Goal: Task Accomplishment & Management: Use online tool/utility

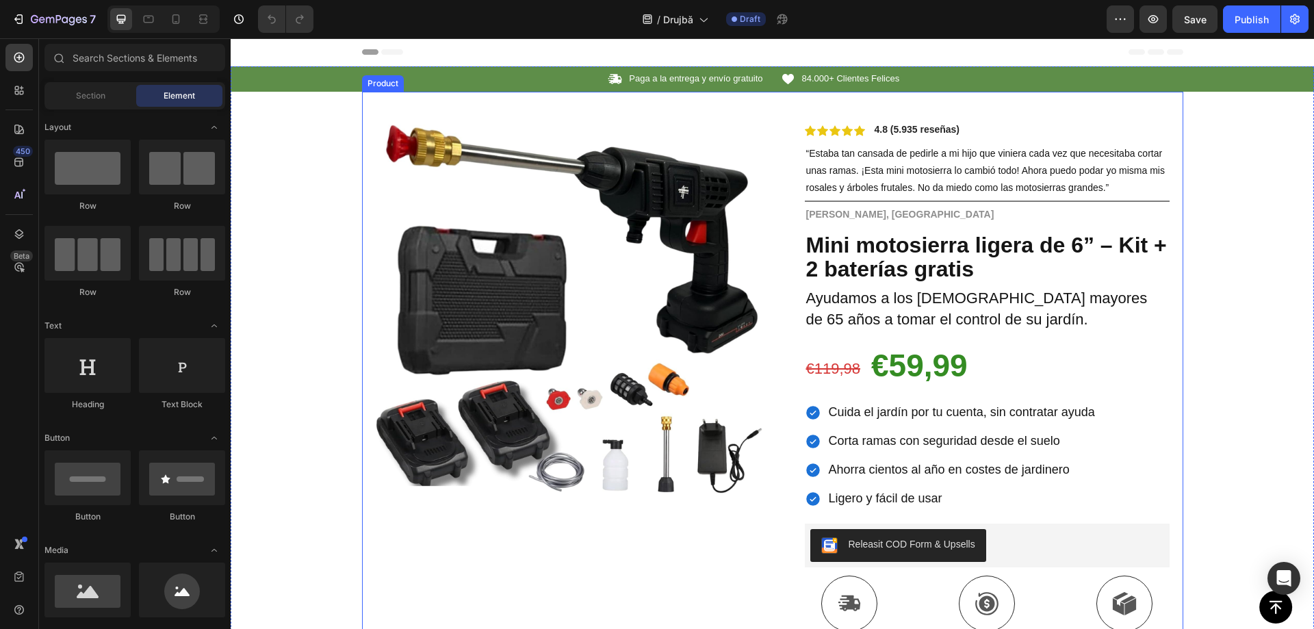
click at [774, 296] on div "Product Images Row Icon Icon Icon Icon Icon Icon List 4.8 (5.935 reseñas) Text …" at bounding box center [772, 502] width 821 height 820
click at [769, 237] on div "Product Images Row Icon Icon Icon Icon Icon Icon List 4.8 (5.935 reseñas) Text …" at bounding box center [772, 502] width 821 height 820
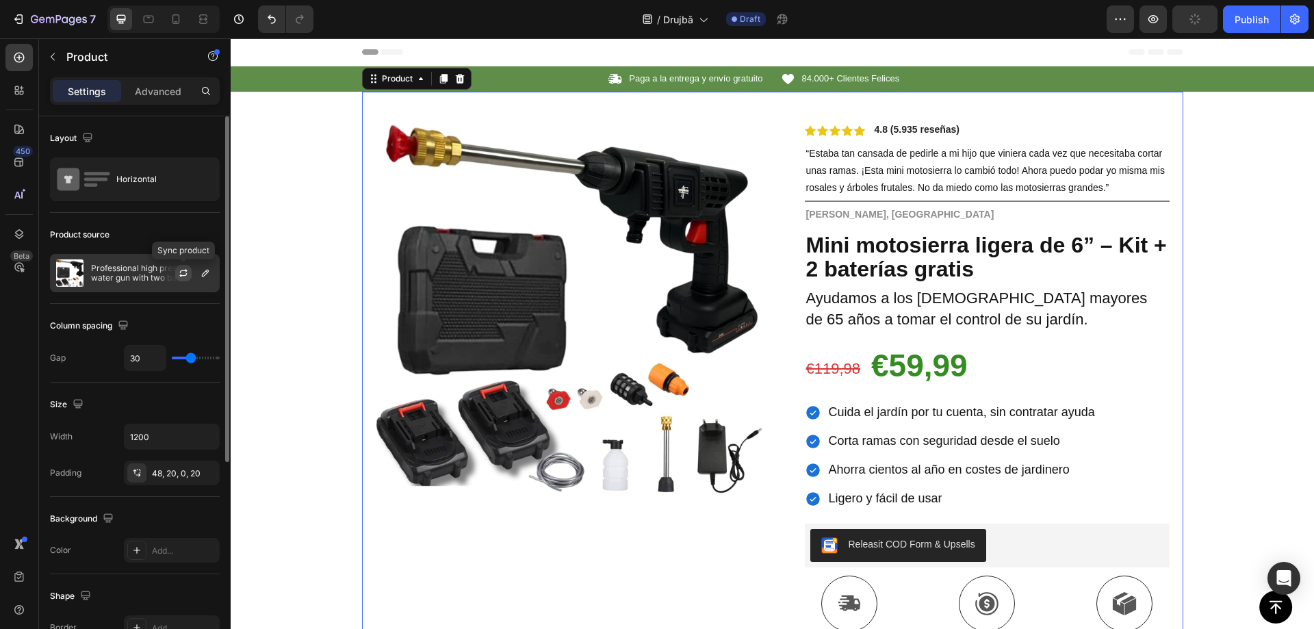
click at [182, 272] on icon "button" at bounding box center [183, 273] width 11 height 11
click at [205, 272] on icon "button" at bounding box center [205, 273] width 11 height 11
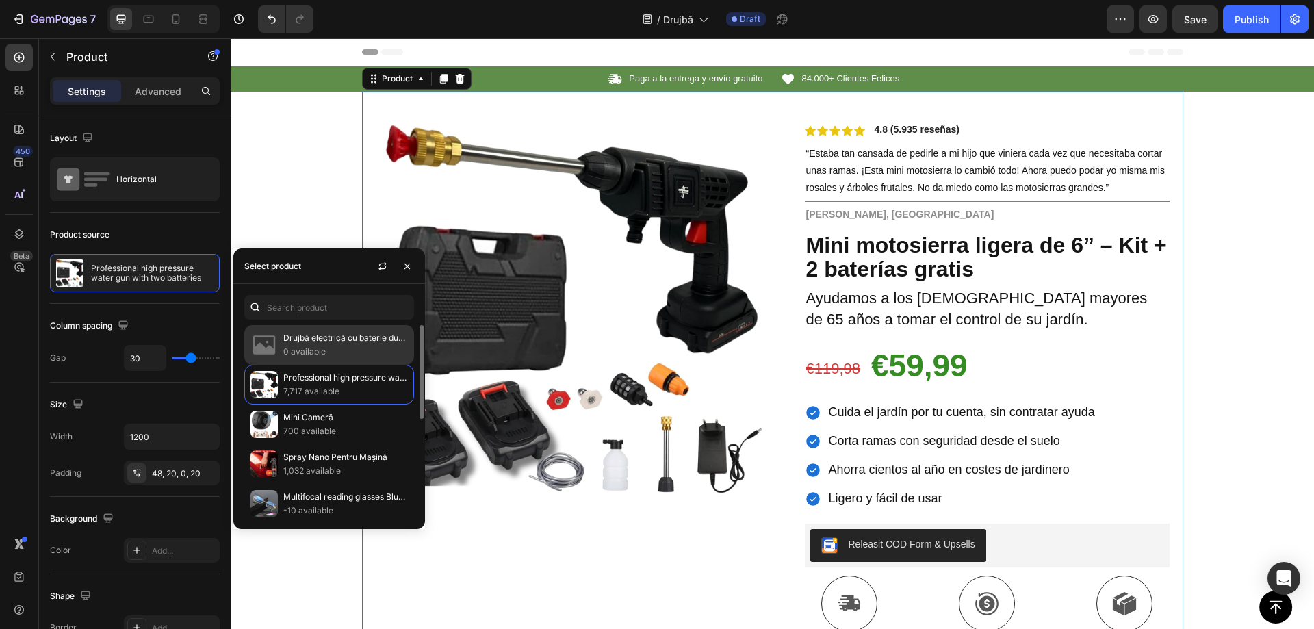
click at [324, 340] on p "Drujbă electrică cu baterie dublă" at bounding box center [345, 338] width 125 height 14
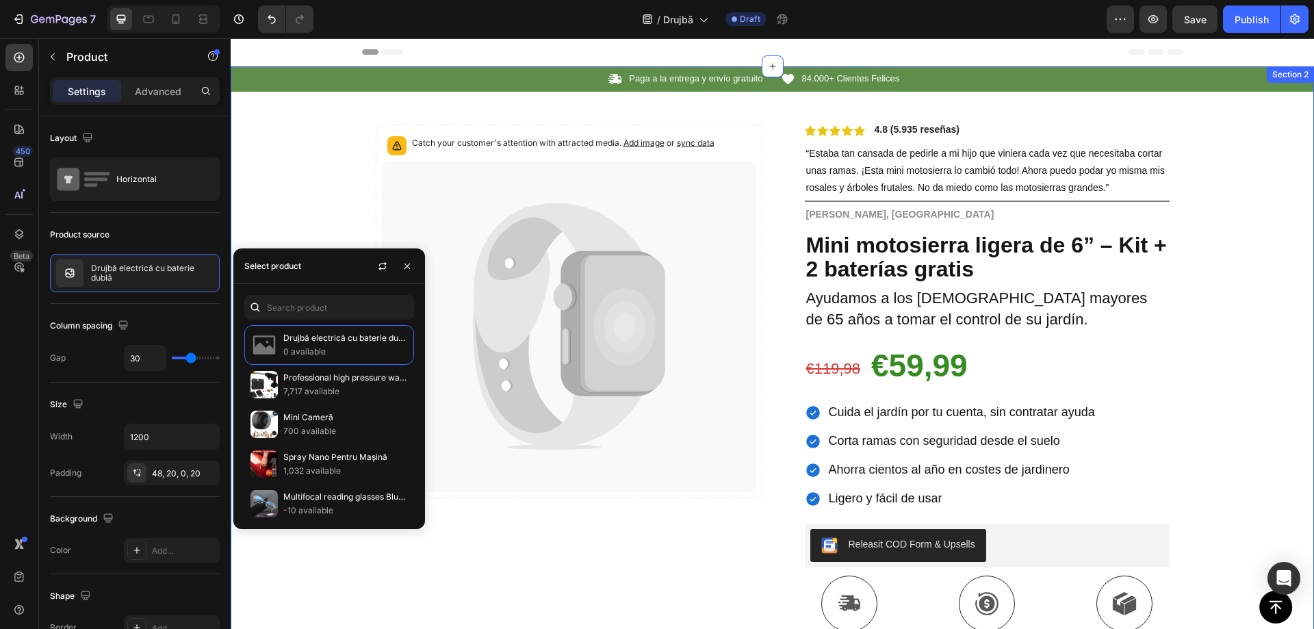
click at [288, 127] on div "Icon Paga a la entrega y envío gratuito Text Block Row Icon 84.000+ Clientes Fe…" at bounding box center [773, 488] width 1084 height 845
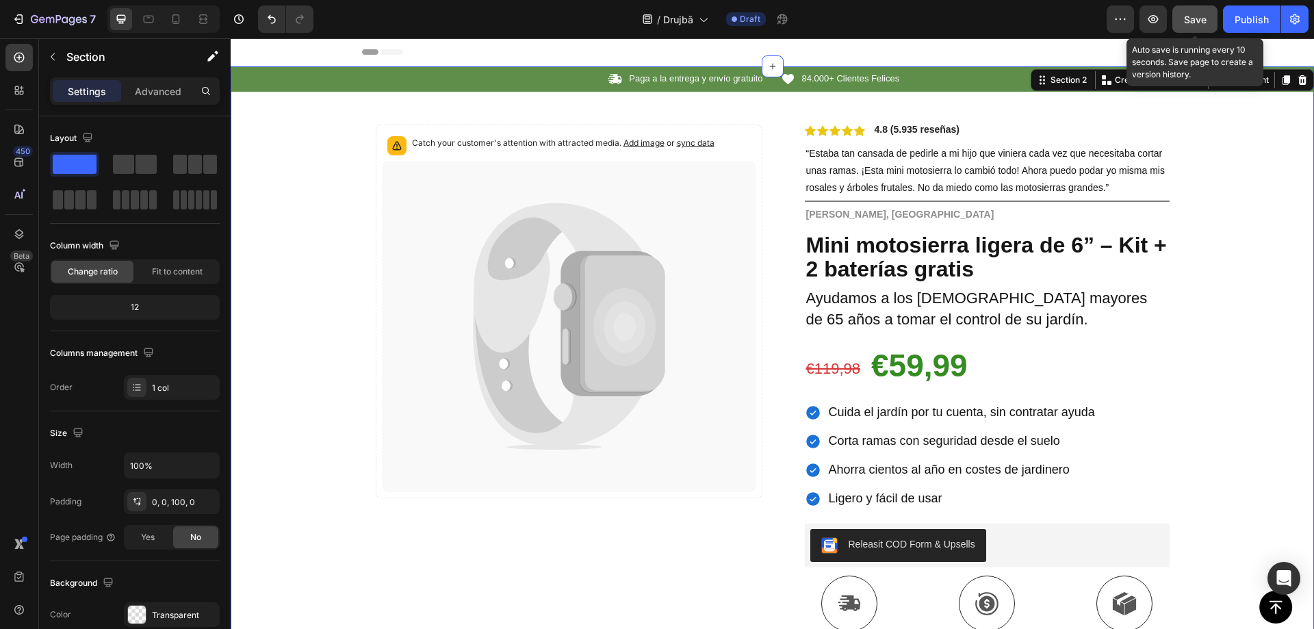
click at [1206, 12] on div "Save" at bounding box center [1195, 19] width 23 height 14
click at [1239, 19] on div "Publish" at bounding box center [1252, 19] width 34 height 14
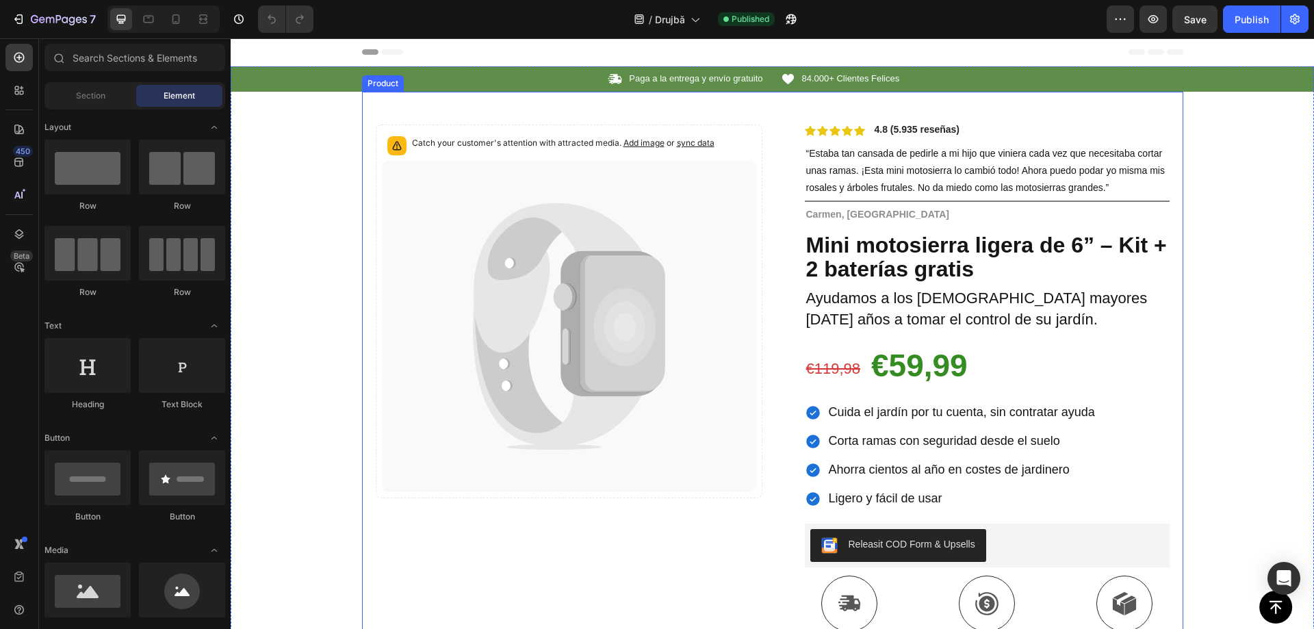
click at [767, 311] on div "Catch your customer's attention with attracted media. Add image or sync data Pr…" at bounding box center [772, 502] width 821 height 820
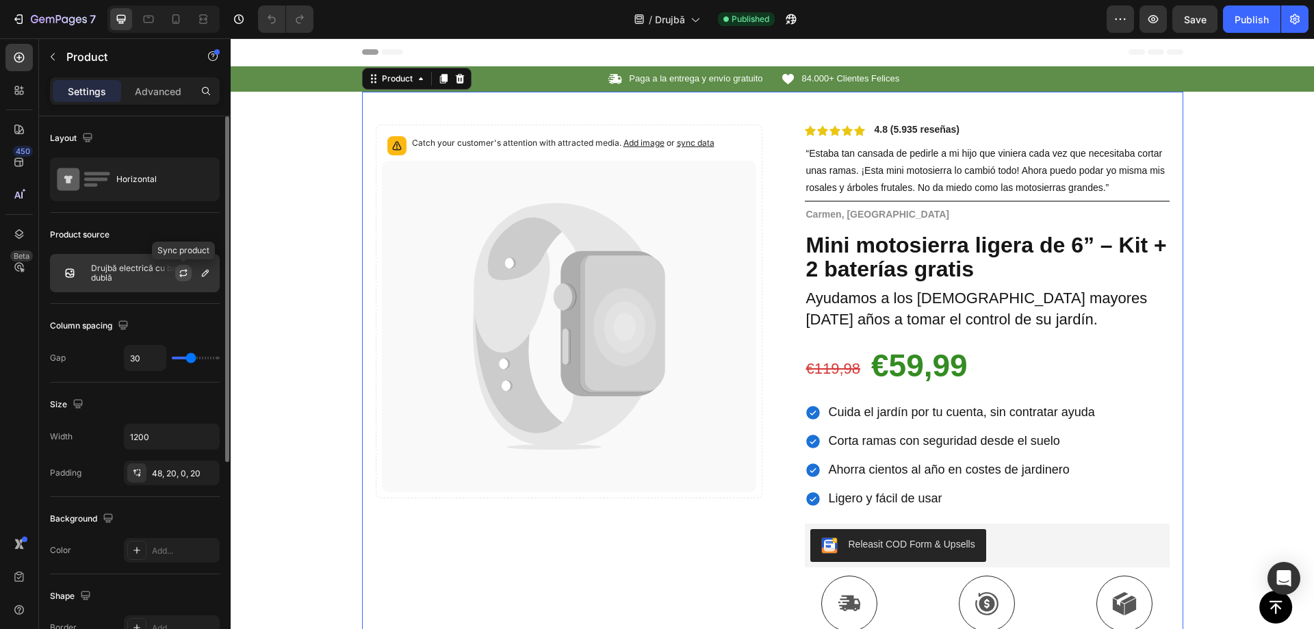
click at [182, 272] on icon "button" at bounding box center [183, 273] width 11 height 11
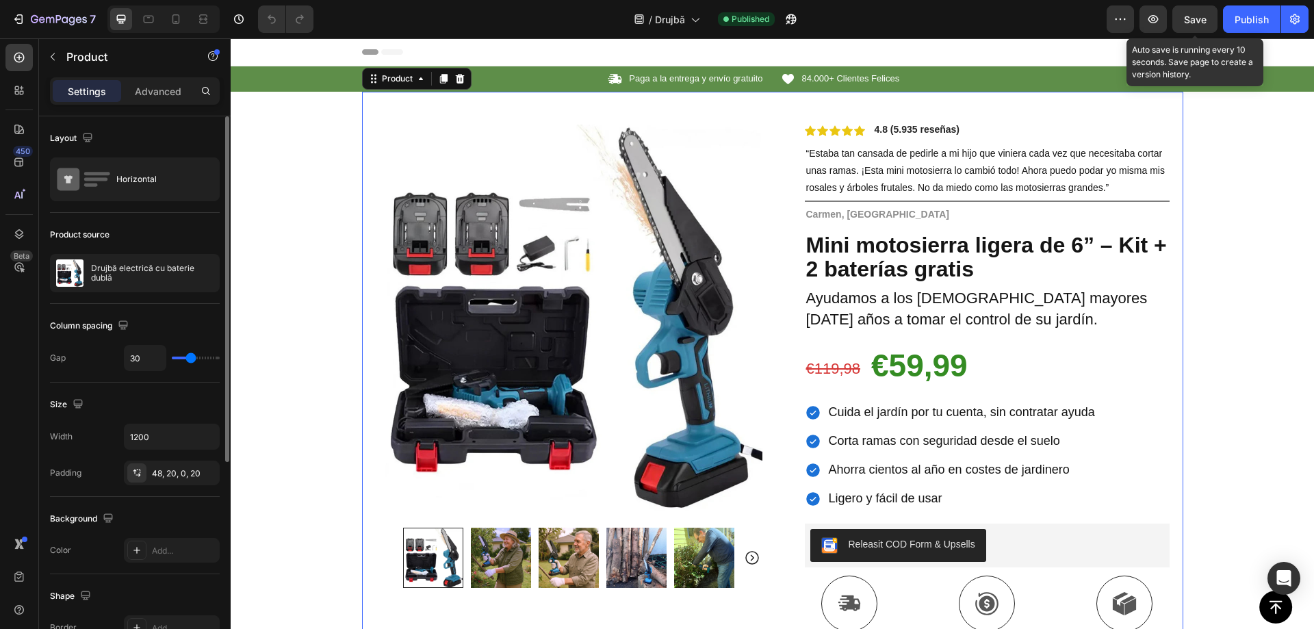
click at [1195, 18] on span "Save" at bounding box center [1195, 20] width 23 height 12
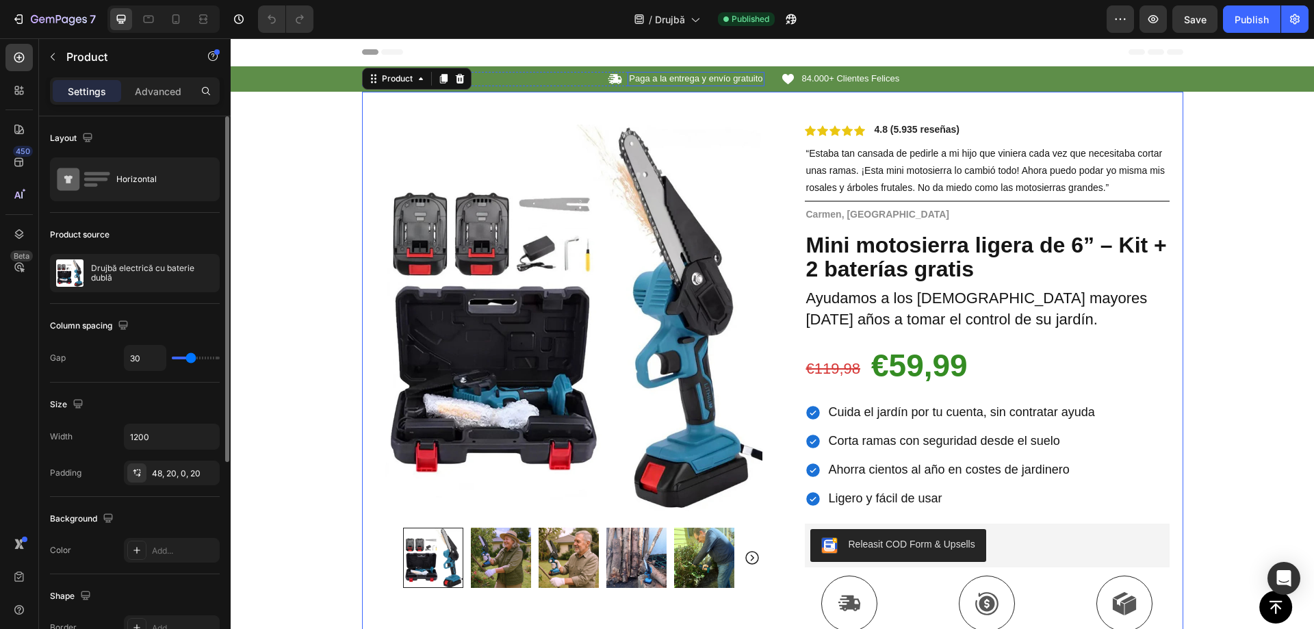
click at [654, 79] on p "Paga a la entrega y envío gratuito" at bounding box center [695, 79] width 133 height 12
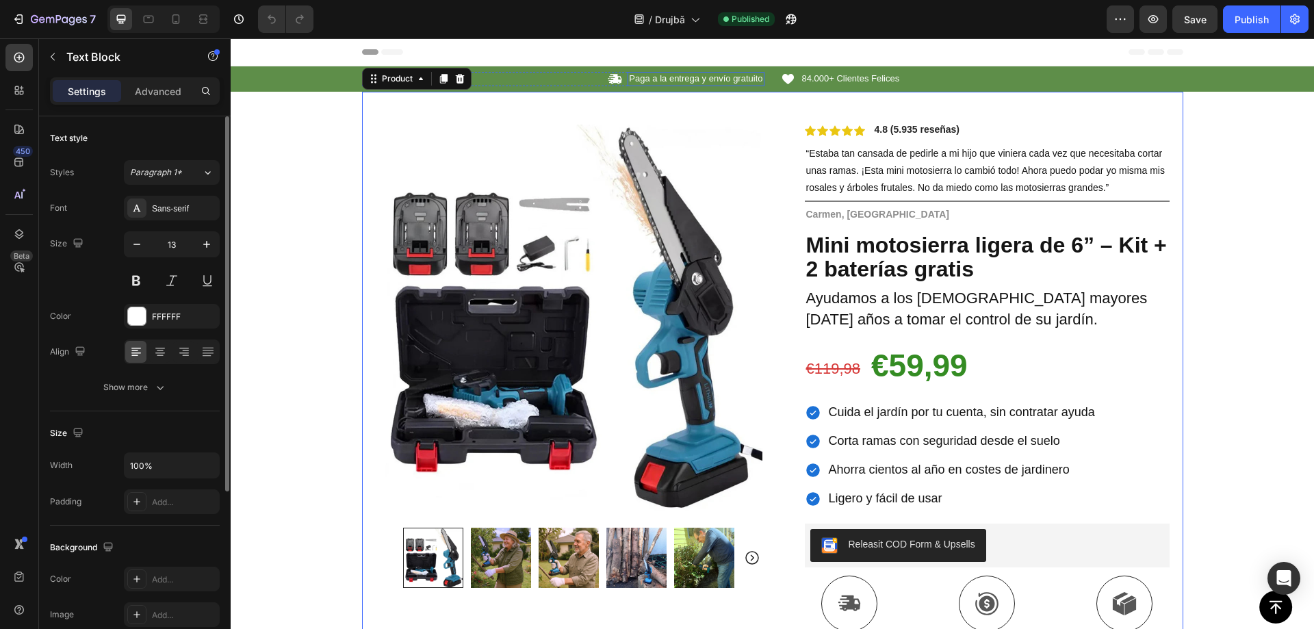
click at [654, 79] on p "Paga a la entrega y envío gratuito" at bounding box center [695, 79] width 133 height 12
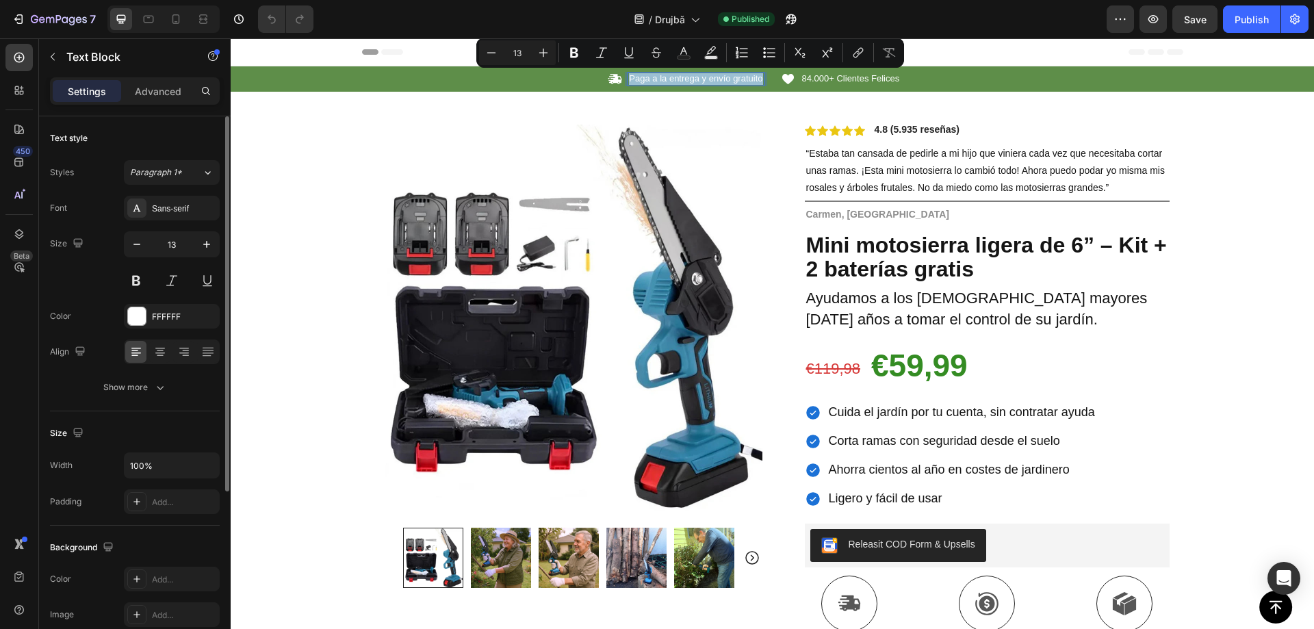
click at [723, 79] on p "Paga a la entrega y envío gratuito" at bounding box center [695, 79] width 133 height 12
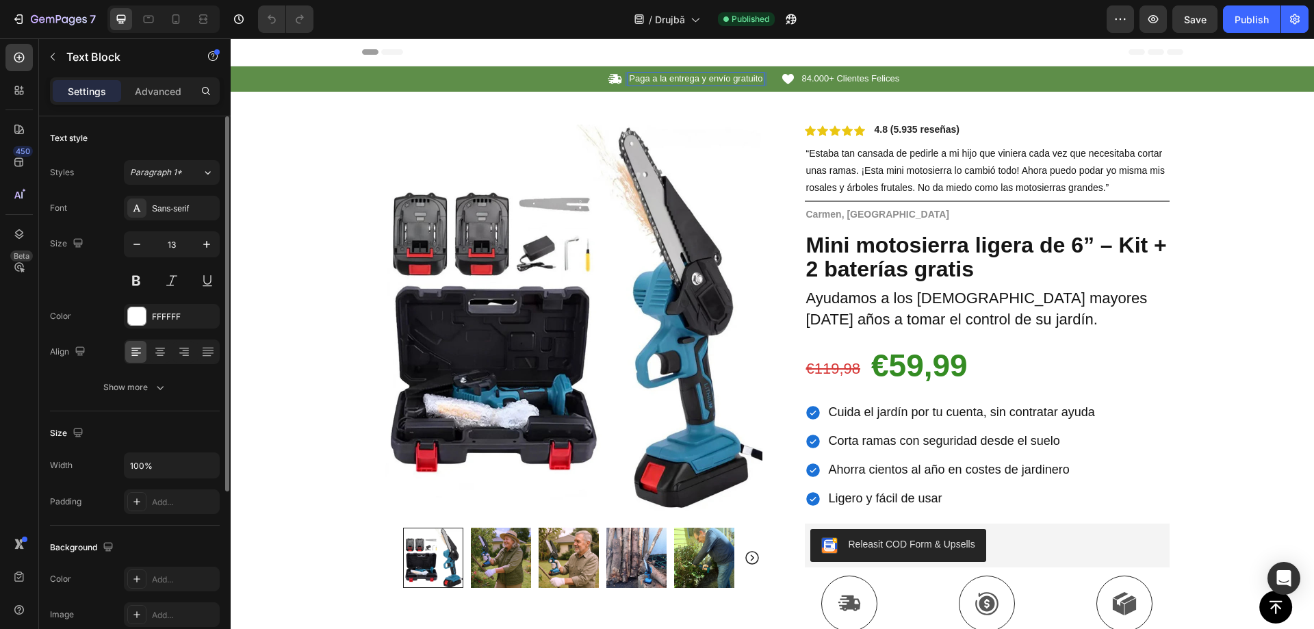
click at [723, 79] on p "Paga a la entrega y envío gratuito" at bounding box center [695, 79] width 133 height 12
click at [723, 78] on p "Paga a la entrega y envío gratuito" at bounding box center [695, 79] width 133 height 12
click at [850, 80] on span "84.000+ Clientes Felices" at bounding box center [851, 78] width 98 height 10
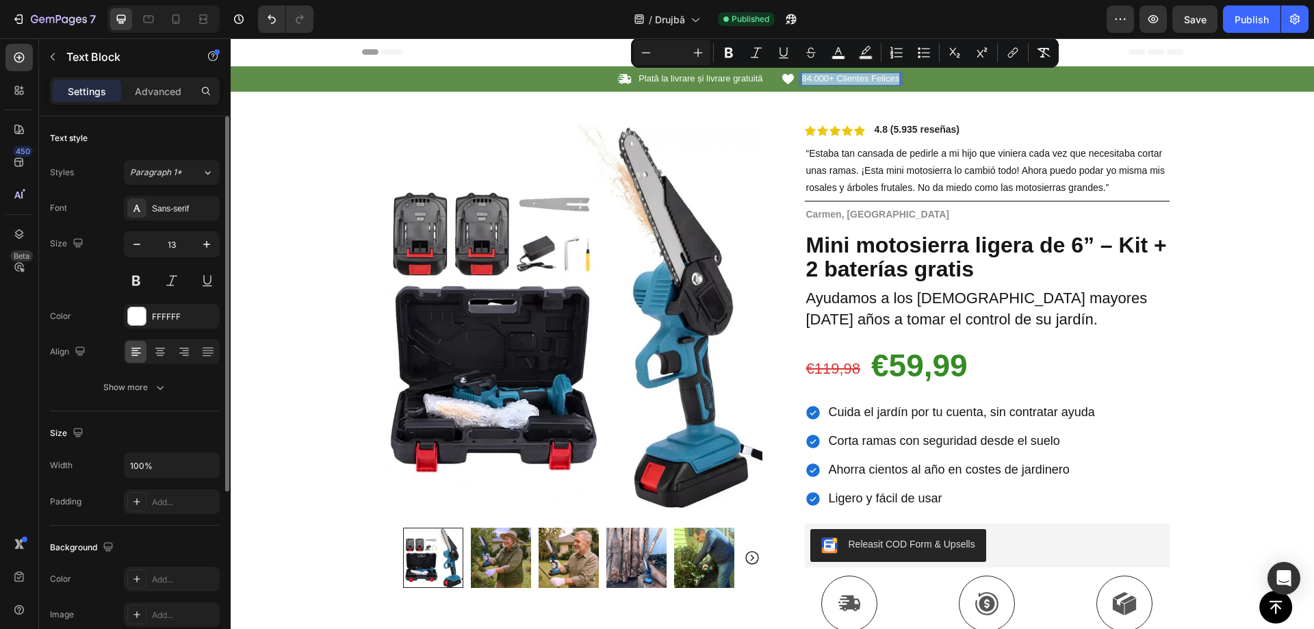
copy span "84.000+ Clientes Felices"
drag, startPoint x: 906, startPoint y: 79, endPoint x: 877, endPoint y: 80, distance: 29.5
click at [906, 78] on div "Icon 84.000+ Clientes Felices Text Block 0 Row" at bounding box center [982, 79] width 403 height 14
drag, startPoint x: 877, startPoint y: 80, endPoint x: 864, endPoint y: 79, distance: 13.1
click at [877, 79] on span "84.000+ Clientes Felices" at bounding box center [851, 78] width 98 height 10
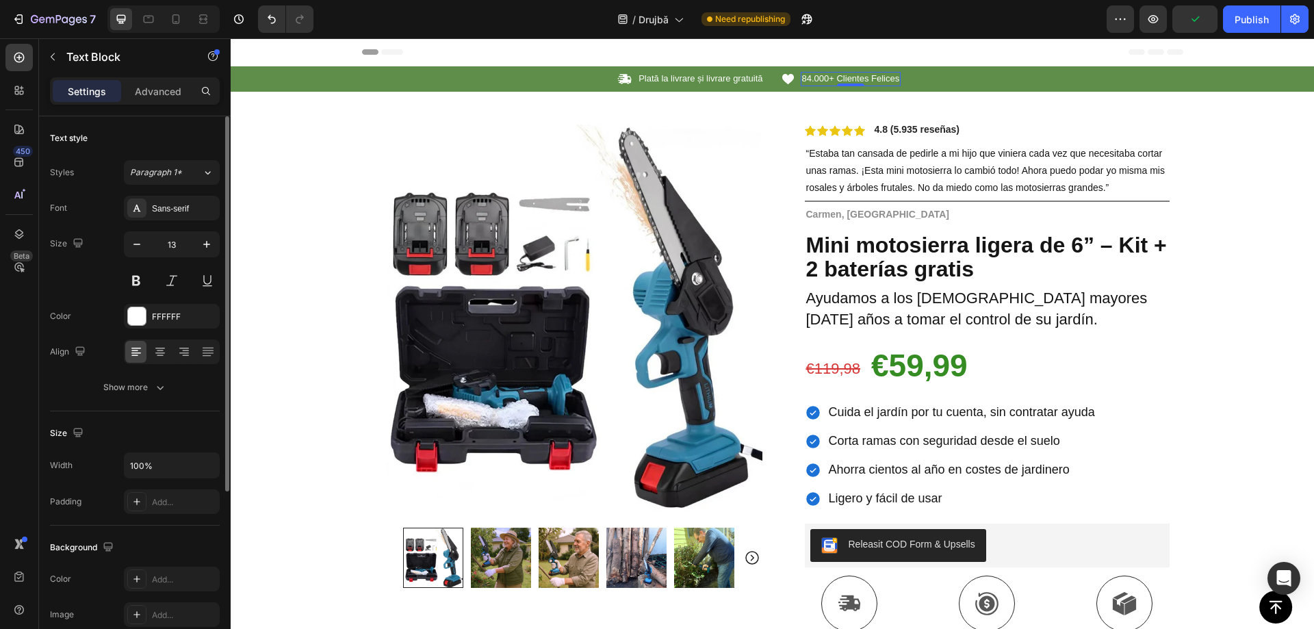
click at [864, 79] on span "84.000+ Clientes Felices" at bounding box center [851, 78] width 98 height 10
click at [864, 78] on span "84.000+ Clientes Felices" at bounding box center [851, 78] width 98 height 10
click at [1201, 16] on span "Save" at bounding box center [1195, 20] width 23 height 12
click at [895, 169] on span "“Estaba tan cansada de pedirle a mi hijo que viniera cada vez que necesitaba co…" at bounding box center [985, 170] width 359 height 45
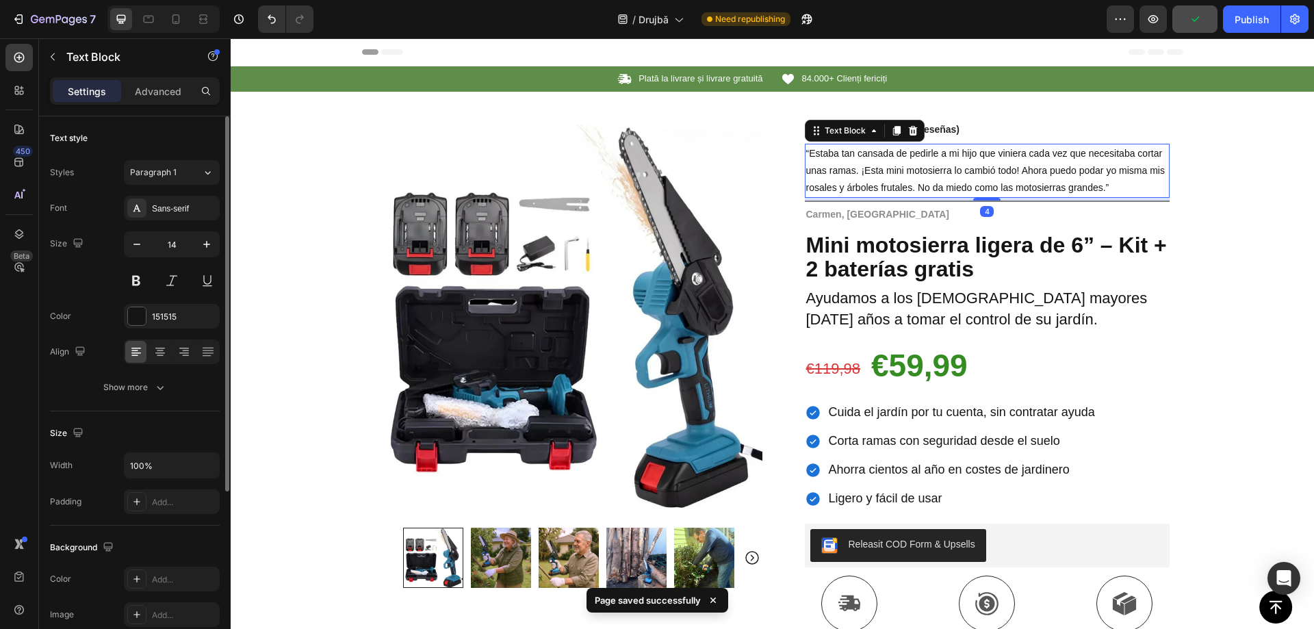
click at [884, 172] on span "“Estaba tan cansada de pedirle a mi hijo que viniera cada vez que necesitaba co…" at bounding box center [985, 170] width 359 height 45
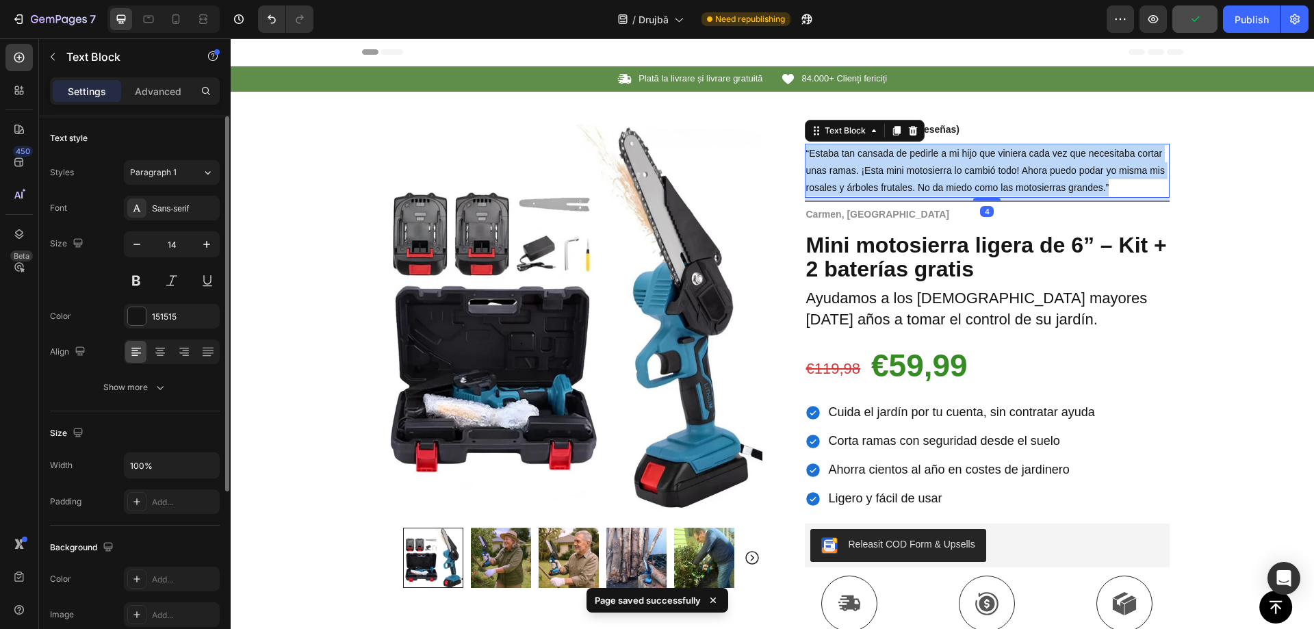
click at [884, 172] on span "“Estaba tan cansada de pedirle a mi hijo que viniera cada vez que necesitaba co…" at bounding box center [985, 170] width 359 height 45
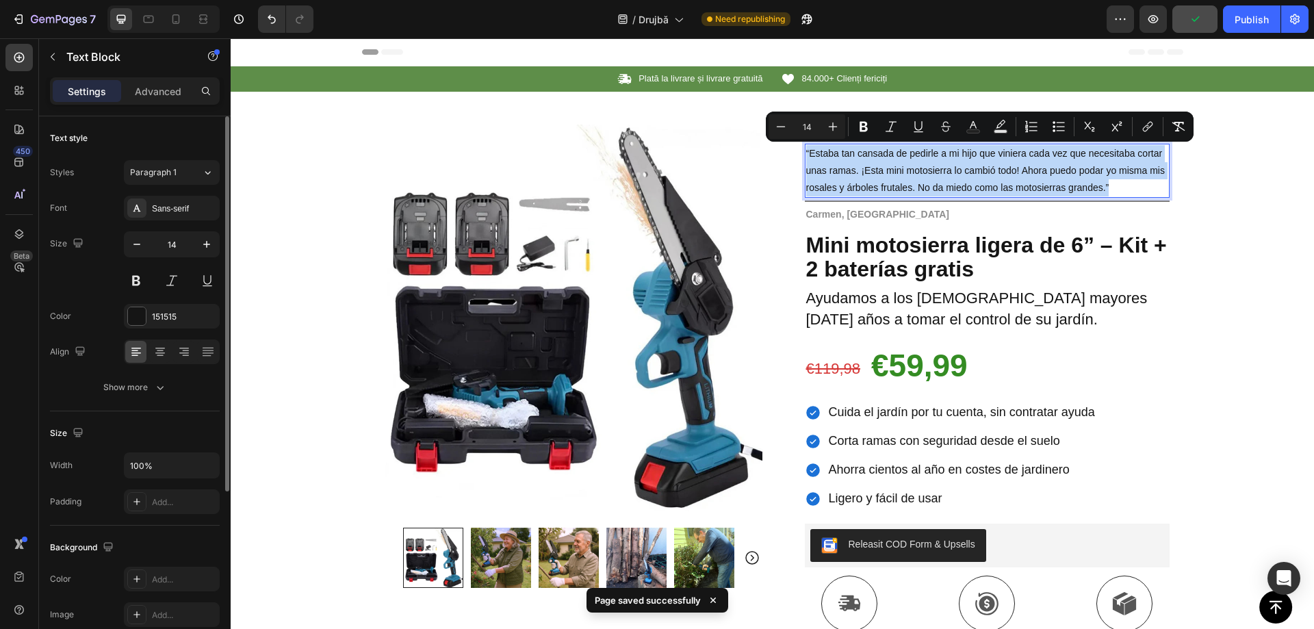
copy span "“Estaba tan cansada de pedirle a mi hijo que viniera cada vez que necesitaba co…"
click at [902, 166] on span "“Estaba tan cansada de pedirle a mi hijo que viniera cada vez que necesitaba co…" at bounding box center [985, 170] width 359 height 45
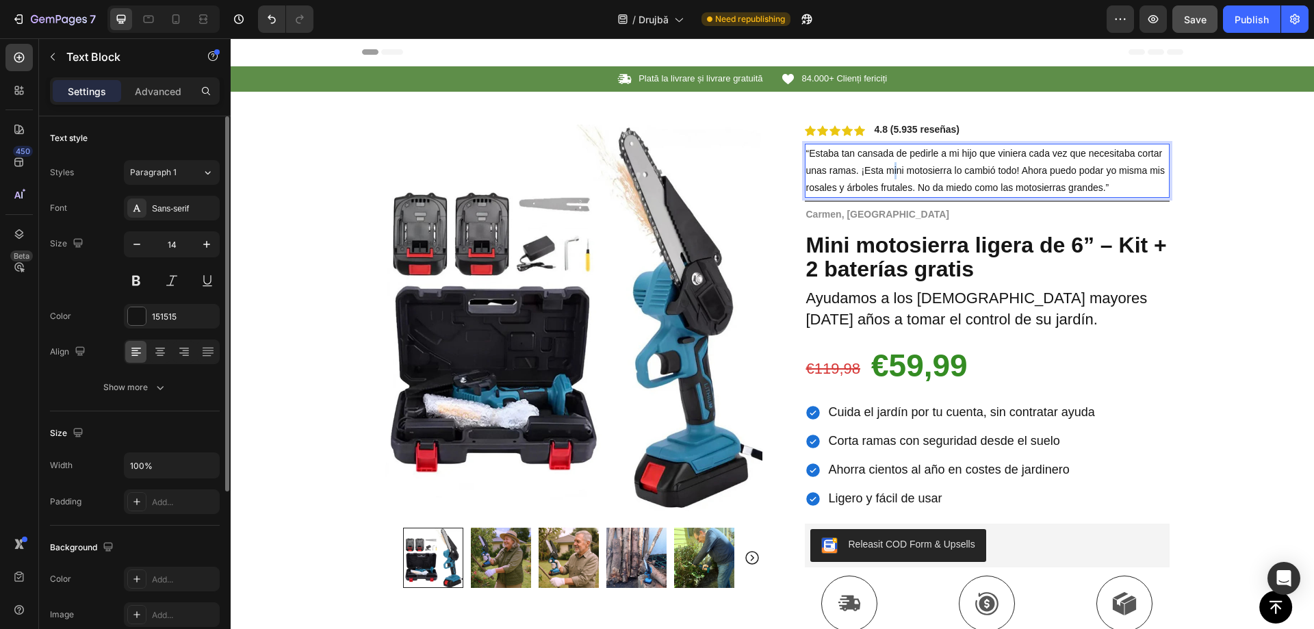
click at [890, 166] on span "“Estaba tan cansada de pedirle a mi hijo que viniera cada vez que necesitaba co…" at bounding box center [985, 170] width 359 height 45
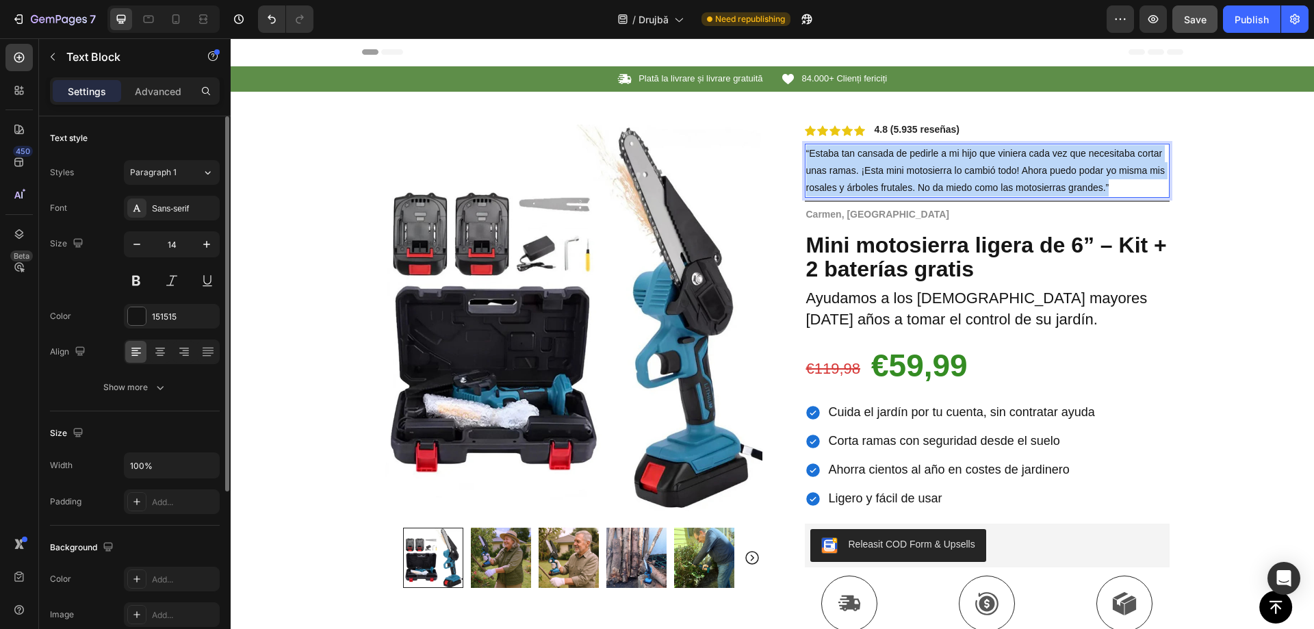
click at [890, 166] on span "“Estaba tan cansada de pedirle a mi hijo que viniera cada vez que necesitaba co…" at bounding box center [985, 170] width 359 height 45
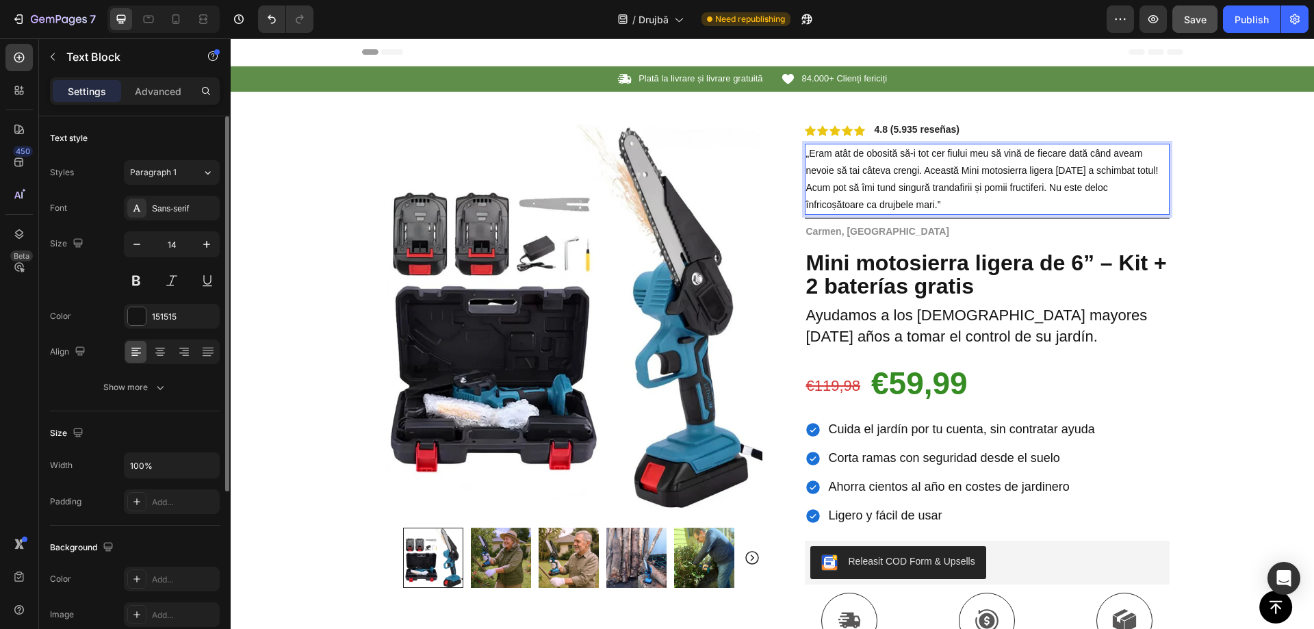
click at [1197, 22] on span "Save" at bounding box center [1195, 20] width 23 height 12
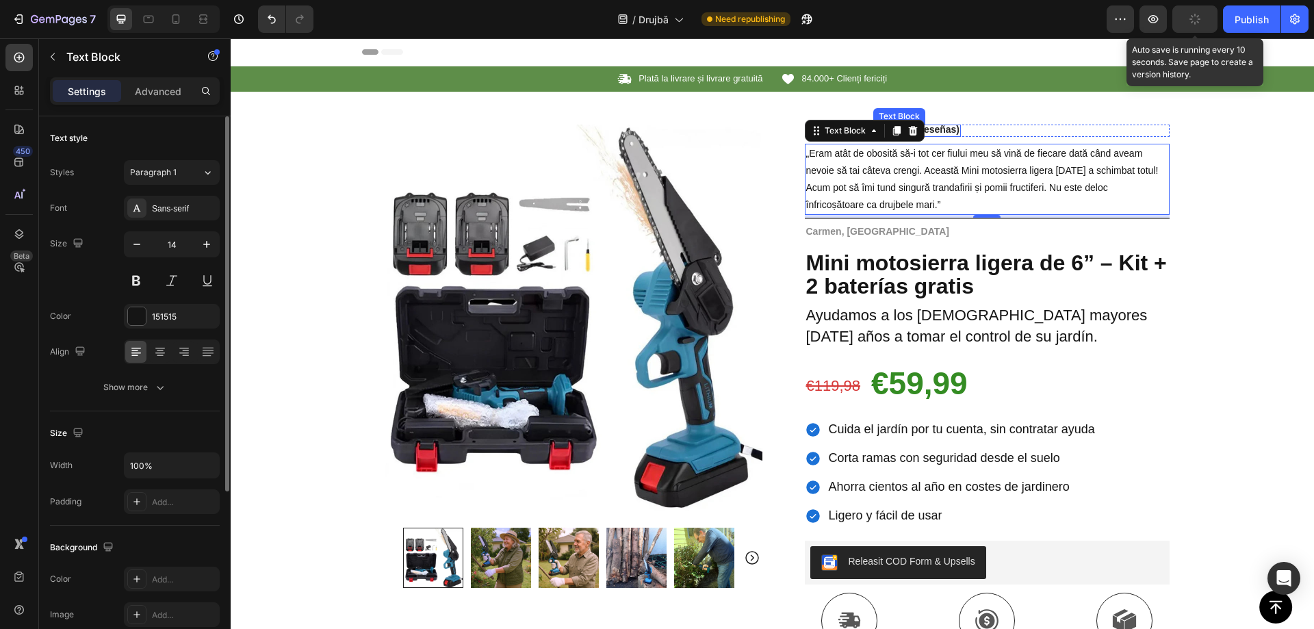
click at [945, 127] on strong "4.8 (5.935 reseñas)" at bounding box center [918, 129] width 86 height 11
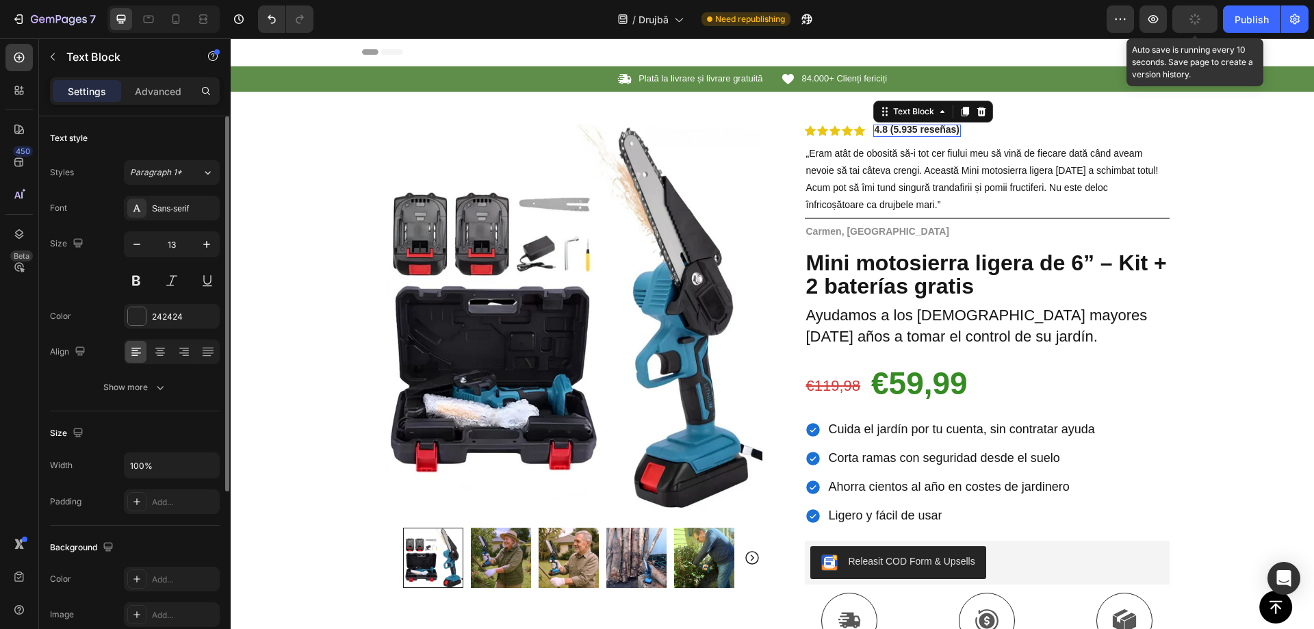
click at [939, 129] on strong "4.8 (5.935 reseñas)" at bounding box center [918, 129] width 86 height 11
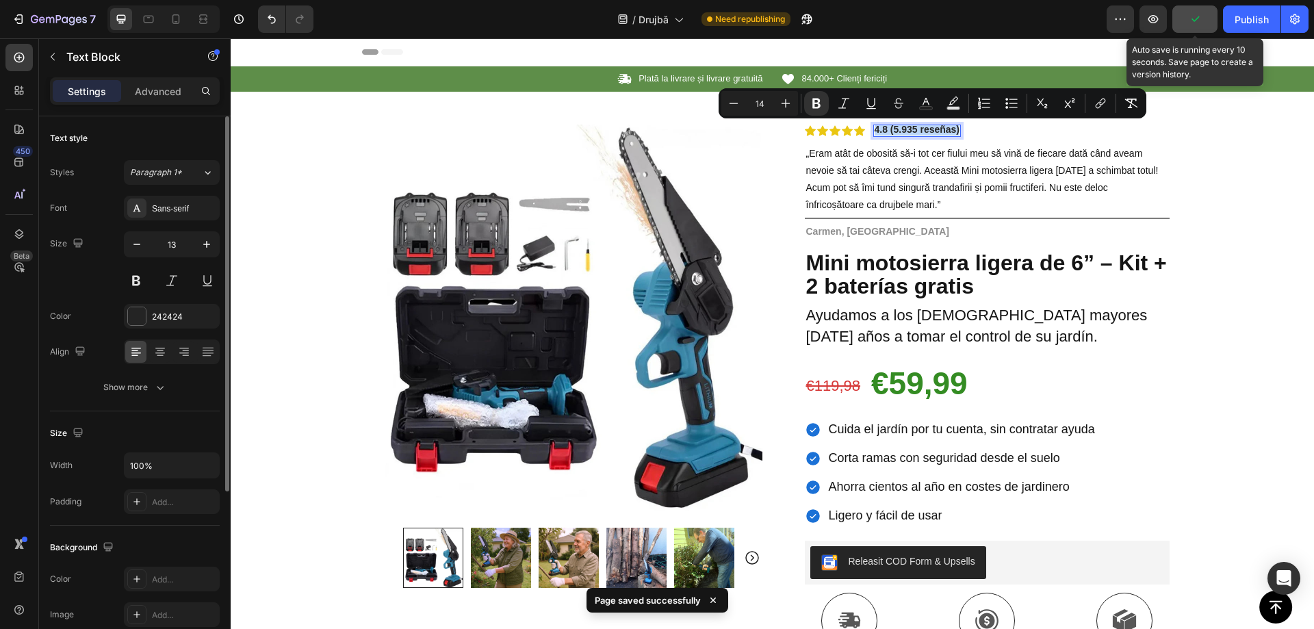
click at [939, 129] on strong "4.8 (5.935 reseñas)" at bounding box center [918, 129] width 86 height 11
copy strong "4.8 (5.935 reseñas)"
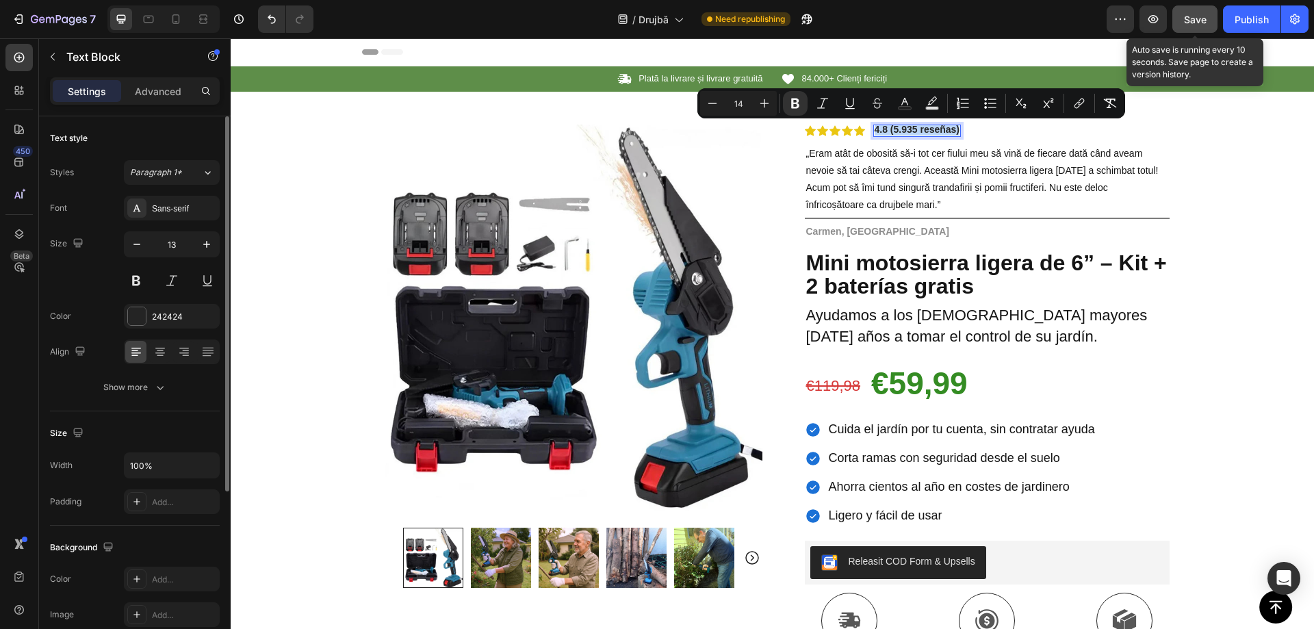
click at [879, 132] on strong "4.8 (5.935 reseñas)" at bounding box center [918, 129] width 86 height 11
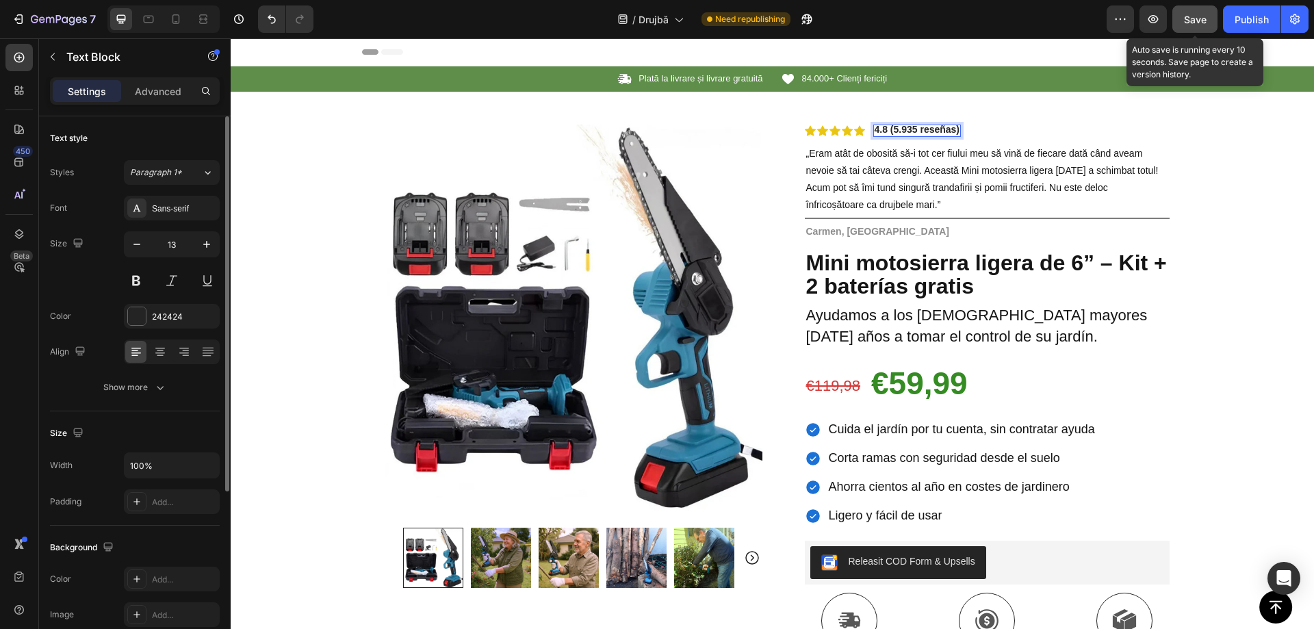
click at [901, 132] on strong "4.8 (5.935 reseñas)" at bounding box center [918, 129] width 86 height 11
click at [1198, 27] on button "Save" at bounding box center [1195, 18] width 45 height 27
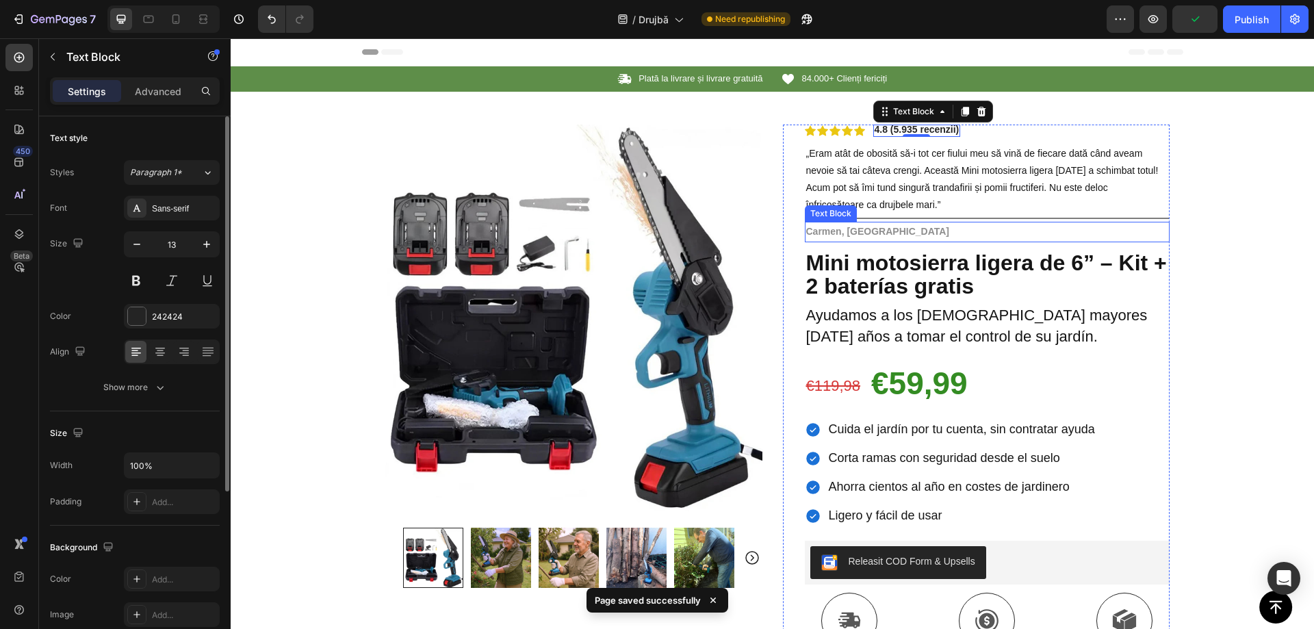
click at [842, 229] on strong "Carmen, Madrid" at bounding box center [878, 231] width 144 height 11
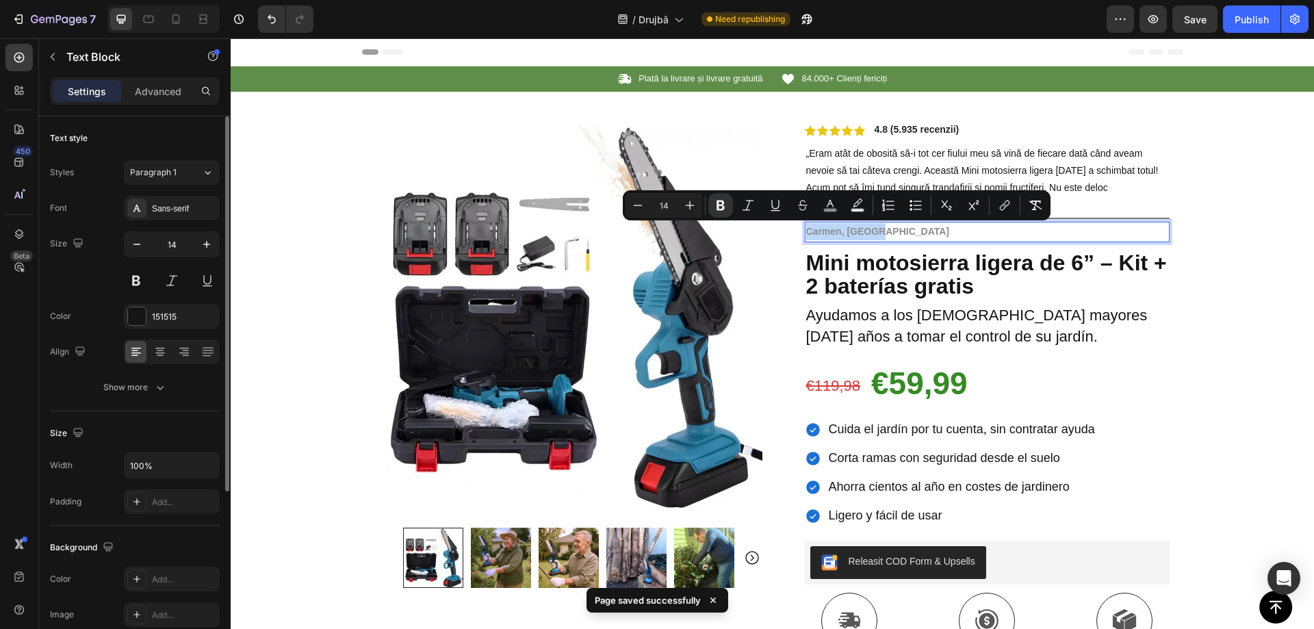
copy strong "Carmen, Madrid"
click at [875, 234] on p "Carmen, Madrid" at bounding box center [987, 231] width 362 height 17
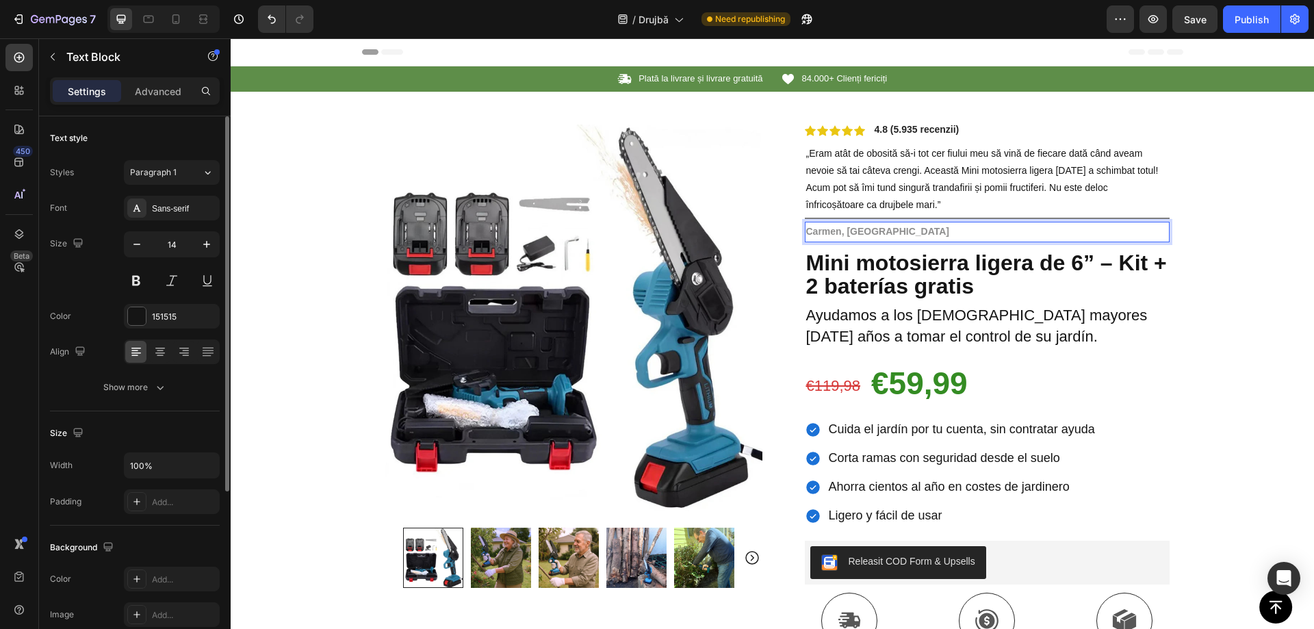
click at [849, 232] on strong "Carmen, Madrid" at bounding box center [878, 231] width 144 height 11
click at [913, 277] on strong "Mini motosierra ligera de 6” – Kit + 2 baterías gratis" at bounding box center [986, 275] width 361 height 49
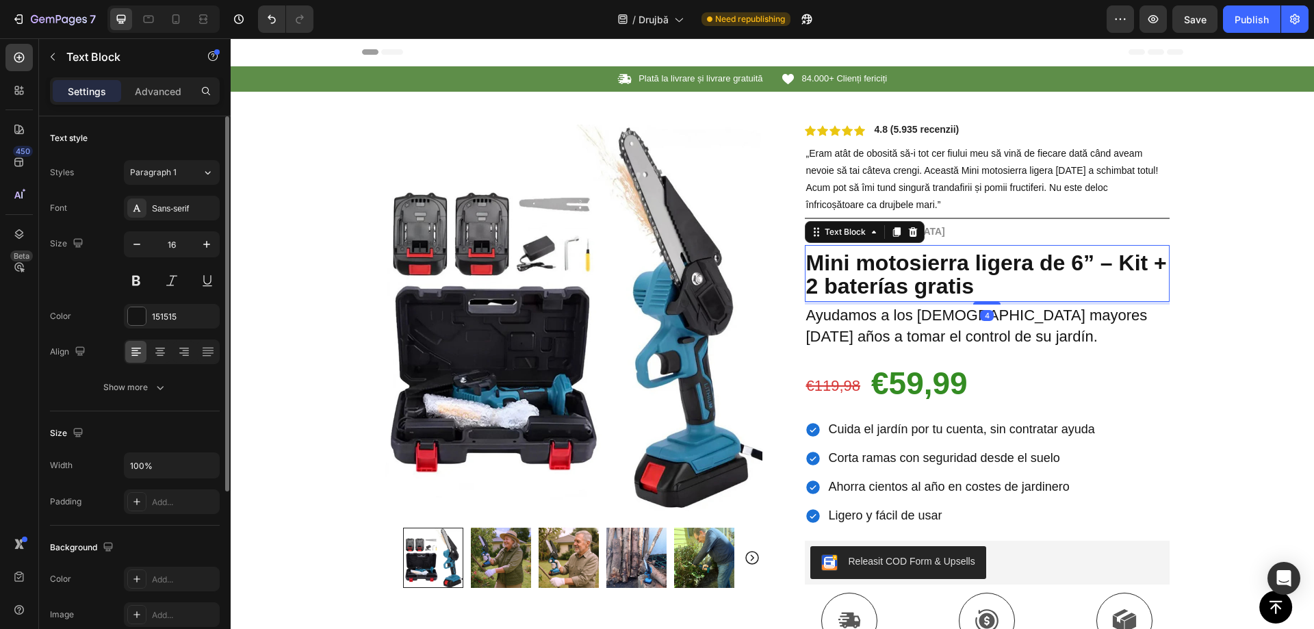
click at [913, 277] on strong "Mini motosierra ligera de 6” – Kit + 2 baterías gratis" at bounding box center [986, 275] width 361 height 49
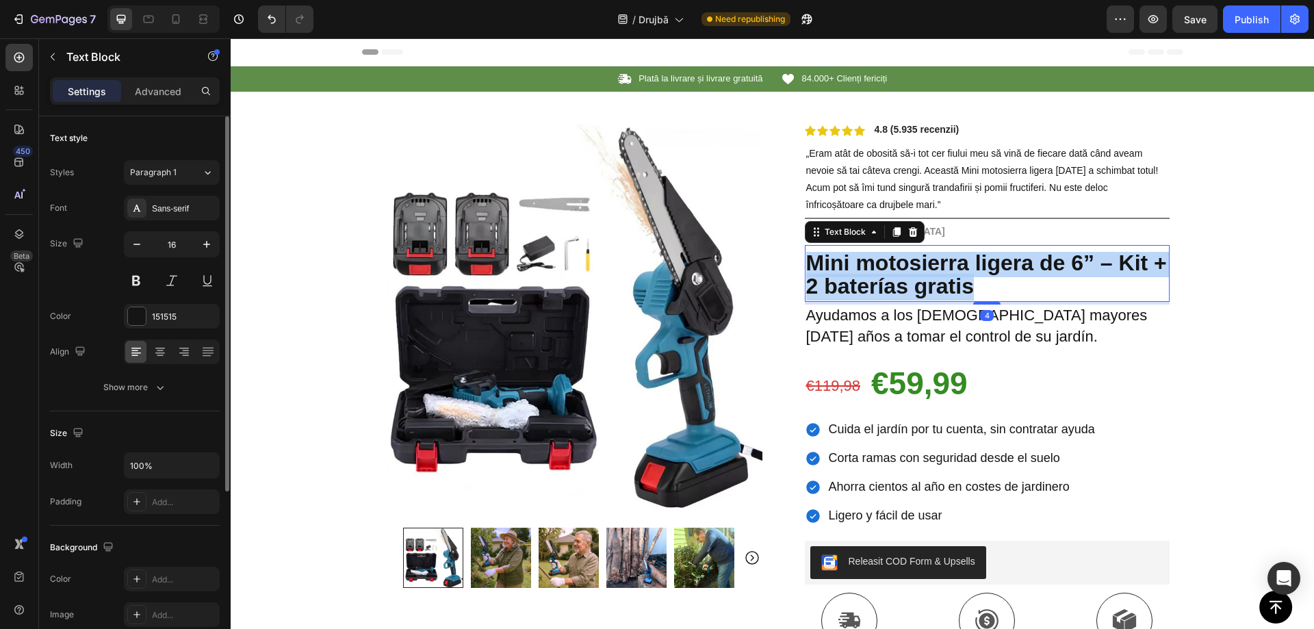
click at [913, 277] on strong "Mini motosierra ligera de 6” – Kit + 2 baterías gratis" at bounding box center [986, 275] width 361 height 49
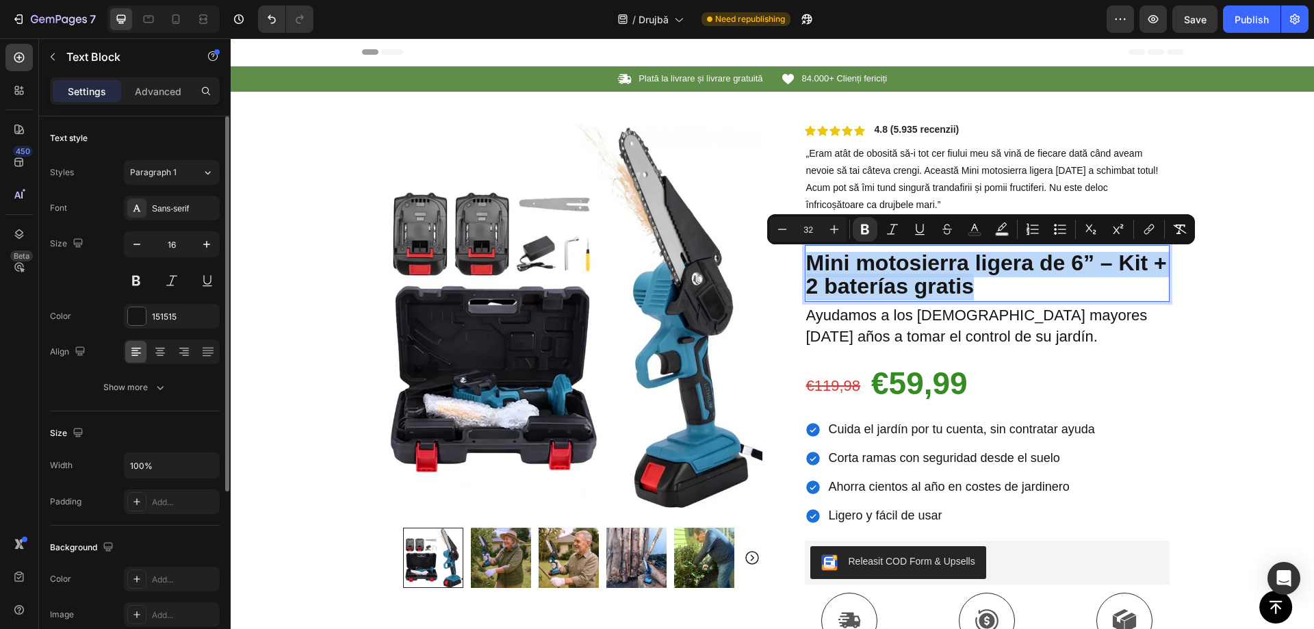
copy strong "Mini motosierra ligera de 6” – Kit + 2 baterías gratis"
click at [847, 262] on strong "Mini motosierra ligera de 6” – Kit + 2 baterías gratis" at bounding box center [986, 275] width 361 height 49
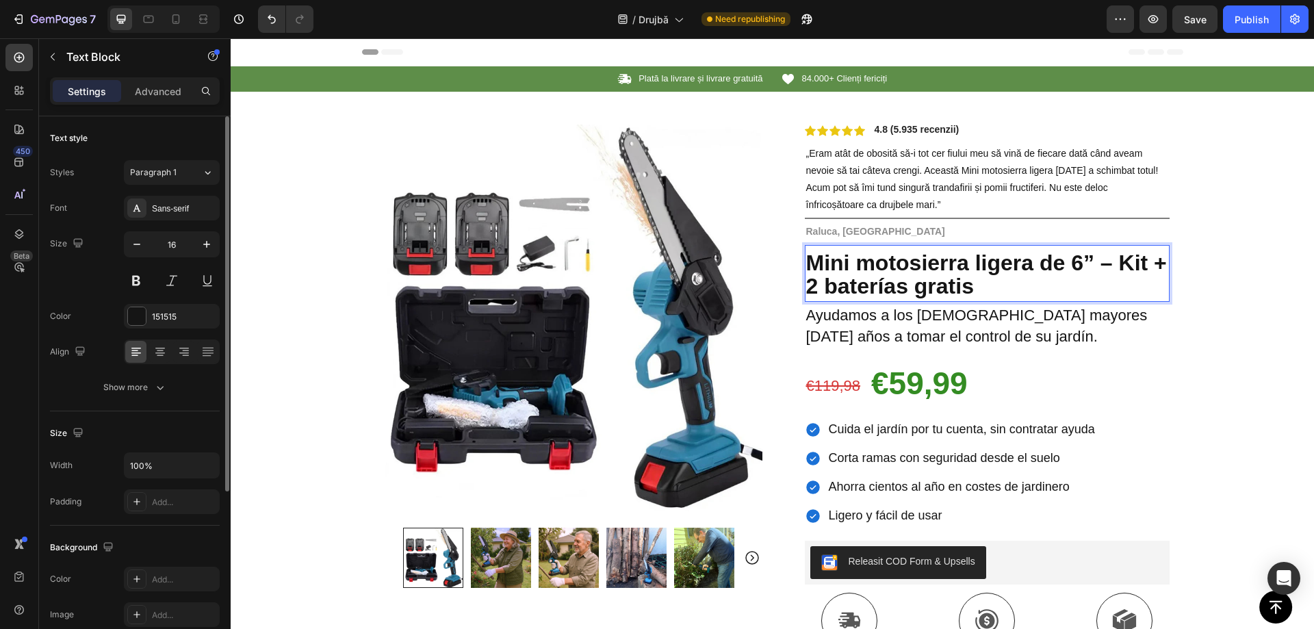
click at [856, 279] on strong "Mini motosierra ligera de 6” – Kit + 2 baterías gratis" at bounding box center [986, 275] width 361 height 49
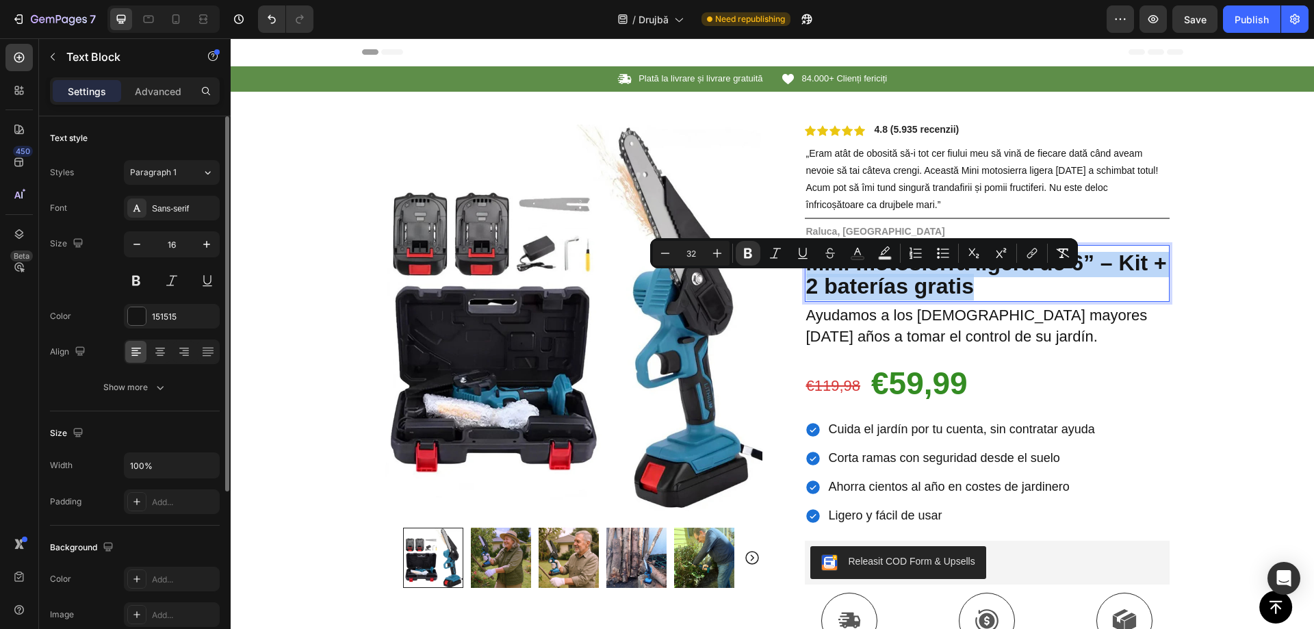
click at [856, 279] on strong "Mini motosierra ligera de 6” – Kit + 2 baterías gratis" at bounding box center [986, 275] width 361 height 49
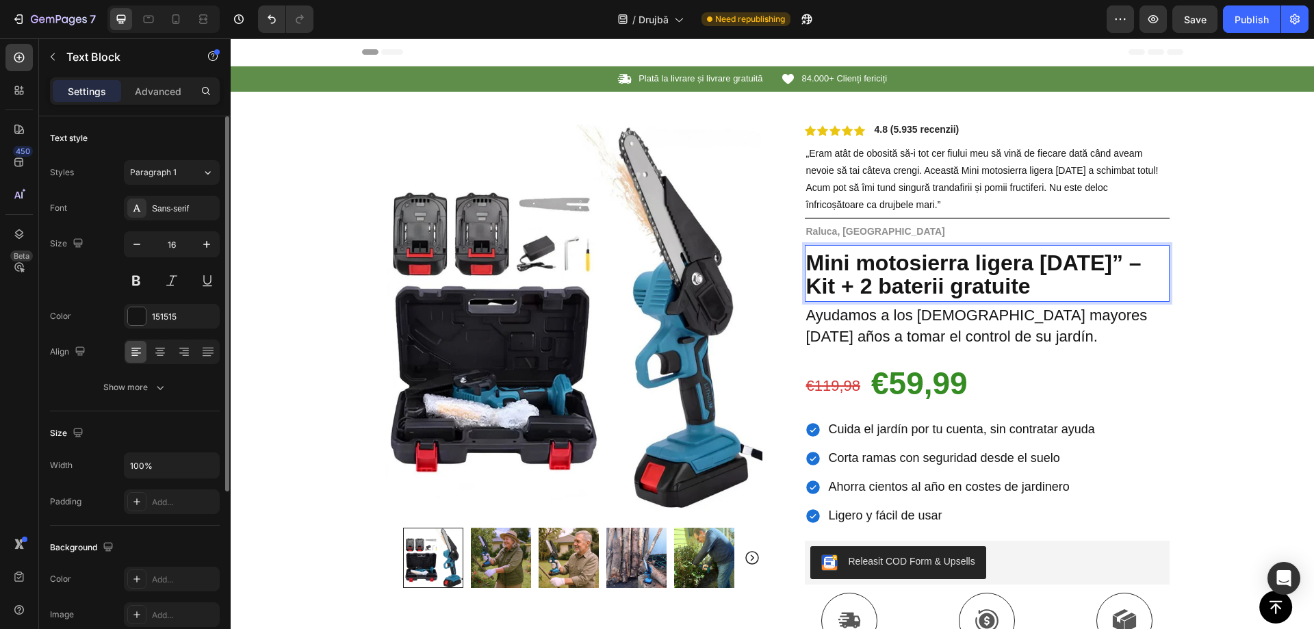
click at [885, 263] on strong "Mini motosierra ligera de 6” – Kit + 2 baterii gratuite" at bounding box center [973, 275] width 335 height 49
click at [904, 257] on strong "Mini motosierra ligera de 6” – Kit + 2 baterii gratuite" at bounding box center [973, 275] width 335 height 49
click at [897, 264] on strong "Mini motosierra ligera de 6” – Kit + 2 baterii gratuite" at bounding box center [973, 275] width 335 height 49
click at [868, 259] on strong "Mini Drujbă ligera de 6” – Kit + 2 baterii gratuite" at bounding box center [979, 275] width 346 height 49
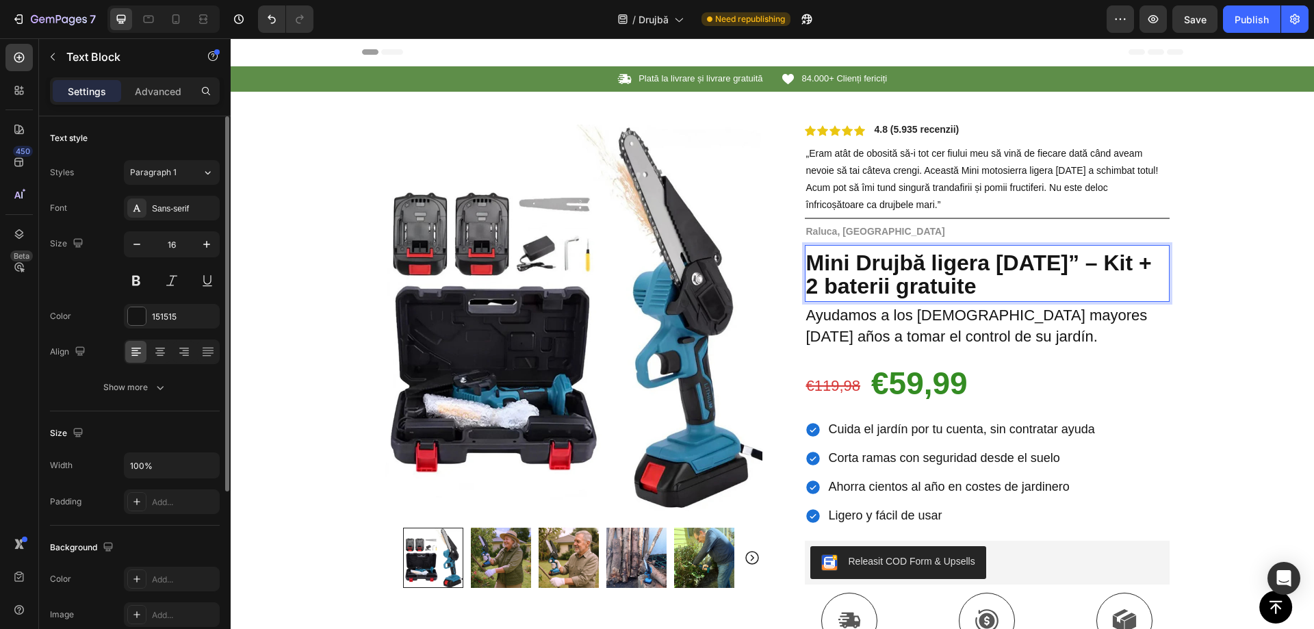
click at [868, 259] on strong "Mini Drujbă ligera de 6” – Kit + 2 baterii gratuite" at bounding box center [979, 275] width 346 height 49
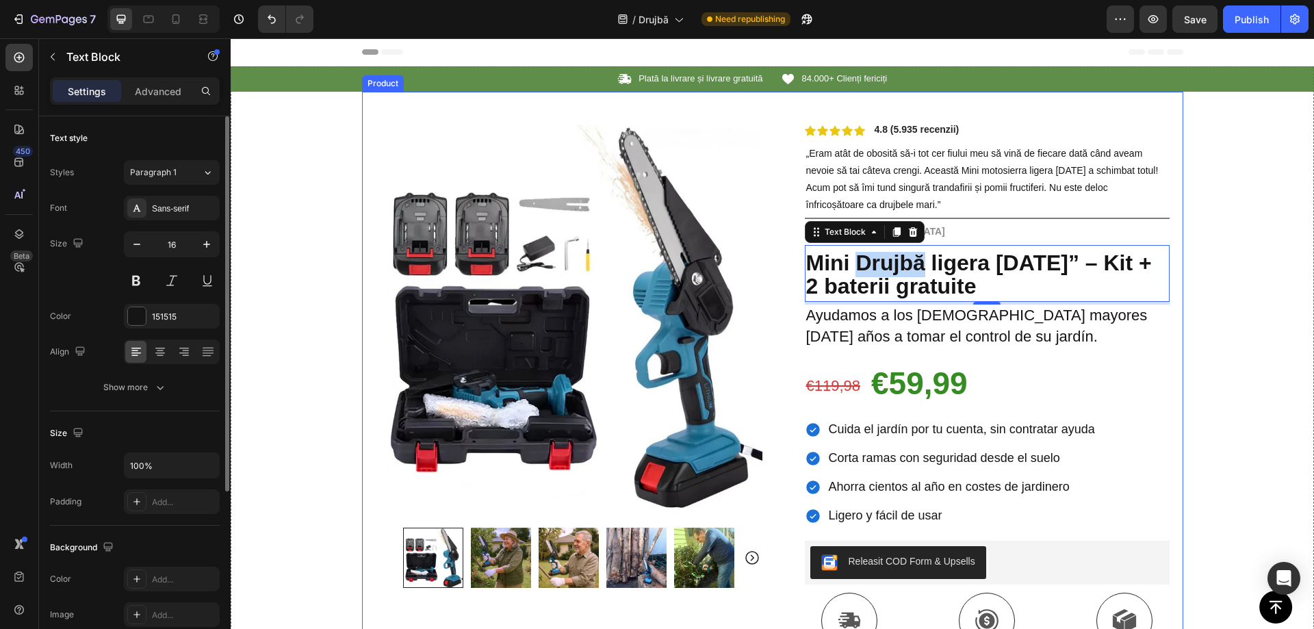
click at [1088, 111] on div "Product Images Row Icon Icon Icon Icon Icon Icon List 4.8 (5.935 recenzii) Text…" at bounding box center [772, 510] width 821 height 837
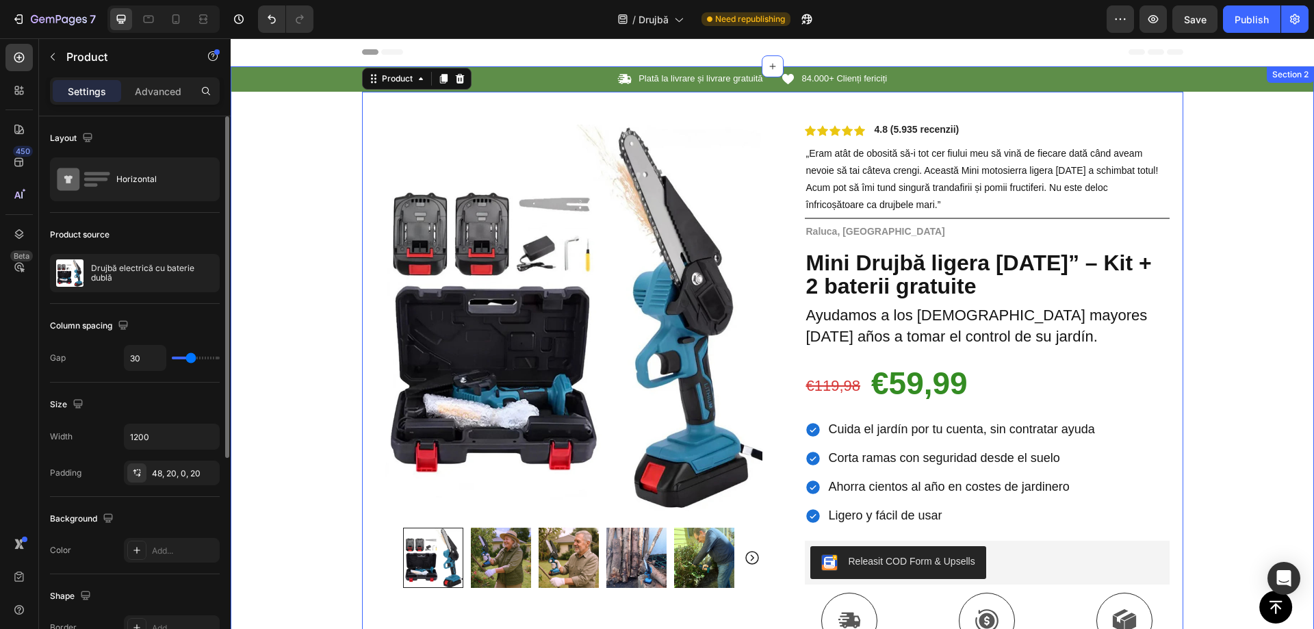
click at [1195, 105] on div "Icon Plată la livrare și livrare gratuită Text Block Row Icon 84.000+ Clienți f…" at bounding box center [773, 497] width 1084 height 863
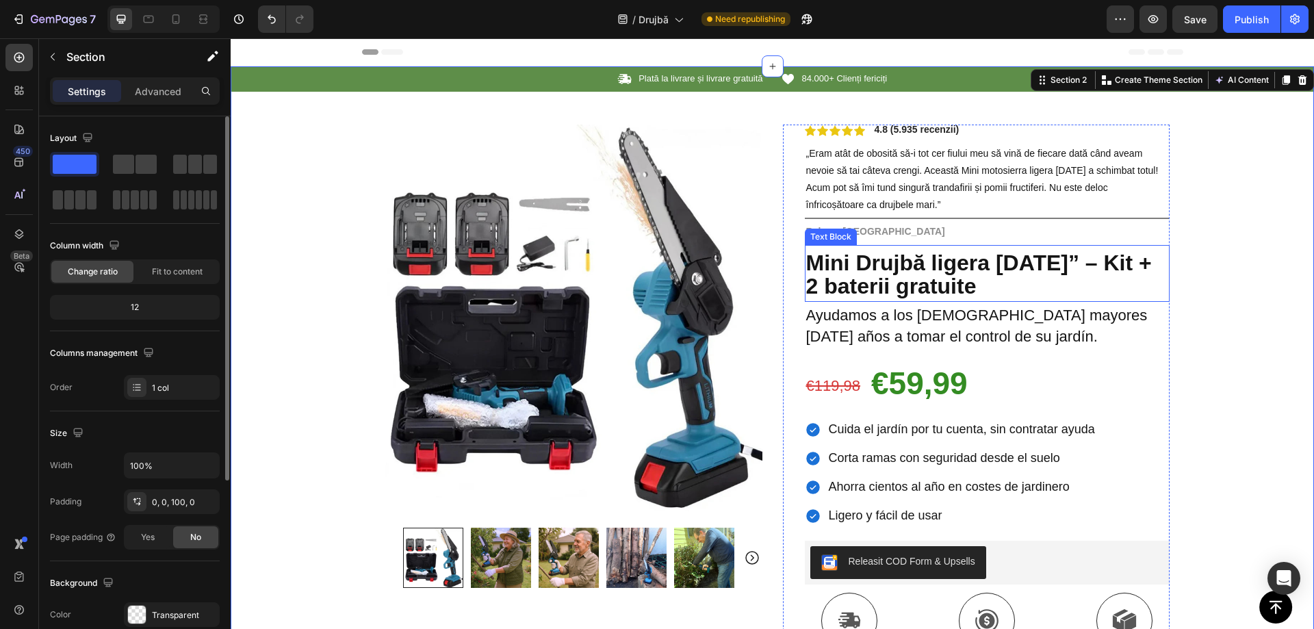
click at [865, 285] on strong "Mini Drujbă ligera de 6” – Kit + 2 baterii gratuite" at bounding box center [979, 275] width 346 height 49
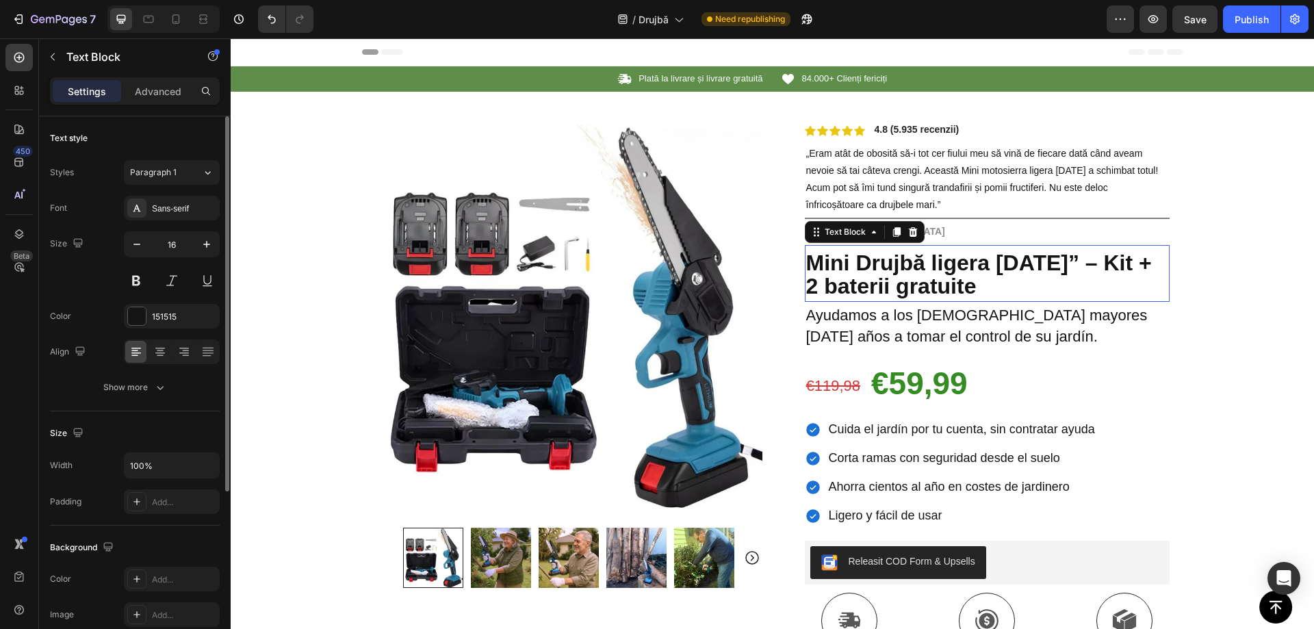
click at [869, 283] on strong "Mini Drujbă ligera de 6” – Kit + 2 baterii gratuite" at bounding box center [979, 275] width 346 height 49
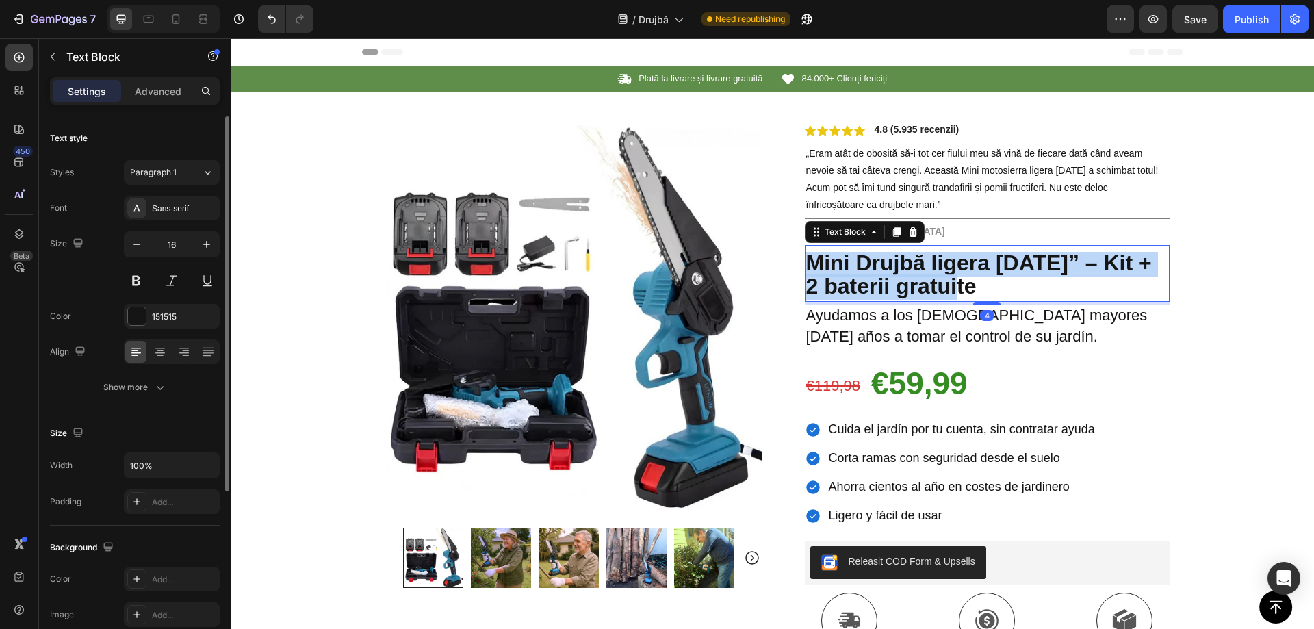
click at [869, 283] on strong "Mini Drujbă ligera de 6” – Kit + 2 baterii gratuite" at bounding box center [979, 275] width 346 height 49
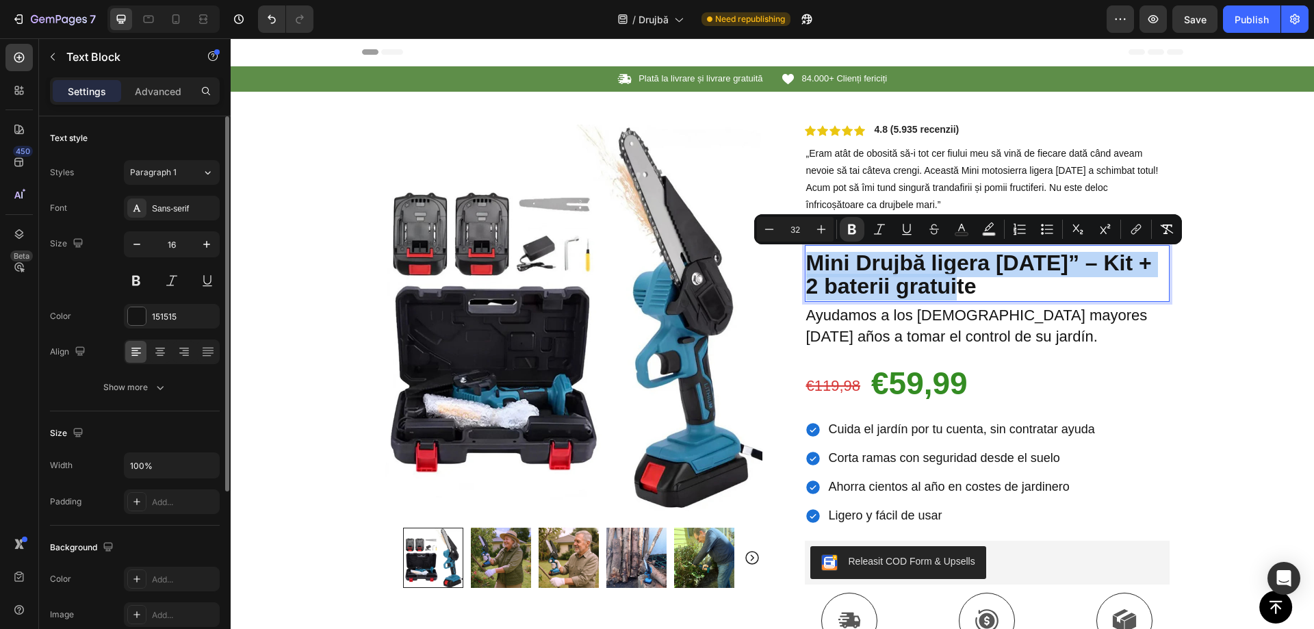
click at [860, 299] on div at bounding box center [860, 299] width 0 height 0
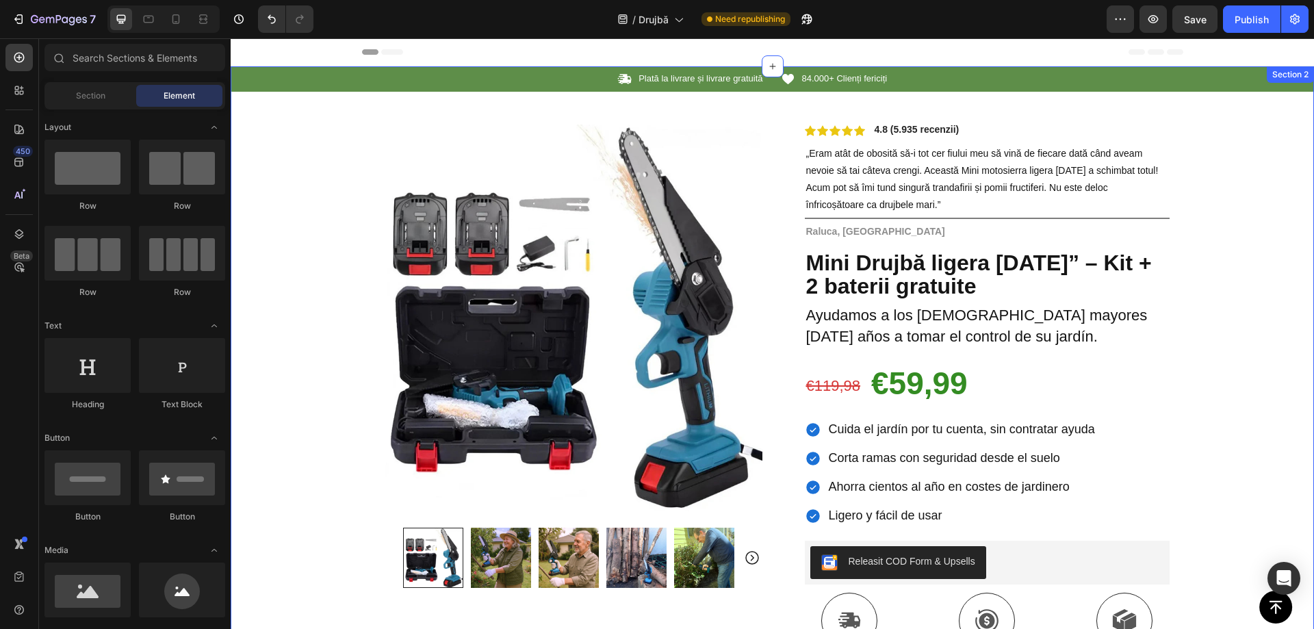
click at [275, 101] on div "Icon Plată la livrare și livrare gratuită Text Block Row Icon 84.000+ Clienți f…" at bounding box center [773, 497] width 1084 height 863
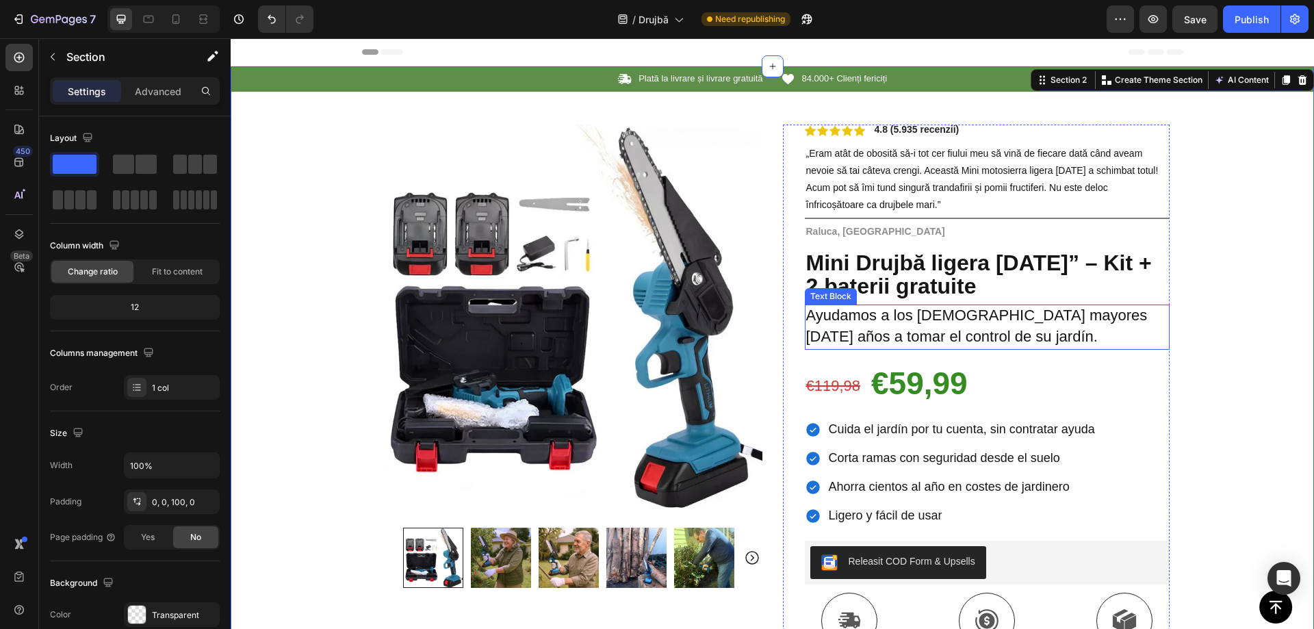
drag, startPoint x: 884, startPoint y: 327, endPoint x: 571, endPoint y: 321, distance: 313.6
click at [884, 327] on p "Ayudamos a los españoles mayores de 65 años a tomar el control de su jardín." at bounding box center [987, 327] width 362 height 42
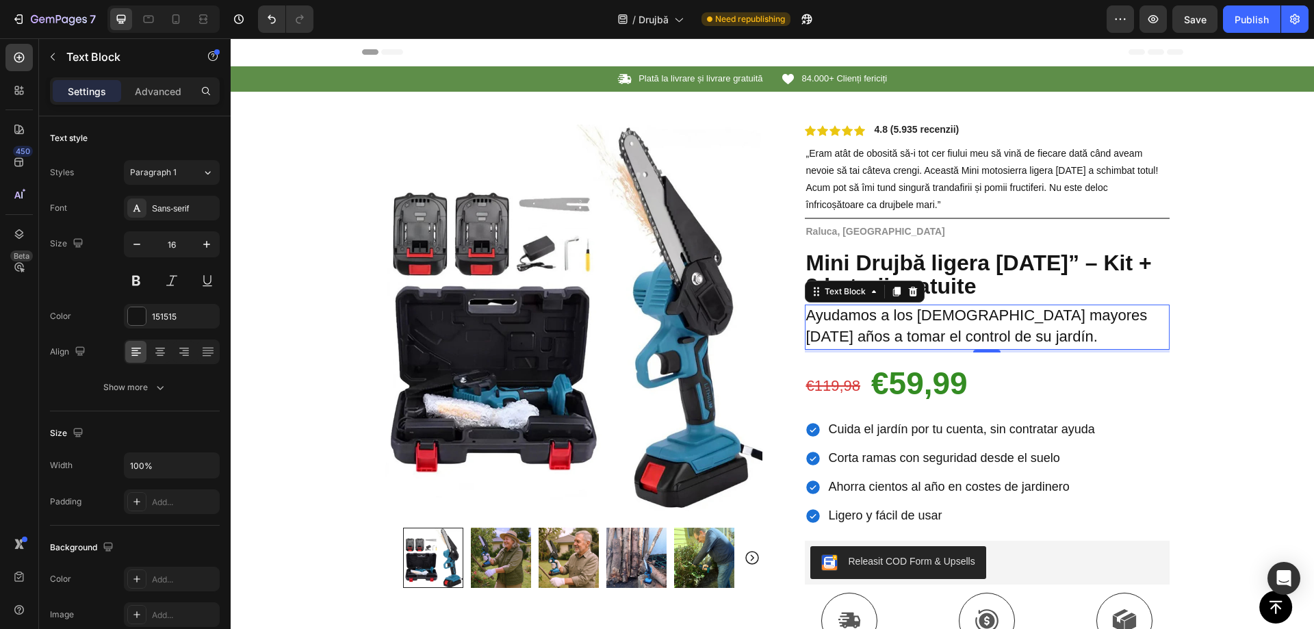
click at [902, 327] on p "Ayudamos a los españoles mayores de 65 años a tomar el control de su jardín." at bounding box center [987, 327] width 362 height 42
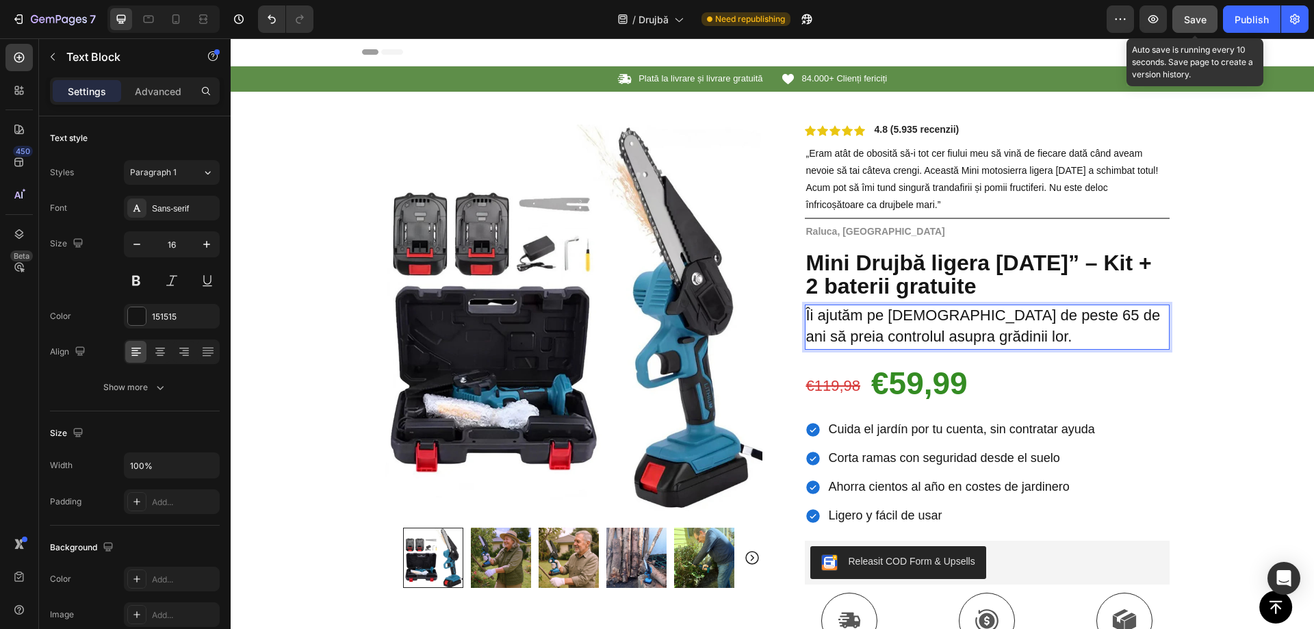
click at [1196, 8] on button "Save" at bounding box center [1195, 18] width 45 height 27
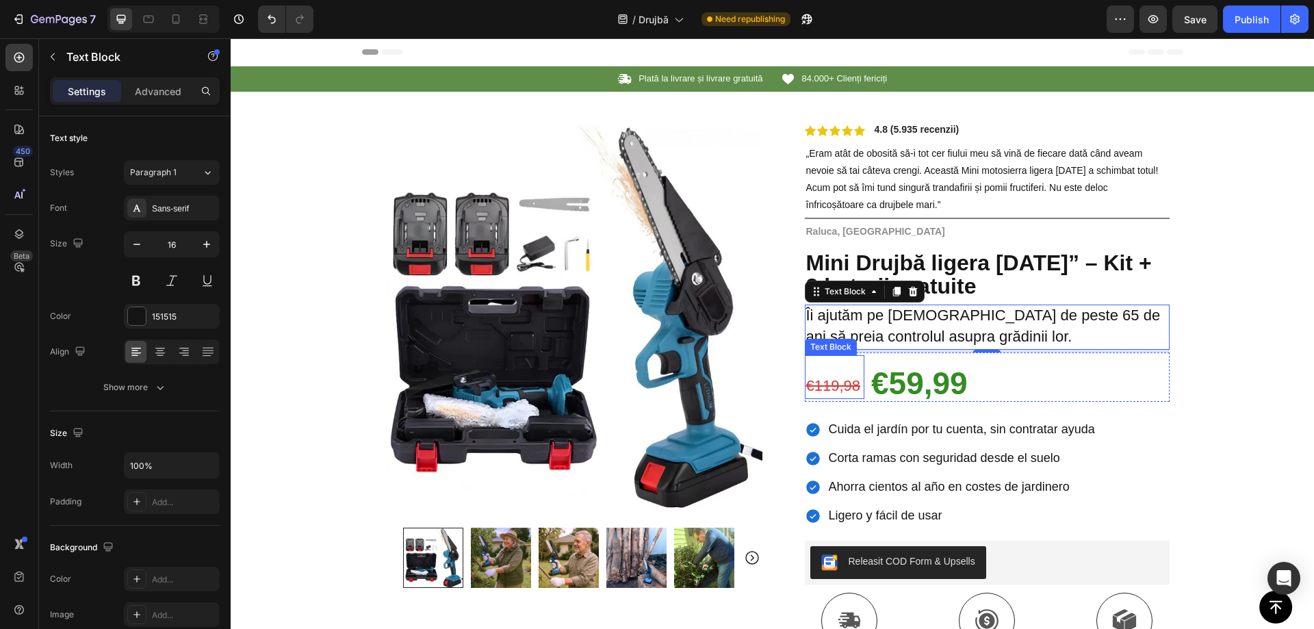
click at [845, 385] on s "€119,98" at bounding box center [833, 385] width 55 height 17
click at [845, 384] on s "€119,98" at bounding box center [833, 385] width 55 height 17
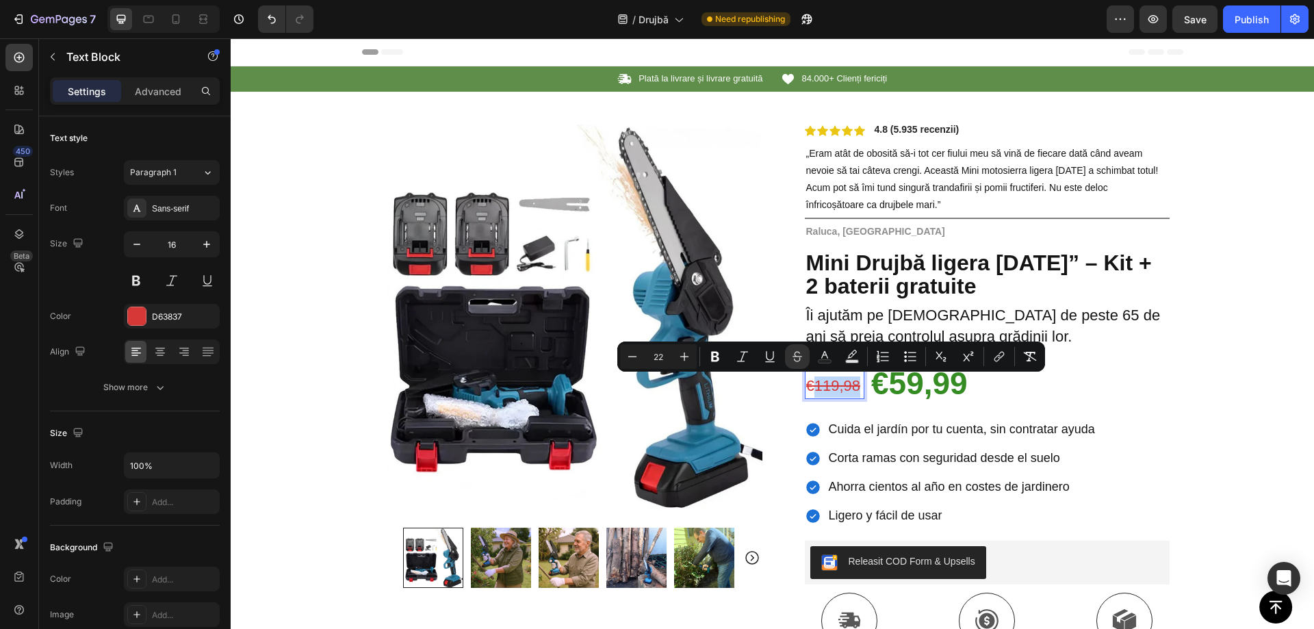
click at [838, 383] on s "€119,98" at bounding box center [833, 385] width 55 height 17
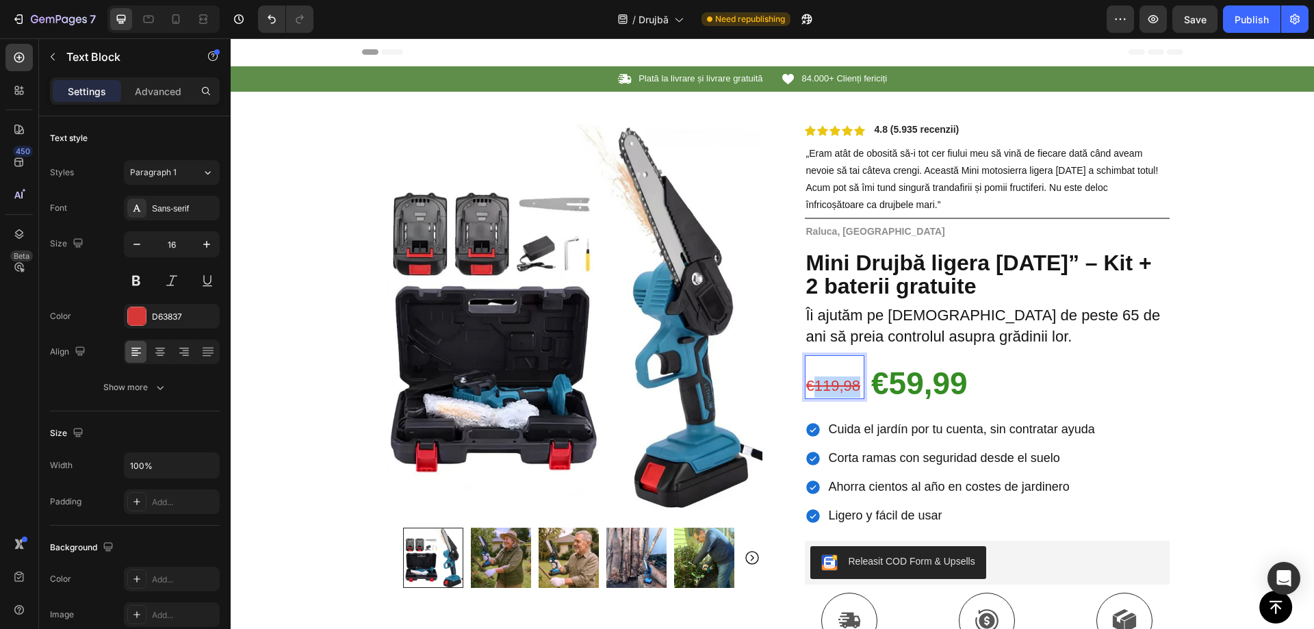
click at [838, 382] on s "€119,98" at bounding box center [833, 385] width 55 height 17
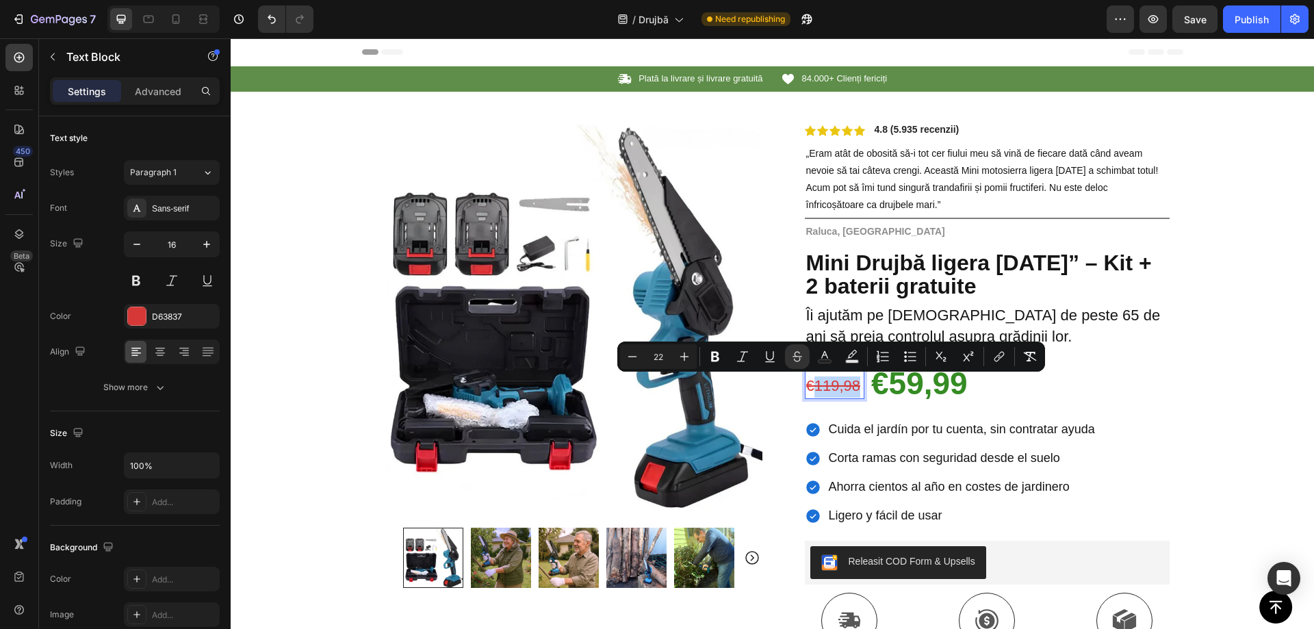
click at [838, 382] on s "€119,98" at bounding box center [833, 385] width 55 height 17
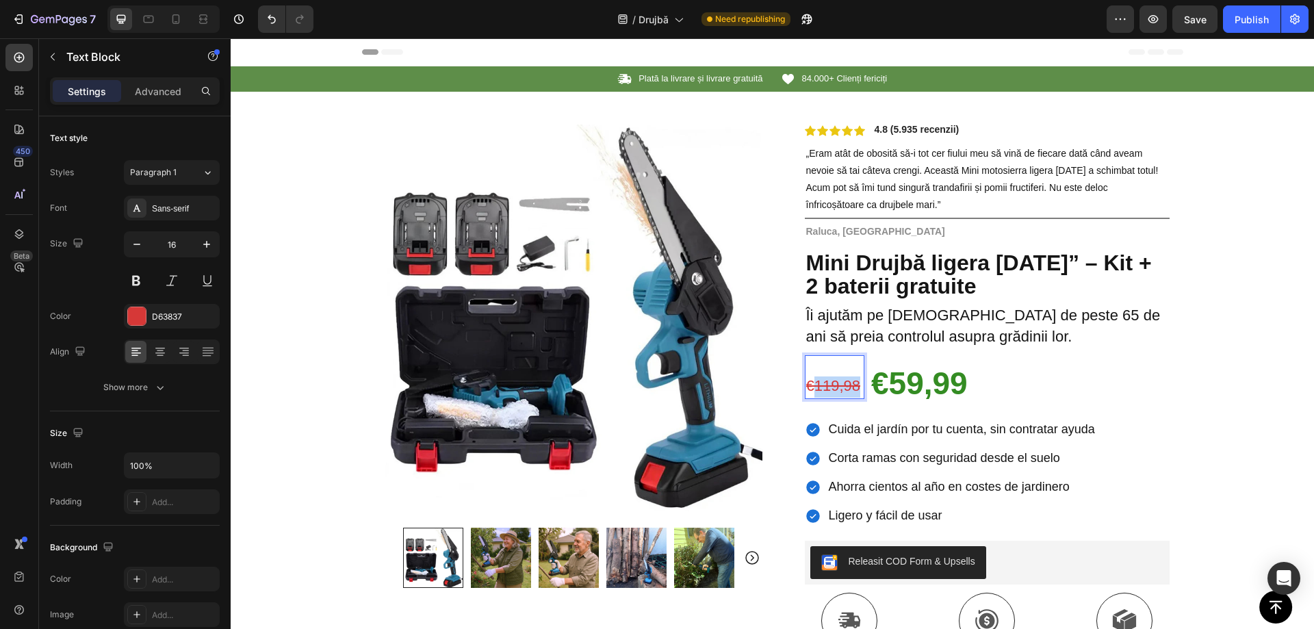
click at [838, 382] on s "€119,98" at bounding box center [833, 385] width 55 height 17
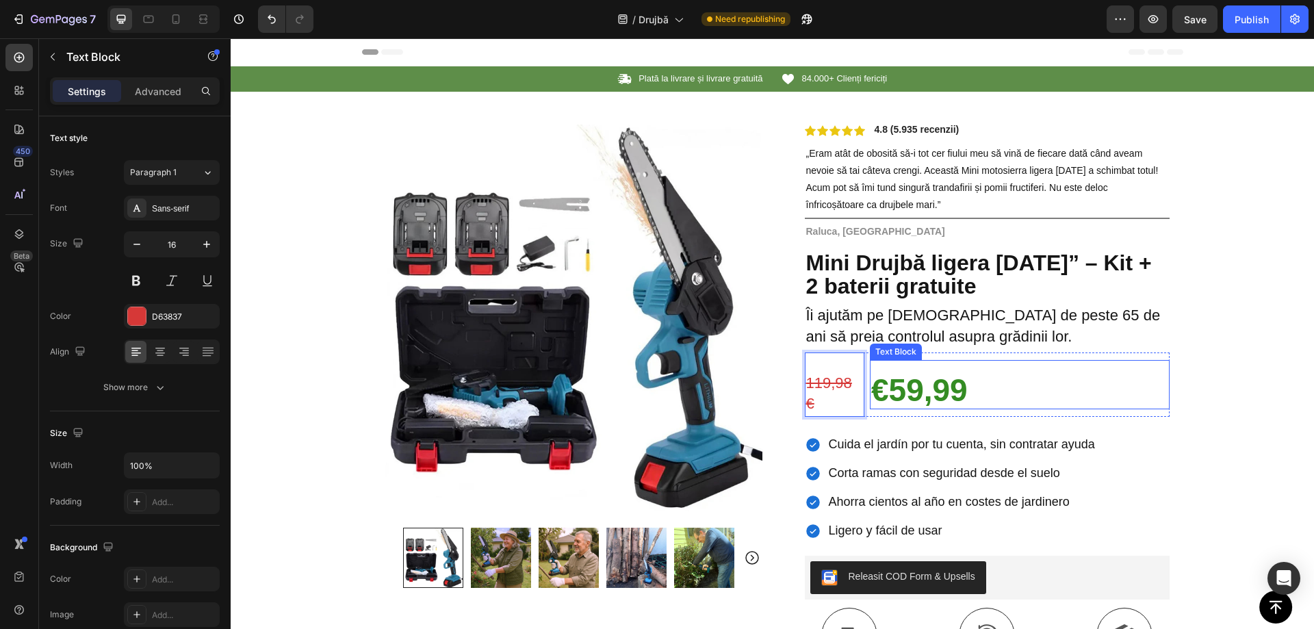
click at [943, 383] on strong "€59,99" at bounding box center [919, 390] width 97 height 36
click at [913, 389] on strong "€59,99" at bounding box center [919, 390] width 97 height 36
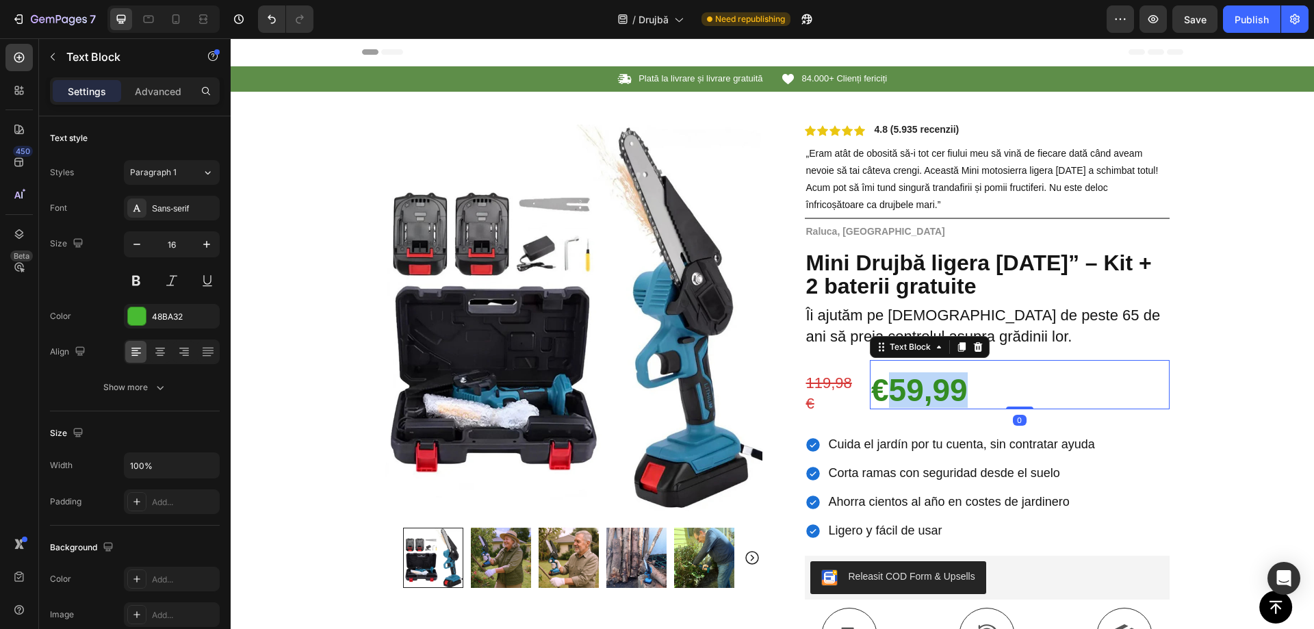
click at [913, 389] on strong "€59,99" at bounding box center [919, 390] width 97 height 36
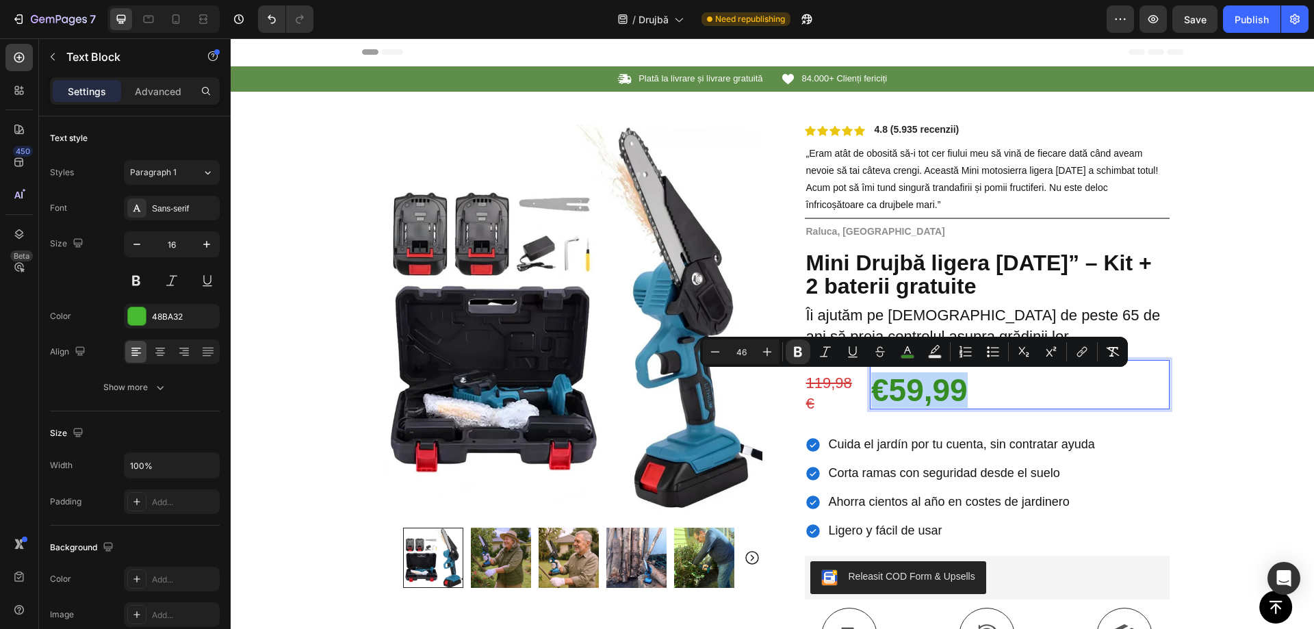
copy strong "€59,99"
click at [926, 393] on strong "€59,99" at bounding box center [919, 390] width 97 height 36
click at [898, 392] on strong "€59,99" at bounding box center [919, 390] width 97 height 36
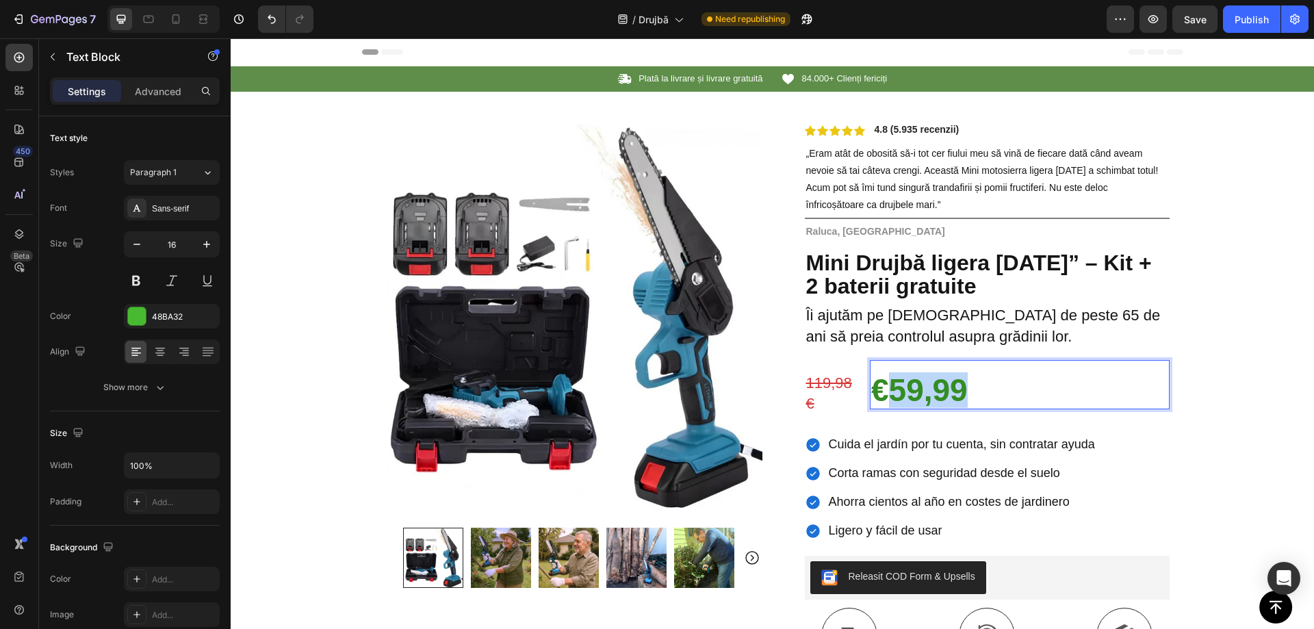
click at [899, 392] on strong "€59,99" at bounding box center [919, 390] width 97 height 36
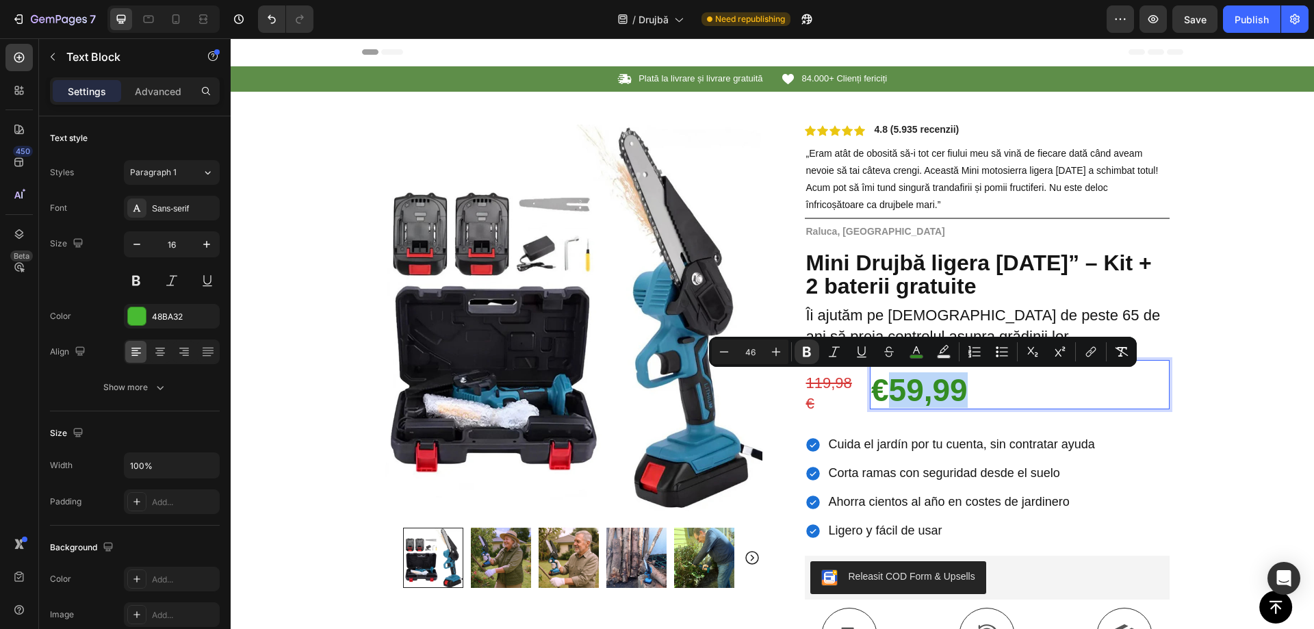
click at [899, 392] on strong "€59,99" at bounding box center [919, 390] width 97 height 36
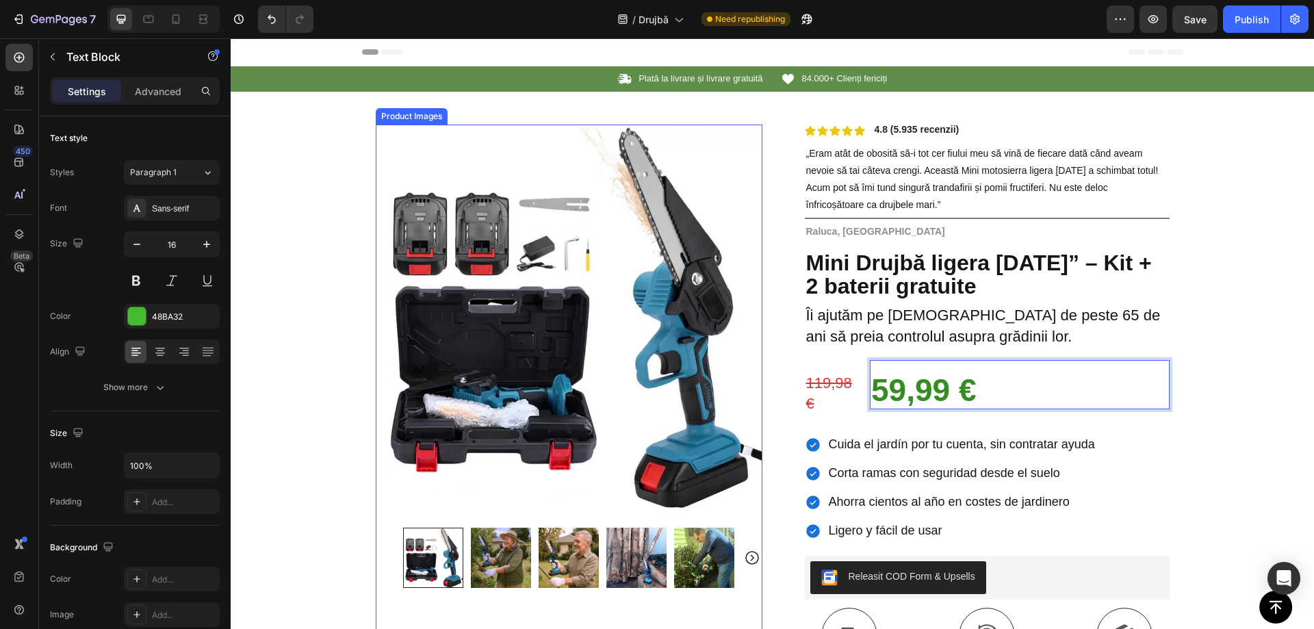
click at [665, 450] on img at bounding box center [569, 318] width 387 height 387
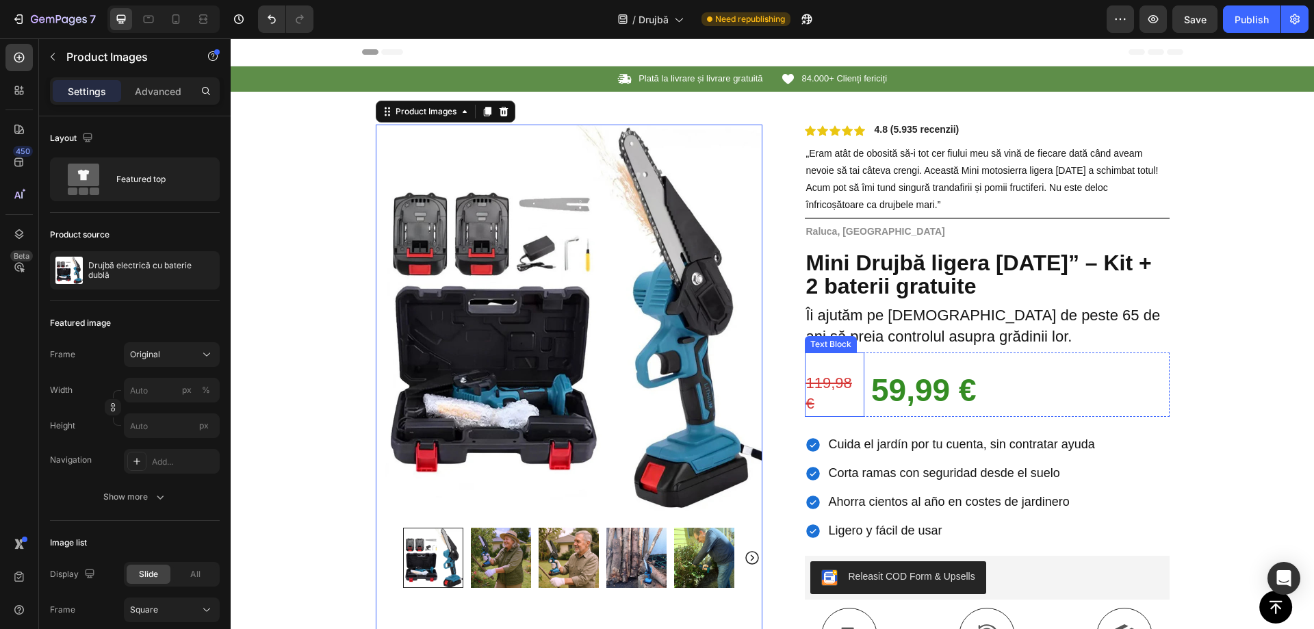
click at [841, 404] on p "119,98 €" at bounding box center [835, 395] width 58 height 42
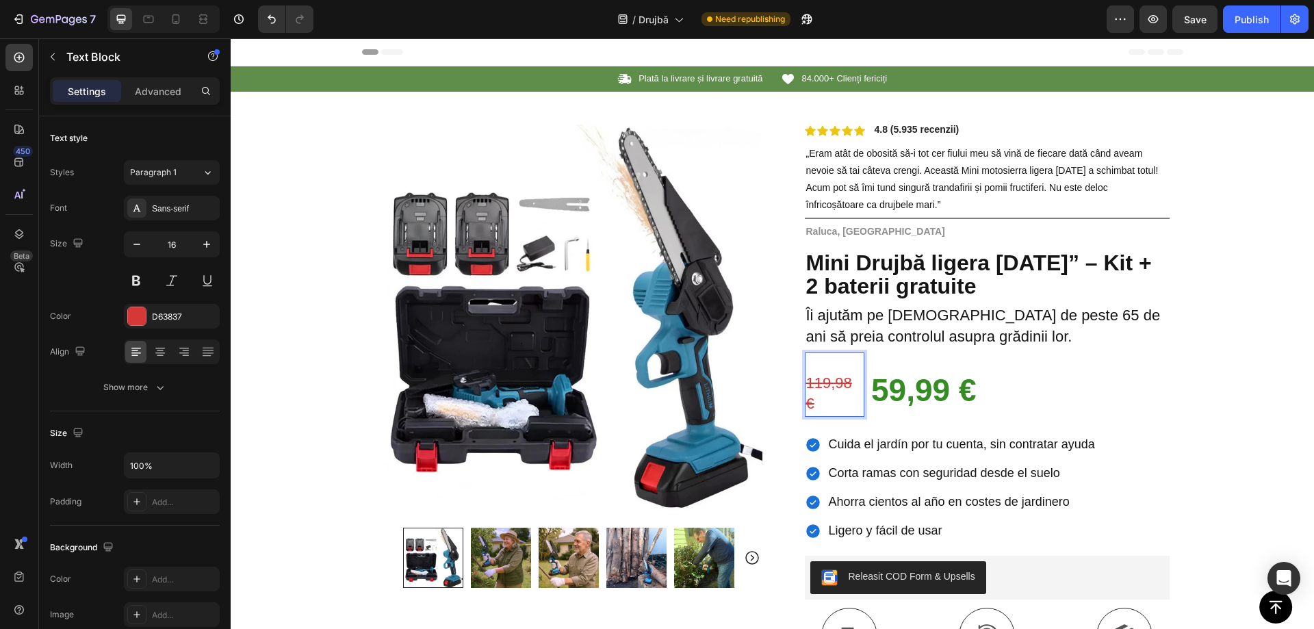
click at [806, 401] on s "119,98 €" at bounding box center [829, 393] width 46 height 38
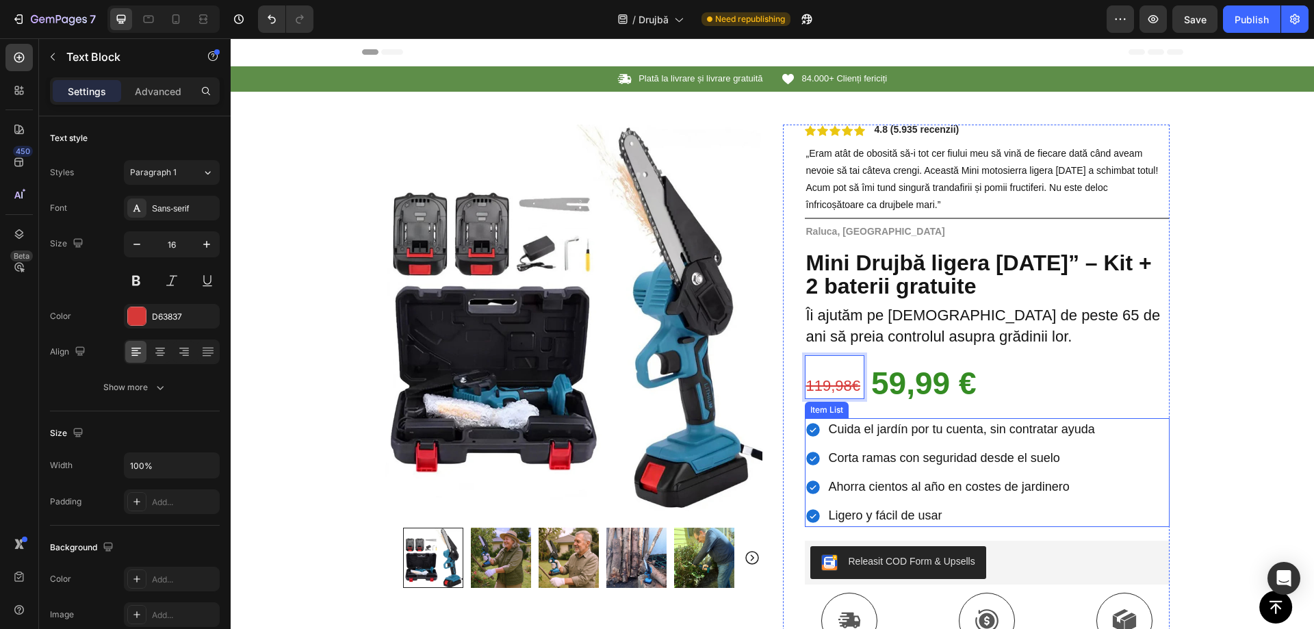
click at [871, 433] on span "Cuida el jardín por tu cuenta, sin contratar ayuda" at bounding box center [962, 429] width 266 height 14
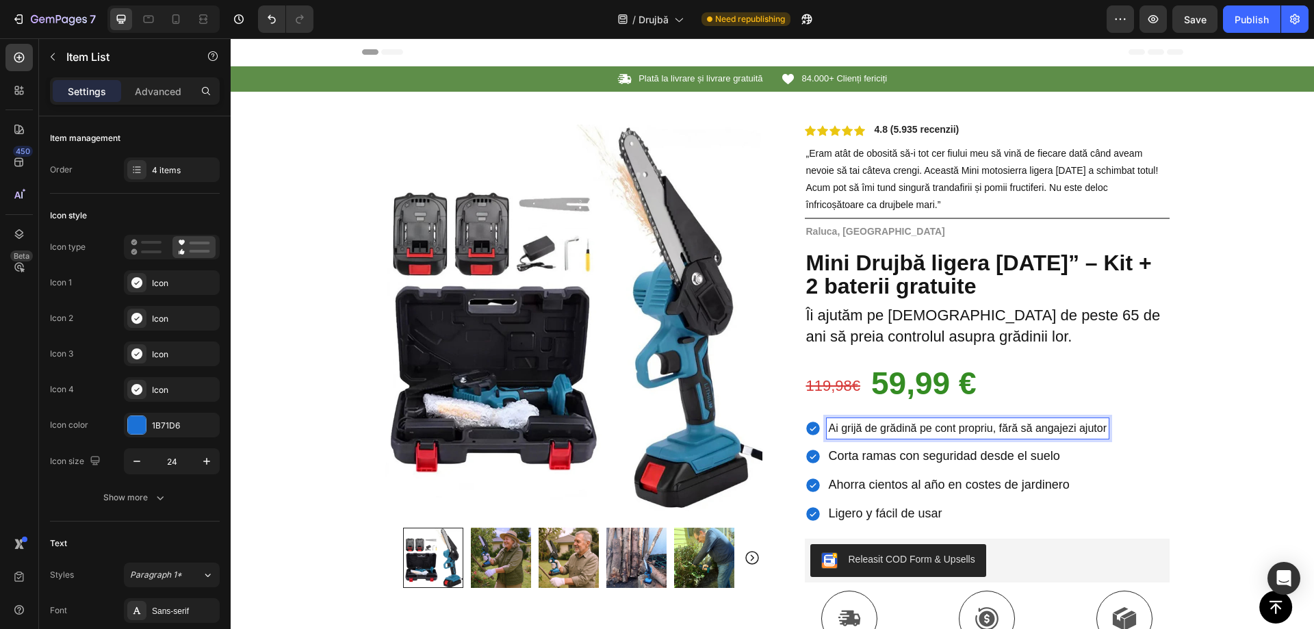
click at [969, 430] on p "Ai grijă de grădină pe cont propriu, fără să angajezi ajutor" at bounding box center [968, 428] width 278 height 16
click at [969, 429] on p "Ai grijă de grădină pe cont propriu, fără să angajezi ajutor" at bounding box center [968, 428] width 278 height 16
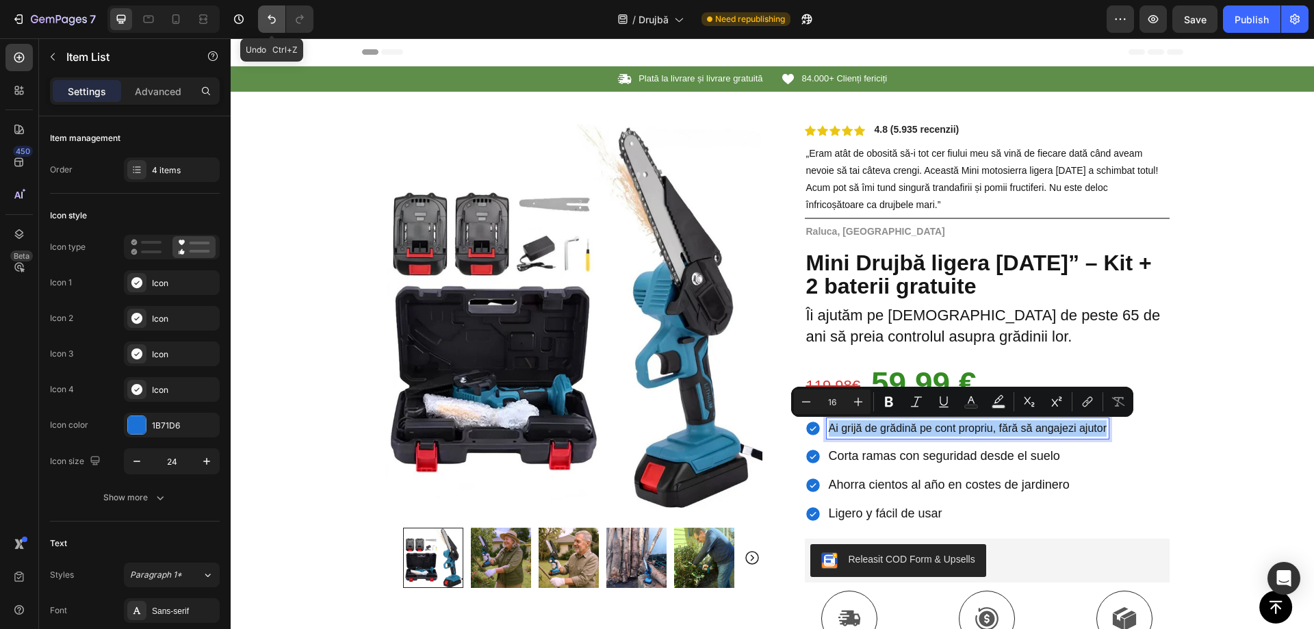
click at [270, 21] on icon "Undo/Redo" at bounding box center [272, 19] width 14 height 14
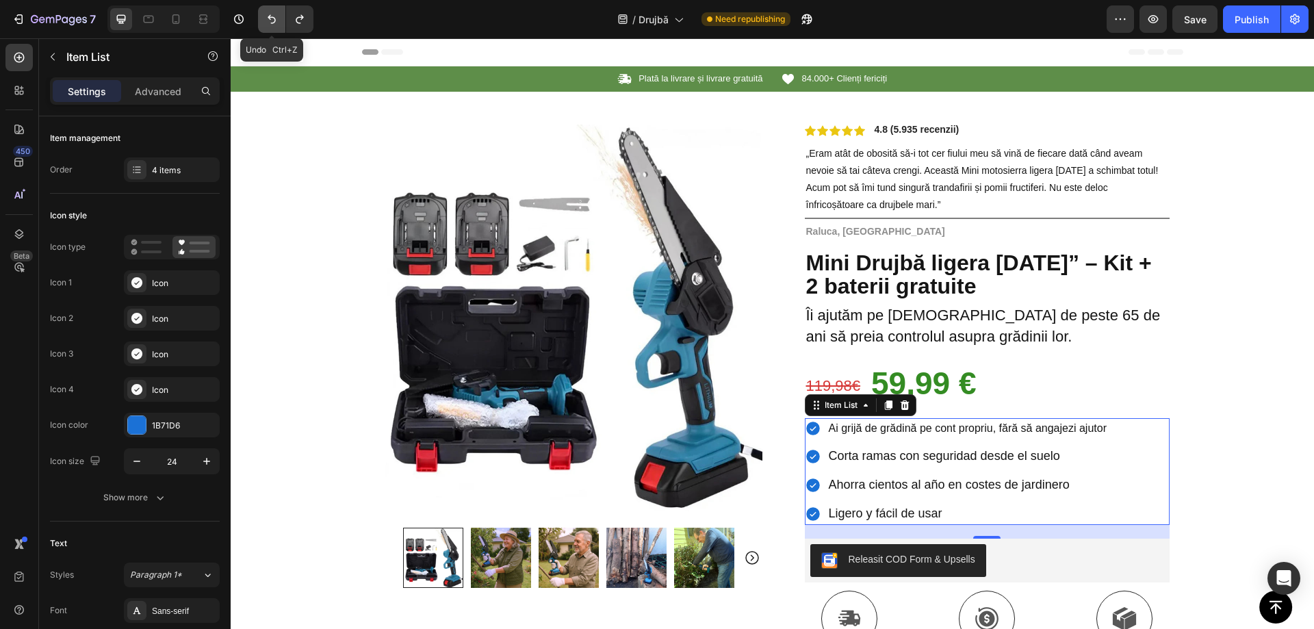
drag, startPoint x: 271, startPoint y: 19, endPoint x: 116, endPoint y: 52, distance: 158.2
click at [271, 19] on icon "Undo/Redo" at bounding box center [272, 19] width 14 height 14
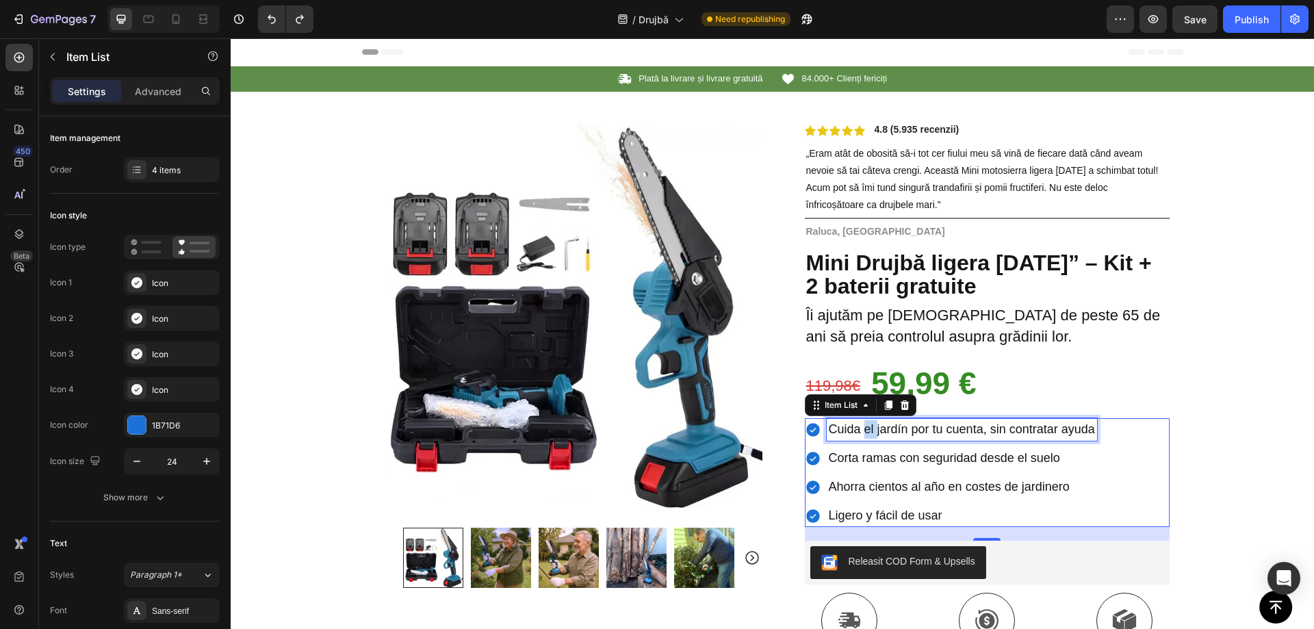
click at [864, 430] on span "Cuida el jardín por tu cuenta, sin contratar ayuda" at bounding box center [962, 429] width 266 height 14
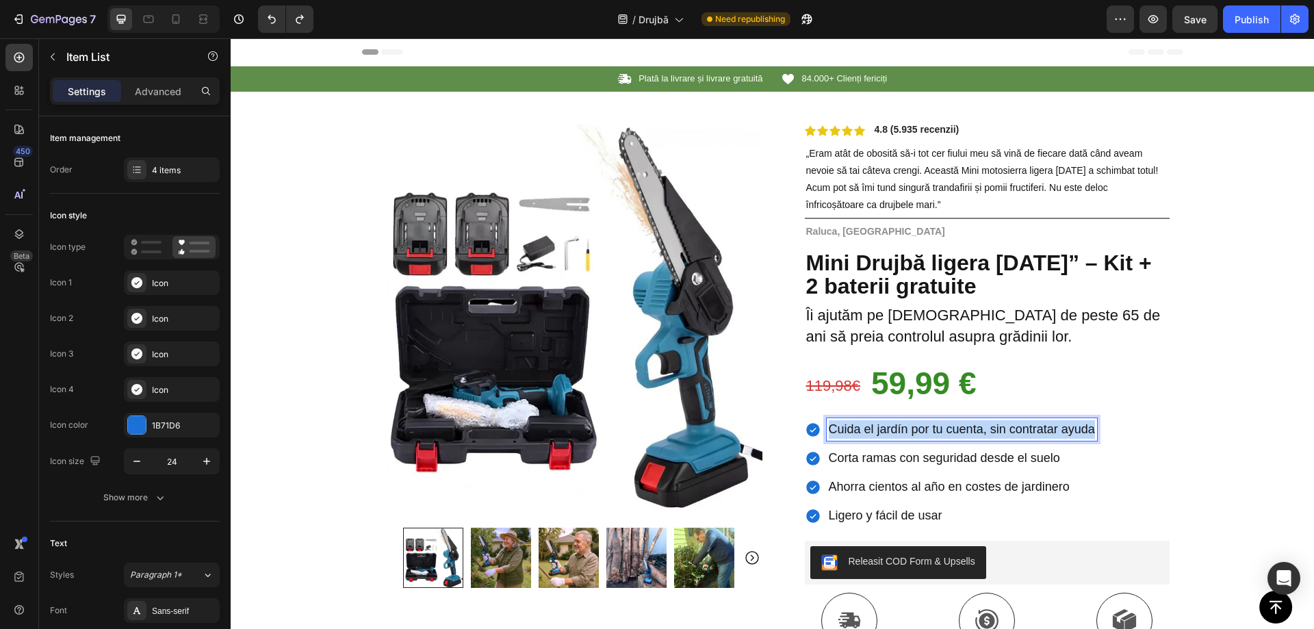
click at [864, 430] on span "Cuida el jardín por tu cuenta, sin contratar ayuda" at bounding box center [962, 429] width 266 height 14
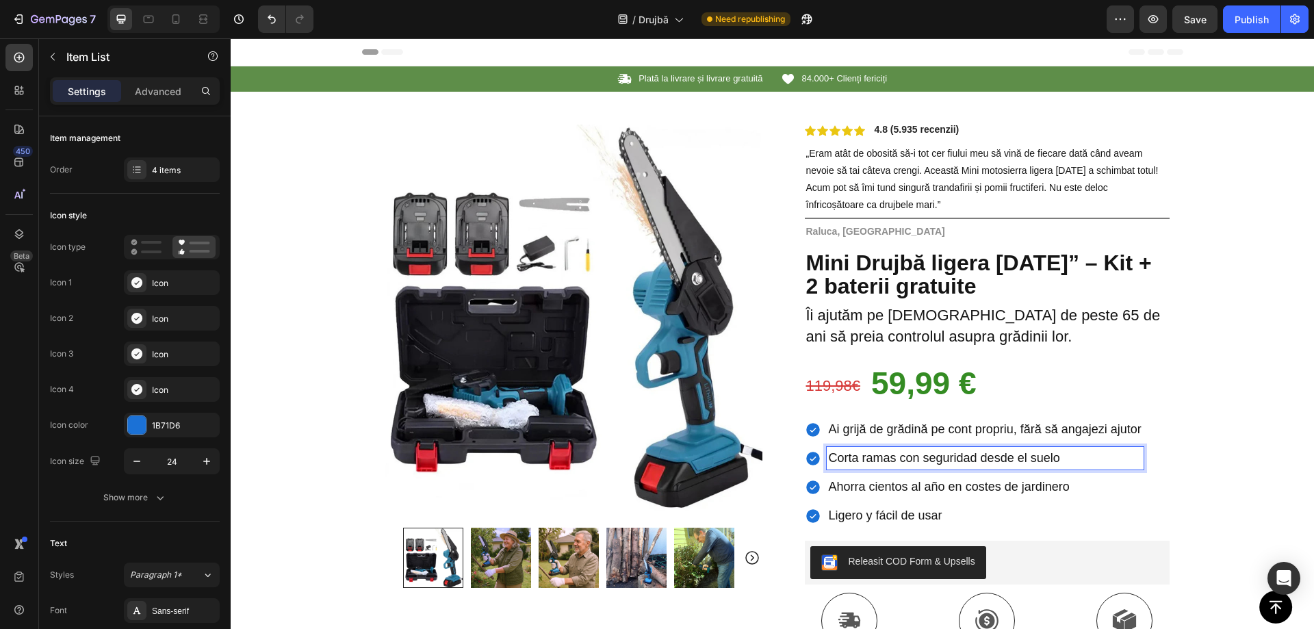
click at [950, 459] on span "Corta ramas con seguridad desde el suelo" at bounding box center [944, 458] width 231 height 14
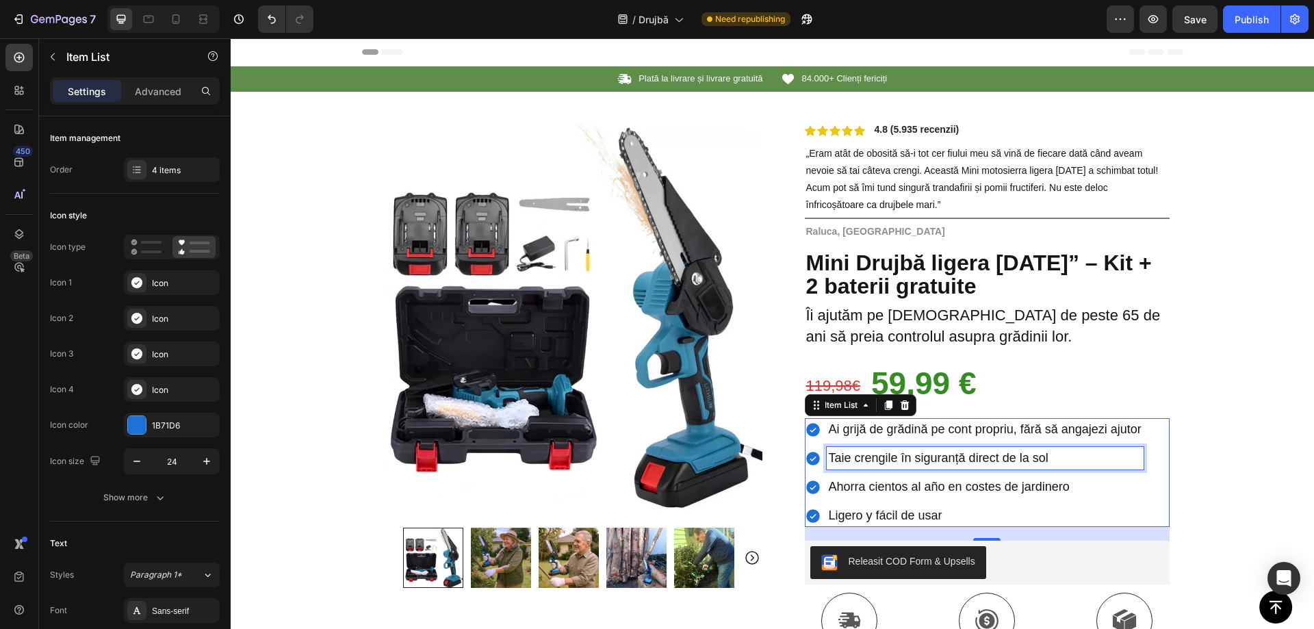
click at [900, 485] on span "Ahorra cientos al año en costes de jardinero" at bounding box center [949, 487] width 241 height 14
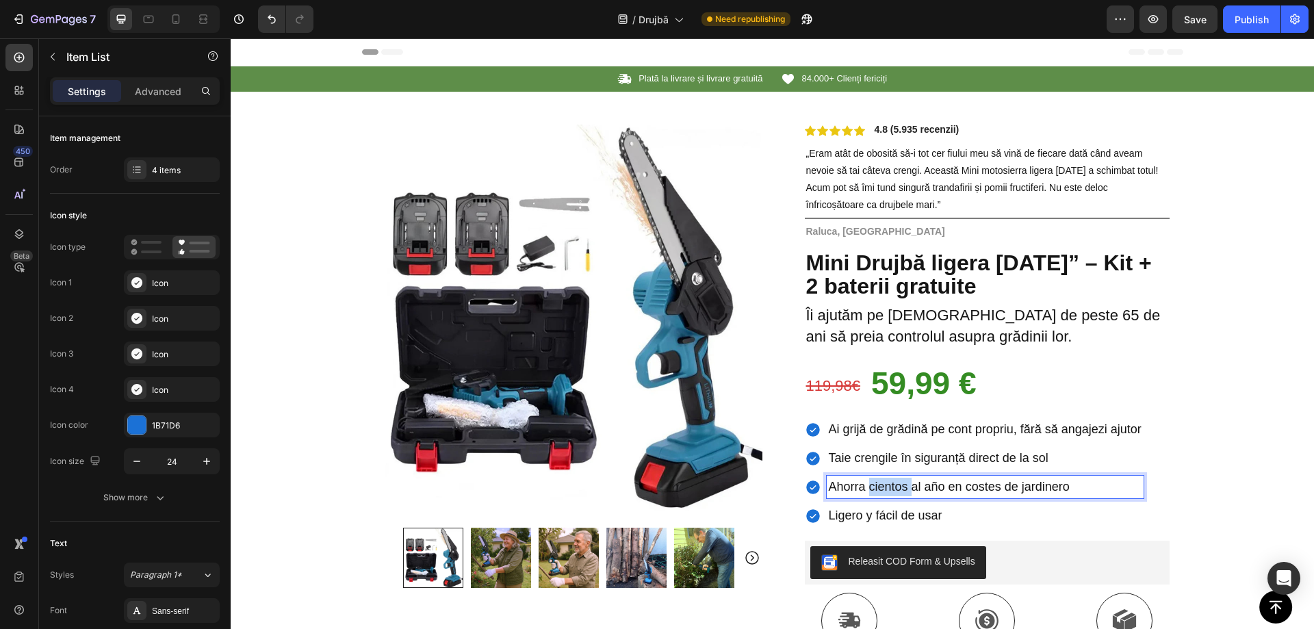
click at [900, 485] on span "Ahorra cientos al año en costes de jardinero" at bounding box center [949, 487] width 241 height 14
click at [900, 483] on span "Ahorra cientos al año en costes de jardinero" at bounding box center [949, 487] width 241 height 14
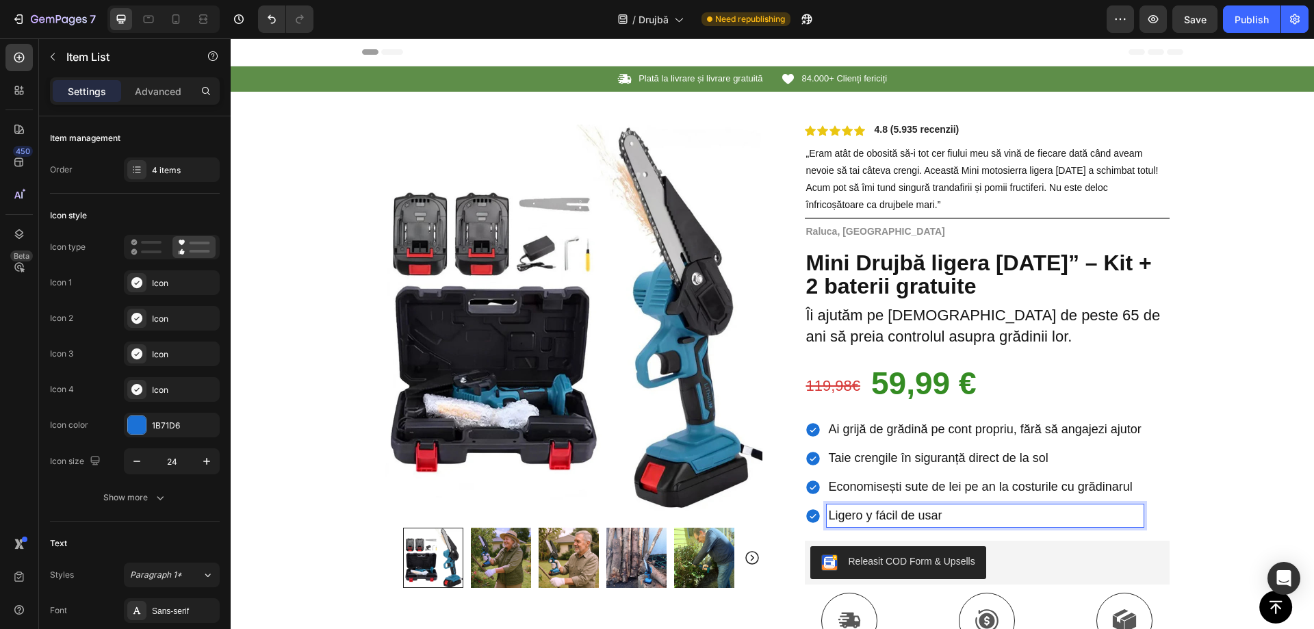
click at [854, 510] on span "Ligero y fácil de usar" at bounding box center [886, 516] width 114 height 14
click at [281, 110] on div "Icon Plată la livrare și livrare gratuită Text Block Row Icon 84.000+ Clienți f…" at bounding box center [773, 497] width 1084 height 863
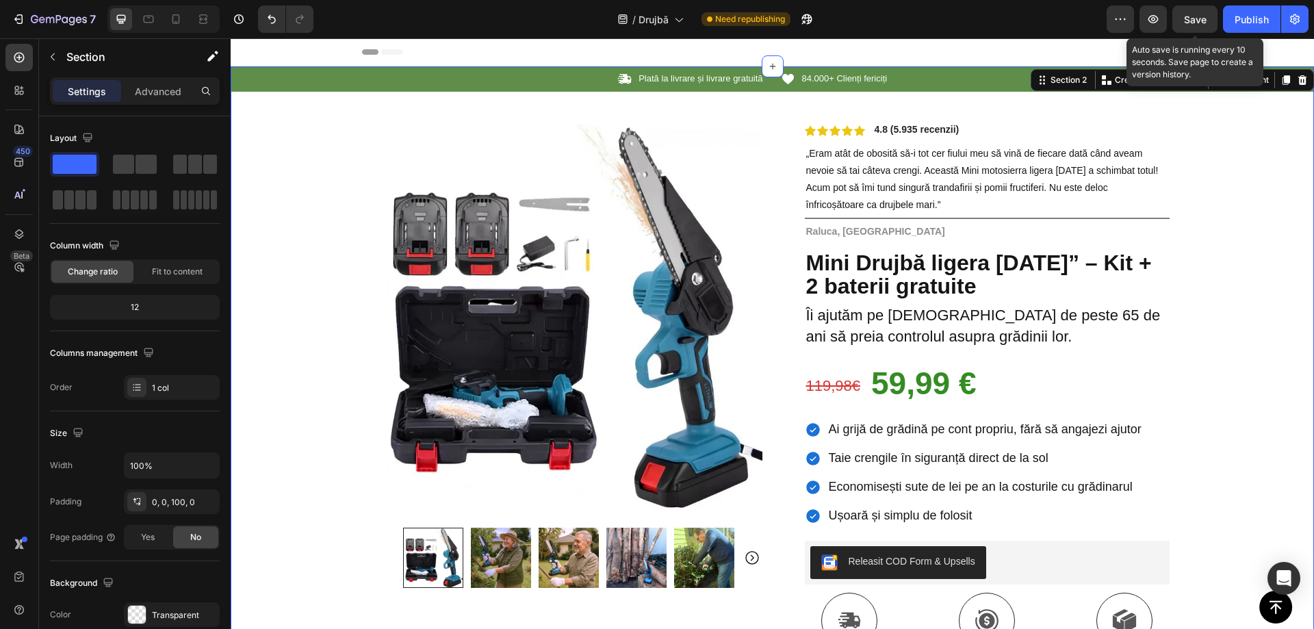
drag, startPoint x: 1206, startPoint y: 17, endPoint x: 1006, endPoint y: 46, distance: 201.3
click at [1206, 17] on span "Save" at bounding box center [1195, 20] width 23 height 12
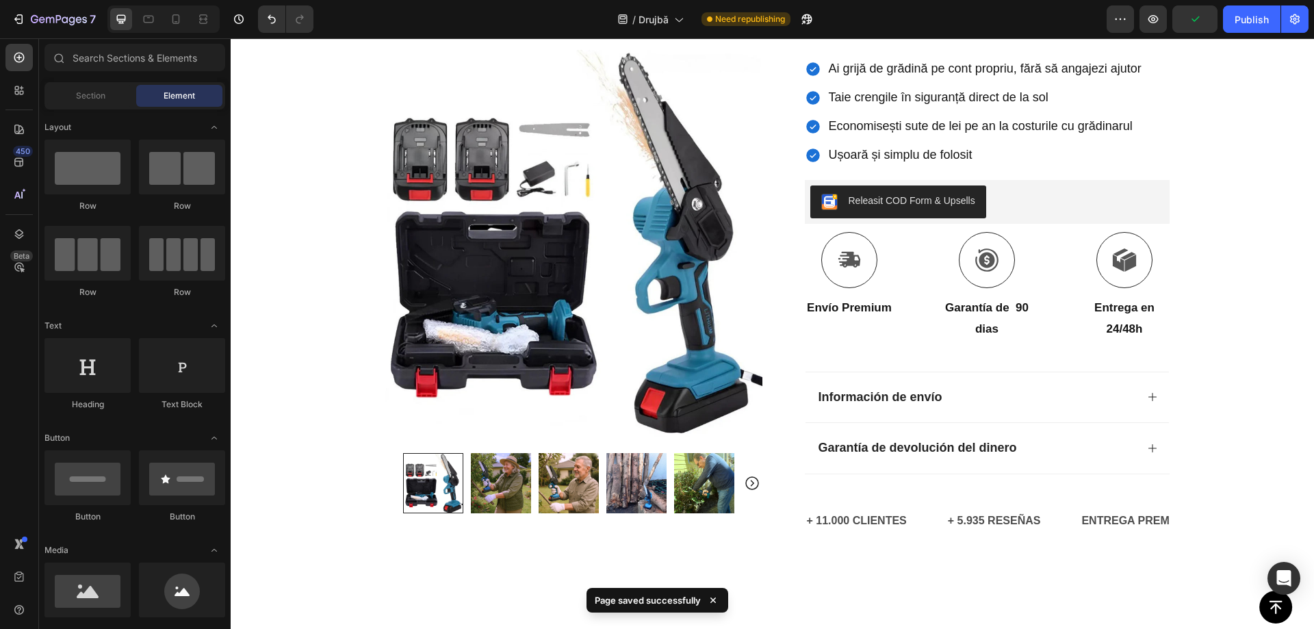
scroll to position [372, 0]
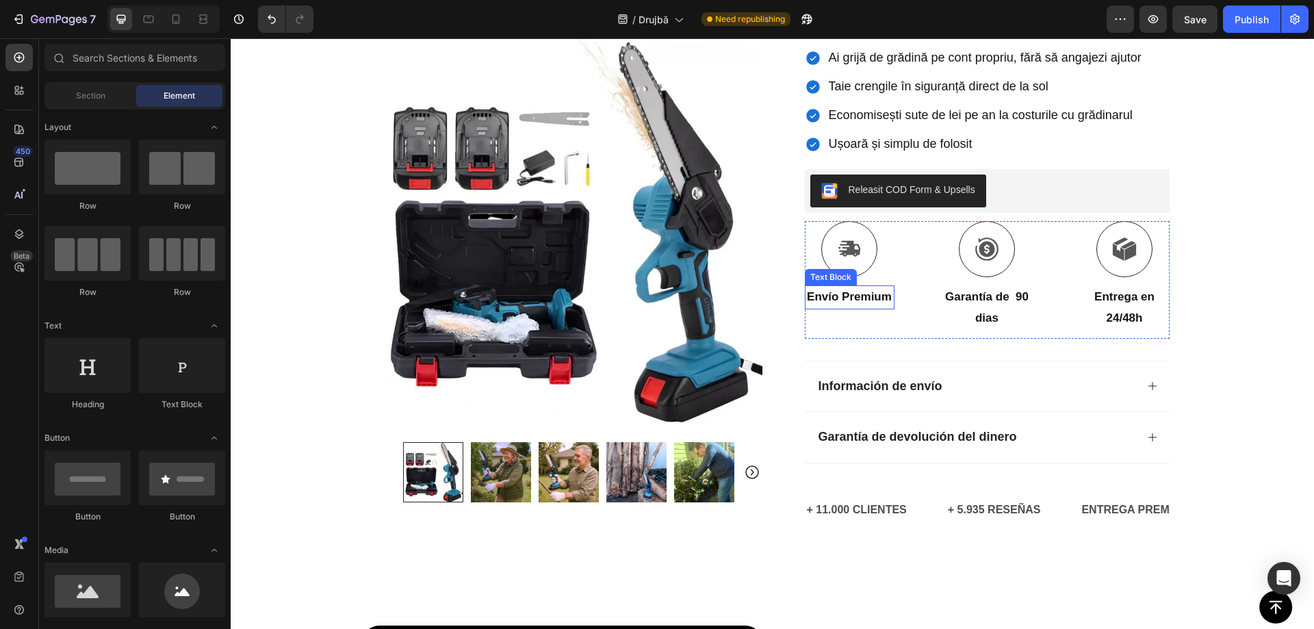
click at [852, 303] on strong "Envío Premium" at bounding box center [849, 296] width 85 height 13
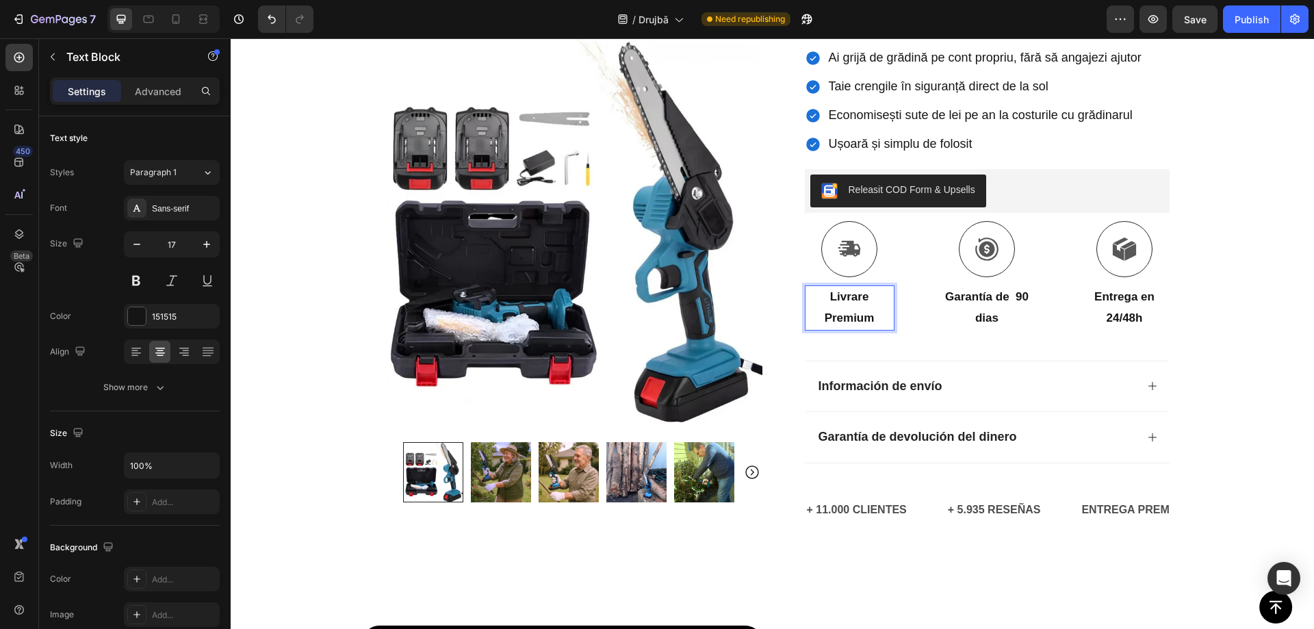
click at [825, 319] on strong "Livrare Premium" at bounding box center [850, 307] width 50 height 34
click at [978, 298] on strong "Garantía de 90 dias" at bounding box center [987, 307] width 84 height 34
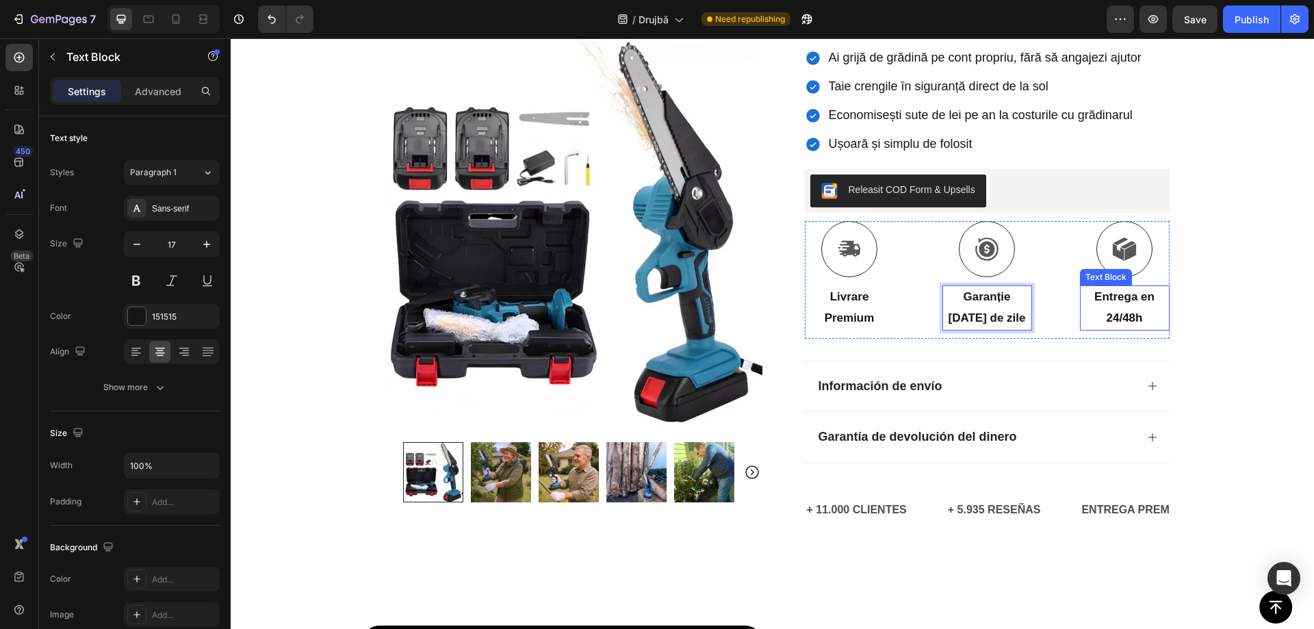
click at [1106, 305] on p "Entrega en" at bounding box center [1125, 297] width 87 height 21
click at [1106, 304] on p "Entrega en" at bounding box center [1125, 297] width 87 height 21
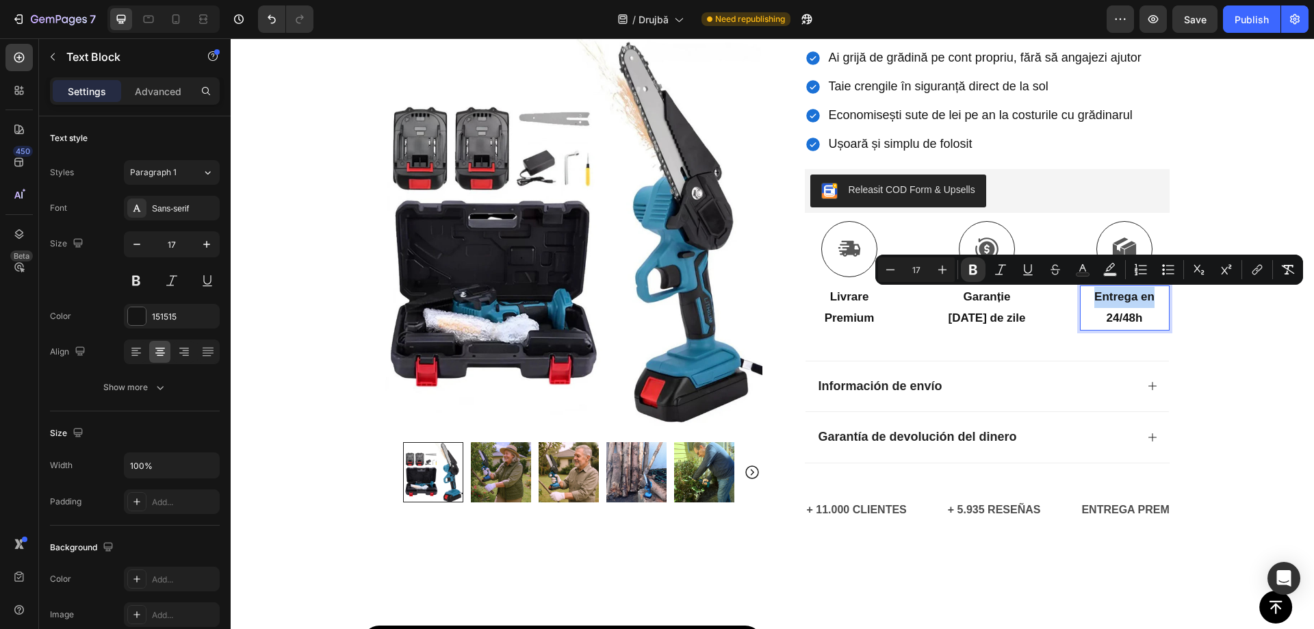
click at [1128, 313] on strong "24/48h" at bounding box center [1125, 317] width 36 height 13
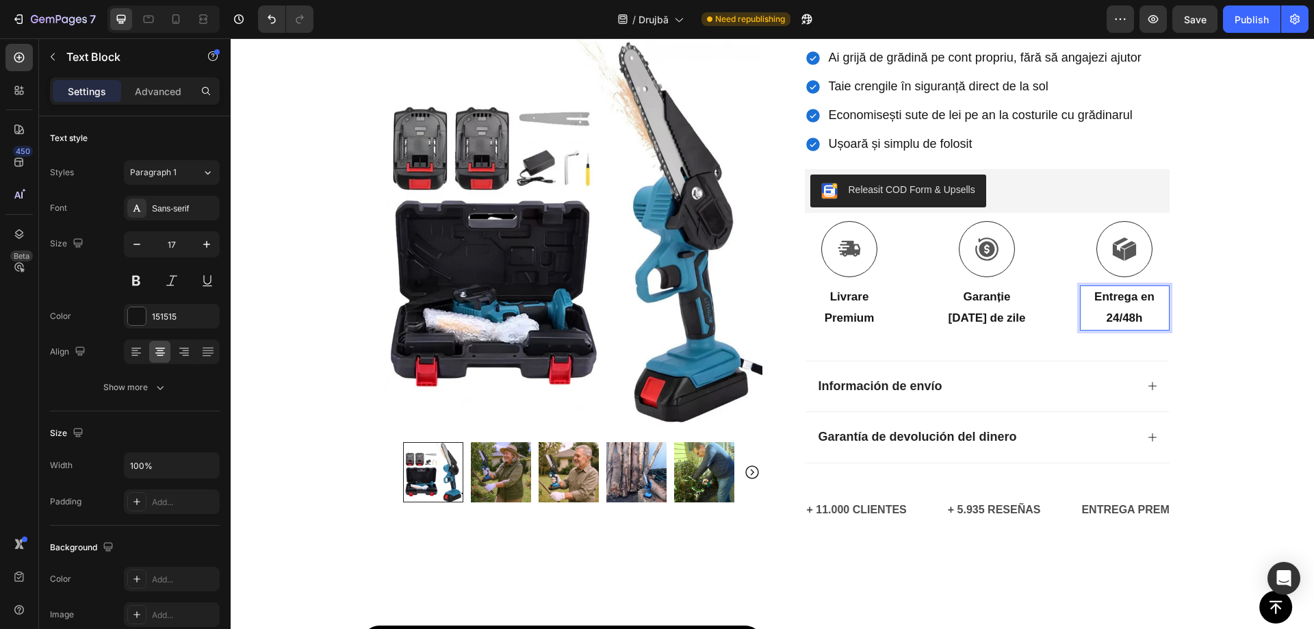
click at [1149, 316] on p "24/48h" at bounding box center [1125, 318] width 87 height 21
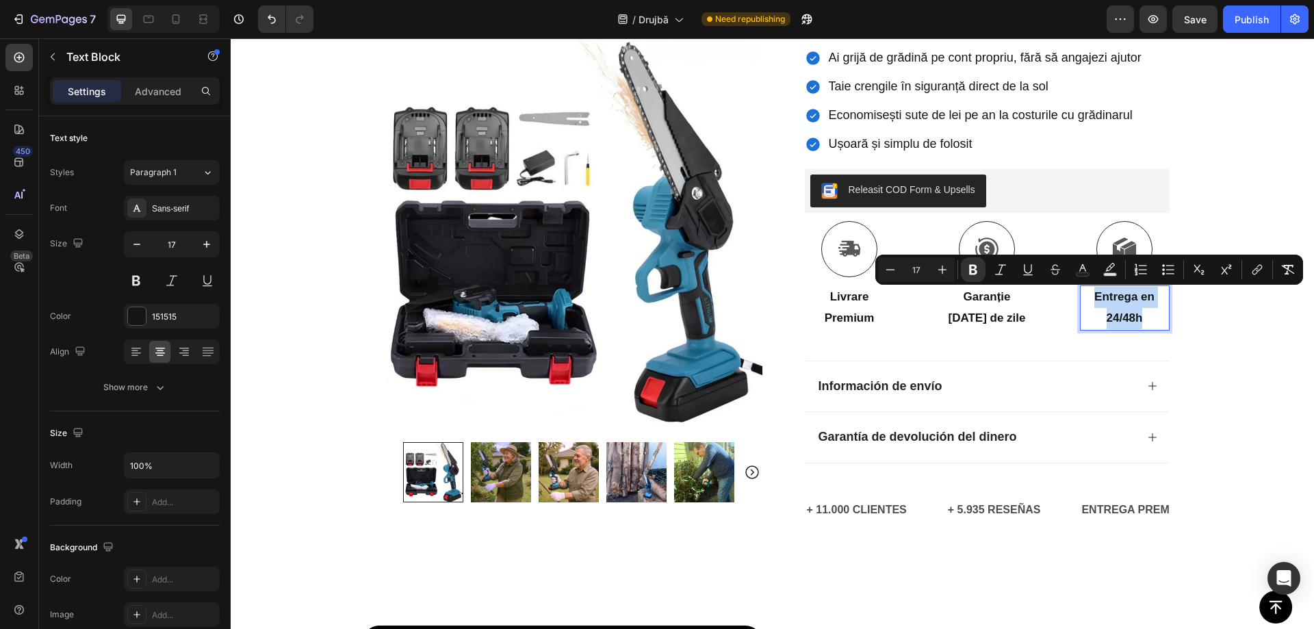
drag, startPoint x: 1147, startPoint y: 315, endPoint x: 1086, endPoint y: 298, distance: 63.3
click at [1086, 298] on div "Entrega en 24/48h" at bounding box center [1125, 307] width 90 height 44
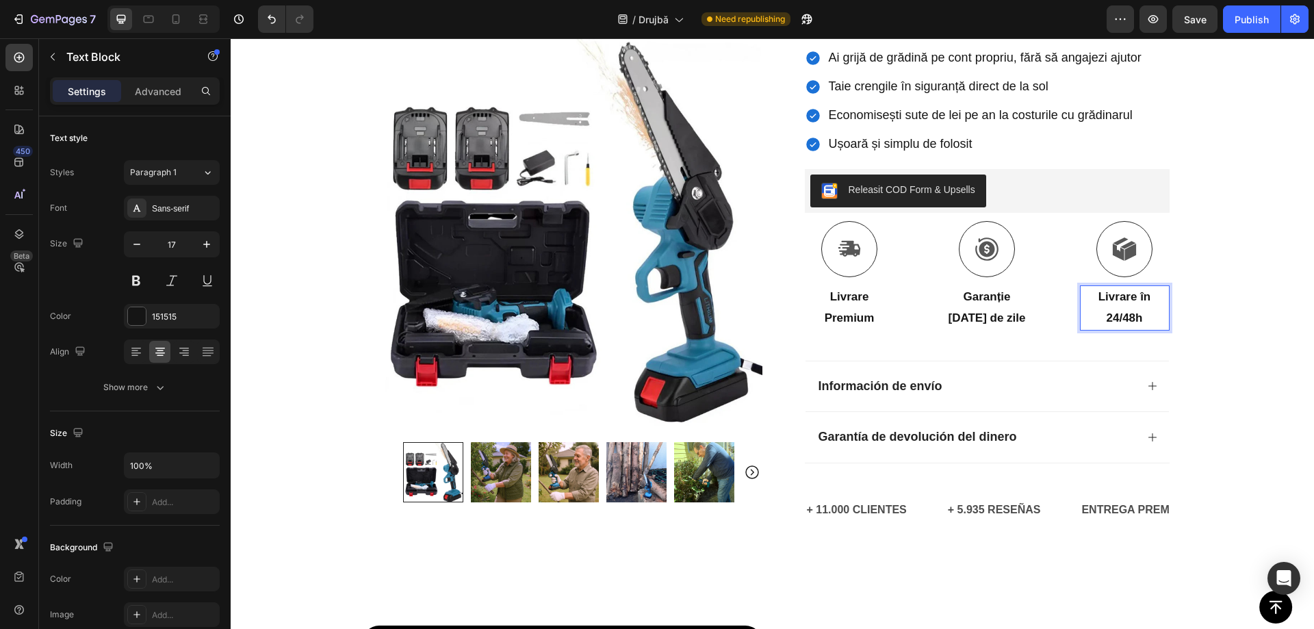
click at [1201, 21] on span "Save" at bounding box center [1195, 20] width 23 height 12
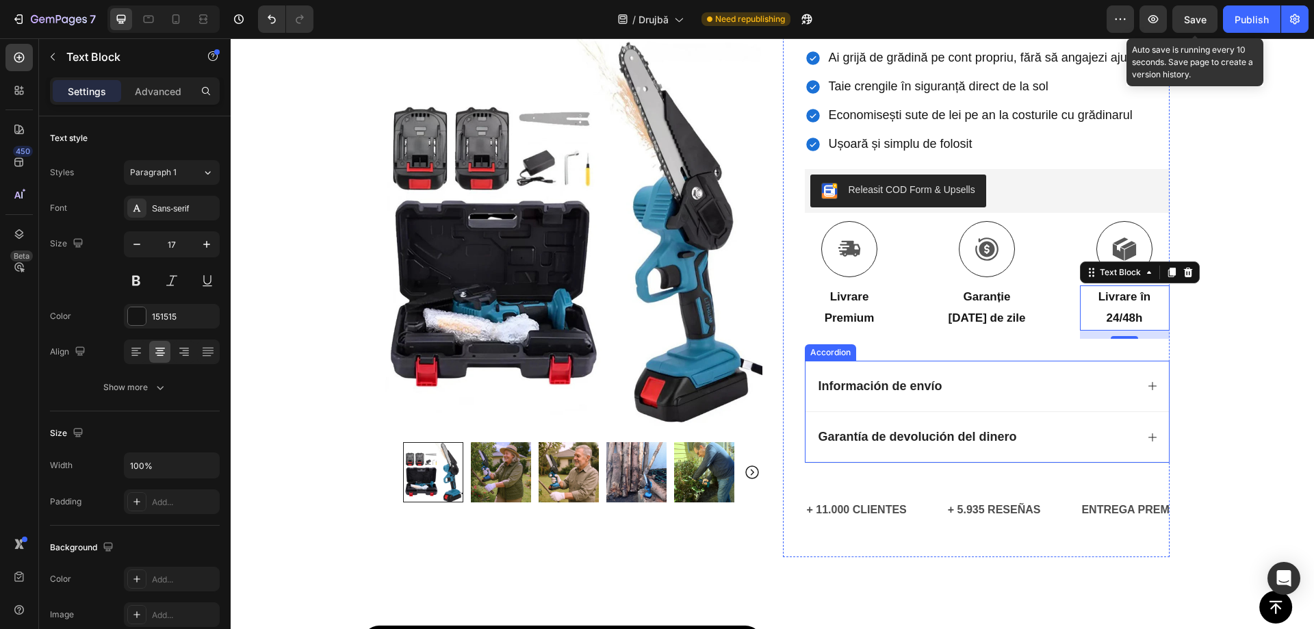
click at [874, 391] on strong "Información de envío" at bounding box center [881, 386] width 124 height 14
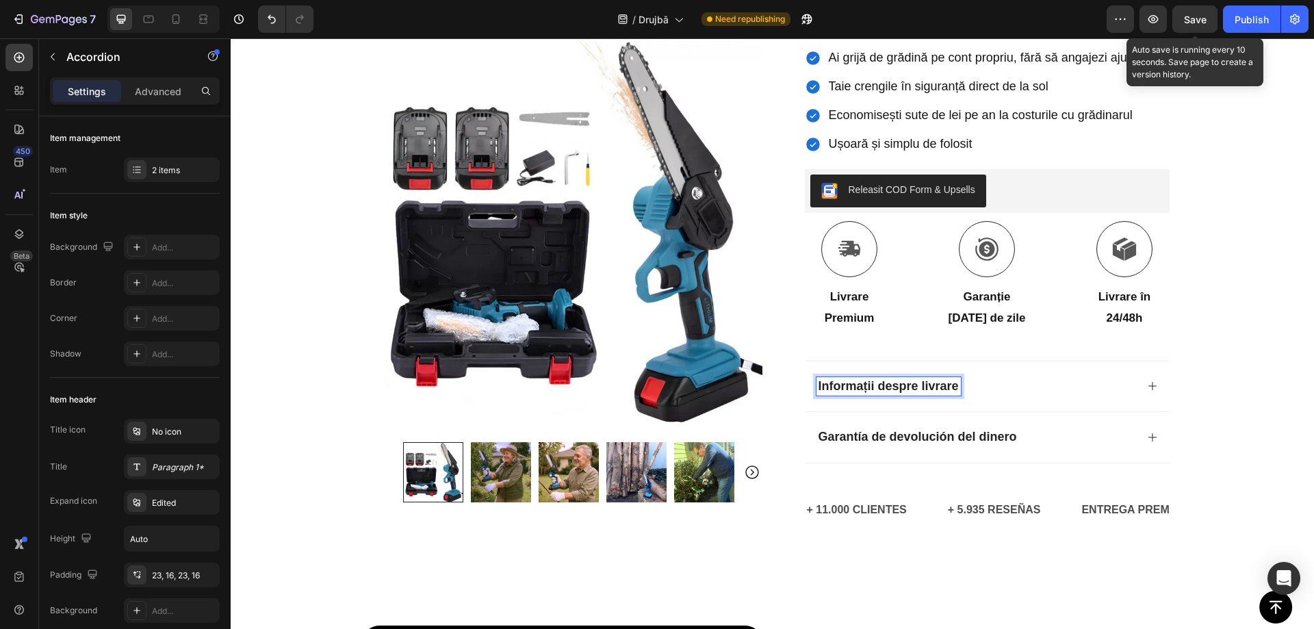
click at [1039, 383] on div "Informații despre livrare" at bounding box center [977, 386] width 320 height 19
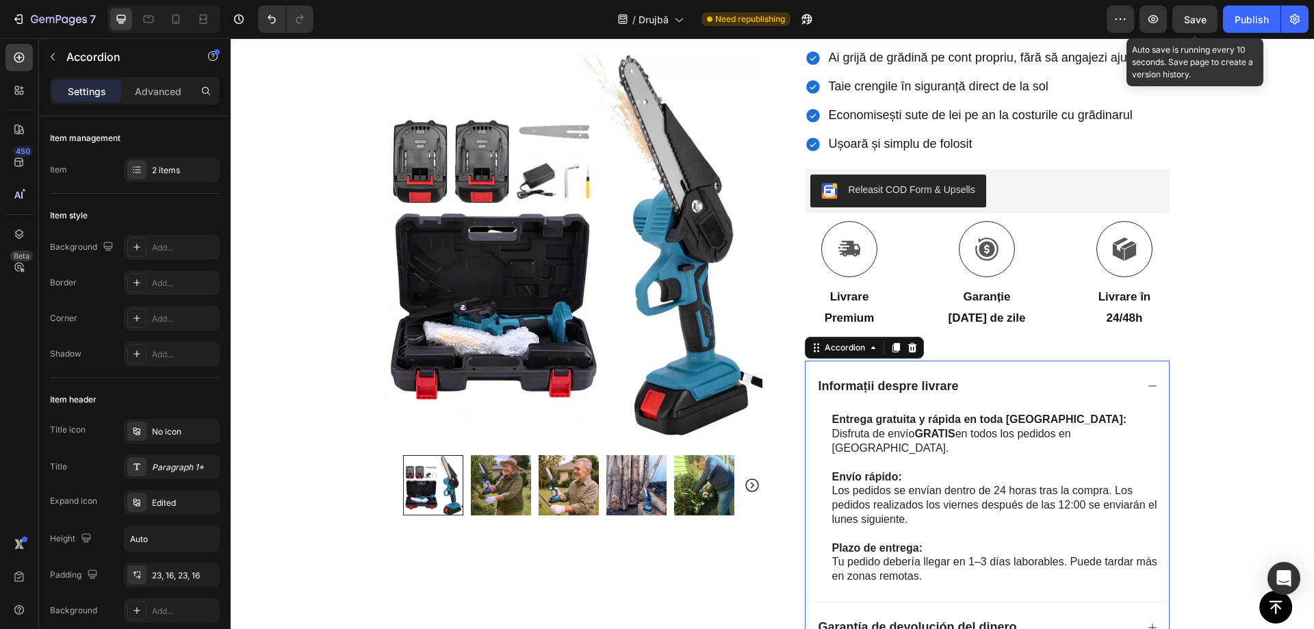
click at [911, 390] on strong "Informații despre livrare" at bounding box center [889, 386] width 140 height 14
click at [911, 389] on strong "Informații despre livrare" at bounding box center [889, 386] width 140 height 14
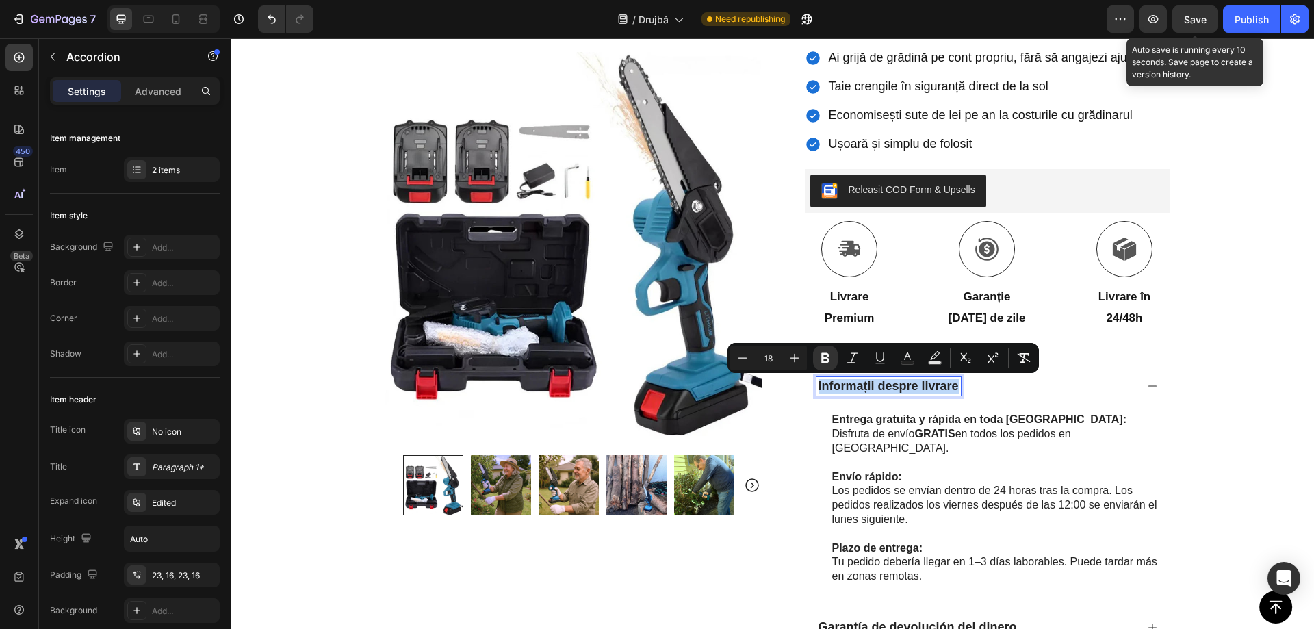
click at [902, 394] on div at bounding box center [902, 394] width 0 height 0
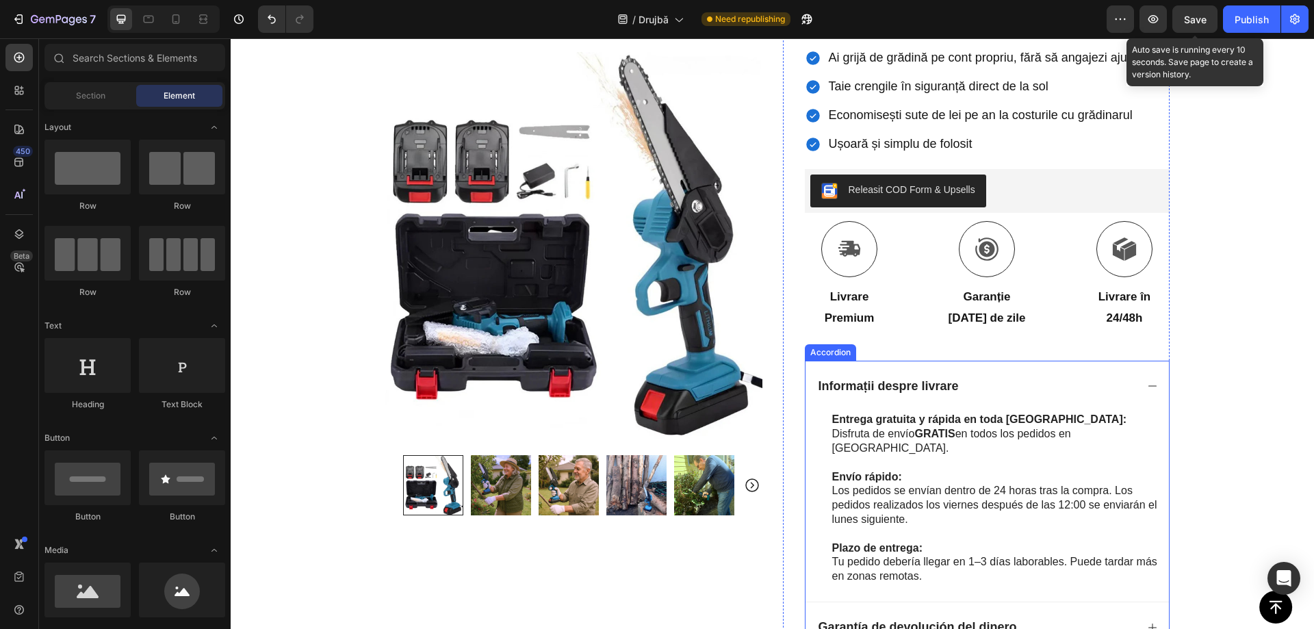
click at [984, 387] on div "Informații despre livrare" at bounding box center [977, 386] width 320 height 19
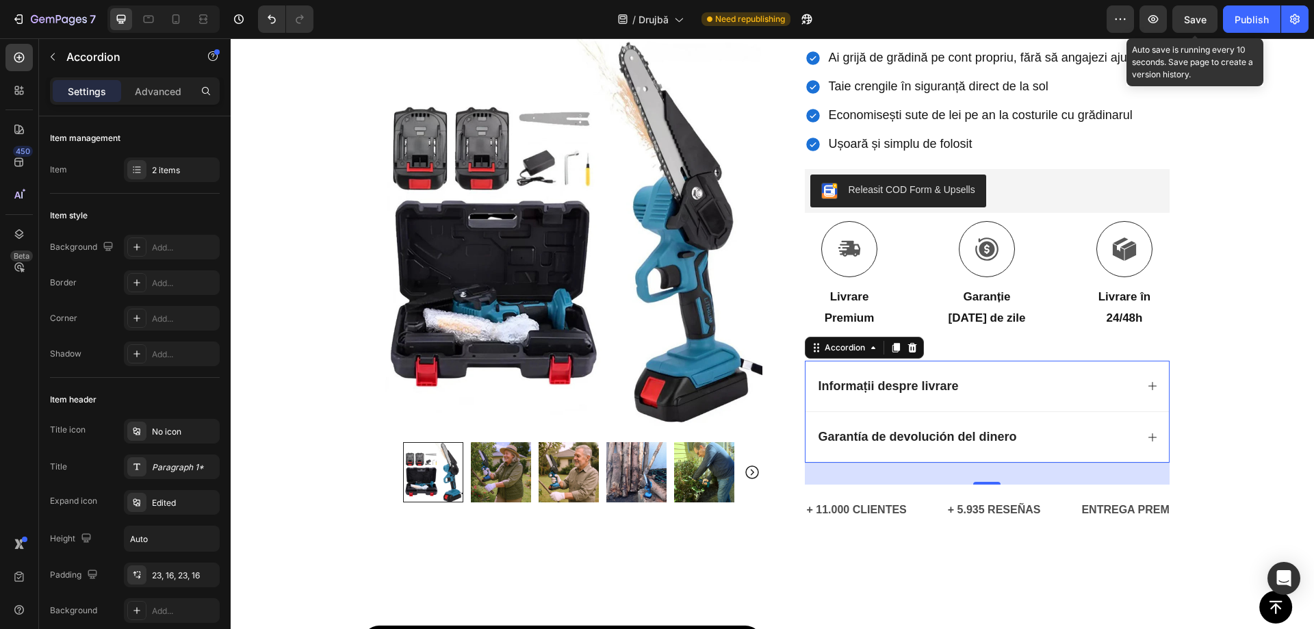
click at [1016, 392] on div "Informații despre livrare" at bounding box center [977, 386] width 320 height 19
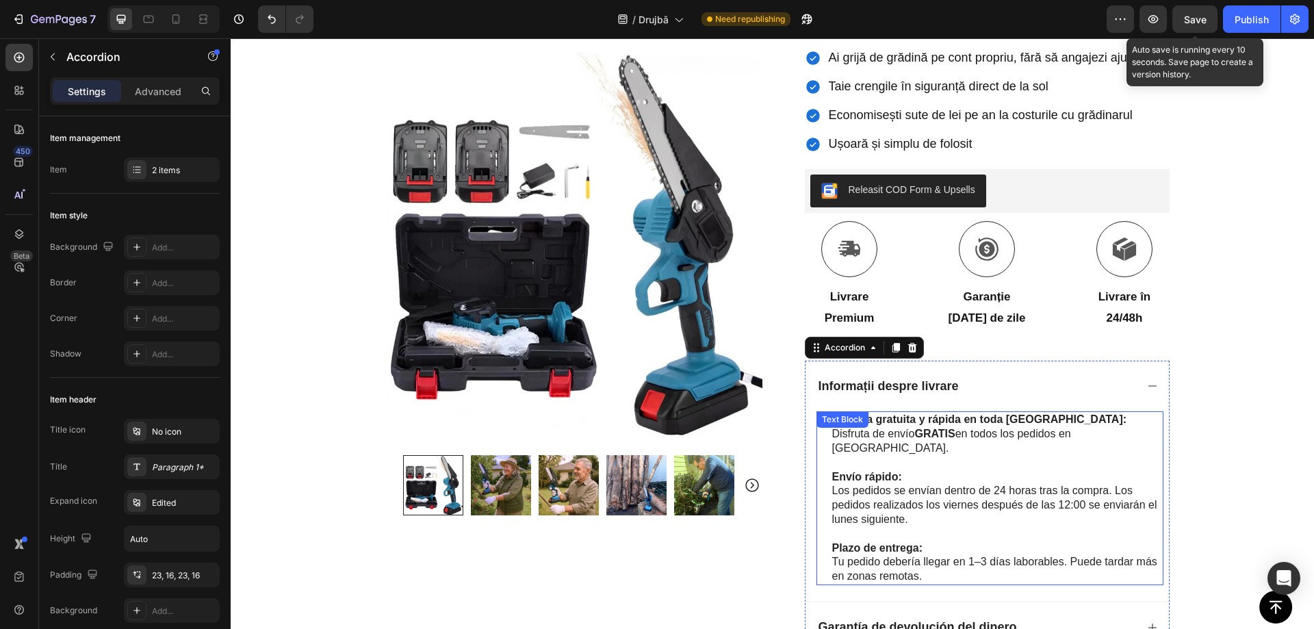
click at [921, 429] on strong "GRATIS" at bounding box center [935, 434] width 40 height 12
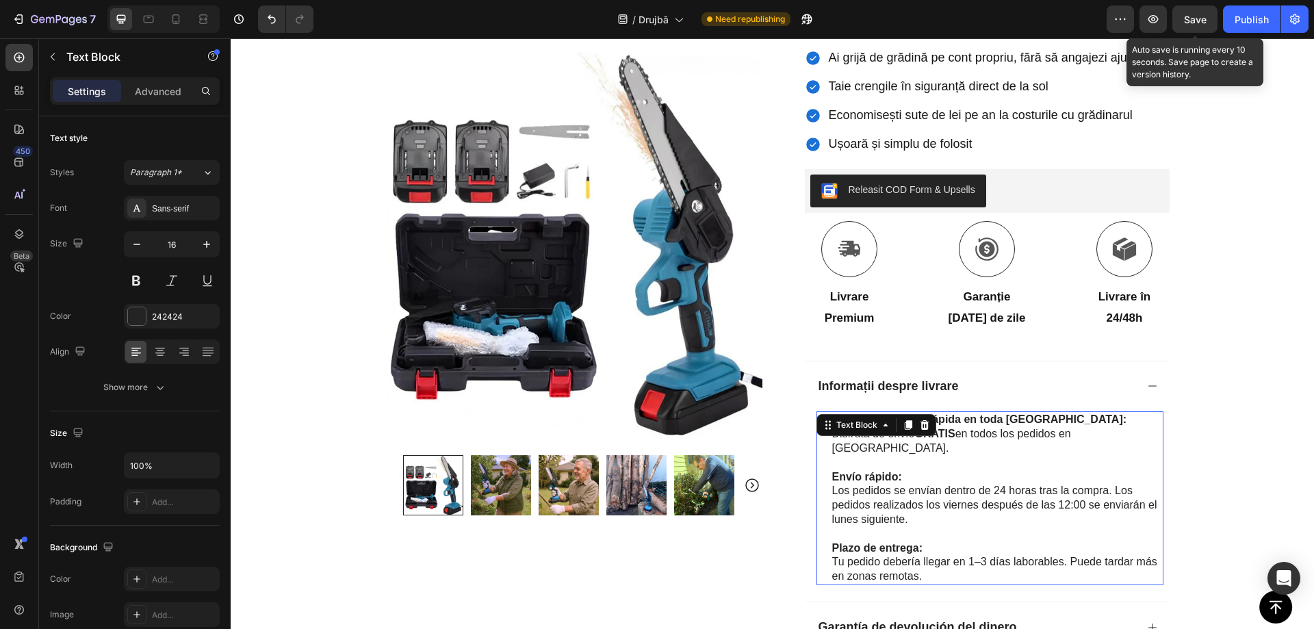
click at [984, 422] on strong "Entrega gratuita y rápida en toda España:" at bounding box center [979, 419] width 295 height 12
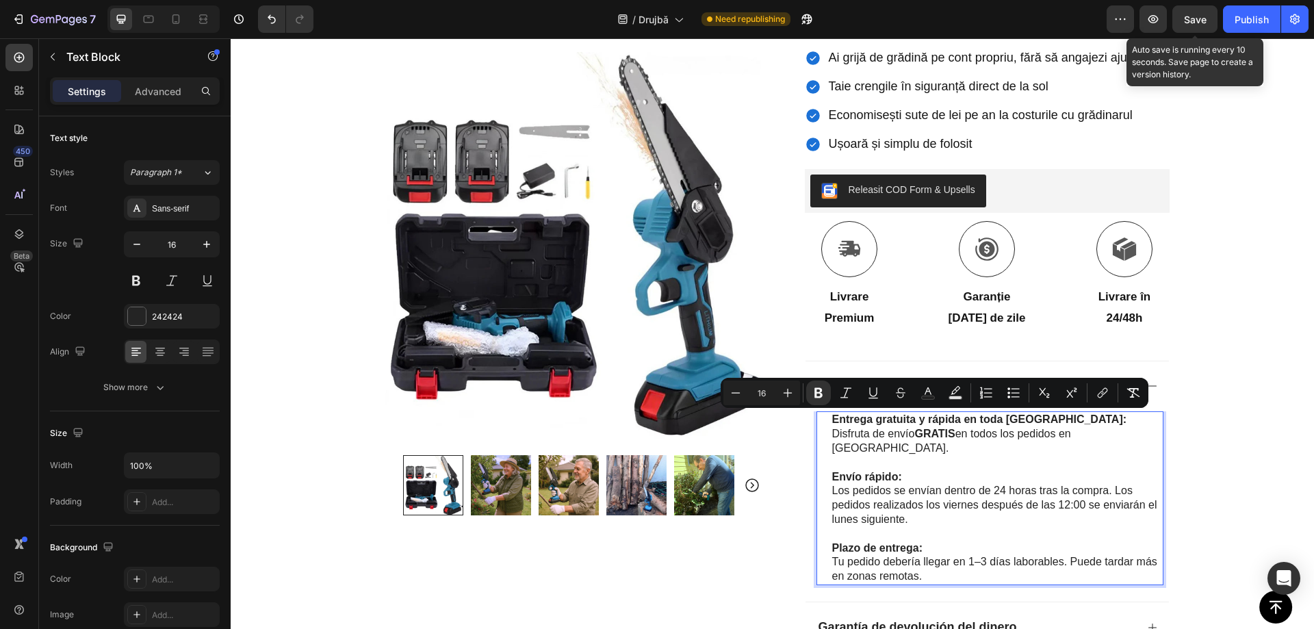
click at [1068, 435] on p "Disfruta de envío GRATIS en todos los pedidos en España." at bounding box center [997, 441] width 330 height 29
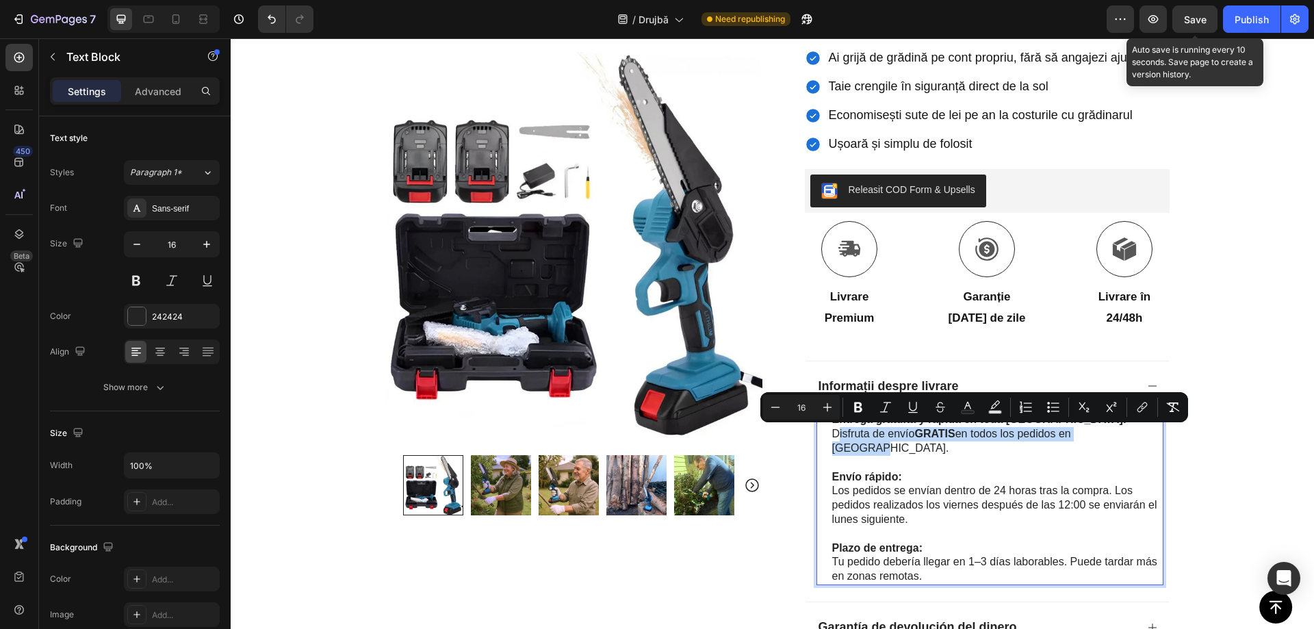
drag, startPoint x: 1130, startPoint y: 435, endPoint x: 835, endPoint y: 429, distance: 294.4
click at [835, 429] on p "Disfruta de envío GRATIS en todos los pedidos en España." at bounding box center [997, 441] width 330 height 29
click at [847, 433] on p "Disfruta de envío GRATIS en todos los pedidos en España." at bounding box center [997, 441] width 330 height 29
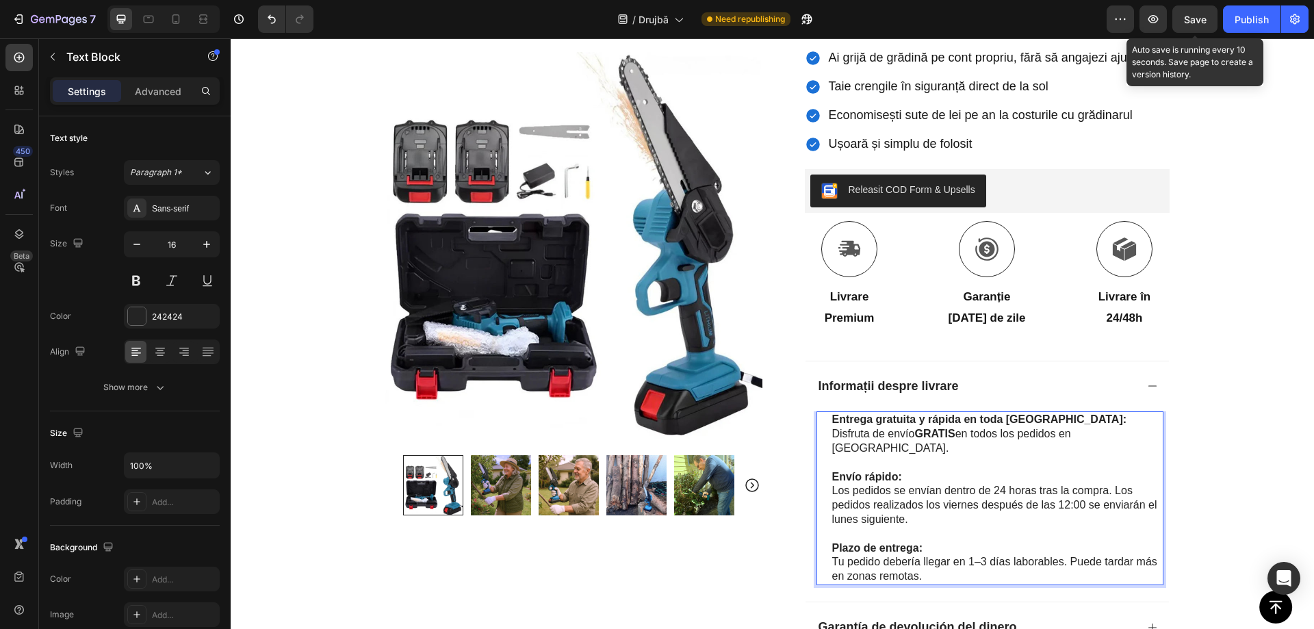
click at [852, 422] on strong "Entrega gratuita y rápida en toda España:" at bounding box center [979, 419] width 295 height 12
click at [995, 439] on p "Disfruta de envío GRATIS en todos los pedidos en España." at bounding box center [997, 441] width 330 height 29
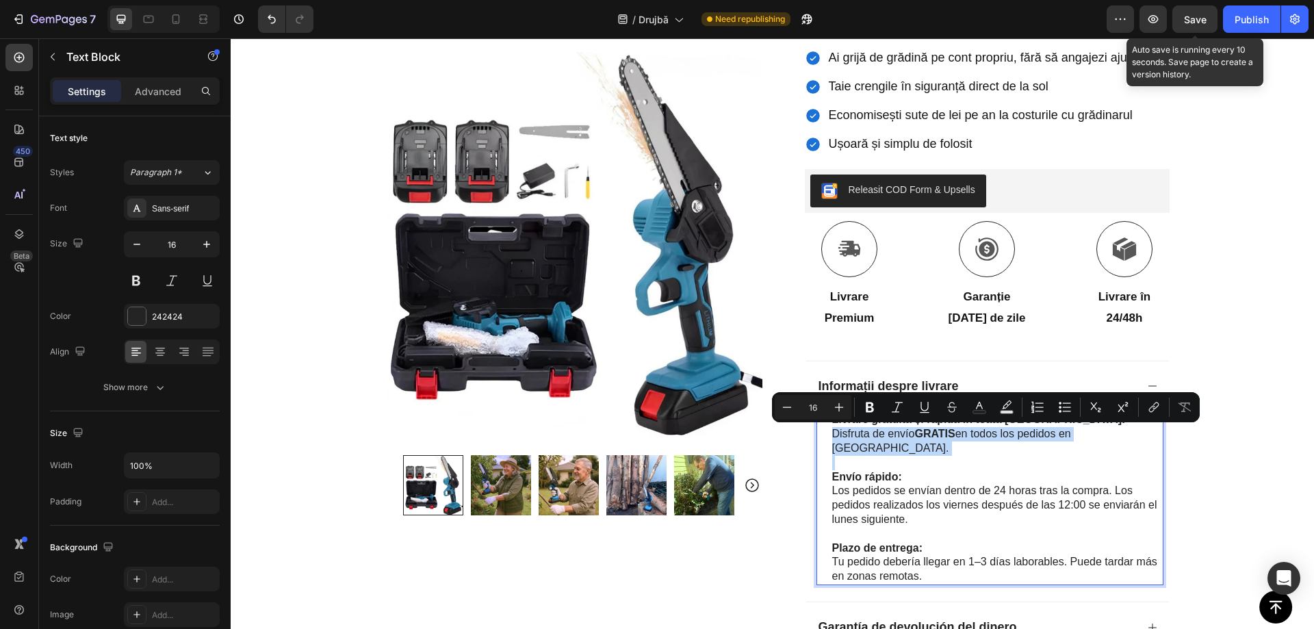
click at [995, 438] on p "Disfruta de envío GRATIS en todos los pedidos en España." at bounding box center [997, 441] width 330 height 29
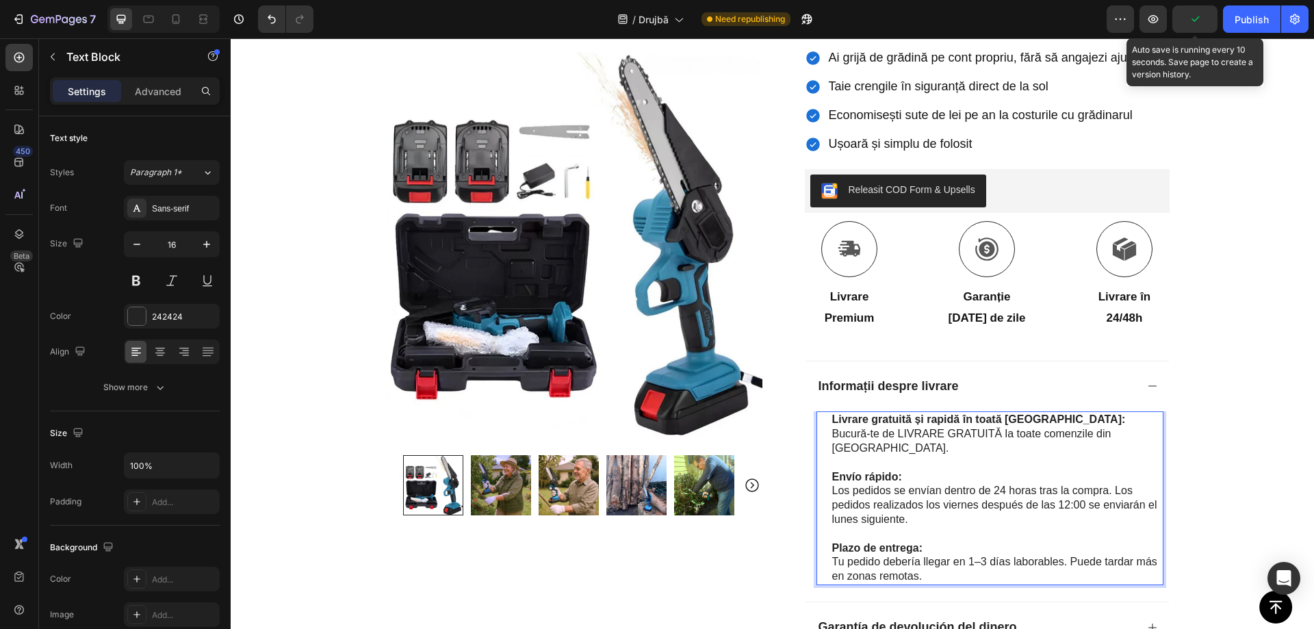
click at [874, 471] on strong "Envío rápido:" at bounding box center [867, 477] width 70 height 12
click at [887, 484] on p "Los pedidos se envían dentro de 24 horas tras la compra. Los pedidos realizados…" at bounding box center [997, 505] width 330 height 42
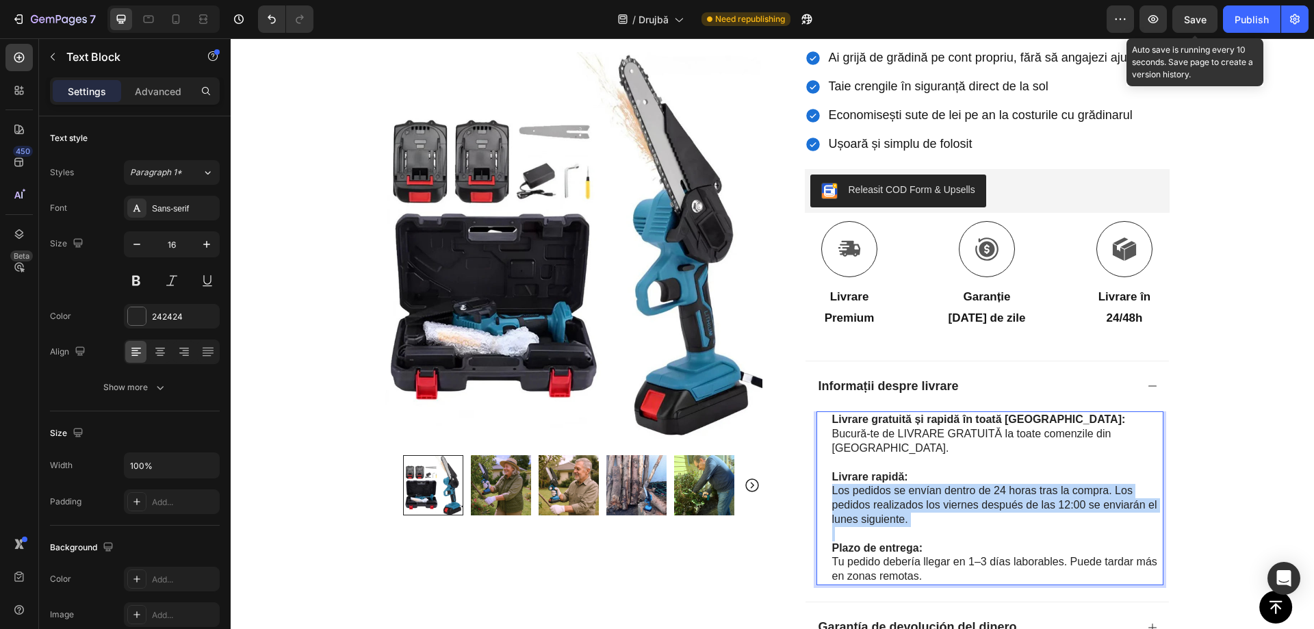
click at [887, 484] on p "Los pedidos se envían dentro de 24 horas tras la compra. Los pedidos realizados…" at bounding box center [997, 505] width 330 height 42
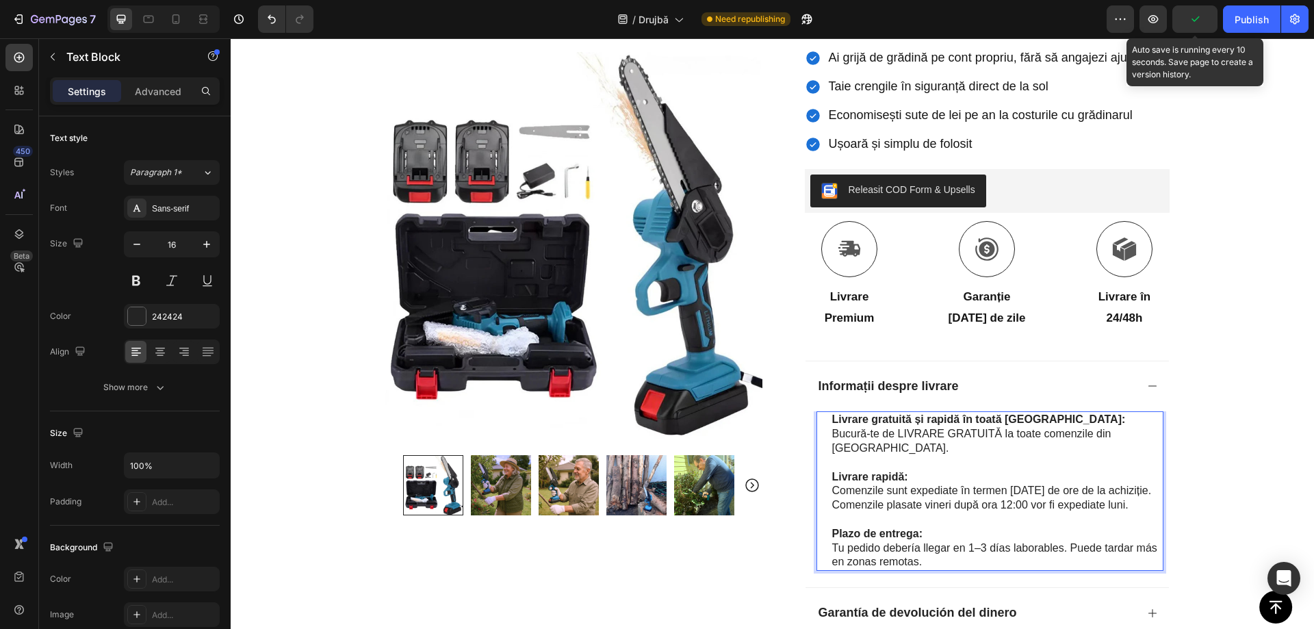
click at [867, 528] on strong "Plazo de entrega:" at bounding box center [877, 534] width 90 height 12
click at [917, 544] on p "Tu pedido debería llegar en 1–3 días laborables. Puede tardar más en zonas remo…" at bounding box center [997, 556] width 330 height 29
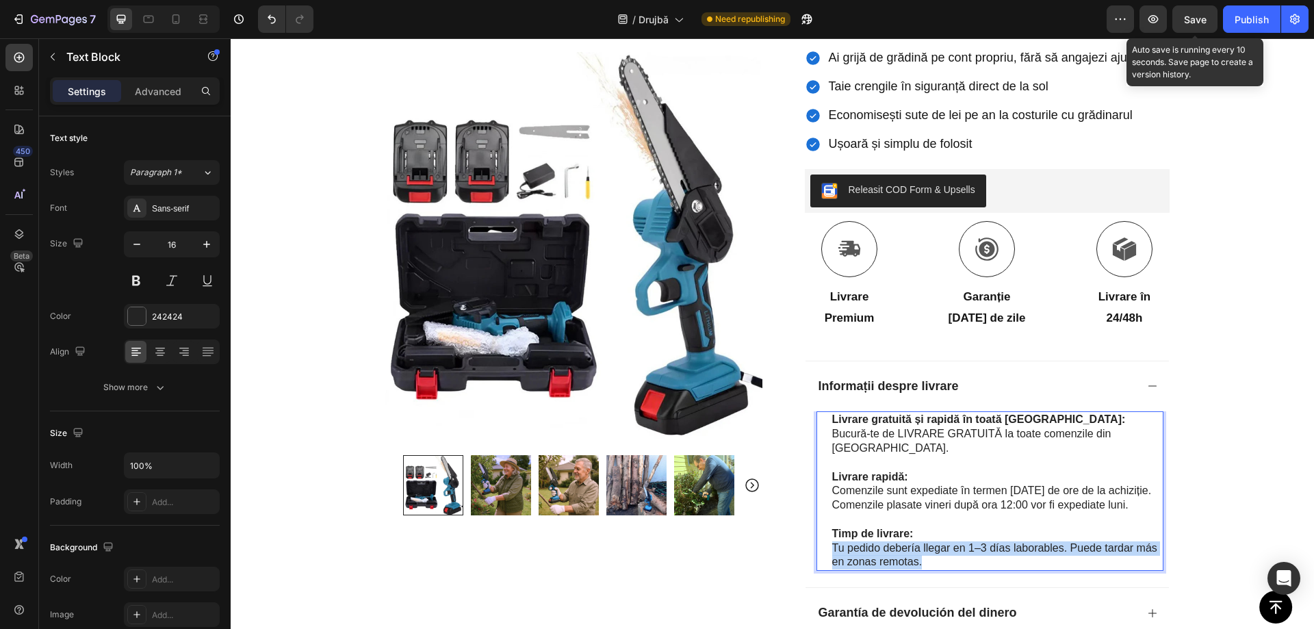
click at [917, 544] on p "Tu pedido debería llegar en 1–3 días laborables. Puede tardar más en zonas remo…" at bounding box center [997, 556] width 330 height 29
click at [971, 435] on p "Bucură-te de LIVRARE GRATUITĂ la toate comenzile din România." at bounding box center [997, 441] width 330 height 29
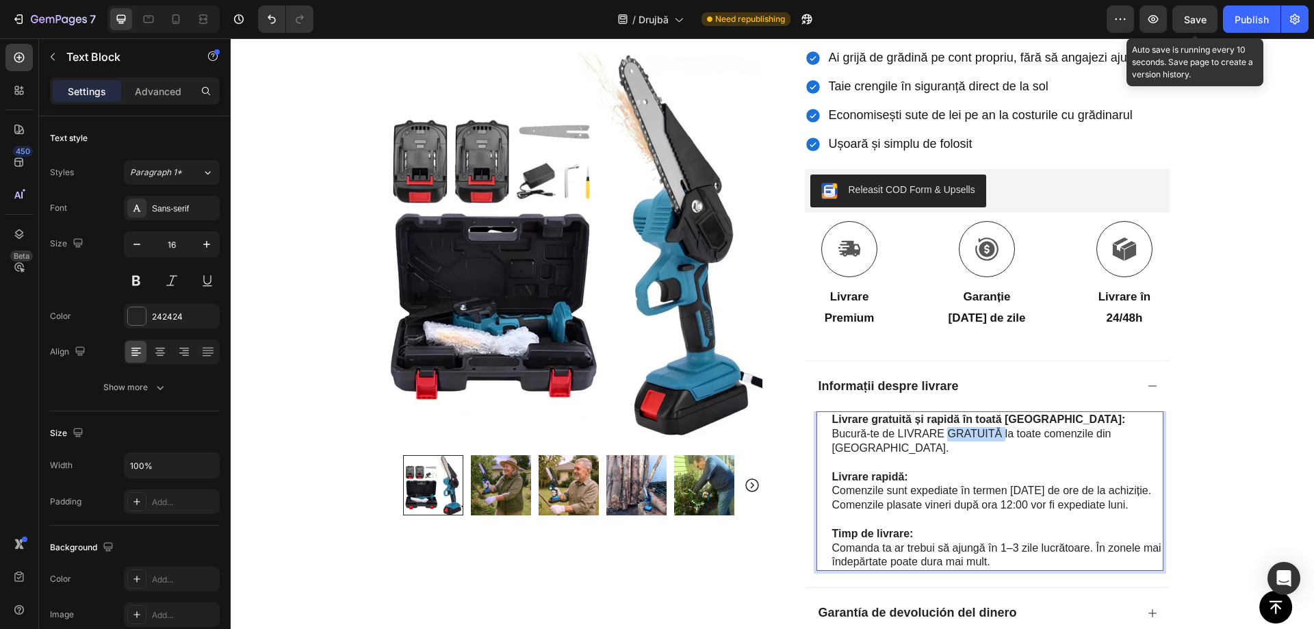
click at [971, 435] on p "Bucură-te de LIVRARE GRATUITĂ la toate comenzile din România." at bounding box center [997, 441] width 330 height 29
click at [1046, 438] on p "Bucură-te de LIVRARE GRATUITĂ la toate comenzile din România." at bounding box center [997, 441] width 330 height 29
click at [971, 435] on p "Bucură-te de LIVRARE GRATUITĂ la toate comenzile din România." at bounding box center [997, 441] width 330 height 29
click at [947, 431] on p "Bucură-te de LIVRARE GRATUITĂ la toate comenzile din România." at bounding box center [997, 441] width 330 height 29
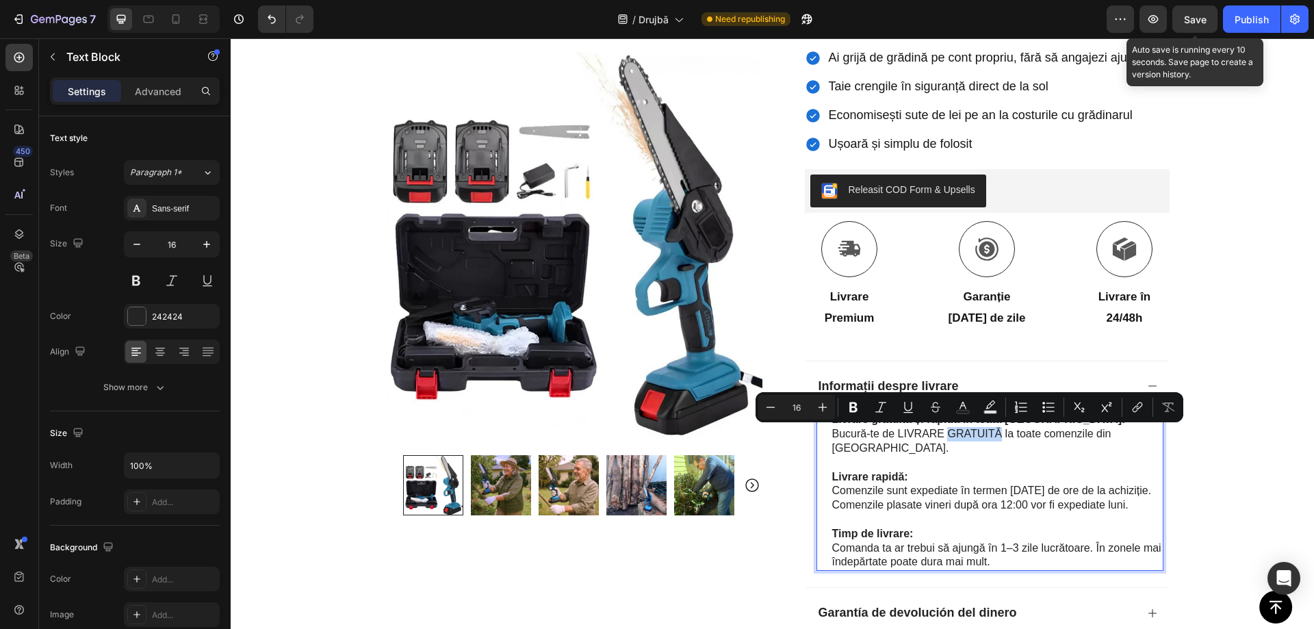
drag, startPoint x: 947, startPoint y: 431, endPoint x: 995, endPoint y: 437, distance: 49.0
click at [995, 437] on p "Bucură-te de LIVRARE GRATUITĂ la toate comenzile din România." at bounding box center [997, 441] width 330 height 29
drag, startPoint x: 855, startPoint y: 409, endPoint x: 782, endPoint y: 408, distance: 72.6
click at [855, 409] on icon "Editor contextual toolbar" at bounding box center [854, 407] width 14 height 14
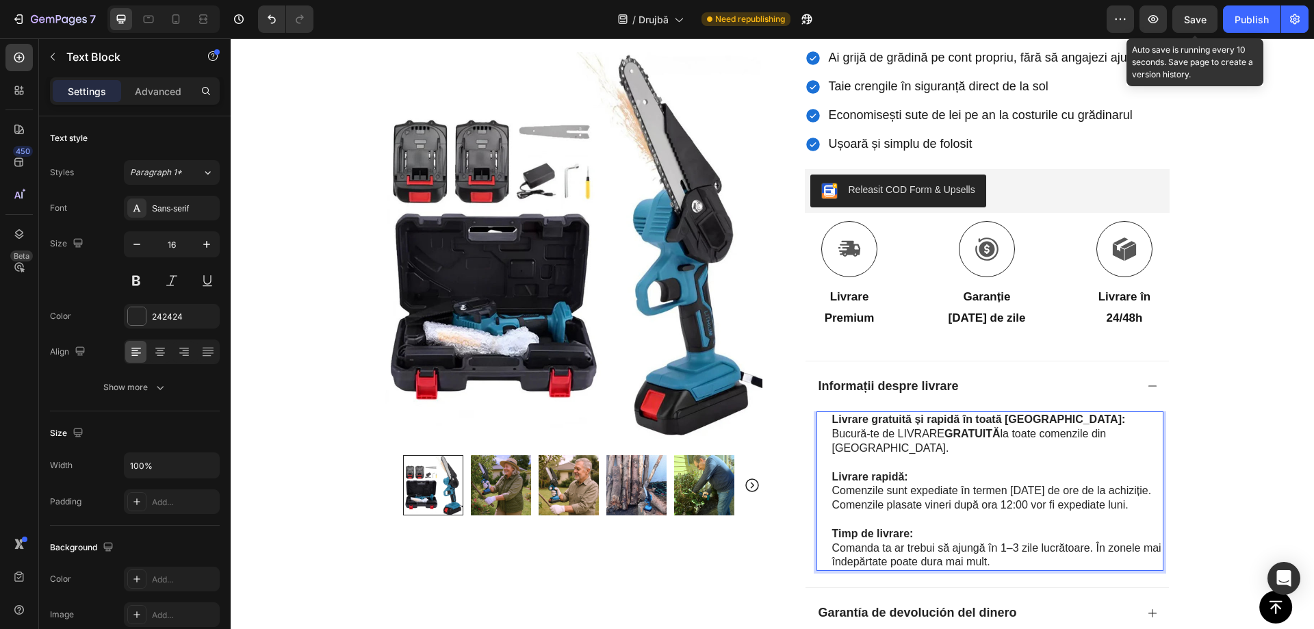
click at [986, 440] on div at bounding box center [986, 440] width 0 height 0
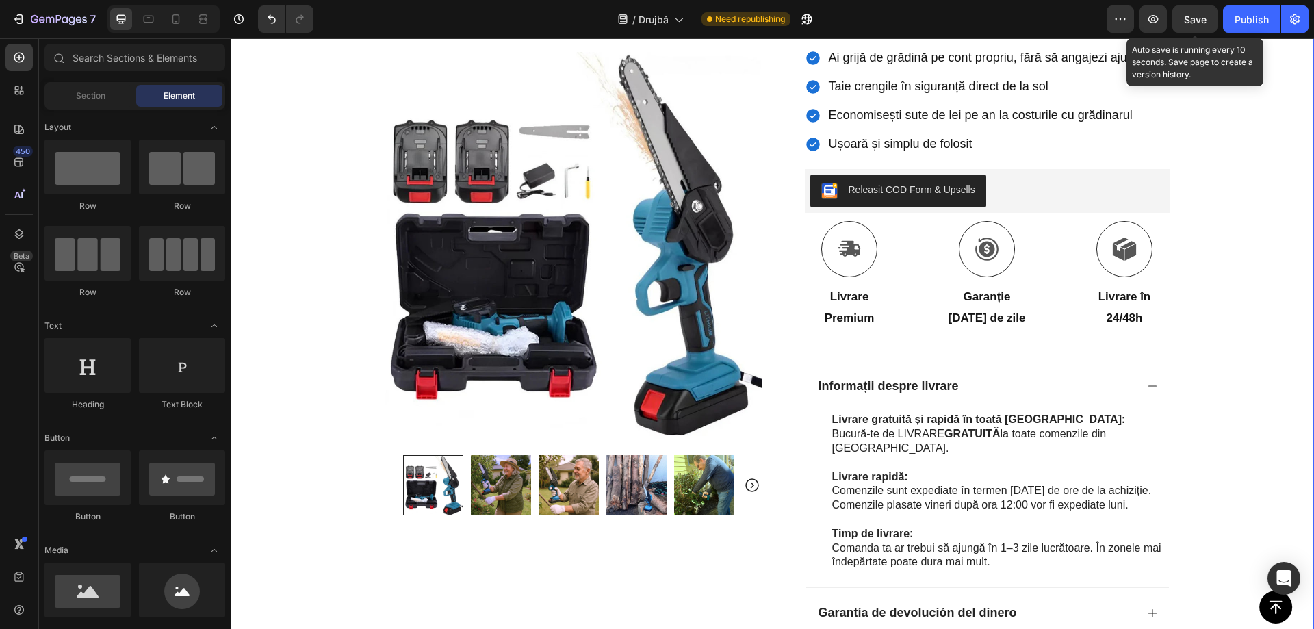
click at [1232, 442] on div "Icon Plată la livrare și livrare gratuită Text Block Row Icon 84.000+ Clienți f…" at bounding box center [773, 214] width 1084 height 1039
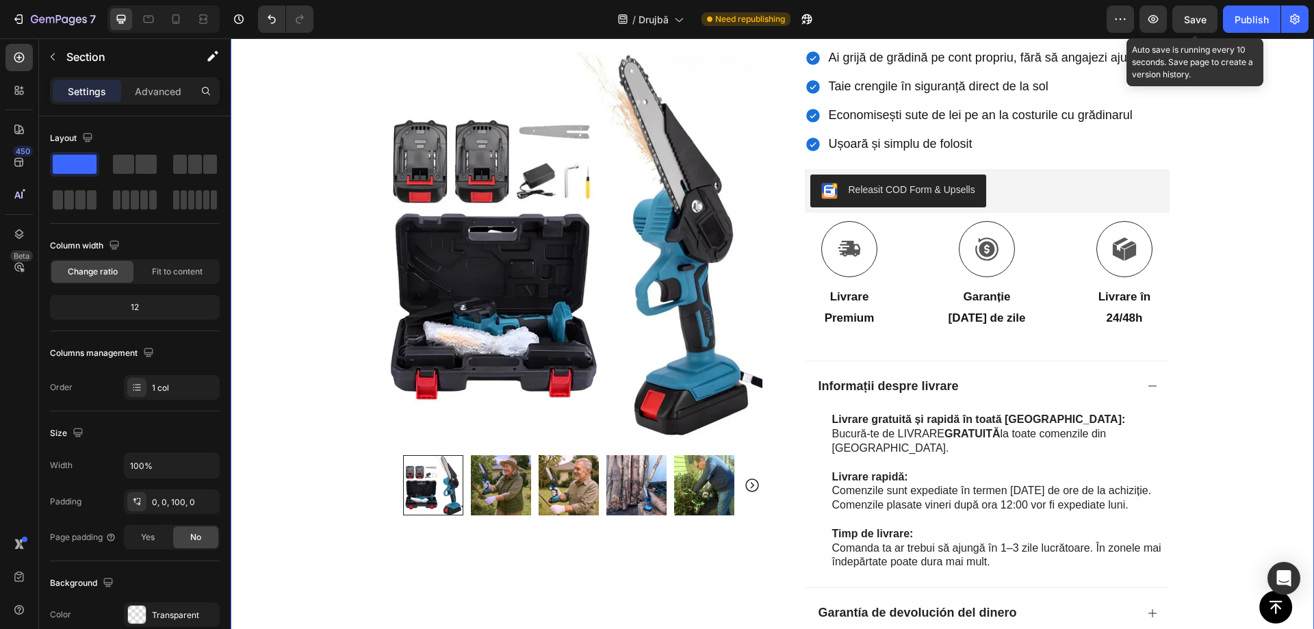
click at [1232, 444] on div "Icon Plată la livrare și livrare gratuită Text Block Row Icon 84.000+ Clienți f…" at bounding box center [773, 214] width 1084 height 1039
click at [1197, 22] on span "Save" at bounding box center [1195, 20] width 23 height 12
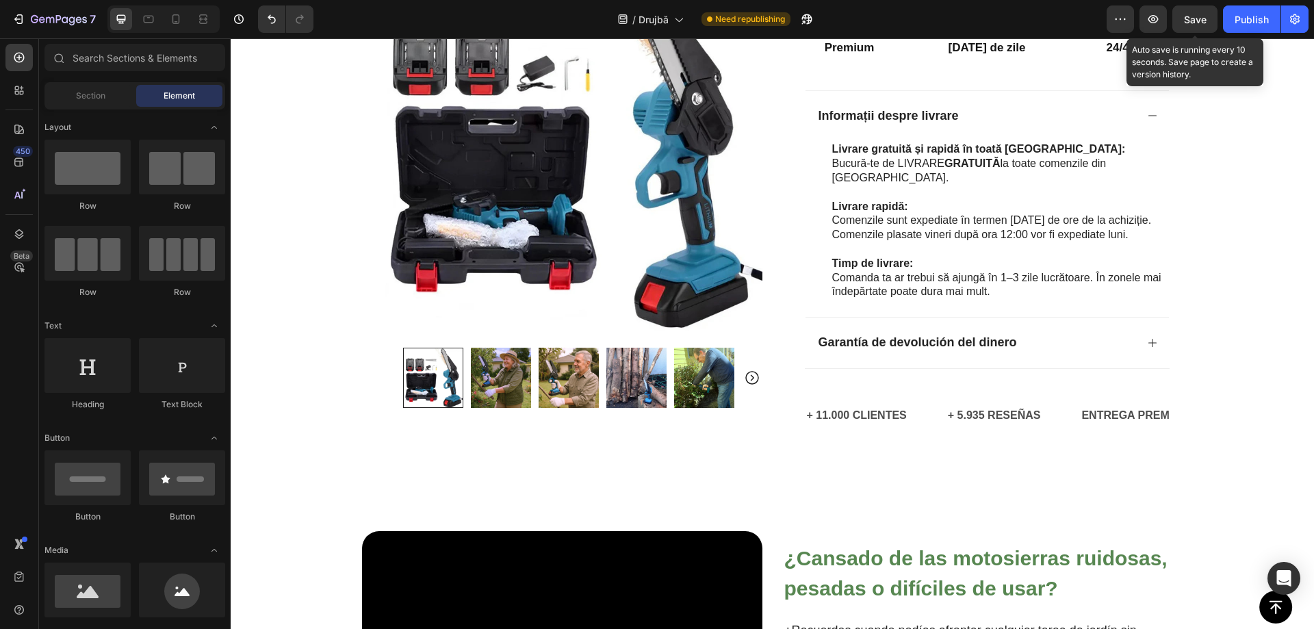
scroll to position [648, 0]
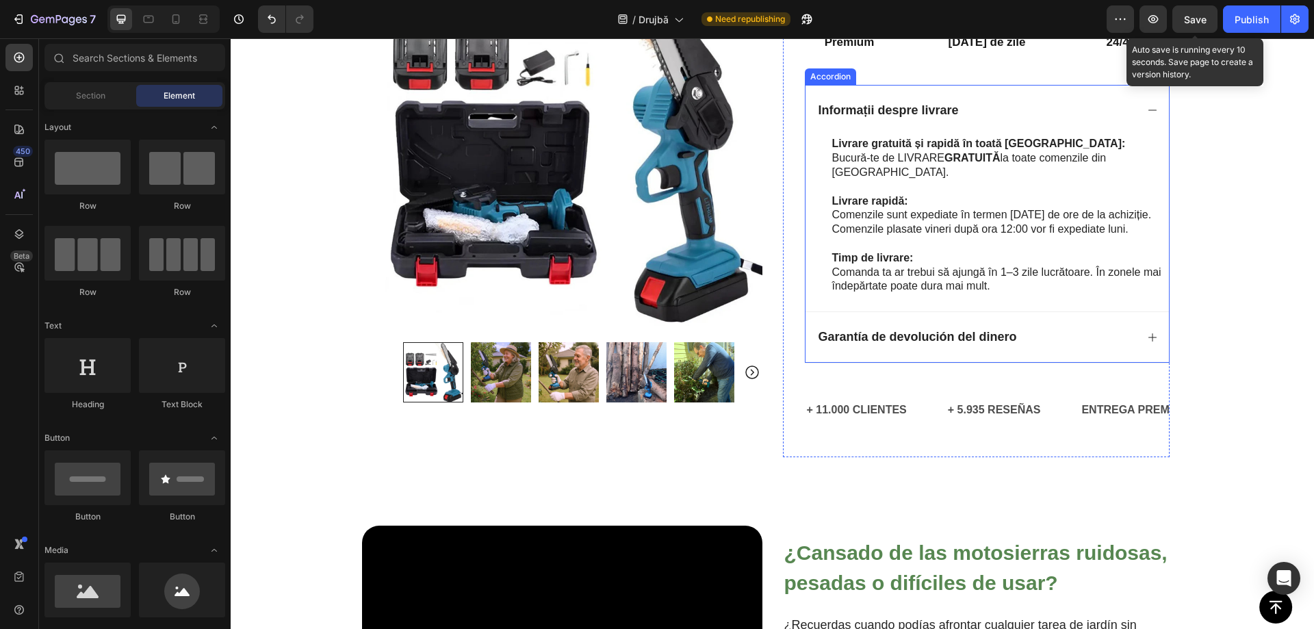
click at [934, 336] on strong "Garantía de devolución del dinero" at bounding box center [918, 337] width 199 height 14
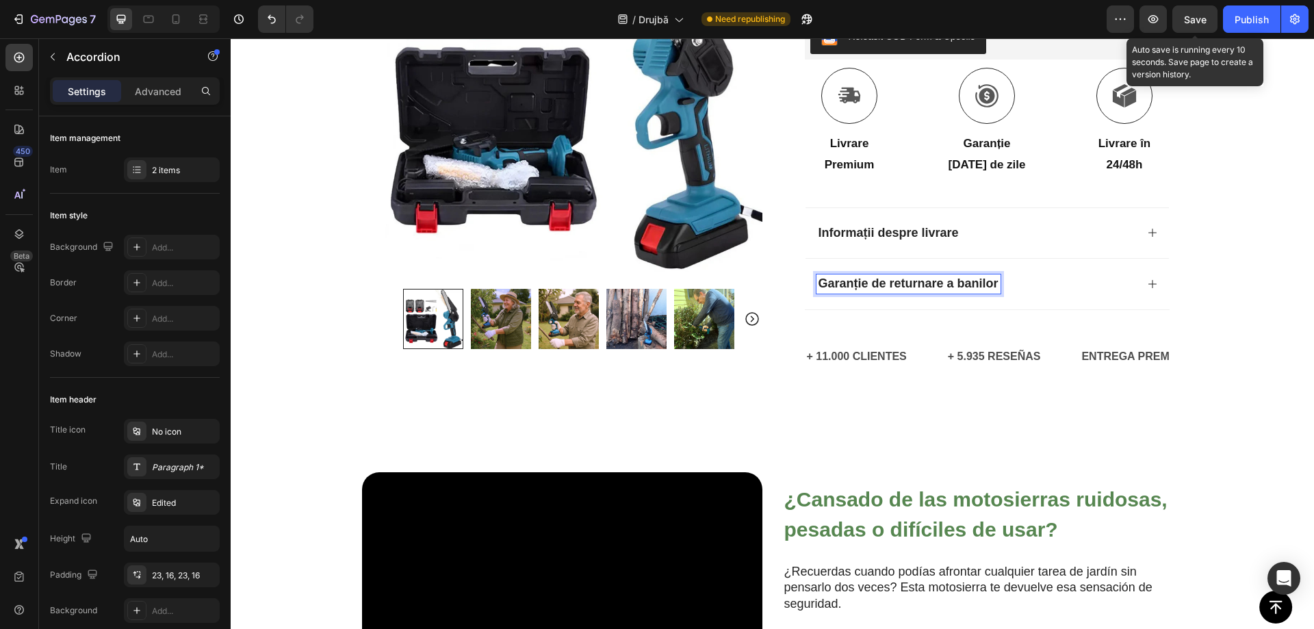
scroll to position [472, 0]
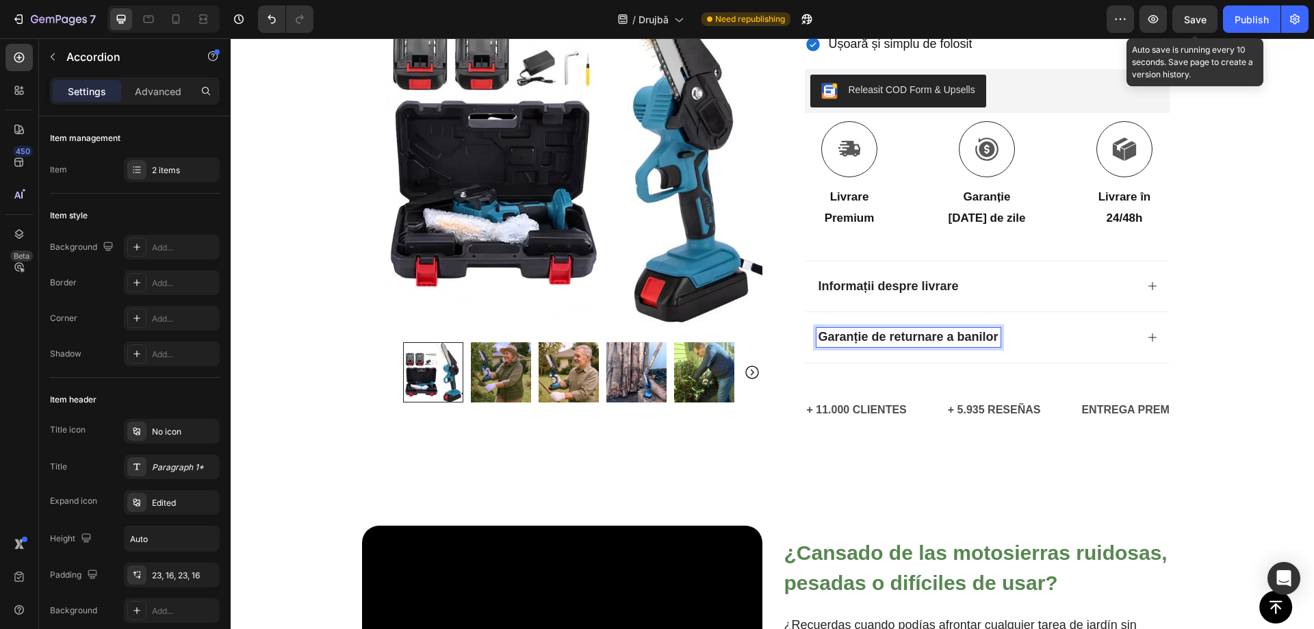
click at [1048, 332] on div "Garanție de returnare a banilor" at bounding box center [977, 337] width 320 height 19
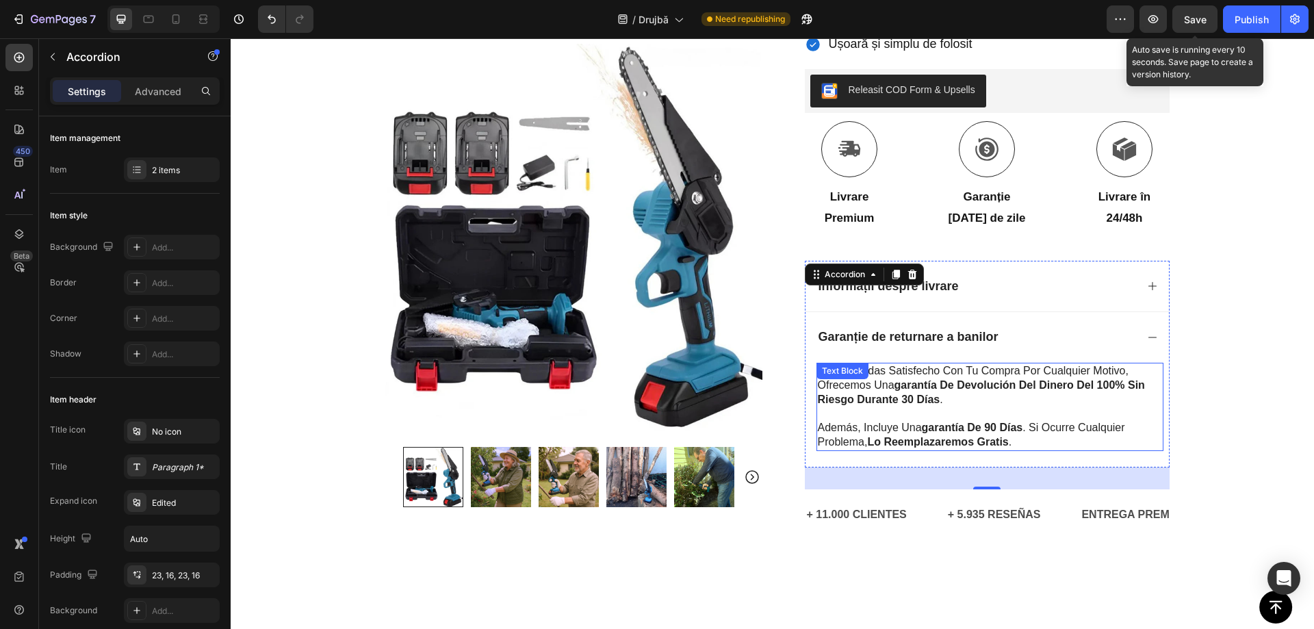
click at [918, 385] on strong "garantía de devolución del dinero del 100% sin riesgo durante 30 días" at bounding box center [981, 392] width 327 height 26
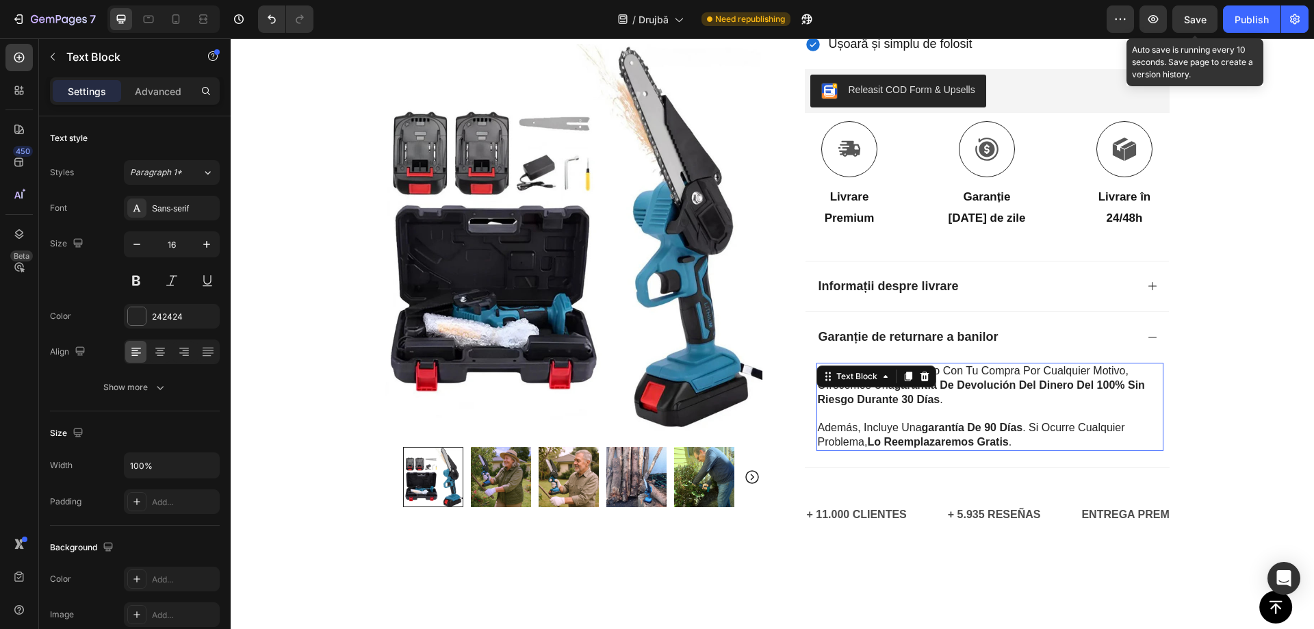
click at [938, 404] on p "si no quedas satisfecho con tu compra por cualquier motivo, ofrecemos una garan…" at bounding box center [990, 385] width 344 height 42
click at [956, 398] on p "si no quedas satisfecho con tu compra por cualquier motivo, ofrecemos una garan…" at bounding box center [990, 385] width 344 height 42
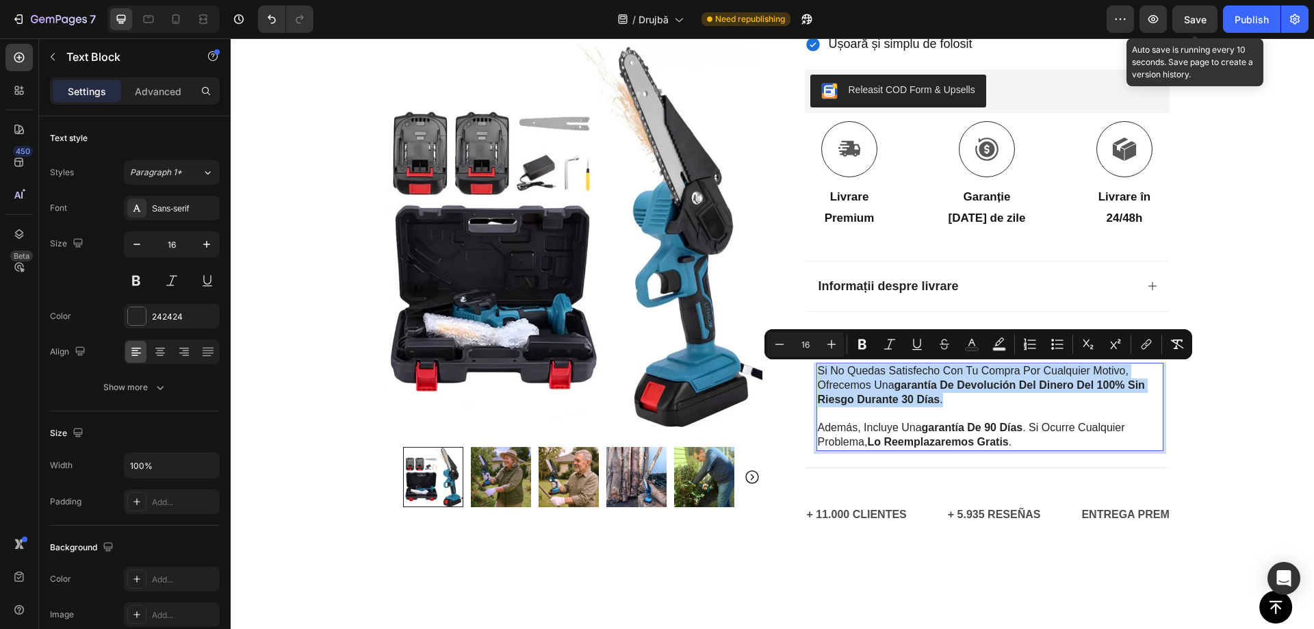
drag, startPoint x: 952, startPoint y: 398, endPoint x: 815, endPoint y: 371, distance: 139.6
click at [818, 371] on p "si no quedas satisfecho con tu compra por cualquier motivo, ofrecemos una garan…" at bounding box center [990, 385] width 344 height 42
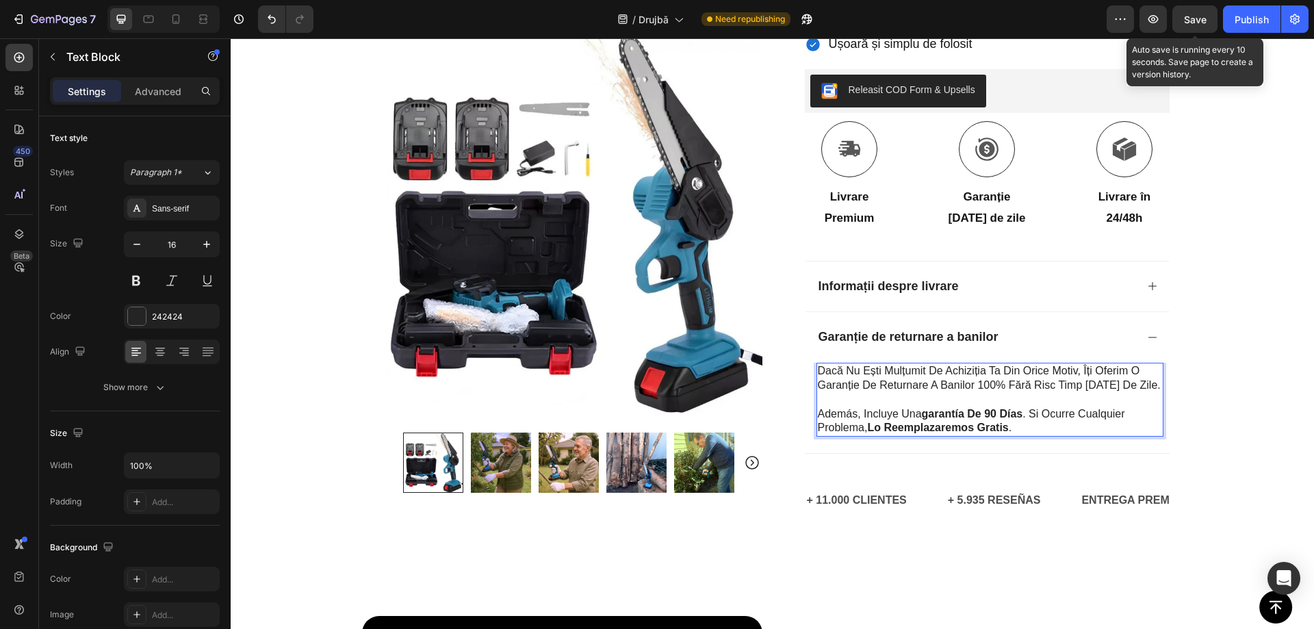
click at [868, 422] on strong "lo reemplazaremos gratis" at bounding box center [937, 428] width 141 height 12
click at [1015, 424] on p "además, incluye una garantía de 90 días . si ocurre cualquier problema, lo reem…" at bounding box center [990, 421] width 344 height 29
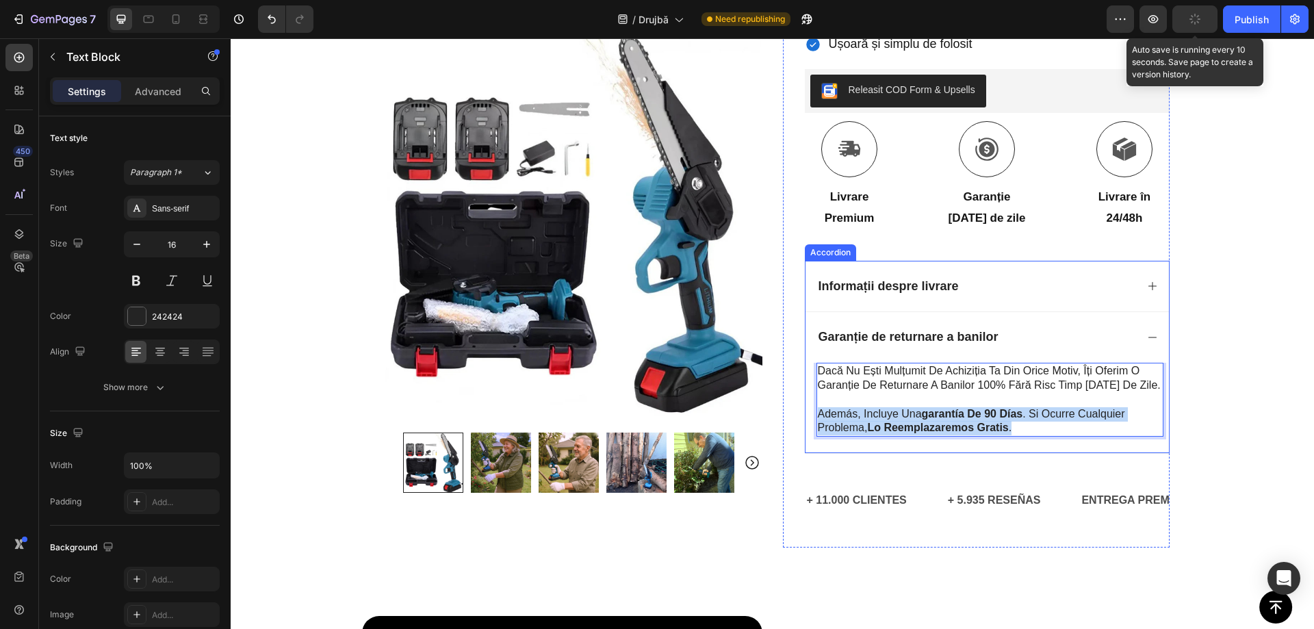
drag, startPoint x: 1029, startPoint y: 429, endPoint x: 811, endPoint y: 420, distance: 218.6
click at [811, 420] on div "Dacă nu ești mulțumit de achiziția ta din orice motiv, îți oferim o garanție de…" at bounding box center [988, 408] width 364 height 90
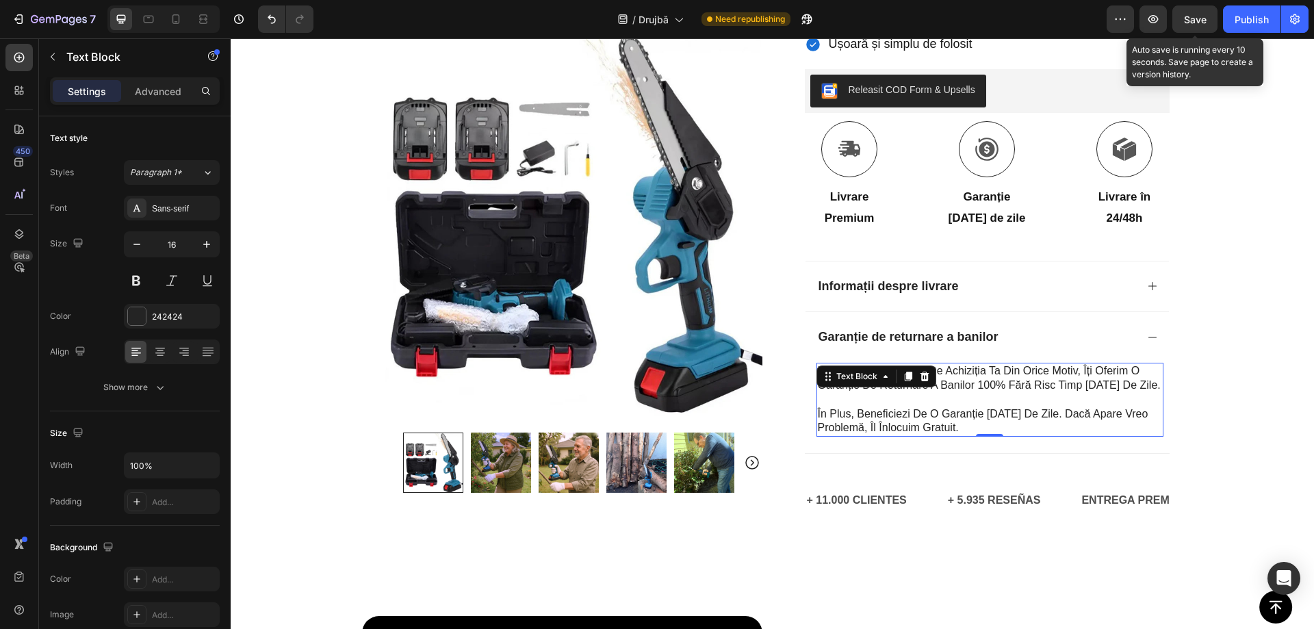
click at [1008, 385] on p "Dacă nu ești mulțumit de achiziția ta din orice motiv, îți oferim o garanție de…" at bounding box center [990, 378] width 344 height 29
click at [892, 390] on p "Dacă nu ești mulțumit de achiziția ta din orice motiv, îți oferim o garanție de…" at bounding box center [990, 378] width 344 height 29
click at [839, 386] on p "Dacă nu ești mulțumit de achiziția ta din orice motiv, îți oferim o garanție de…" at bounding box center [990, 378] width 344 height 29
click at [818, 386] on p "Dacă nu ești mulțumit de achiziția ta din orice motiv, îți oferim o garanție de…" at bounding box center [990, 378] width 344 height 29
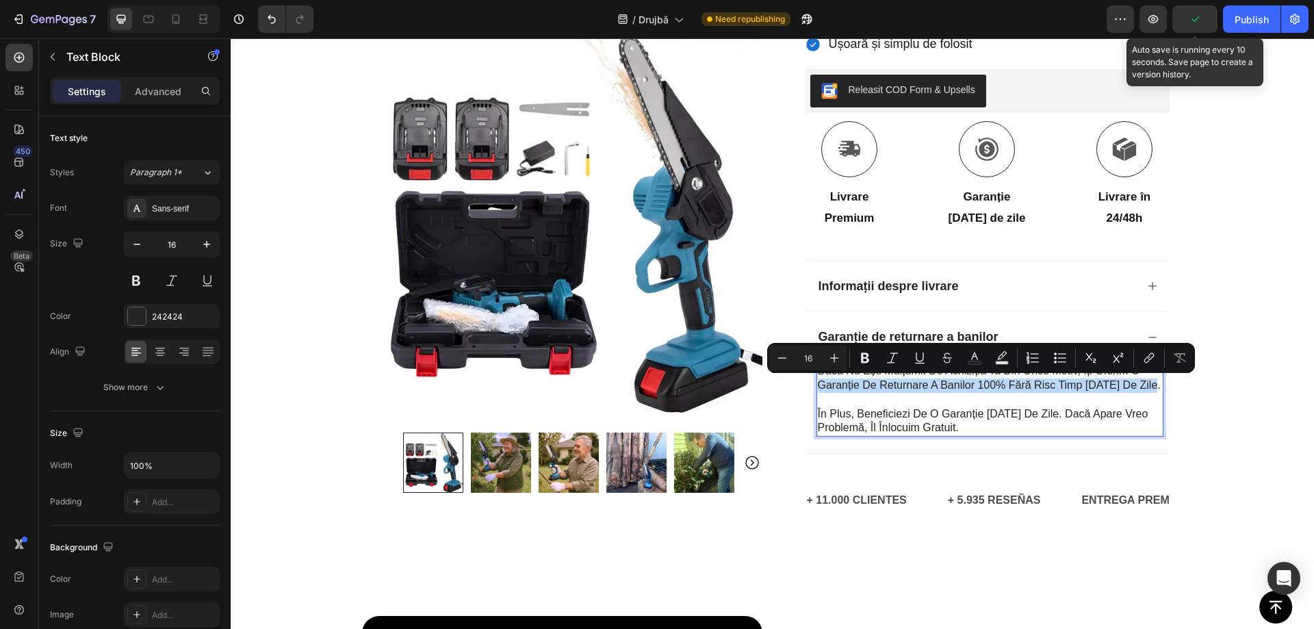
drag, startPoint x: 815, startPoint y: 385, endPoint x: 1151, endPoint y: 387, distance: 336.1
click at [1151, 387] on p "Dacă nu ești mulțumit de achiziția ta din orice motiv, îți oferim o garanție de…" at bounding box center [990, 378] width 344 height 29
click at [862, 357] on icon "Editor contextual toolbar" at bounding box center [865, 358] width 8 height 10
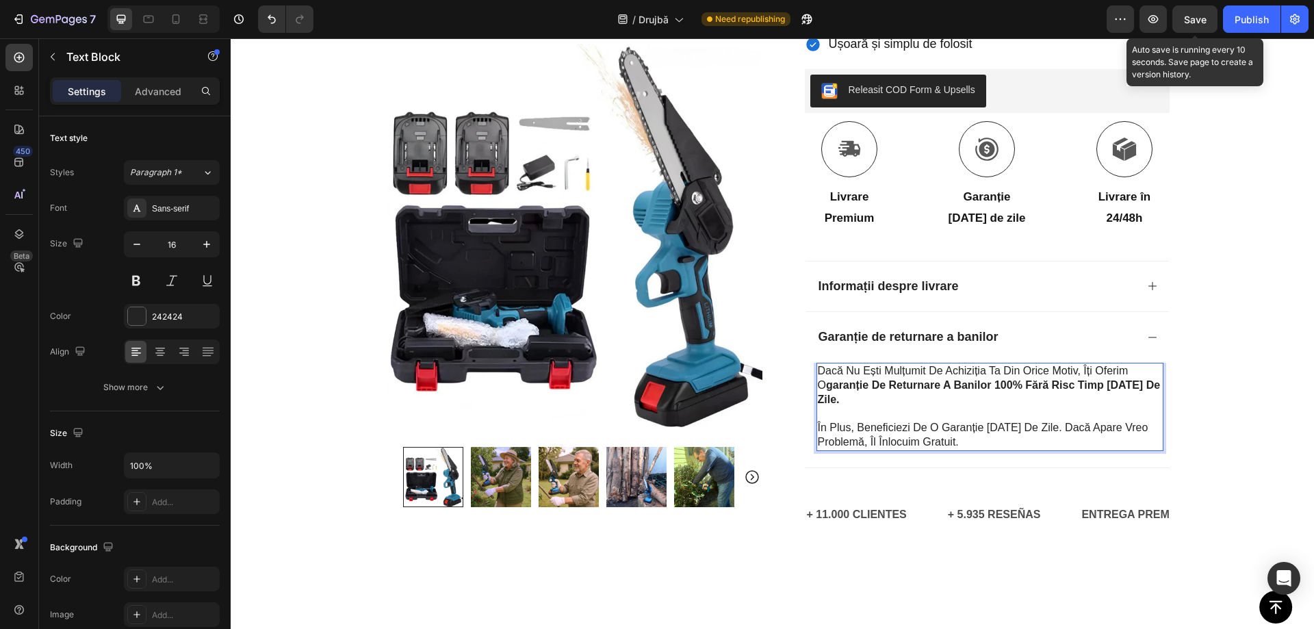
click at [1142, 392] on div at bounding box center [1142, 392] width 0 height 0
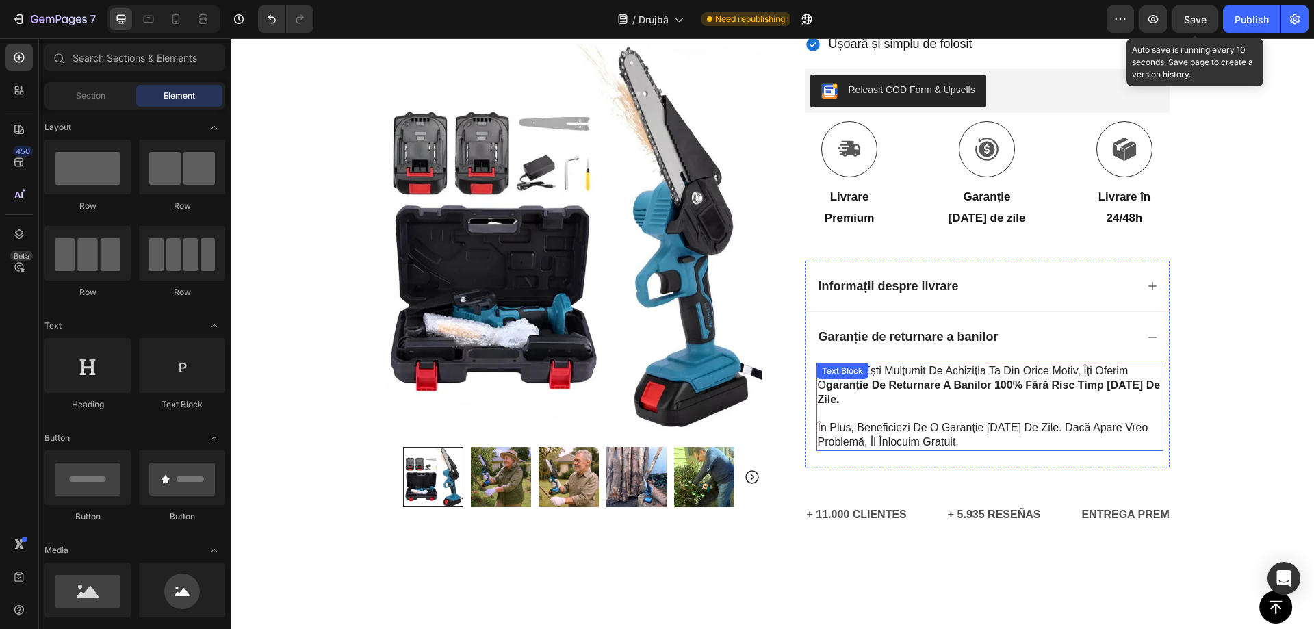
drag, startPoint x: 1004, startPoint y: 429, endPoint x: 954, endPoint y: 425, distance: 50.8
click at [1004, 429] on p "În plus, beneficiezi de o garanție de 90 de zile. Dacă apare vreo problemă, îl …" at bounding box center [990, 435] width 344 height 29
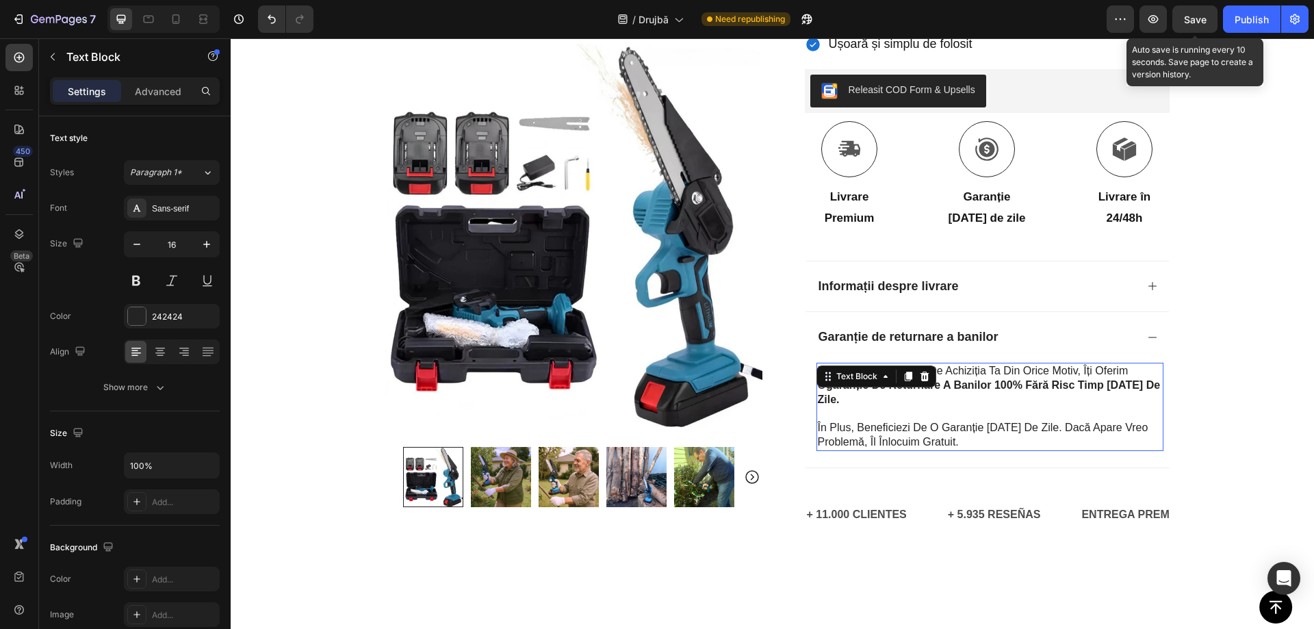
drag, startPoint x: 954, startPoint y: 425, endPoint x: 988, endPoint y: 424, distance: 34.2
click at [1010, 424] on p "În plus, beneficiezi de o garanție de 90 de zile. Dacă apare vreo problemă, îl …" at bounding box center [990, 435] width 344 height 29
click at [944, 424] on p "În plus, beneficiezi de o garanție de 90 de zile. Dacă apare vreo problemă, îl …" at bounding box center [990, 435] width 344 height 29
click at [939, 425] on p "În plus, beneficiezi de o garanție de 90 de zile. Dacă apare vreo problemă, îl …" at bounding box center [990, 435] width 344 height 29
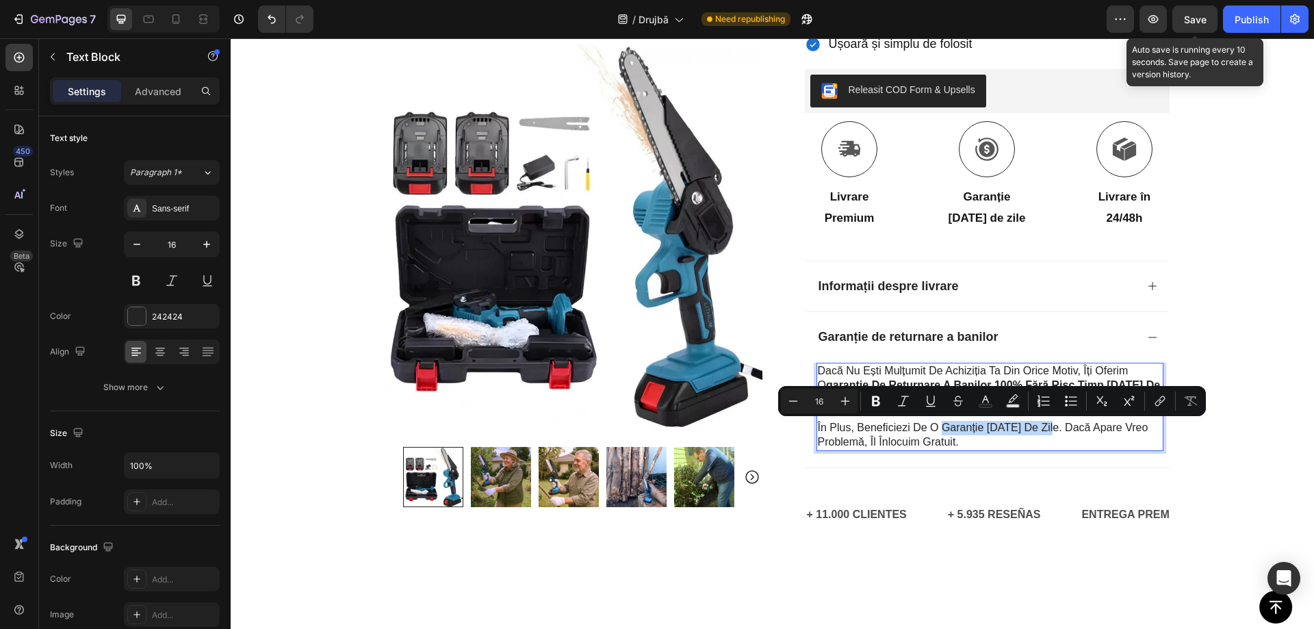
drag, startPoint x: 939, startPoint y: 427, endPoint x: 1049, endPoint y: 427, distance: 109.5
click at [1049, 427] on p "În plus, beneficiezi de o garanție de 90 de zile. Dacă apare vreo problemă, îl …" at bounding box center [990, 435] width 344 height 29
click at [878, 402] on icon "Editor contextual toolbar" at bounding box center [876, 401] width 8 height 10
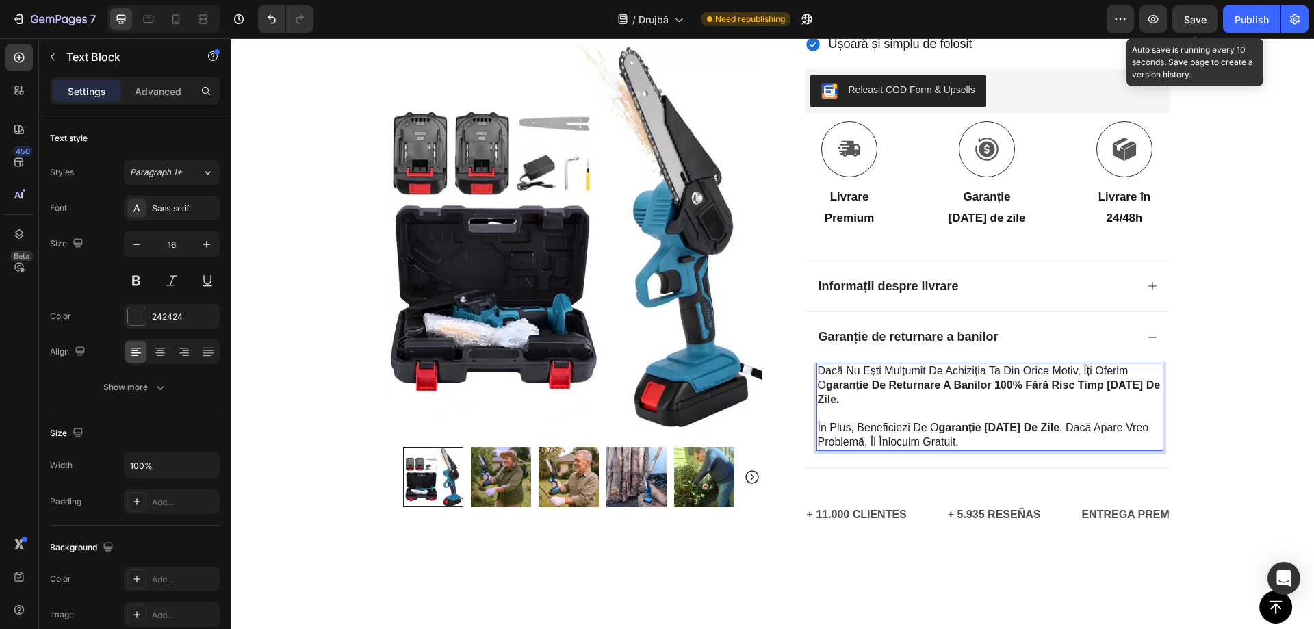
click at [1040, 403] on div at bounding box center [1040, 403] width 0 height 0
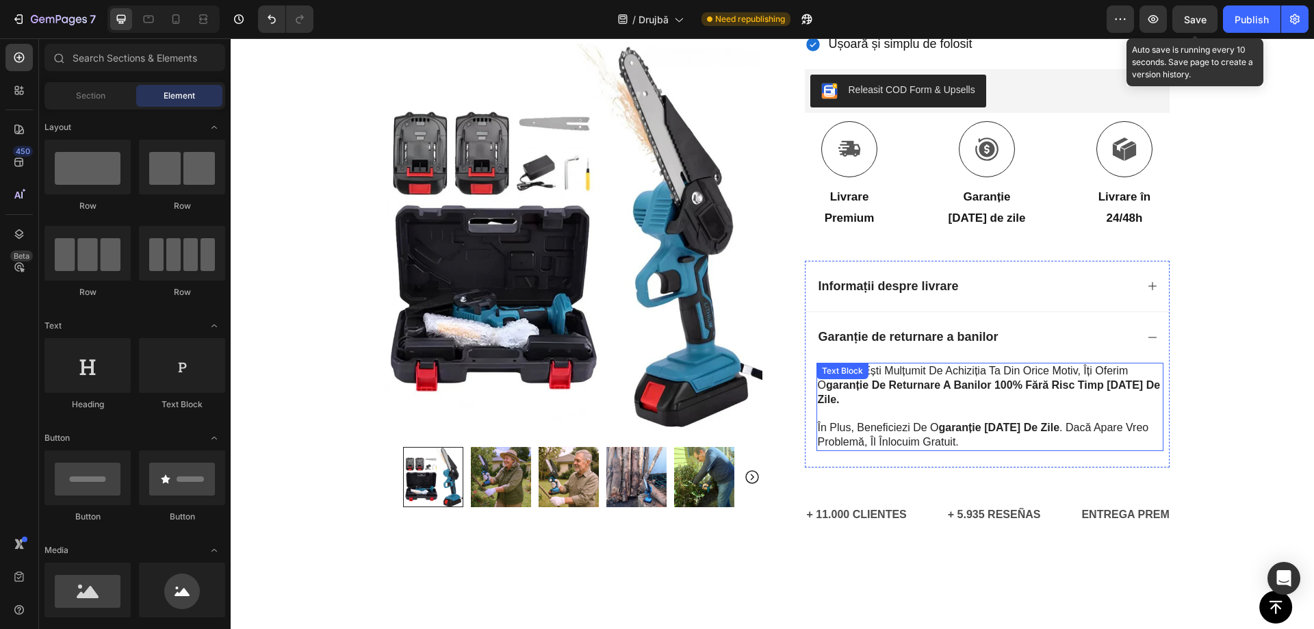
click at [876, 437] on p "În plus, beneficiezi de o garanție de 90 de zile . Dacă apare vreo problemă, îl…" at bounding box center [990, 435] width 344 height 29
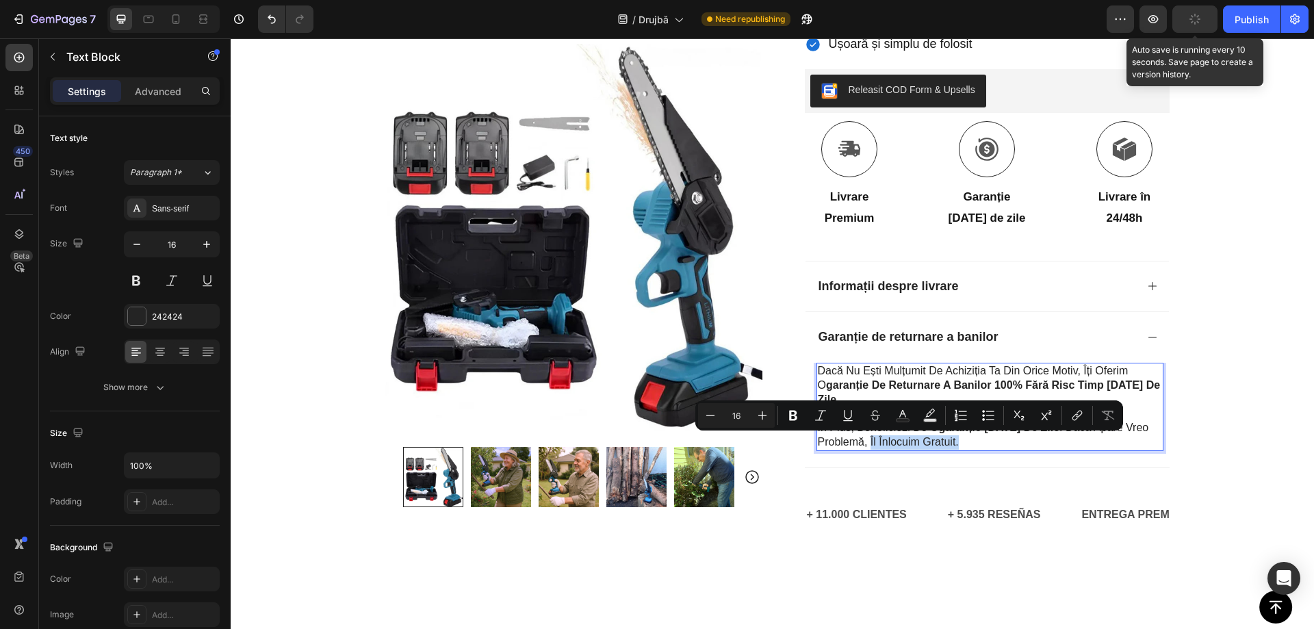
drag, startPoint x: 866, startPoint y: 444, endPoint x: 956, endPoint y: 441, distance: 89.7
click at [956, 441] on p "În plus, beneficiezi de o garanție de 90 de zile . Dacă apare vreo problemă, îl…" at bounding box center [990, 435] width 344 height 29
click at [793, 420] on icon "Editor contextual toolbar" at bounding box center [794, 416] width 14 height 14
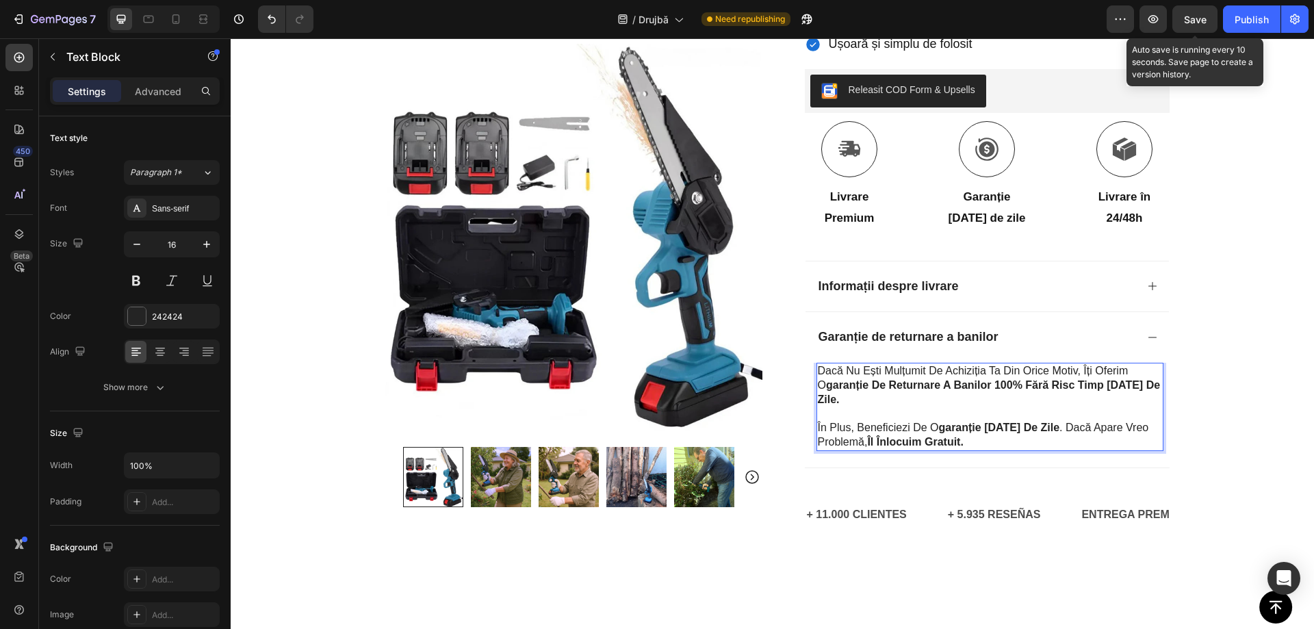
click at [947, 417] on div at bounding box center [947, 417] width 0 height 0
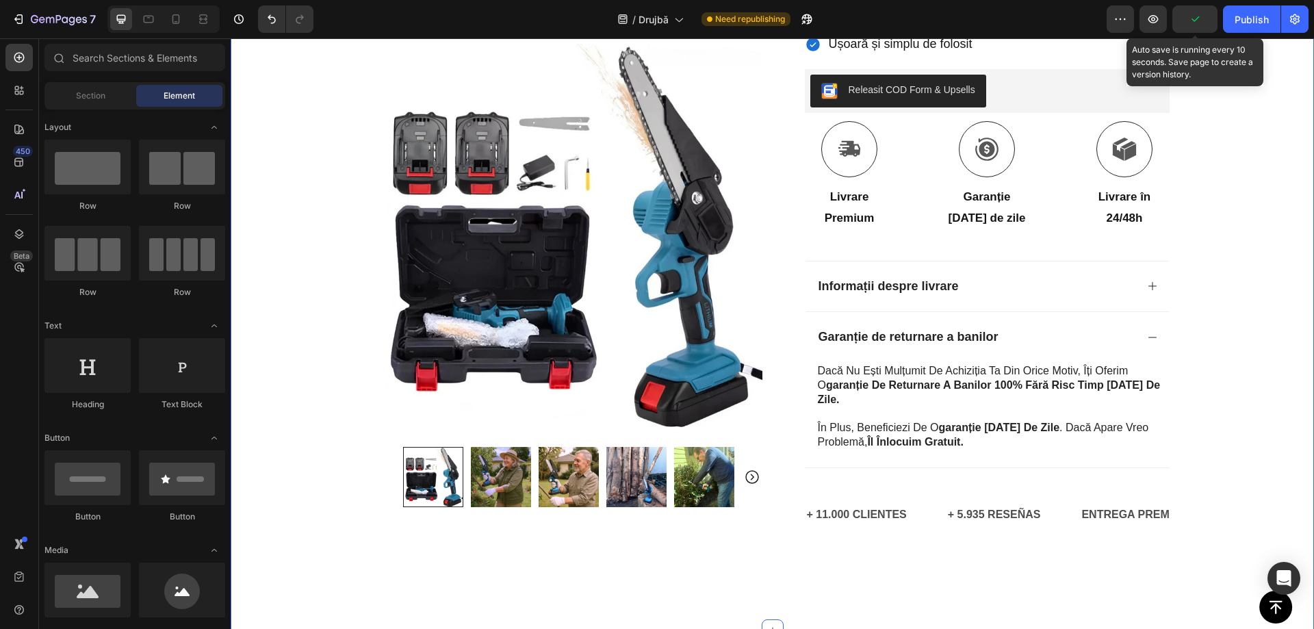
drag, startPoint x: 1425, startPoint y: 64, endPoint x: 1214, endPoint y: 231, distance: 268.6
click at [1214, 231] on div "Icon Plată la livrare și livrare gratuită Text Block Row Icon 84.000+ Clienți f…" at bounding box center [773, 78] width 1084 height 967
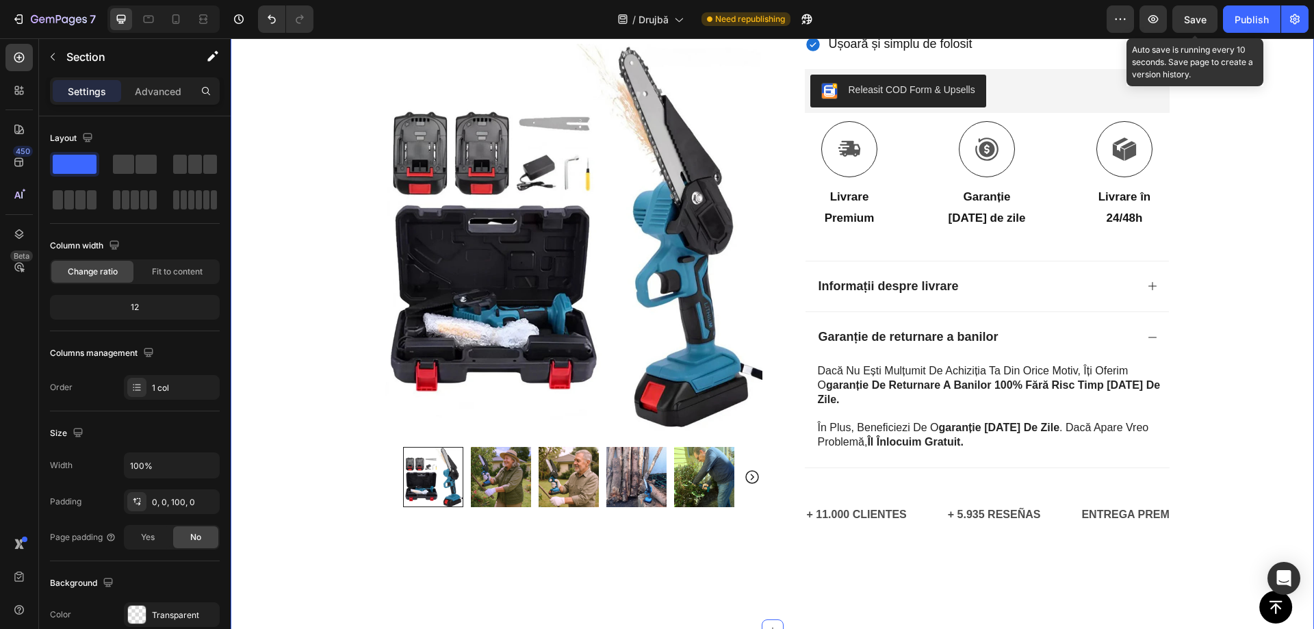
click at [1198, 21] on span "Save" at bounding box center [1195, 20] width 23 height 12
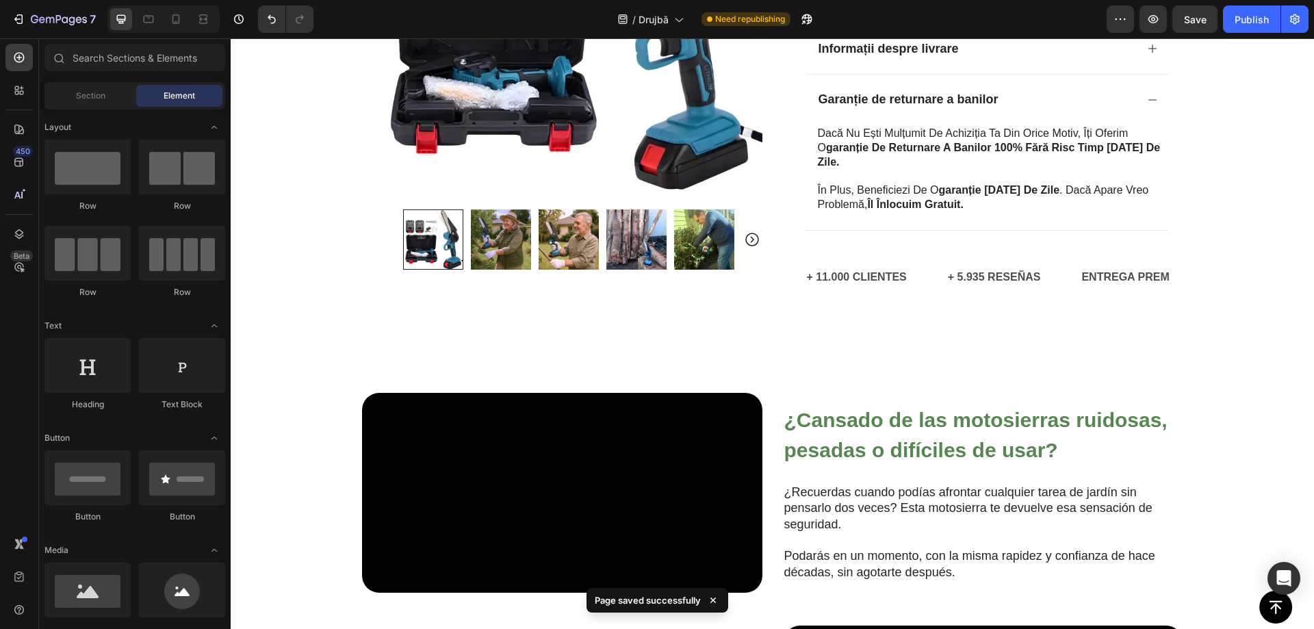
scroll to position [732, 0]
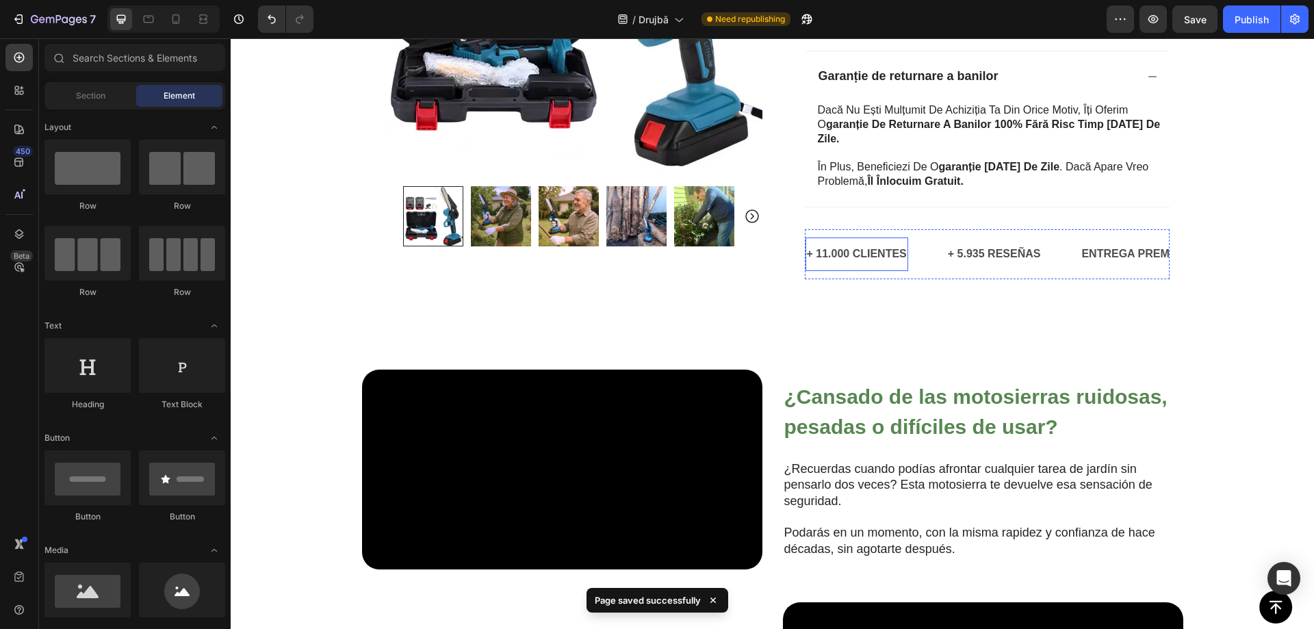
click at [871, 247] on p "+ 11.000 CLIENTES" at bounding box center [857, 254] width 100 height 20
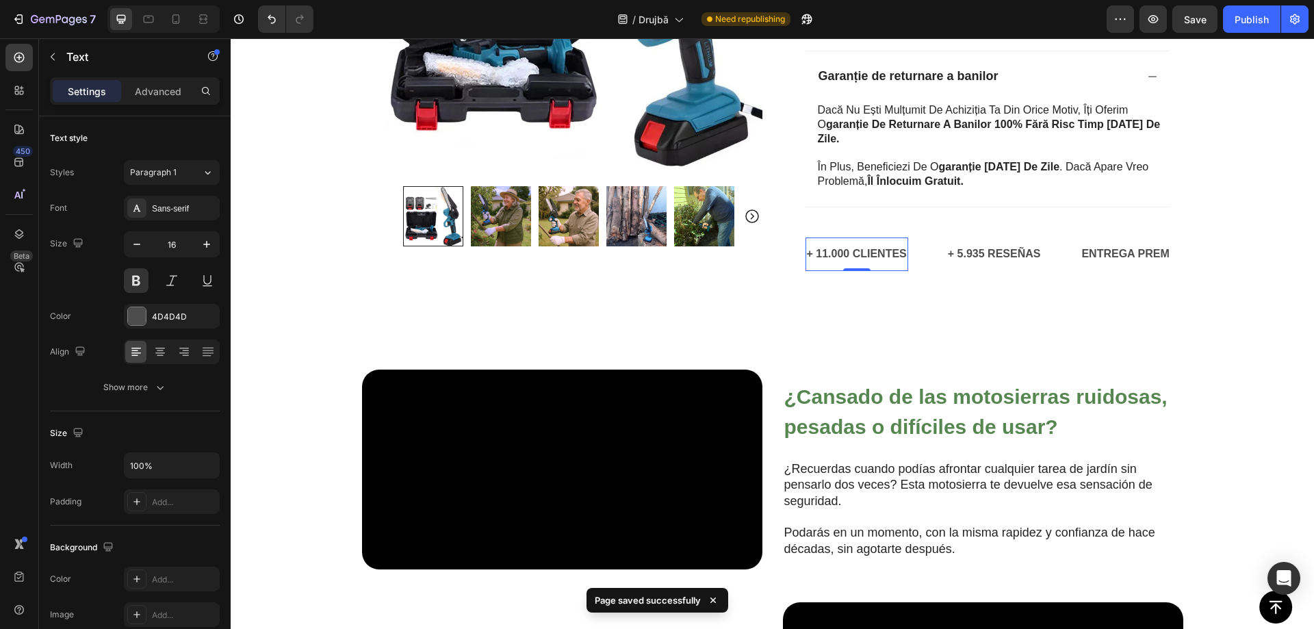
click at [866, 249] on p "+ 11.000 CLIENTES" at bounding box center [857, 254] width 100 height 20
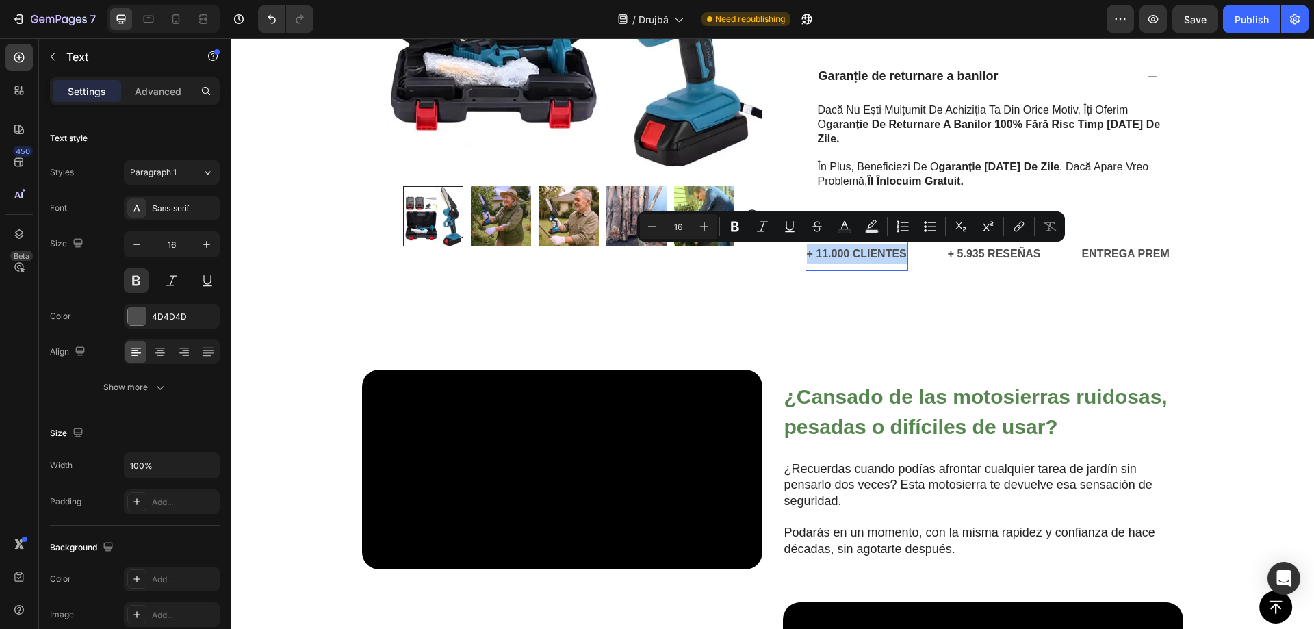
copy p "+ 11.000 CLIENTES"
click at [815, 259] on p "+ 11.000 CLIENTES" at bounding box center [857, 254] width 100 height 20
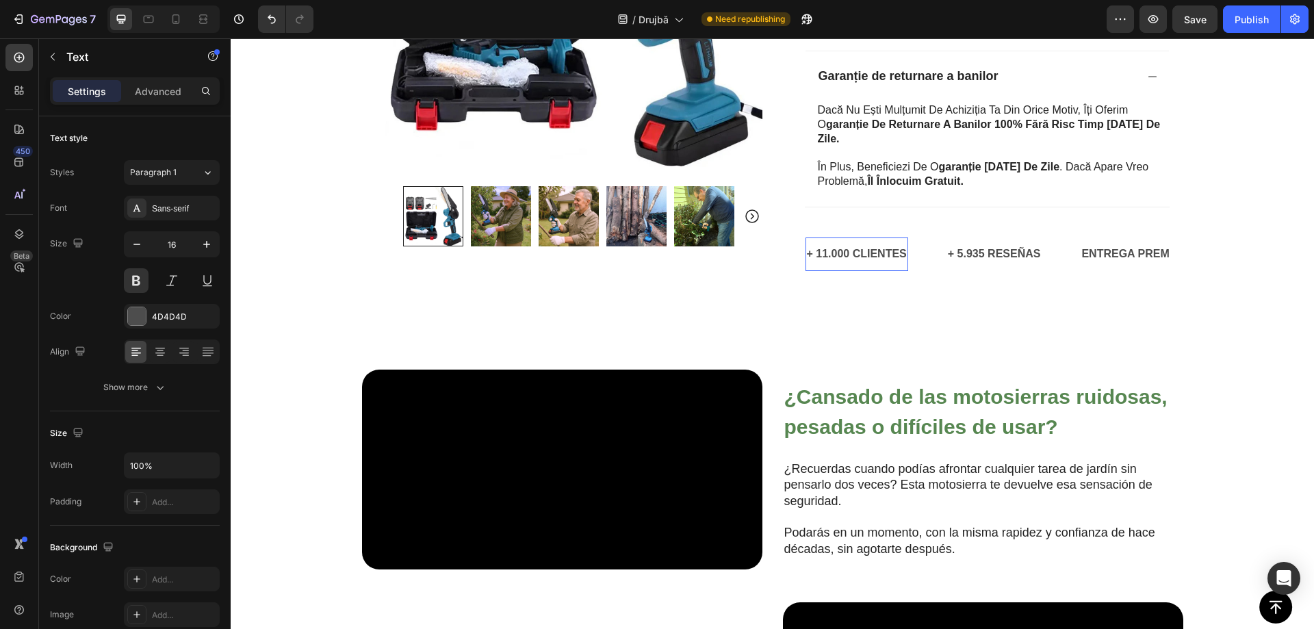
click at [824, 258] on p "+ 11.000 CLIENTES" at bounding box center [857, 254] width 100 height 20
click at [971, 251] on p "+ 5.935 RESEÑAS" at bounding box center [983, 254] width 93 height 20
click at [969, 255] on p "+ 5.935 RESEÑAS" at bounding box center [983, 254] width 93 height 20
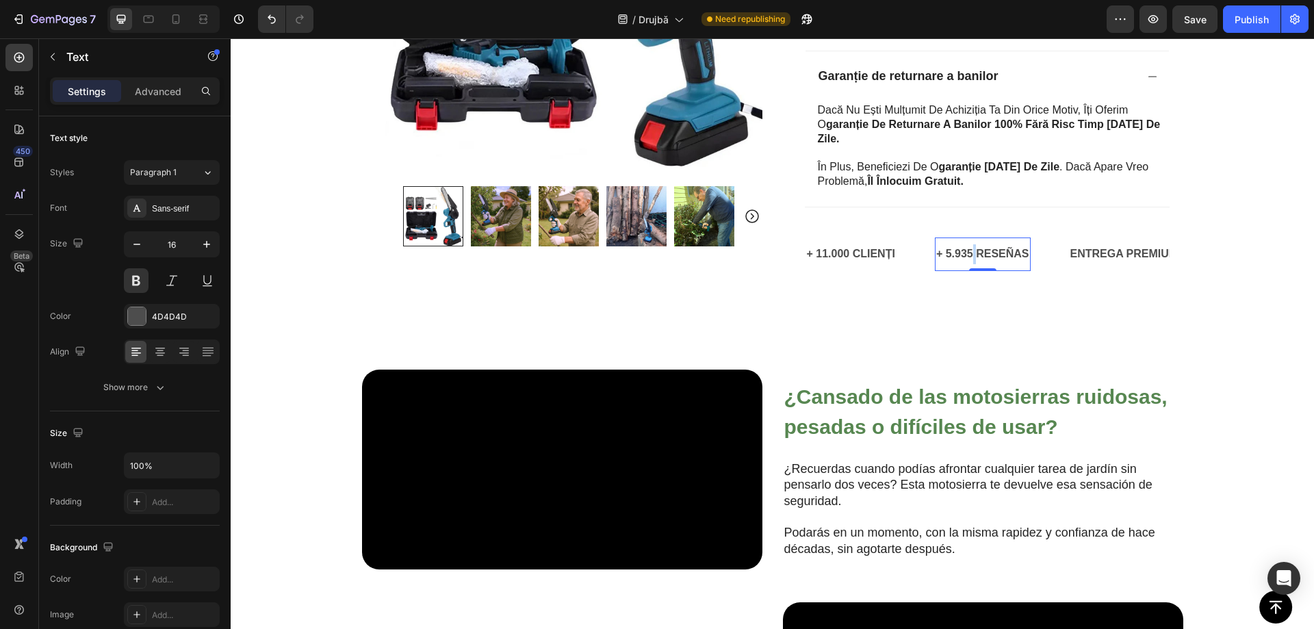
click at [969, 255] on p "+ 5.935 RESEÑAS" at bounding box center [983, 254] width 93 height 20
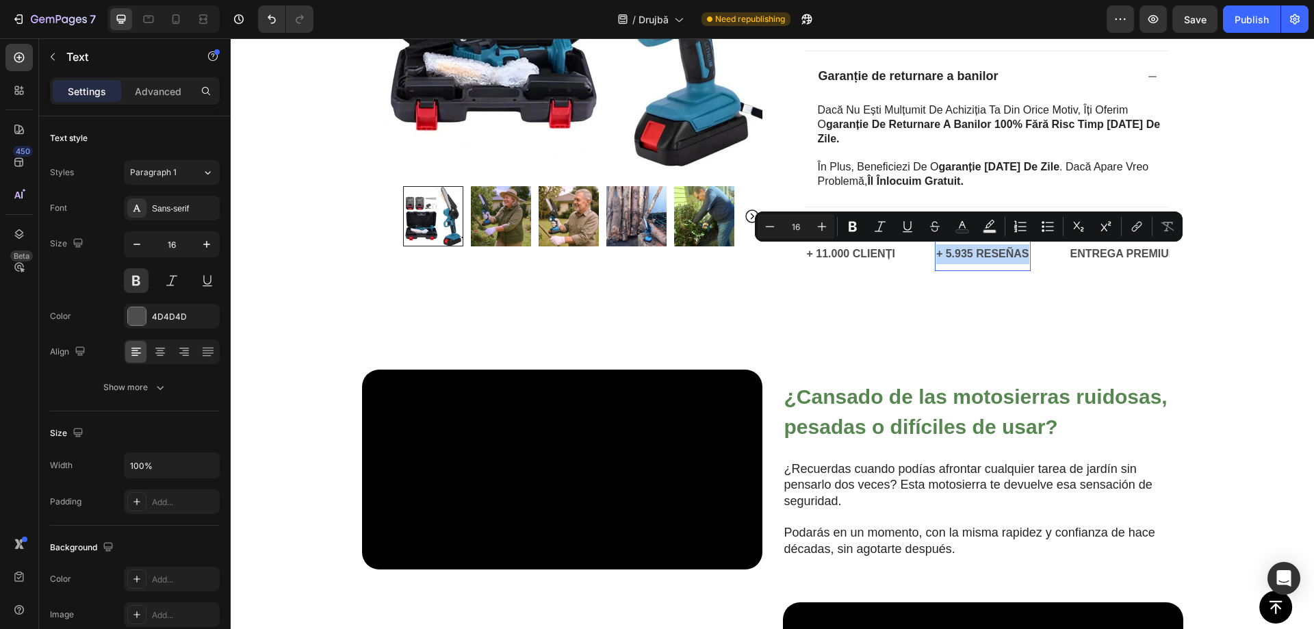
click at [968, 255] on p "+ 5.935 RESEÑAS" at bounding box center [983, 254] width 93 height 20
copy p "+ 5.935 RESEÑAS"
click at [991, 259] on p "+ 5.935 RESEÑAS" at bounding box center [983, 254] width 93 height 20
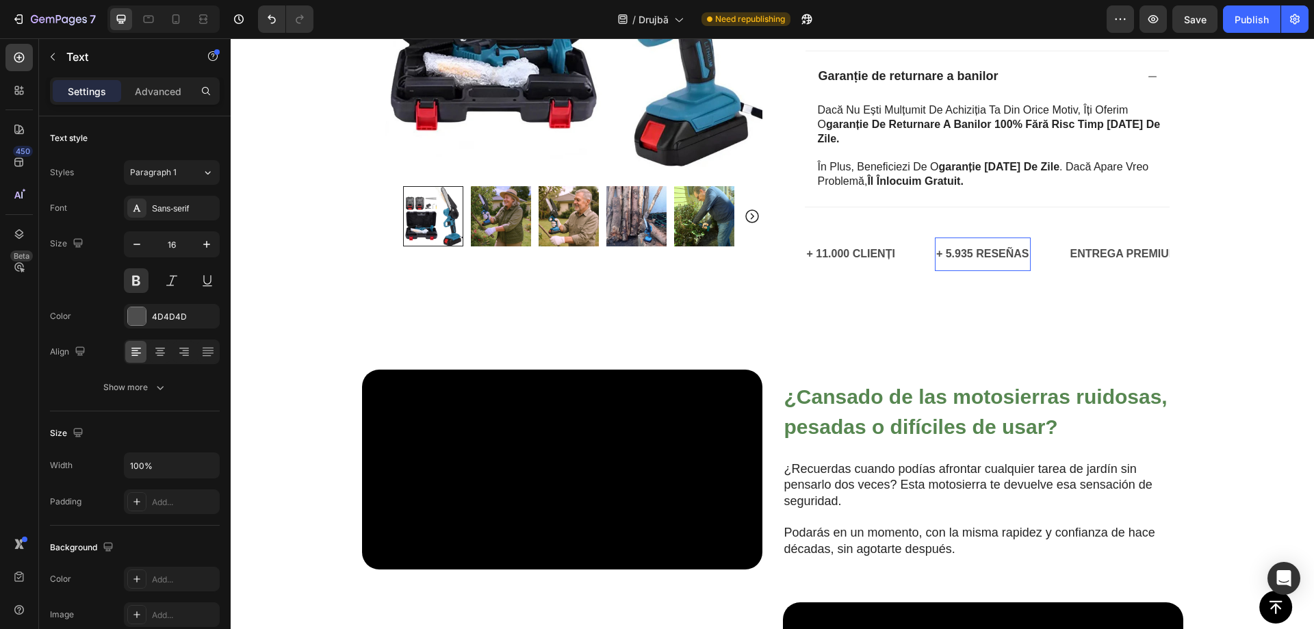
click at [971, 251] on p "+ 5.935 RESEÑAS" at bounding box center [983, 254] width 93 height 20
click at [1101, 247] on p "ENTREGA PREMIUM GRATIS" at bounding box center [1144, 254] width 151 height 20
click at [1104, 255] on p "ENTREGA PREMIUM GRATIS" at bounding box center [1144, 254] width 151 height 20
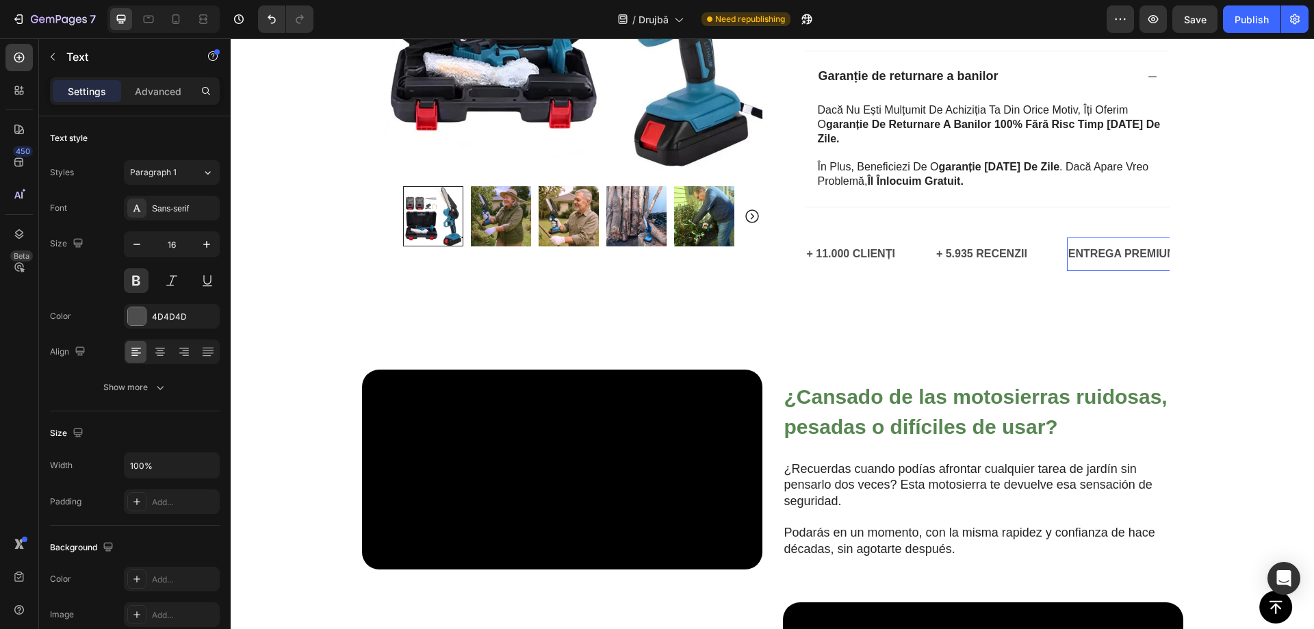
click at [1104, 255] on p "ENTREGA PREMIUM GRATIS" at bounding box center [1144, 254] width 151 height 20
click at [1104, 254] on p "ENTREGA PREMIUM GRATIS" at bounding box center [1144, 254] width 151 height 20
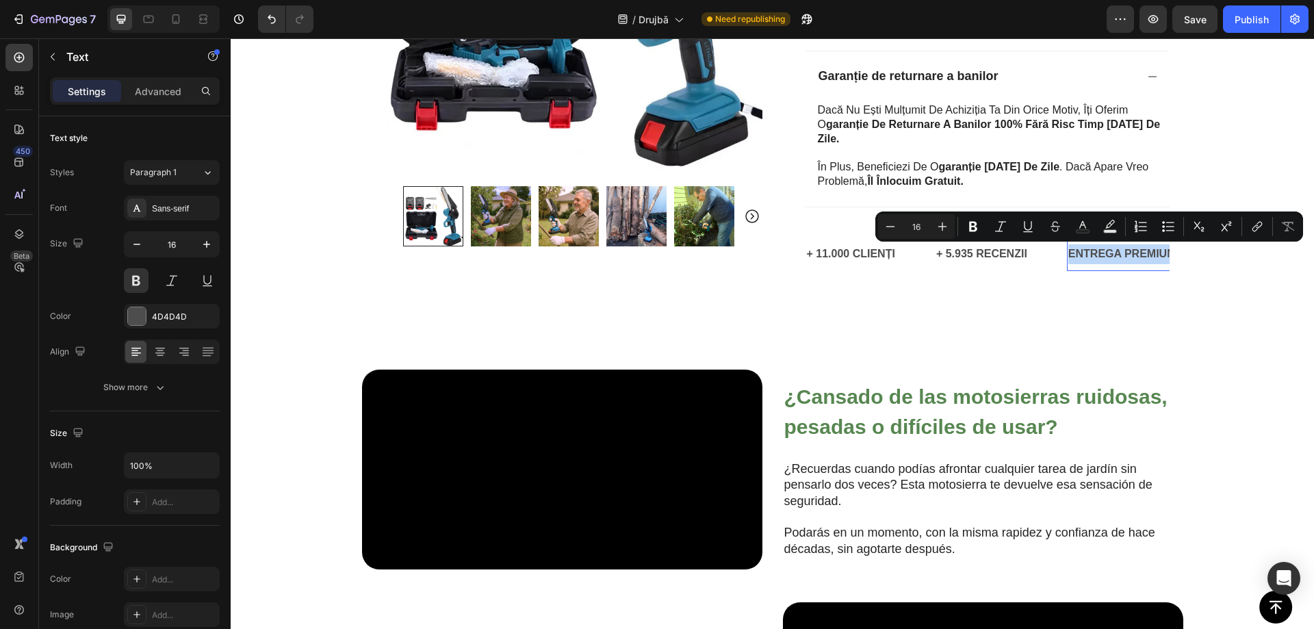
copy p "ENTREGA PREMIUM GRATIS"
click at [1073, 250] on p "ENTREGA PREMIUM GRATIS" at bounding box center [1144, 254] width 151 height 20
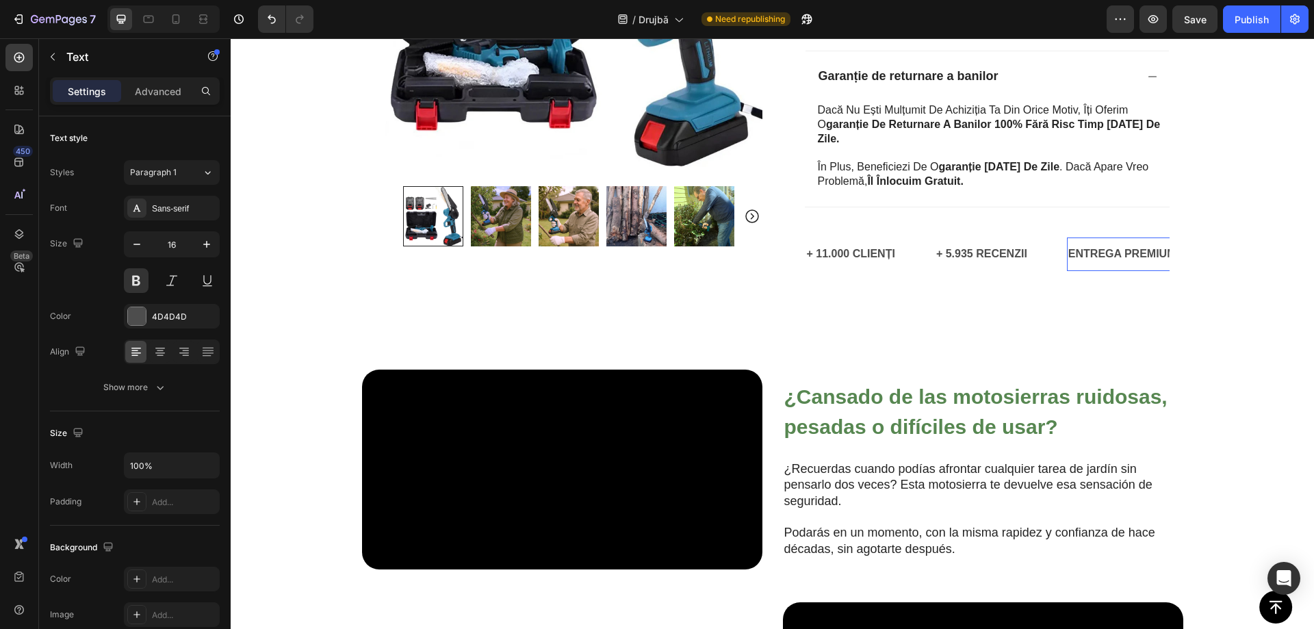
click at [1078, 257] on p "ENTREGA PREMIUM GRATIS" at bounding box center [1144, 254] width 151 height 20
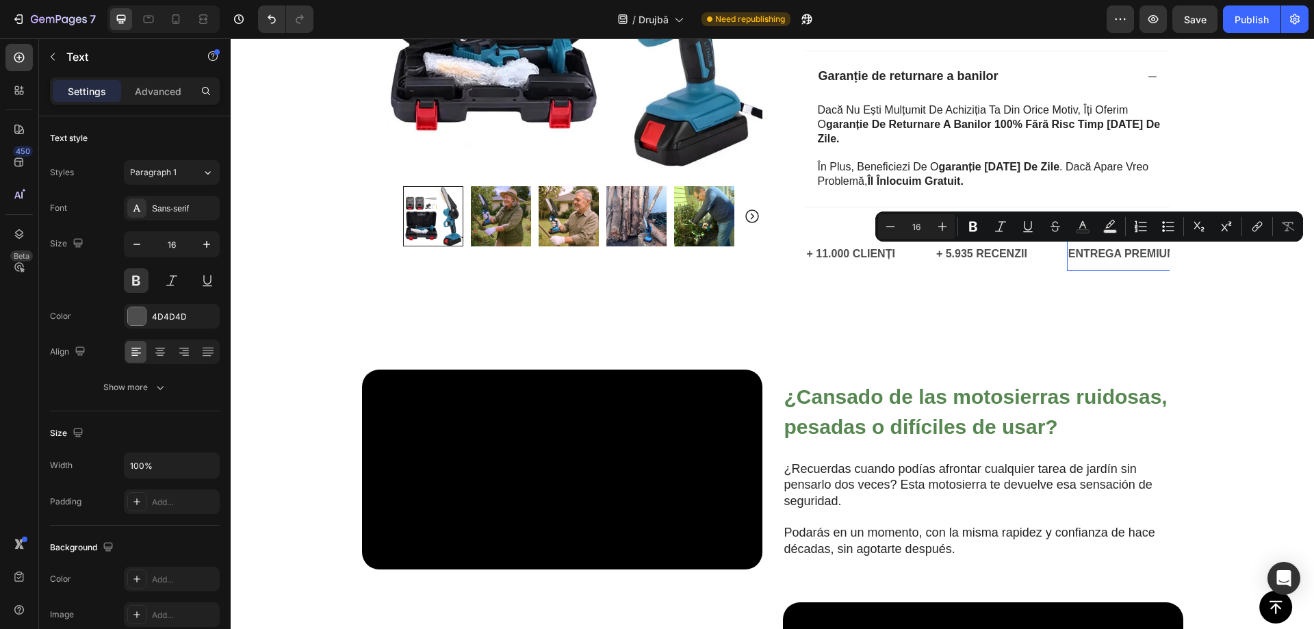
scroll to position [0, 74]
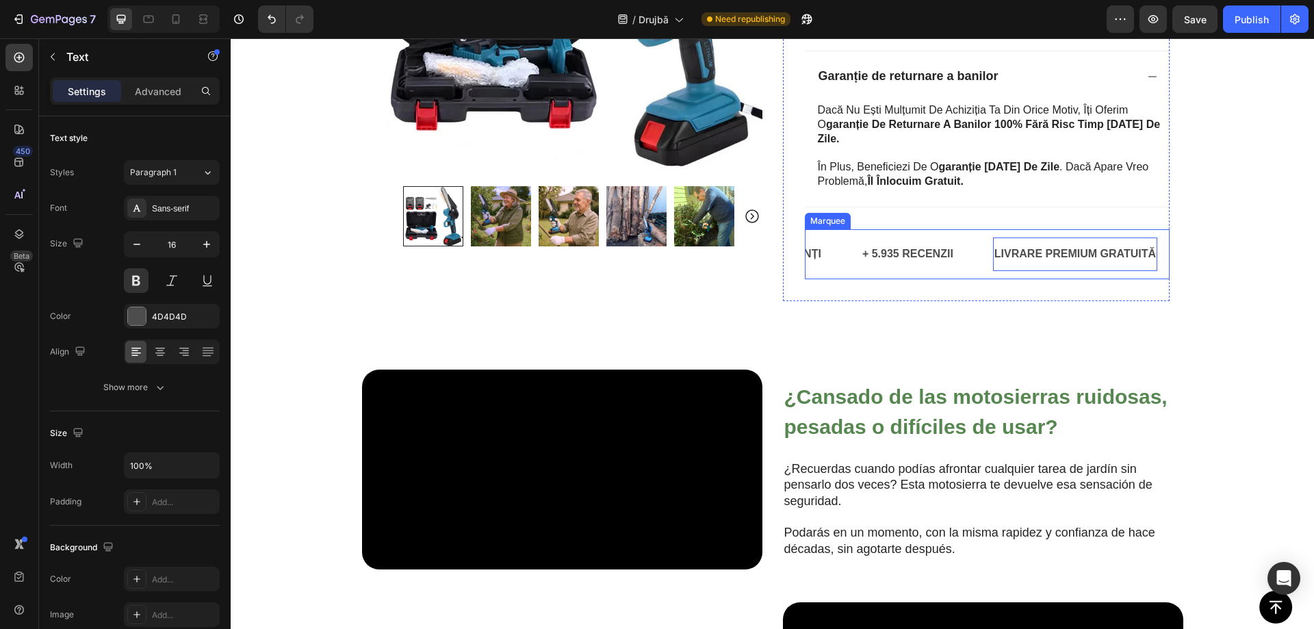
click at [970, 254] on div "+ 5.935 RECENZII Text" at bounding box center [927, 255] width 132 height 34
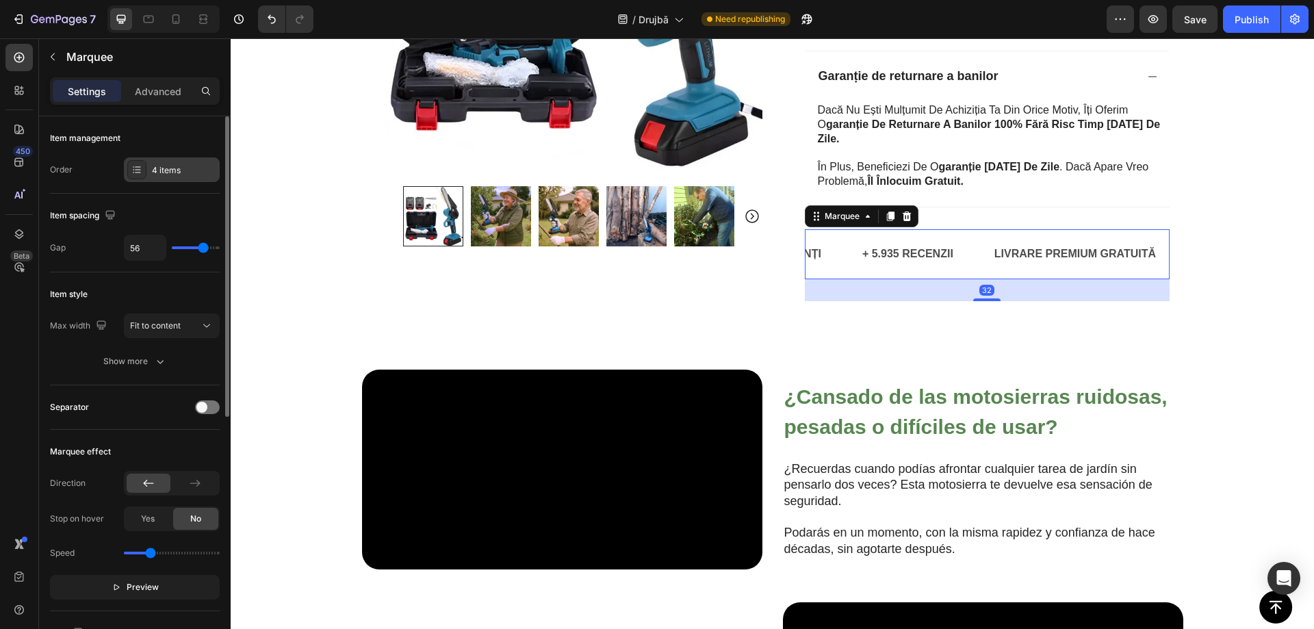
click at [176, 170] on div "4 items" at bounding box center [184, 170] width 64 height 12
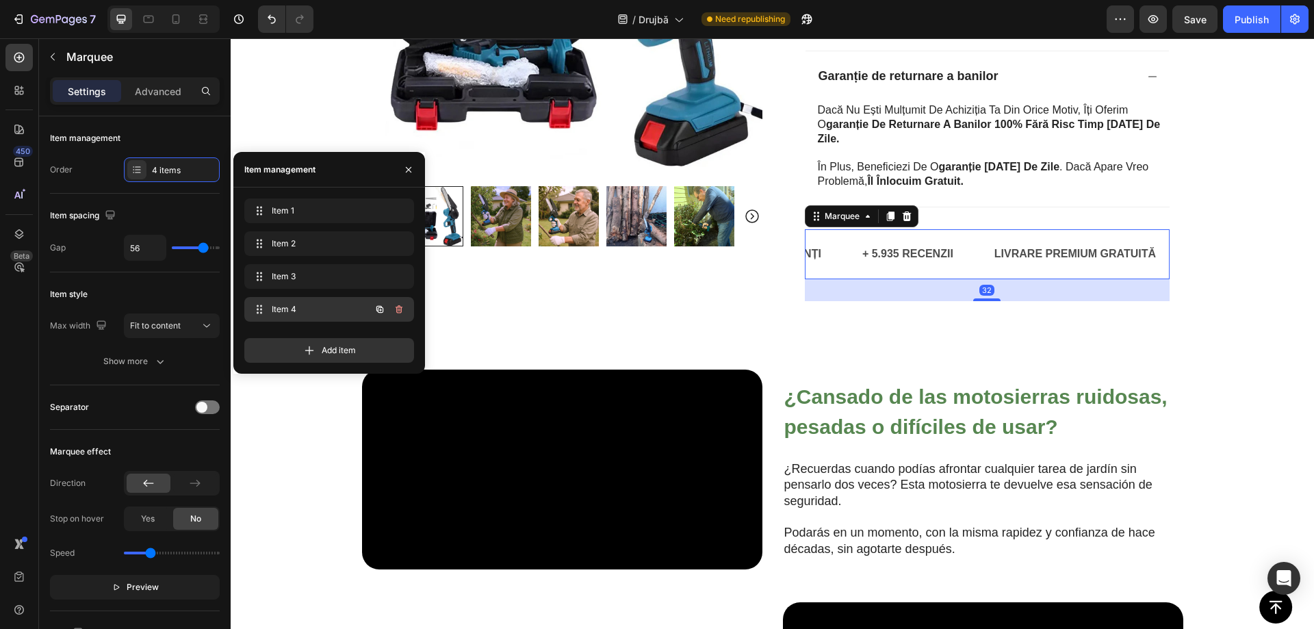
click at [296, 303] on div "Item 4 Item 4" at bounding box center [310, 309] width 120 height 19
click at [972, 253] on p "90 DÍAS DE GARANTÍA" at bounding box center [988, 254] width 120 height 20
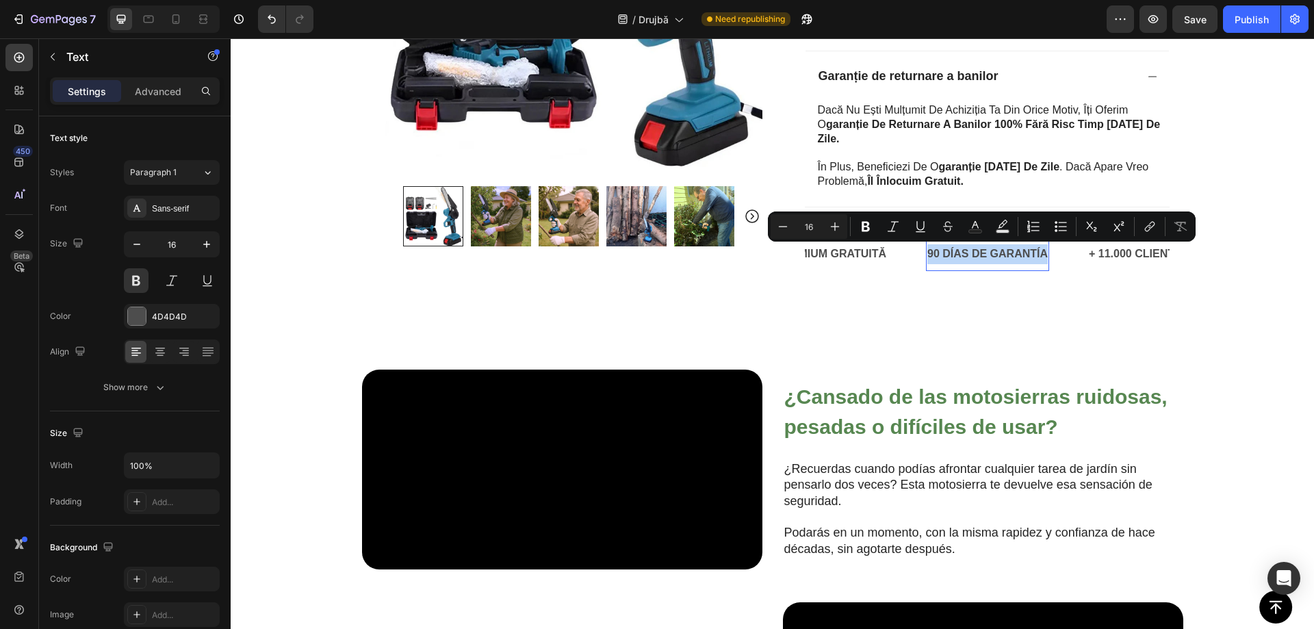
copy p "90 DÍAS DE GARANTÍA"
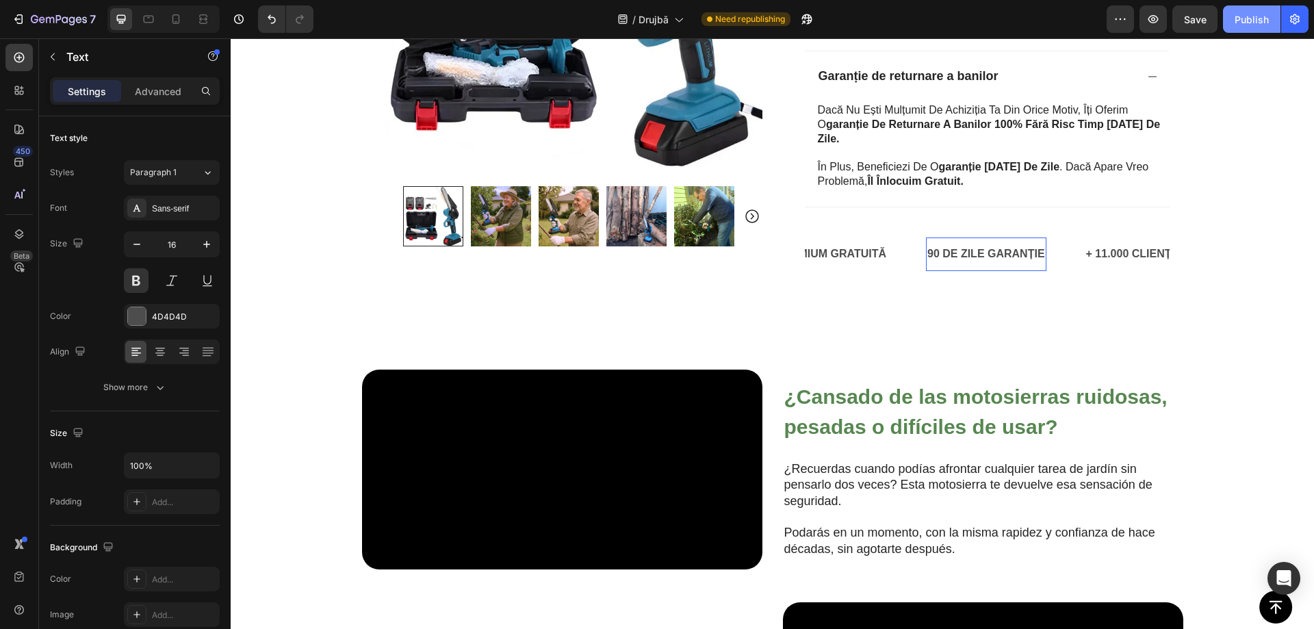
click at [1201, 29] on button "Save" at bounding box center [1195, 18] width 45 height 27
click at [1240, 18] on div "Publish" at bounding box center [1252, 19] width 34 height 14
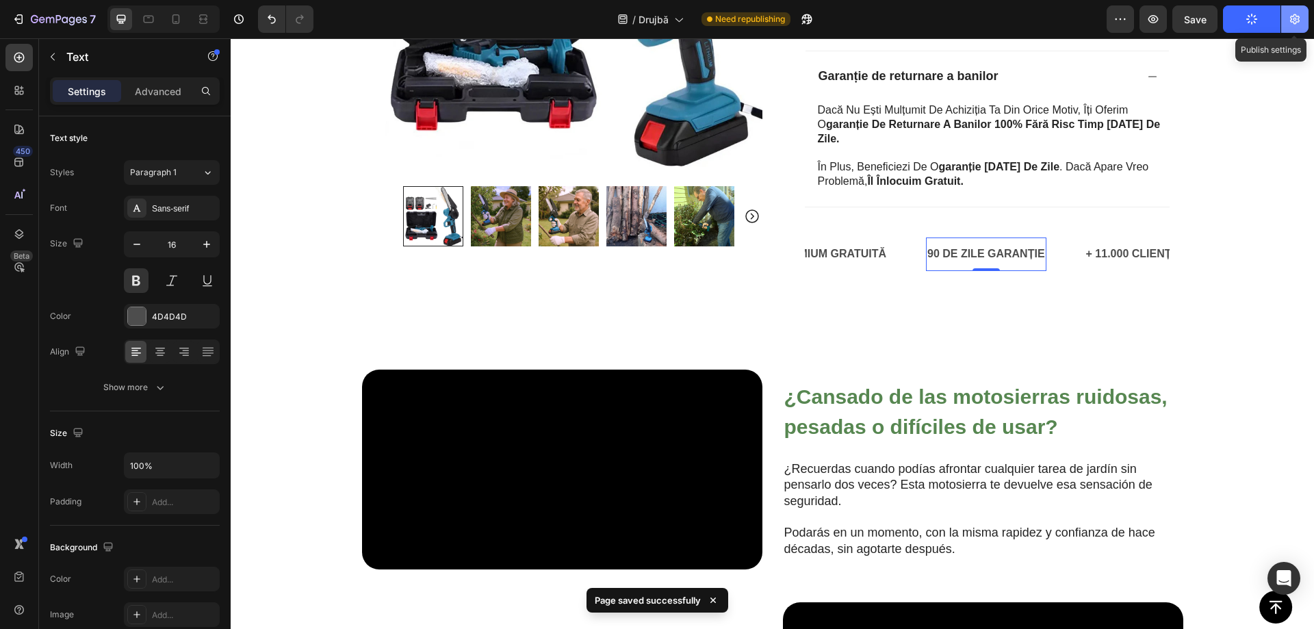
click at [1300, 21] on icon "button" at bounding box center [1295, 19] width 14 height 14
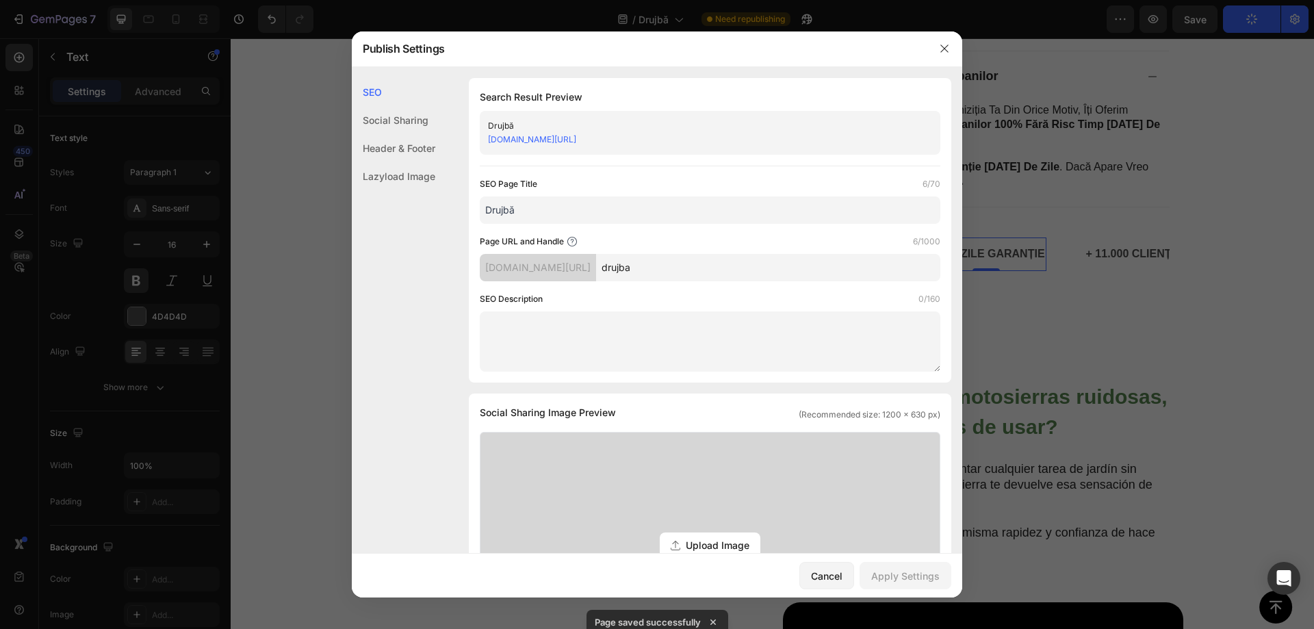
click at [576, 143] on link "pd82hr-r2.myshopify.com/pages/drujba" at bounding box center [532, 139] width 88 height 10
click at [951, 42] on button "button" at bounding box center [945, 49] width 22 height 22
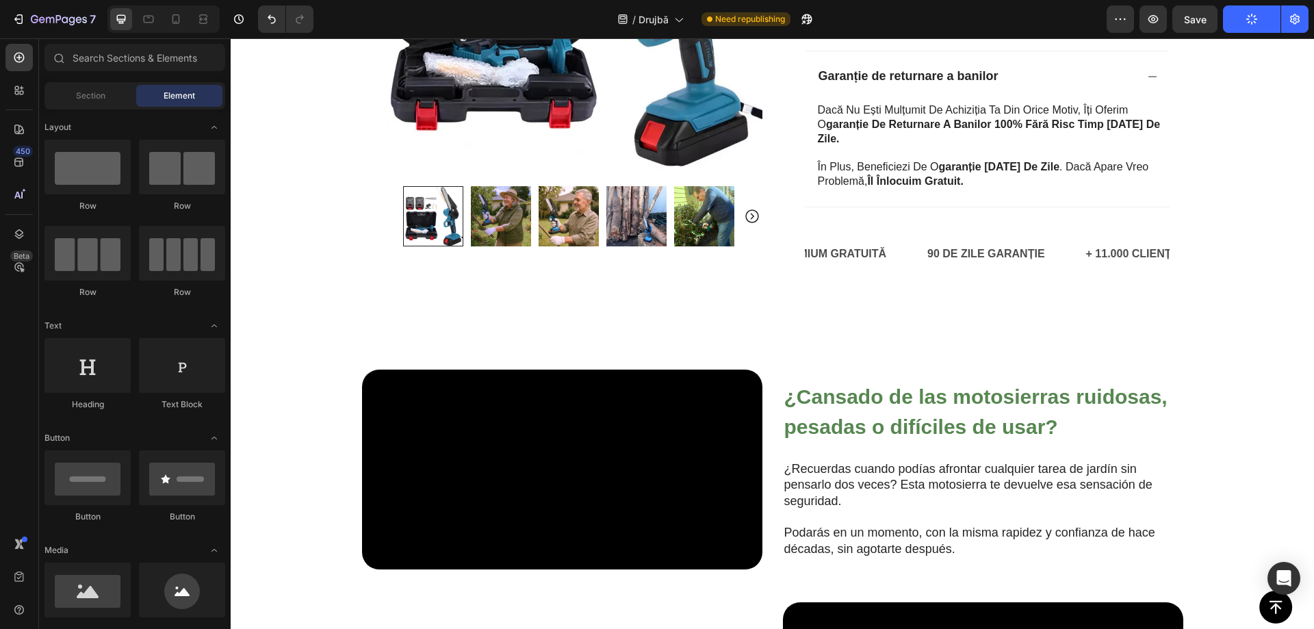
scroll to position [0, 0]
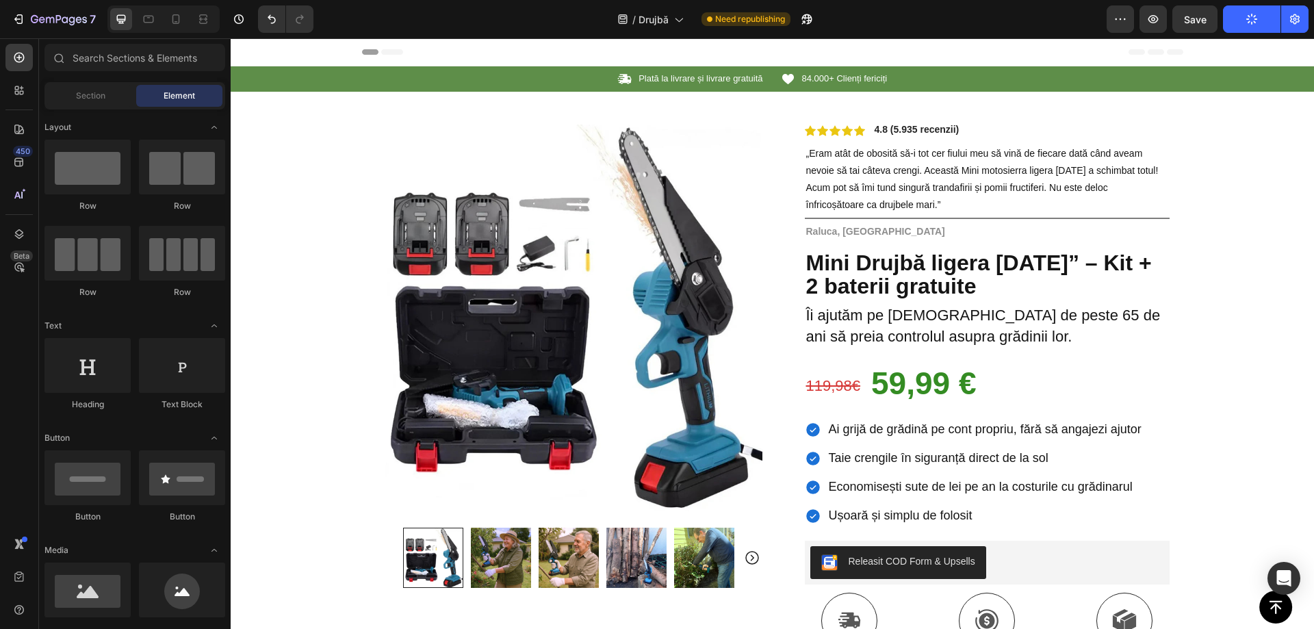
click at [249, 51] on icon at bounding box center [247, 52] width 10 height 10
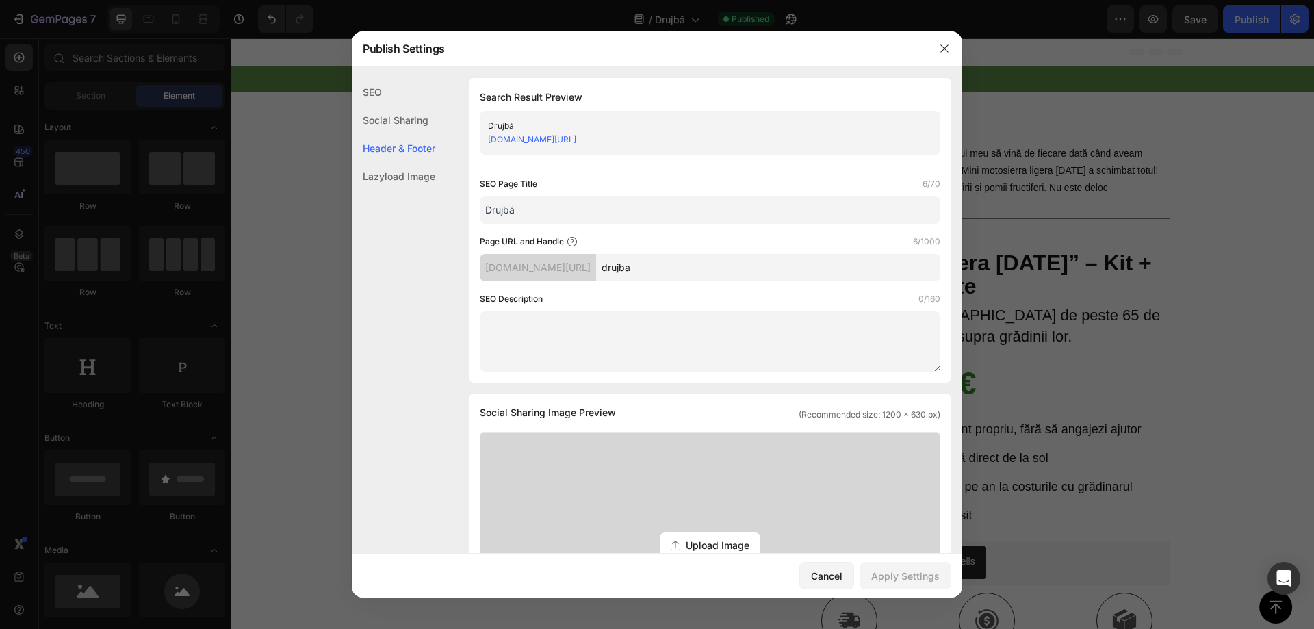
scroll to position [512, 0]
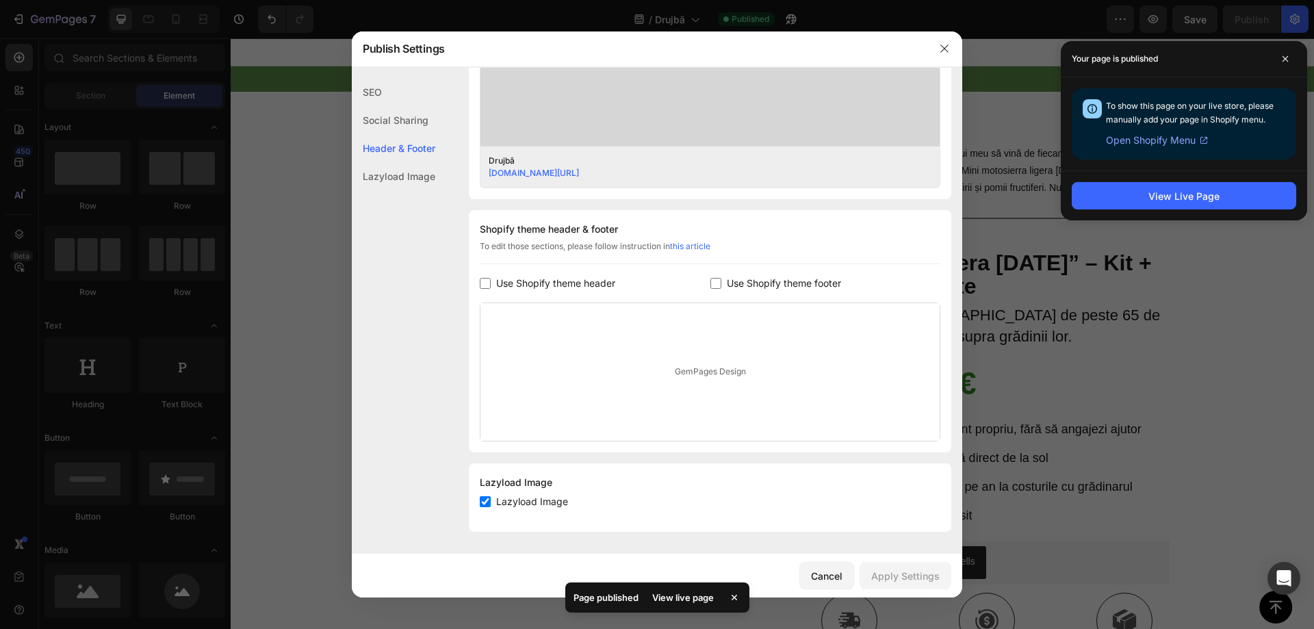
click at [749, 279] on span "Use Shopify theme footer" at bounding box center [784, 283] width 114 height 16
checkbox input "true"
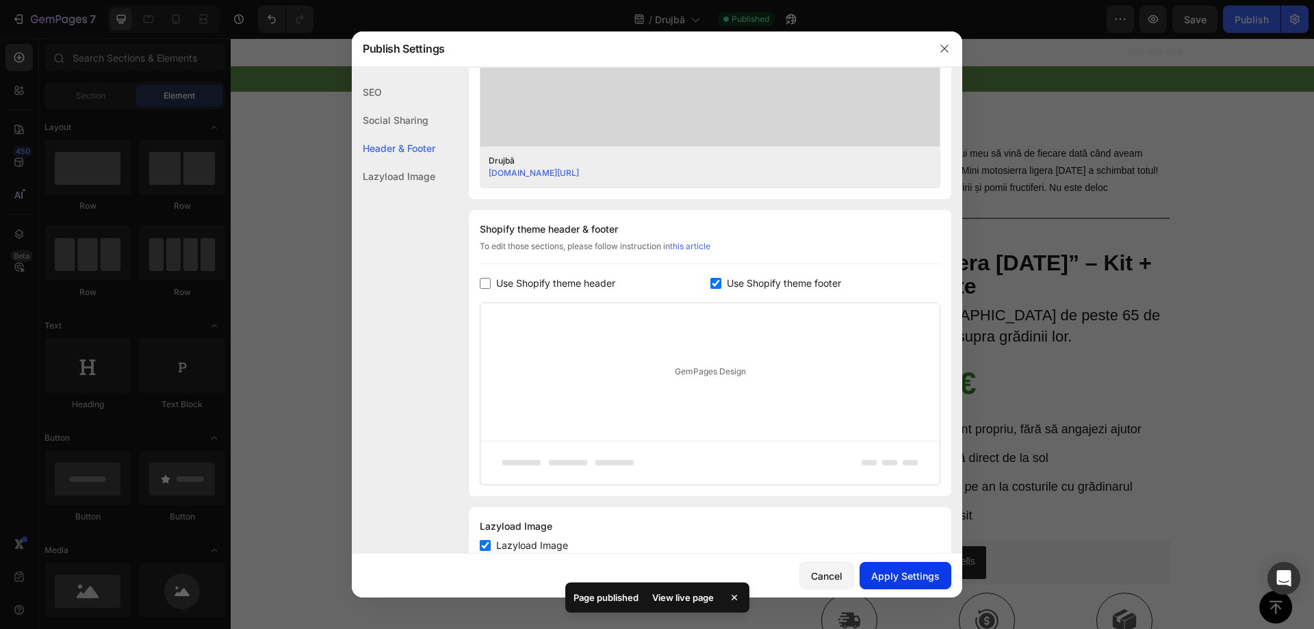
click at [912, 578] on div "Apply Settings" at bounding box center [905, 576] width 68 height 14
click at [941, 51] on icon "button" at bounding box center [944, 48] width 11 height 11
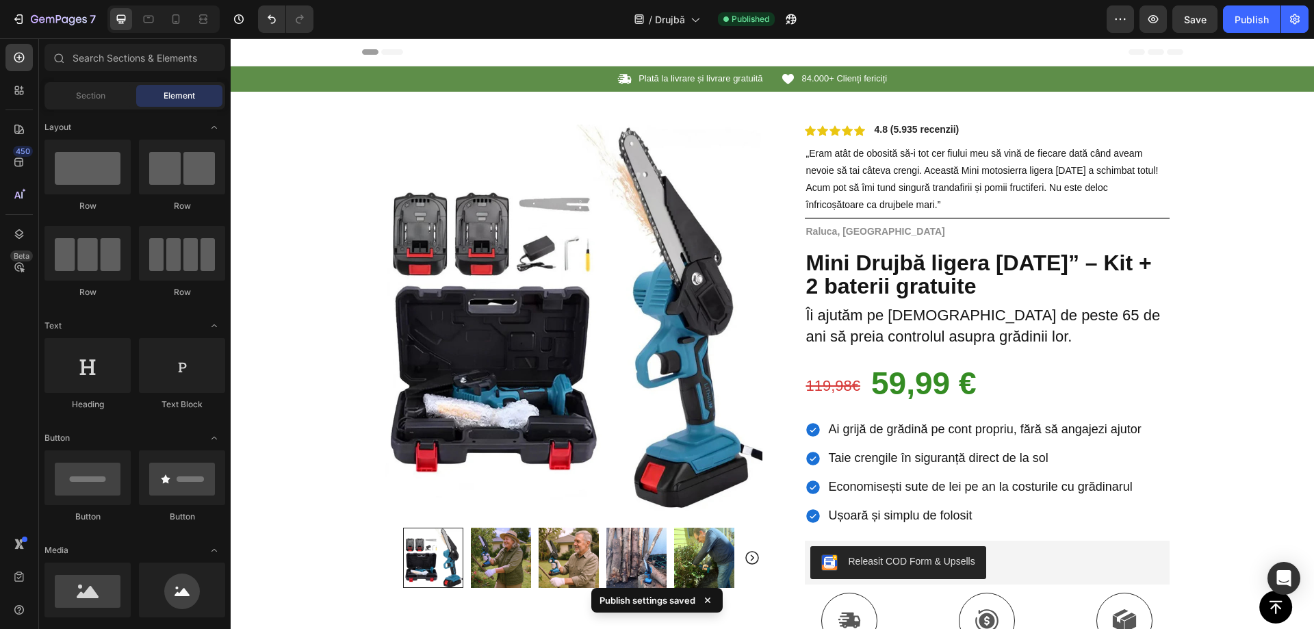
drag, startPoint x: 1249, startPoint y: 13, endPoint x: 1247, endPoint y: 35, distance: 22.0
click at [1249, 12] on div "Publish" at bounding box center [1252, 19] width 34 height 14
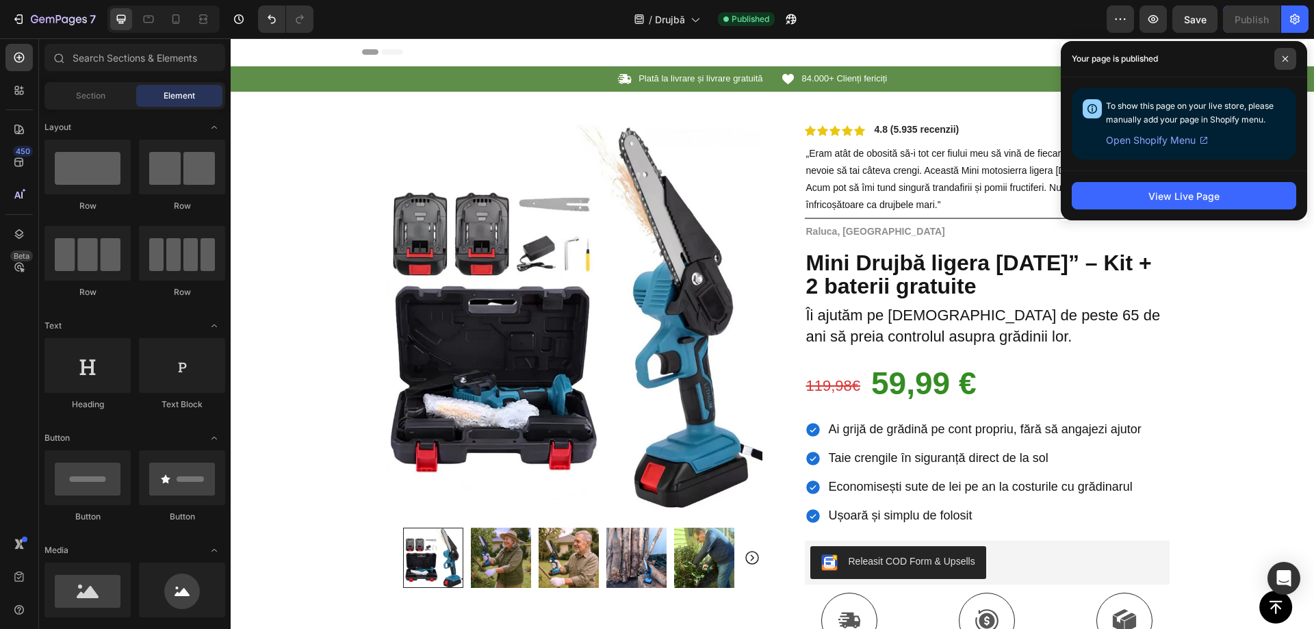
click at [1286, 60] on icon at bounding box center [1285, 58] width 5 height 5
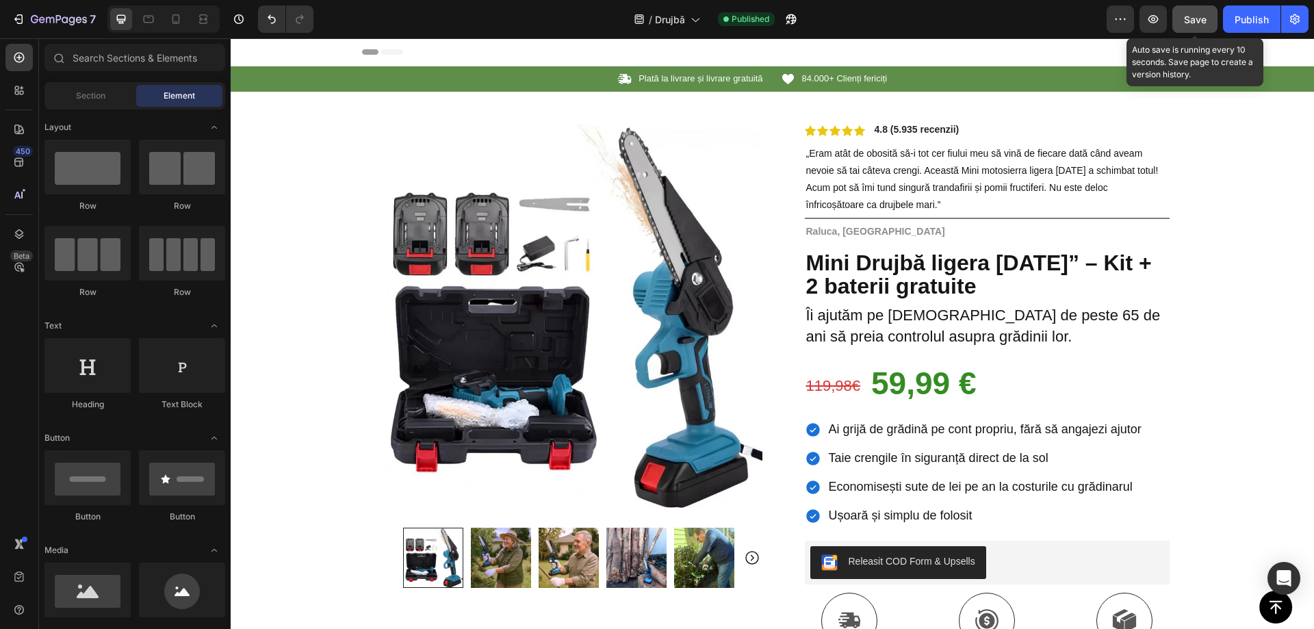
click at [1199, 20] on span "Save" at bounding box center [1195, 20] width 23 height 12
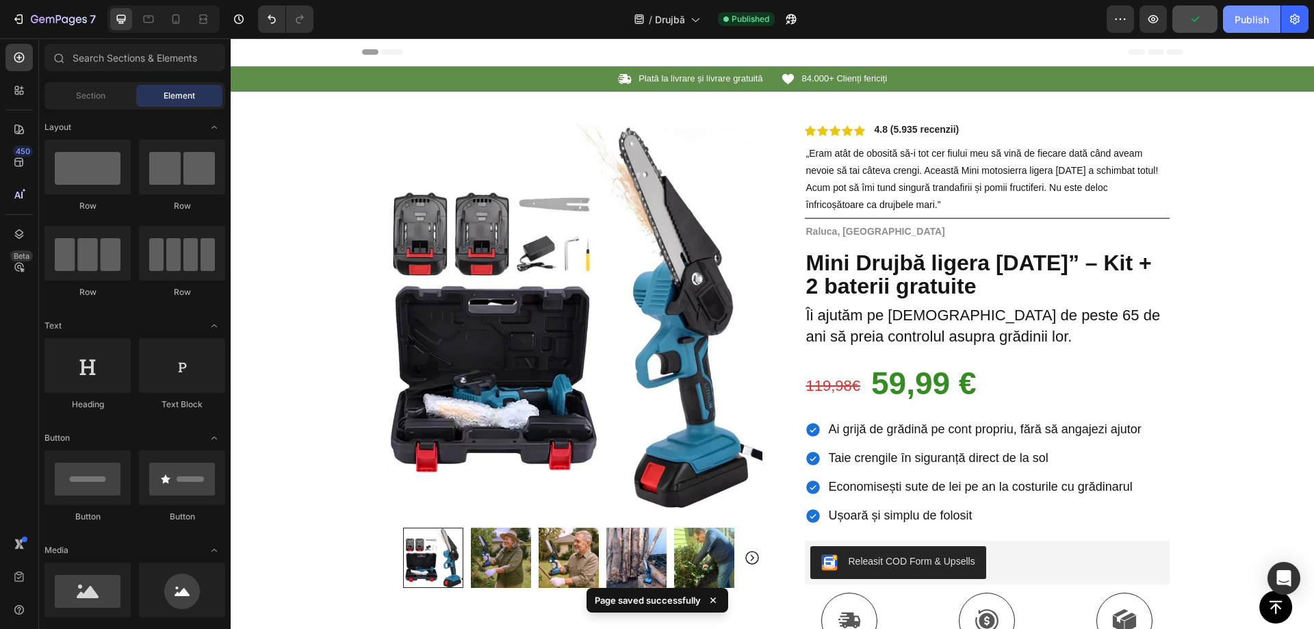
click at [1253, 19] on div "Publish" at bounding box center [1252, 19] width 34 height 14
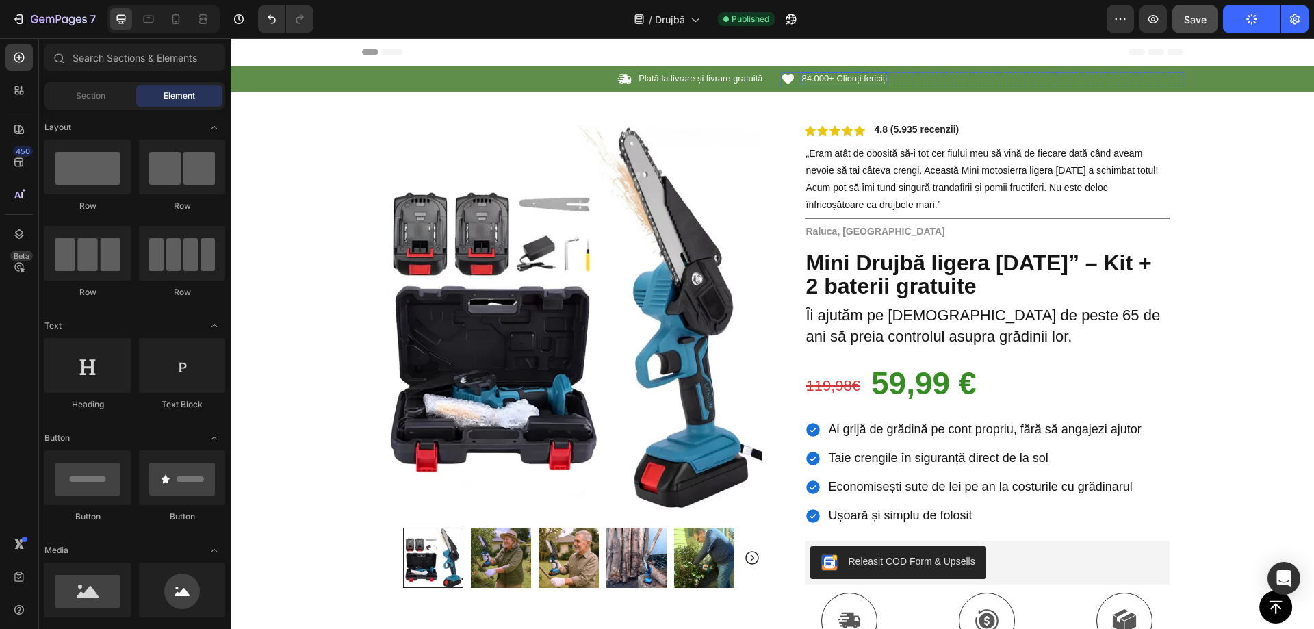
click at [837, 80] on span "84.000+ Clienți fericiți" at bounding box center [845, 78] width 86 height 10
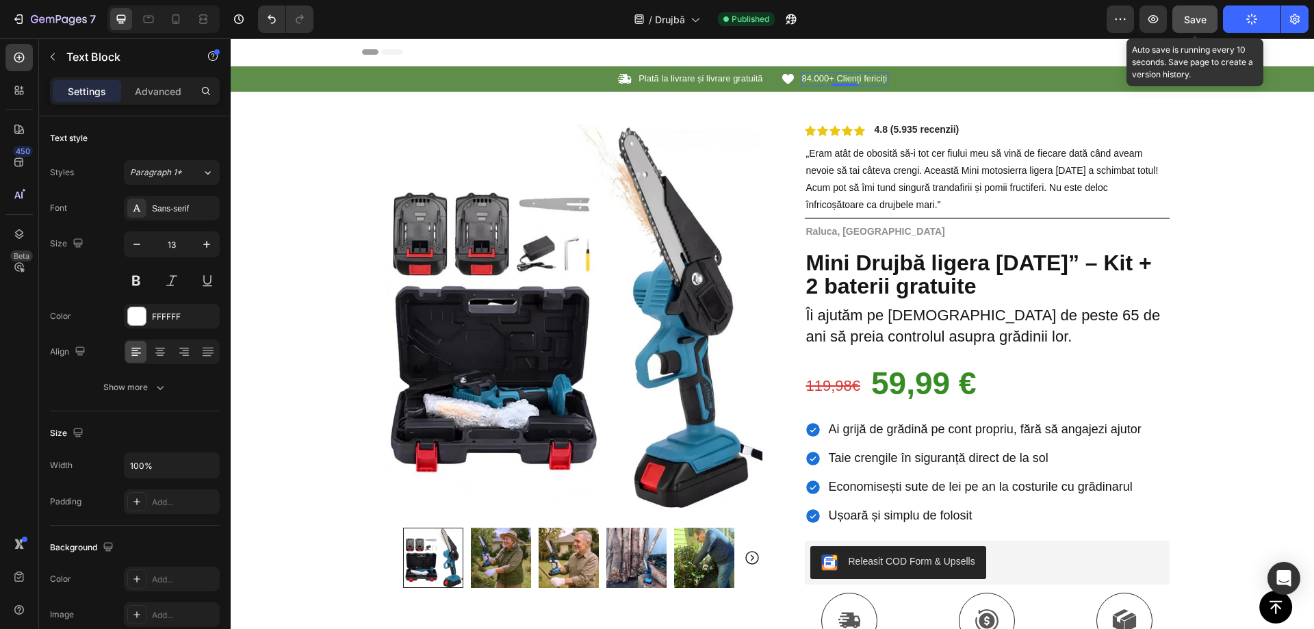
click at [1194, 22] on span "Save" at bounding box center [1195, 20] width 23 height 12
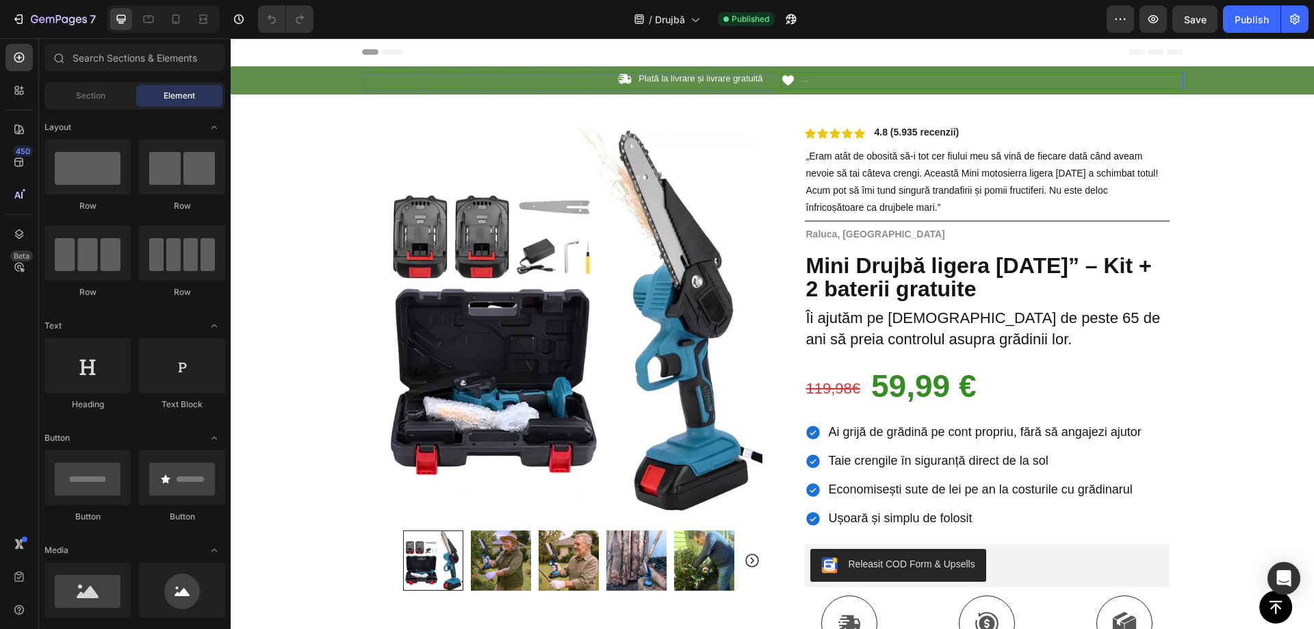
click at [801, 79] on div "84.000+ Clienți fericiți" at bounding box center [806, 80] width 10 height 17
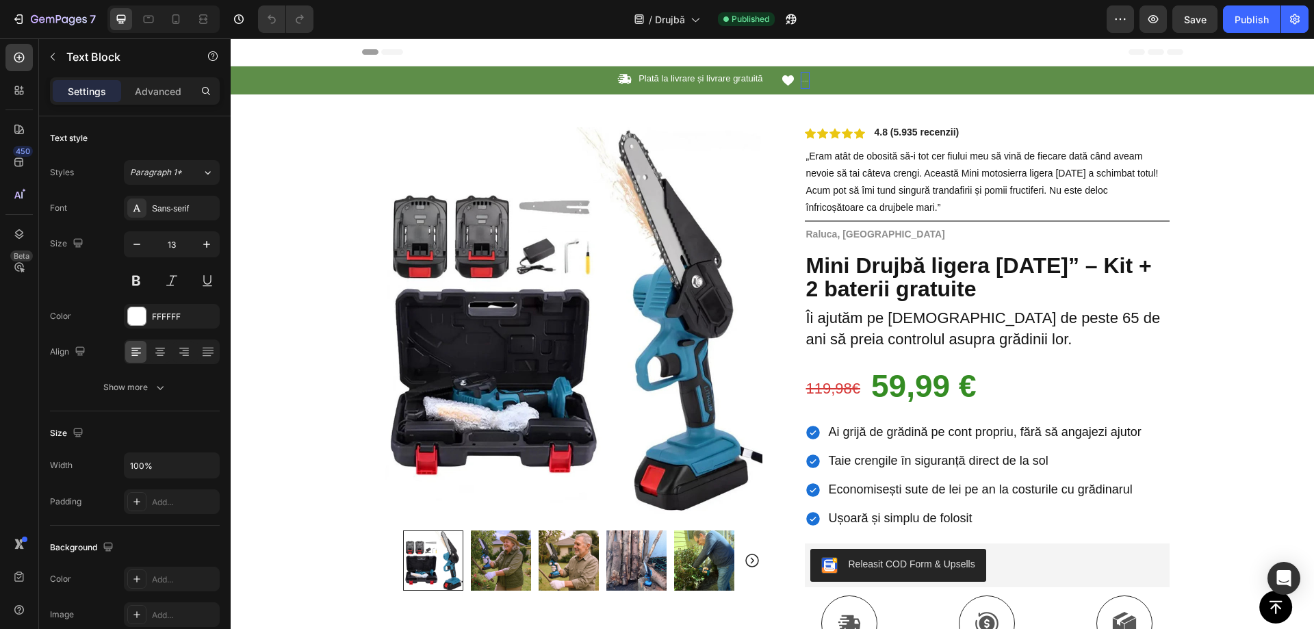
click at [802, 81] on p "84.000+ Clienți fericiți" at bounding box center [805, 80] width 7 height 14
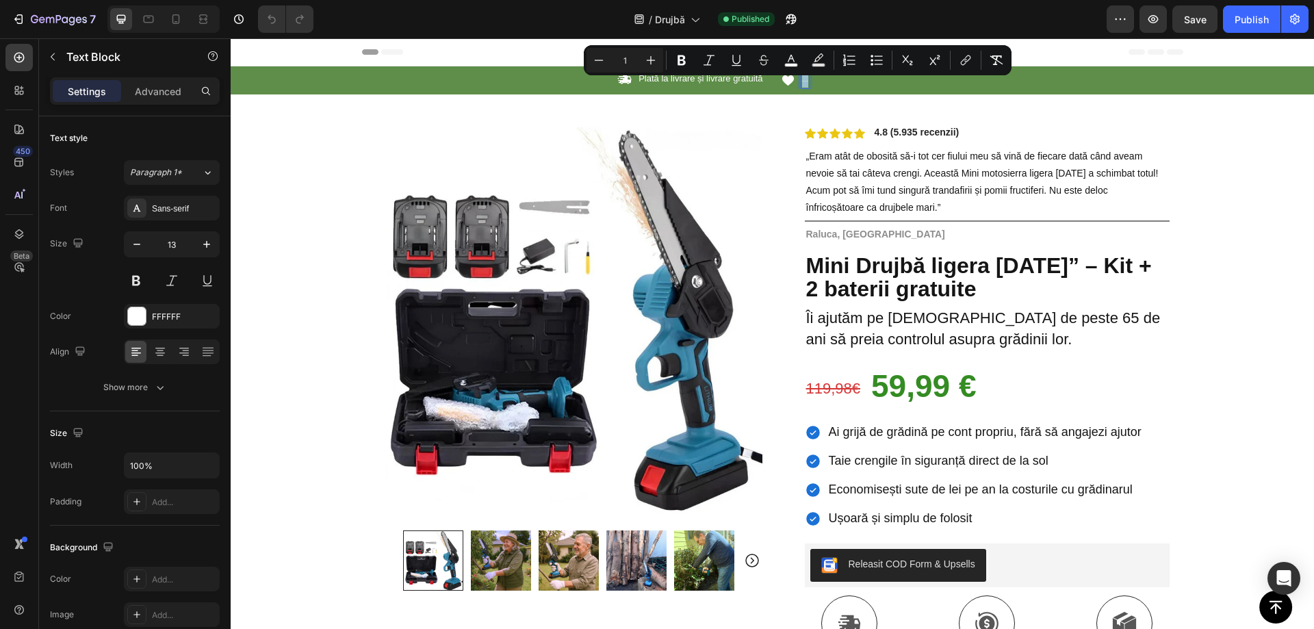
click at [802, 81] on p "84.000+ Clienți fericiți" at bounding box center [805, 80] width 7 height 14
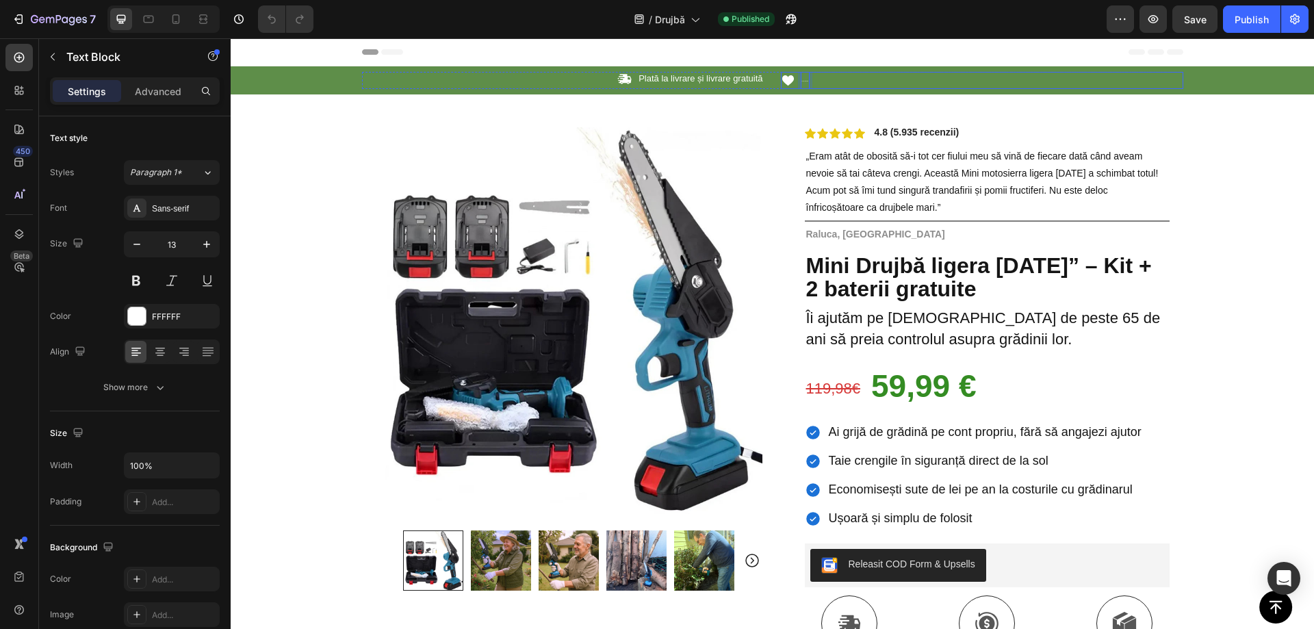
click at [858, 83] on div "Icon 84.000+ Clienți fericiți Text Block 0 Row" at bounding box center [982, 80] width 403 height 17
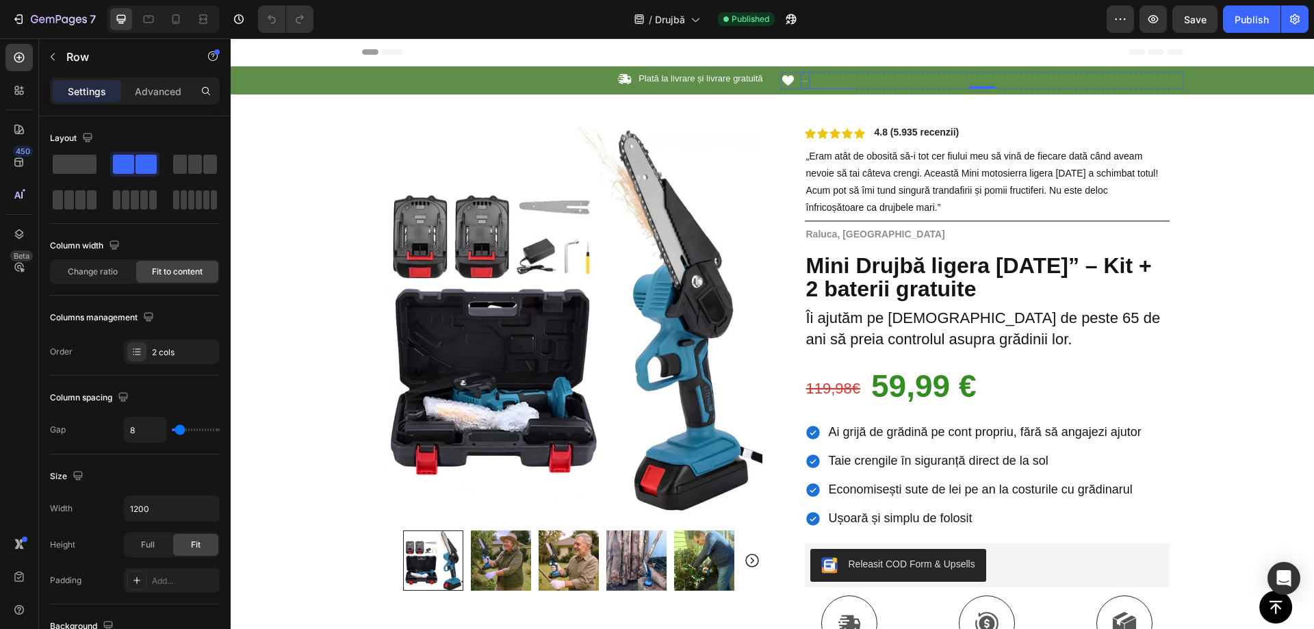
click at [802, 82] on p "84.000+ Clienți fericiți" at bounding box center [805, 80] width 7 height 14
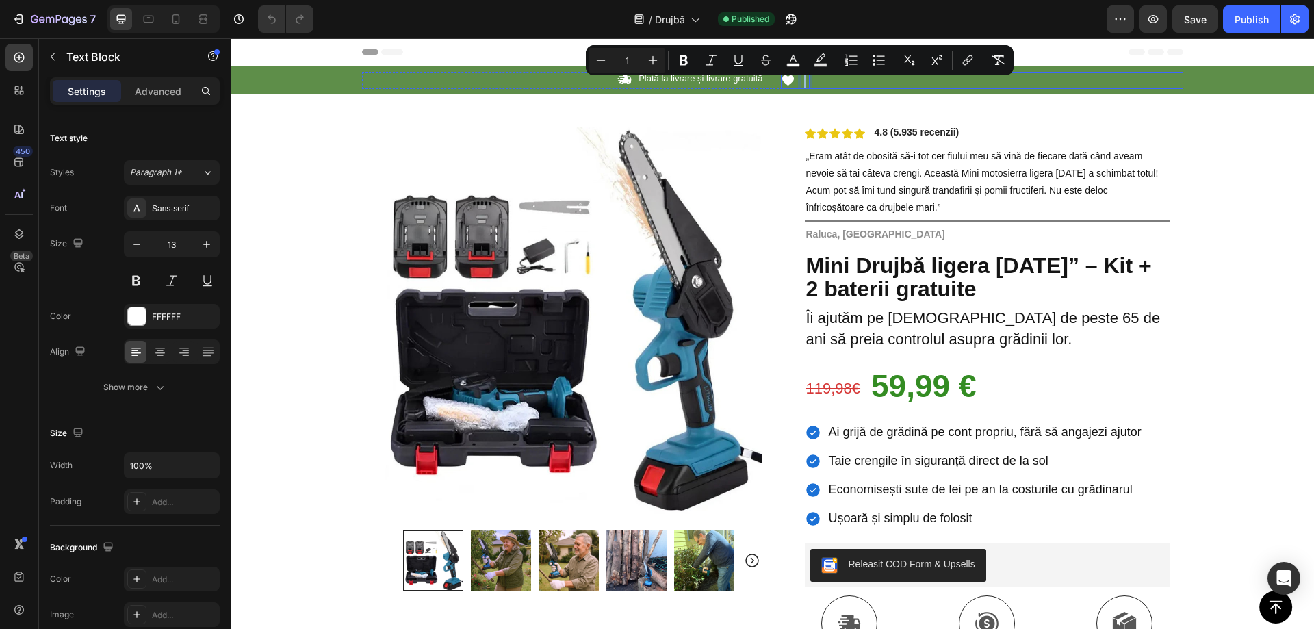
click at [825, 83] on div "Icon 84.000+ Clienți fericiți Text Block 0 Row" at bounding box center [982, 80] width 403 height 17
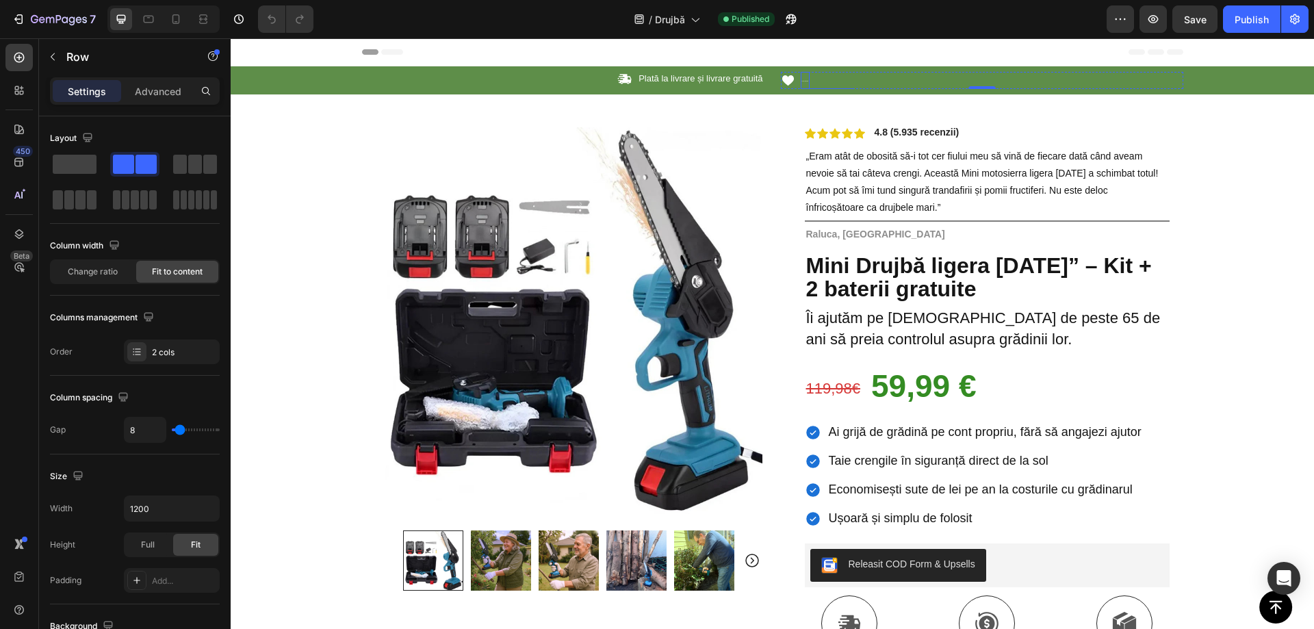
click at [802, 76] on p "84.000+ Clienți fericiți" at bounding box center [805, 80] width 7 height 14
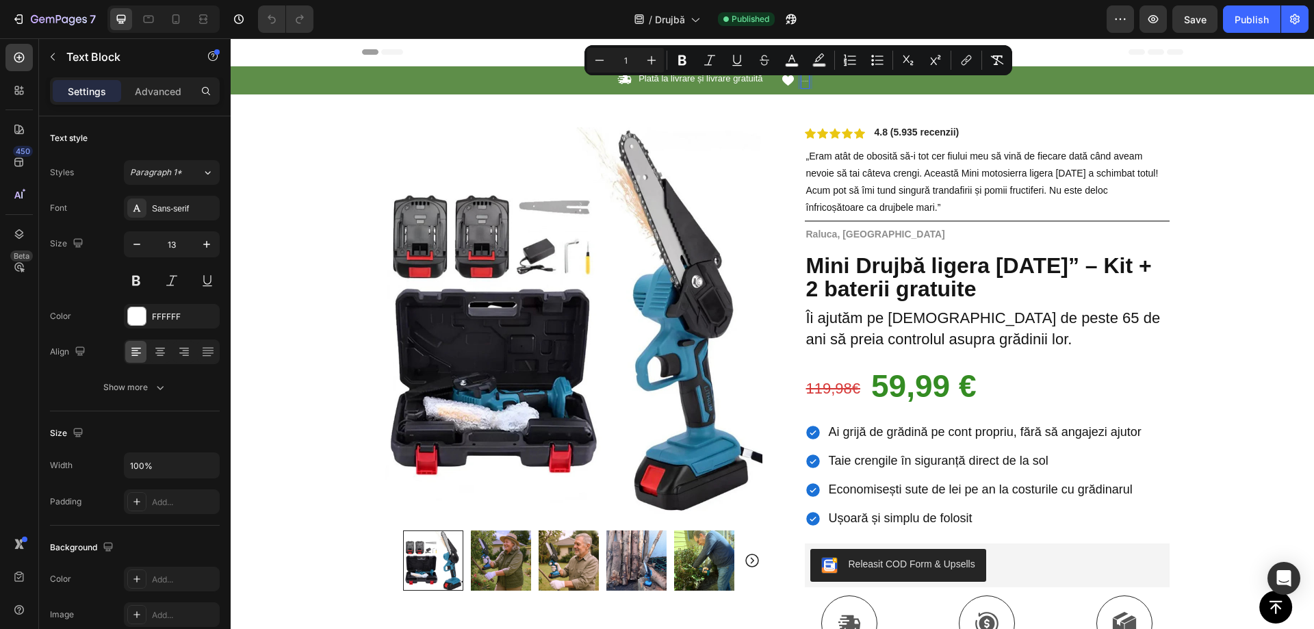
click at [802, 79] on p "84.000+ Clienți fericiți" at bounding box center [805, 80] width 7 height 14
click at [802, 82] on p "84.000+ Clienți fericiți" at bounding box center [805, 80] width 7 height 14
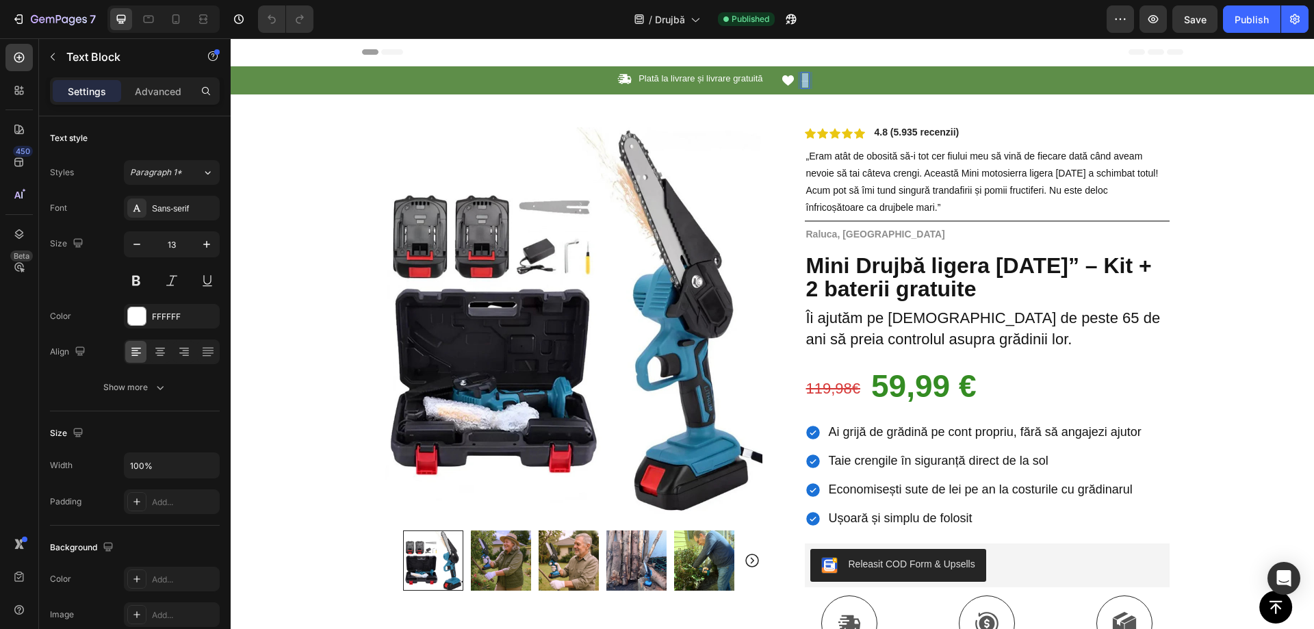
click at [802, 82] on p "84.000+ Clienți fericiți" at bounding box center [805, 80] width 7 height 14
click at [828, 82] on div "Icon hh Text Block 0 Row" at bounding box center [982, 80] width 403 height 17
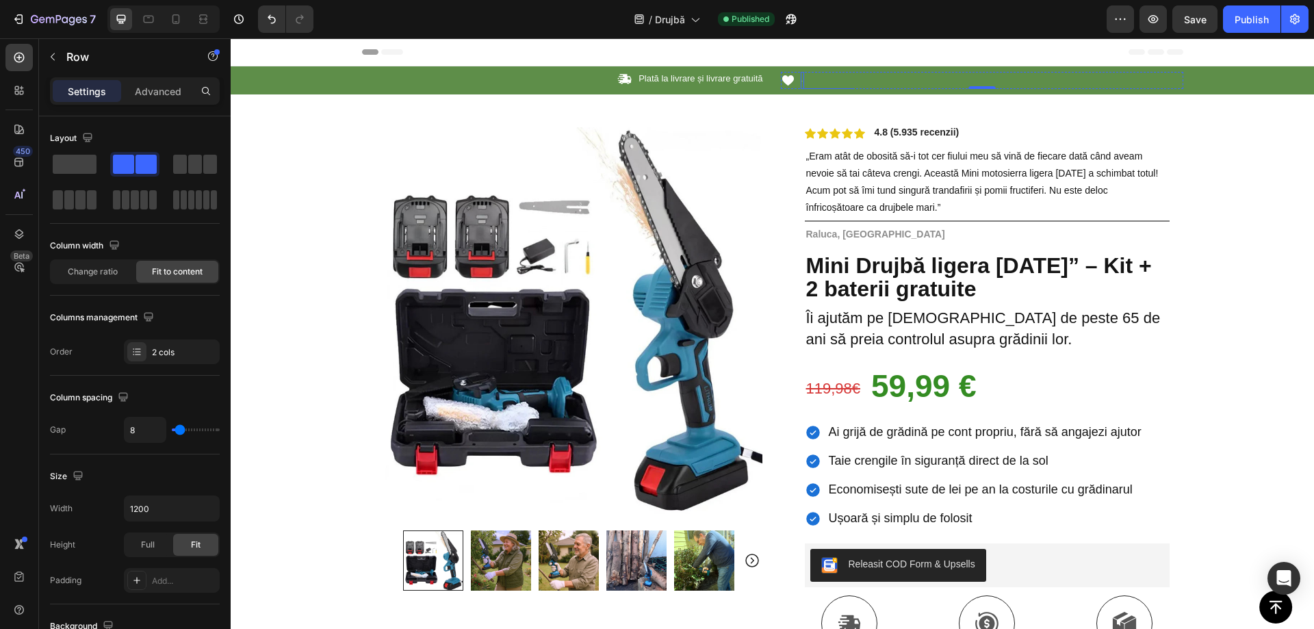
click at [801, 84] on div "hh" at bounding box center [802, 80] width 3 height 17
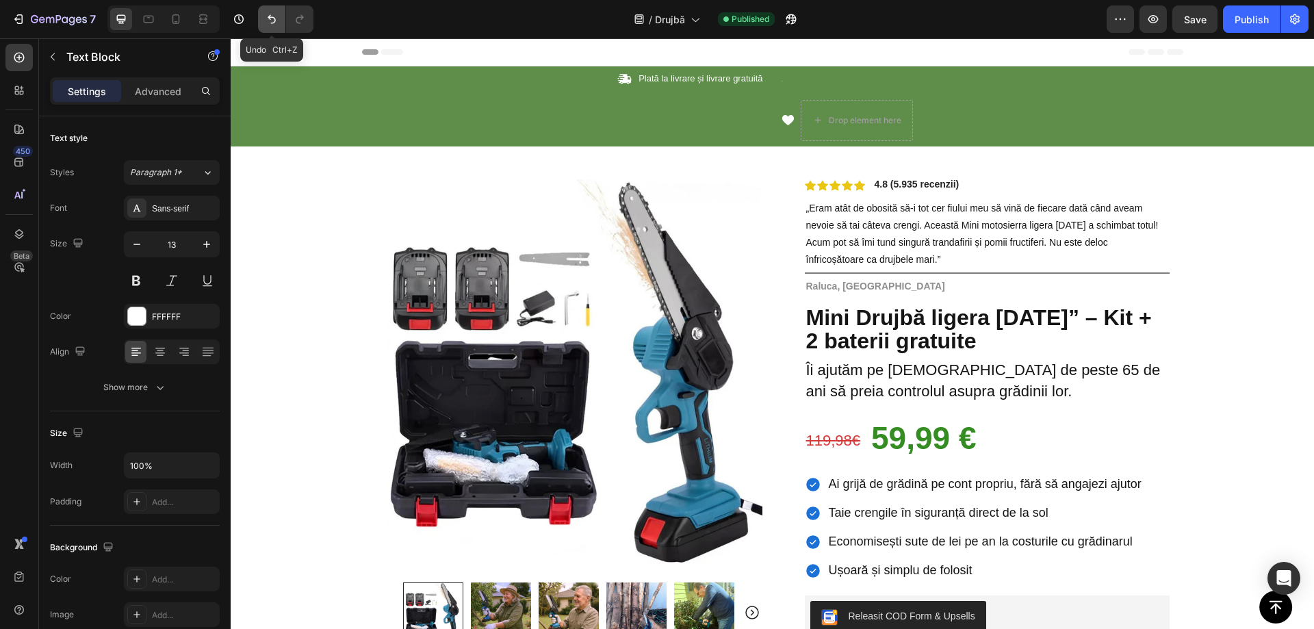
click at [271, 29] on button "Undo/Redo" at bounding box center [271, 18] width 27 height 27
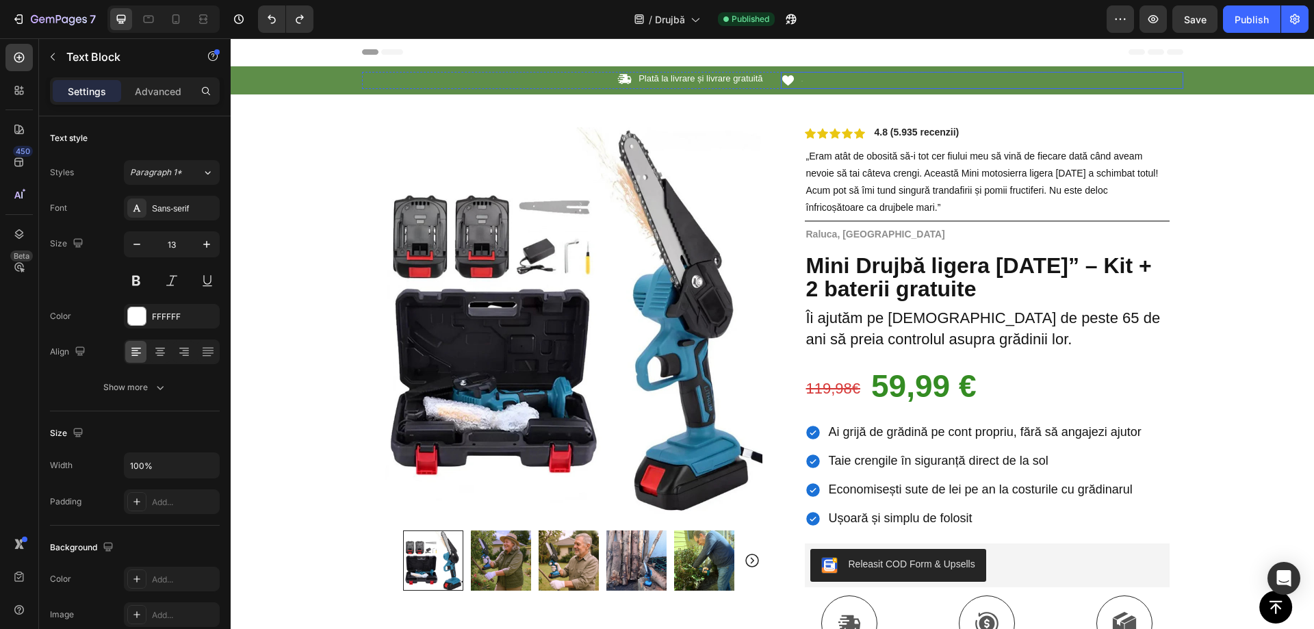
click at [805, 77] on div "Icon hh Text Block Row" at bounding box center [982, 80] width 403 height 17
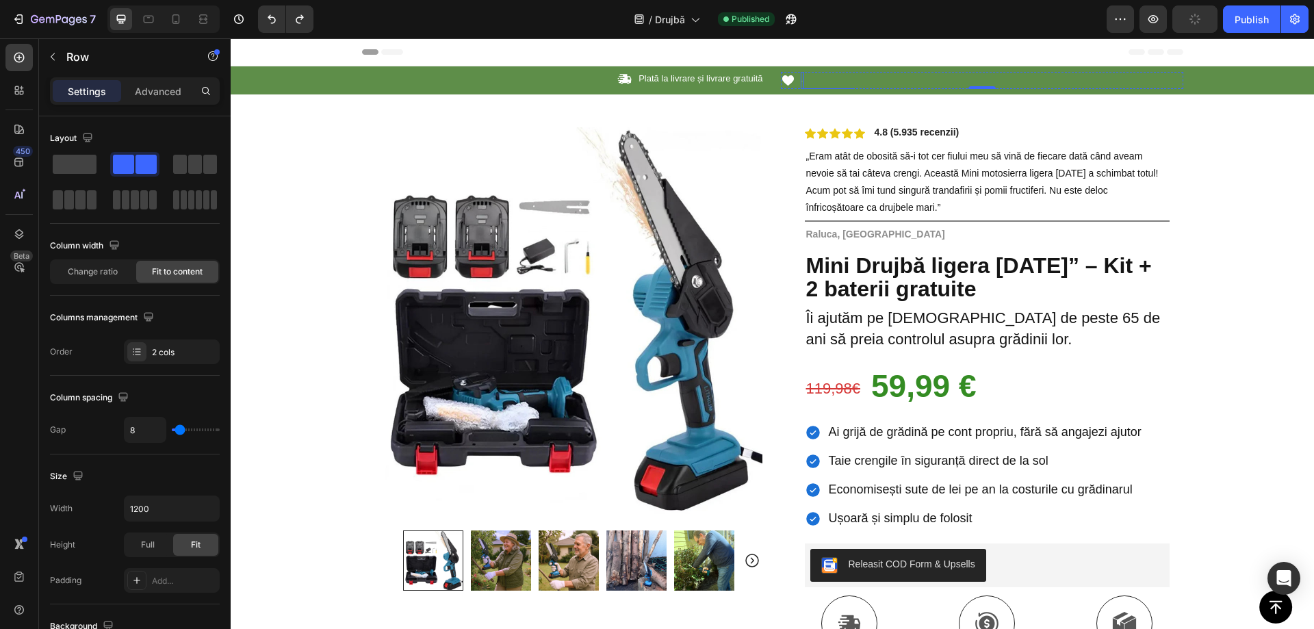
click at [801, 83] on div "hh" at bounding box center [802, 80] width 3 height 17
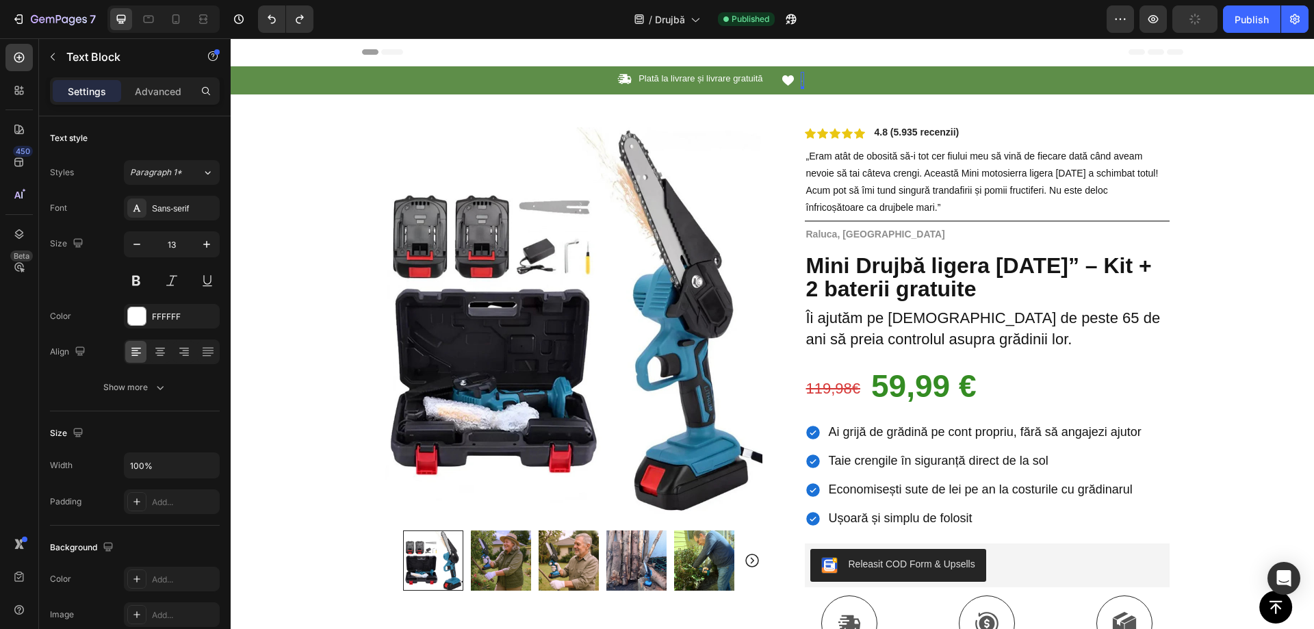
click at [801, 81] on div "hh" at bounding box center [802, 80] width 3 height 17
click at [809, 80] on div "Icon ddd Text Block 0 Row" at bounding box center [982, 80] width 403 height 17
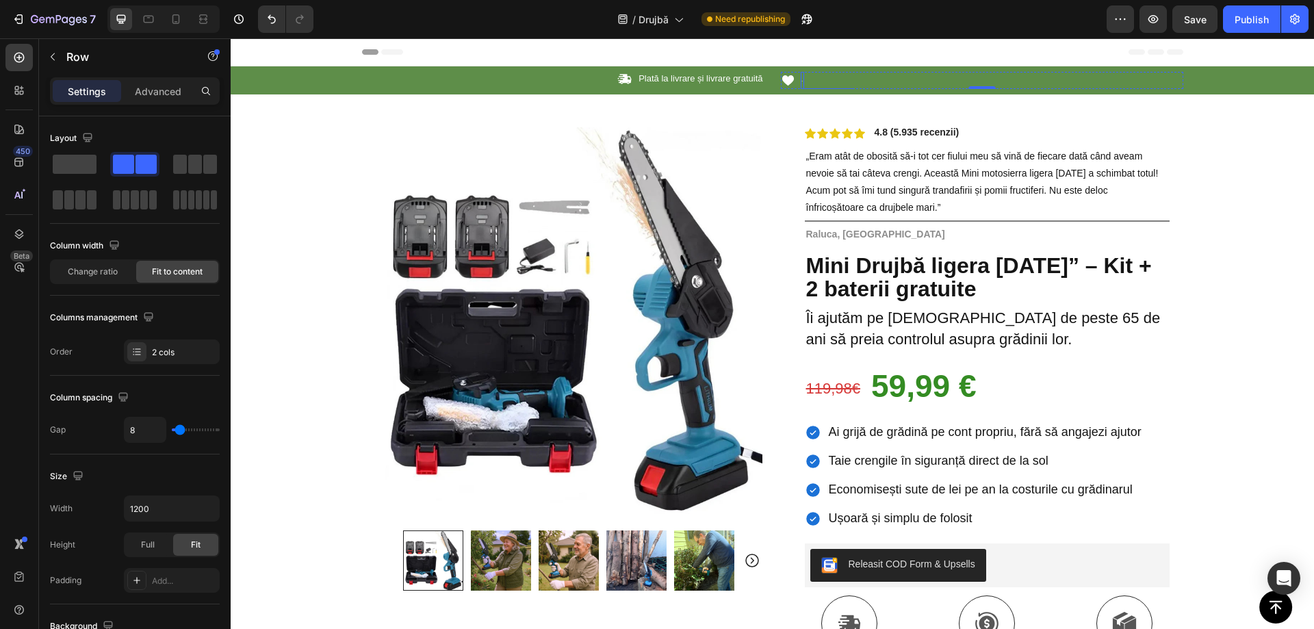
click at [801, 81] on div "ddd" at bounding box center [803, 80] width 4 height 17
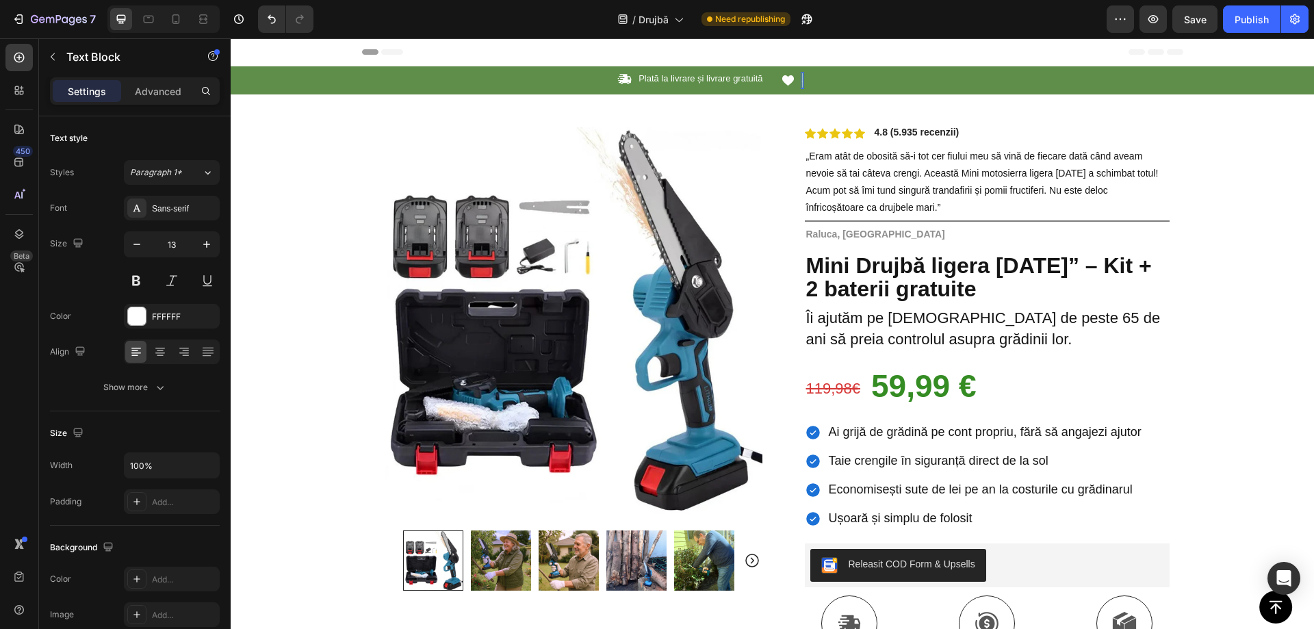
click at [801, 81] on div "ddd" at bounding box center [803, 80] width 4 height 17
click at [850, 79] on div "Icon dddd Text Block 0 Row" at bounding box center [982, 80] width 403 height 17
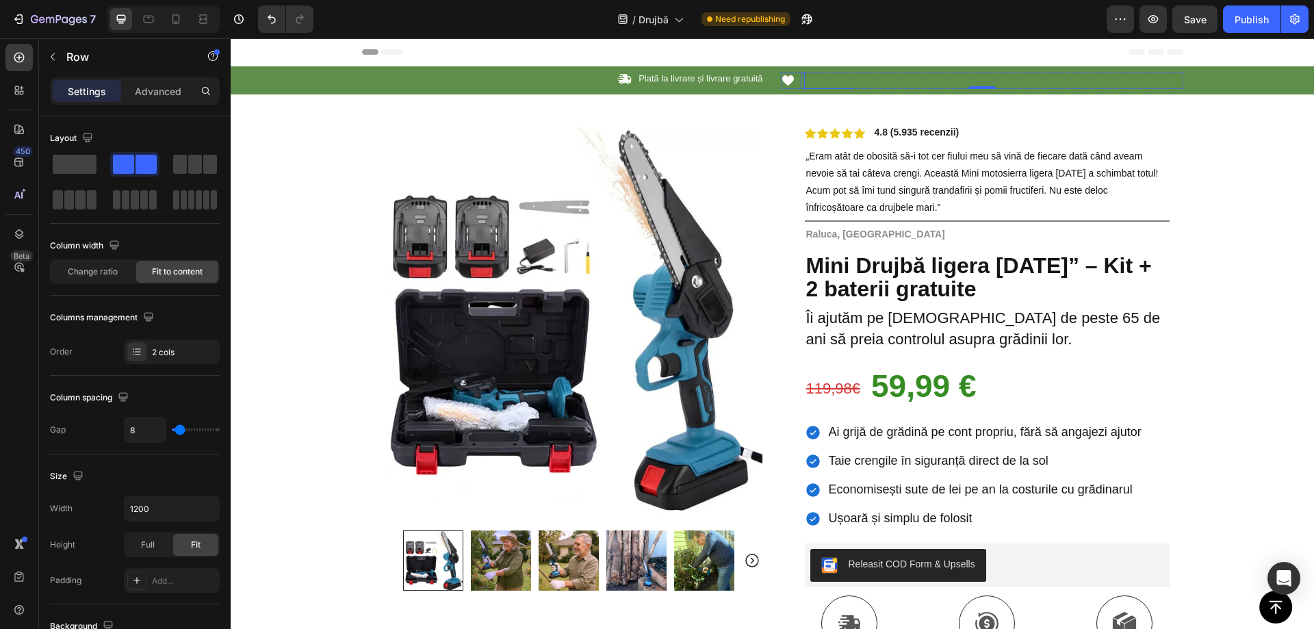
click at [802, 82] on p "dddd" at bounding box center [802, 80] width 1 height 14
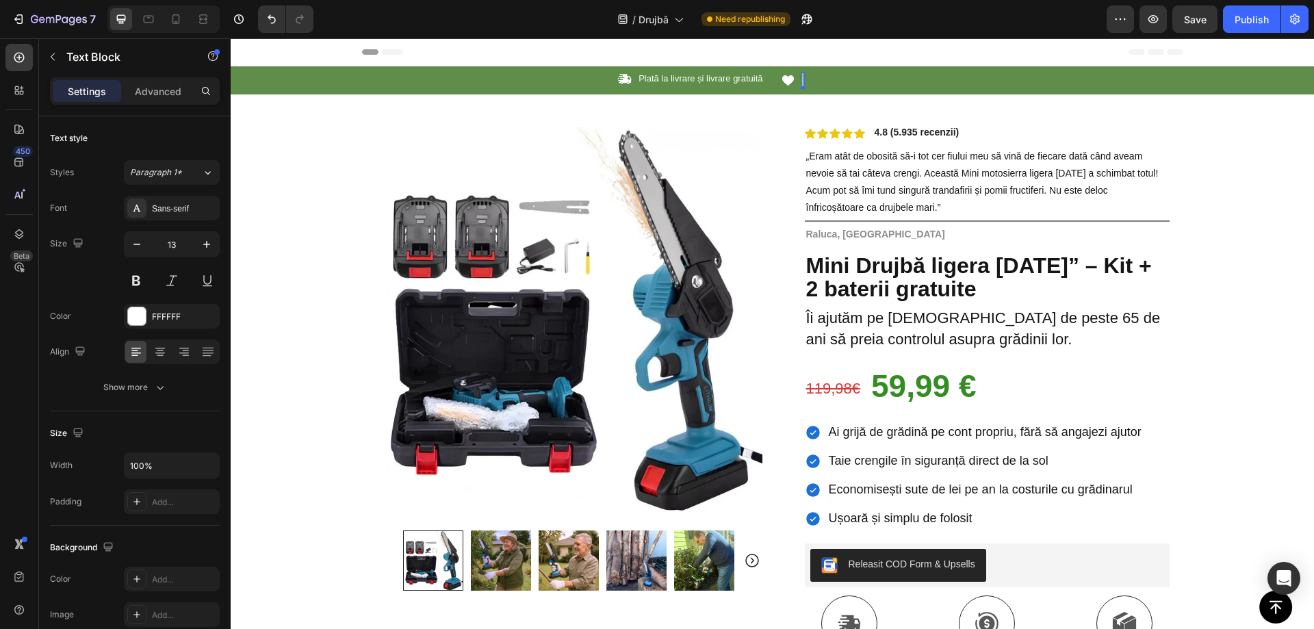
click at [802, 82] on p "dddd" at bounding box center [802, 80] width 1 height 14
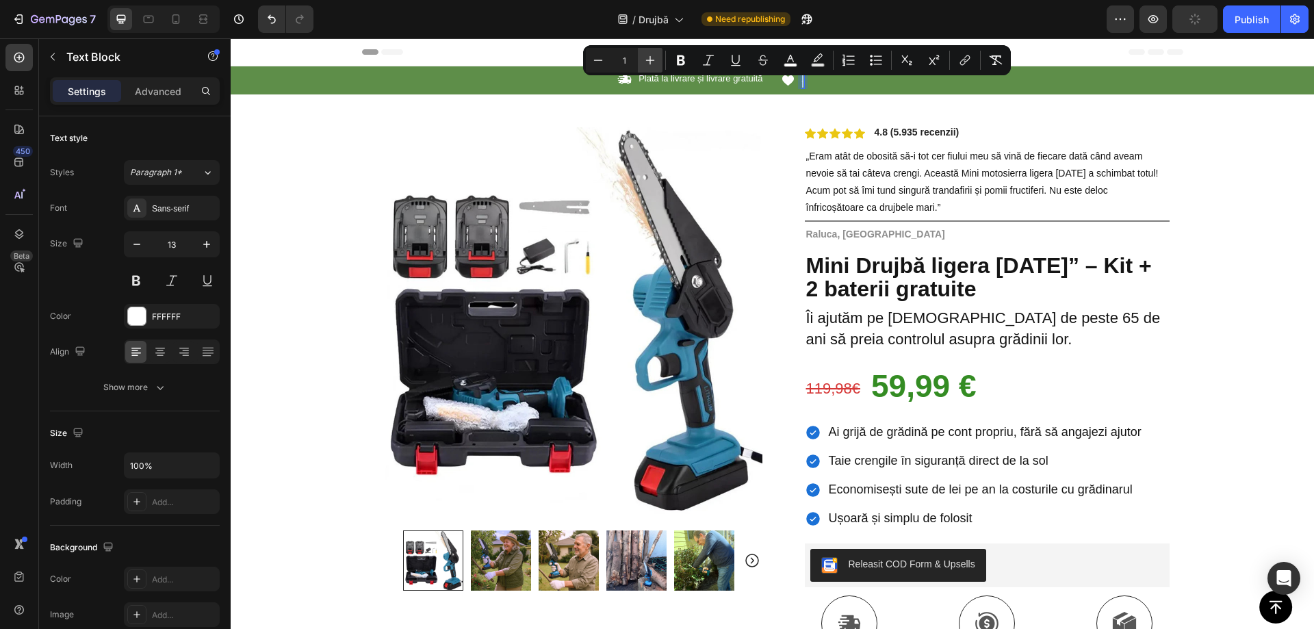
click at [643, 58] on button "Plus" at bounding box center [650, 60] width 25 height 25
click at [644, 58] on button "Plus" at bounding box center [650, 60] width 25 height 25
click at [644, 58] on icon "Editor contextual toolbar" at bounding box center [651, 60] width 14 height 14
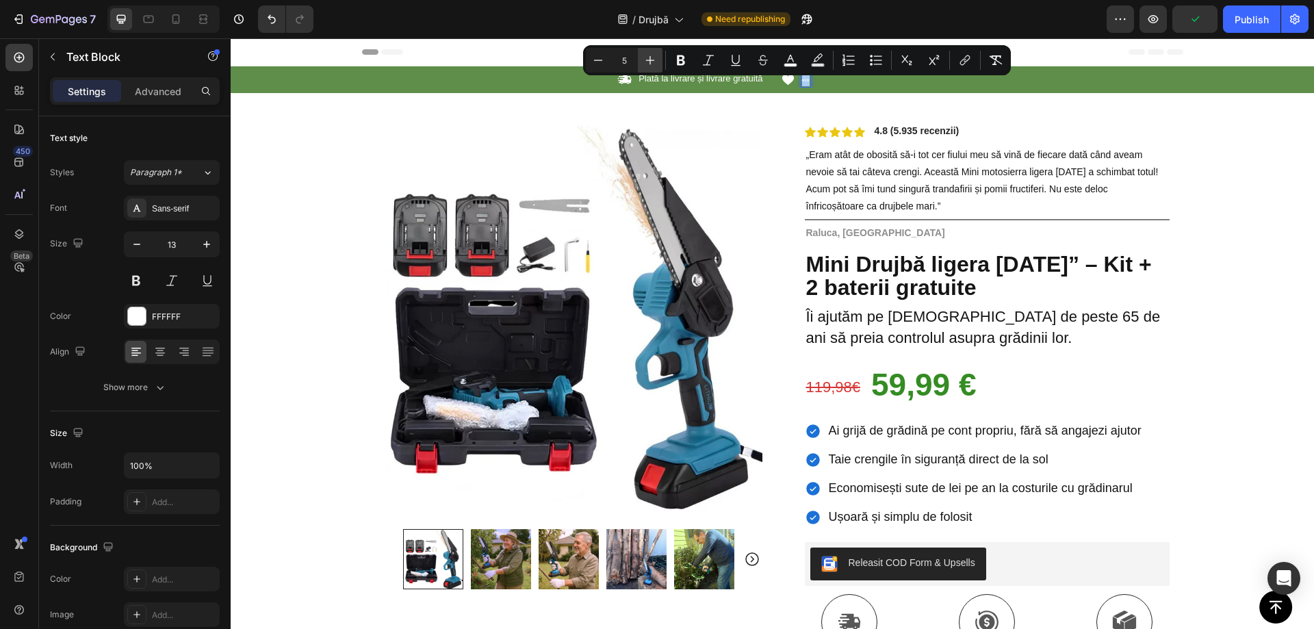
click at [644, 58] on icon "Editor contextual toolbar" at bounding box center [651, 60] width 14 height 14
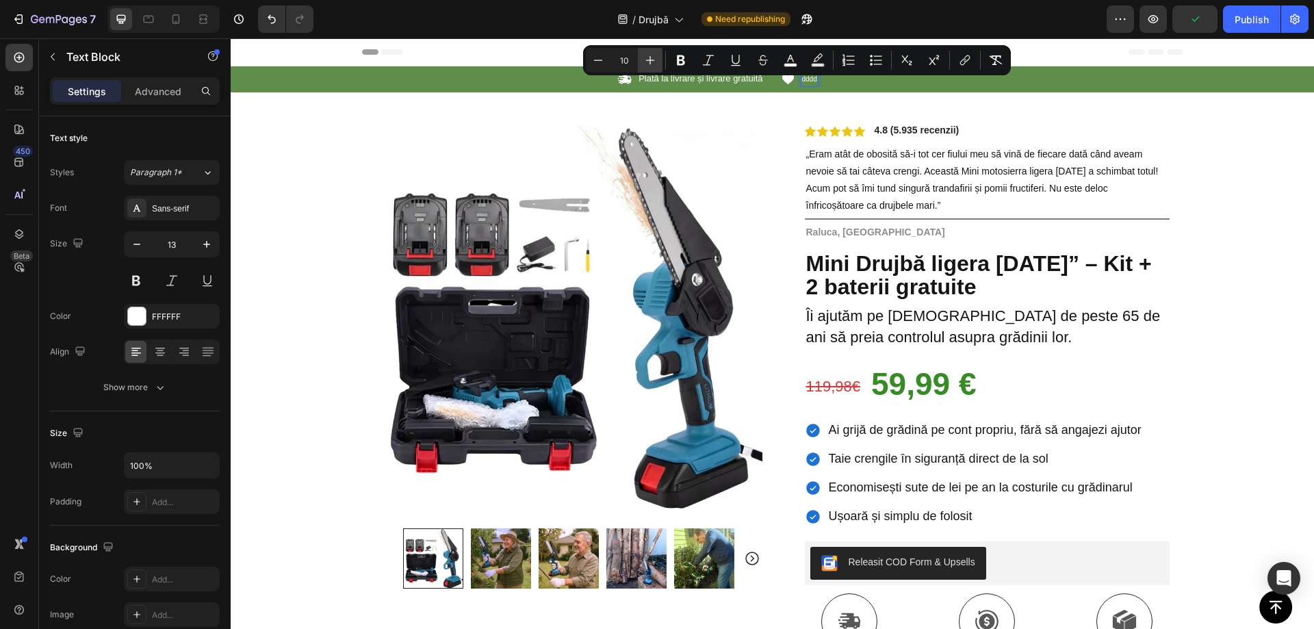
click at [644, 58] on icon "Editor contextual toolbar" at bounding box center [651, 60] width 14 height 14
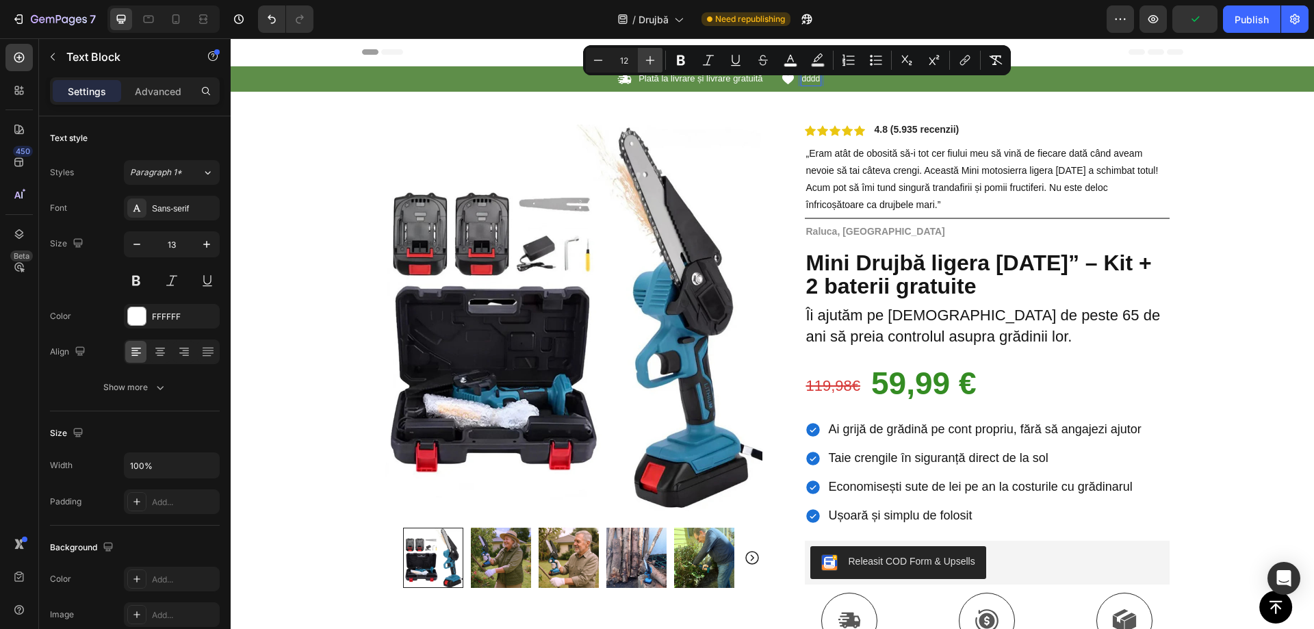
click at [644, 58] on icon "Editor contextual toolbar" at bounding box center [651, 60] width 14 height 14
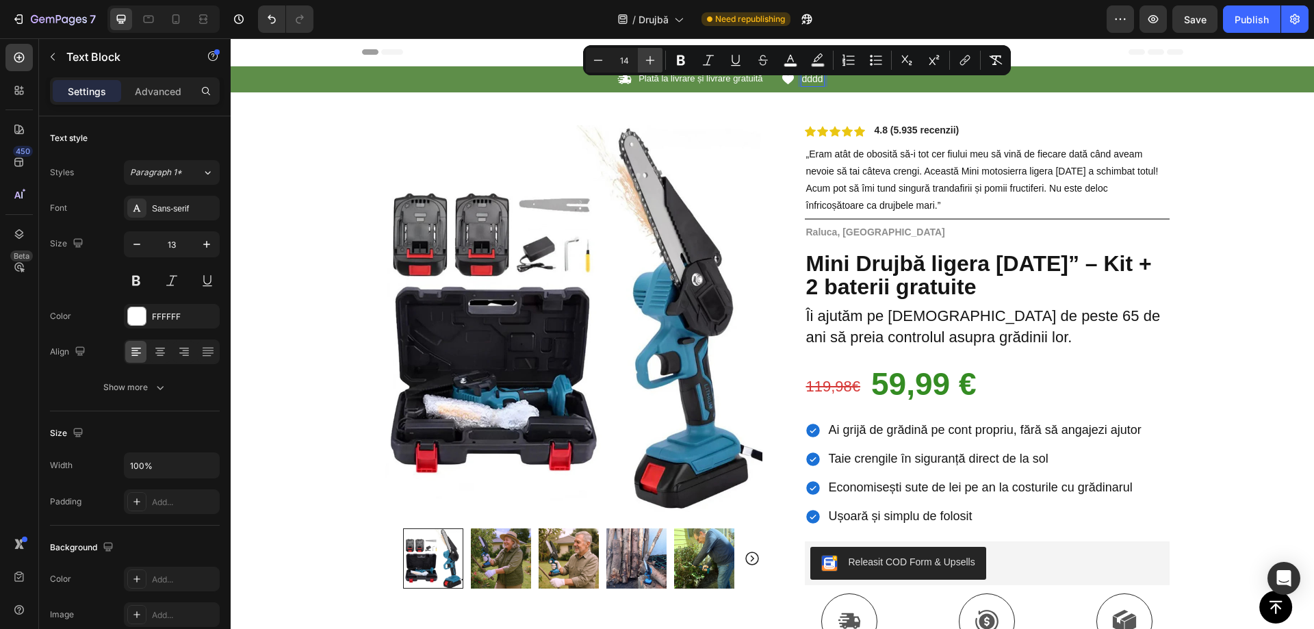
click at [644, 58] on icon "Editor contextual toolbar" at bounding box center [651, 60] width 14 height 14
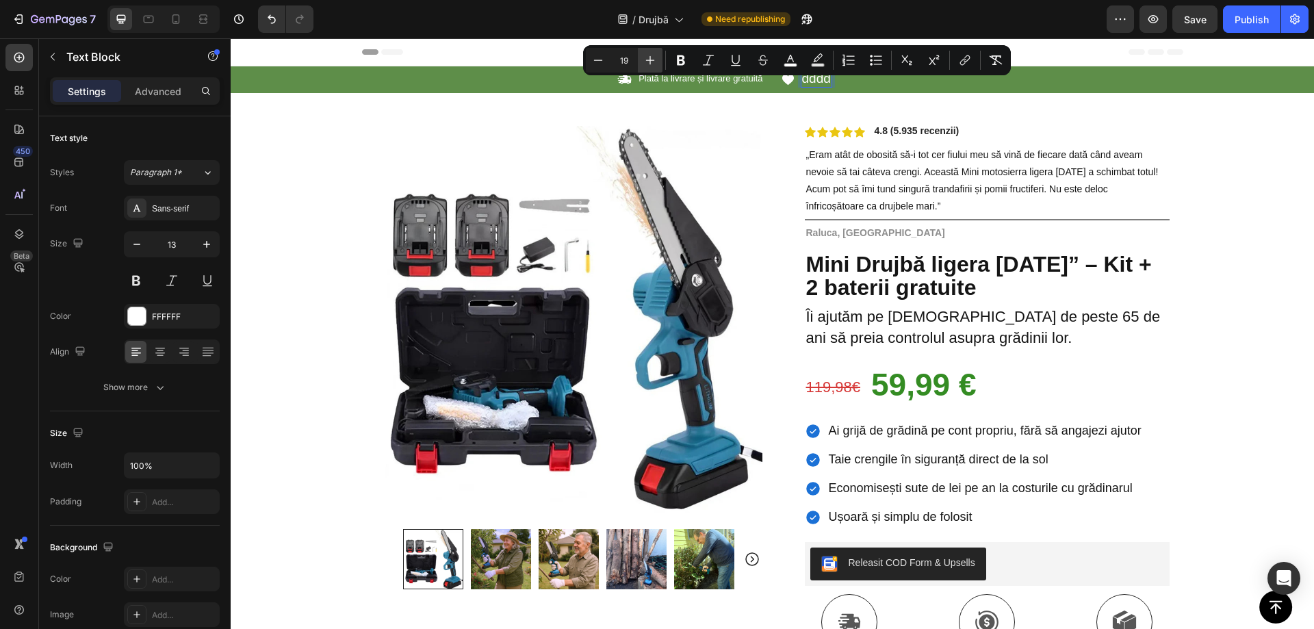
click at [645, 58] on icon "Editor contextual toolbar" at bounding box center [651, 60] width 14 height 14
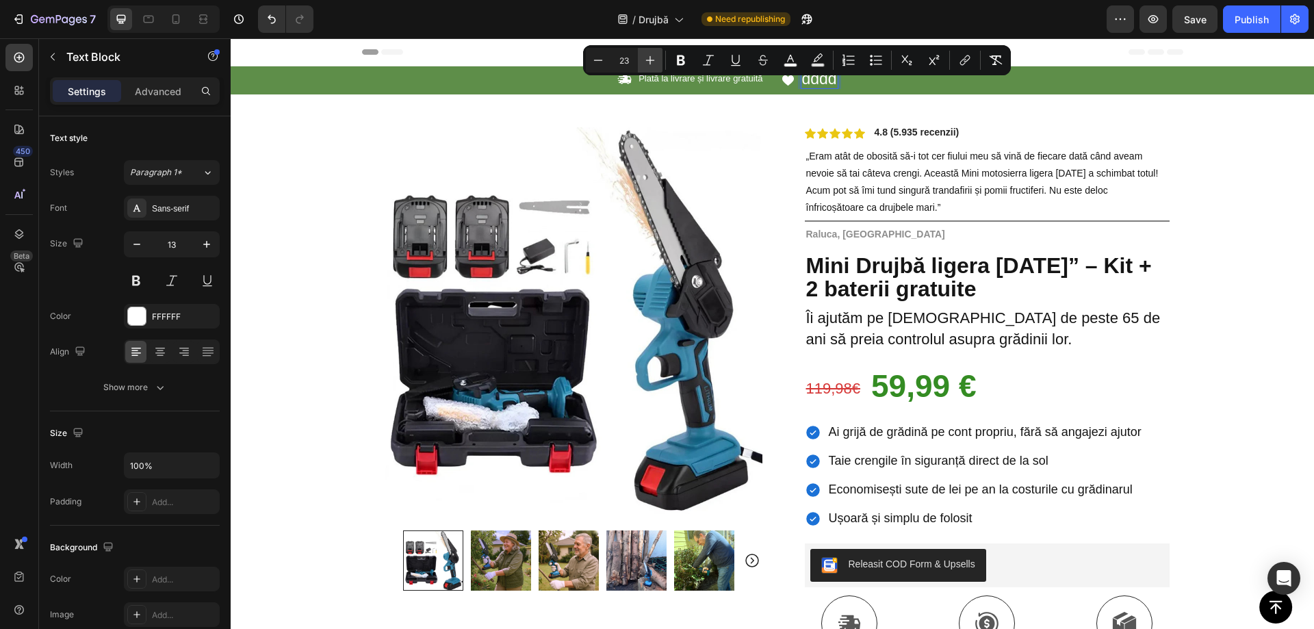
click at [645, 58] on icon "Editor contextual toolbar" at bounding box center [651, 60] width 14 height 14
click at [648, 61] on icon "Editor contextual toolbar" at bounding box center [651, 60] width 14 height 14
click at [638, 60] on button "Plus" at bounding box center [650, 60] width 25 height 25
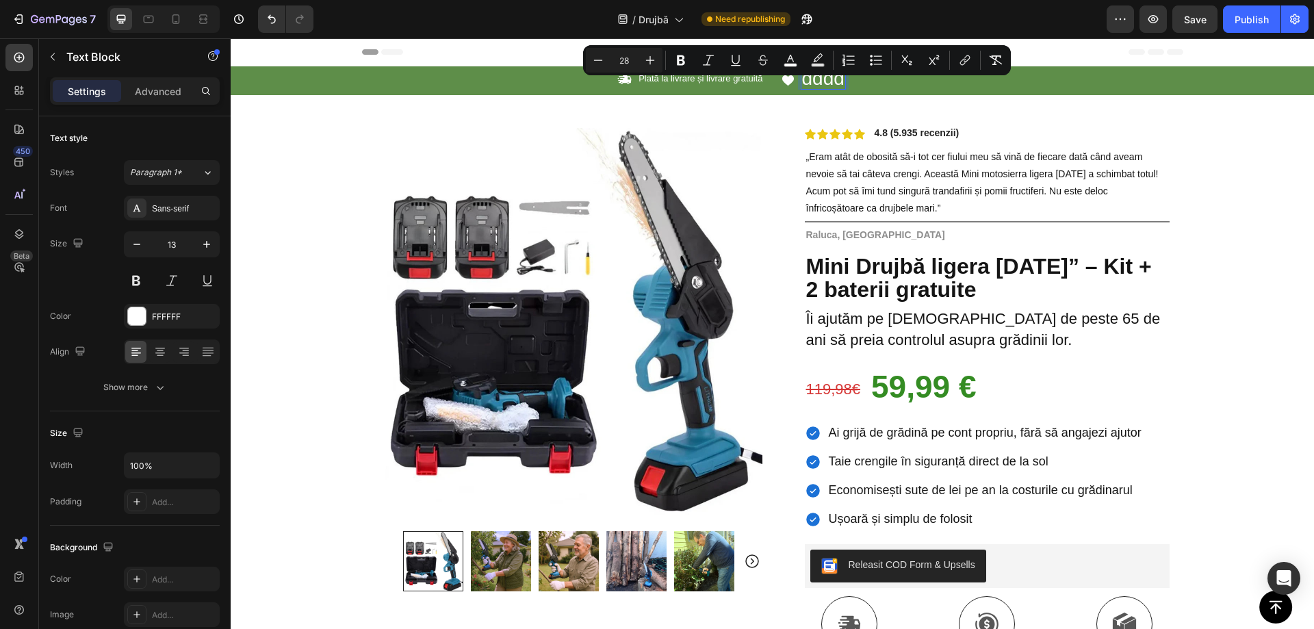
click at [633, 58] on input "28" at bounding box center [624, 60] width 27 height 16
type input "13"
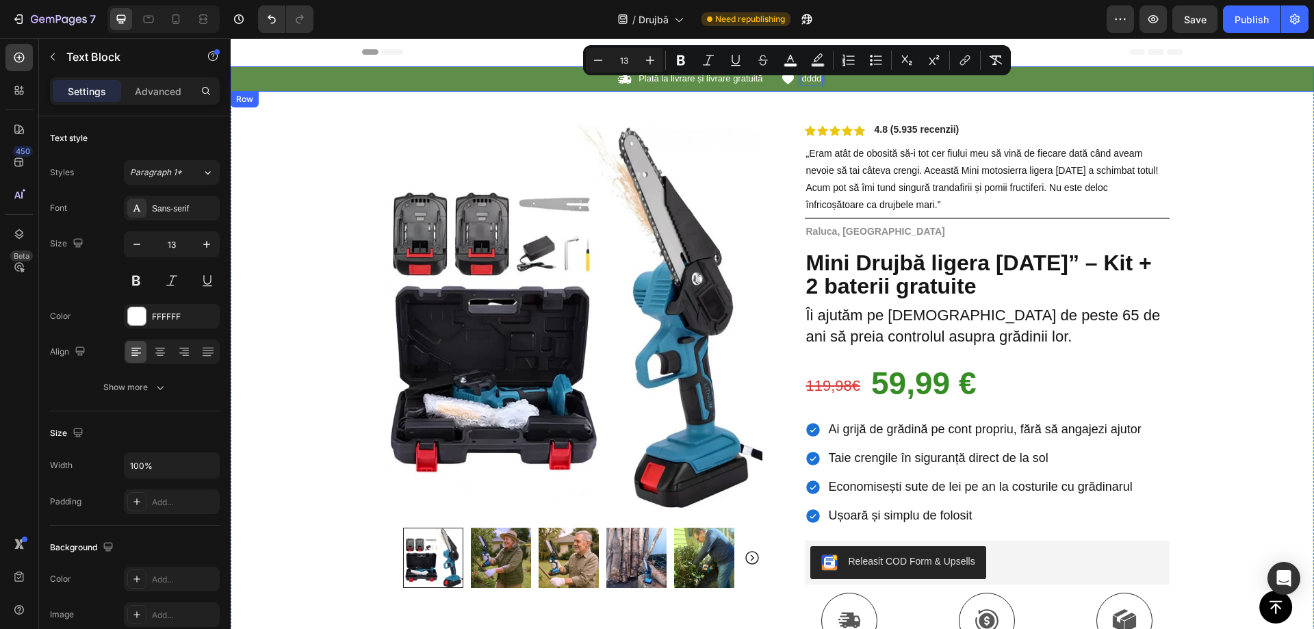
click at [845, 88] on div "Icon Plată la livrare și livrare gratuită Text Block Row Icon dddd Text Block 0…" at bounding box center [773, 78] width 1084 height 25
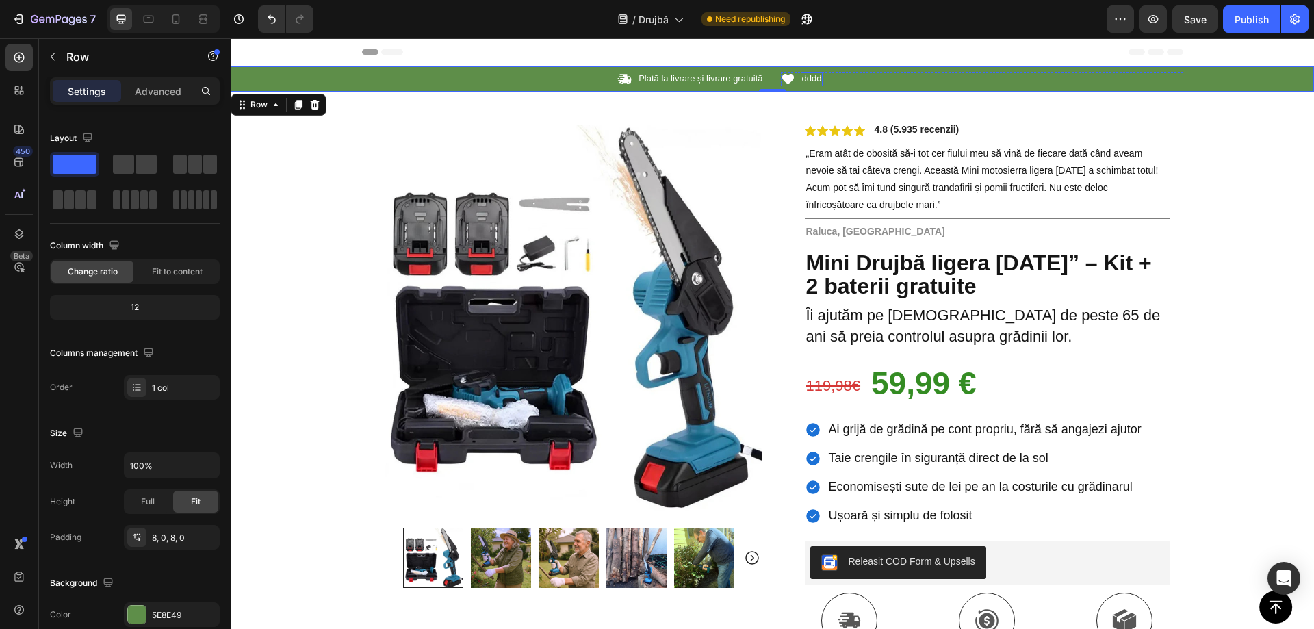
click at [806, 79] on span "dddd" at bounding box center [812, 78] width 20 height 10
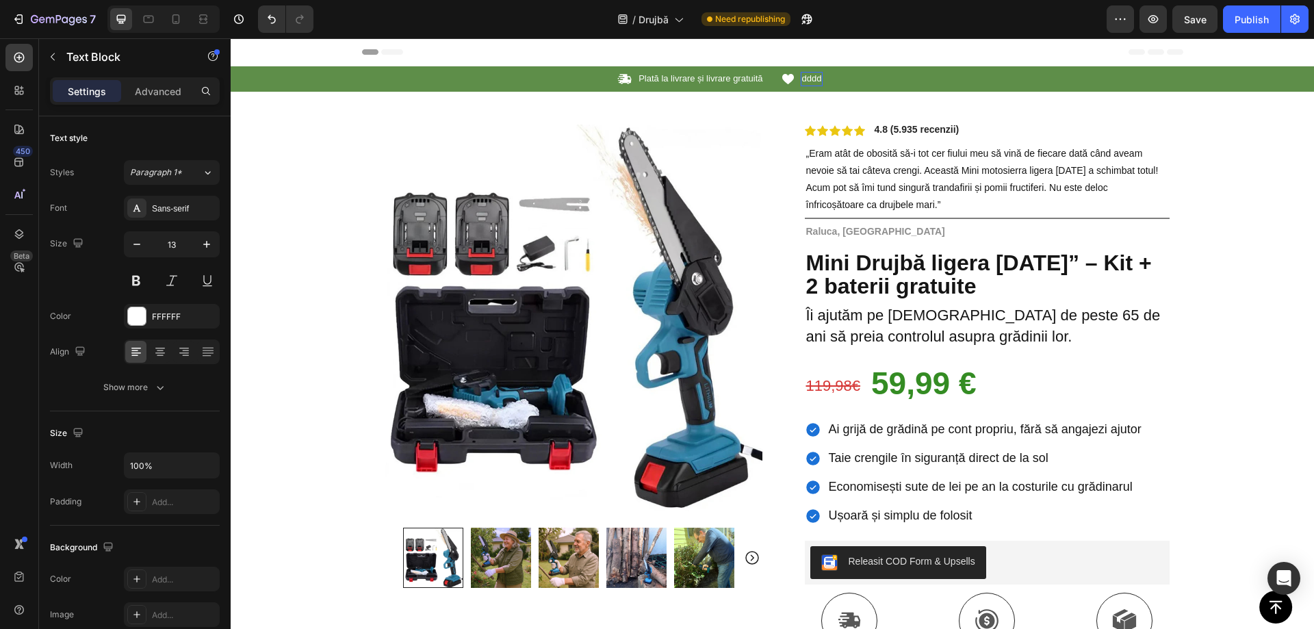
click at [806, 79] on span "dddd" at bounding box center [812, 78] width 20 height 10
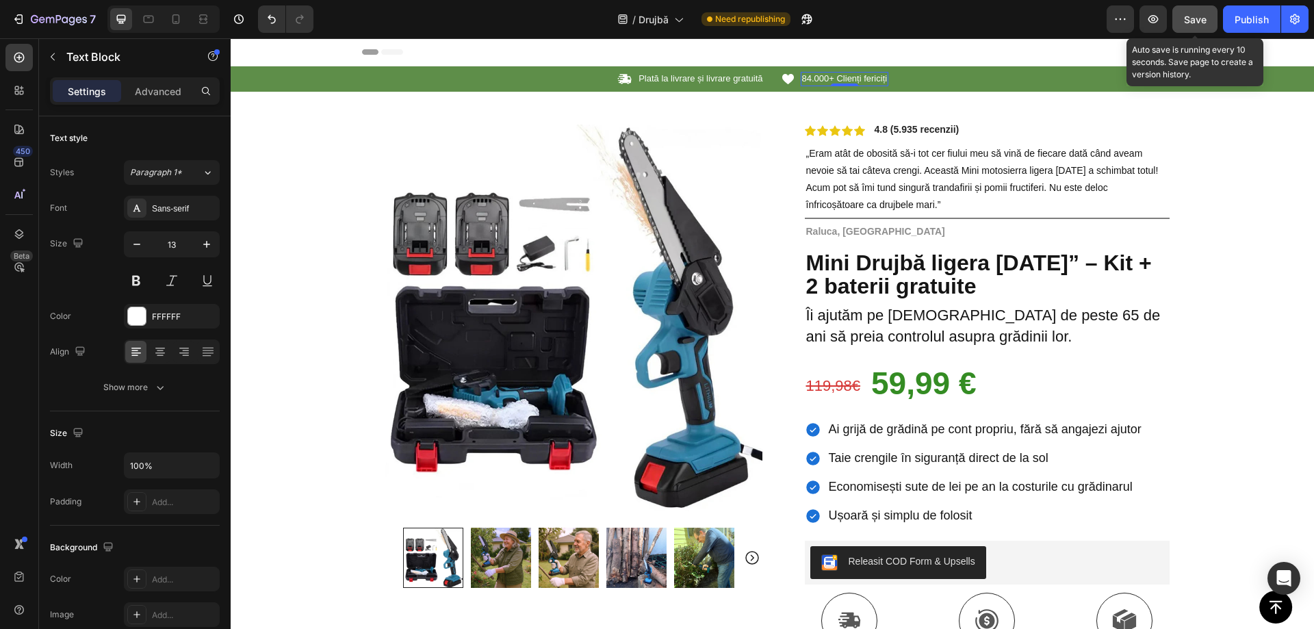
drag, startPoint x: 968, startPoint y: 20, endPoint x: 1190, endPoint y: 14, distance: 221.9
click at [1190, 14] on span "Save" at bounding box center [1195, 20] width 23 height 12
click at [1236, 16] on div "Publish" at bounding box center [1252, 19] width 34 height 14
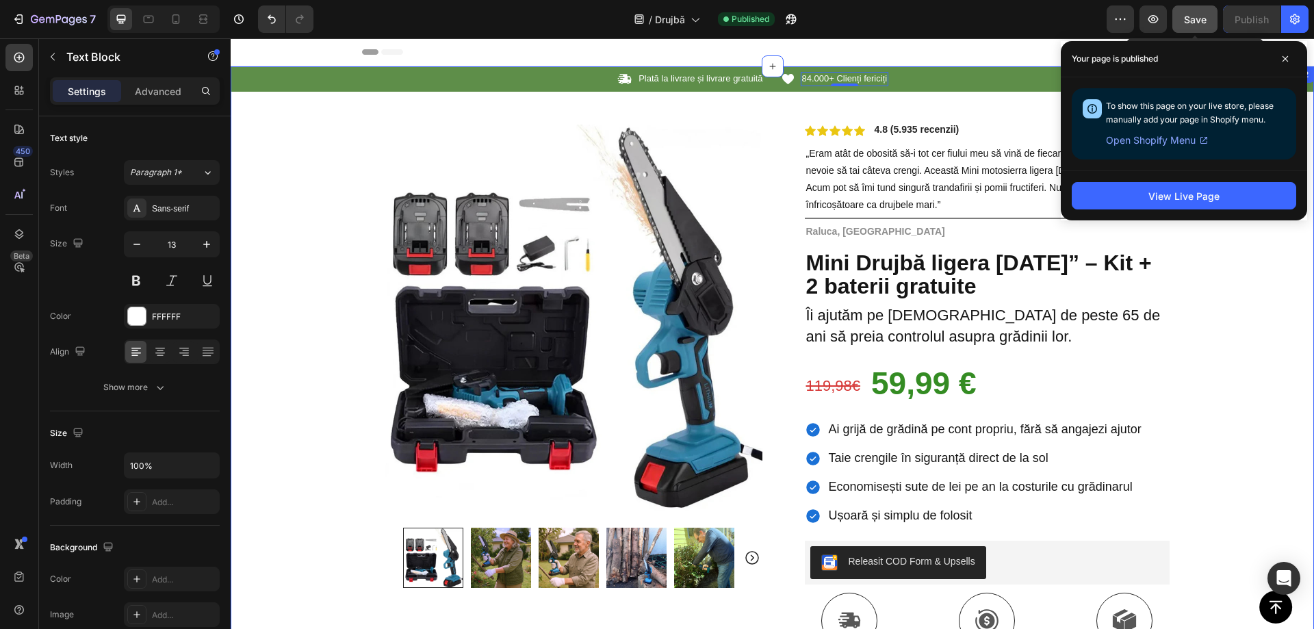
click at [1275, 329] on div "Icon Plată la livrare și livrare gratuită Text Block Row Icon 84.000+ Clienți f…" at bounding box center [773, 497] width 1084 height 863
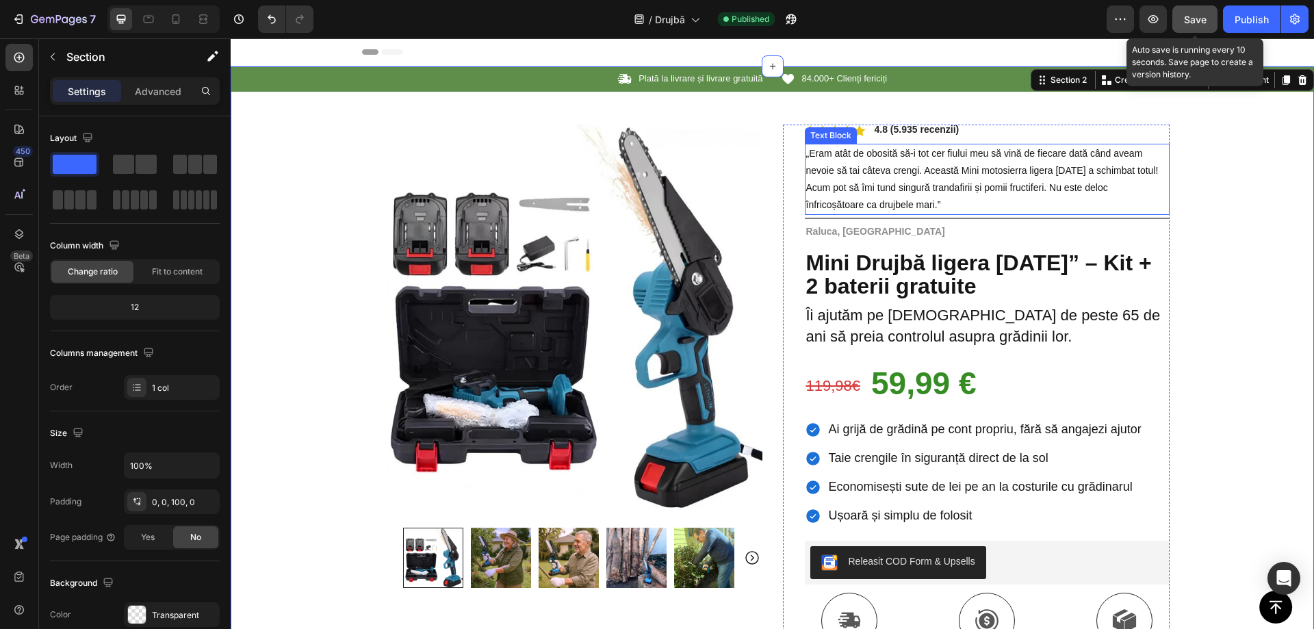
click at [1002, 173] on span "„Eram atât de obosită să-i tot cer fiului meu să vină de fiecare dată când avea…" at bounding box center [982, 179] width 353 height 63
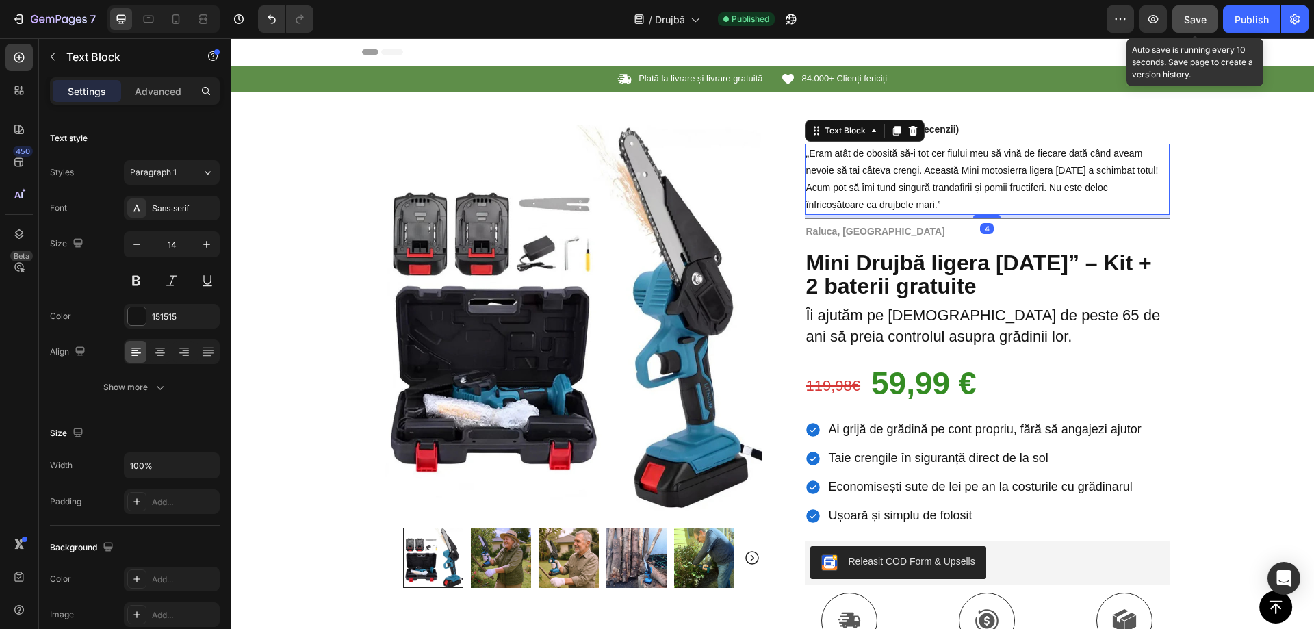
click at [997, 175] on span "„Eram atât de obosită să-i tot cer fiului meu să vină de fiecare dată când avea…" at bounding box center [982, 179] width 353 height 63
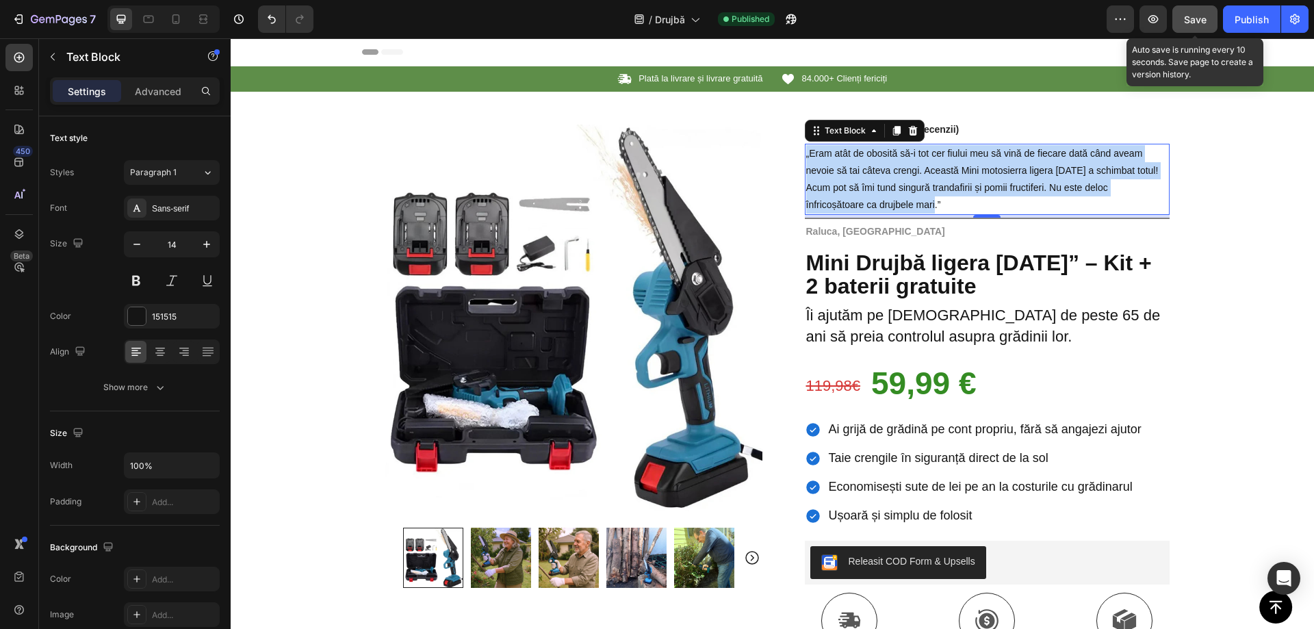
click at [968, 188] on span "„Eram atât de obosită să-i tot cer fiului meu să vină de fiecare dată când avea…" at bounding box center [982, 179] width 353 height 63
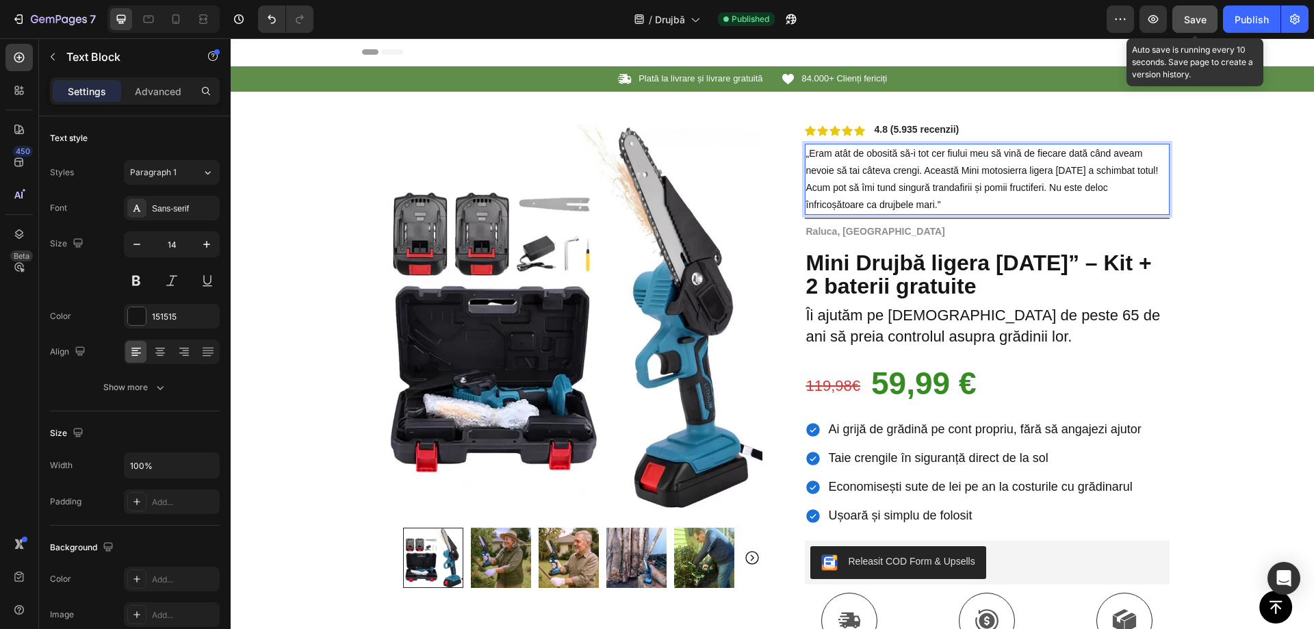
click at [991, 168] on span "„Eram atât de obosită să-i tot cer fiului meu să vină de fiecare dată când avea…" at bounding box center [982, 179] width 353 height 63
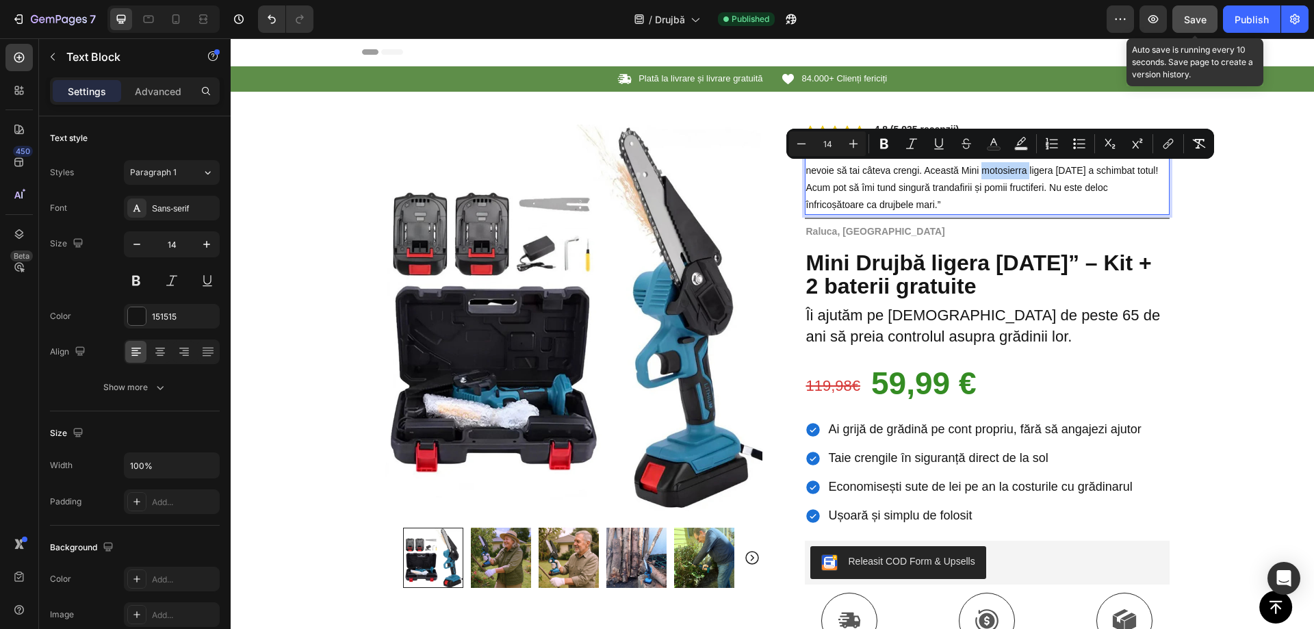
click at [1000, 177] on p "„Eram atât de obosită să-i tot cer fiului meu să vină de fiecare dată când avea…" at bounding box center [987, 179] width 362 height 69
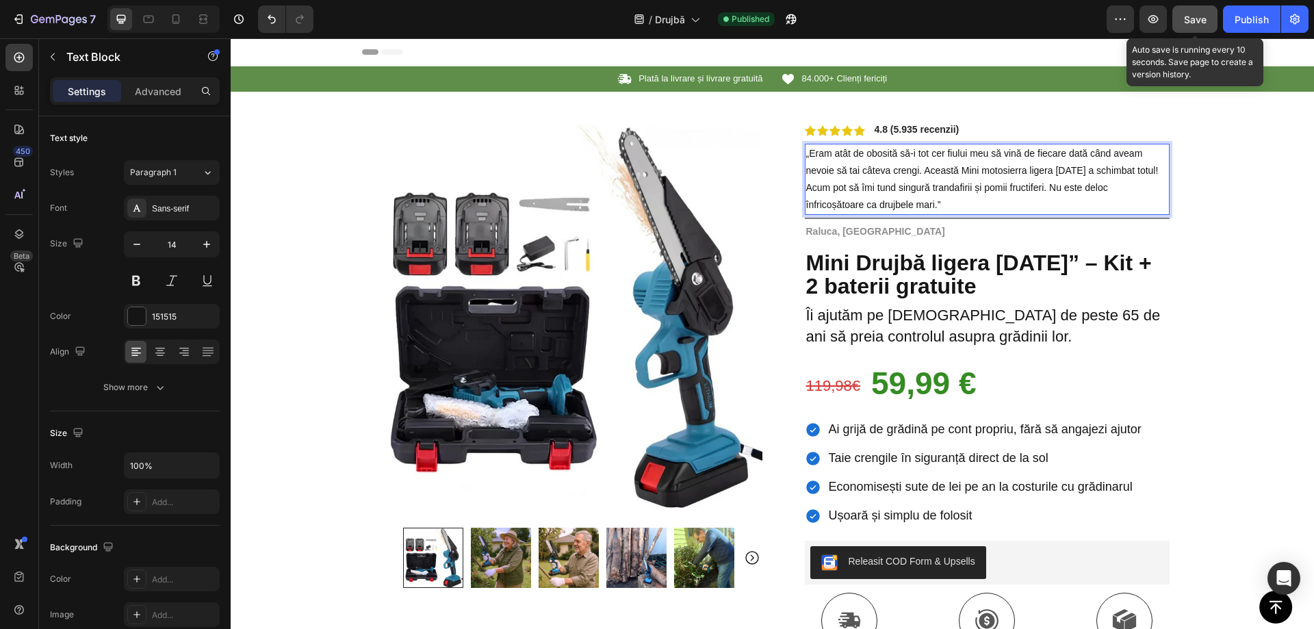
click at [986, 171] on span "„Eram atât de obosită să-i tot cer fiului meu să vină de fiecare dată când avea…" at bounding box center [982, 179] width 353 height 63
click at [978, 170] on span "„Eram atât de obosită să-i tot cer fiului meu să vină de fiecare dată când avea…" at bounding box center [977, 179] width 342 height 63
click at [990, 168] on span "„Eram atât de obosită să-i tot cer fiului meu să vină de fiecare dată când avea…" at bounding box center [977, 179] width 343 height 63
click at [981, 168] on span "„Eram atât de obosită să-i tot cer fiului meu să vină de fiecare dată când avea…" at bounding box center [977, 179] width 343 height 63
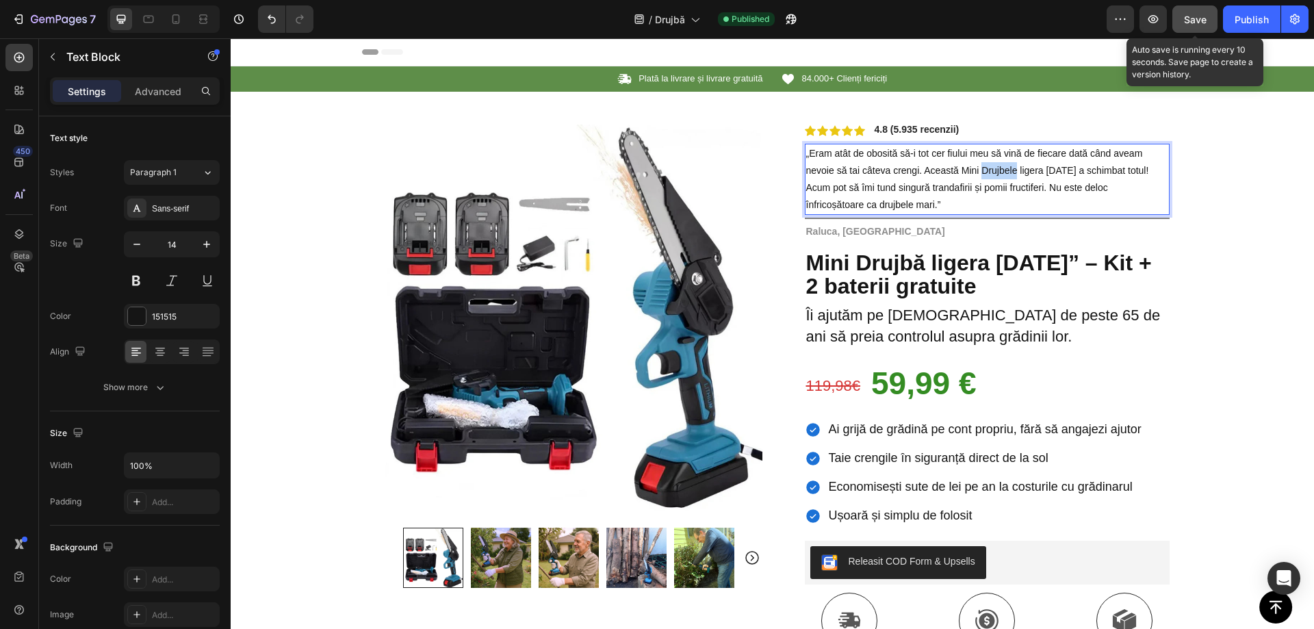
click at [980, 169] on span "„Eram atât de obosită să-i tot cer fiului meu să vină de fiecare dată când avea…" at bounding box center [977, 179] width 343 height 63
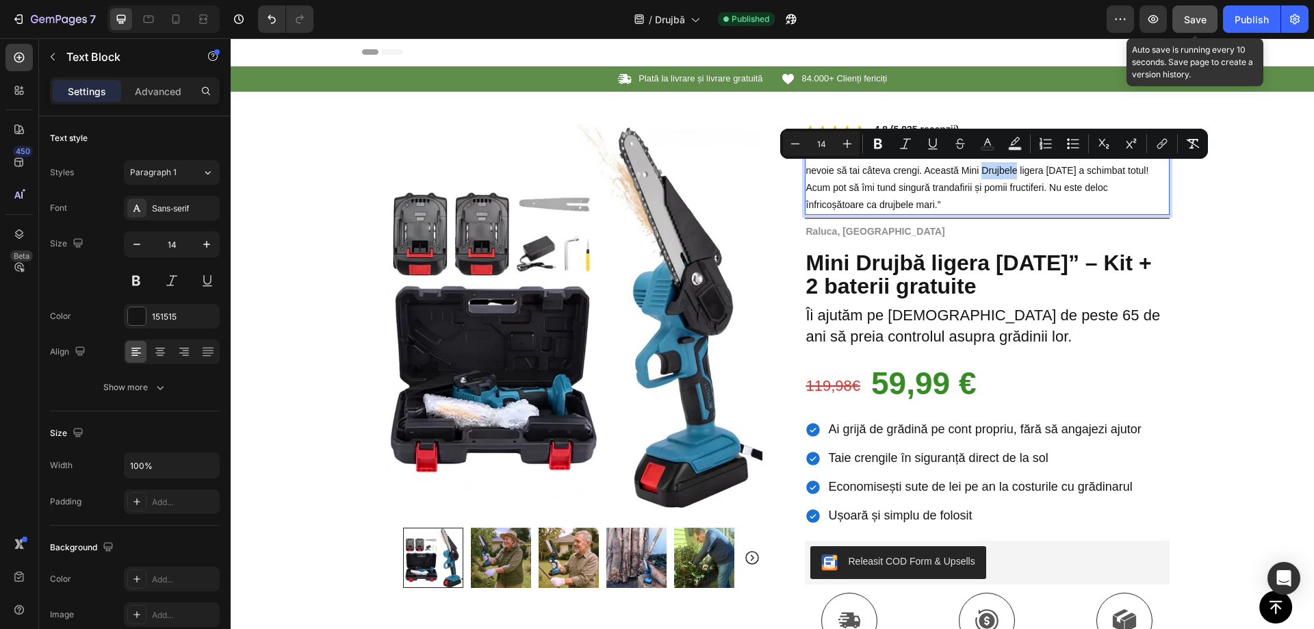
copy span "Drujbele"
click at [1235, 18] on div "Publish" at bounding box center [1252, 19] width 34 height 14
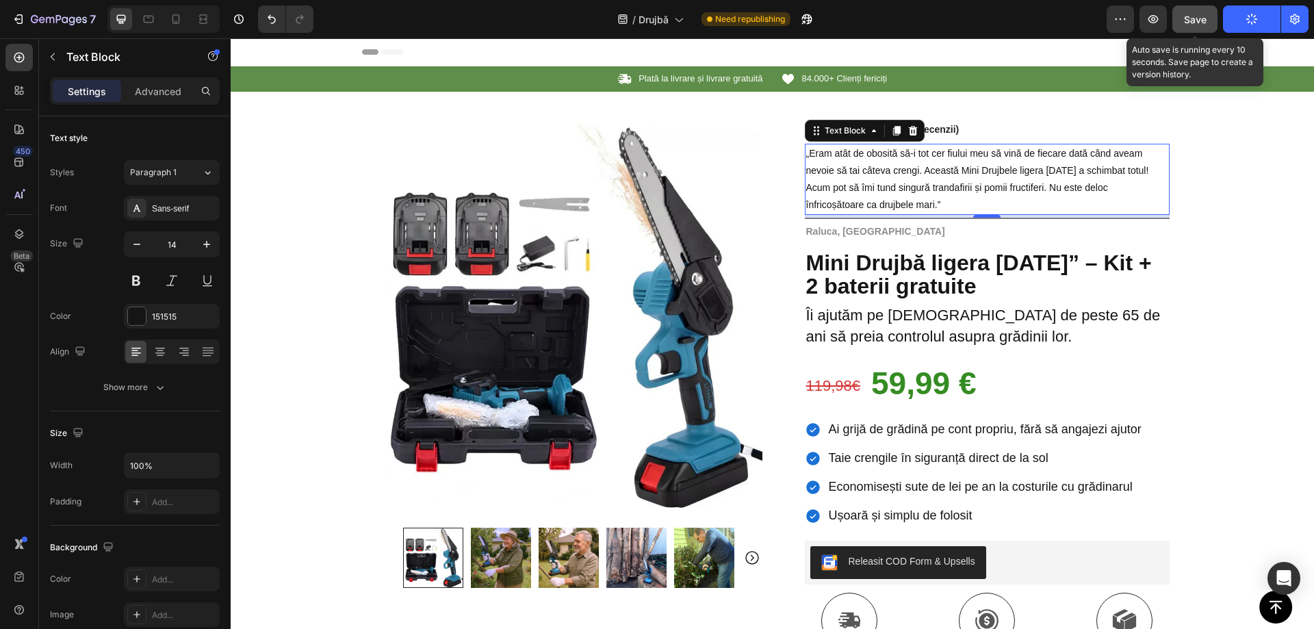
drag, startPoint x: 1190, startPoint y: 10, endPoint x: 962, endPoint y: 15, distance: 228.7
click at [1190, 10] on button "Save" at bounding box center [1195, 18] width 45 height 27
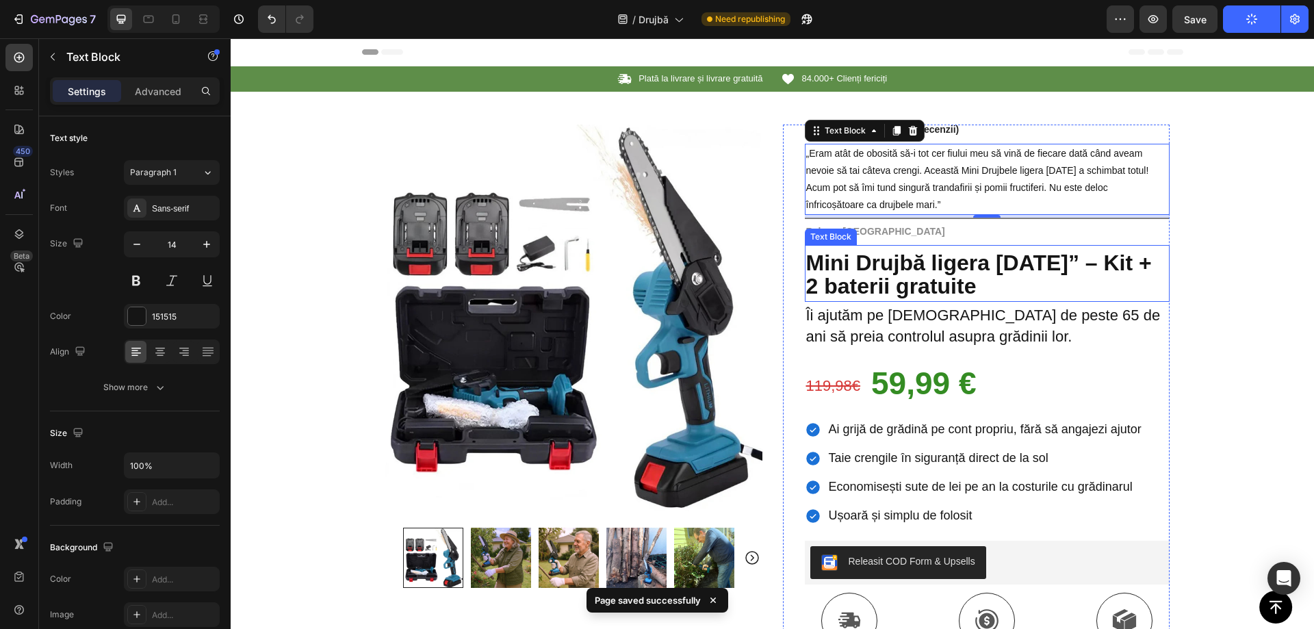
click at [884, 261] on strong "Mini Drujbă ligera de 6” – Kit + 2 baterii gratuite" at bounding box center [979, 275] width 346 height 49
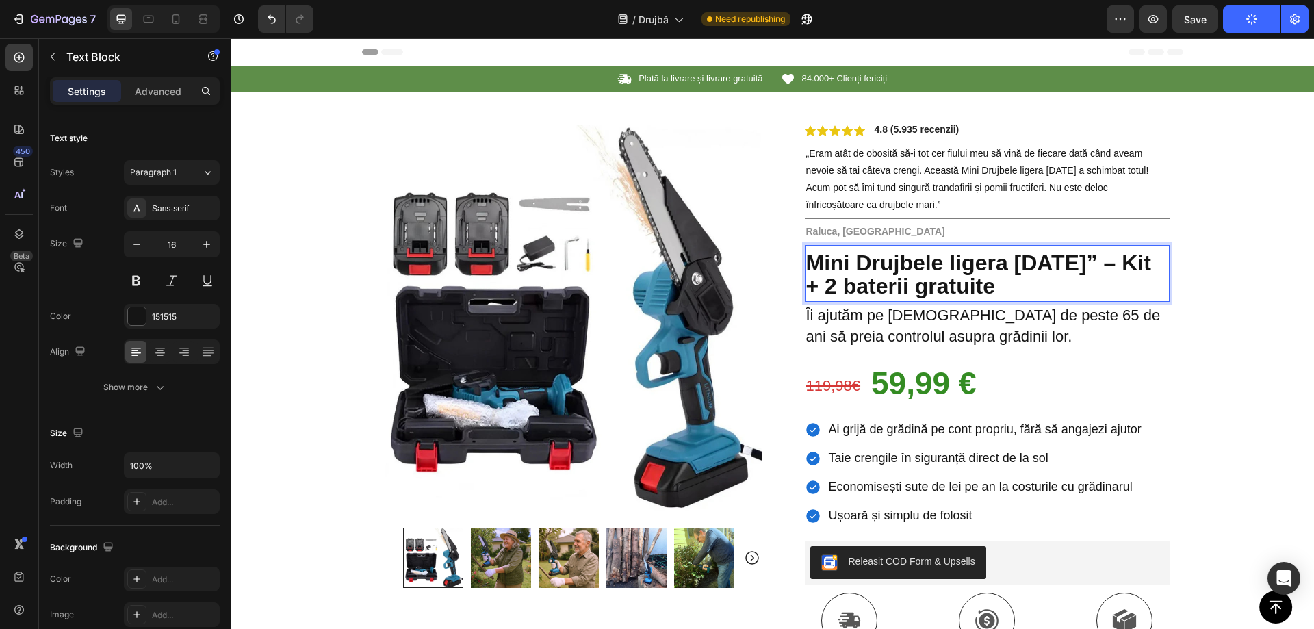
click at [960, 260] on strong "Mini Drujbele ligera [DATE]” – Kit + 2 baterii gratuite" at bounding box center [978, 275] width 345 height 49
click at [947, 264] on strong "Mini Drujbele ligera [DATE]” – Kit + 2 baterii gratuite" at bounding box center [978, 275] width 345 height 49
click at [904, 263] on strong "Mini Drujbele ligera [DATE]” – Kit + 2 baterii gratuite" at bounding box center [978, 275] width 345 height 49
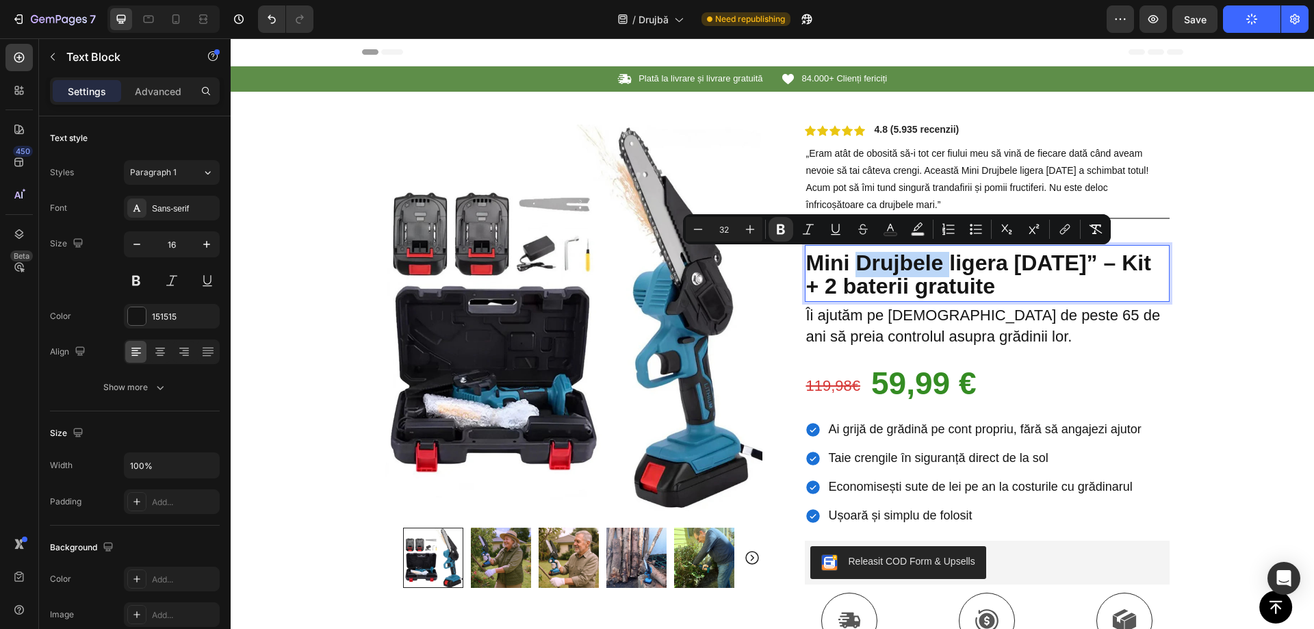
click at [895, 276] on div at bounding box center [895, 276] width 0 height 0
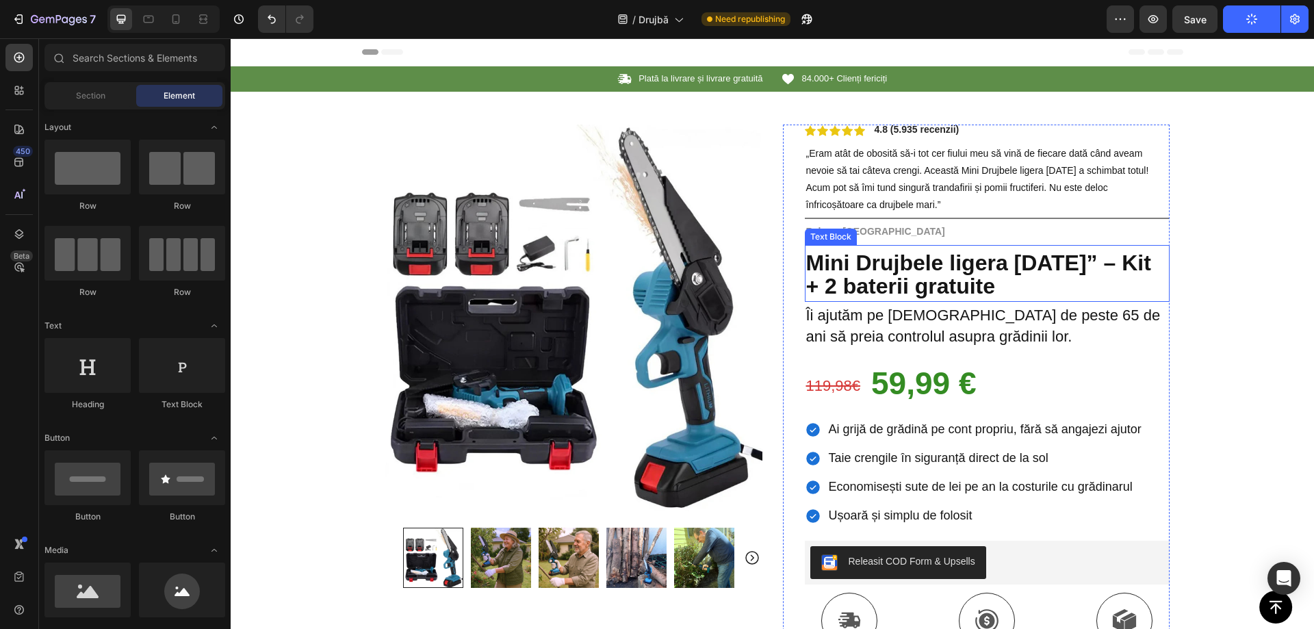
click at [997, 268] on strong "Mini Drujbele ligera [DATE]” – Kit + 2 baterii gratuite" at bounding box center [978, 275] width 345 height 49
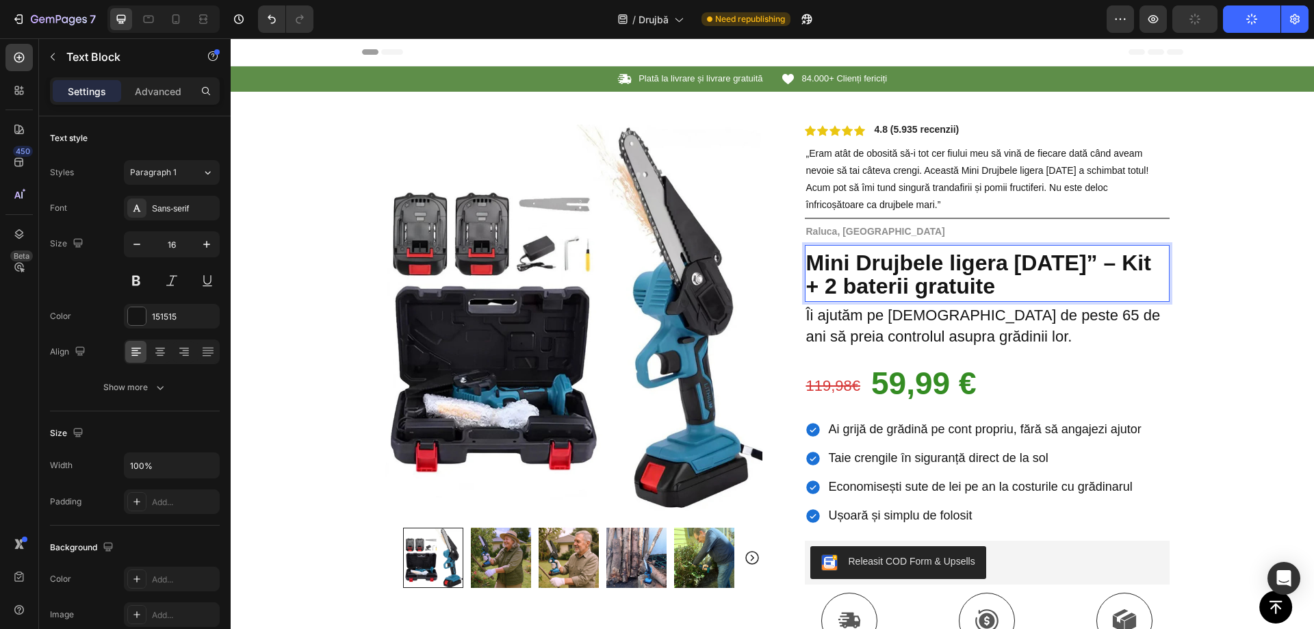
click at [944, 262] on strong "Mini Drujbele ligera [DATE]” – Kit + 2 baterii gratuite" at bounding box center [978, 275] width 345 height 49
click at [926, 270] on strong "Mini Drujbele ligera [DATE]” – Kit + 2 baterii gratuite" at bounding box center [978, 275] width 345 height 49
click at [945, 272] on strong "Mini Drujbele ligera [DATE]” – Kit + 2 baterii gratuite" at bounding box center [978, 275] width 345 height 49
click at [1208, 24] on button "Save" at bounding box center [1195, 18] width 45 height 27
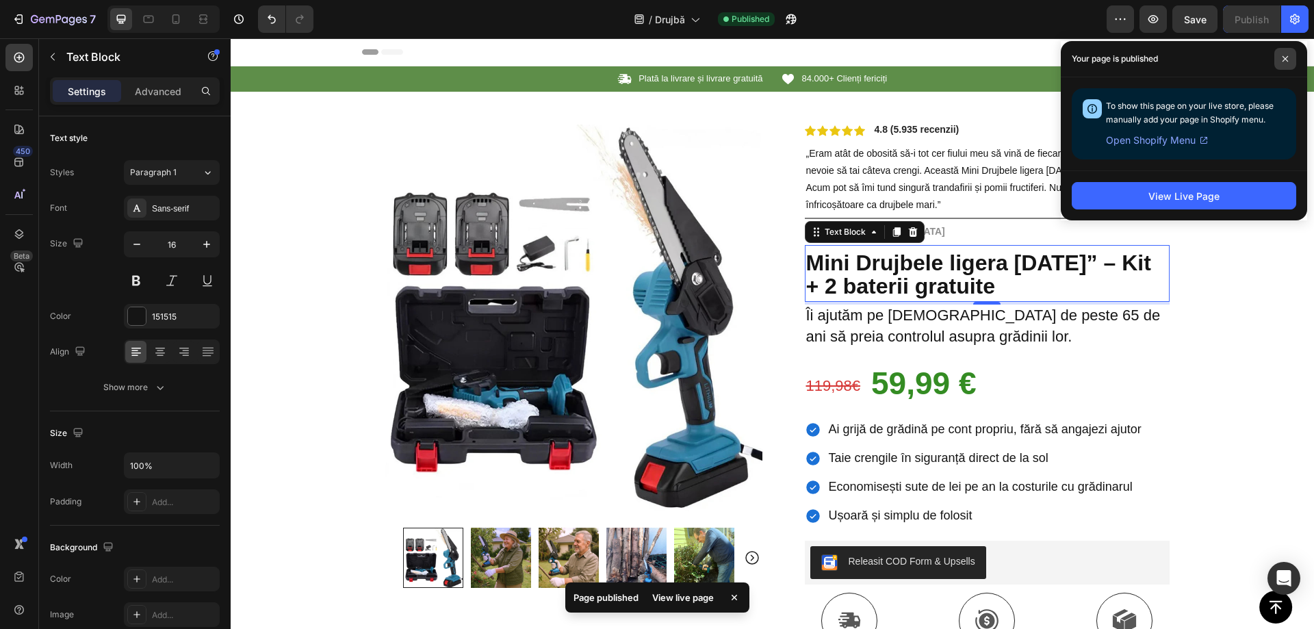
click at [1278, 64] on span at bounding box center [1286, 59] width 22 height 22
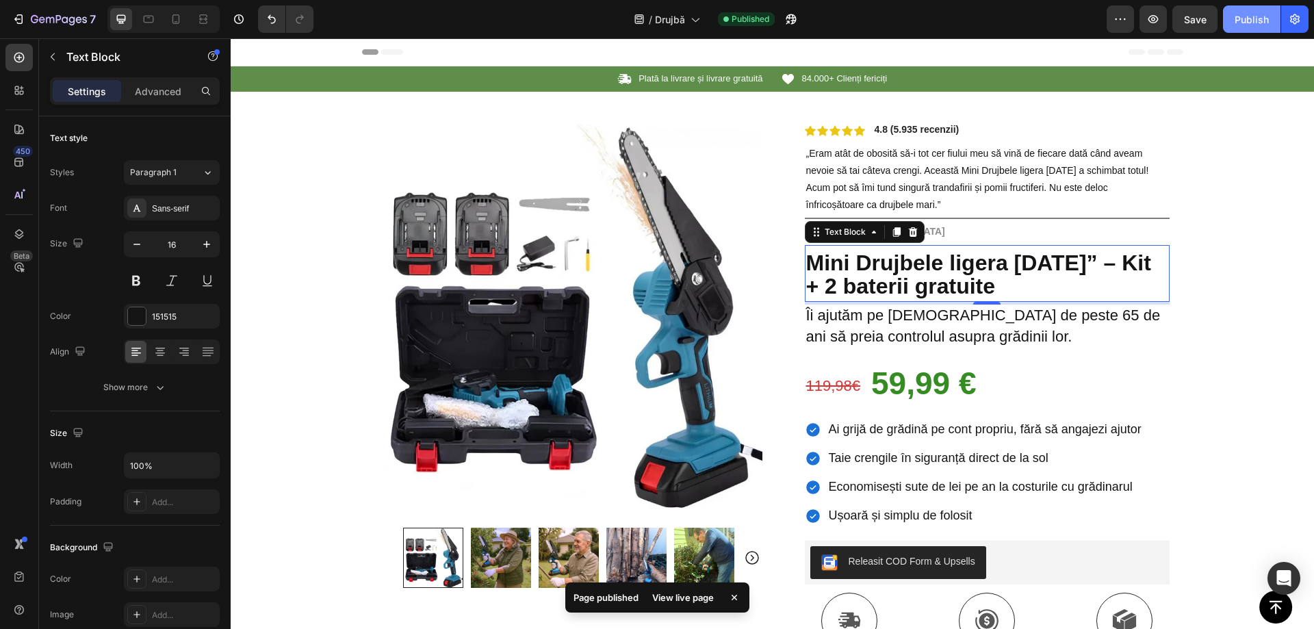
click at [1250, 10] on button "Publish" at bounding box center [1252, 18] width 58 height 27
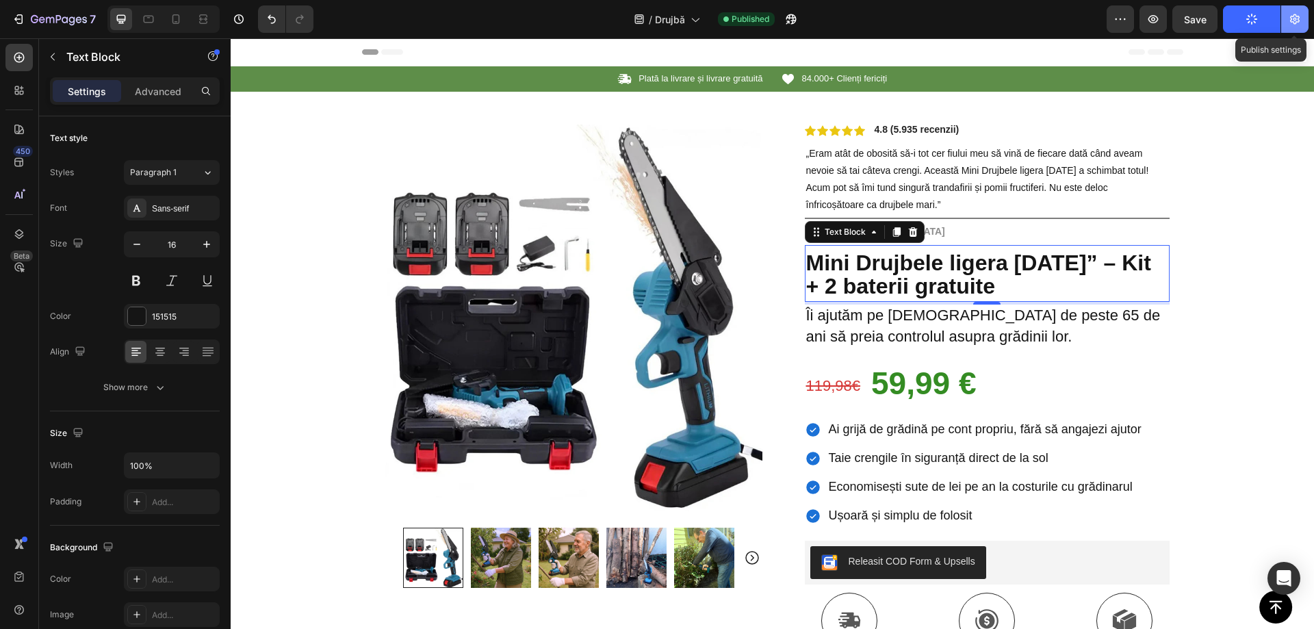
click at [1297, 15] on icon "button" at bounding box center [1295, 19] width 14 height 14
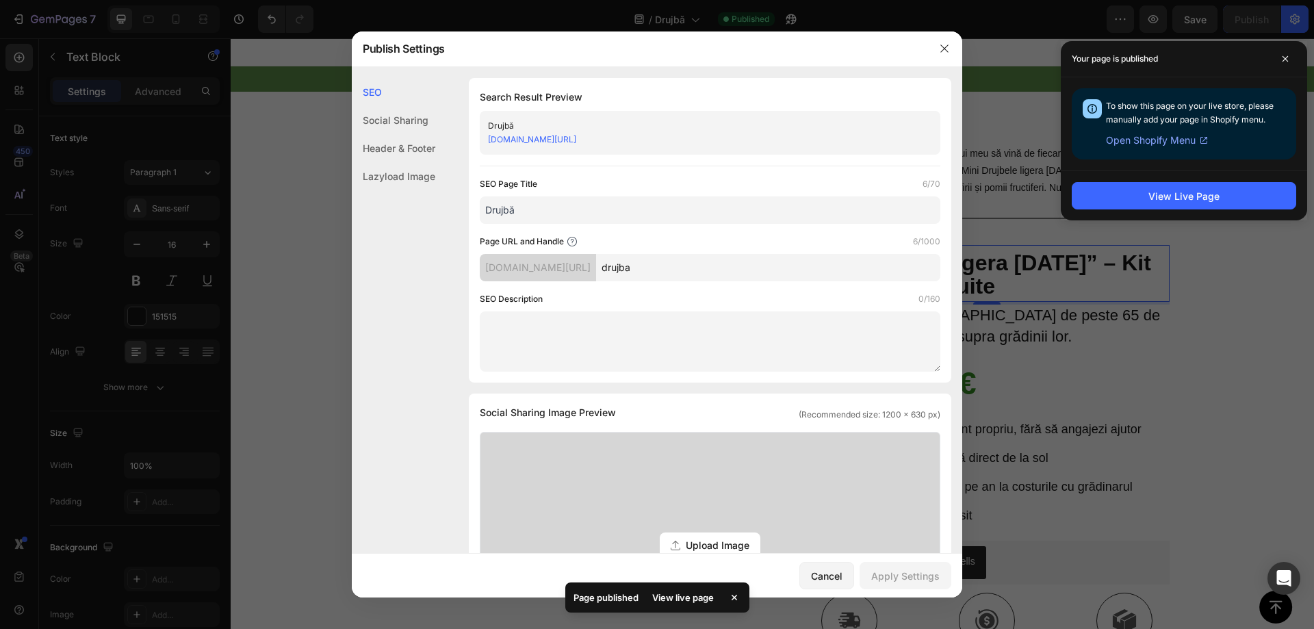
click at [674, 266] on input "drujba" at bounding box center [768, 267] width 344 height 27
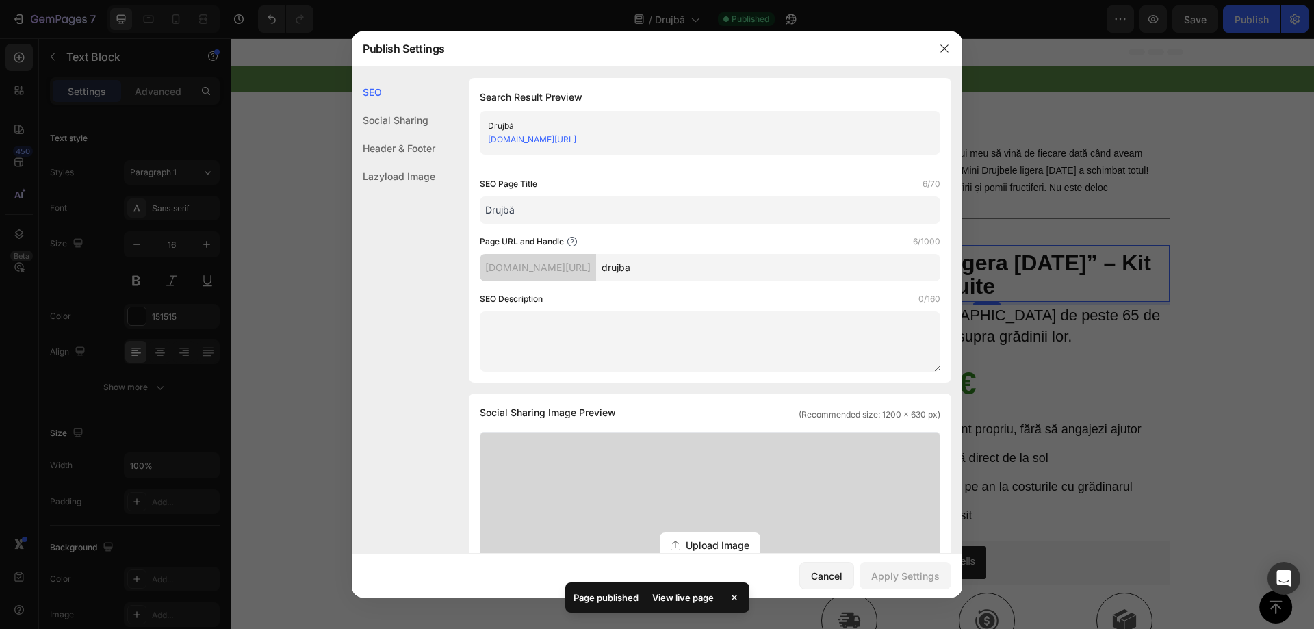
click at [674, 264] on input "drujba" at bounding box center [768, 267] width 344 height 27
paste input "Drujbele"
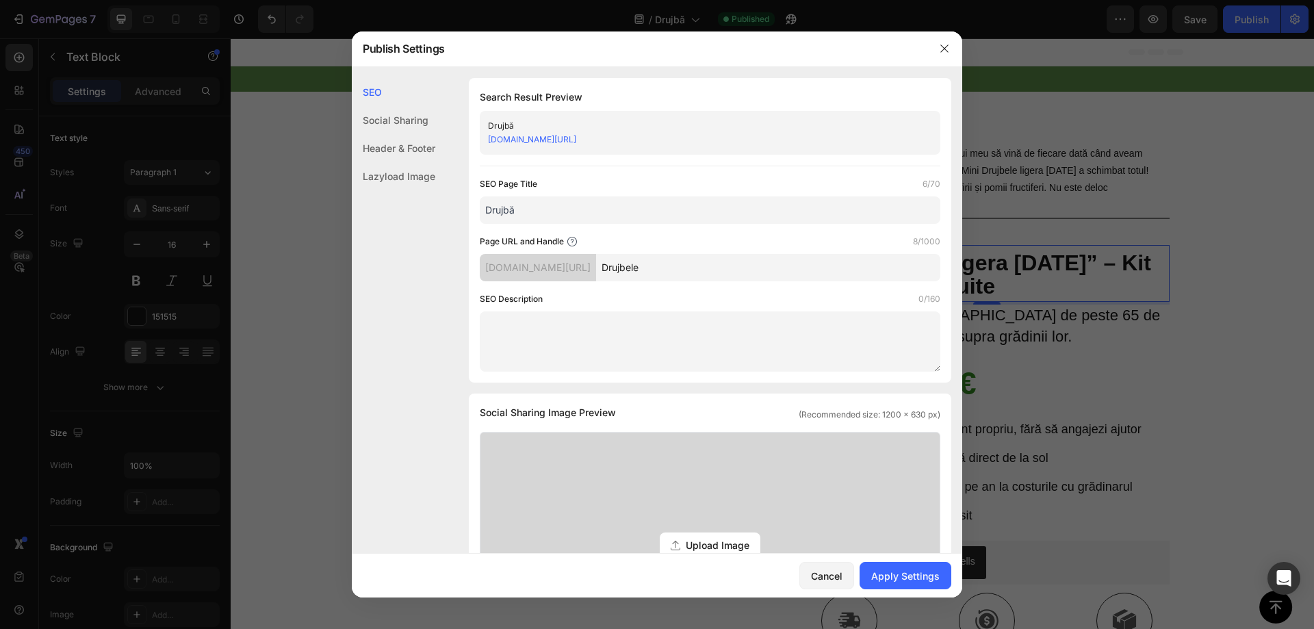
click at [654, 266] on input "Drujbele" at bounding box center [768, 267] width 344 height 27
click at [648, 267] on input "Drujbele" at bounding box center [768, 267] width 344 height 27
click at [646, 268] on input "drujbele" at bounding box center [768, 267] width 344 height 27
type input "drujbele"
click at [888, 578] on div "Apply Settings" at bounding box center [905, 576] width 68 height 14
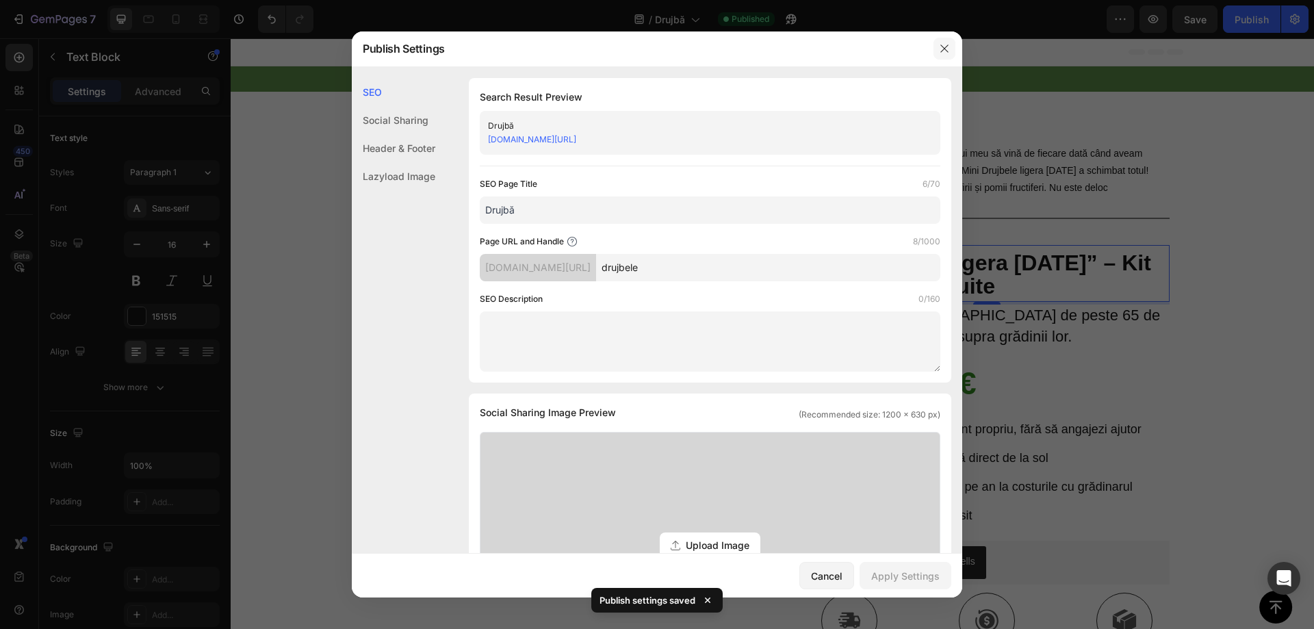
click at [945, 49] on icon "button" at bounding box center [945, 49] width 8 height 8
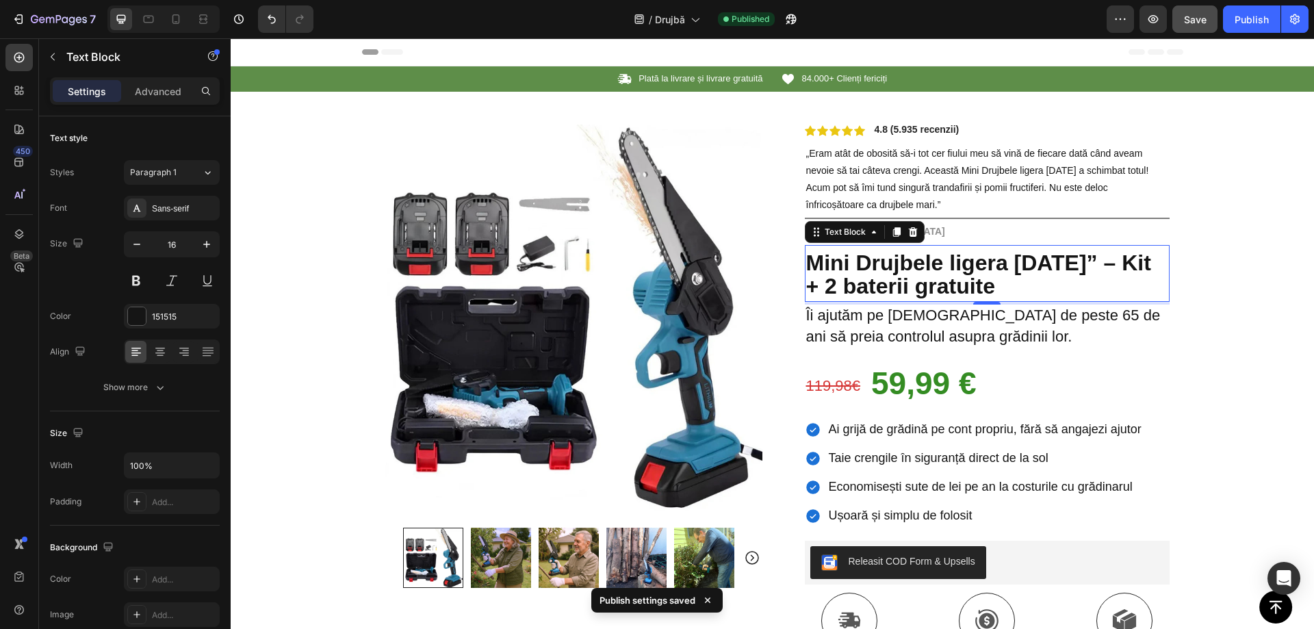
click at [1201, 20] on span "Save" at bounding box center [1195, 20] width 23 height 12
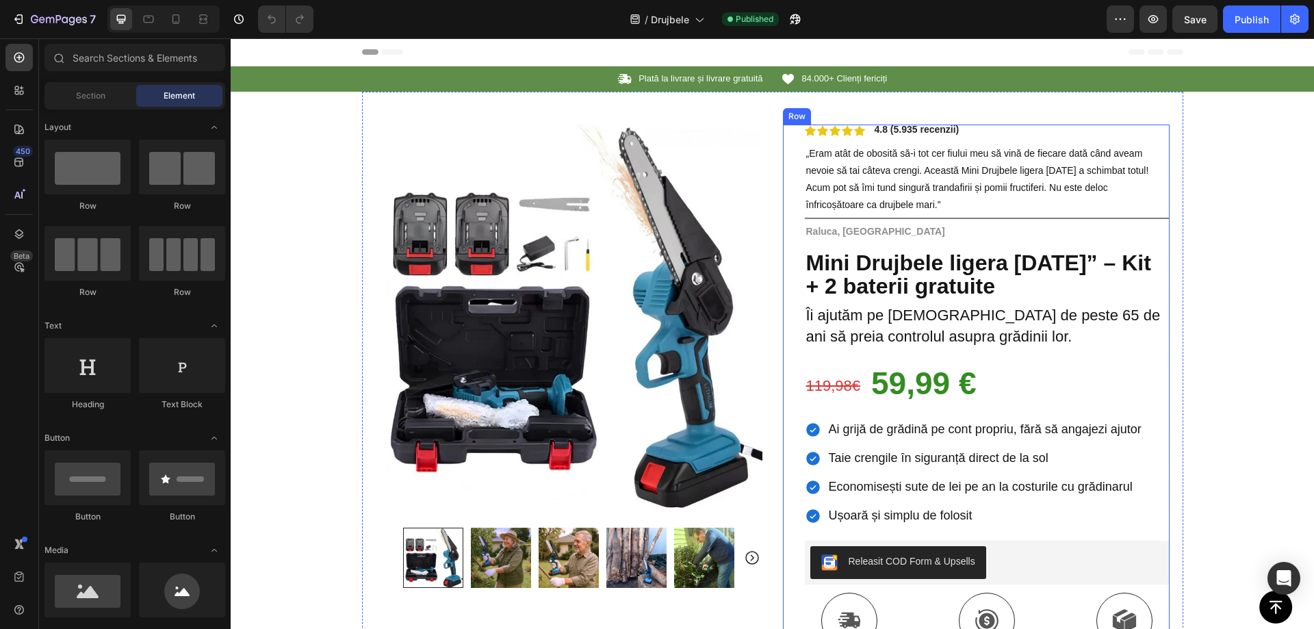
click at [783, 195] on div "Icon Icon Icon Icon Icon Icon List 4.8 (5.935 recenzii) Text Block Row „Eram at…" at bounding box center [976, 527] width 387 height 804
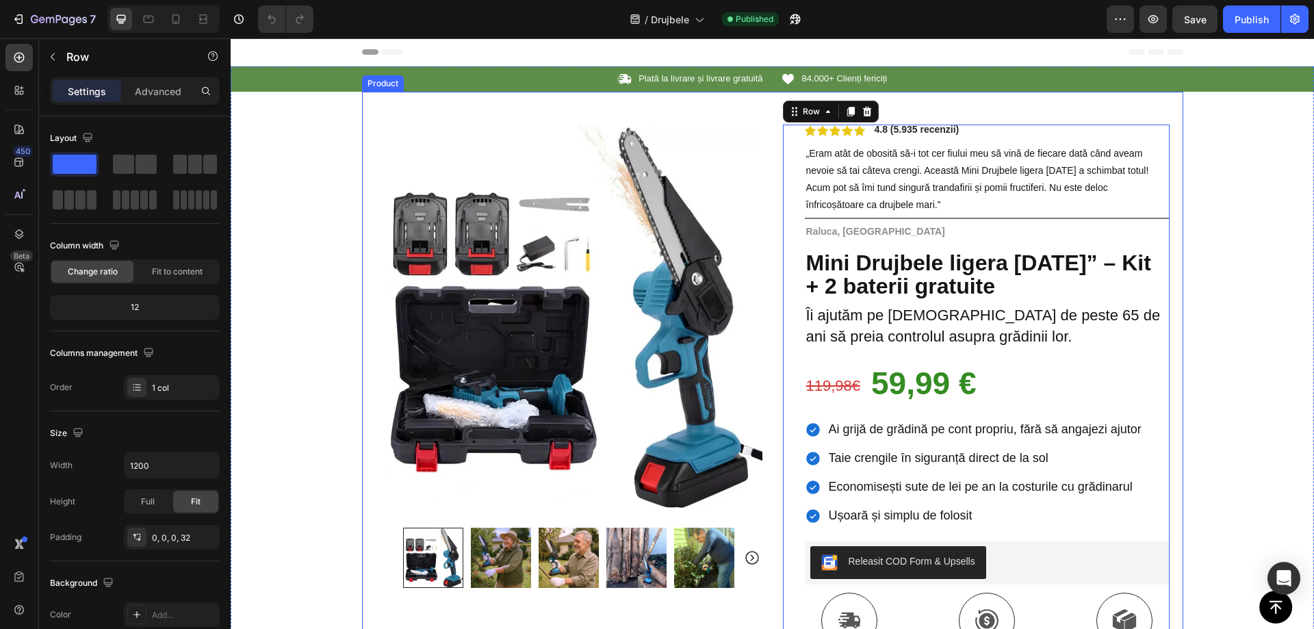
click at [763, 193] on div "Product Images Row Icon Icon Icon Icon Icon Icon List 4.8 (5.935 recenzii) Text…" at bounding box center [772, 510] width 821 height 837
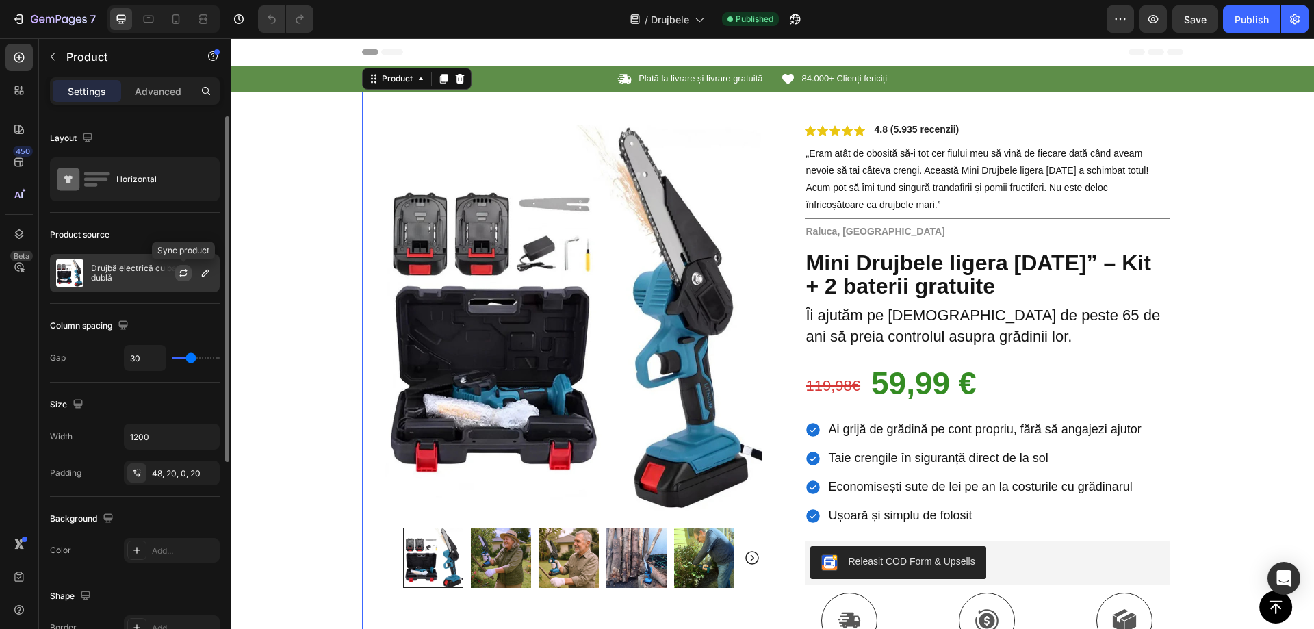
click at [186, 272] on icon "button" at bounding box center [183, 273] width 11 height 11
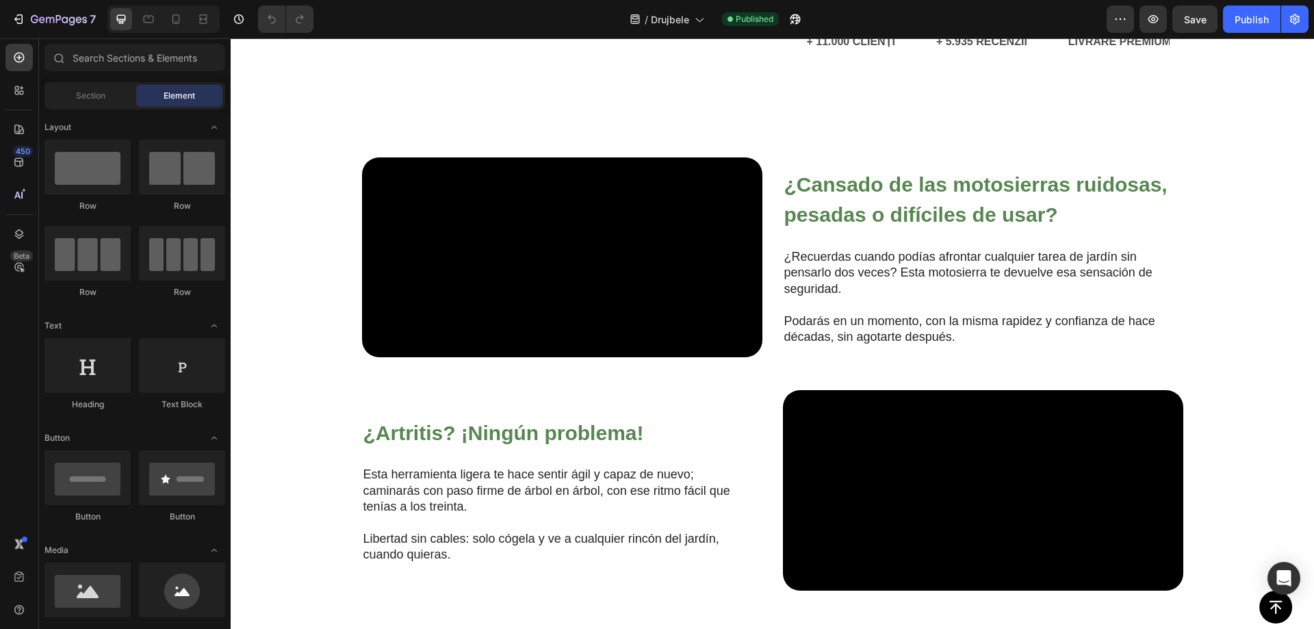
scroll to position [812, 0]
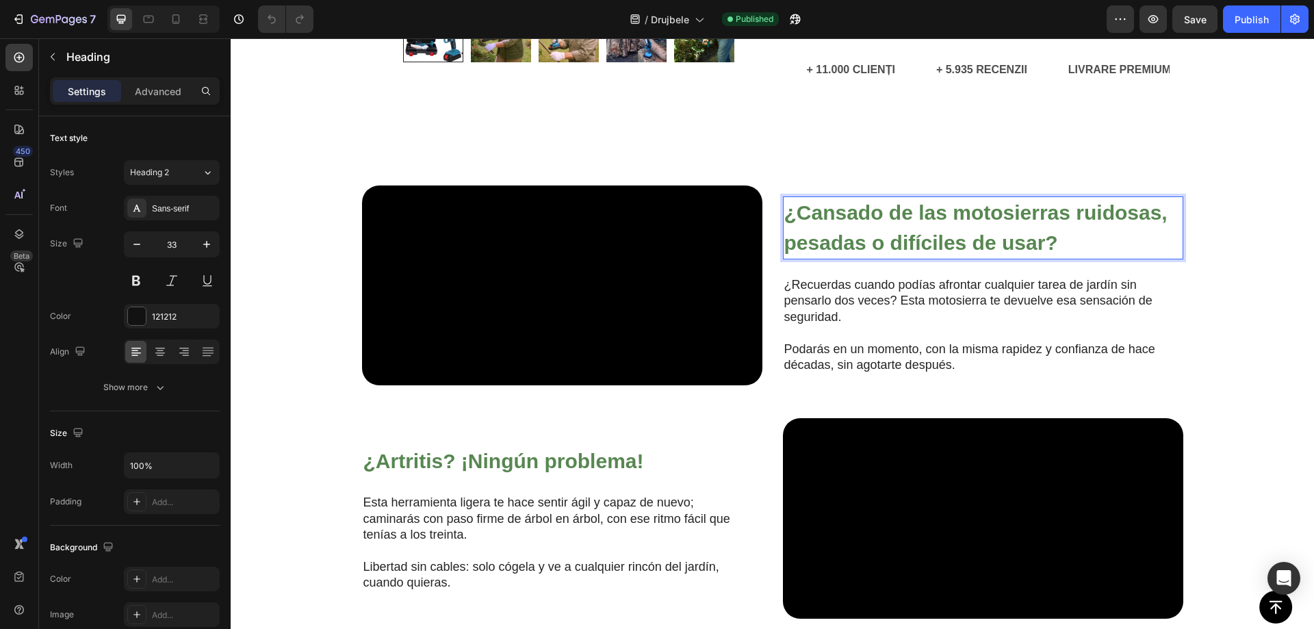
click at [887, 258] on p "¿Cansado de las motosierras ruidosas, pesadas o difíciles de usar?" at bounding box center [984, 228] width 398 height 60
click at [944, 254] on strong "¿Cansado de las motosierras ruidosas, pesadas o difíciles de usar?" at bounding box center [976, 227] width 383 height 53
click at [947, 254] on strong "¿Cansado de las motosierras ruidosas, pesadas o difíciles de usar?" at bounding box center [976, 227] width 383 height 53
click at [949, 254] on strong "¿Cansado de las motosierras ruidosas, pesadas o difíciles de usar?" at bounding box center [976, 227] width 383 height 53
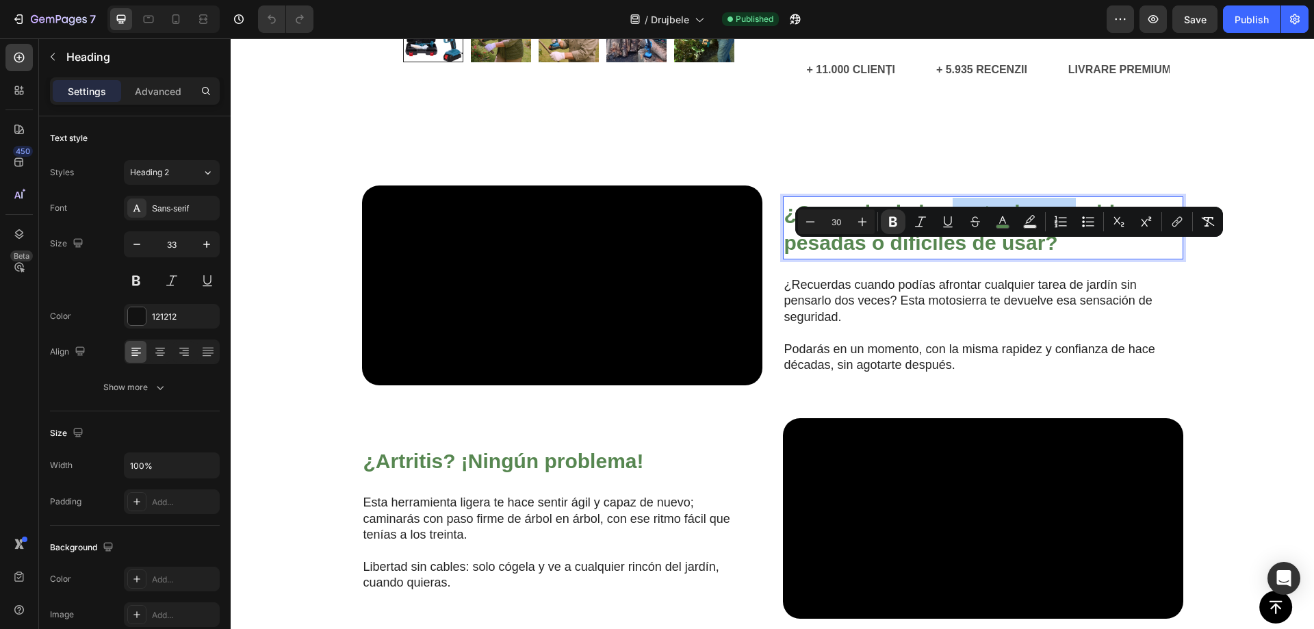
click at [965, 254] on strong "¿Cansado de las motosierras ruidosas, pesadas o difíciles de usar?" at bounding box center [976, 227] width 383 height 53
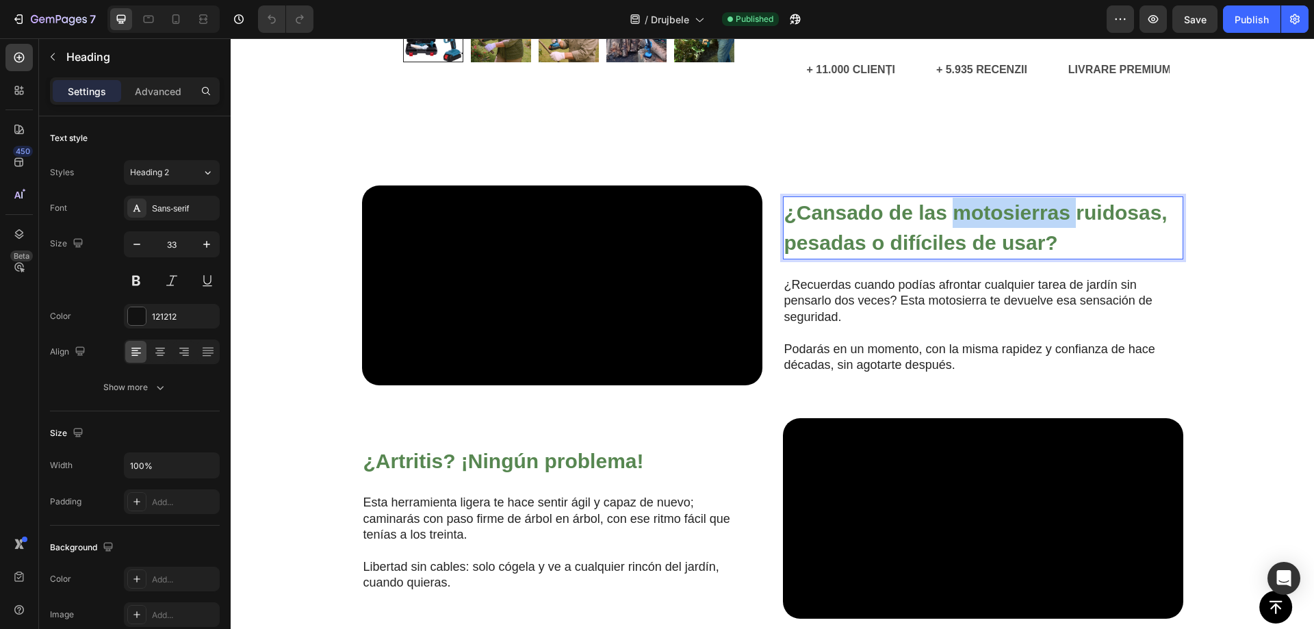
click at [965, 254] on strong "¿Cansado de las motosierras ruidosas, pesadas o difíciles de usar?" at bounding box center [976, 227] width 383 height 53
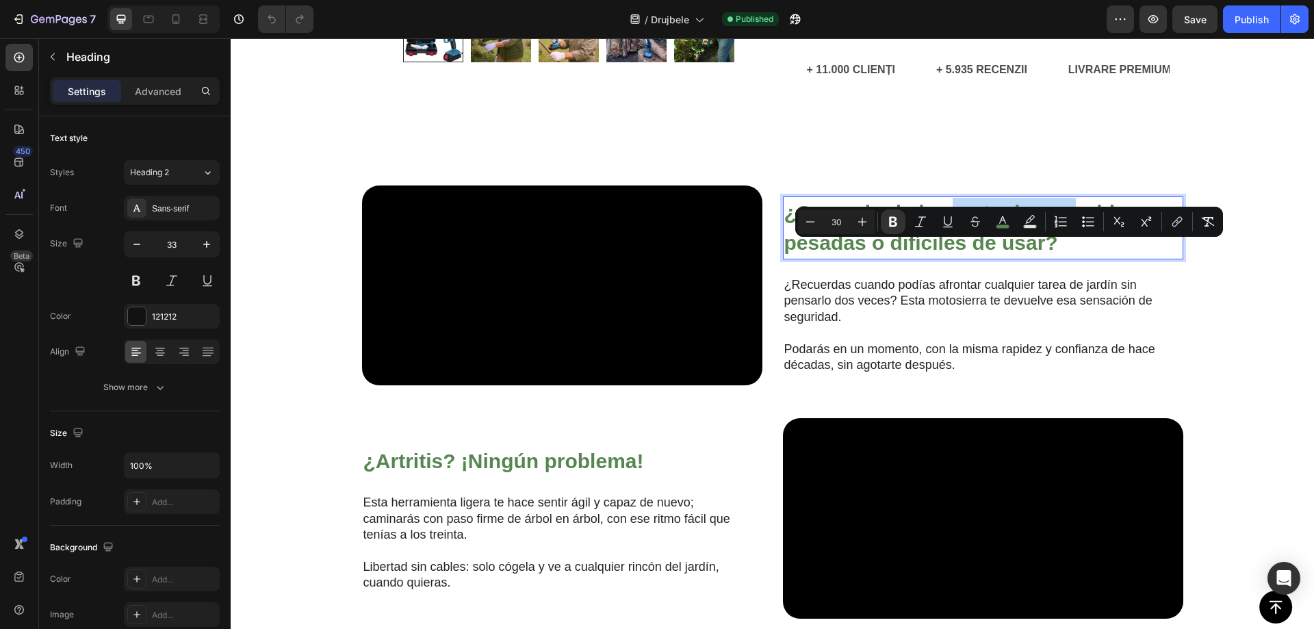
click at [965, 254] on strong "¿Cansado de las motosierras ruidosas, pesadas o difíciles de usar?" at bounding box center [976, 227] width 383 height 53
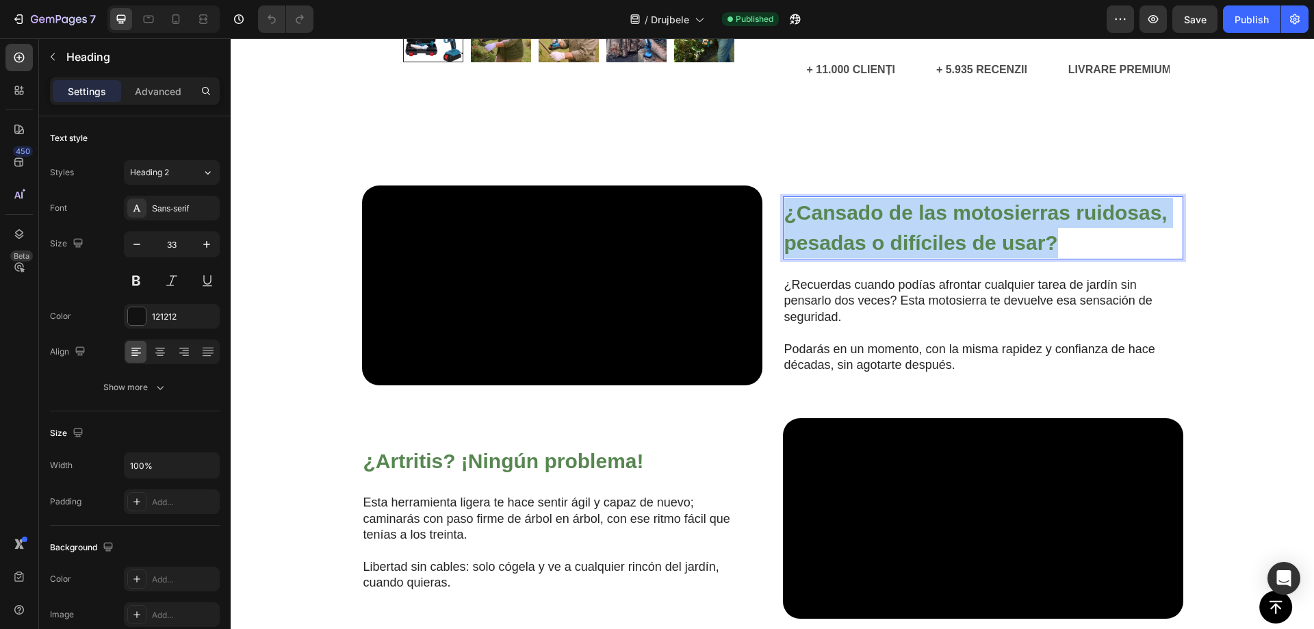
click at [965, 254] on strong "¿Cansado de las motosierras ruidosas, pesadas o difíciles de usar?" at bounding box center [976, 227] width 383 height 53
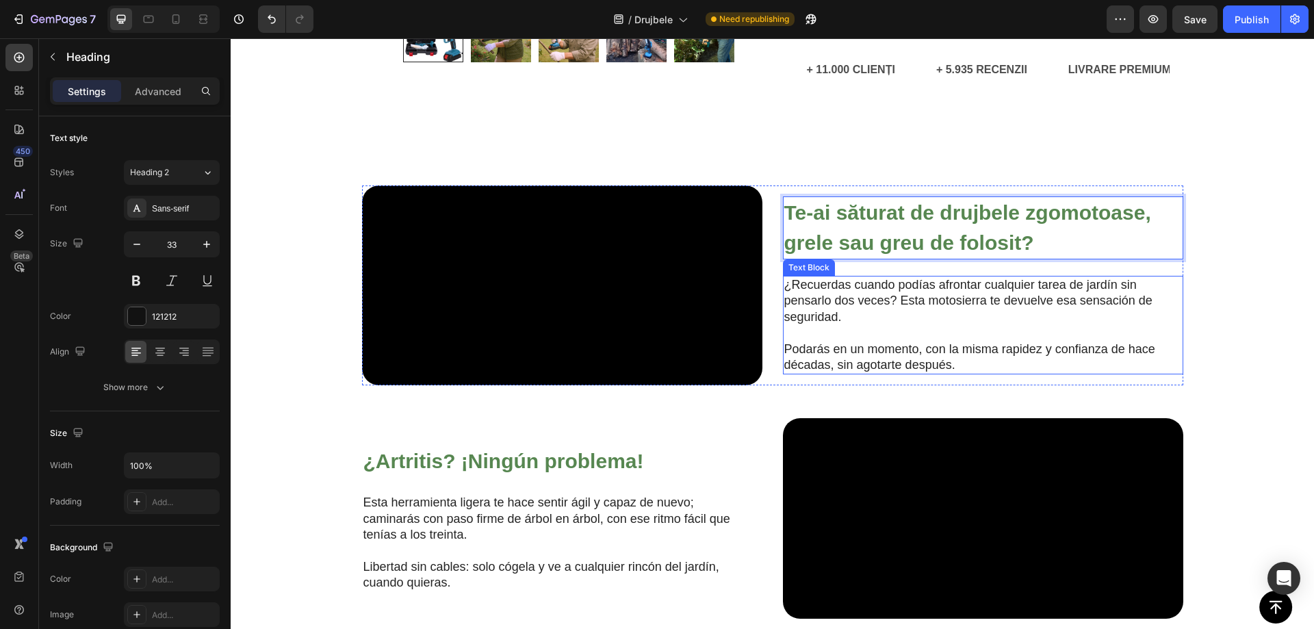
click at [835, 325] on p "¿Recuerdas cuando podías afrontar cualquier tarea de jardín sin pensarlo dos ve…" at bounding box center [973, 301] width 376 height 48
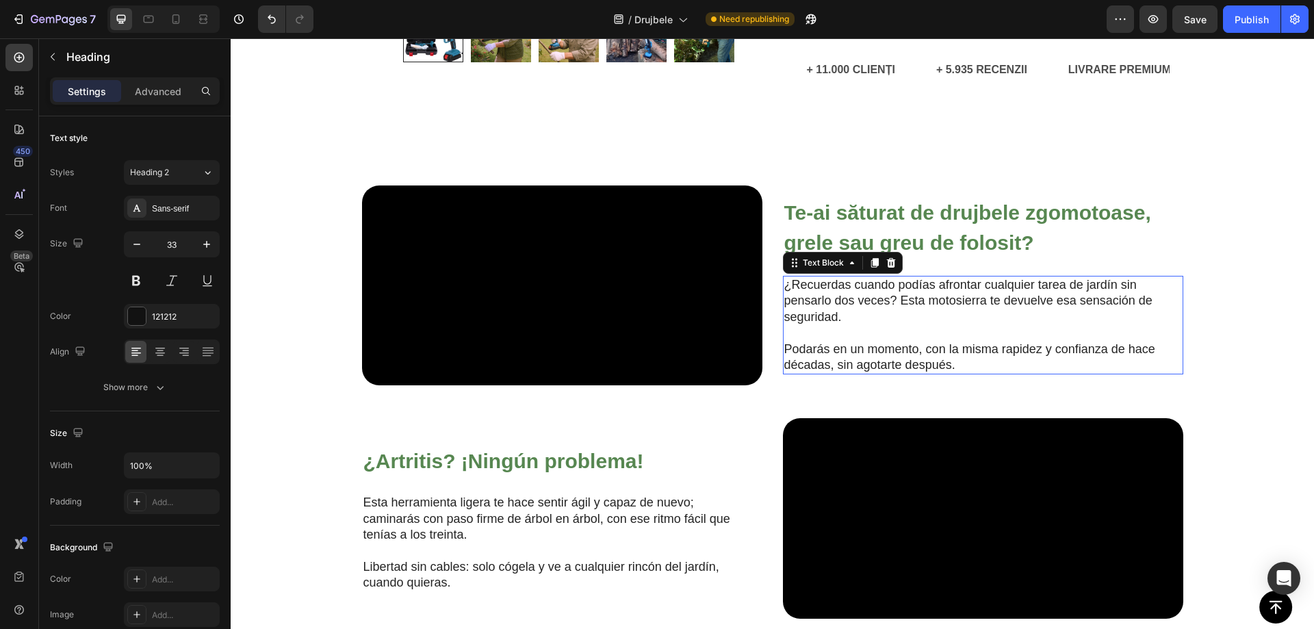
click at [835, 325] on p "¿Recuerdas cuando podías afrontar cualquier tarea de jardín sin pensarlo dos ve…" at bounding box center [973, 301] width 376 height 48
click at [862, 374] on p "Podarás en un momento, con la misma rapidez y confianza de hace décadas, sin ag…" at bounding box center [973, 358] width 376 height 32
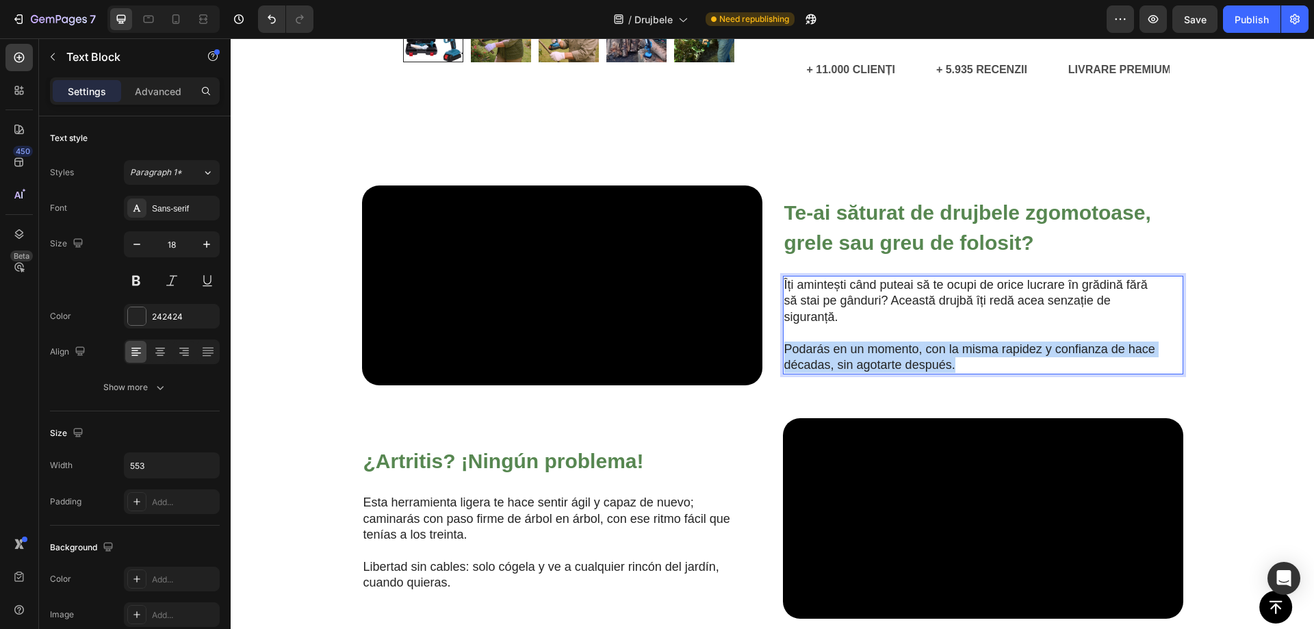
click at [862, 374] on p "Podarás en un momento, con la misma rapidez y confianza de hace décadas, sin ag…" at bounding box center [973, 358] width 376 height 32
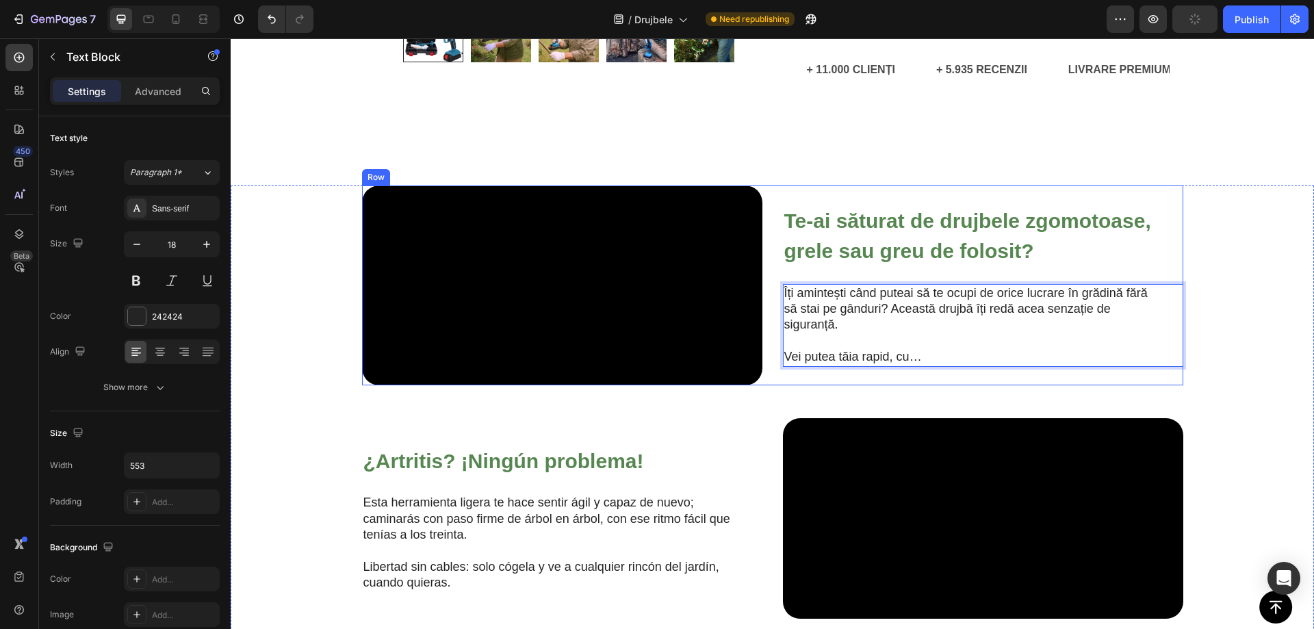
click at [974, 215] on div "⁠⁠⁠⁠⁠⁠⁠ Te-ai săturat de drujbele zgomotoase, grele sau greu de folosit? Headin…" at bounding box center [983, 286] width 400 height 201
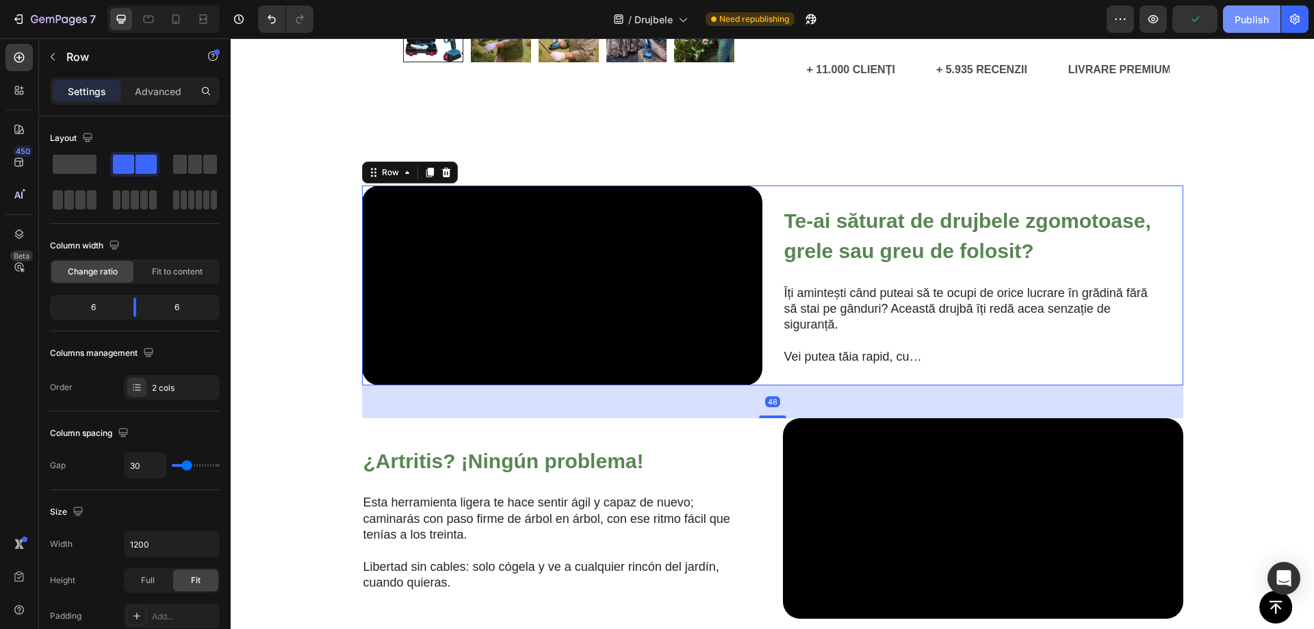
click at [1232, 13] on button "Publish" at bounding box center [1252, 18] width 58 height 27
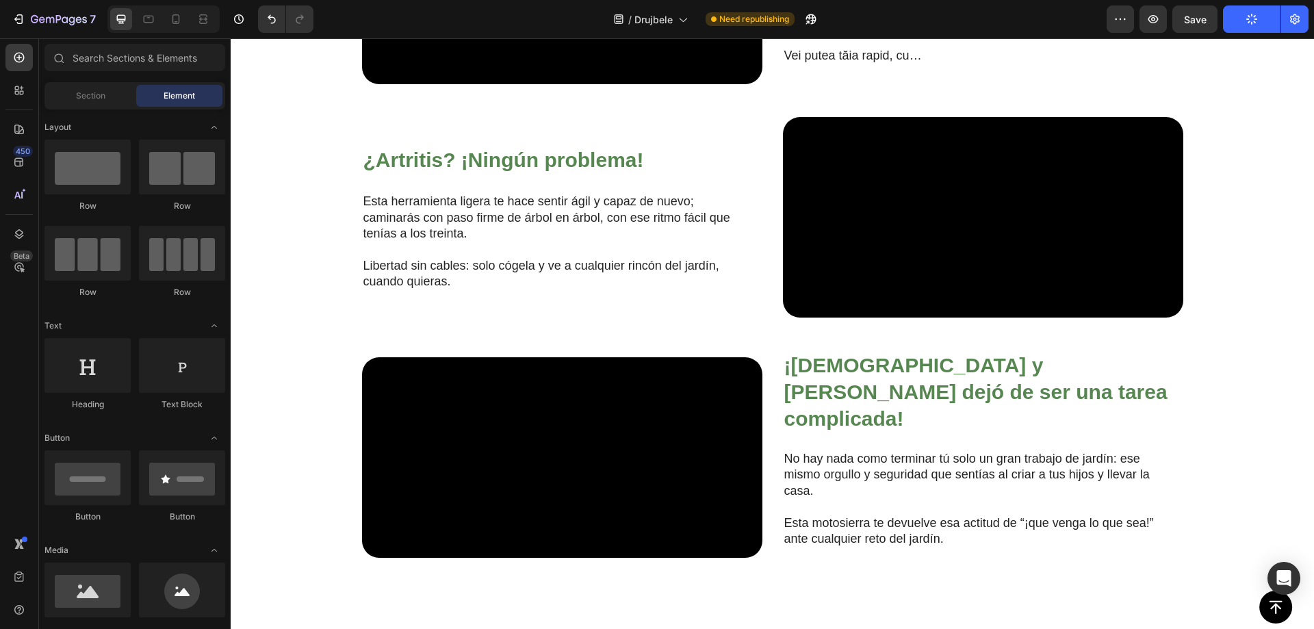
scroll to position [1180, 0]
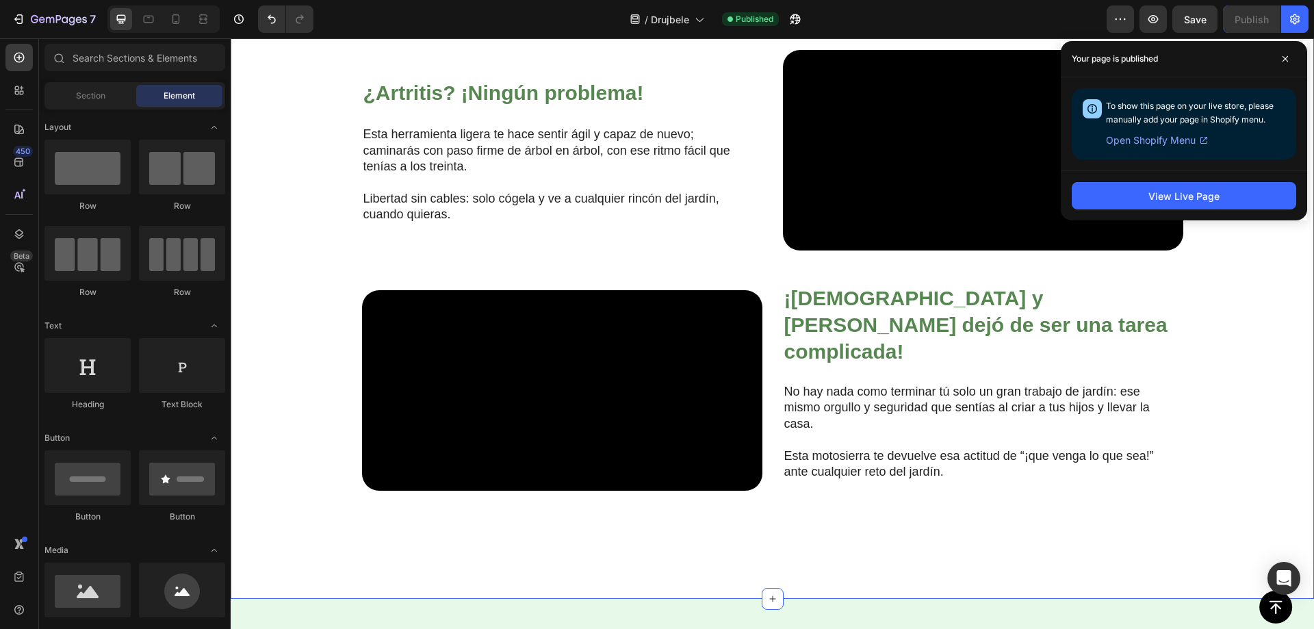
drag, startPoint x: 1258, startPoint y: 324, endPoint x: 1300, endPoint y: 230, distance: 103.3
click at [1258, 324] on div "Video ⁠⁠⁠⁠⁠⁠⁠ Te-ai săturat de drujbele zgomotoase, grele sau greu de folosit? …" at bounding box center [772, 173] width 1056 height 713
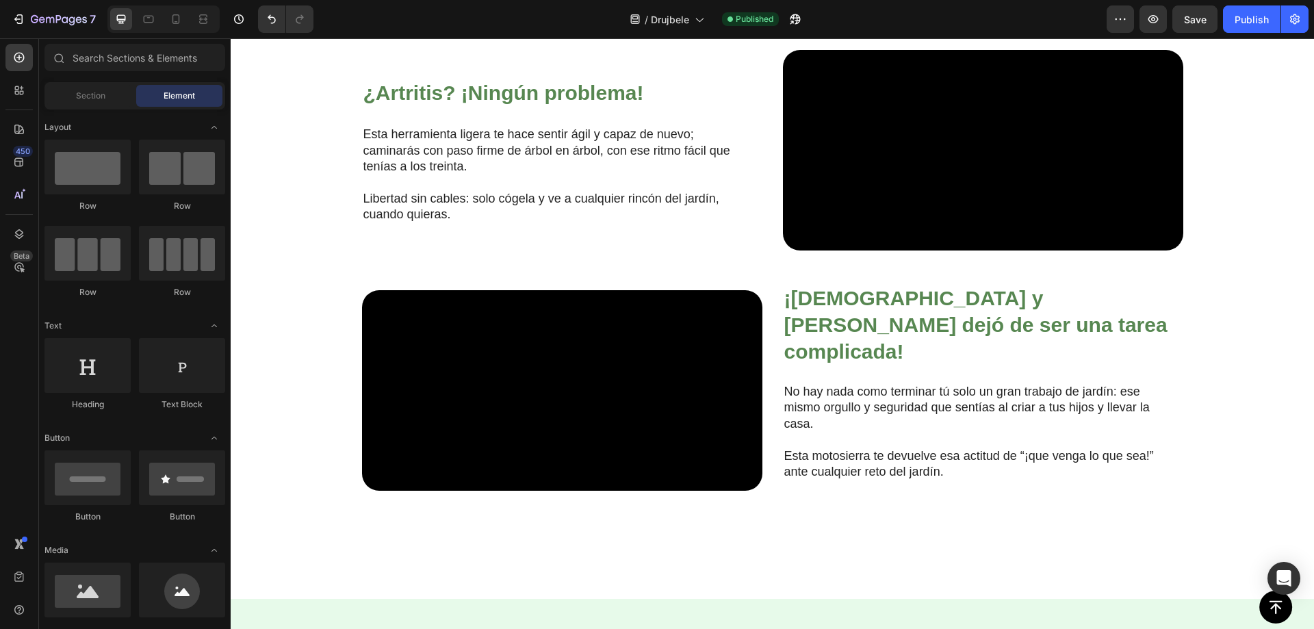
scroll to position [789, 0]
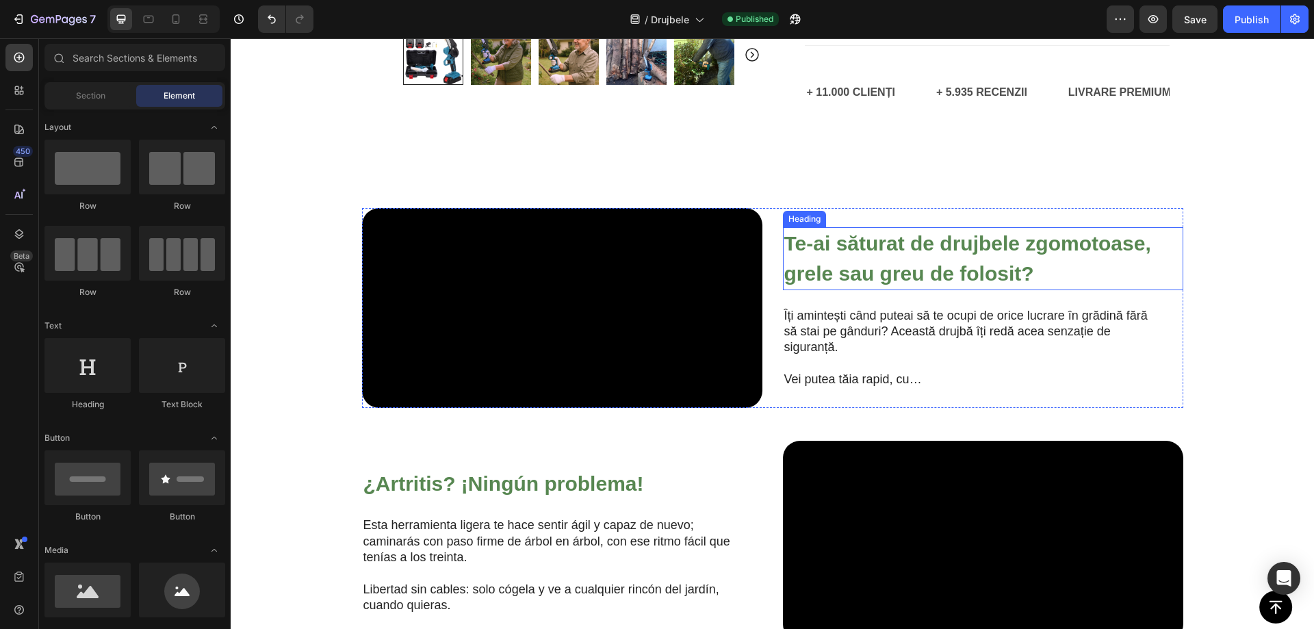
click at [927, 285] on strong "Te-ai săturat de drujbele zgomotoase, grele sau greu de folosit?" at bounding box center [968, 258] width 367 height 53
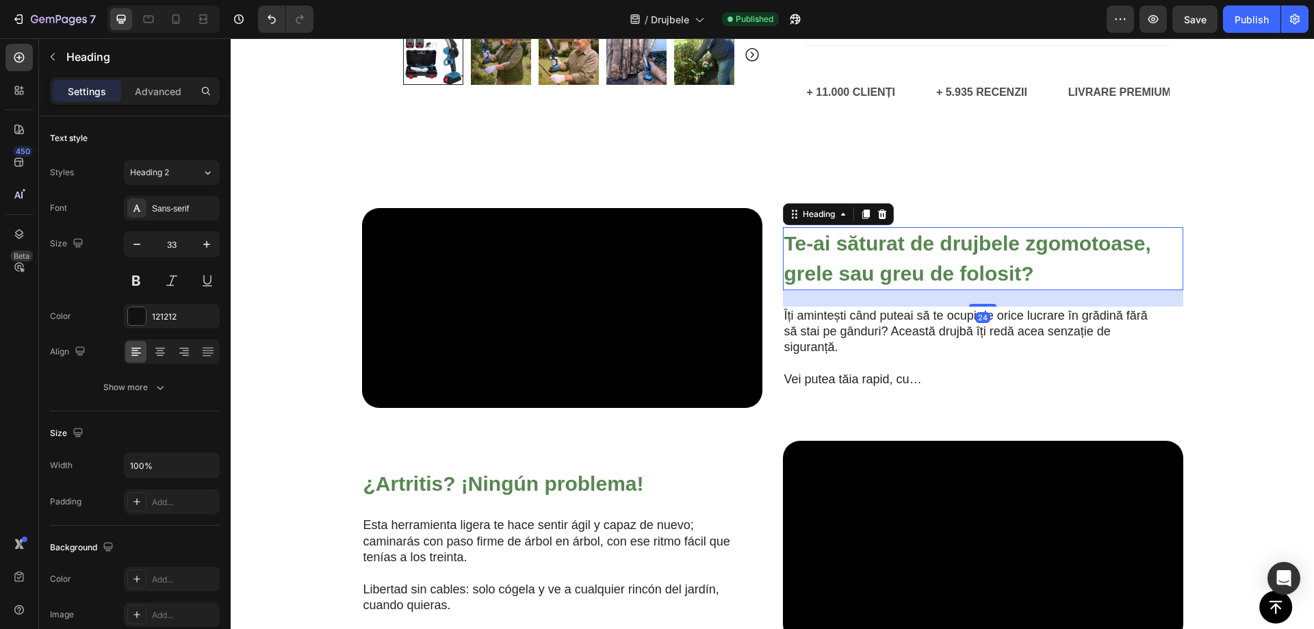
click at [927, 285] on strong "Te-ai săturat de drujbele zgomotoase, grele sau greu de folosit?" at bounding box center [968, 258] width 367 height 53
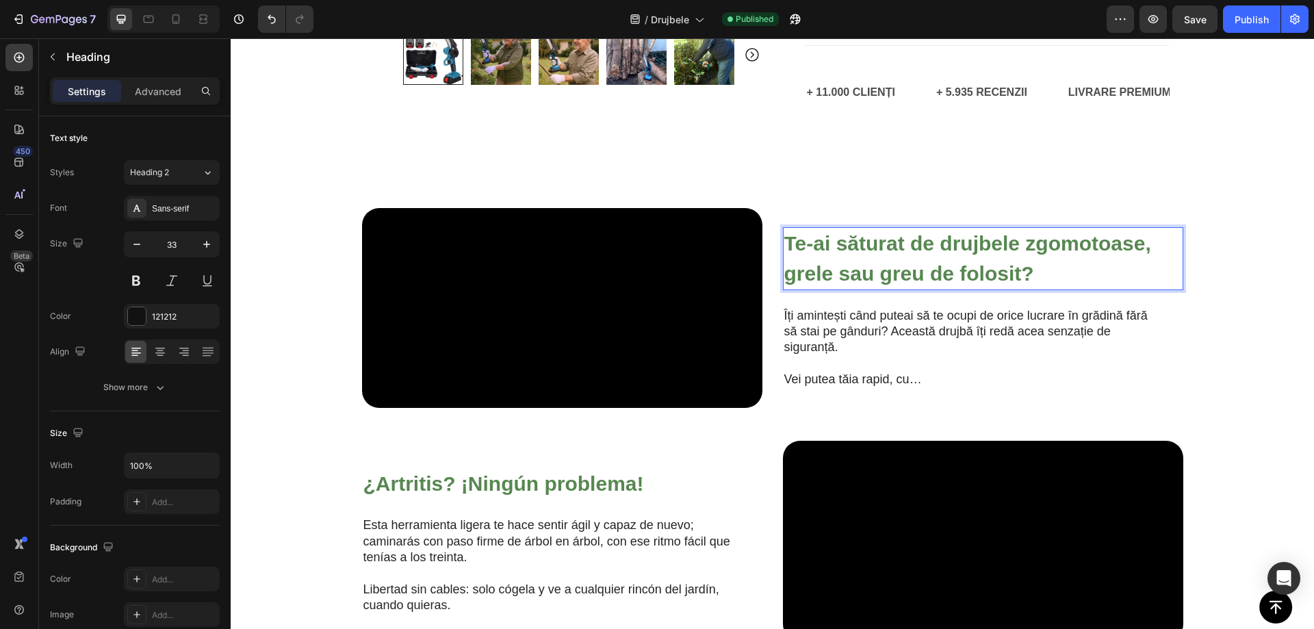
scroll to position [902, 0]
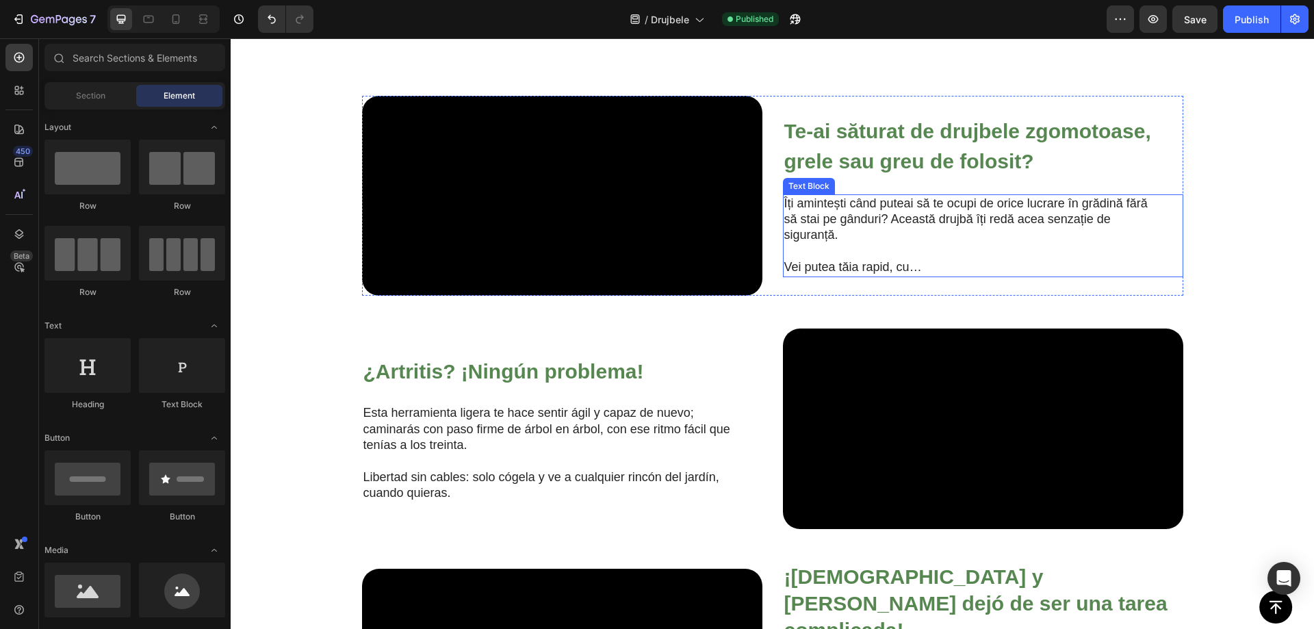
click at [858, 244] on p "Îți amintești când puteai să te ocupi de orice lucrare în grădină fără să stai …" at bounding box center [973, 220] width 376 height 48
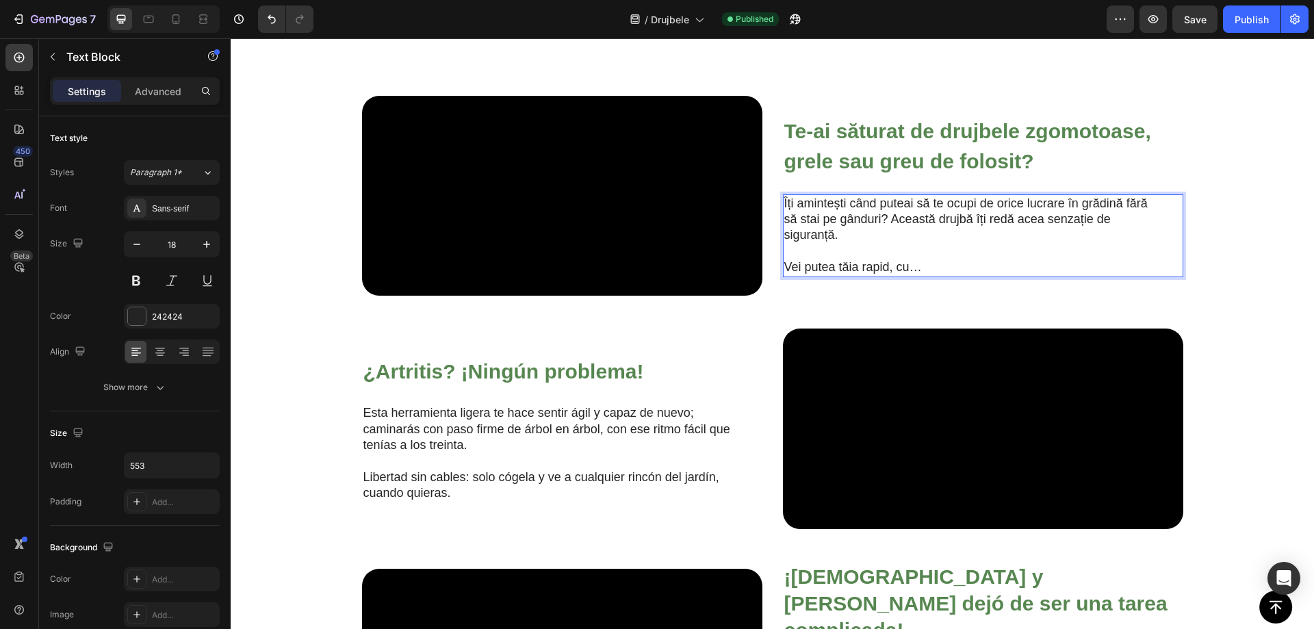
click at [864, 275] on p "Vei putea tăia rapid, cu…" at bounding box center [973, 267] width 376 height 16
click at [863, 275] on p "Vei putea tăia rapid, cu…" at bounding box center [973, 267] width 376 height 16
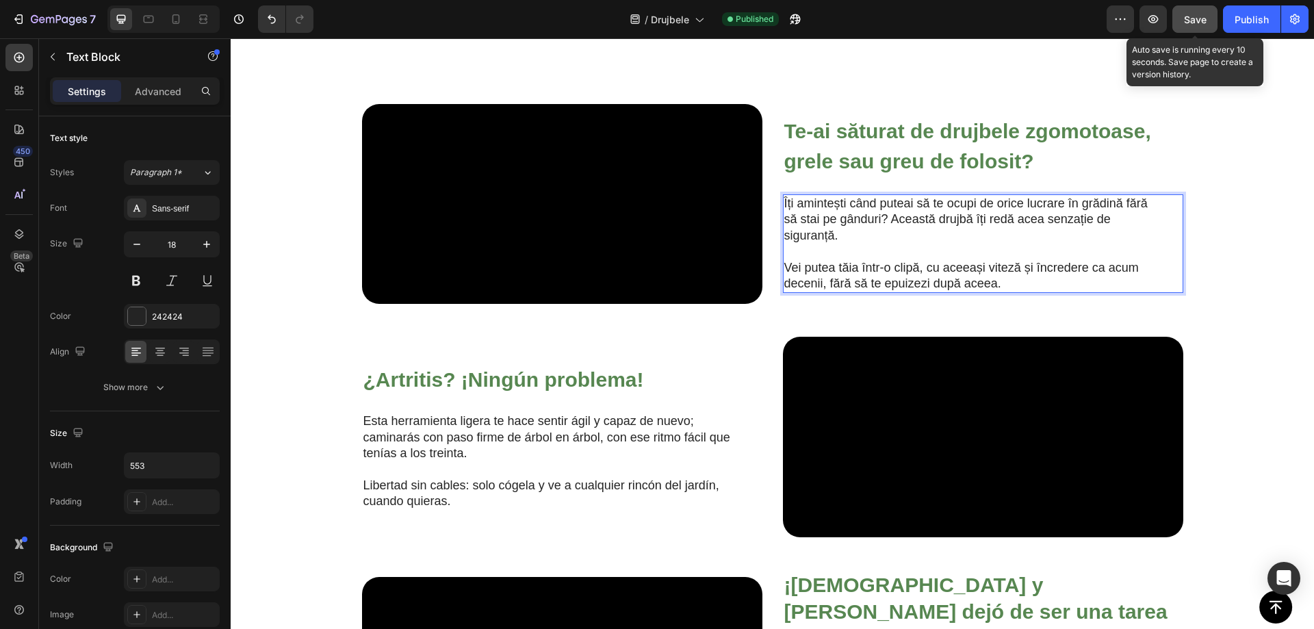
click at [1195, 27] on button "Save" at bounding box center [1195, 18] width 45 height 27
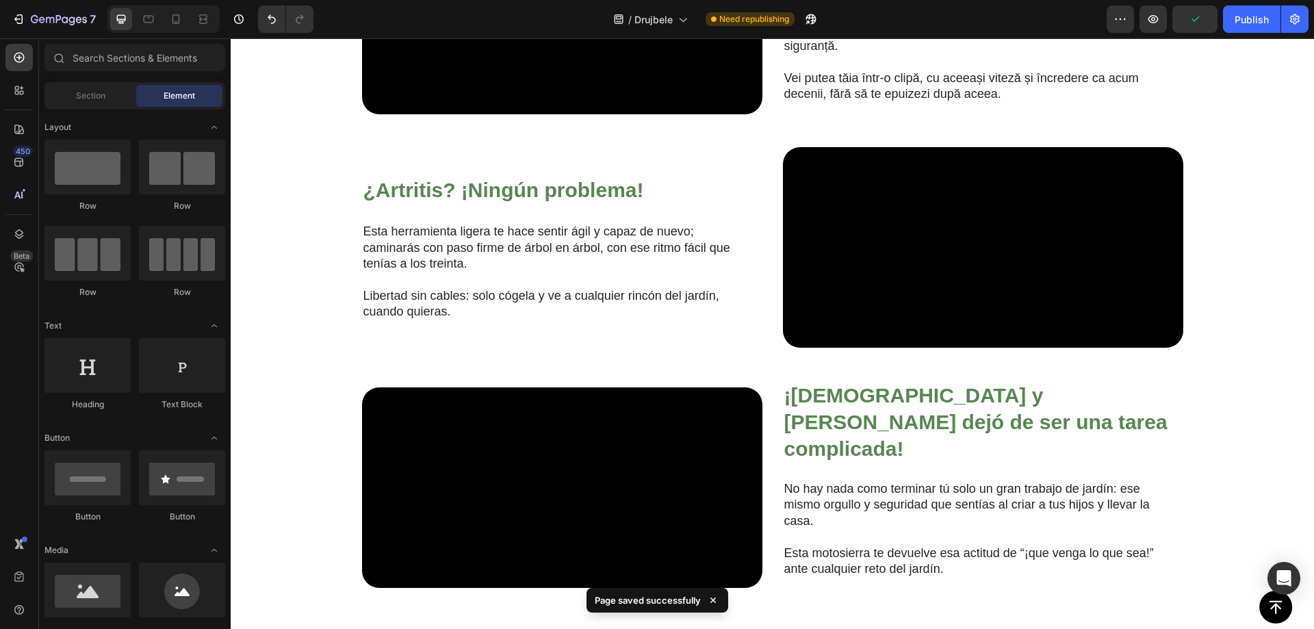
scroll to position [1105, 0]
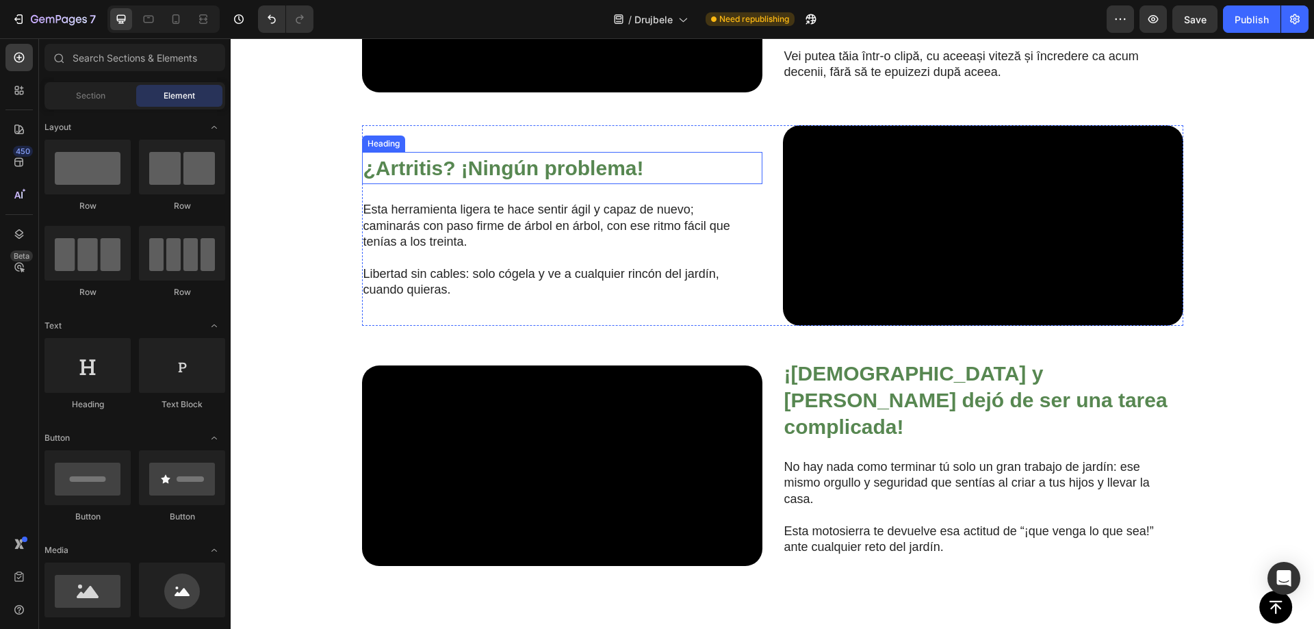
click at [497, 179] on strong "¿Artritis? ¡Ningún problema!" at bounding box center [504, 168] width 281 height 23
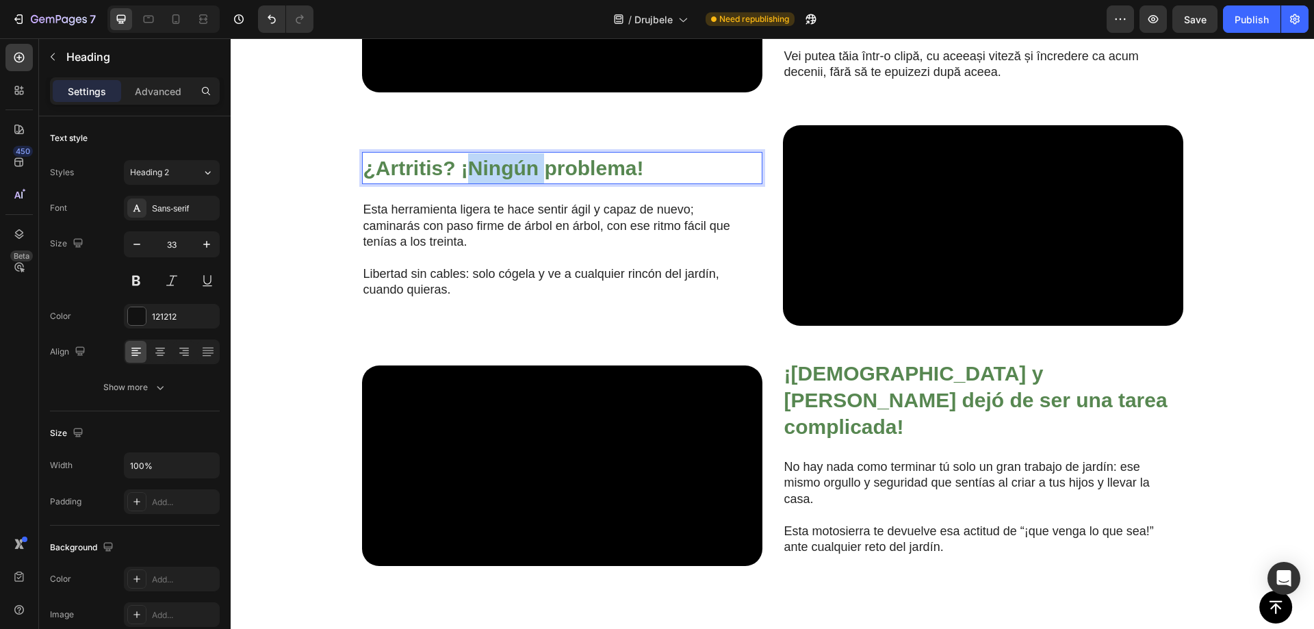
click at [497, 179] on strong "¿Artritis? ¡Ningún problema!" at bounding box center [504, 168] width 281 height 23
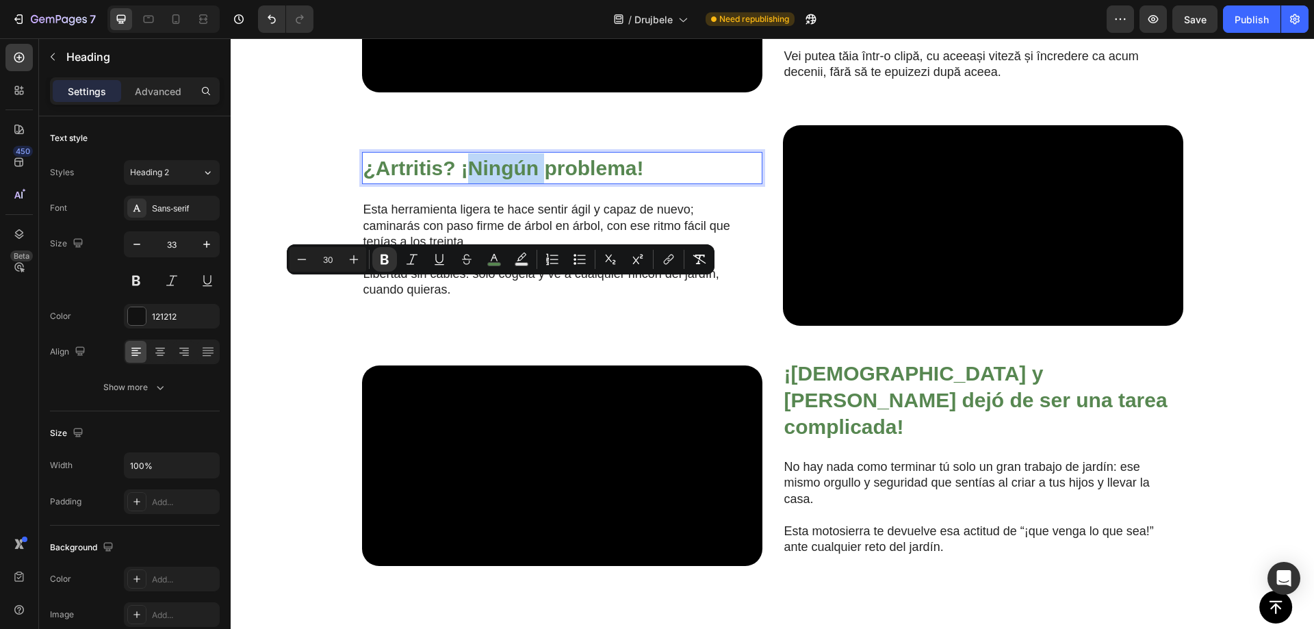
click at [497, 179] on strong "¿Artritis? ¡Ningún problema!" at bounding box center [504, 168] width 281 height 23
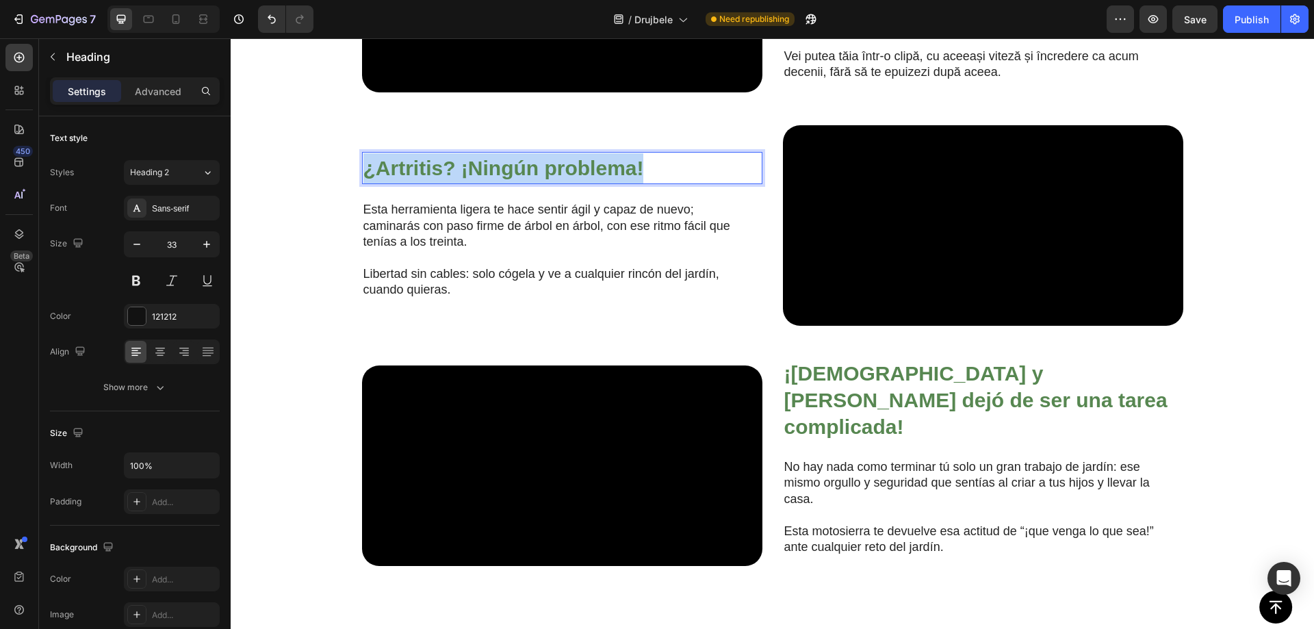
click at [497, 179] on strong "¿Artritis? ¡Ningún problema!" at bounding box center [504, 168] width 281 height 23
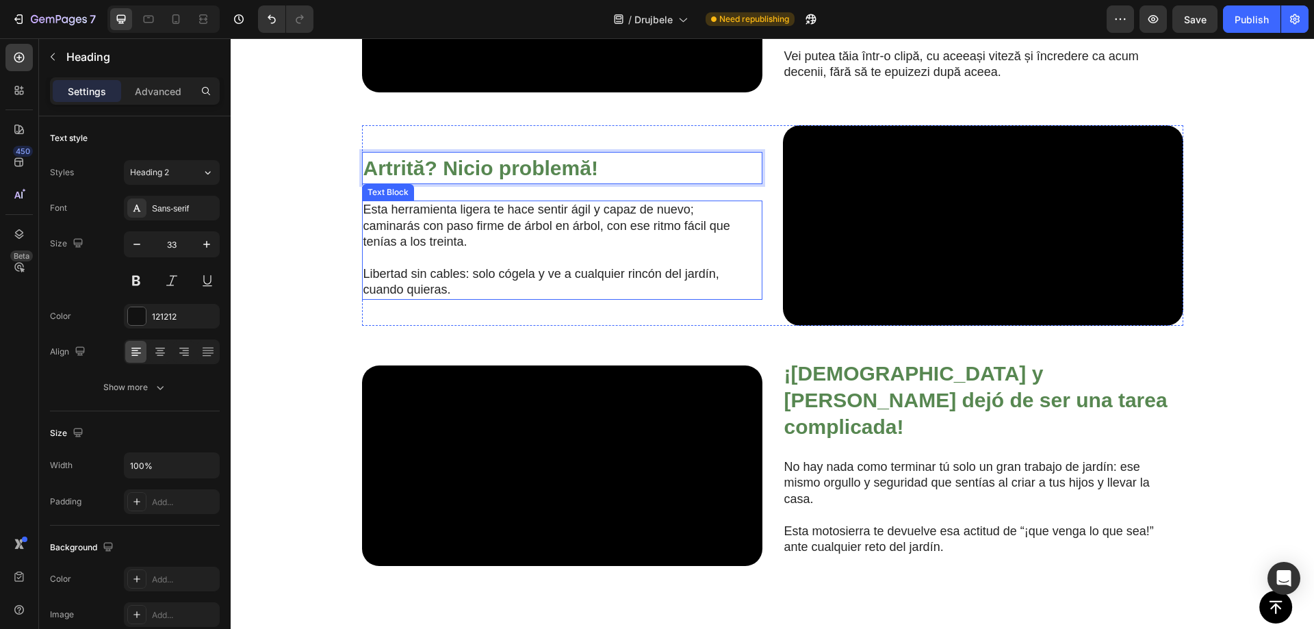
click at [519, 250] on p "Esta herramienta ligera te hace sentir ágil y capaz de nuevo; caminarás con pas…" at bounding box center [552, 226] width 376 height 48
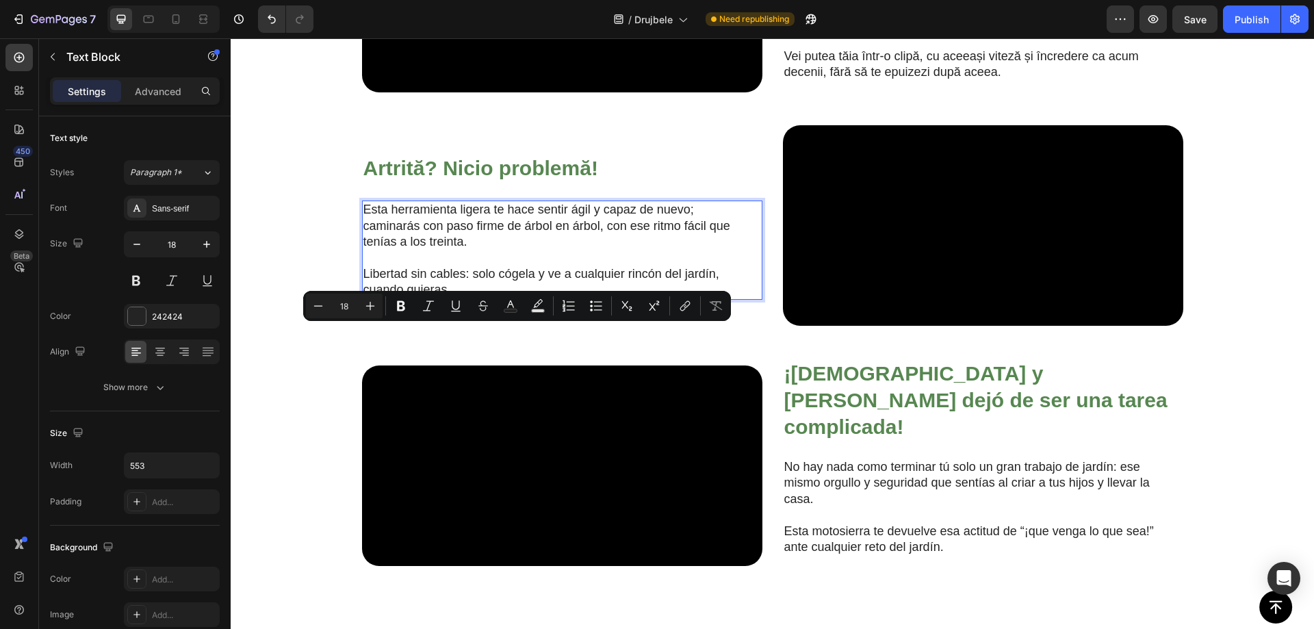
click at [433, 250] on p "Esta herramienta ligera te hace sentir ágil y capaz de nuevo; caminarás con pas…" at bounding box center [552, 226] width 376 height 48
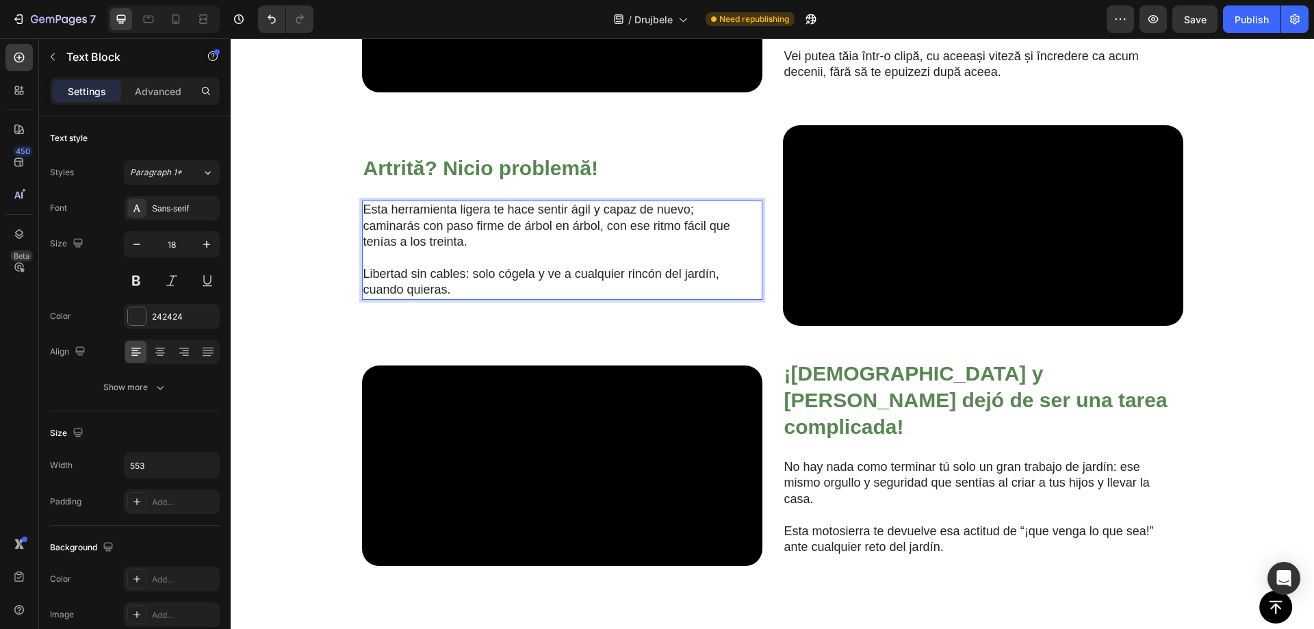
click at [432, 250] on p "Esta herramienta ligera te hace sentir ágil y capaz de nuevo; caminarás con pas…" at bounding box center [552, 226] width 376 height 48
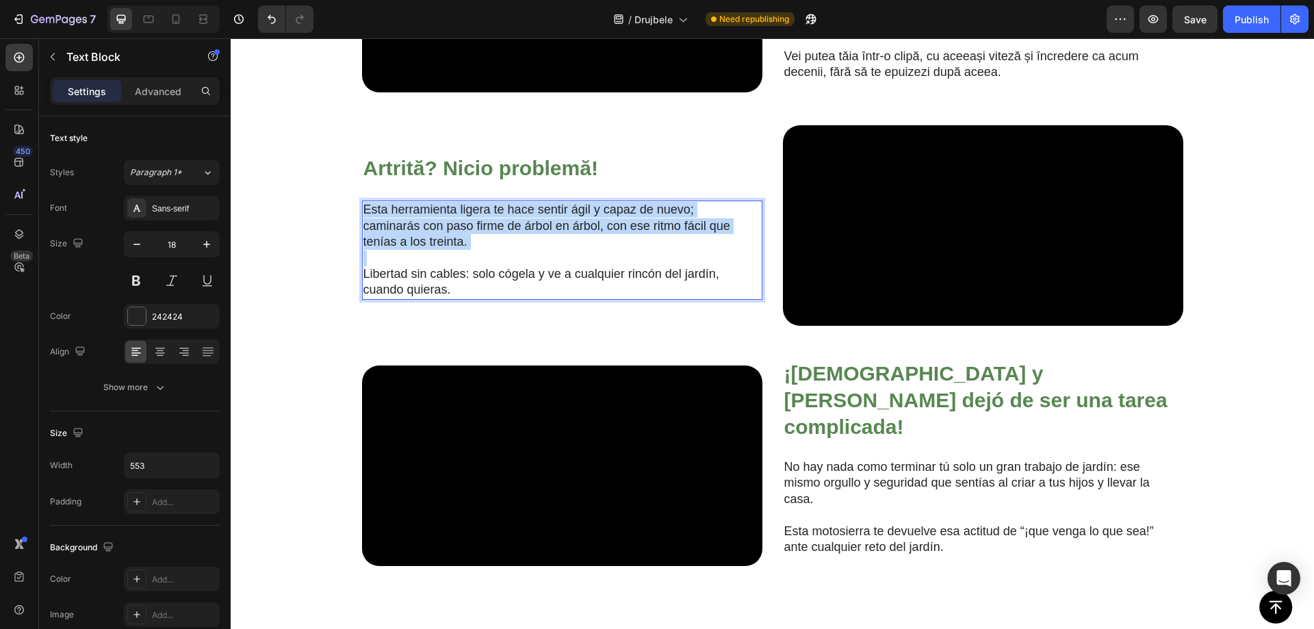
click at [432, 250] on p "Esta herramienta ligera te hace sentir ágil y capaz de nuevo; caminarás con pas…" at bounding box center [552, 226] width 376 height 48
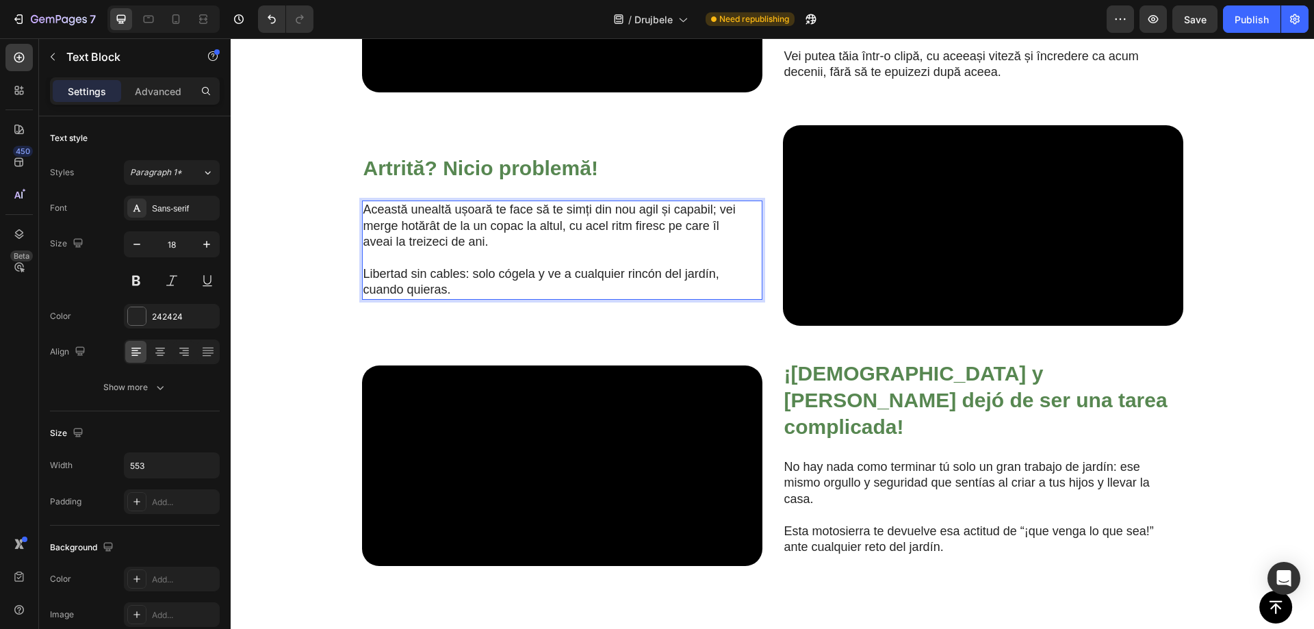
click at [417, 298] on p "Libertad sin cables: solo cógela y ve a cualquier rincón del jardín, cuando qui…" at bounding box center [552, 282] width 376 height 32
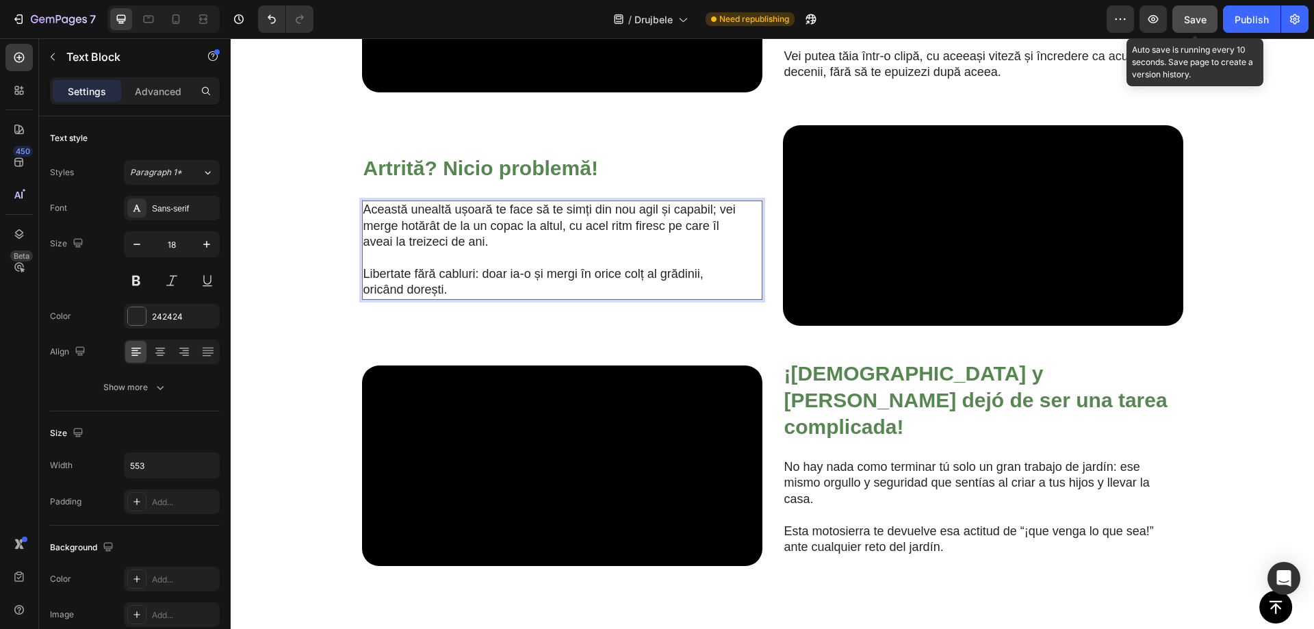
drag, startPoint x: 1194, startPoint y: 14, endPoint x: 963, endPoint y: 52, distance: 234.4
click at [1194, 14] on span "Save" at bounding box center [1195, 20] width 23 height 12
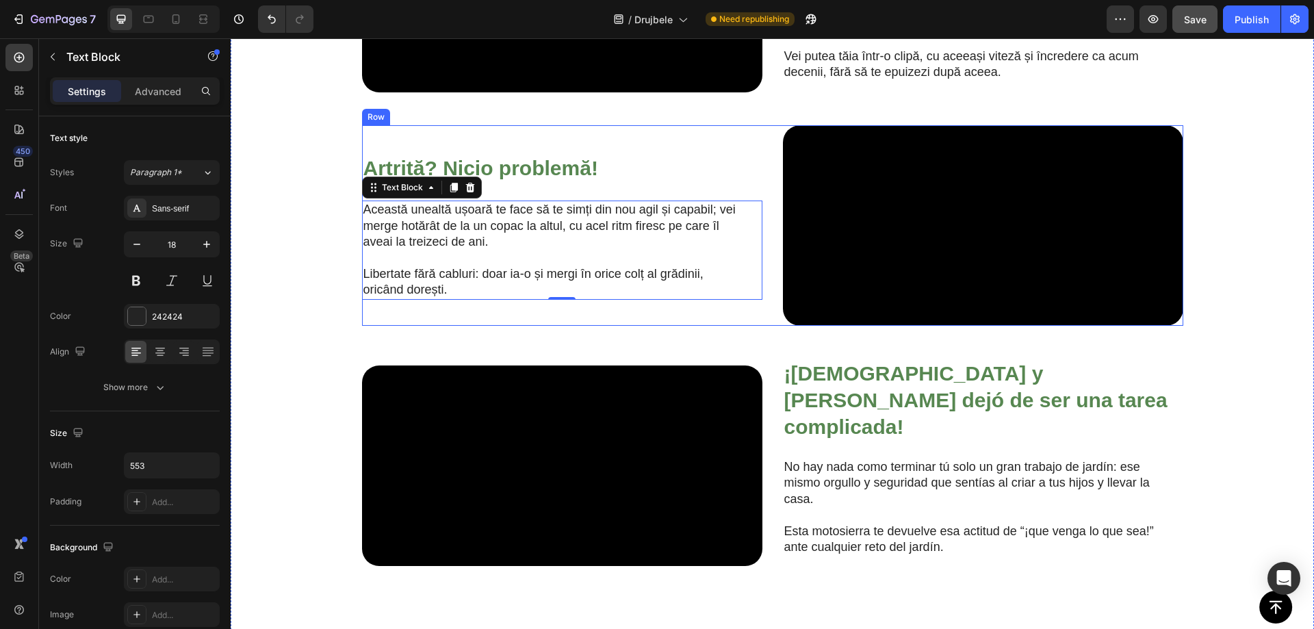
click at [675, 222] on div "⁠⁠⁠⁠⁠⁠⁠ Artrită? Nicio problemă! Heading Această unealtă ușoară te face să te s…" at bounding box center [562, 225] width 400 height 201
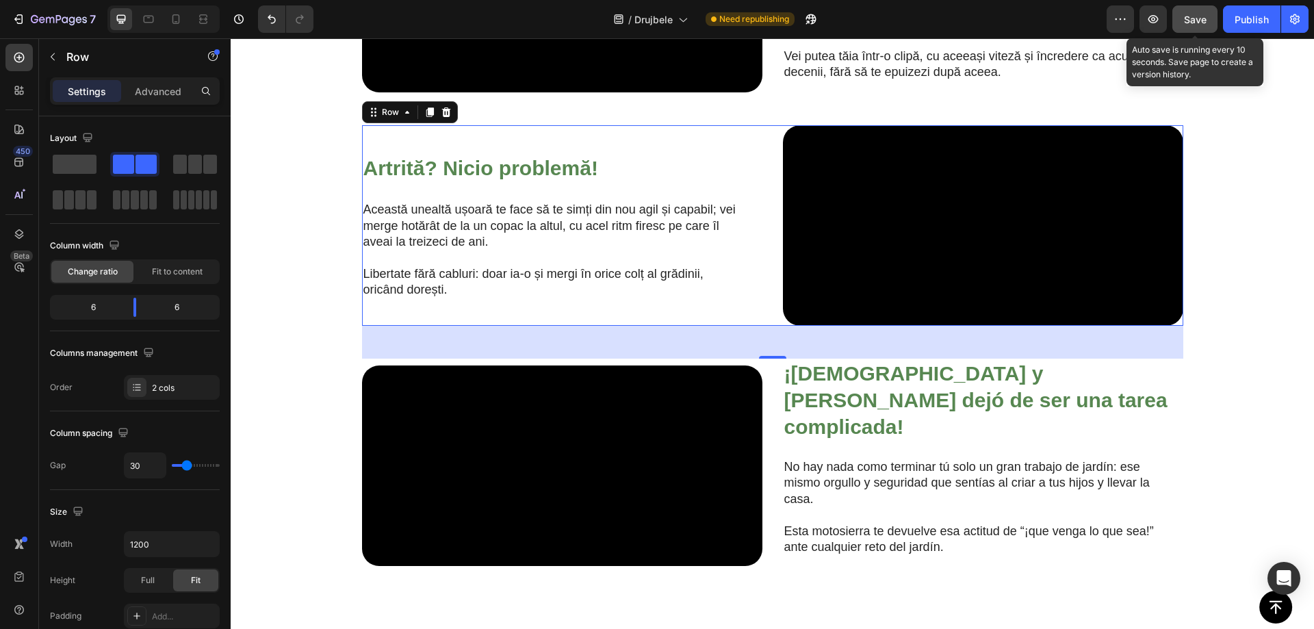
click at [1196, 14] on span "Save" at bounding box center [1195, 20] width 23 height 12
click at [1192, 27] on button "Save" at bounding box center [1195, 18] width 45 height 27
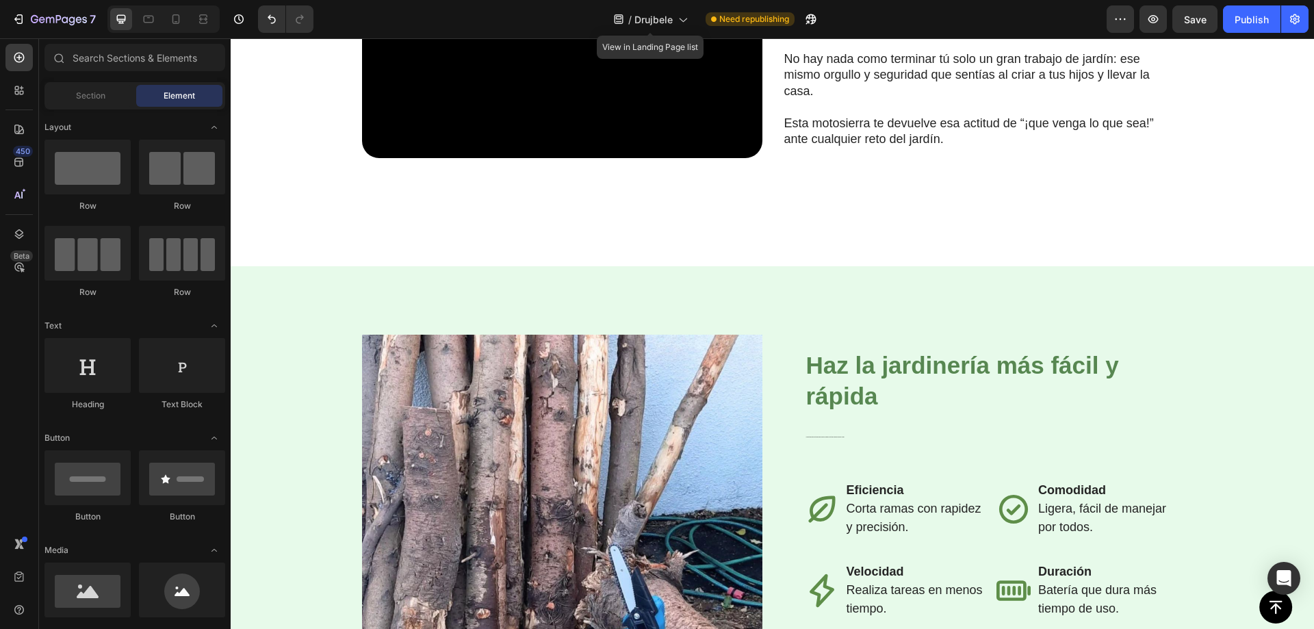
scroll to position [1524, 0]
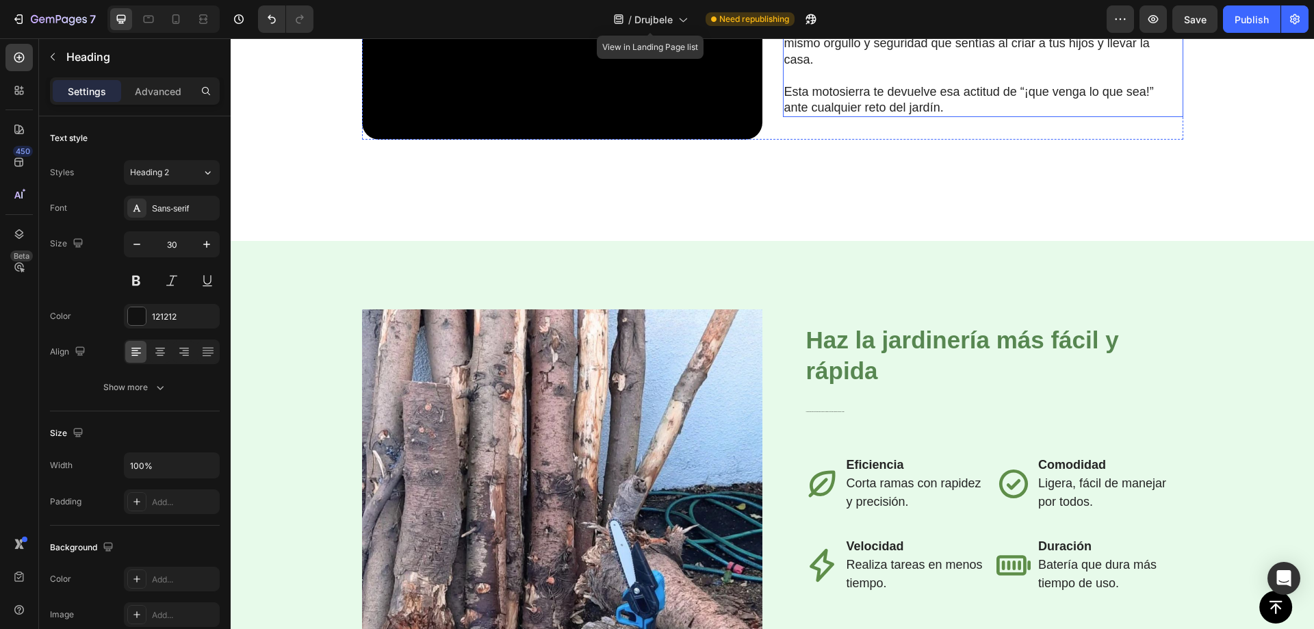
drag, startPoint x: 811, startPoint y: 227, endPoint x: 812, endPoint y: 234, distance: 7.7
click at [811, 68] on p "No hay nada como terminar tú solo un gran trabajo de jardín: ese mismo orgullo …" at bounding box center [973, 44] width 376 height 48
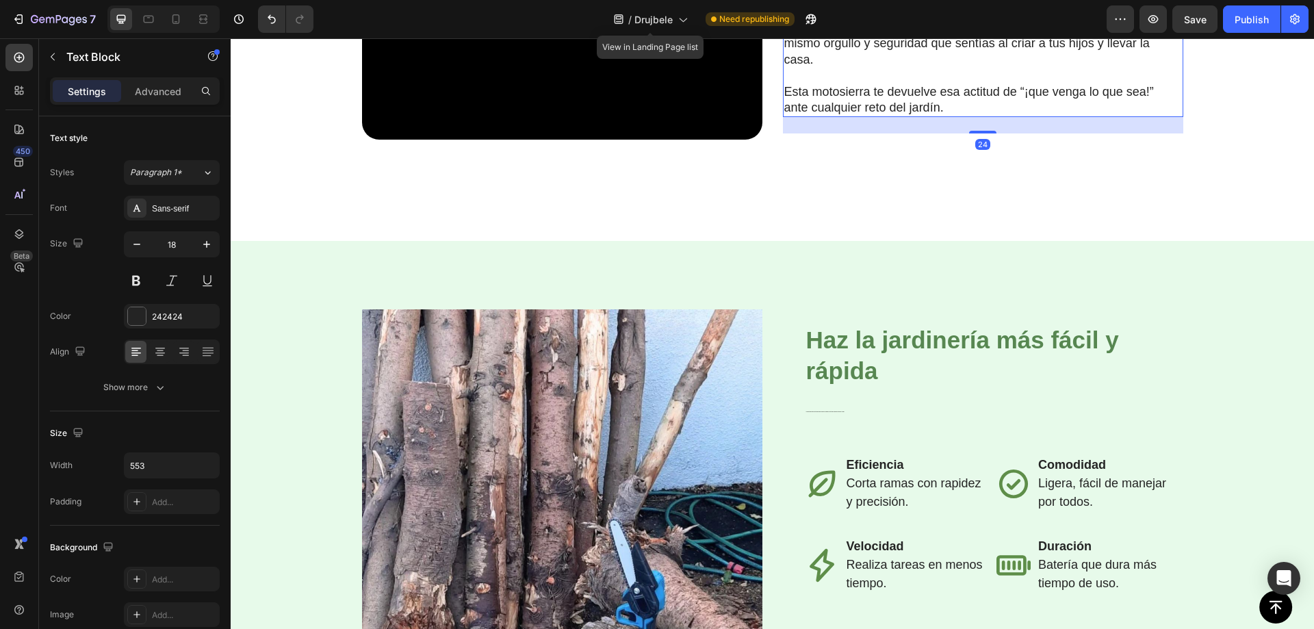
click at [813, 68] on p "No hay nada como terminar tú solo un gran trabajo de jardín: ese mismo orgullo …" at bounding box center [973, 44] width 376 height 48
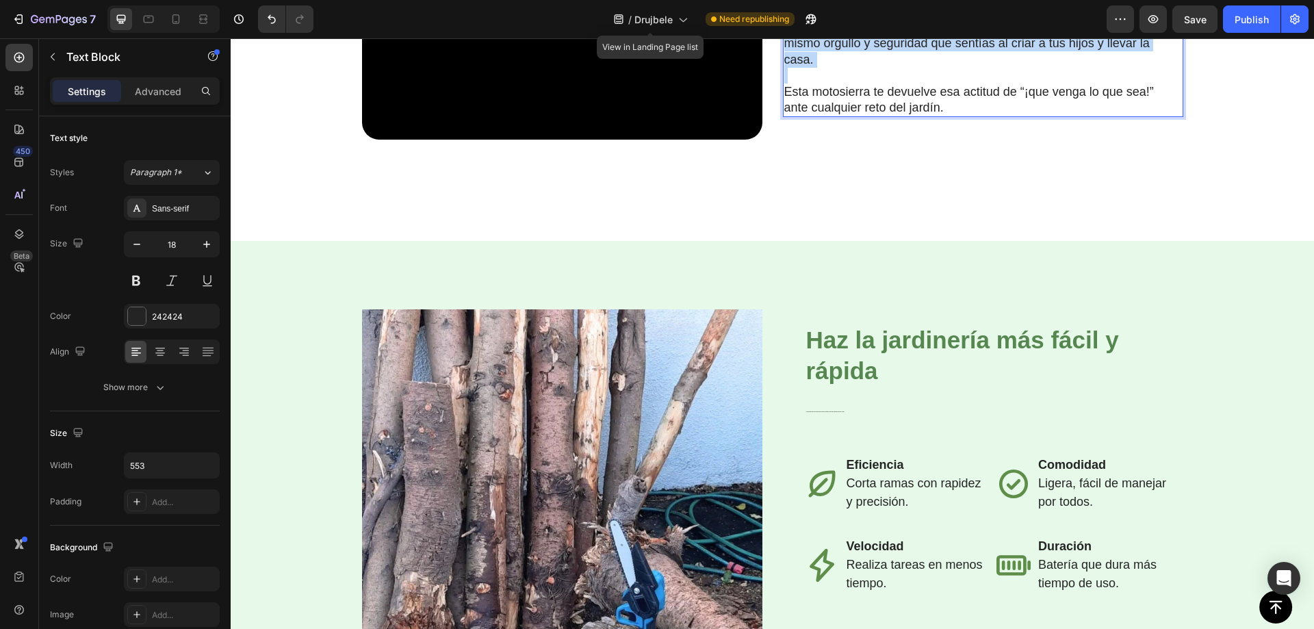
click at [813, 68] on p "No hay nada como terminar tú solo un gran trabajo de jardín: ese mismo orgullo …" at bounding box center [973, 44] width 376 height 48
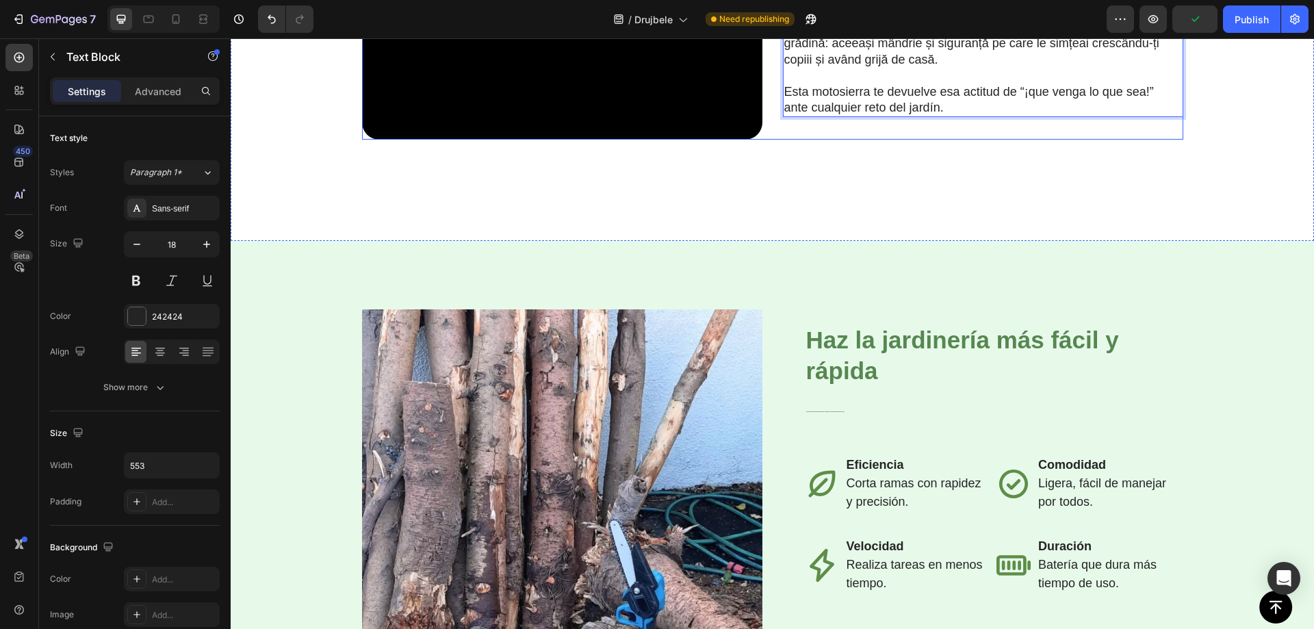
click at [813, 116] on p "Esta motosierra te devuelve esa actitud de “¡que venga lo que sea!” ante cualqu…" at bounding box center [973, 100] width 376 height 32
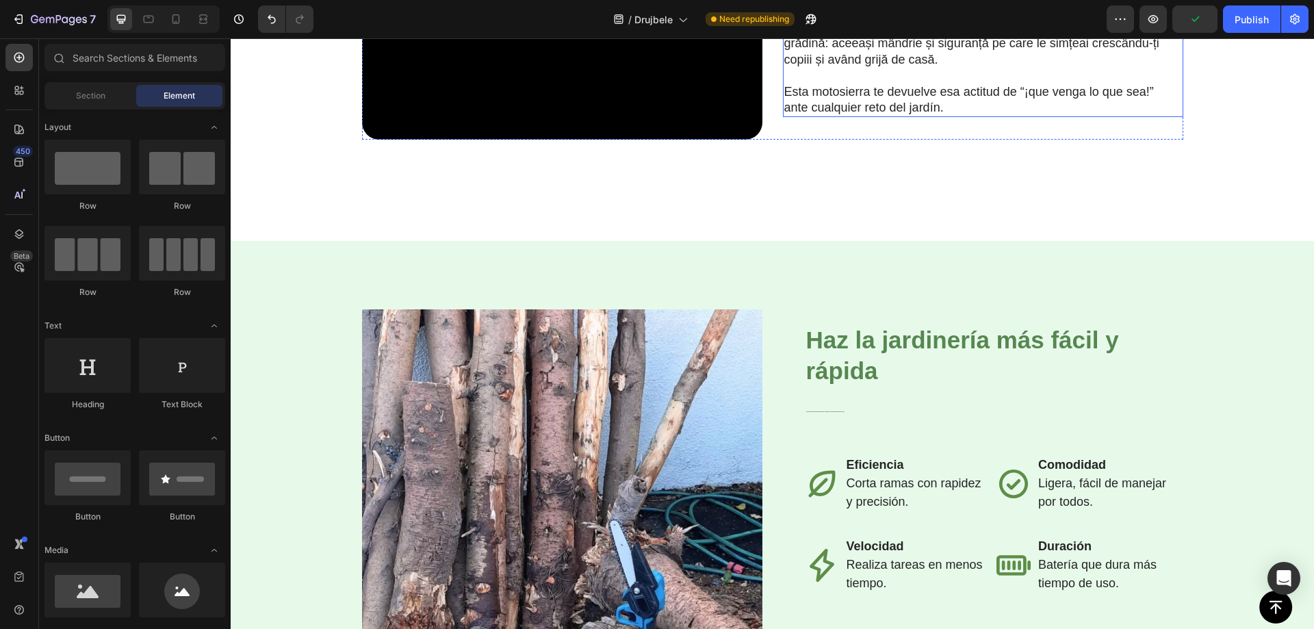
click at [860, 116] on p "Esta motosierra te devuelve esa actitud de “¡que venga lo que sea!” ante cualqu…" at bounding box center [973, 100] width 376 height 32
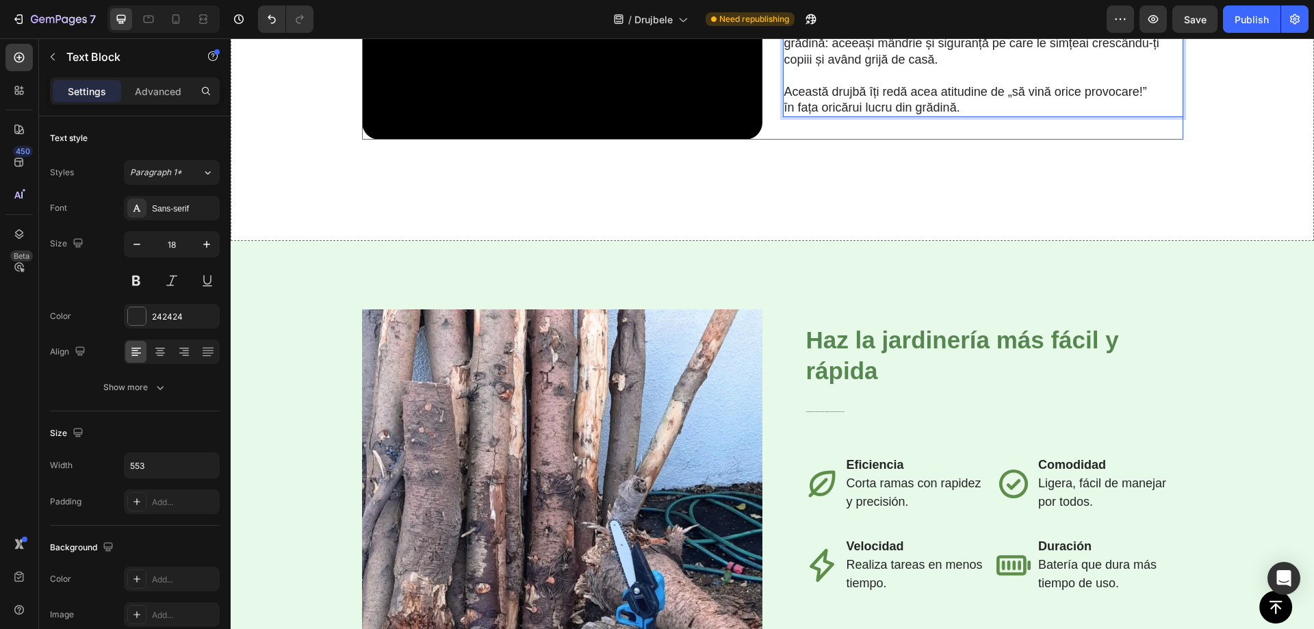
click at [904, 140] on div "⁠⁠⁠⁠⁠⁠⁠ Tăiatul și toaletarea nu mai sunt o sarcină complicată! Heading Nu exis…" at bounding box center [983, 40] width 400 height 201
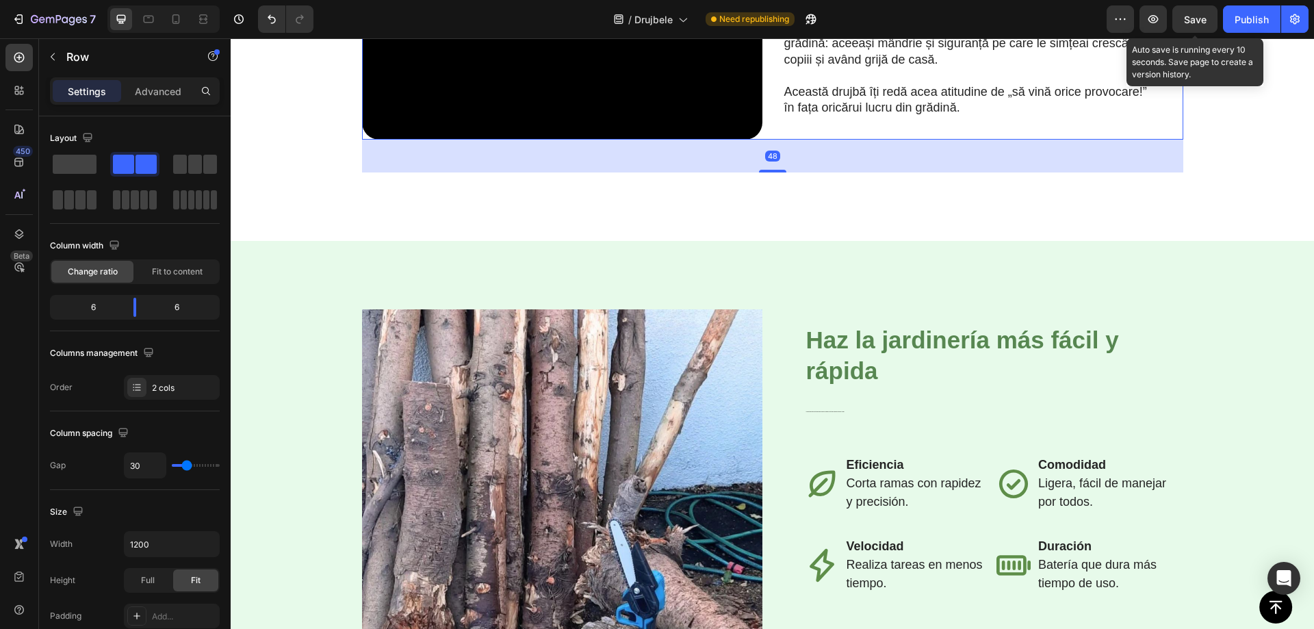
click at [1201, 18] on span "Save" at bounding box center [1195, 20] width 23 height 12
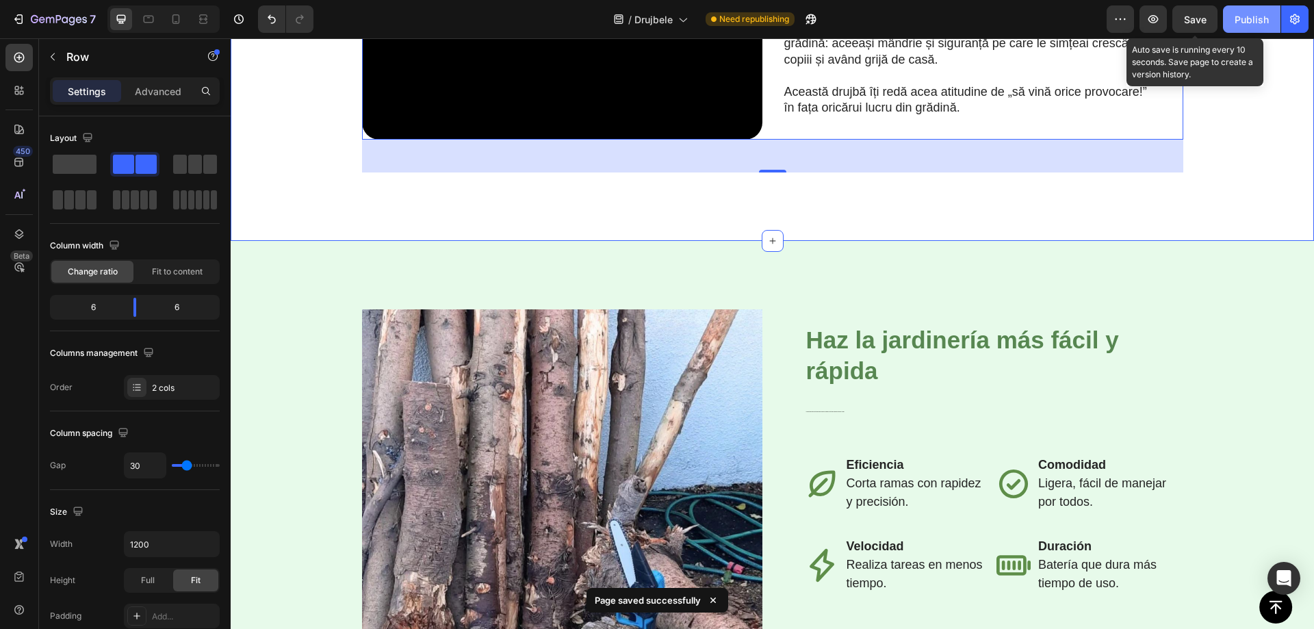
click at [1240, 25] on div "Publish" at bounding box center [1252, 19] width 34 height 14
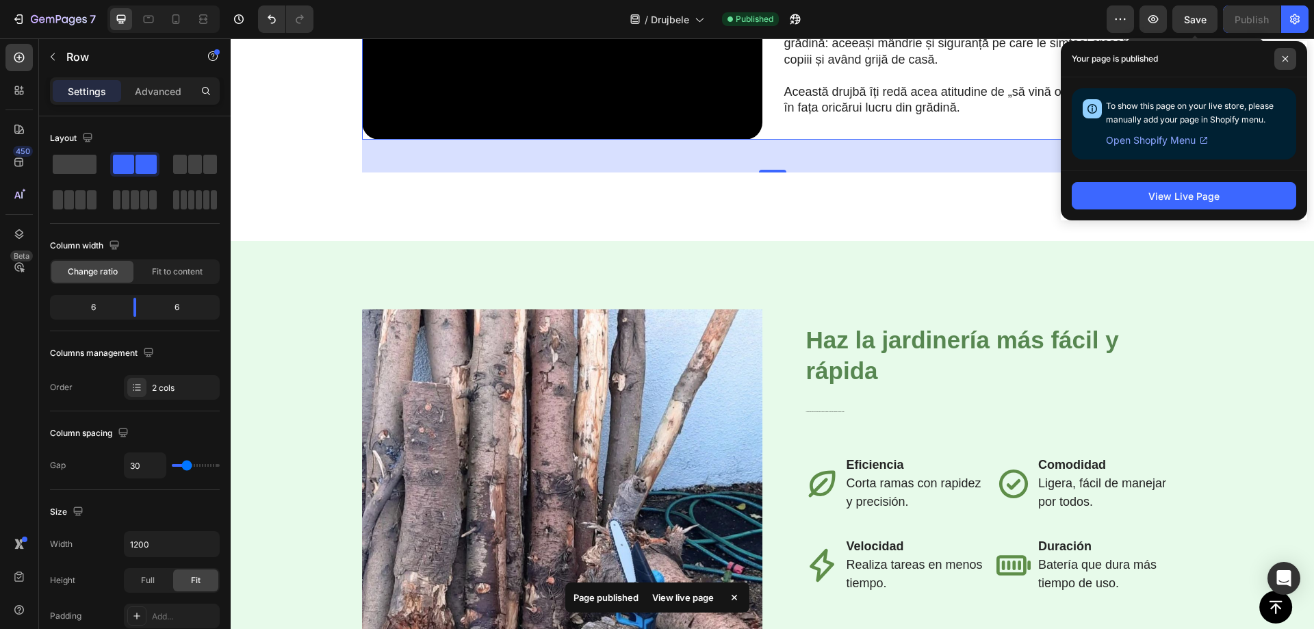
click at [1281, 60] on span at bounding box center [1286, 59] width 22 height 22
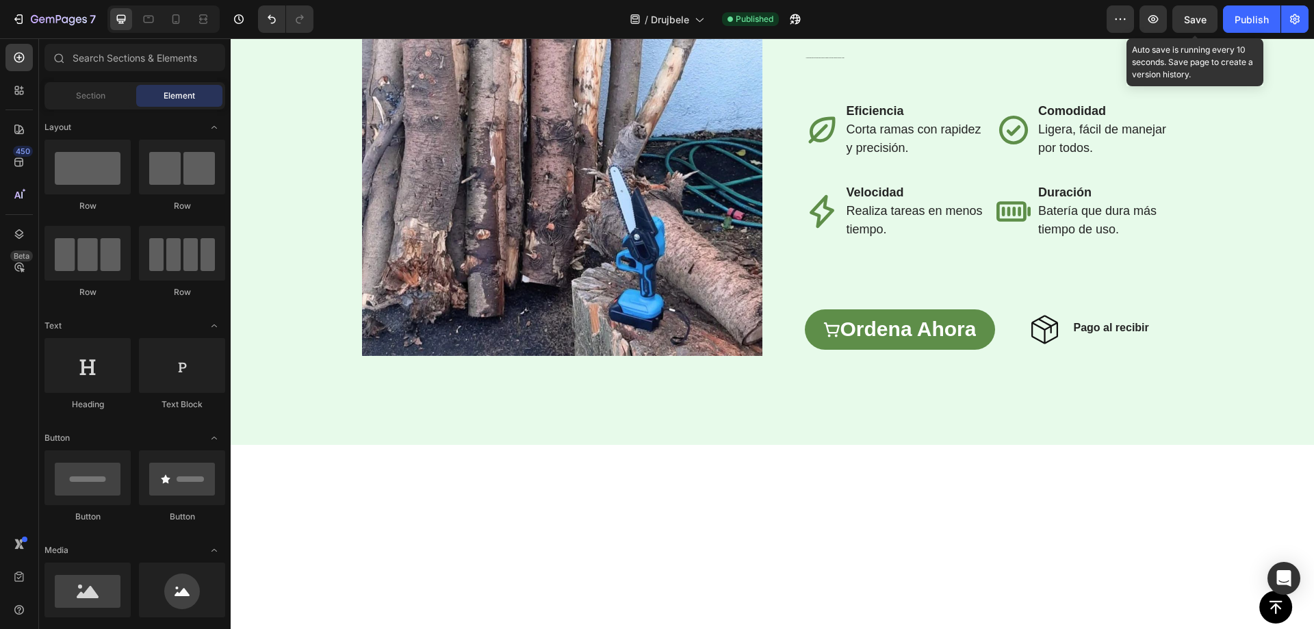
scroll to position [1894, 0]
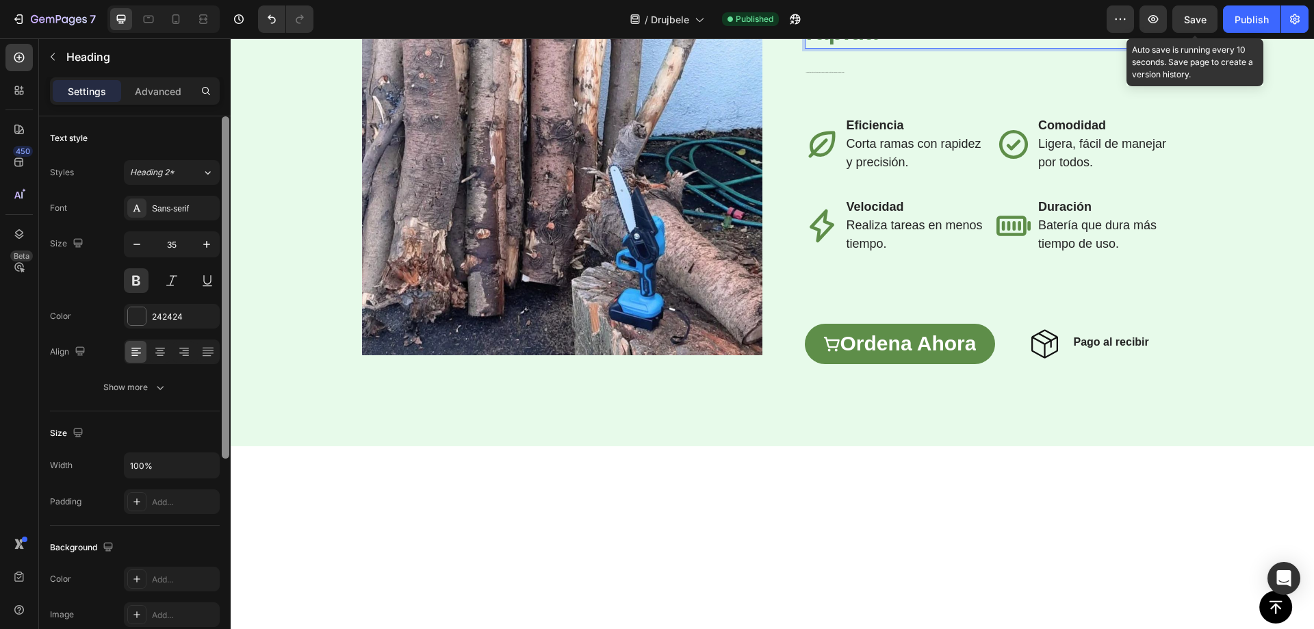
drag, startPoint x: 1200, startPoint y: 18, endPoint x: 225, endPoint y: 133, distance: 982.3
click at [1199, 17] on span "Save" at bounding box center [1195, 20] width 23 height 12
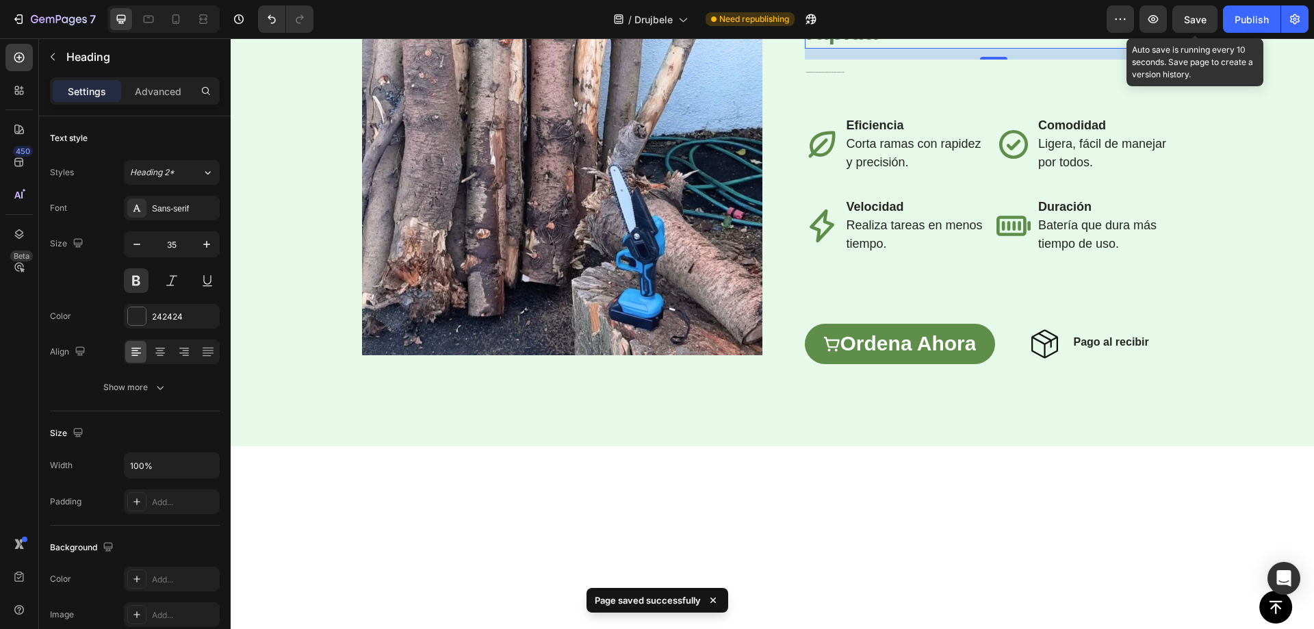
click at [921, 44] on strong "Transformă grădinăritul într-o activitate mai ușoară și mai rapidă" at bounding box center [974, 0] width 337 height 89
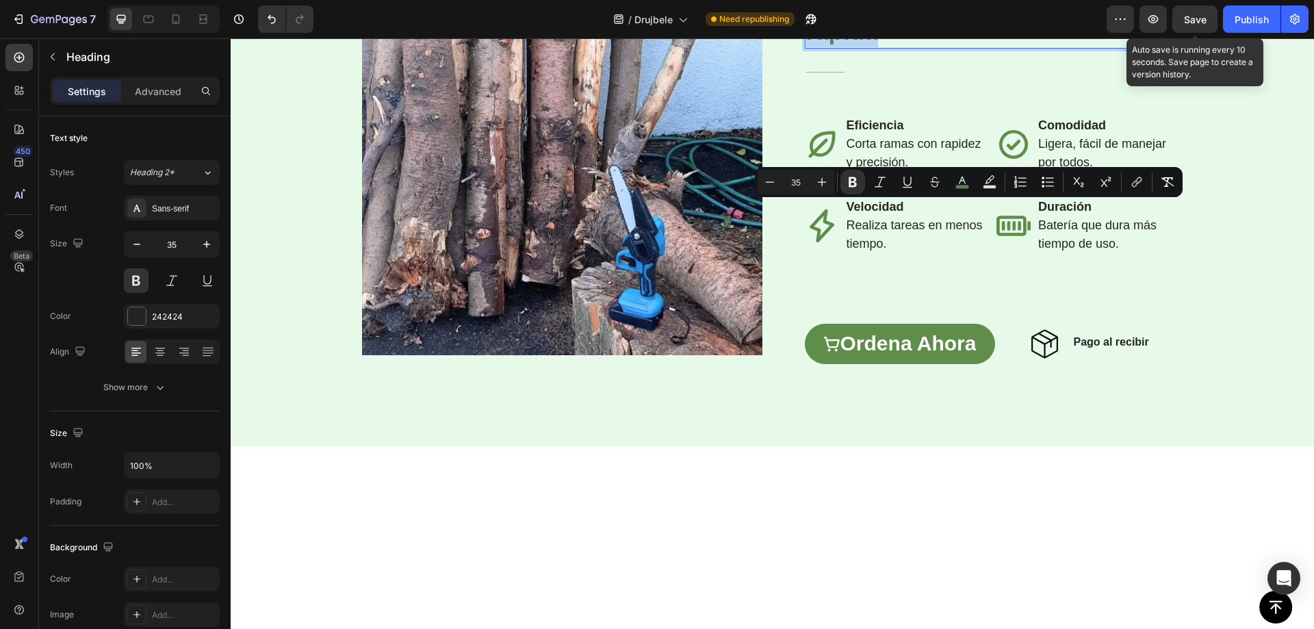
click at [912, 184] on div at bounding box center [912, 184] width 0 height 0
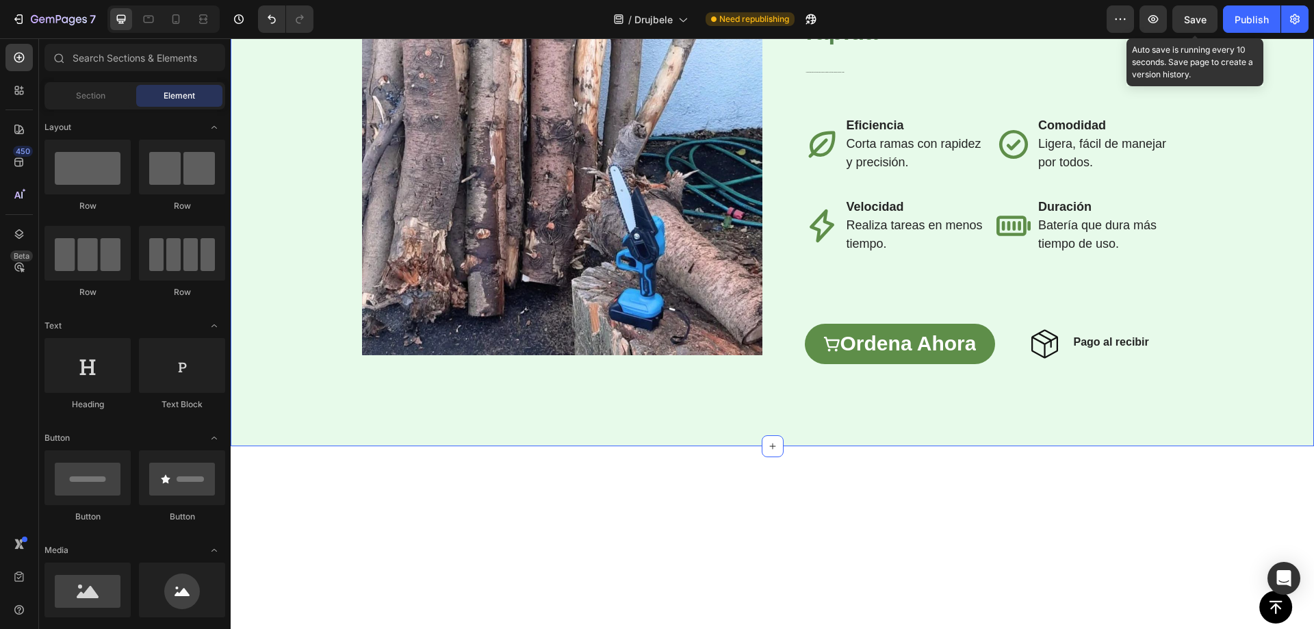
click at [943, 143] on div "Image Row ⁠⁠⁠⁠⁠⁠⁠ Transformă grădinăritul într-o activitate mai ușoară și mai r…" at bounding box center [773, 165] width 1084 height 563
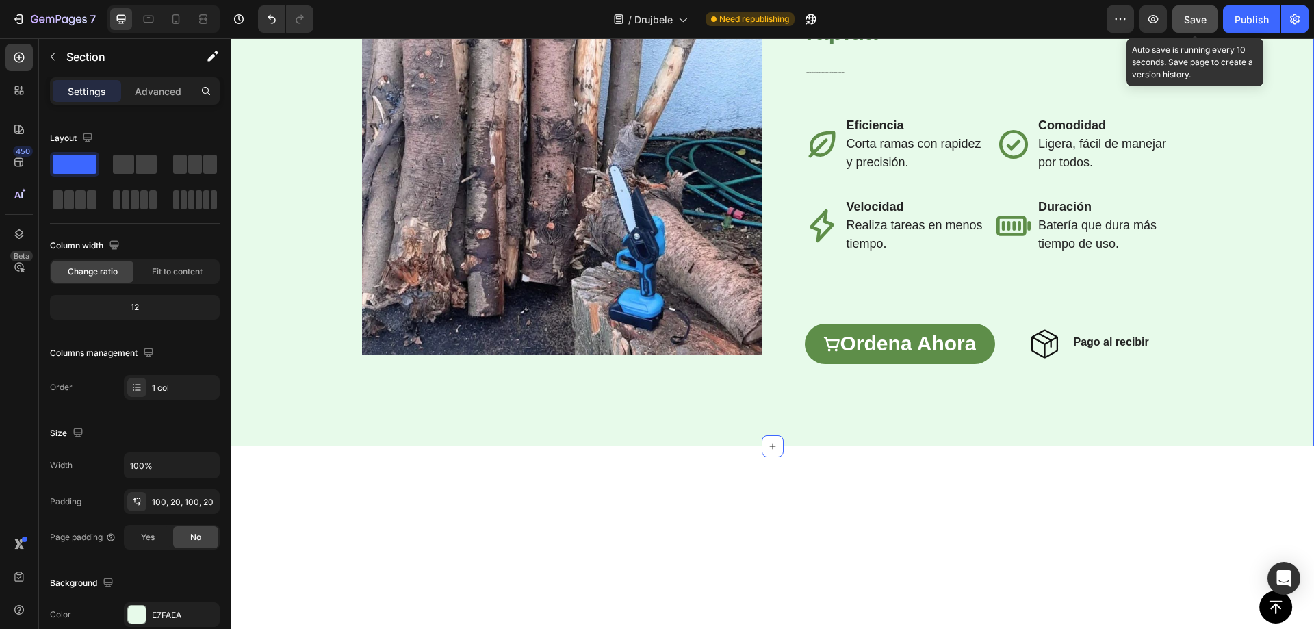
click at [1201, 14] on span "Save" at bounding box center [1195, 20] width 23 height 12
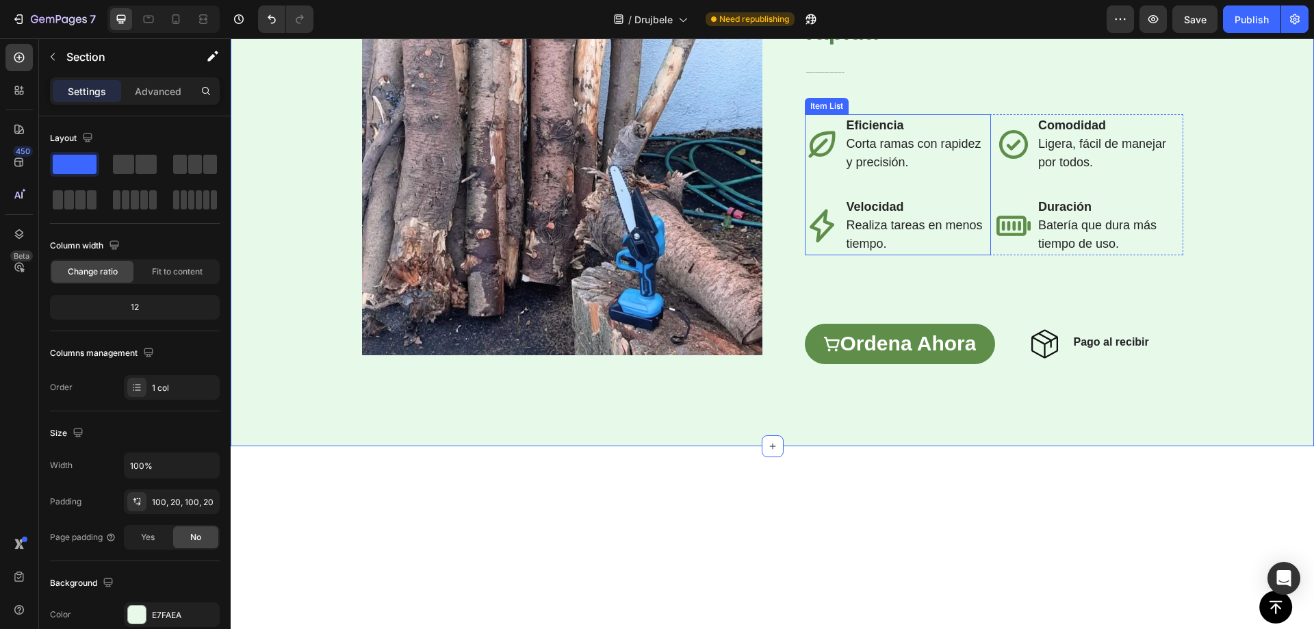
click at [869, 132] on strong "Eficiencia" at bounding box center [876, 125] width 58 height 14
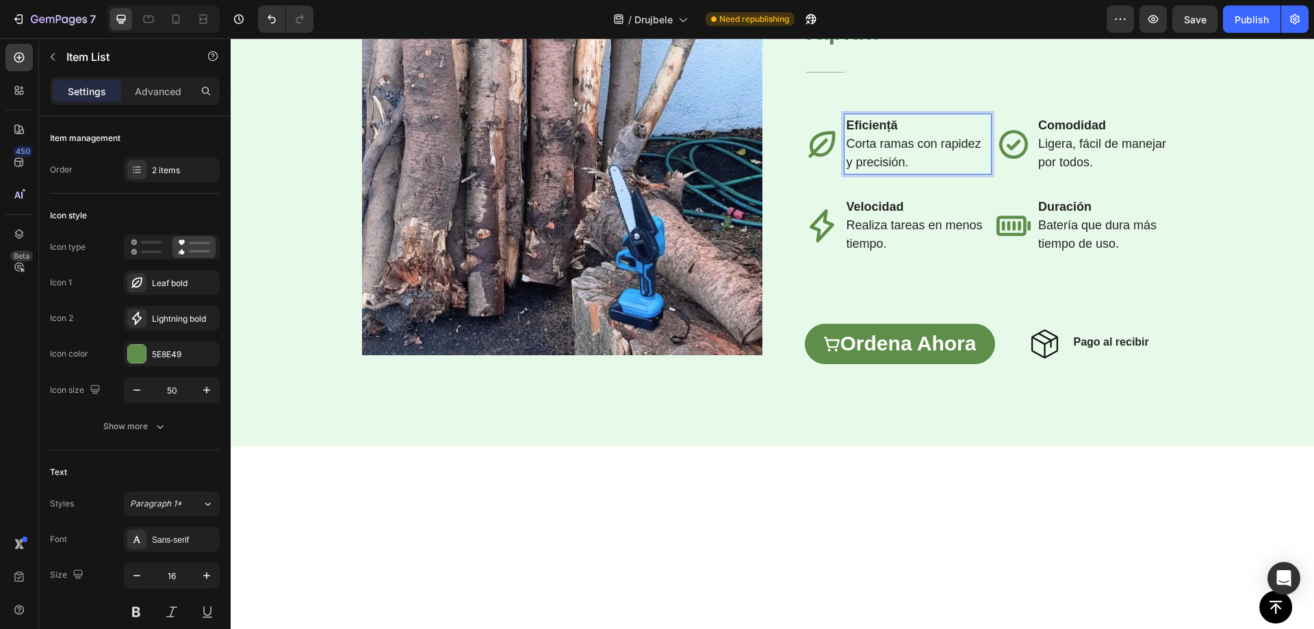
click at [874, 169] on span "Corta ramas con rapidez y precisión." at bounding box center [914, 153] width 135 height 32
click at [865, 214] on strong "Velocidad" at bounding box center [876, 207] width 58 height 14
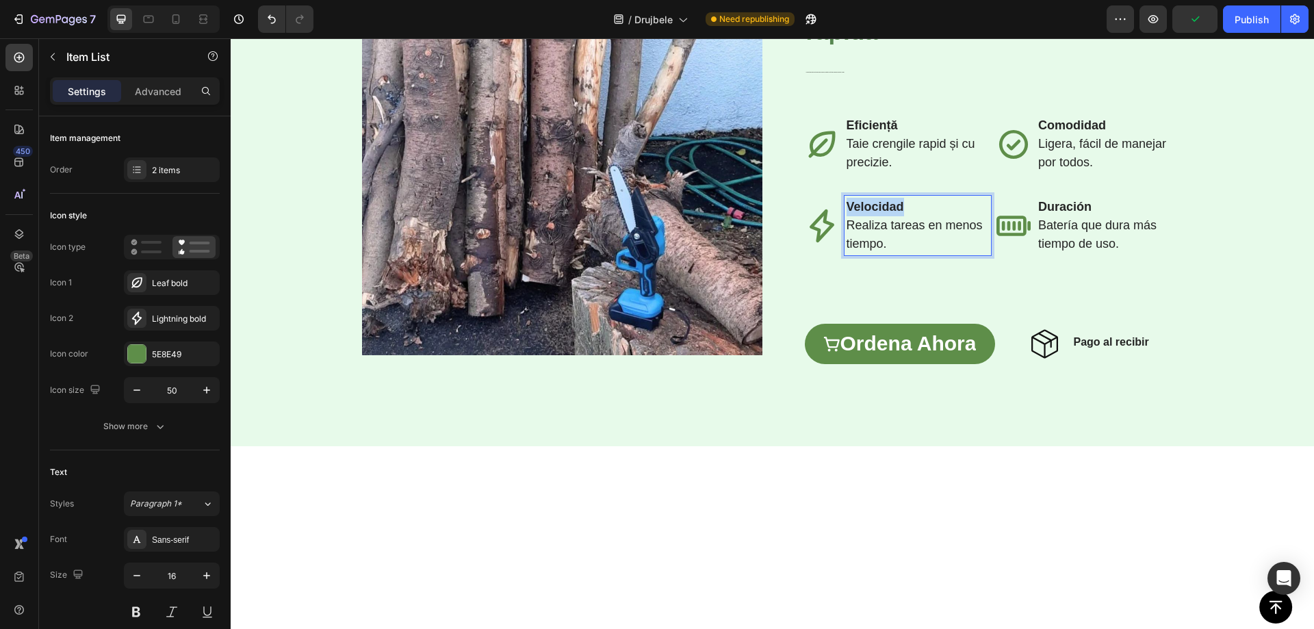
click at [865, 214] on strong "Velocidad" at bounding box center [876, 207] width 58 height 14
click at [852, 253] on p "⁠⁠⁠⁠⁠⁠⁠ Realiza tareas en menos tiempo." at bounding box center [918, 234] width 143 height 37
click at [852, 253] on p "Realiza tareas en menos tiempo." at bounding box center [918, 234] width 143 height 37
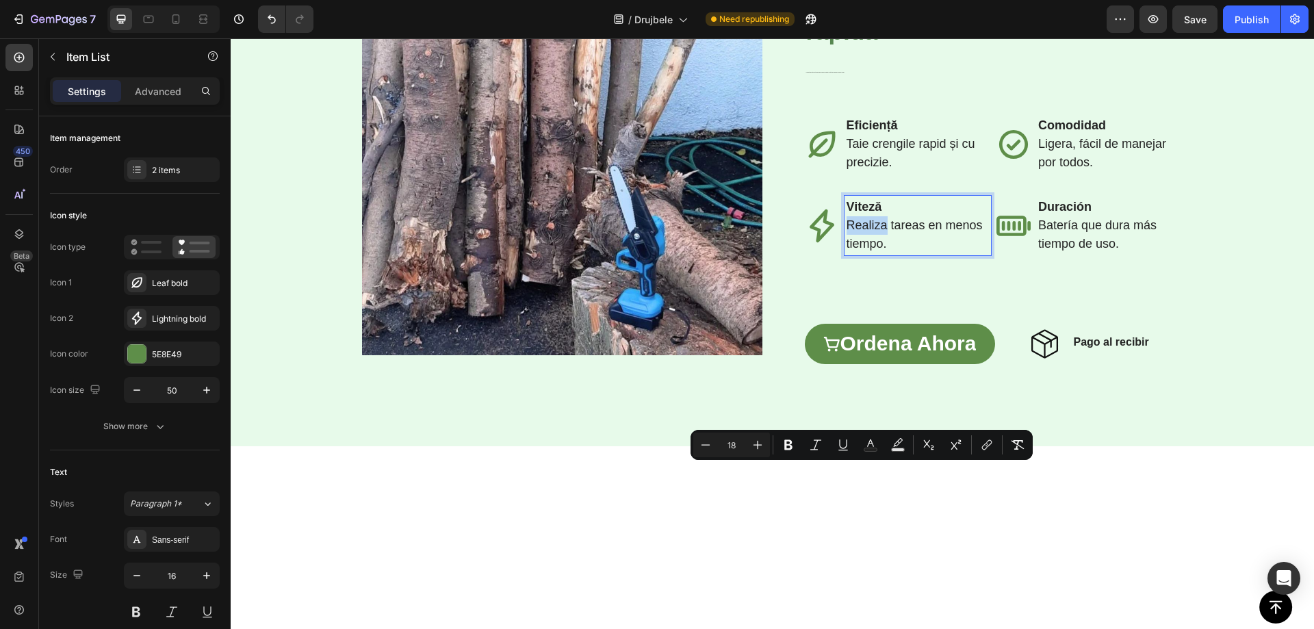
click at [869, 251] on span "Realiza tareas en menos tiempo." at bounding box center [915, 234] width 136 height 32
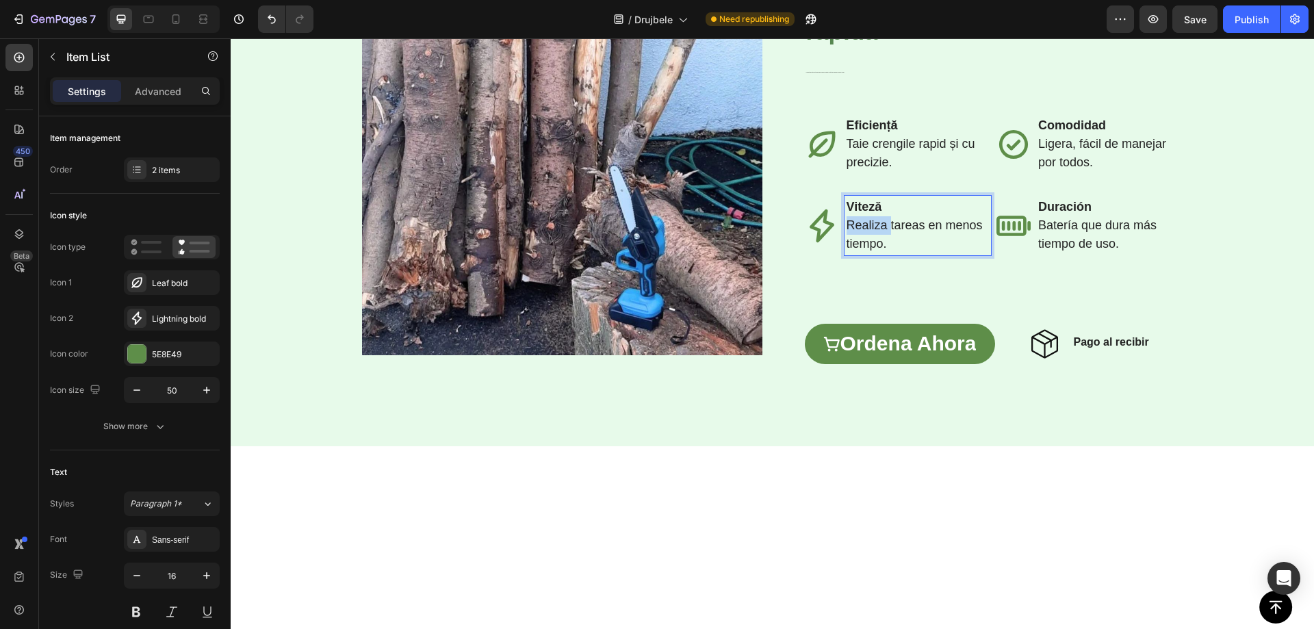
click at [869, 251] on span "Realiza tareas en menos tiempo." at bounding box center [915, 234] width 136 height 32
click at [1063, 132] on strong "Comodidad" at bounding box center [1073, 125] width 68 height 14
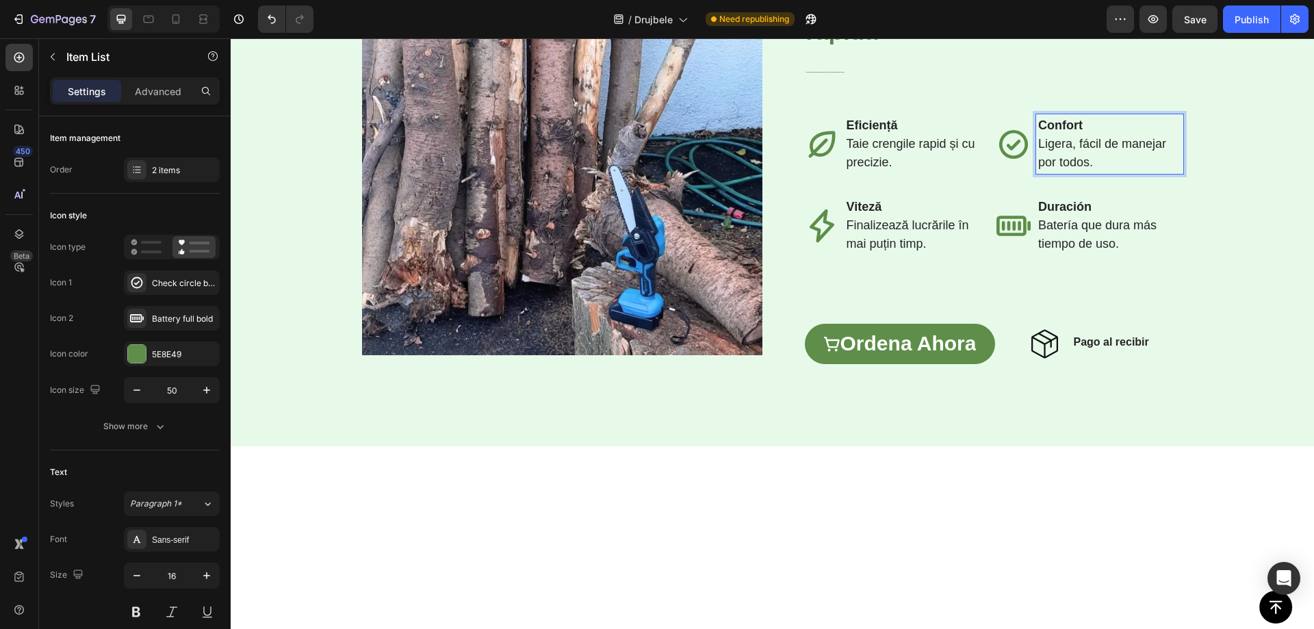
click at [1077, 169] on span "Ligera, fácil de manejar por todos." at bounding box center [1103, 153] width 128 height 32
click at [1057, 214] on strong "Duración" at bounding box center [1065, 207] width 53 height 14
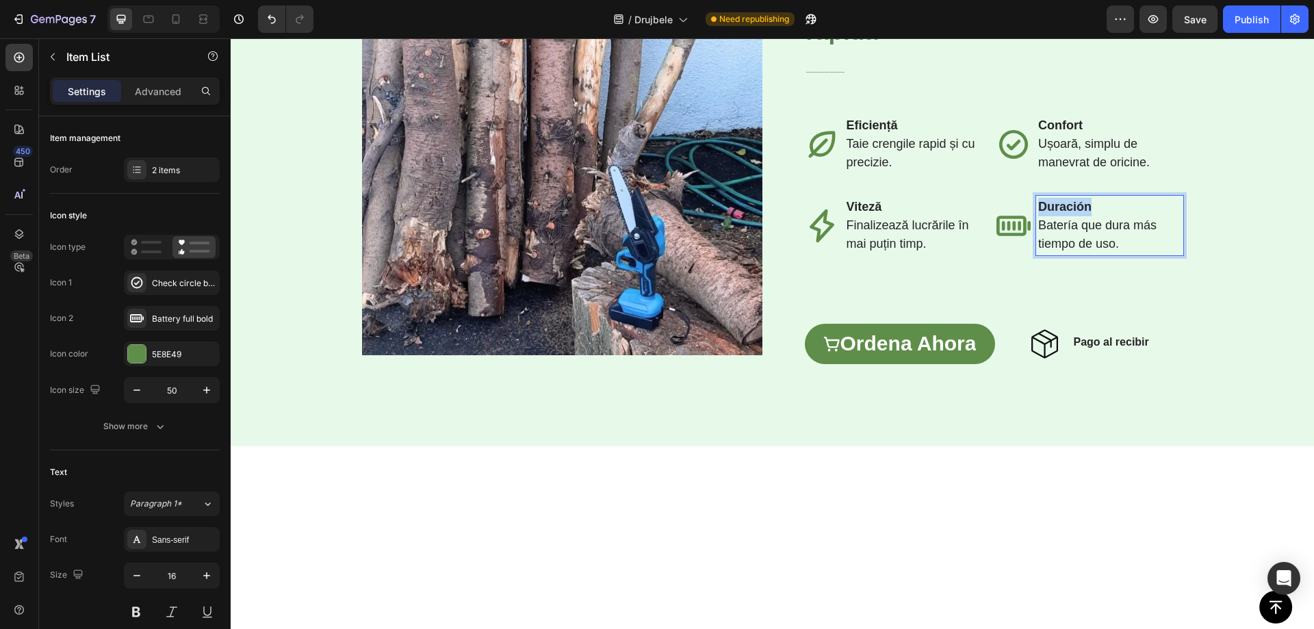
click at [1056, 214] on strong "Duración" at bounding box center [1065, 207] width 53 height 14
click at [1104, 253] on p "Durată Batería que dura más tiempo de uso." at bounding box center [1110, 225] width 143 height 55
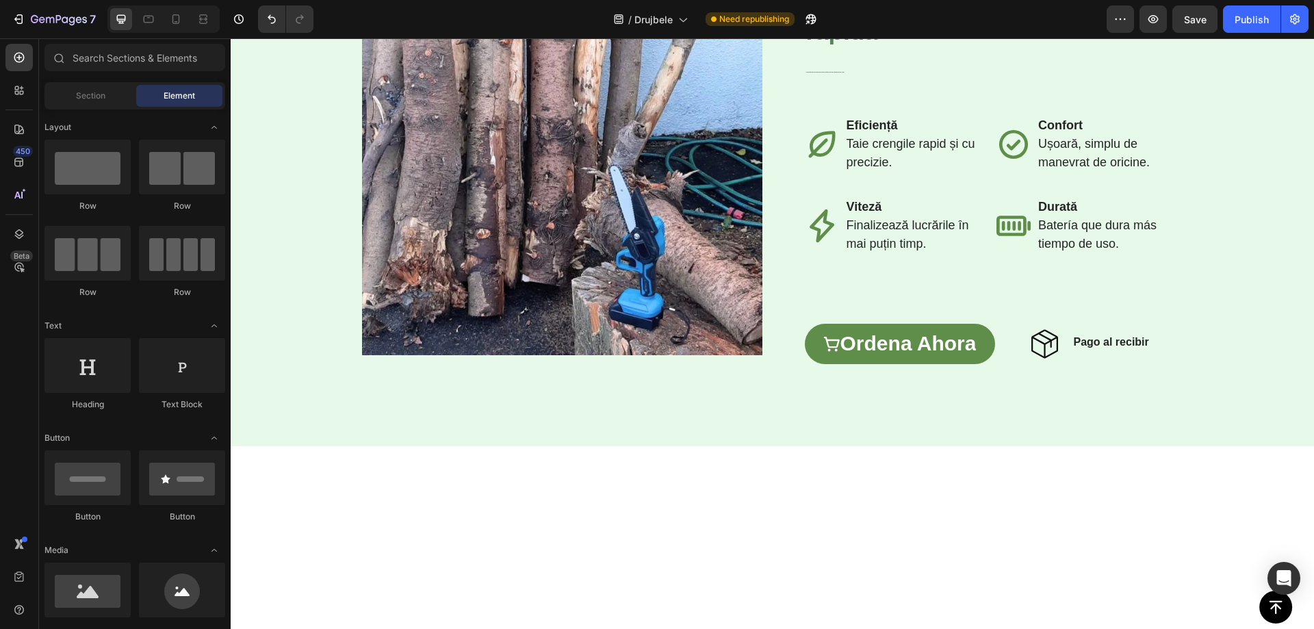
click at [1072, 251] on span "Batería que dura más tiempo de uso." at bounding box center [1098, 234] width 118 height 32
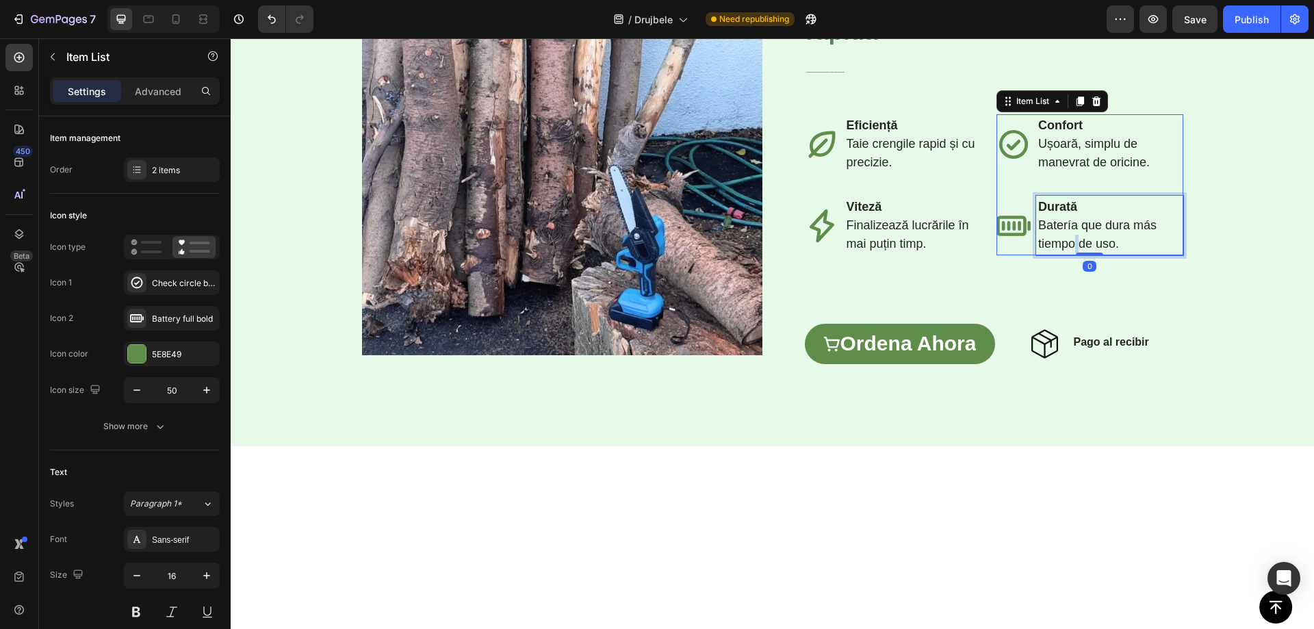
click at [1072, 251] on span "Batería que dura más tiempo de uso." at bounding box center [1098, 234] width 118 height 32
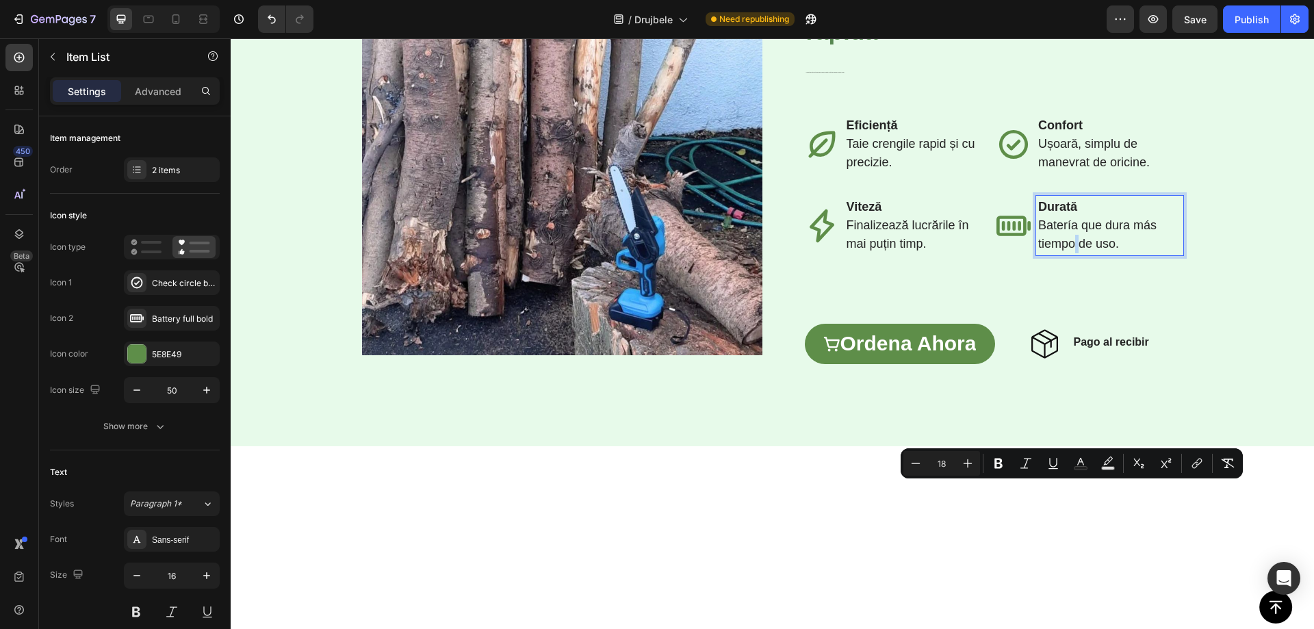
click at [1068, 251] on span "Batería que dura más tiempo de uso." at bounding box center [1098, 234] width 118 height 32
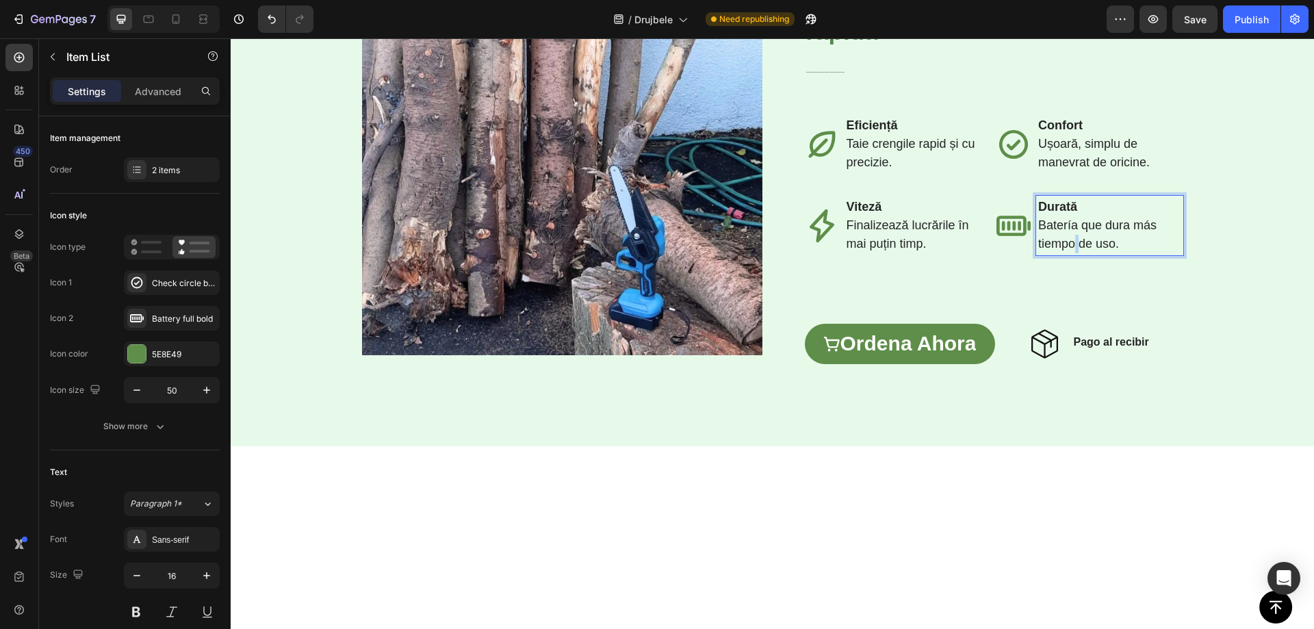
click at [1068, 251] on span "Batería que dura más tiempo de uso." at bounding box center [1098, 234] width 118 height 32
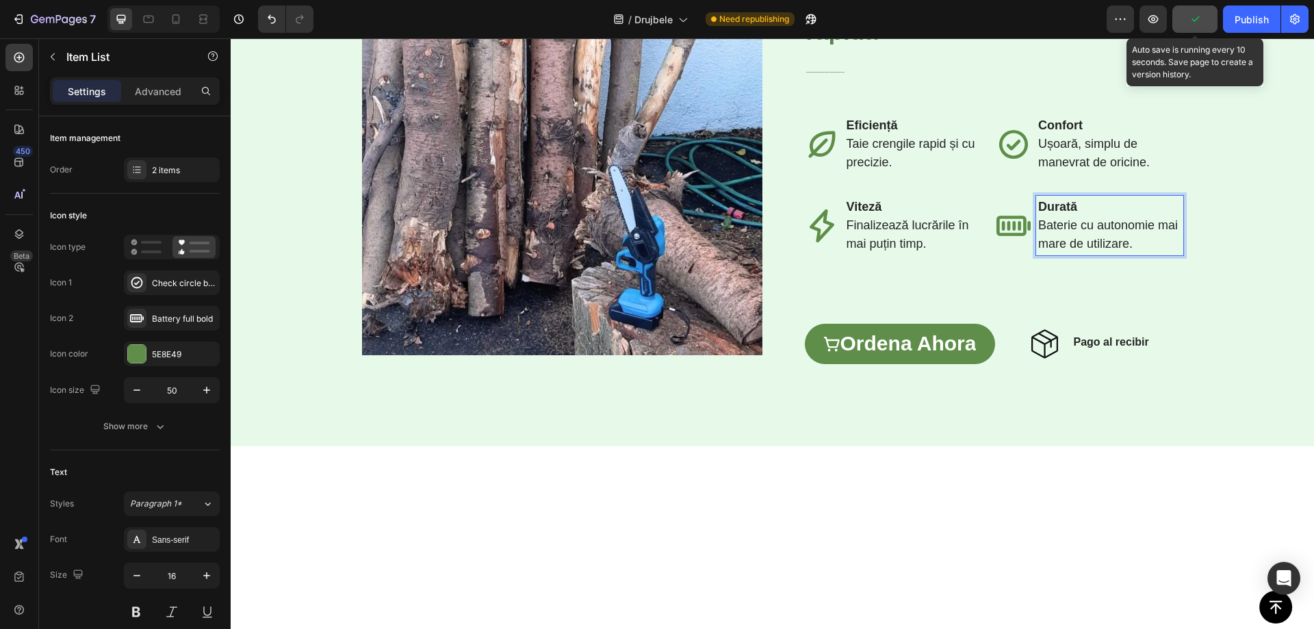
click at [1186, 20] on button "button" at bounding box center [1195, 18] width 45 height 27
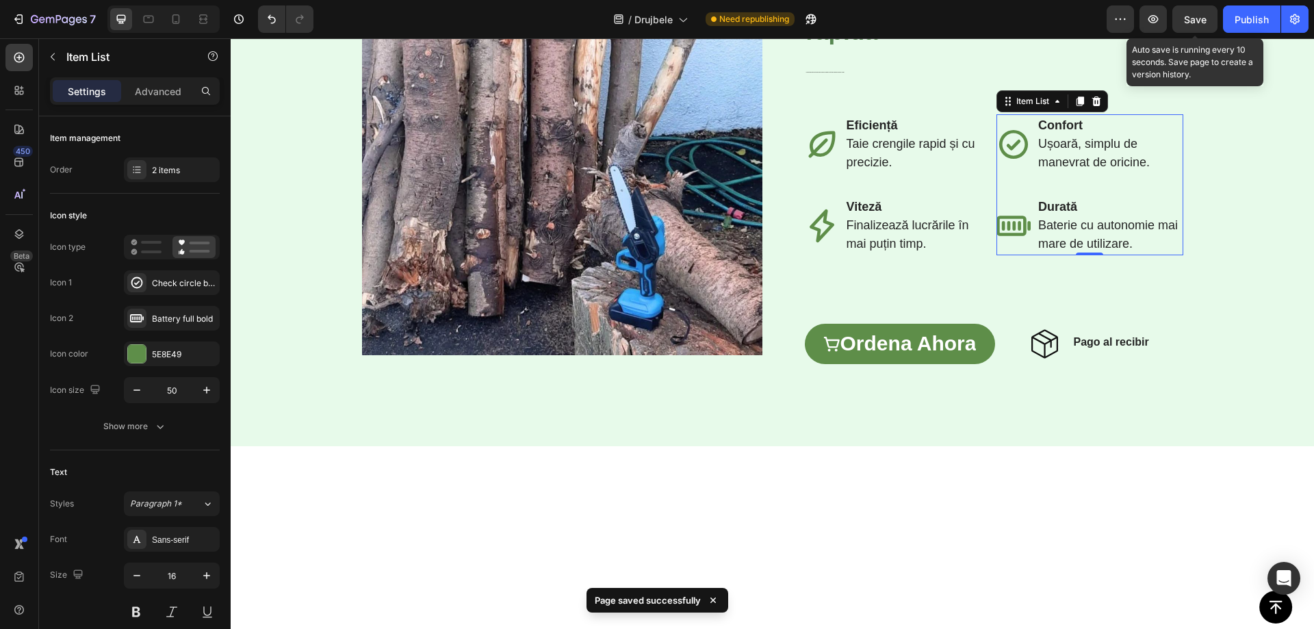
click at [1195, 21] on span "Save" at bounding box center [1195, 20] width 23 height 12
click at [1039, 166] on div "Image Row ⁠⁠⁠⁠⁠⁠⁠ Transformă grădinăritul într-o activitate mai ușoară și mai r…" at bounding box center [773, 165] width 1084 height 563
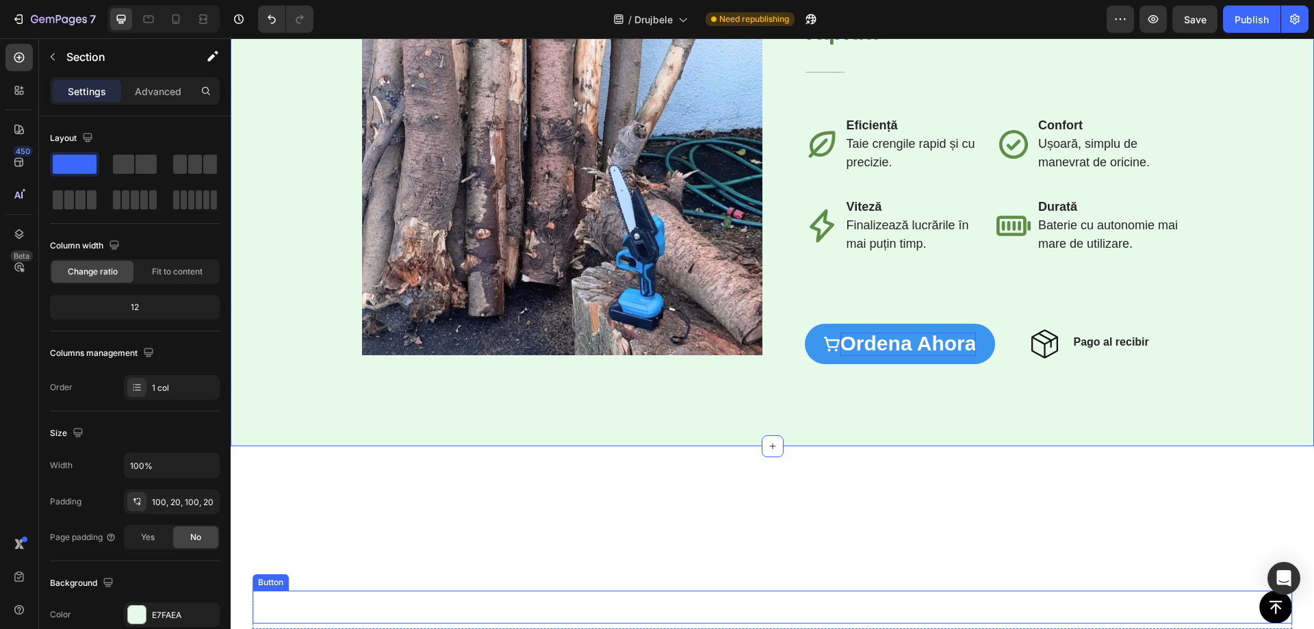
click at [912, 355] on span "ordena ahora" at bounding box center [909, 343] width 136 height 23
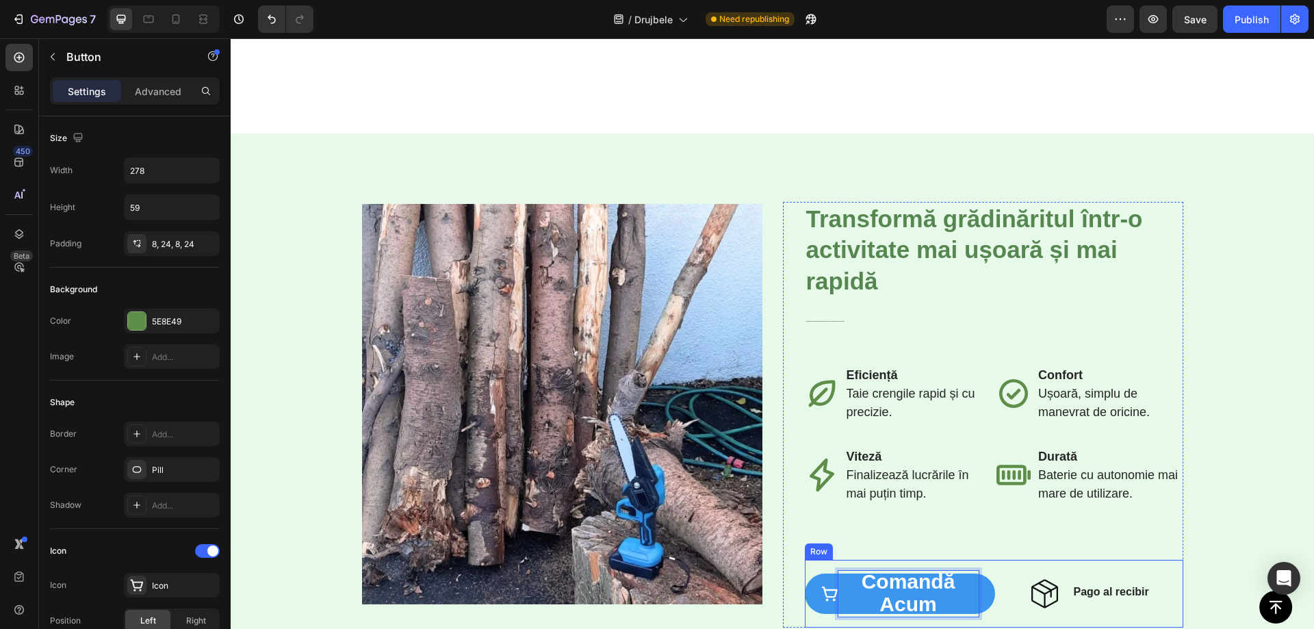
scroll to position [2153, 0]
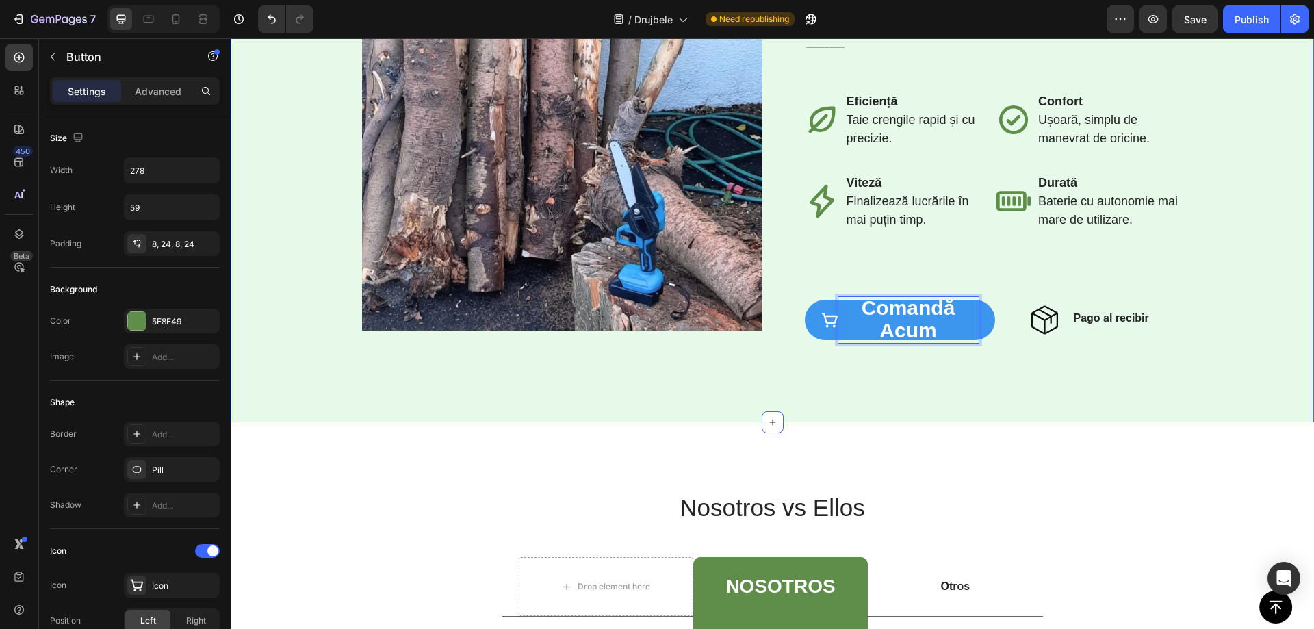
click at [1231, 370] on div "Image Row ⁠⁠⁠⁠⁠⁠⁠ Transformă grădinăritul într-o activitate mai ușoară și mai r…" at bounding box center [773, 141] width 1084 height 563
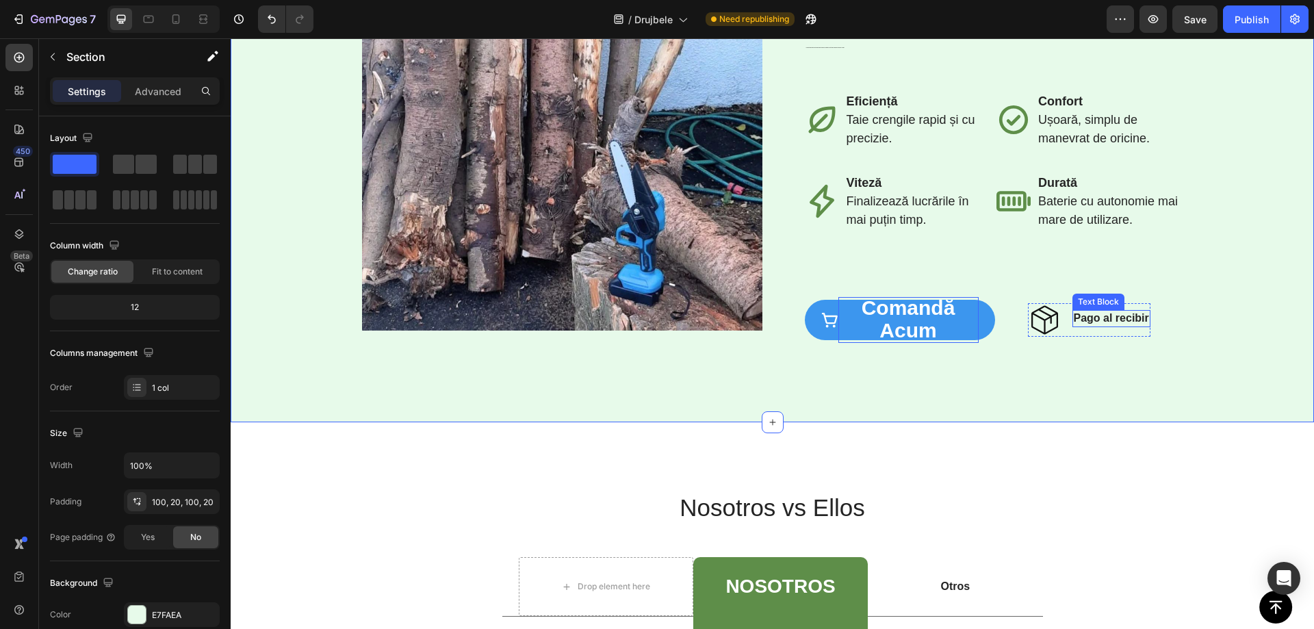
click at [1114, 314] on strong "Pago al recibir" at bounding box center [1111, 318] width 75 height 12
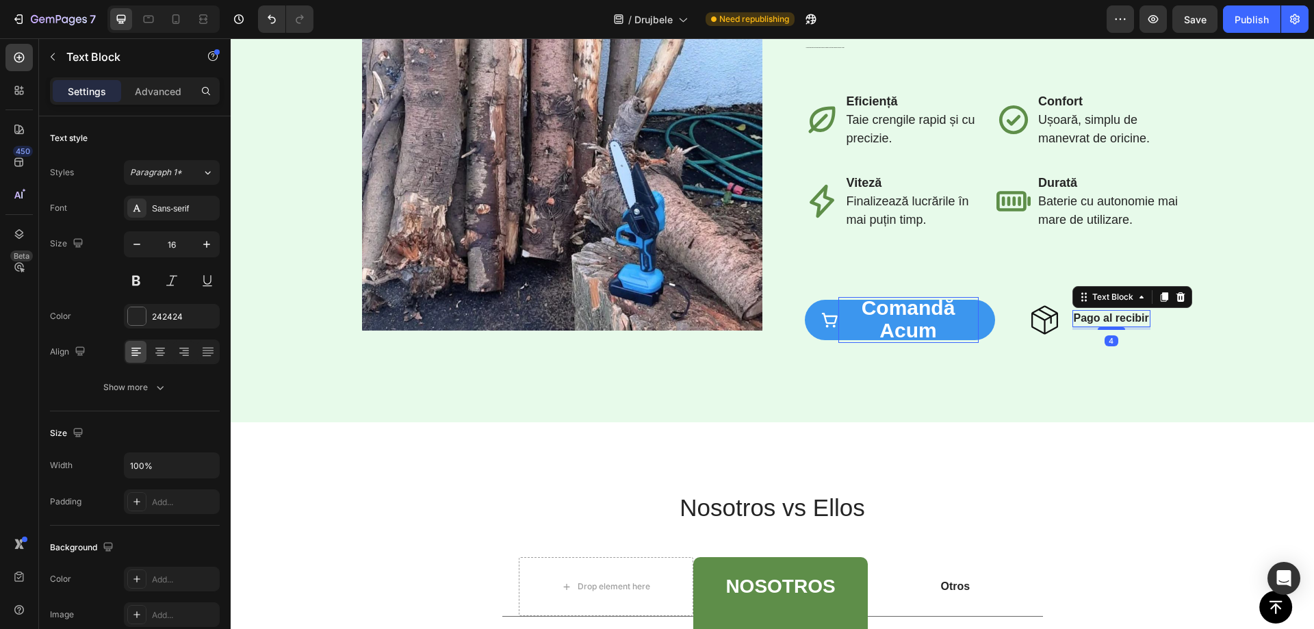
click at [1117, 316] on strong "Pago al recibir" at bounding box center [1111, 318] width 75 height 12
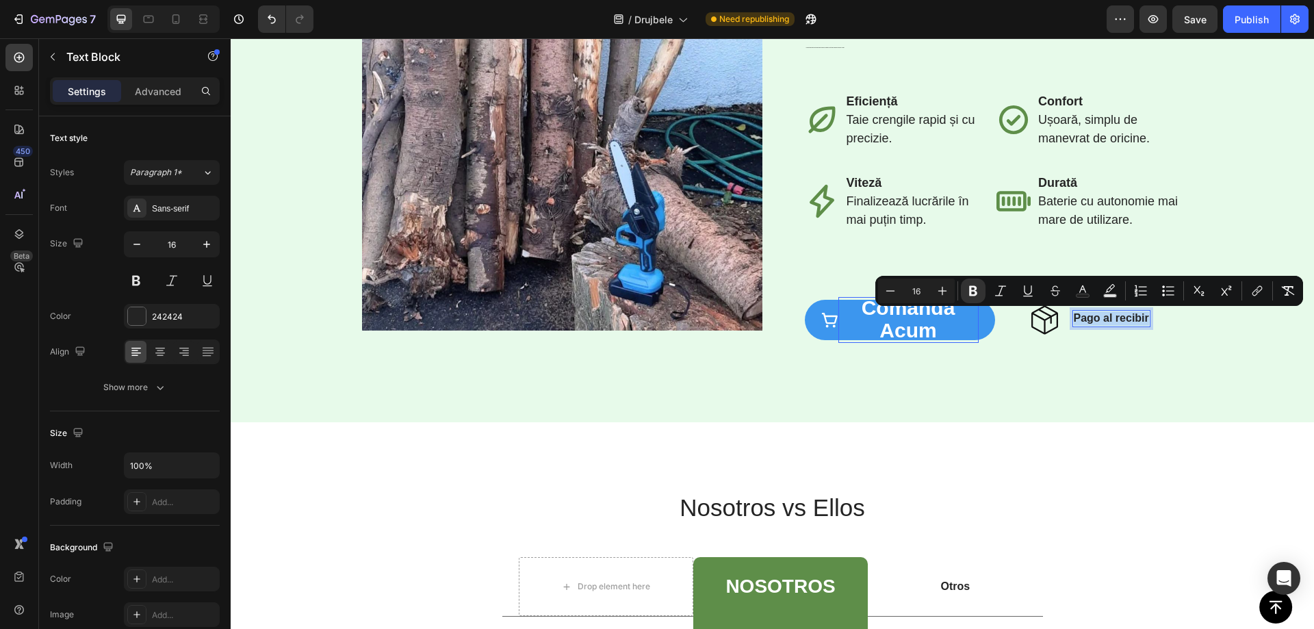
copy strong "Pago al recibir"
click at [1101, 319] on strong "Pago al recibir" at bounding box center [1111, 318] width 75 height 12
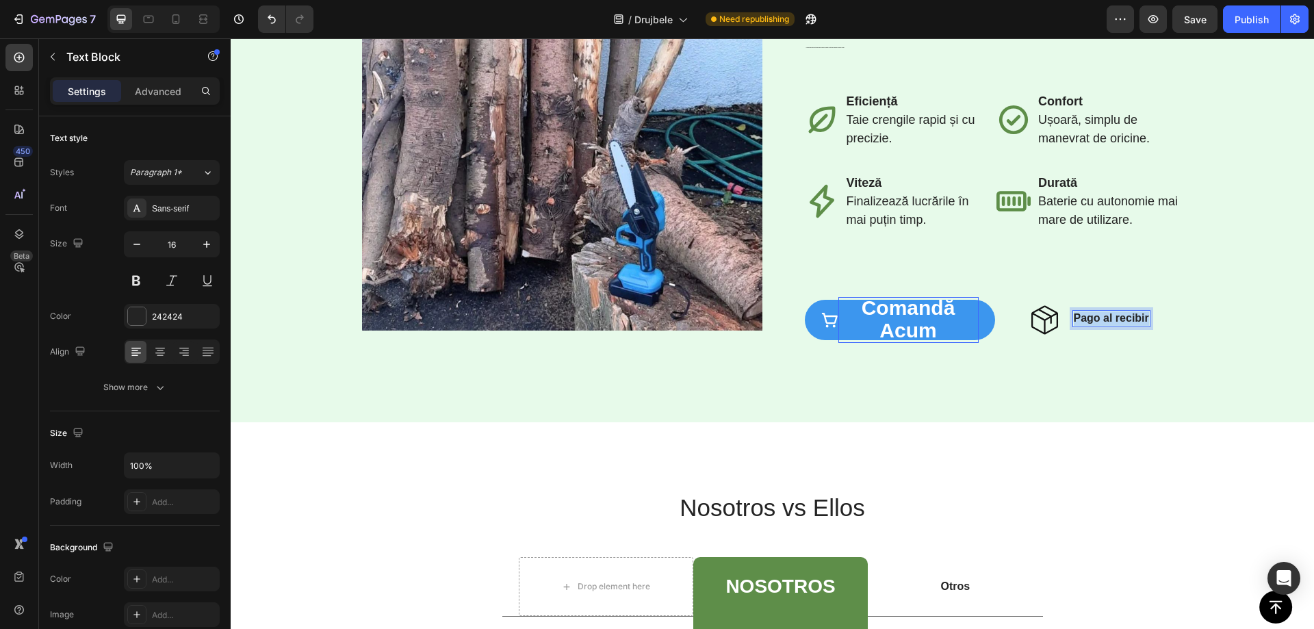
click at [1101, 318] on strong "Pago al recibir" at bounding box center [1111, 318] width 75 height 12
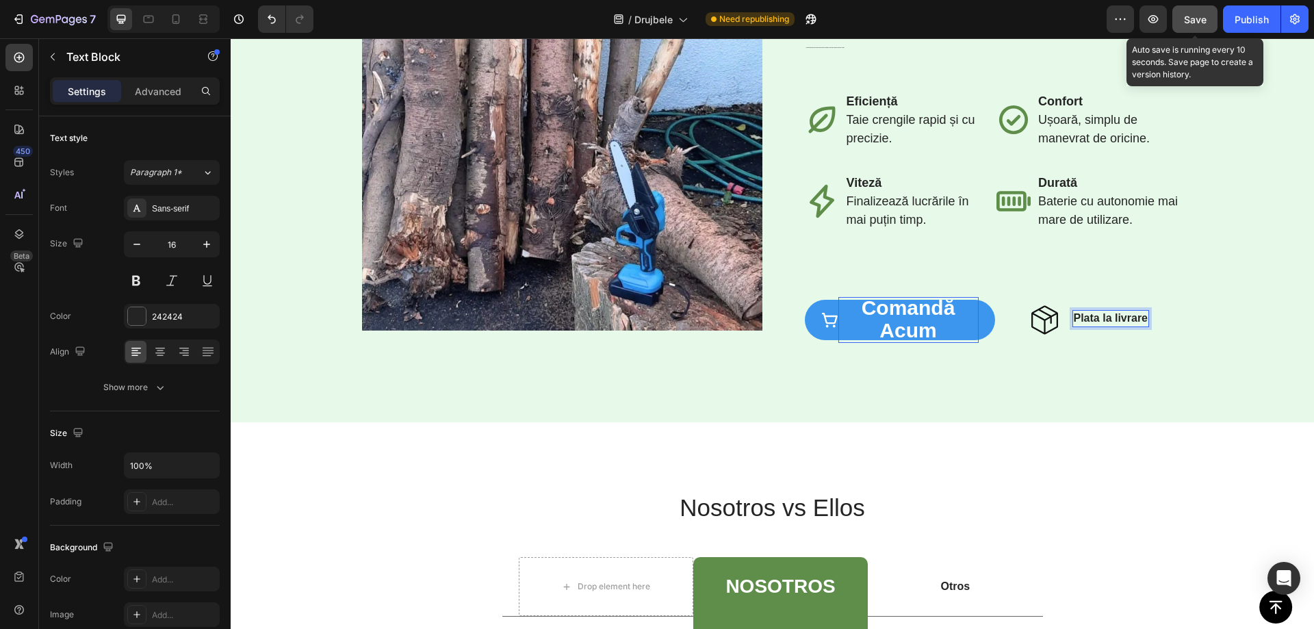
click at [1184, 27] on button "Save" at bounding box center [1195, 18] width 45 height 27
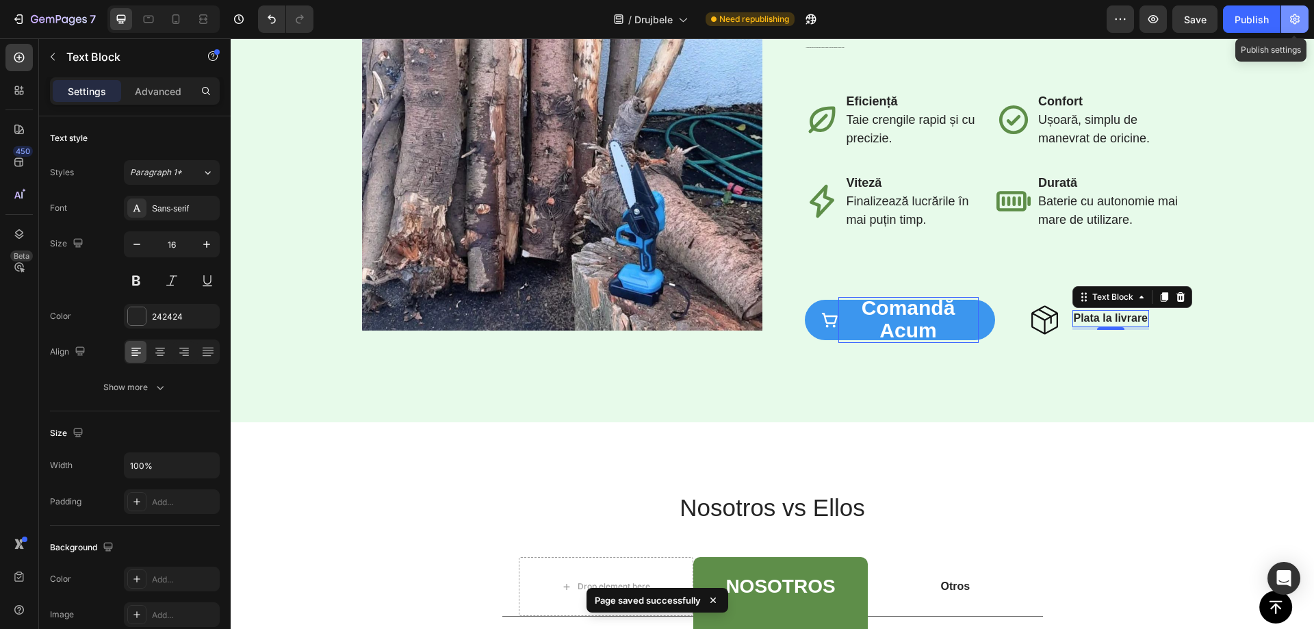
click at [1295, 17] on icon "button" at bounding box center [1295, 19] width 14 height 14
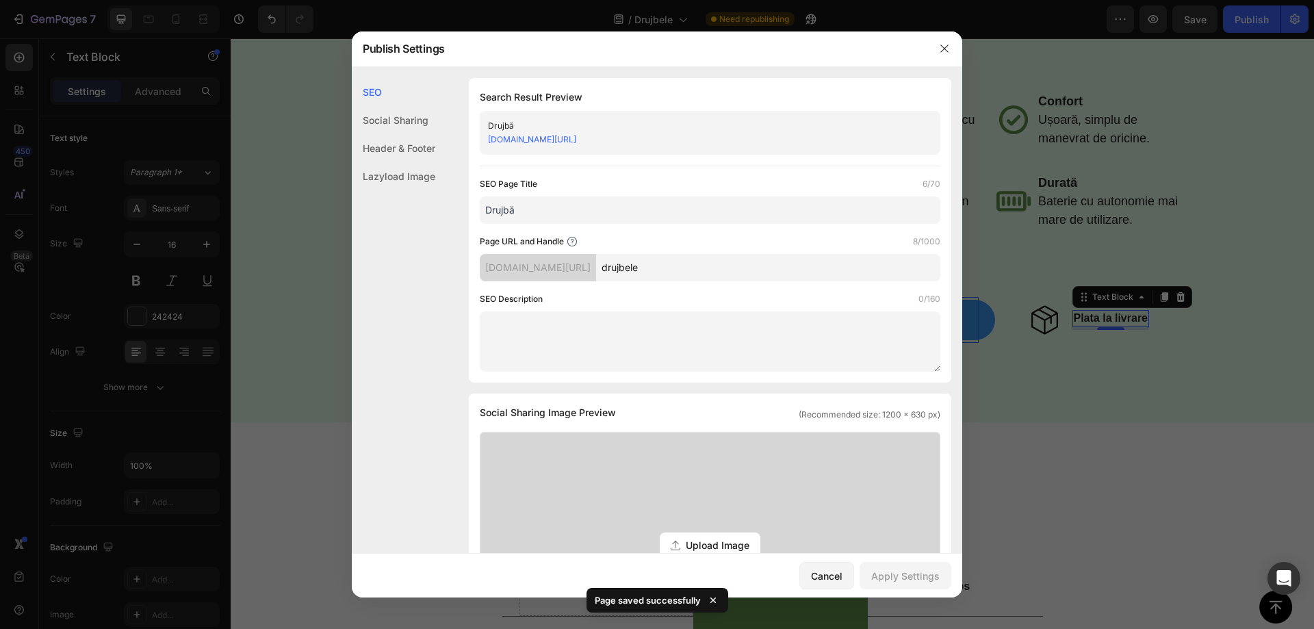
click at [576, 138] on link "[DOMAIN_NAME][URL]" at bounding box center [532, 139] width 88 height 10
click at [948, 46] on icon "button" at bounding box center [945, 49] width 8 height 8
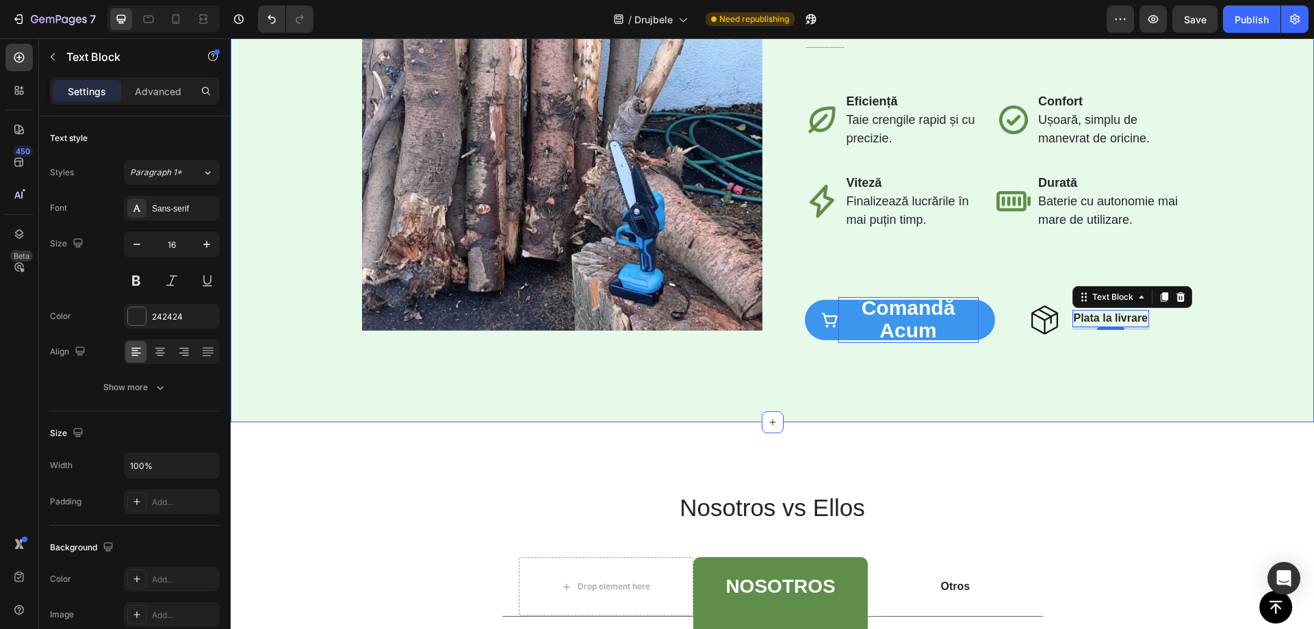
click at [991, 396] on div "Image Row ⁠⁠⁠⁠⁠⁠⁠ Transformă grădinăritul într-o activitate mai ușoară și mai r…" at bounding box center [773, 141] width 1084 height 563
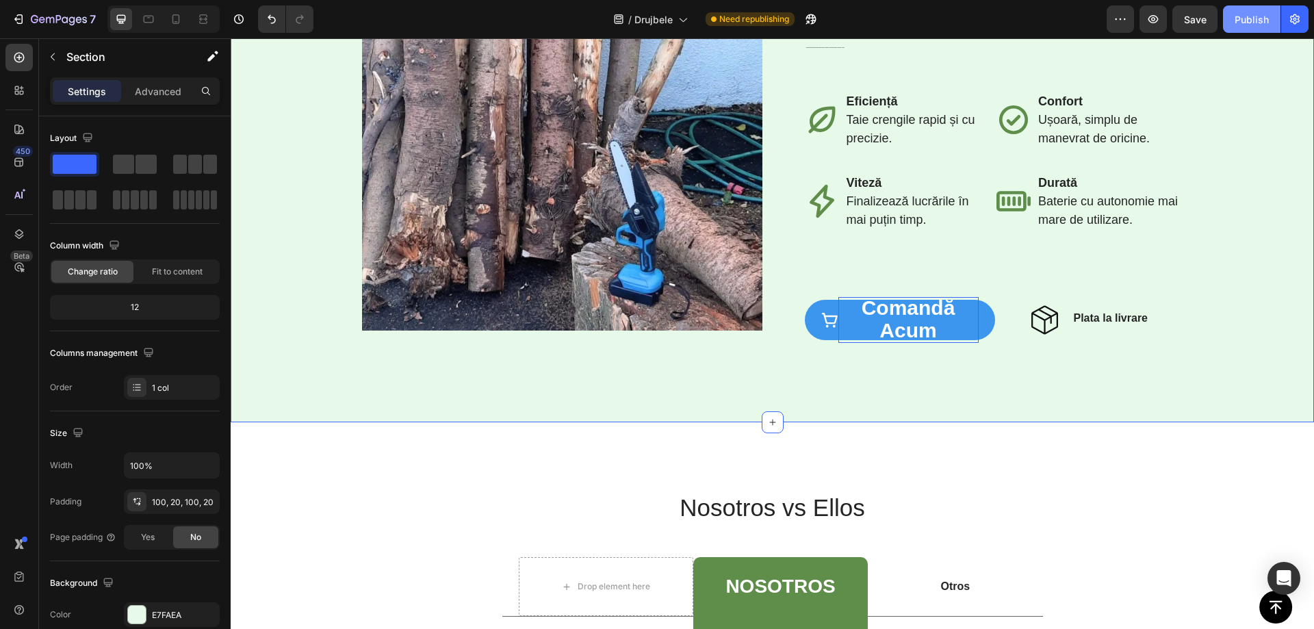
click at [1241, 20] on div "Publish" at bounding box center [1252, 19] width 34 height 14
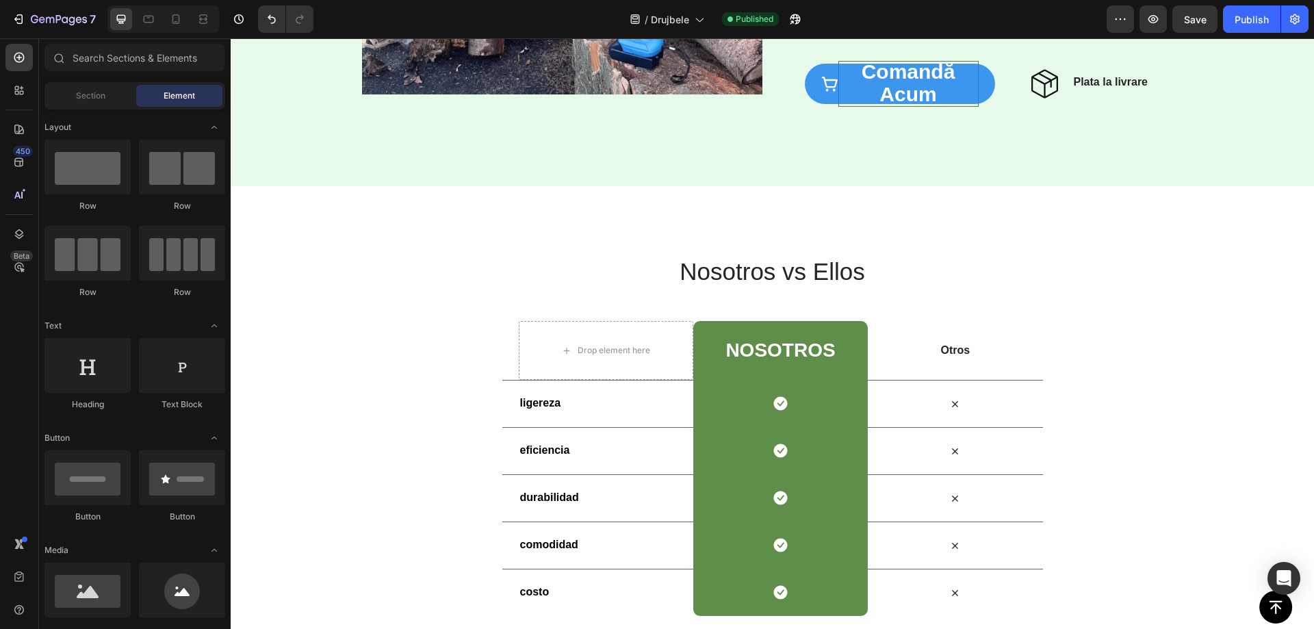
scroll to position [2428, 0]
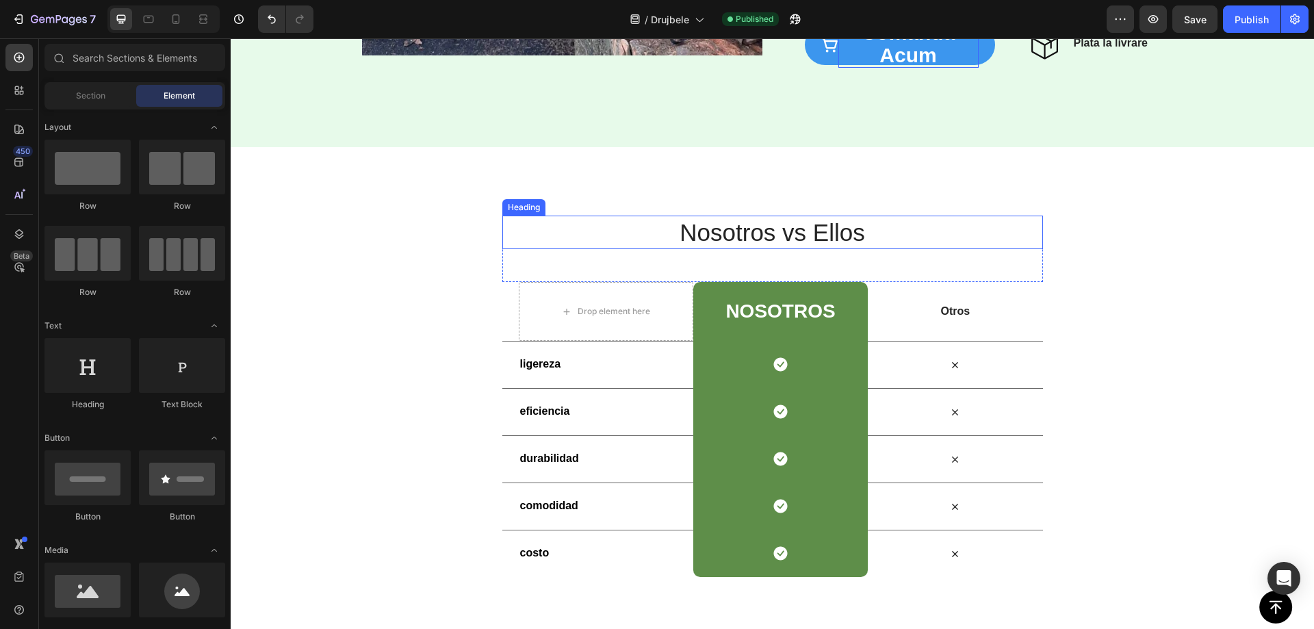
click at [713, 231] on h2 "Nosotros vs Ellos" at bounding box center [772, 233] width 541 height 34
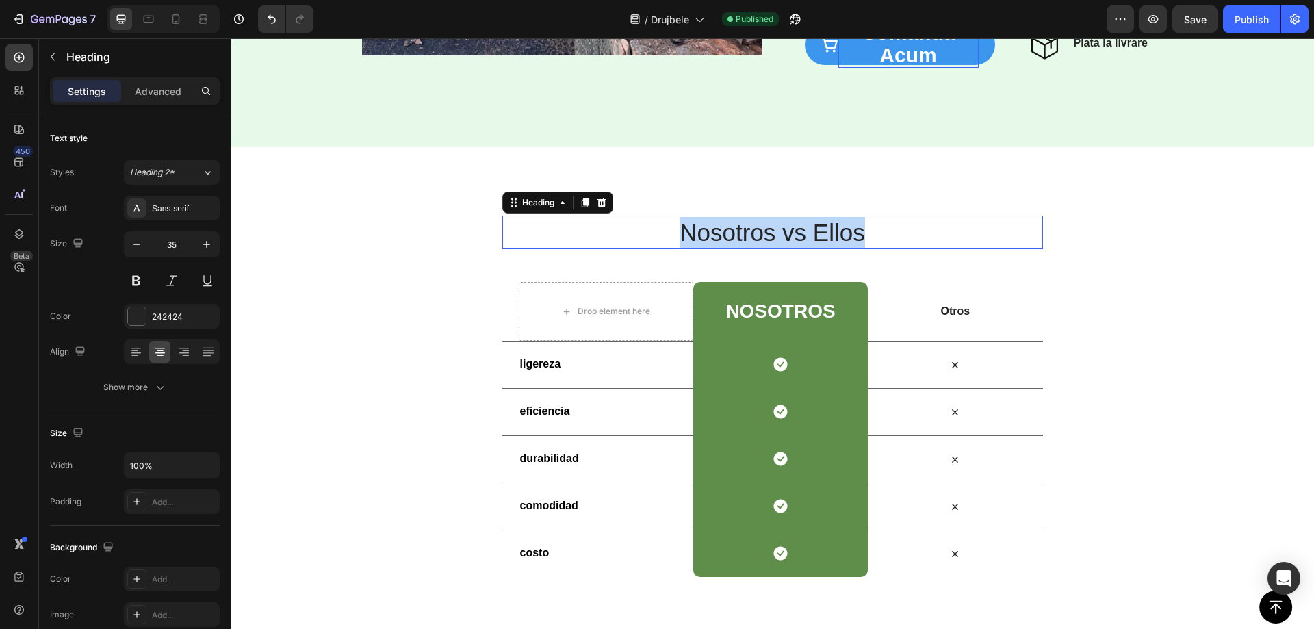
click at [713, 231] on p "Nosotros vs Ellos" at bounding box center [773, 232] width 538 height 31
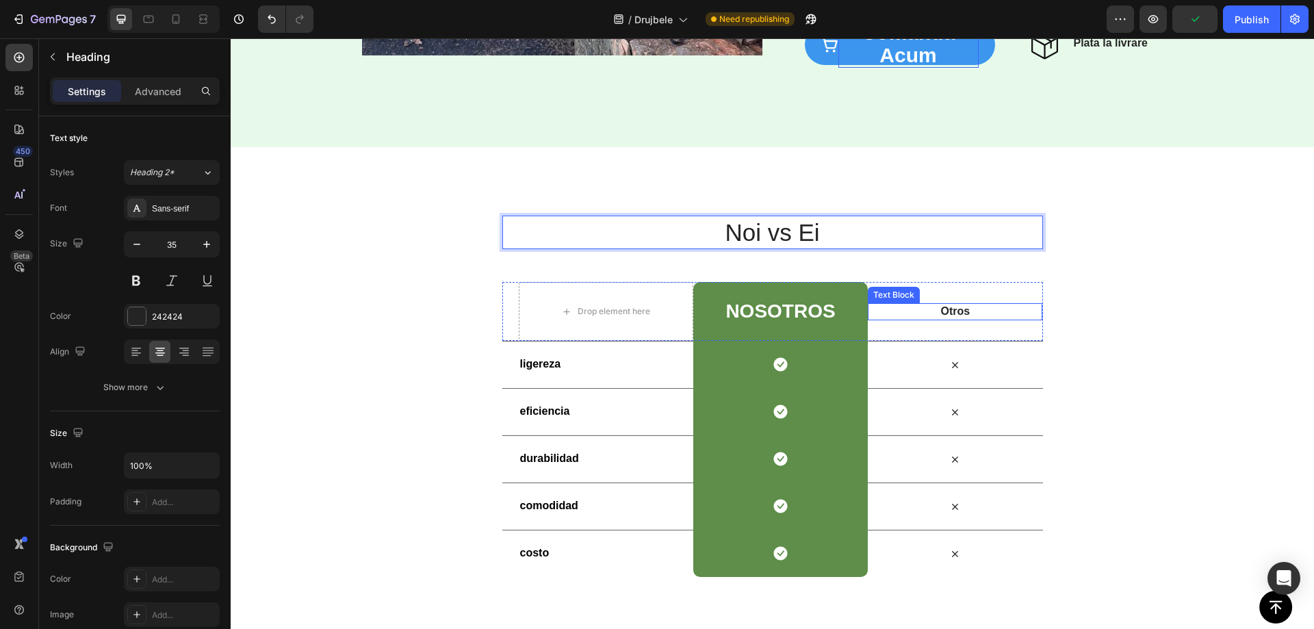
click at [953, 307] on p "Otros" at bounding box center [955, 312] width 172 height 14
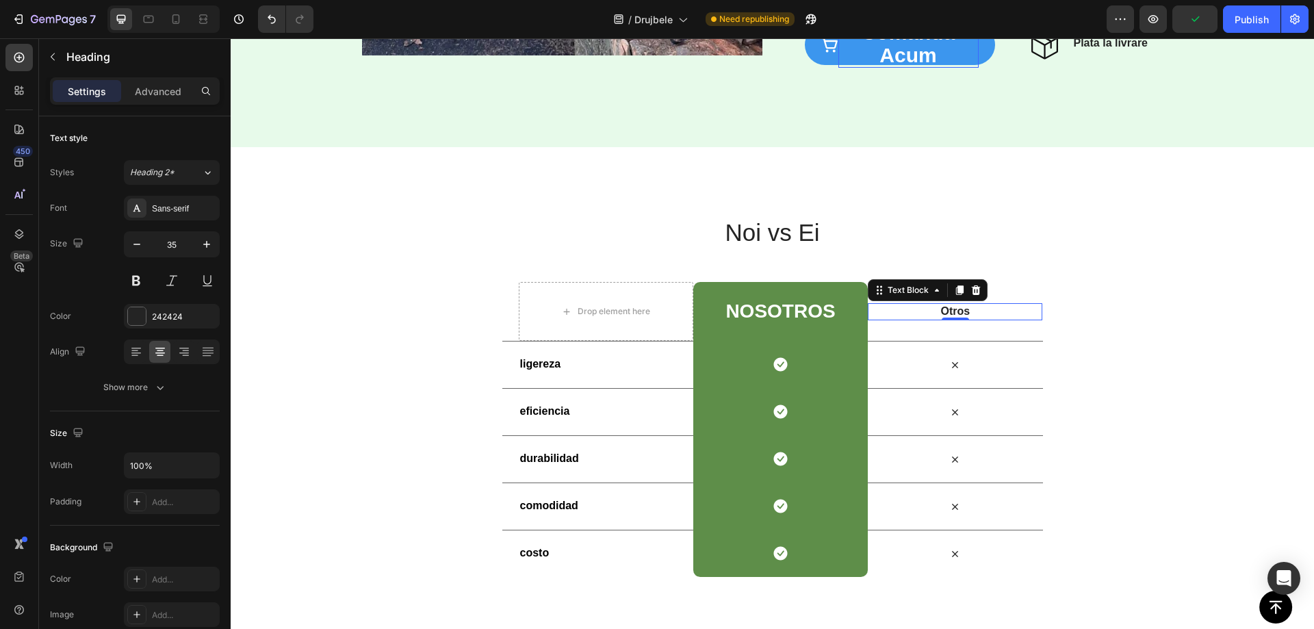
click at [953, 307] on p "Otros" at bounding box center [955, 312] width 172 height 14
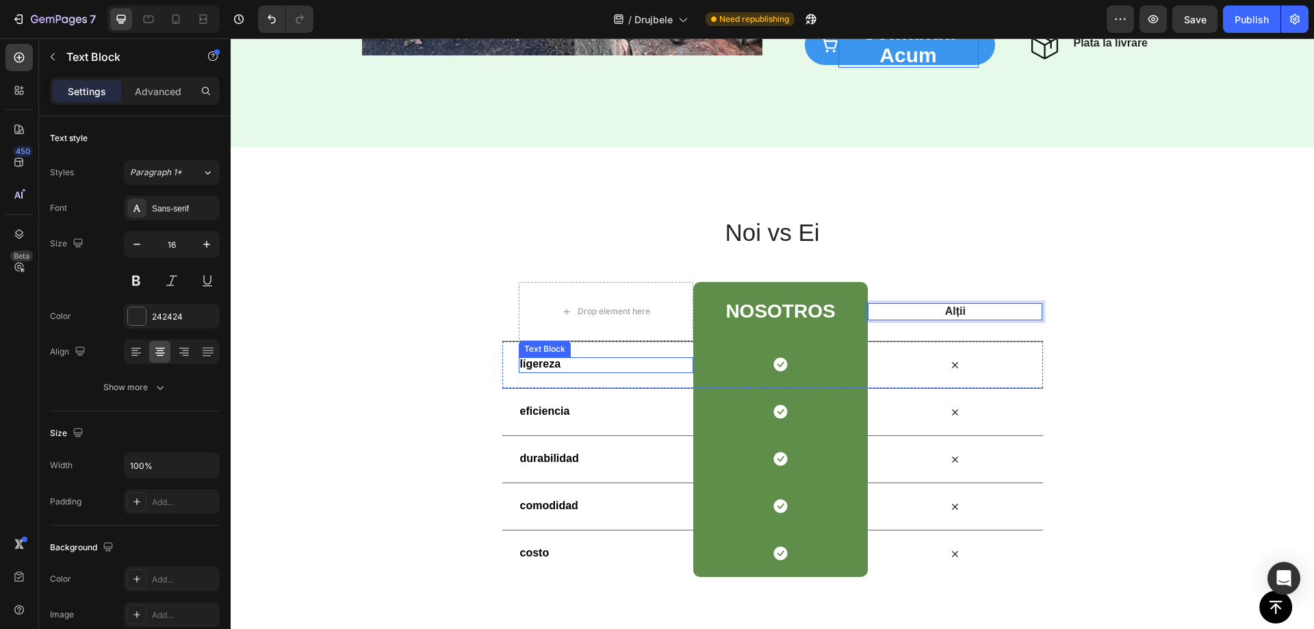
click at [535, 361] on strong "ligereza" at bounding box center [540, 364] width 41 height 12
click at [535, 362] on strong "ligereza" at bounding box center [540, 364] width 41 height 12
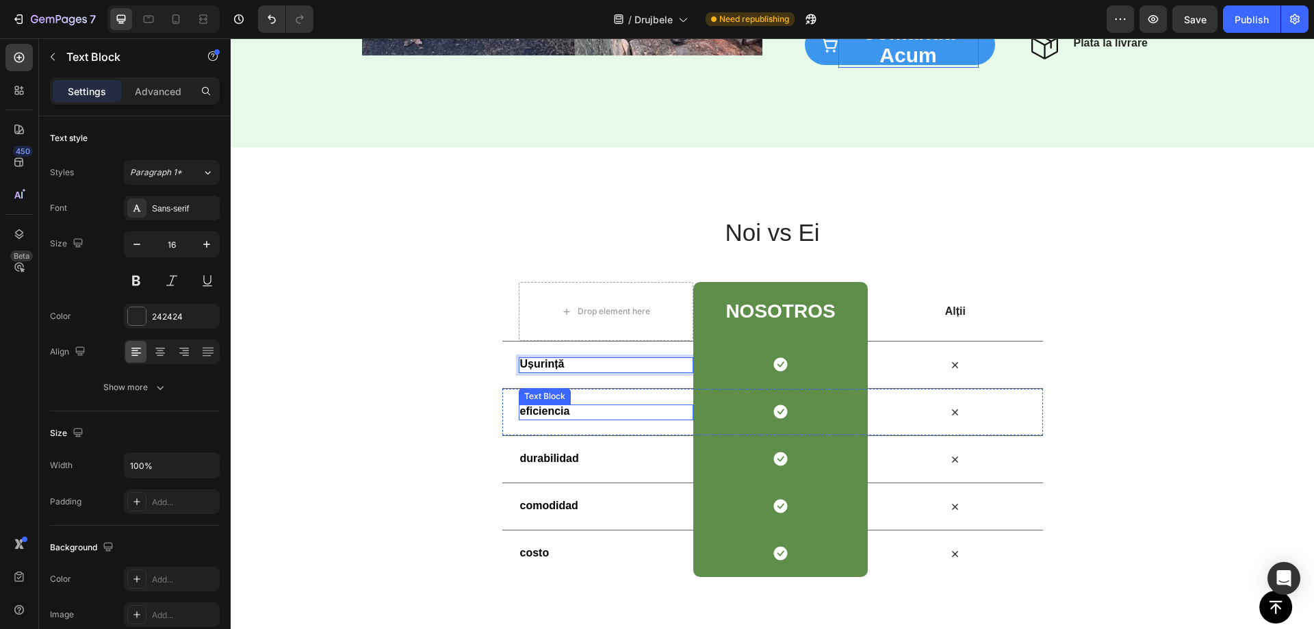
click at [536, 407] on strong "eficiencia" at bounding box center [545, 411] width 50 height 12
click at [550, 455] on strong "durabilidad" at bounding box center [549, 459] width 59 height 12
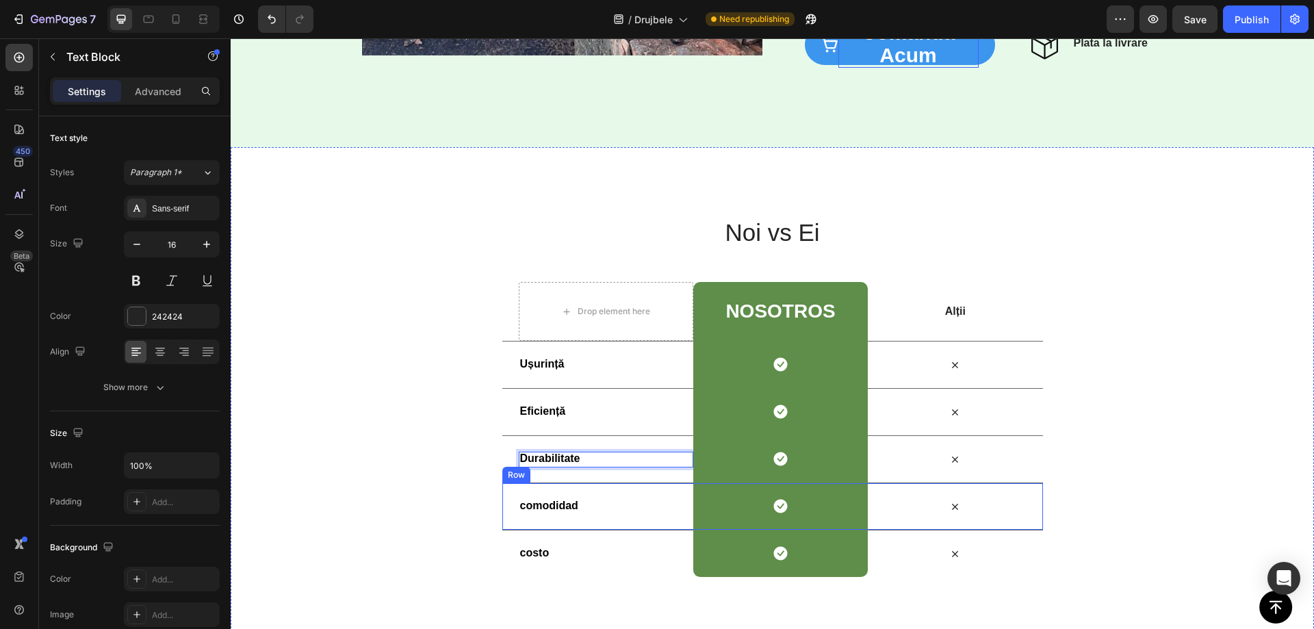
click at [541, 502] on strong "comodidad" at bounding box center [549, 506] width 58 height 12
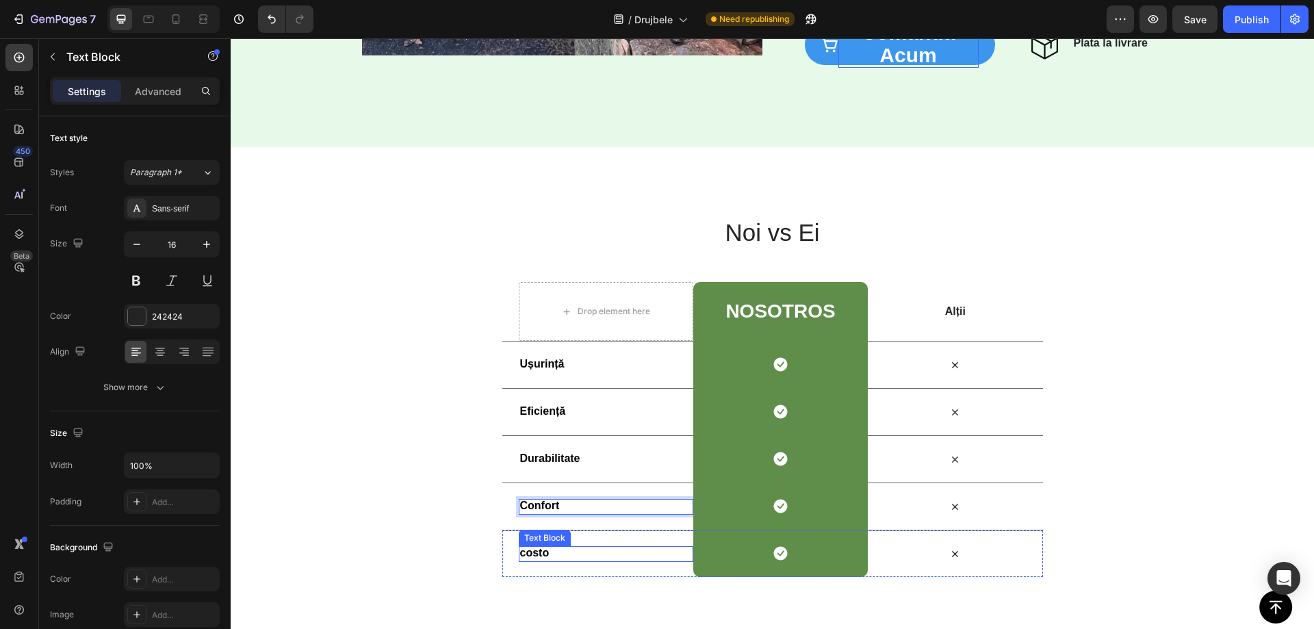
click at [530, 553] on strong "costo" at bounding box center [534, 553] width 29 height 12
click at [767, 311] on h2 "NoSotros" at bounding box center [780, 312] width 112 height 22
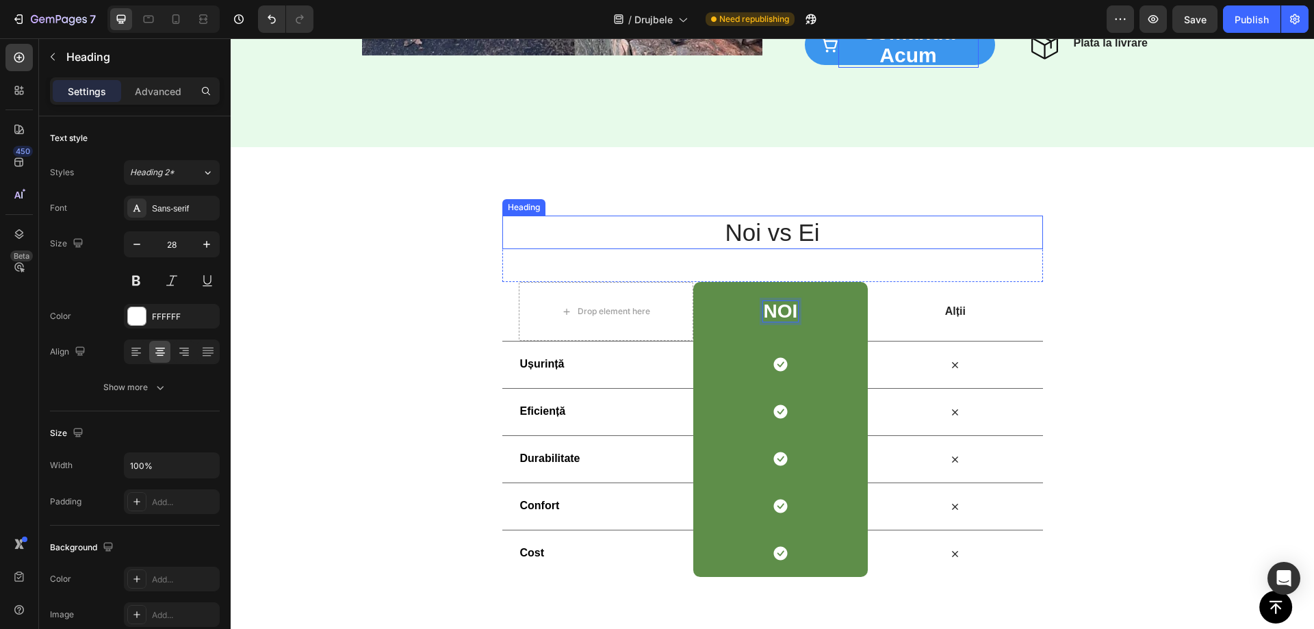
click at [1010, 190] on div "Noi vs Ei Heading Row Drop element here Noi Heading 0 Row Alții Text Block Row …" at bounding box center [773, 396] width 1084 height 499
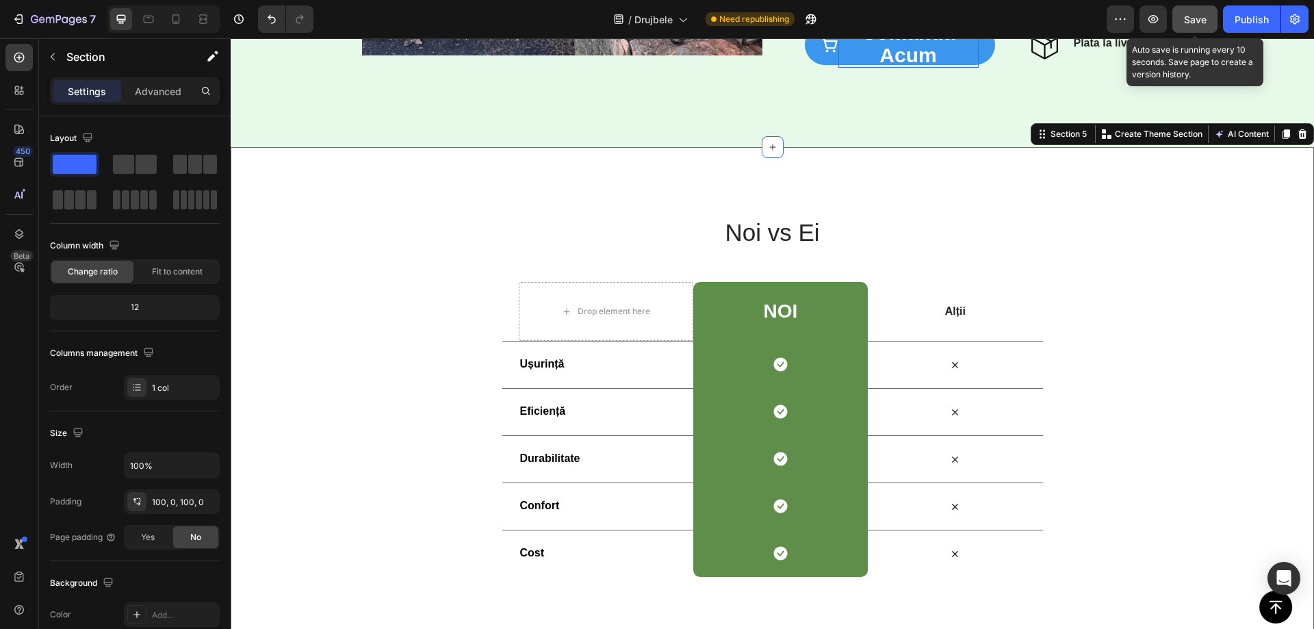
click at [1199, 21] on span "Save" at bounding box center [1195, 20] width 23 height 12
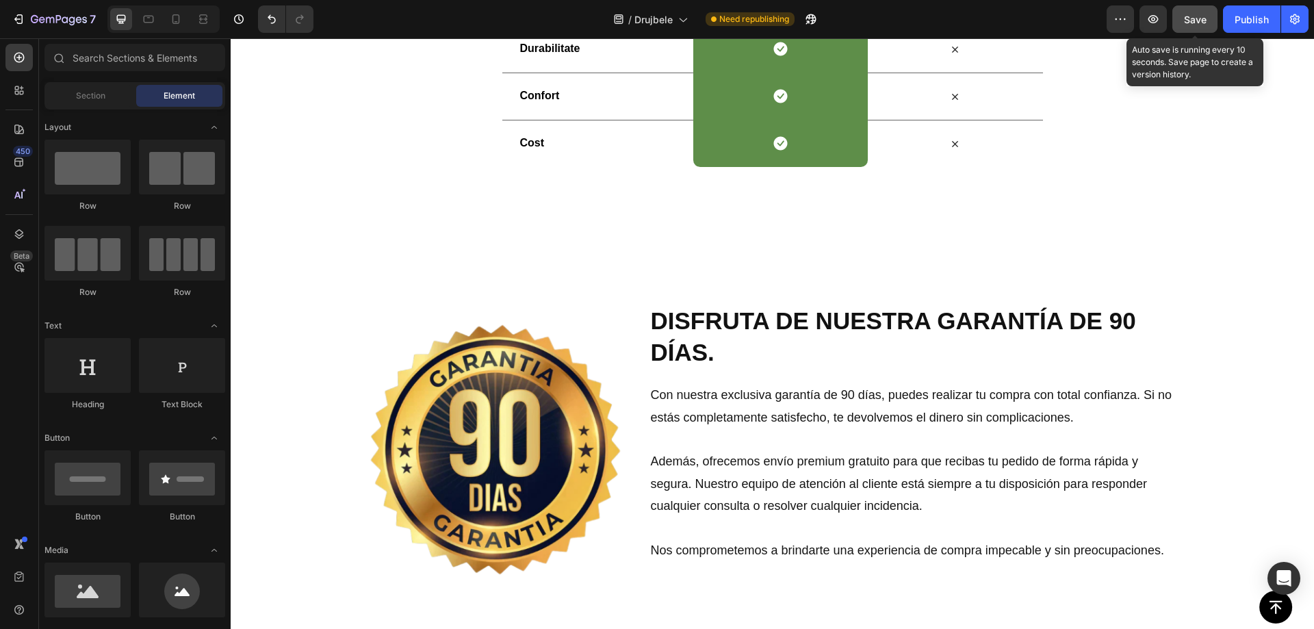
scroll to position [2901, 0]
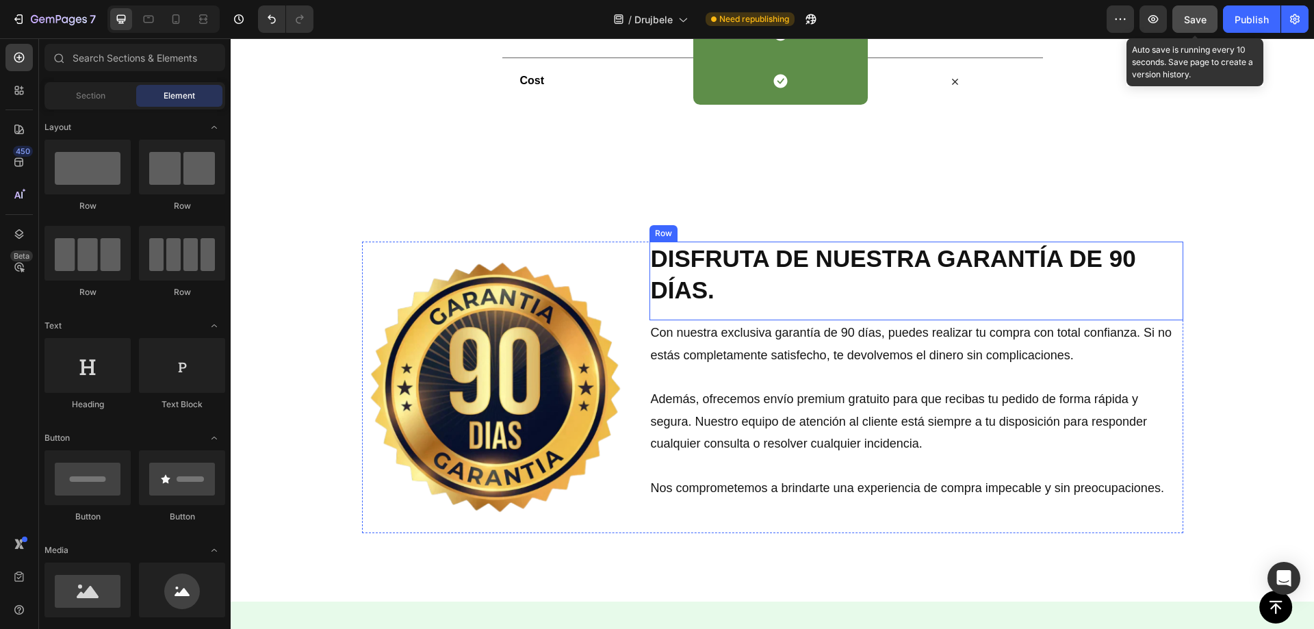
click at [669, 274] on h2 "DISFRUTA DE NUESTRA GARANTÍA DE 90 DÍAS." at bounding box center [917, 274] width 534 height 65
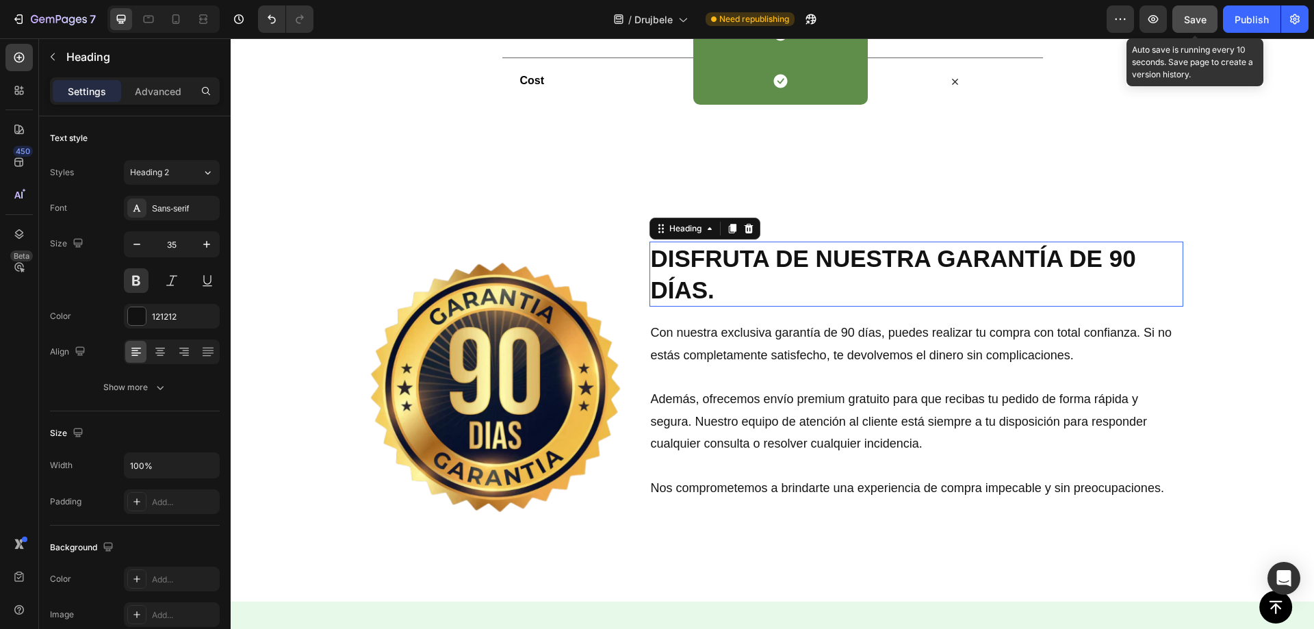
click at [669, 275] on h2 "DISFRUTA DE NUESTRA GARANTÍA DE 90 DÍAS." at bounding box center [917, 274] width 534 height 65
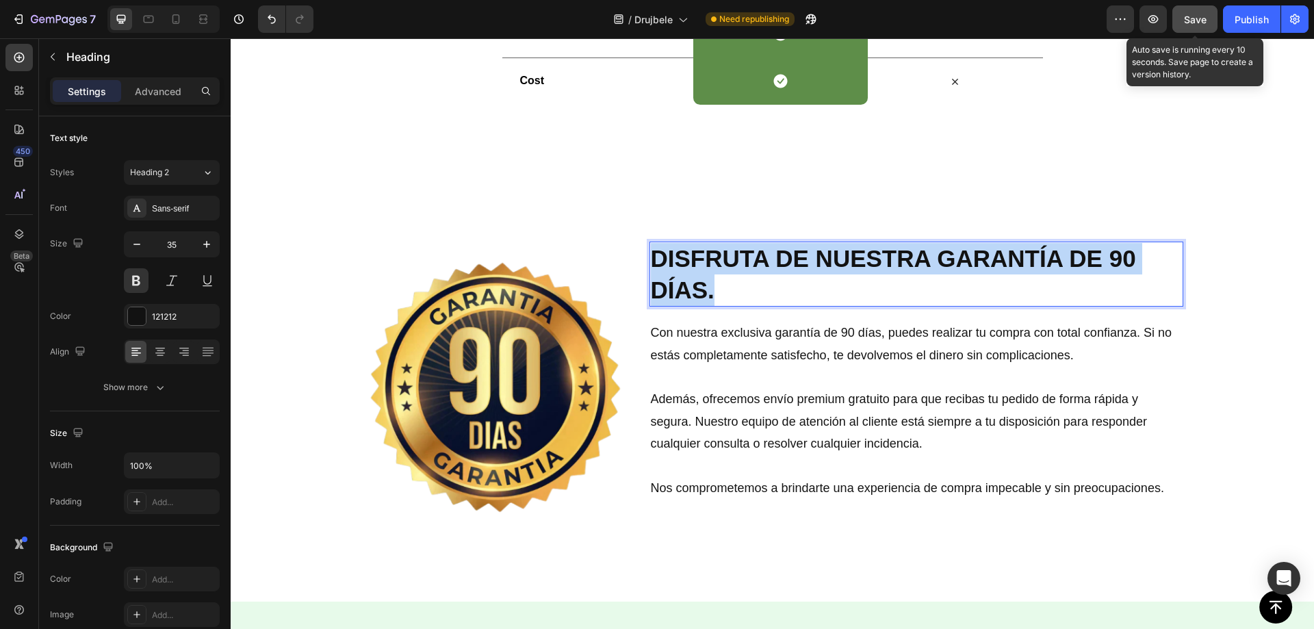
click at [671, 277] on p "DISFRUTA DE NUESTRA GARANTÍA DE 90 DÍAS." at bounding box center [916, 274] width 531 height 62
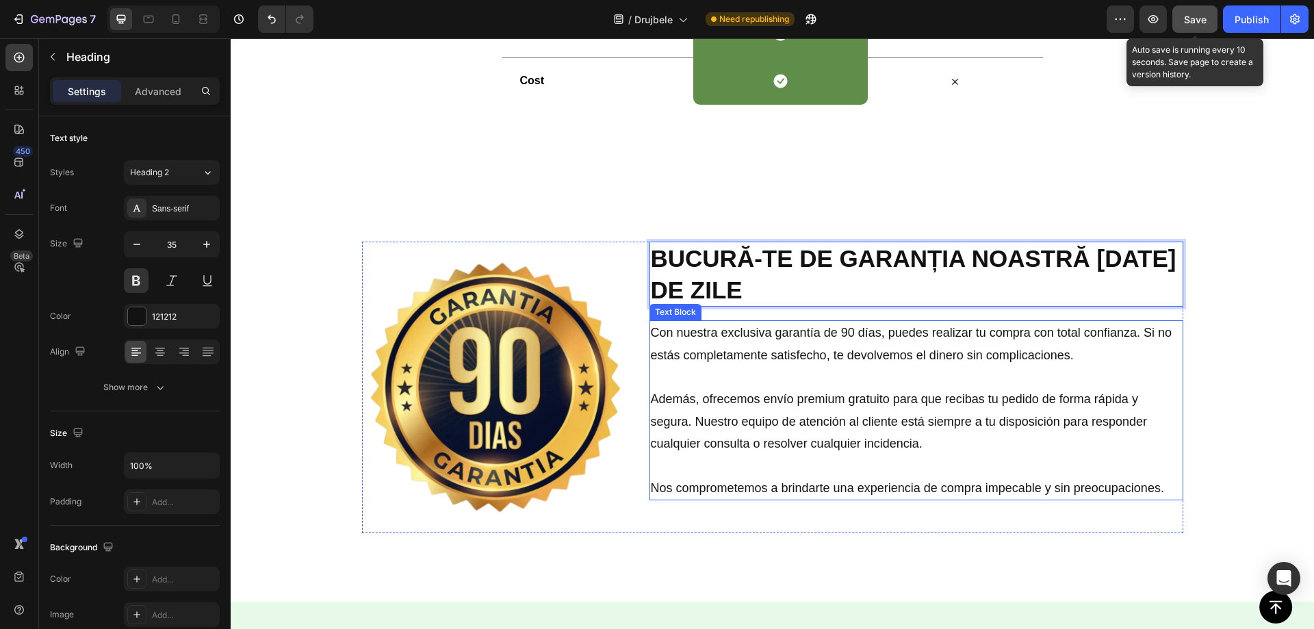
click at [727, 351] on p "Con nuestra exclusiva garantía de 90 días, puedes realizar tu compra con total …" at bounding box center [916, 344] width 531 height 44
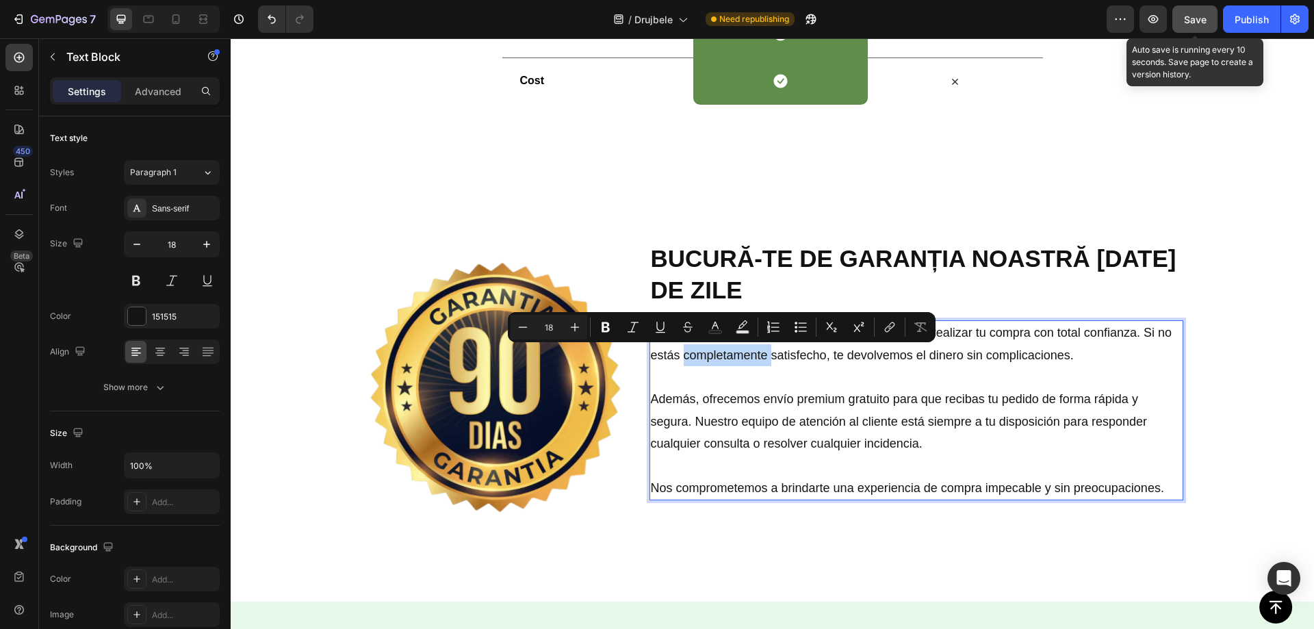
click at [761, 364] on p "Con nuestra exclusiva garantía de 90 días, puedes realizar tu compra con total …" at bounding box center [916, 344] width 531 height 44
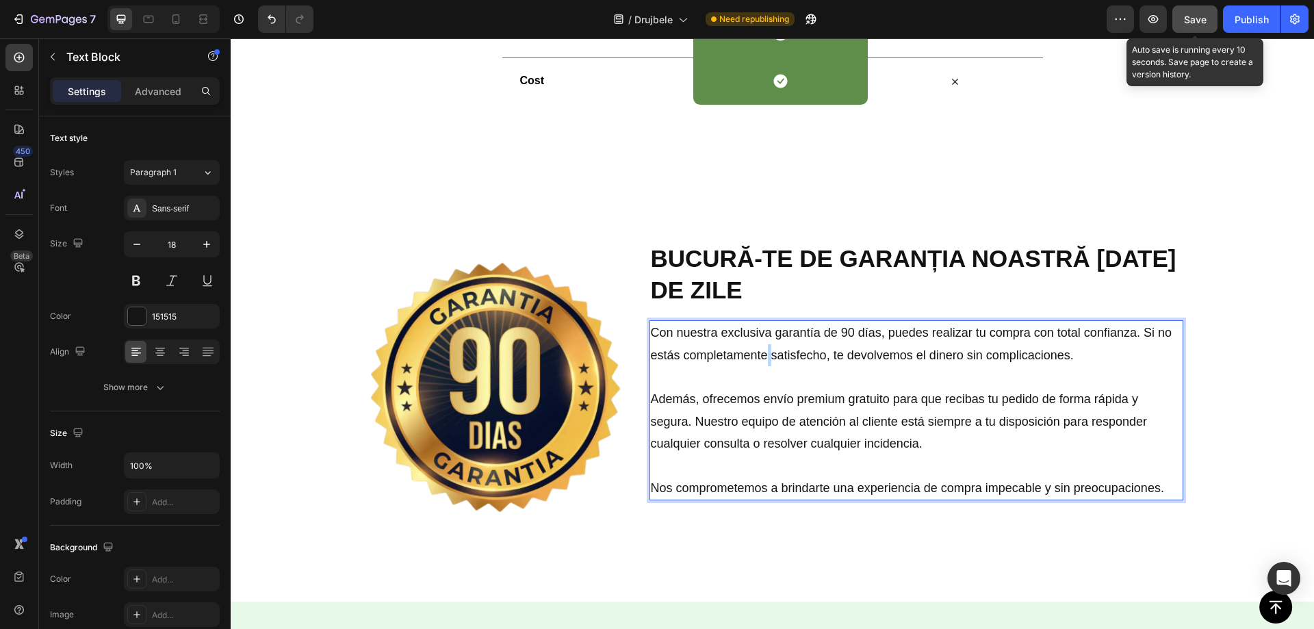
click at [761, 364] on p "Con nuestra exclusiva garantía de 90 días, puedes realizar tu compra con total …" at bounding box center [916, 344] width 531 height 44
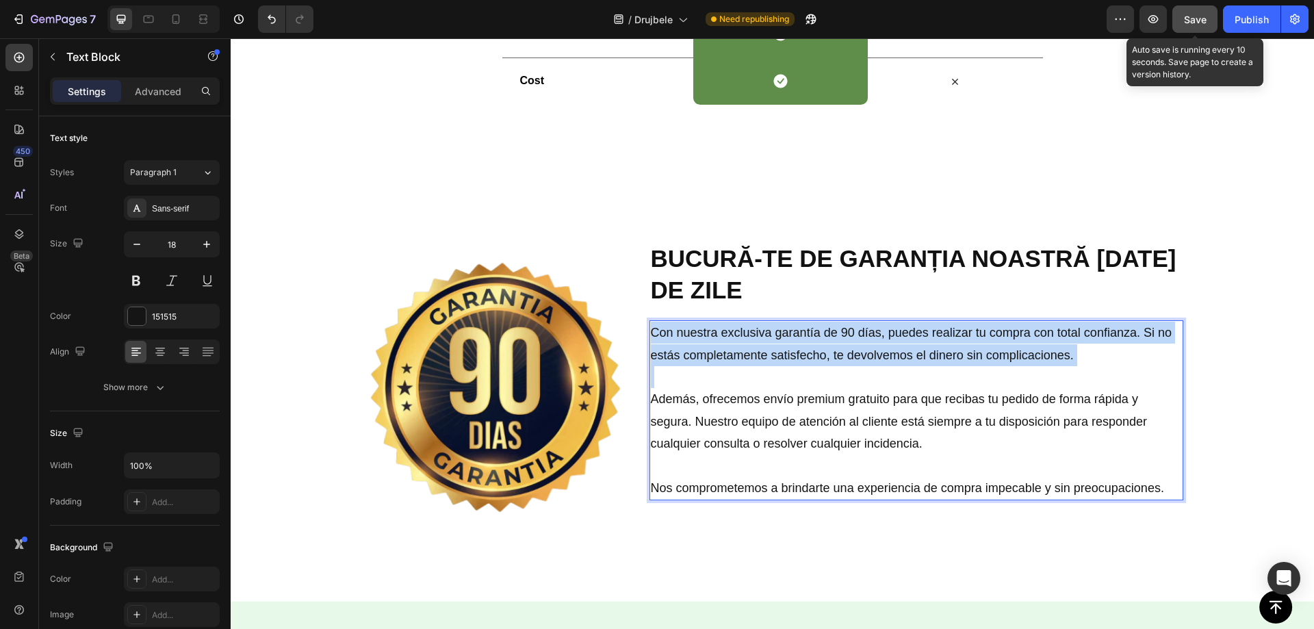
click at [761, 364] on p "Con nuestra exclusiva garantía de 90 días, puedes realizar tu compra con total …" at bounding box center [916, 344] width 531 height 44
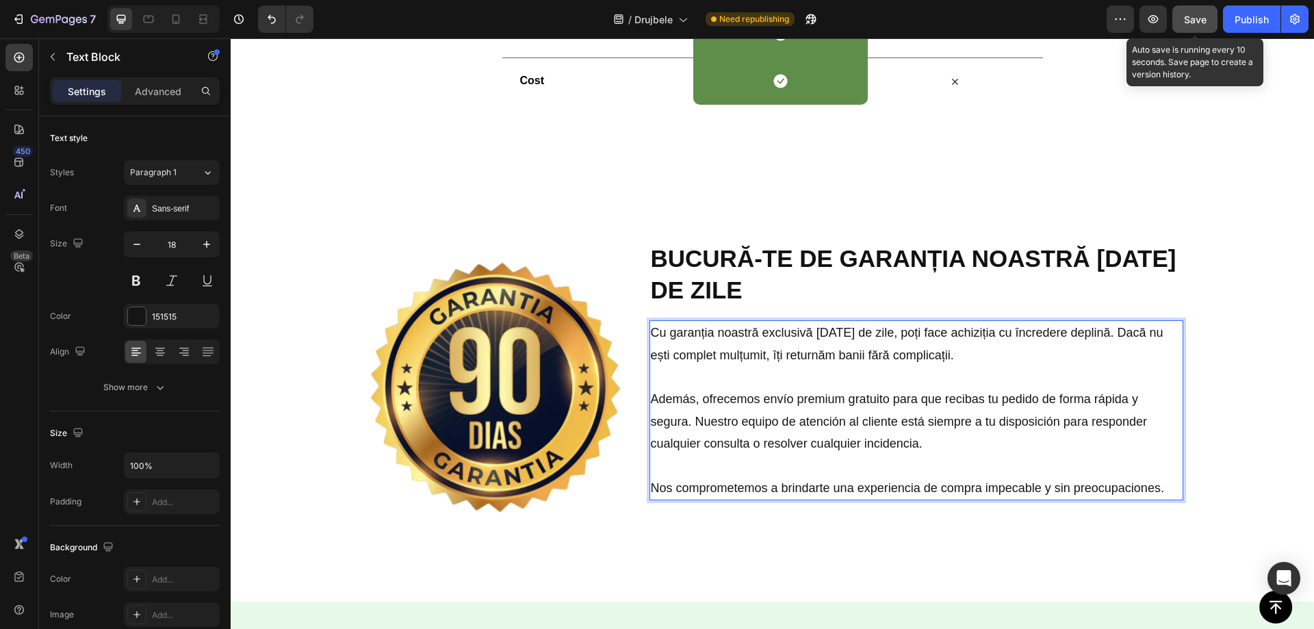
click at [739, 424] on p "Además, ofrecemos envío premium gratuito para que recibas tu pedido de forma rá…" at bounding box center [916, 421] width 531 height 66
click at [737, 424] on p "Además, ofrecemos envío premium gratuito para que recibas tu pedido de forma rá…" at bounding box center [916, 421] width 531 height 66
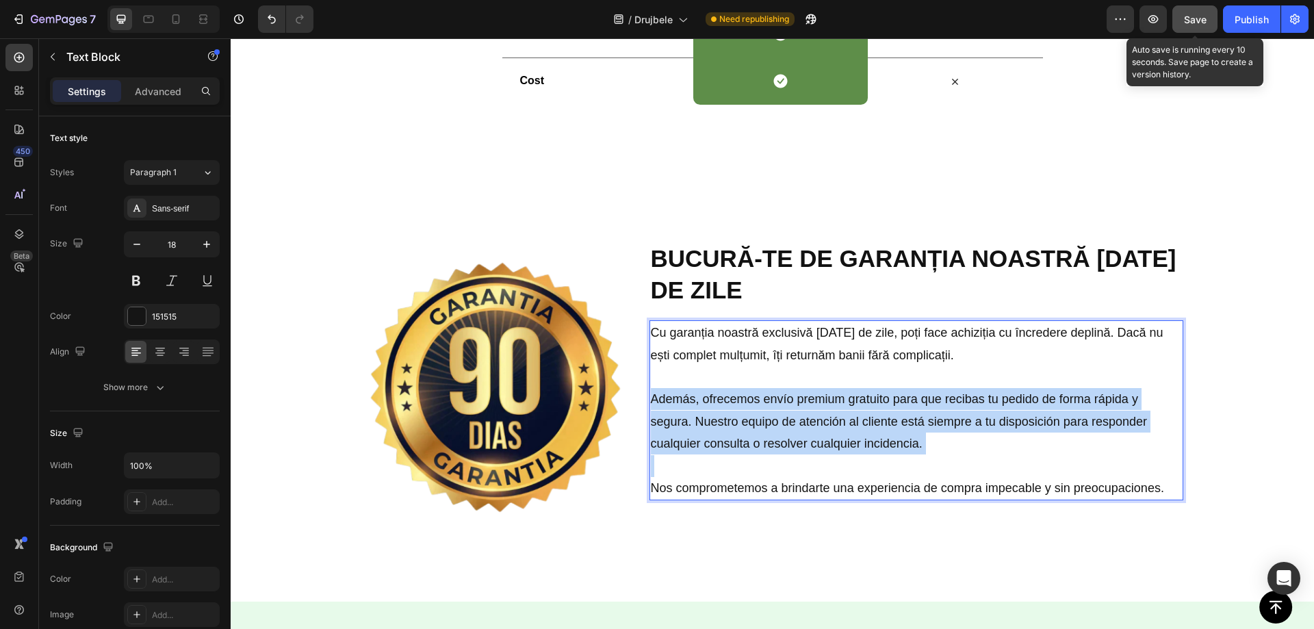
click at [737, 423] on p "Además, ofrecemos envío premium gratuito para que recibas tu pedido de forma rá…" at bounding box center [916, 421] width 531 height 66
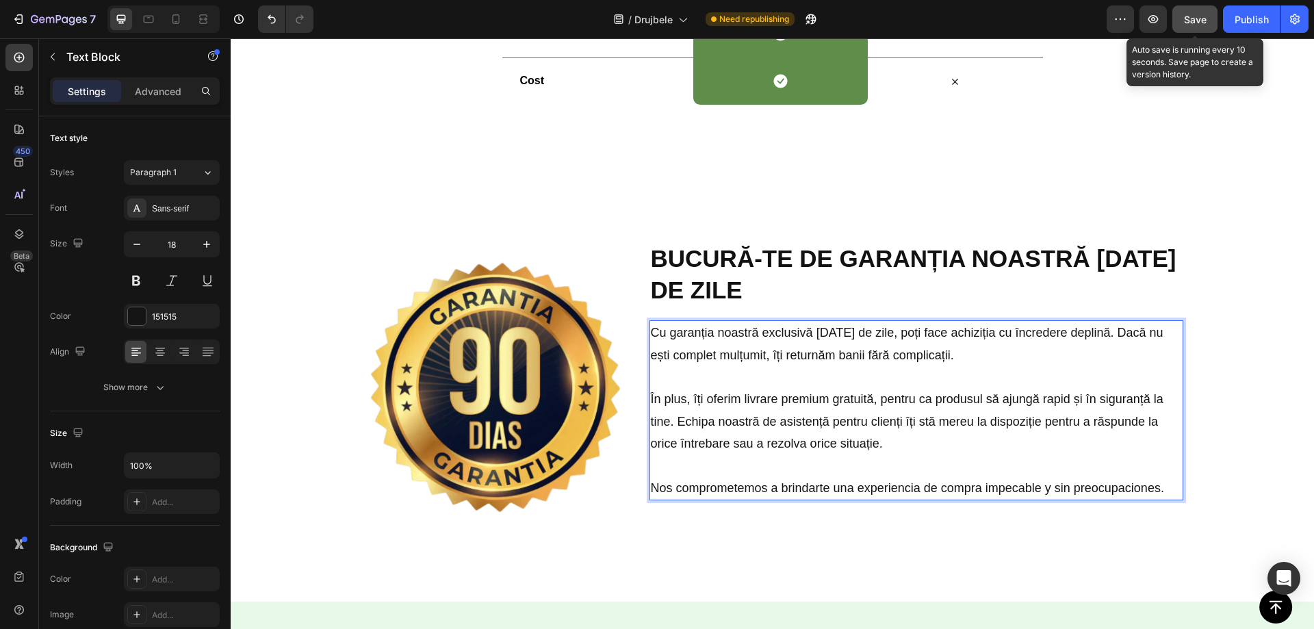
click at [729, 487] on p "Nos comprometemos a brindarte una experiencia de compra impecable y sin preocup…" at bounding box center [916, 488] width 531 height 22
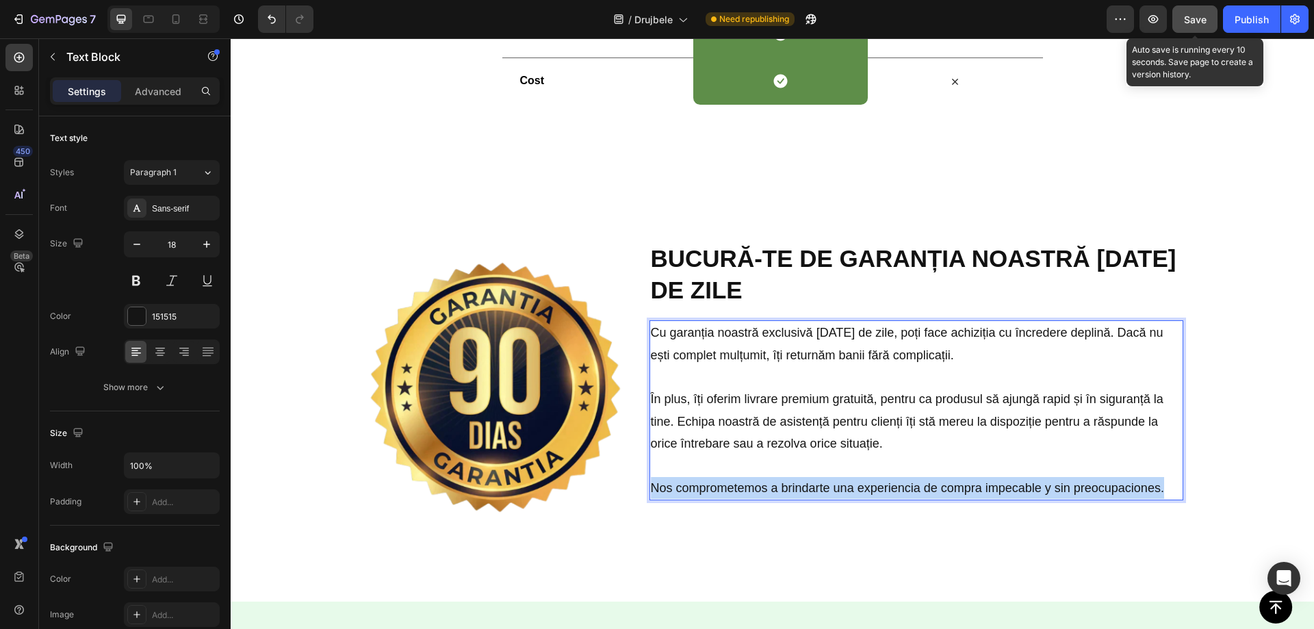
click at [729, 487] on p "Nos comprometemos a brindarte una experiencia de compra impecable y sin preocup…" at bounding box center [916, 488] width 531 height 22
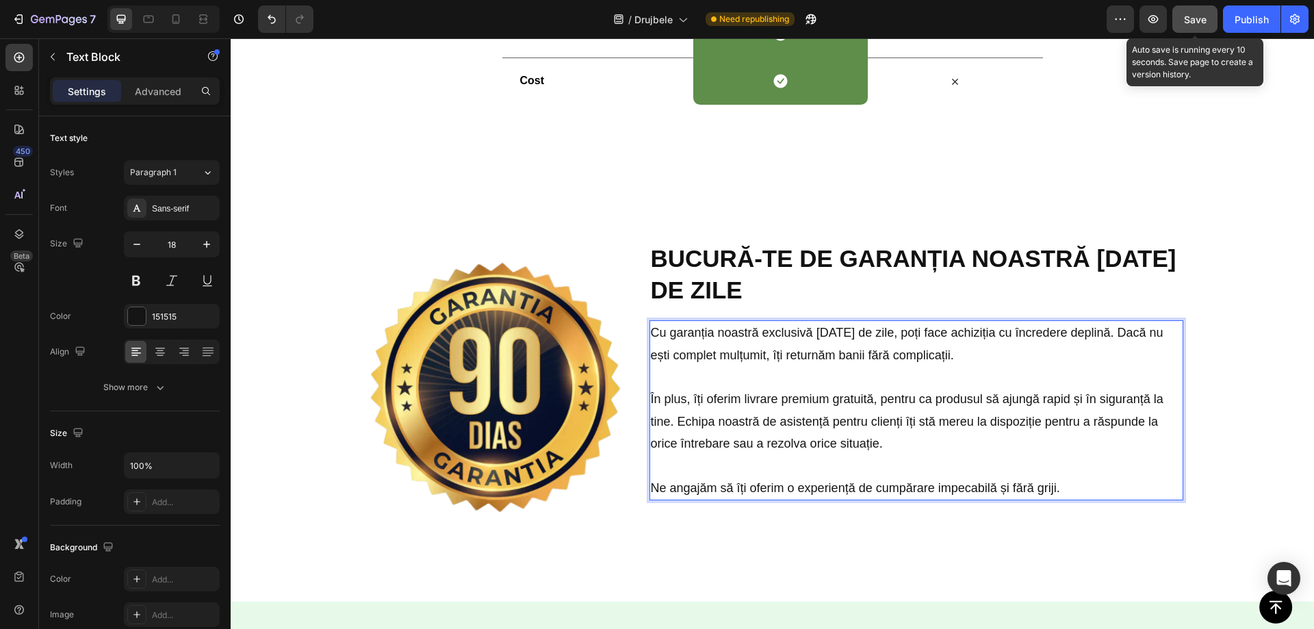
click at [1182, 25] on button "Save" at bounding box center [1195, 18] width 45 height 27
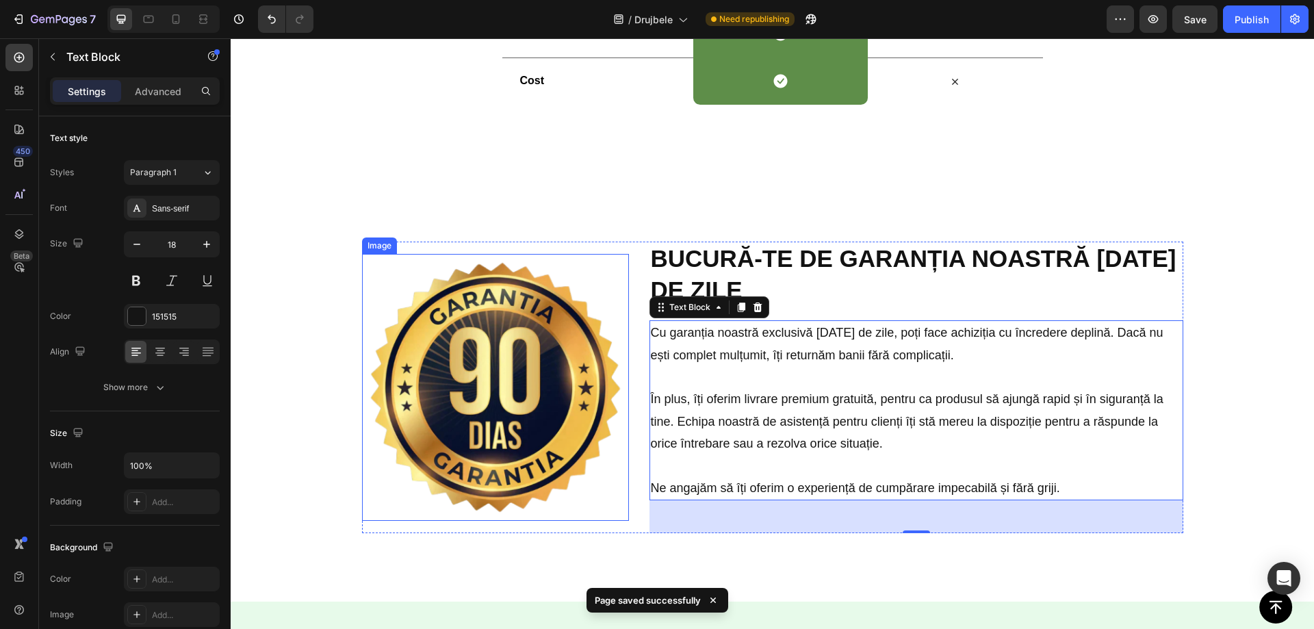
click at [511, 387] on img at bounding box center [495, 387] width 267 height 267
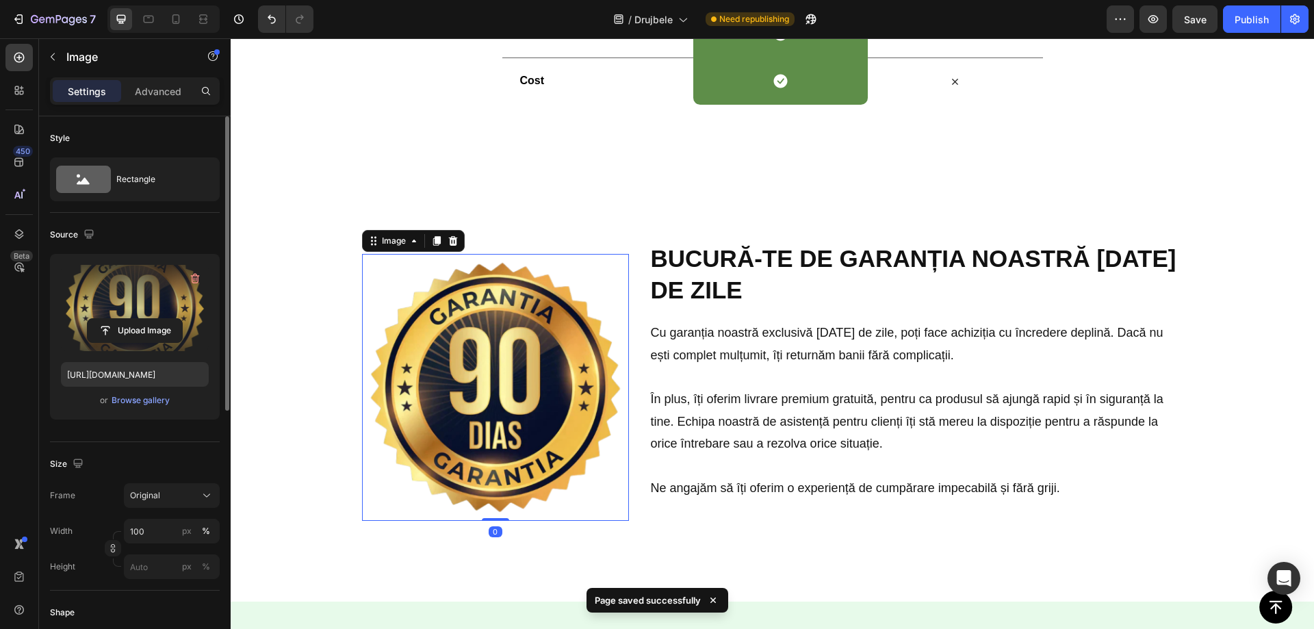
click at [135, 295] on label at bounding box center [135, 308] width 148 height 86
click at [135, 319] on input "file" at bounding box center [135, 330] width 94 height 23
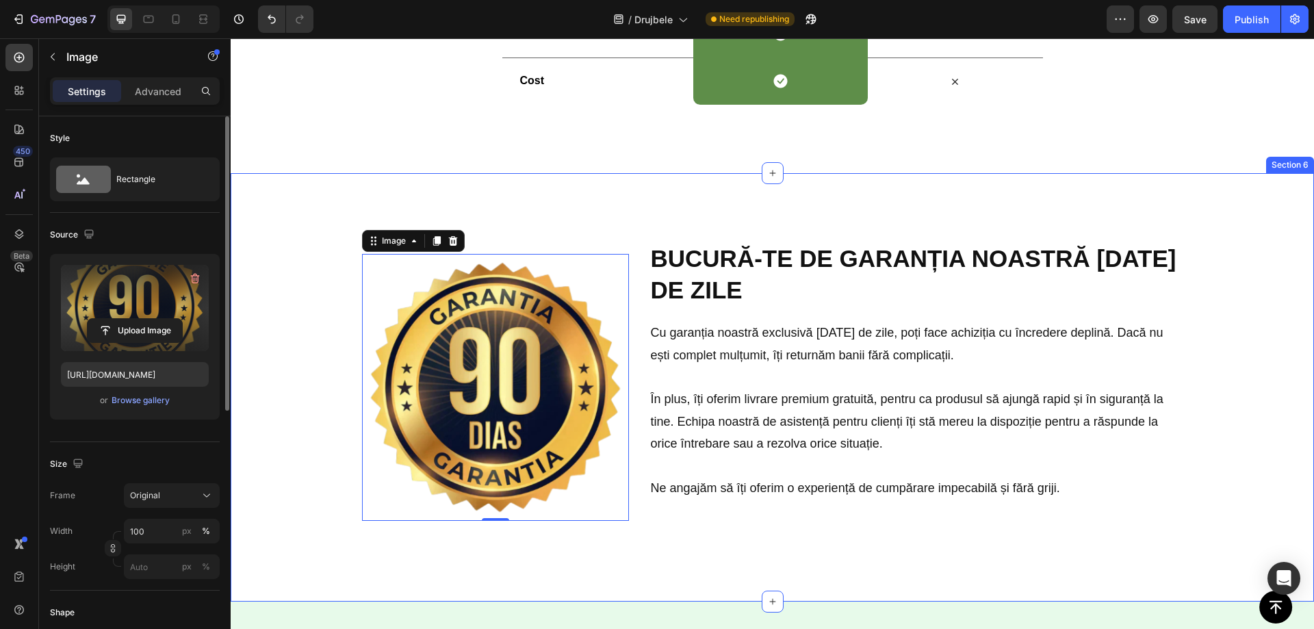
type input "https://cdn.shopify.com/s/files/1/0940/6414/8791/files/gempages_570875230684185…"
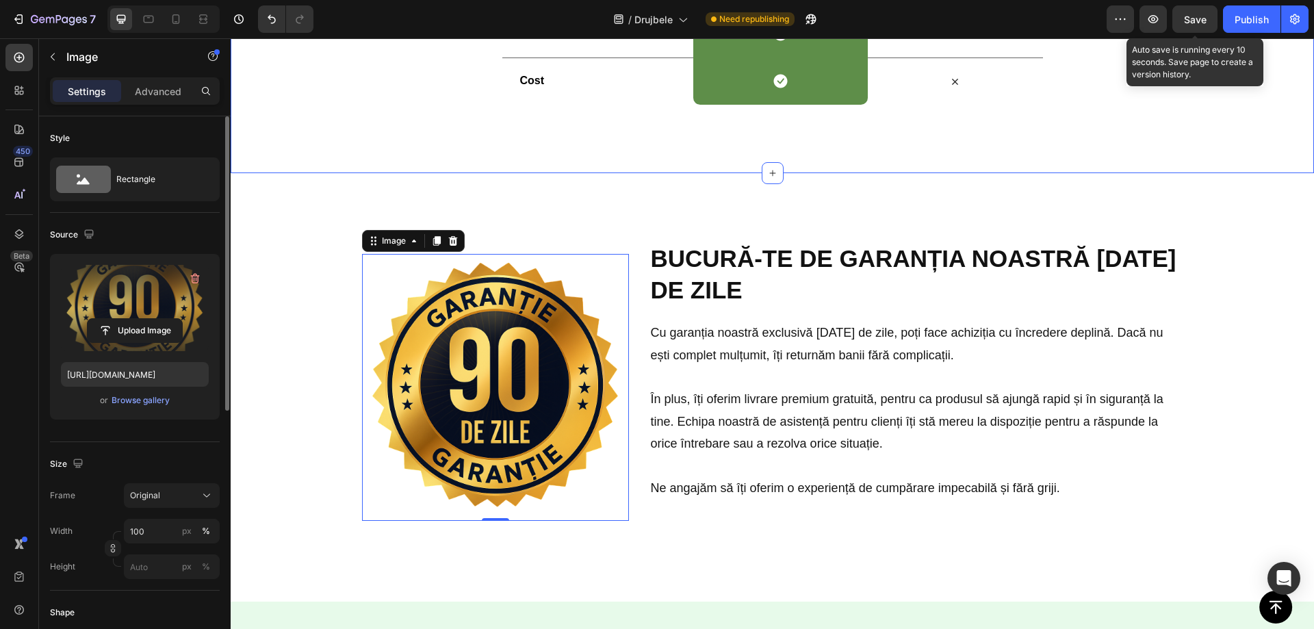
drag, startPoint x: 1193, startPoint y: 16, endPoint x: 967, endPoint y: 60, distance: 230.1
click at [1193, 16] on span "Save" at bounding box center [1195, 20] width 23 height 12
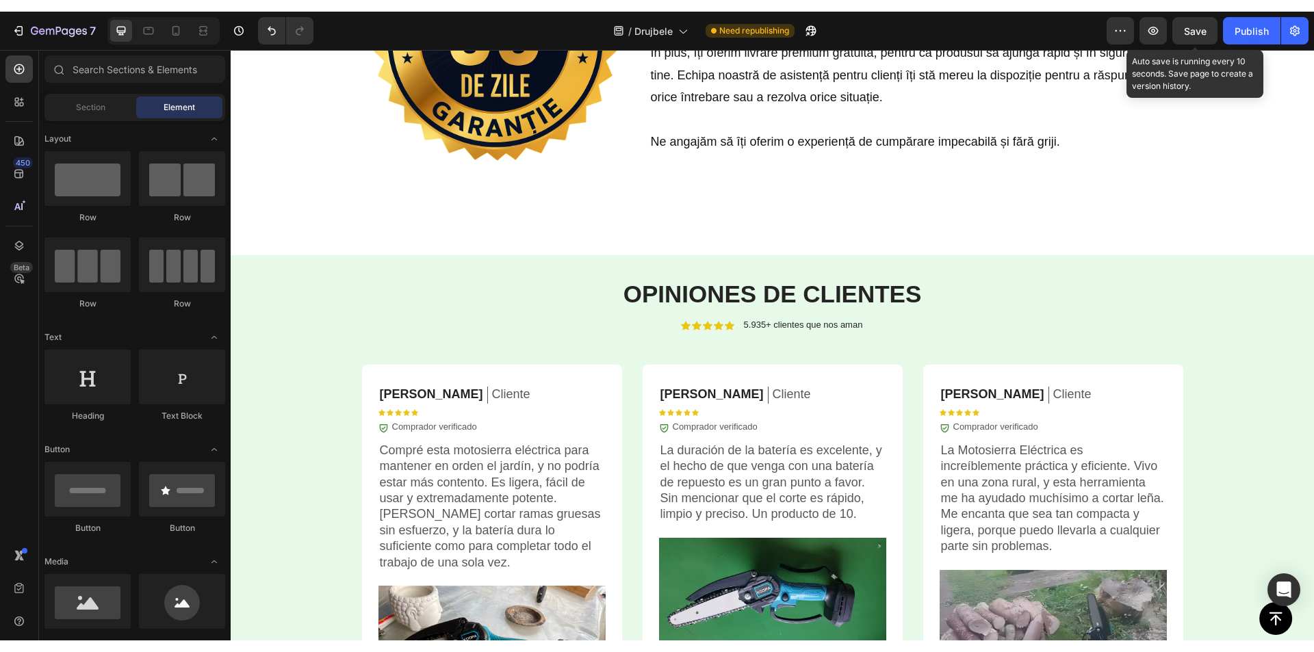
scroll to position [3271, 0]
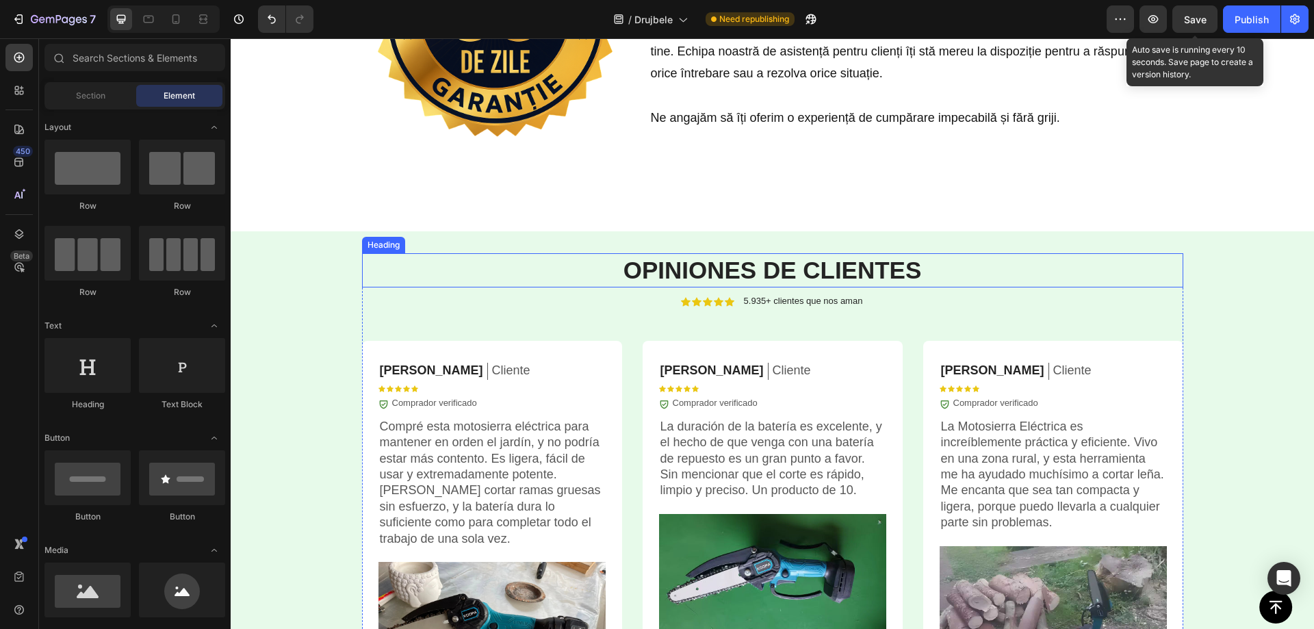
click at [744, 265] on strong "OPINIONES DE CLIENTES" at bounding box center [773, 270] width 298 height 27
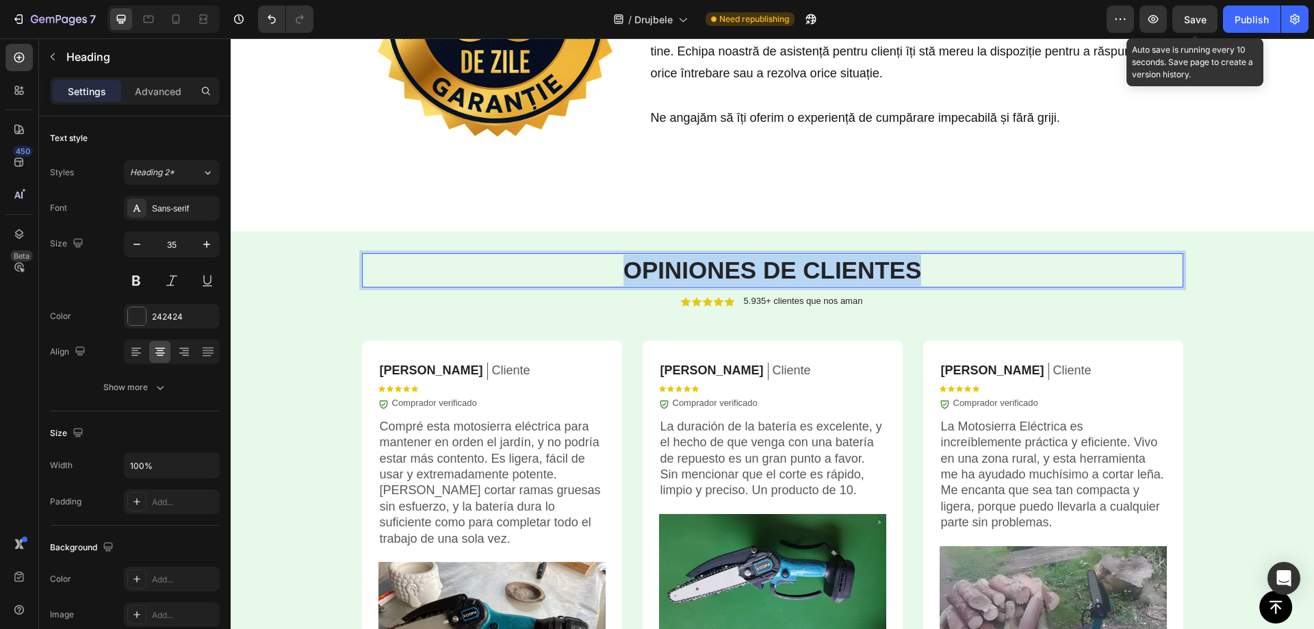
click at [744, 264] on strong "OPINIONES DE CLIENTES" at bounding box center [773, 270] width 298 height 27
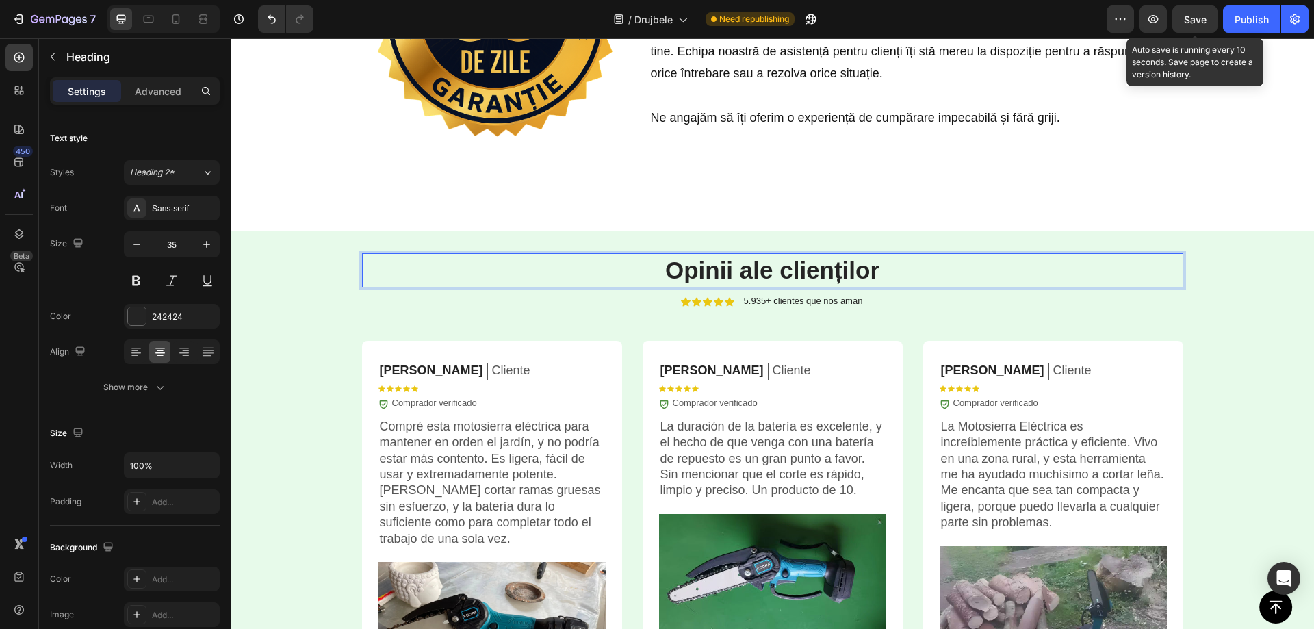
click at [745, 264] on strong "Opinii ale clienților" at bounding box center [772, 270] width 214 height 27
click at [746, 264] on strong "Opinii ale clienților" at bounding box center [772, 270] width 214 height 27
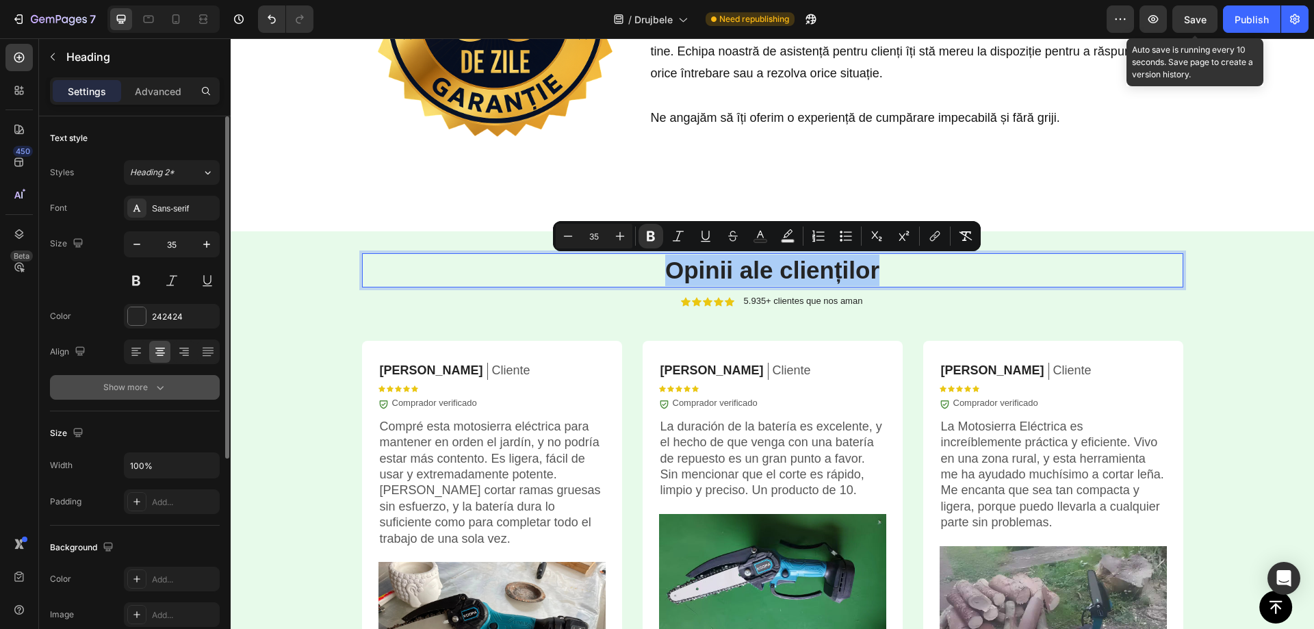
click at [162, 379] on button "Show more" at bounding box center [135, 387] width 170 height 25
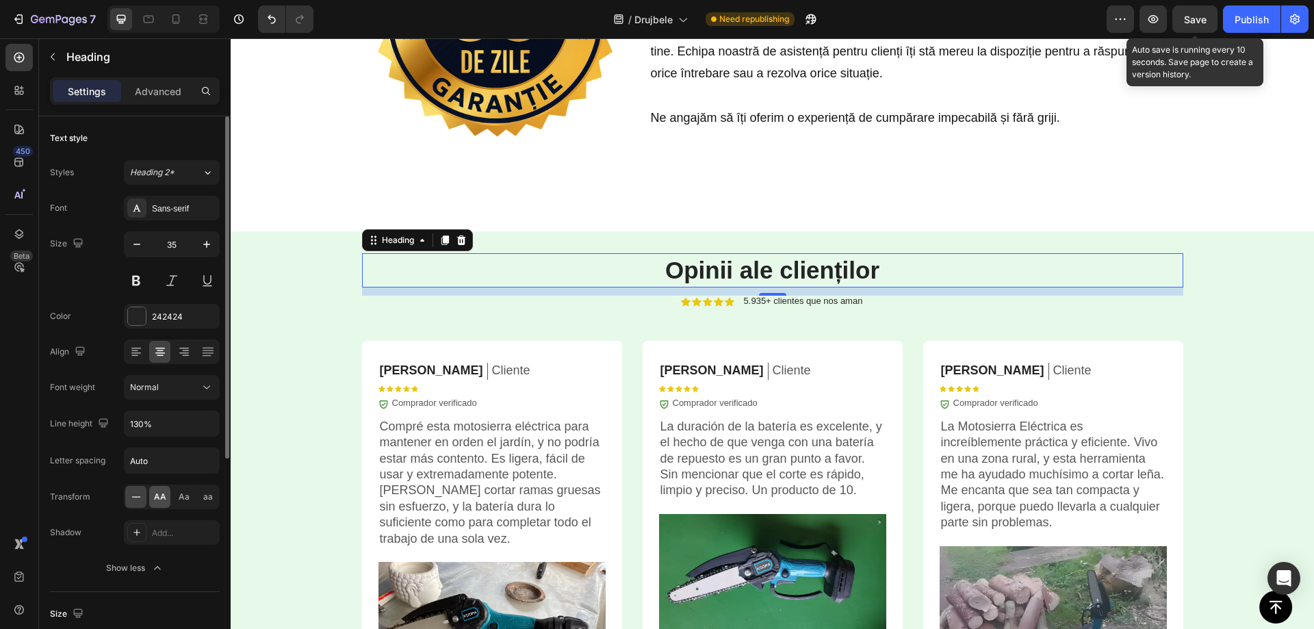
click at [158, 498] on span "AA" at bounding box center [160, 497] width 12 height 12
click at [1191, 23] on span "Save" at bounding box center [1195, 20] width 23 height 12
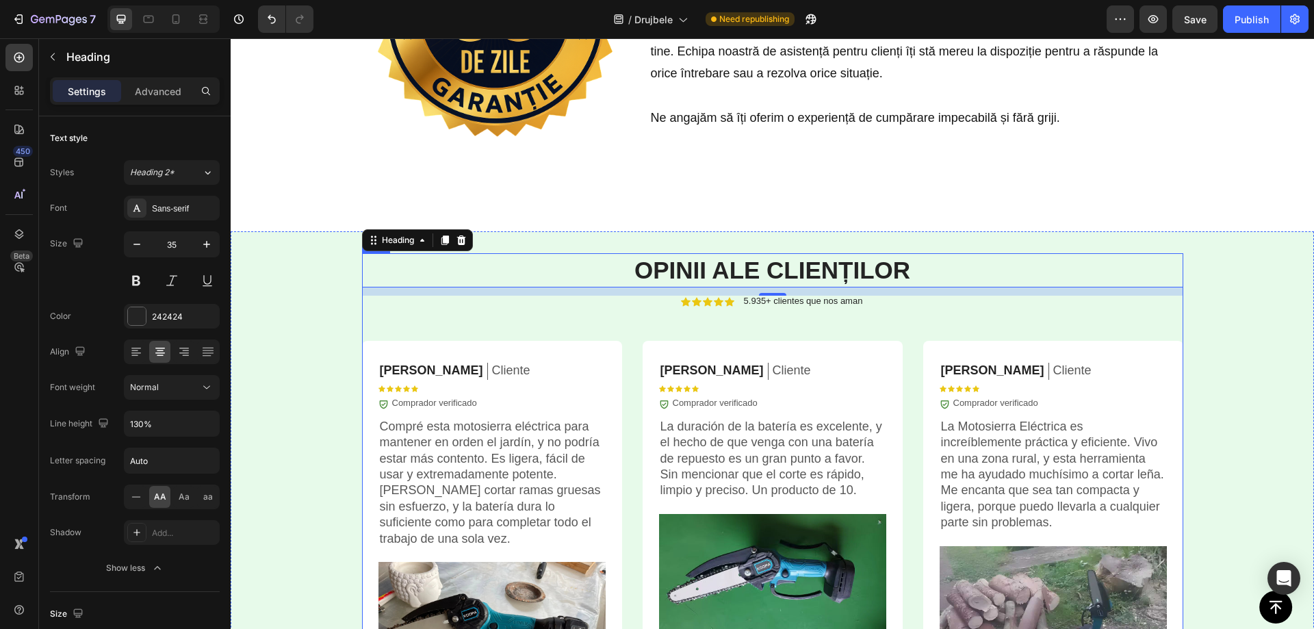
click at [812, 296] on p "5.935+ clientes que nos aman" at bounding box center [803, 301] width 119 height 11
click at [812, 297] on p "5.935+ clientes que nos aman" at bounding box center [803, 301] width 119 height 11
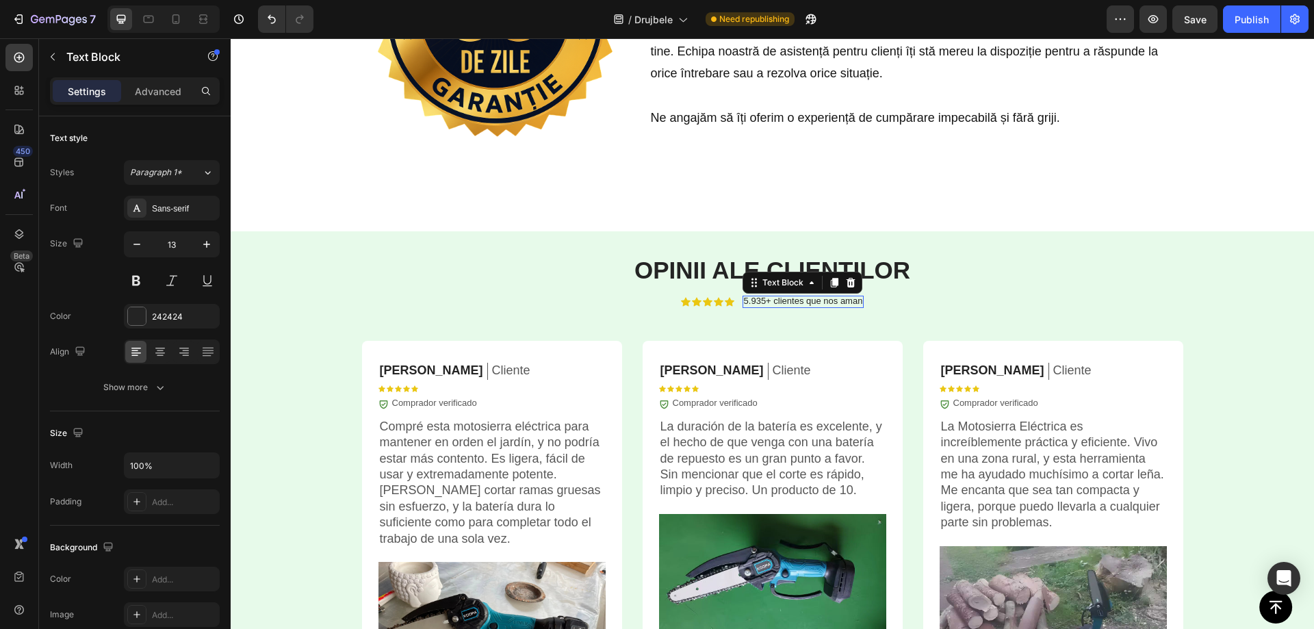
click at [812, 298] on p "5.935+ clientes que nos aman" at bounding box center [803, 301] width 119 height 11
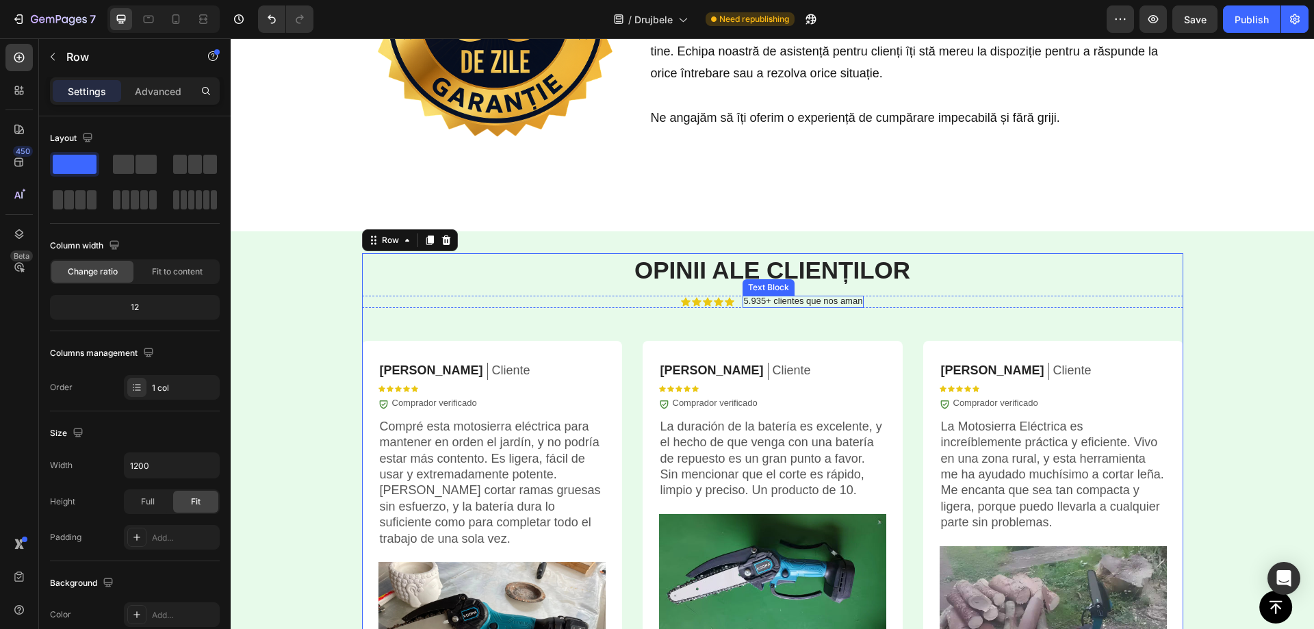
click at [806, 301] on p "5.935+ clientes que nos aman" at bounding box center [803, 301] width 119 height 11
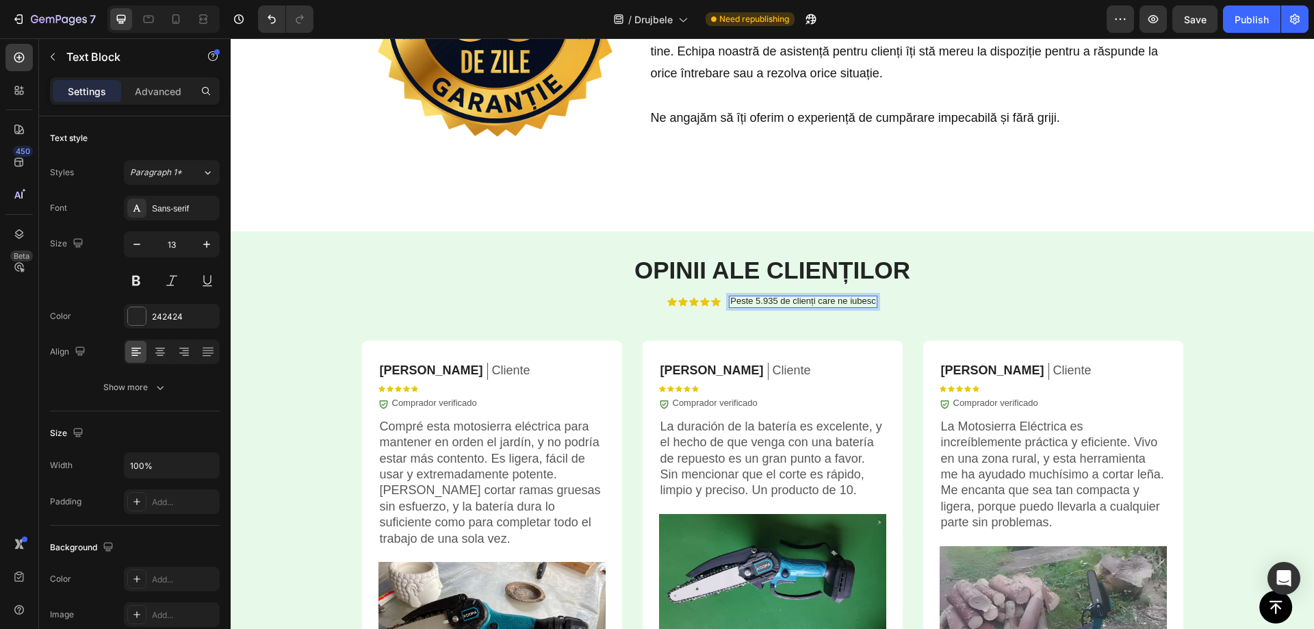
click at [806, 301] on p "Peste 5.935 de clienți care ne iubesc" at bounding box center [802, 301] width 145 height 11
click at [1177, 21] on button "Save" at bounding box center [1195, 18] width 45 height 27
click at [492, 368] on p "Cliente" at bounding box center [511, 371] width 38 height 16
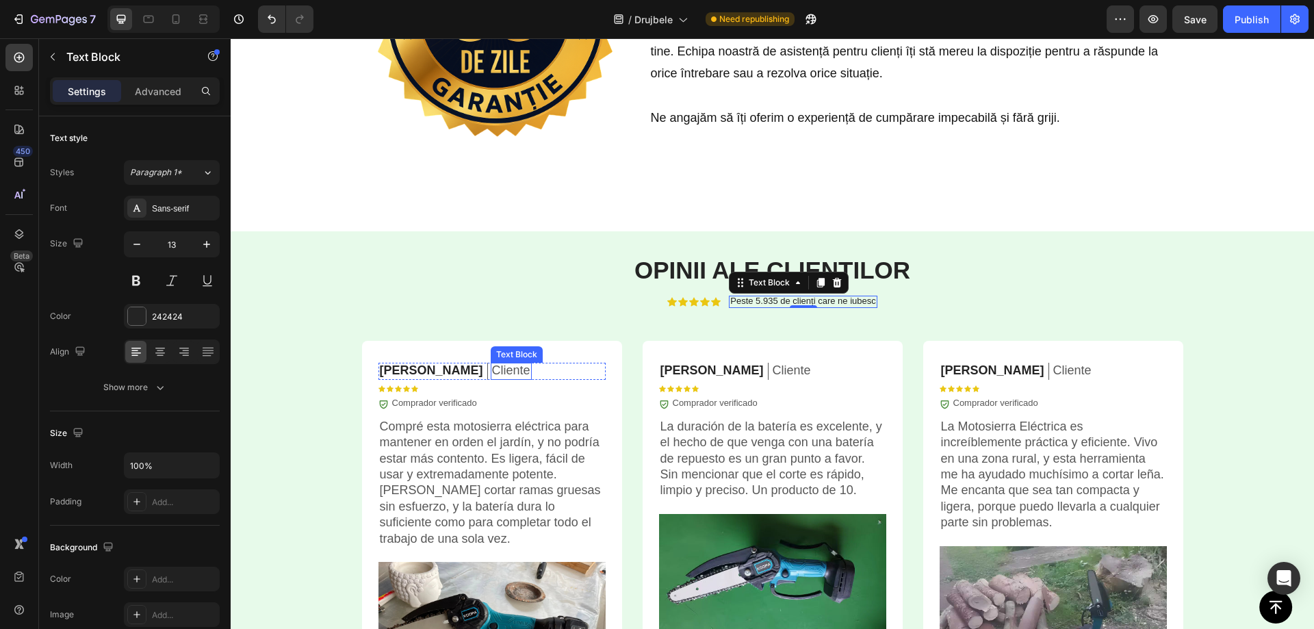
click at [492, 368] on p "Cliente" at bounding box center [511, 371] width 38 height 16
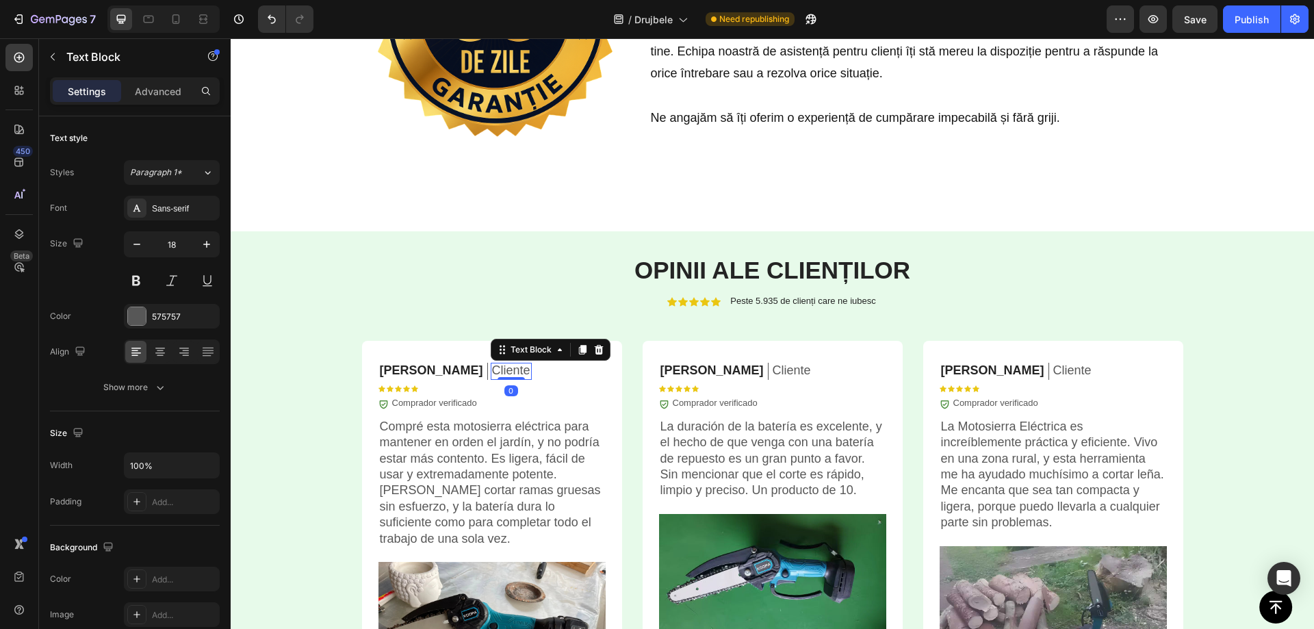
click at [492, 368] on p "Cliente" at bounding box center [511, 371] width 38 height 16
click at [773, 368] on p "Cliente" at bounding box center [792, 371] width 38 height 16
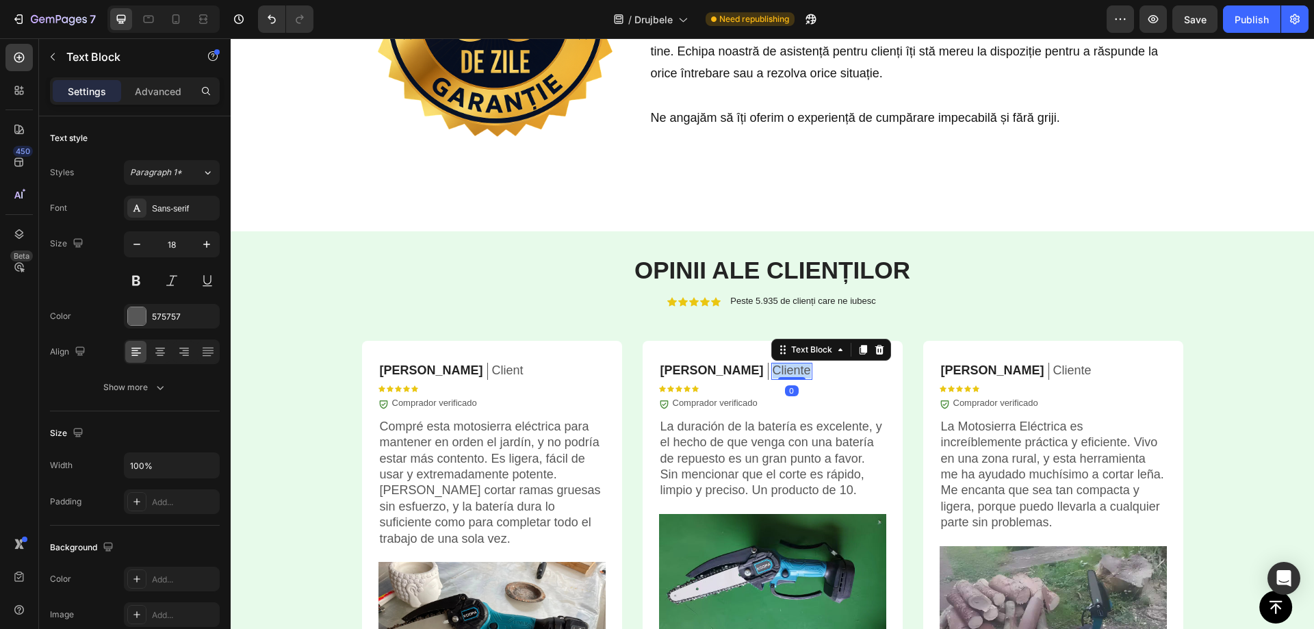
click at [773, 368] on p "Cliente" at bounding box center [792, 371] width 38 height 16
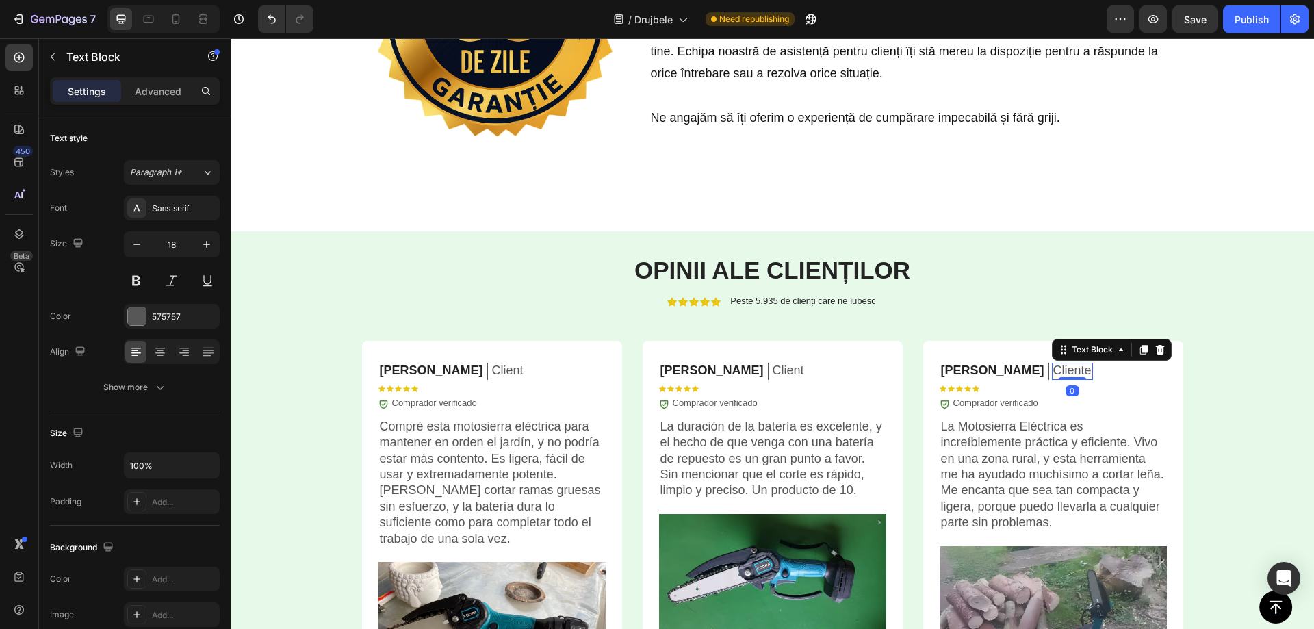
click at [1054, 374] on p "Cliente" at bounding box center [1073, 371] width 38 height 16
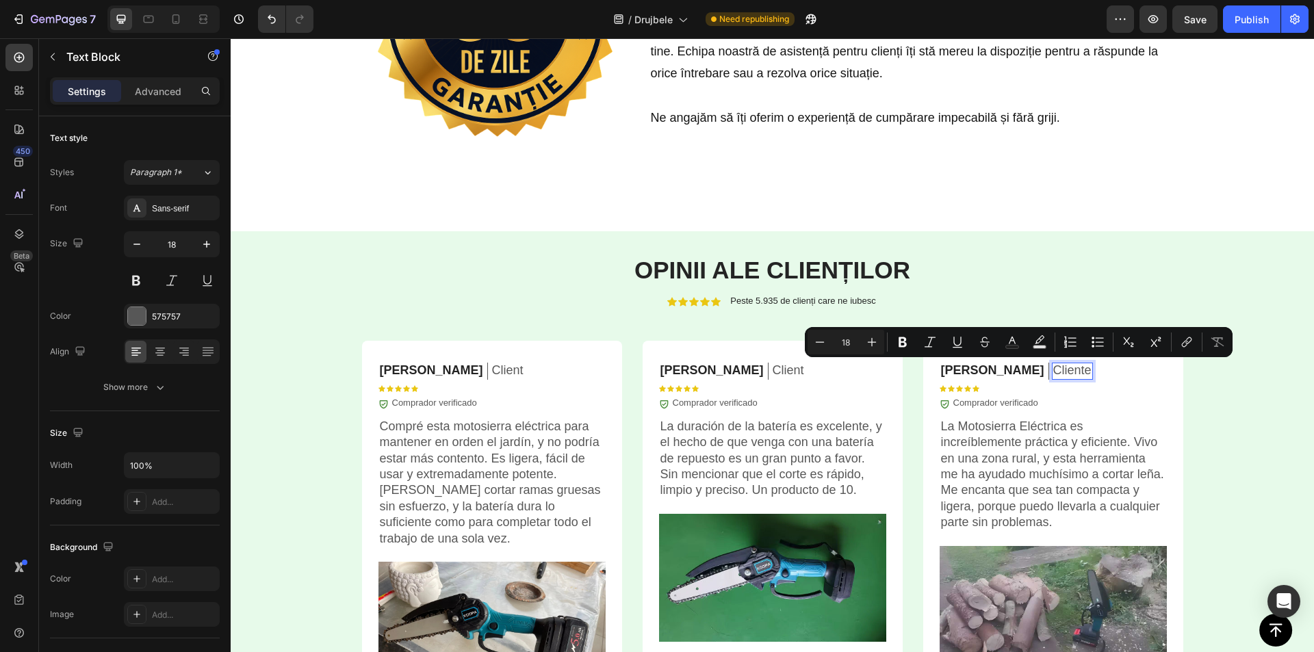
click at [1054, 374] on p "Cliente" at bounding box center [1073, 371] width 38 height 16
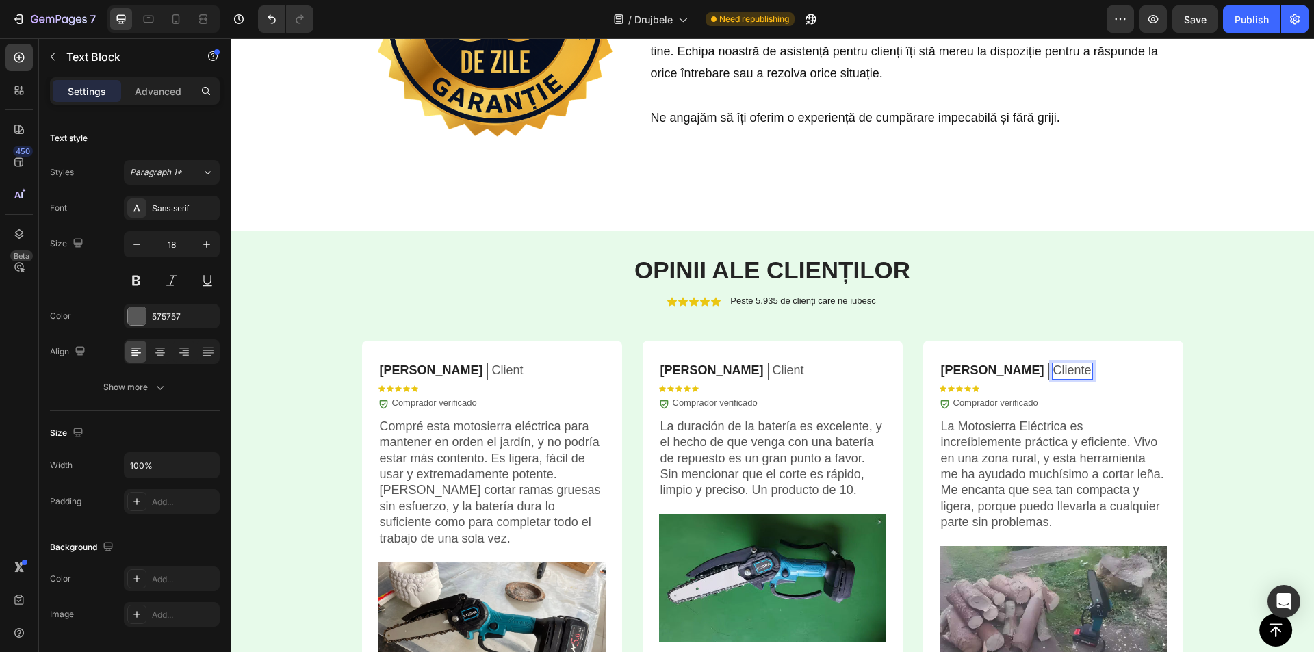
click at [1054, 374] on p "Cliente" at bounding box center [1073, 371] width 38 height 16
click at [1054, 374] on p "Client" at bounding box center [1069, 371] width 31 height 16
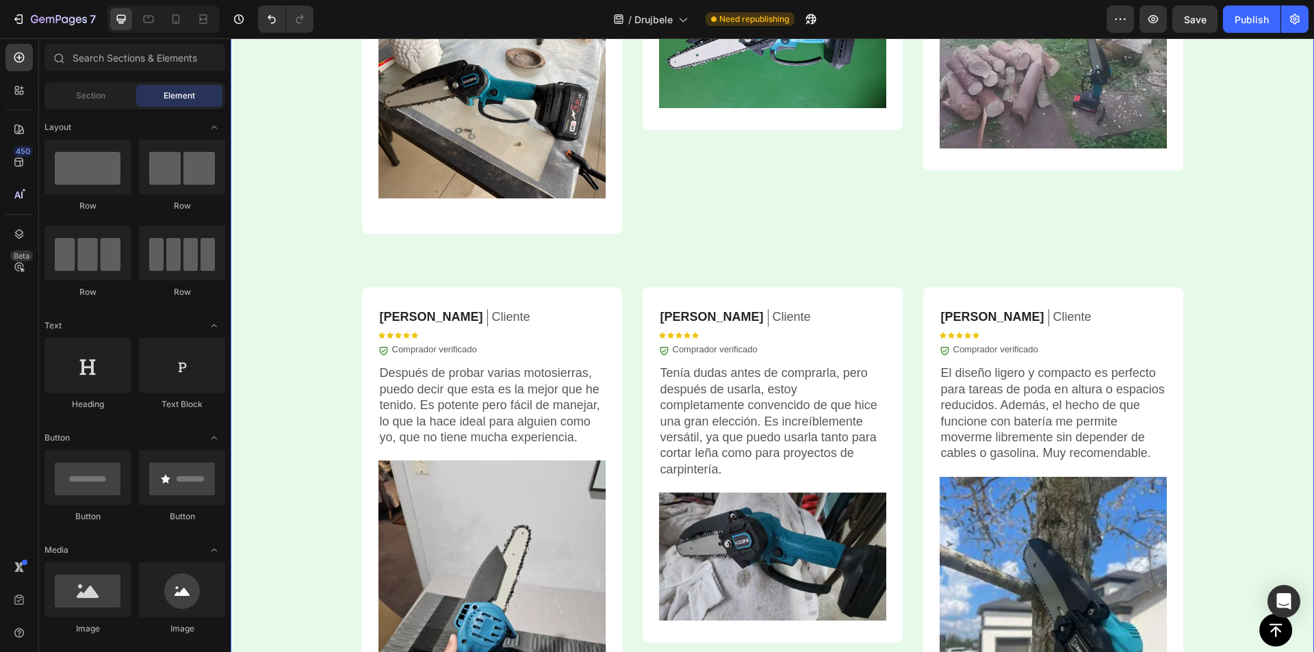
scroll to position [3858, 0]
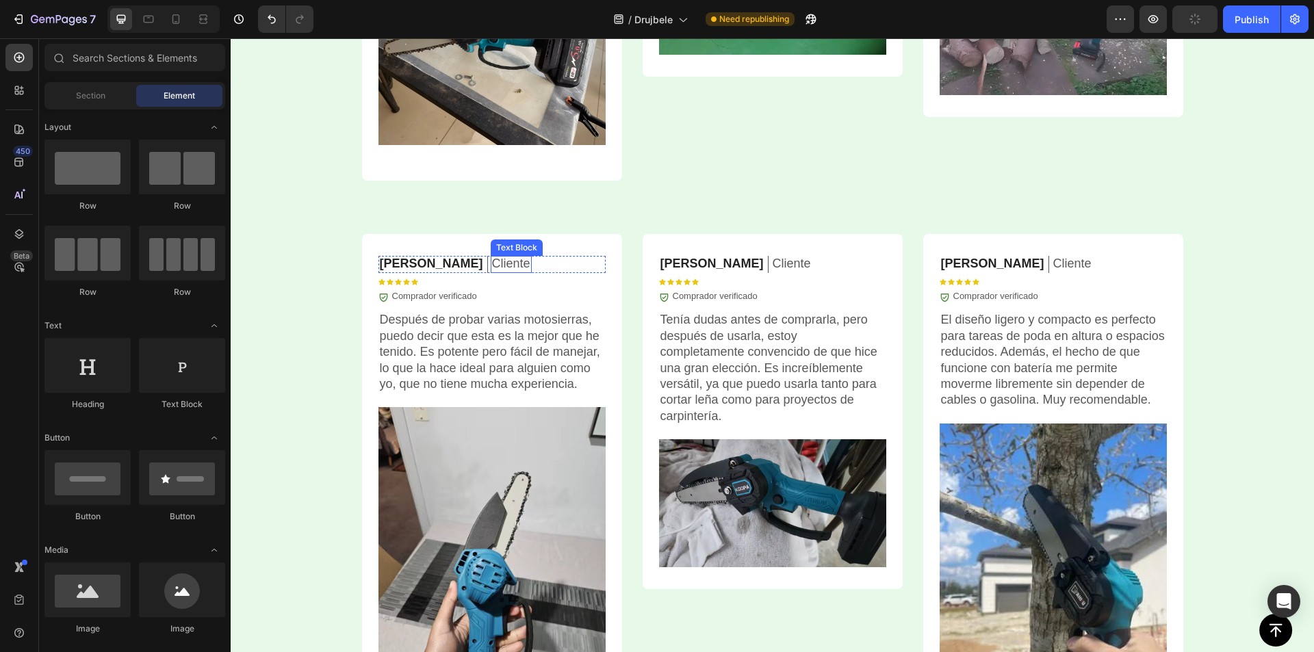
click at [492, 266] on p "Cliente" at bounding box center [511, 264] width 38 height 16
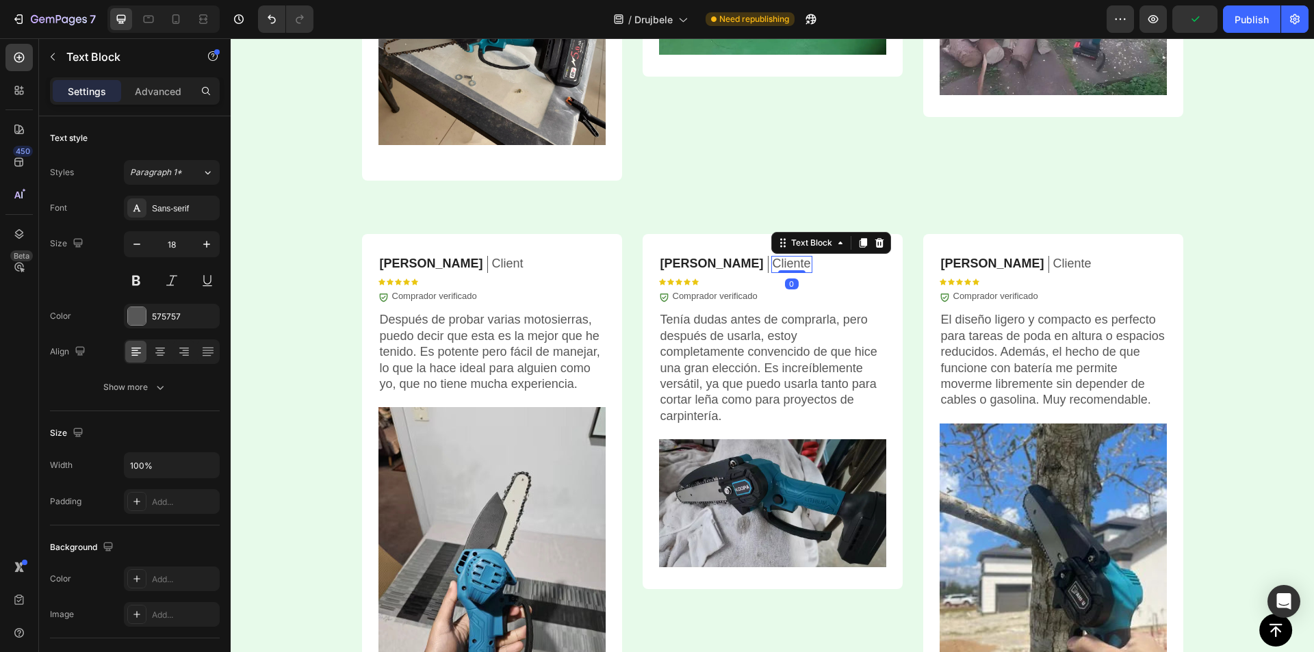
click at [773, 268] on p "Cliente" at bounding box center [792, 264] width 38 height 16
click at [1054, 266] on p "Cliente" at bounding box center [1073, 264] width 38 height 16
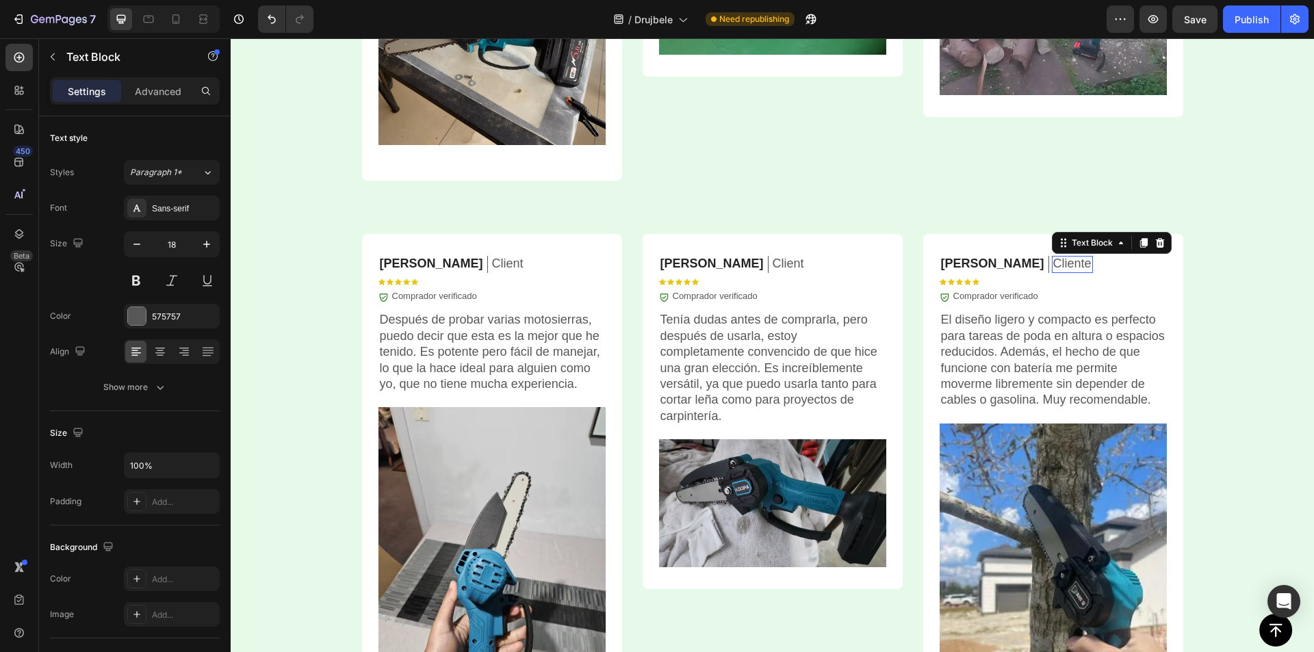
click at [1054, 266] on p "Cliente" at bounding box center [1073, 264] width 38 height 16
click at [1190, 18] on span "Save" at bounding box center [1195, 20] width 23 height 12
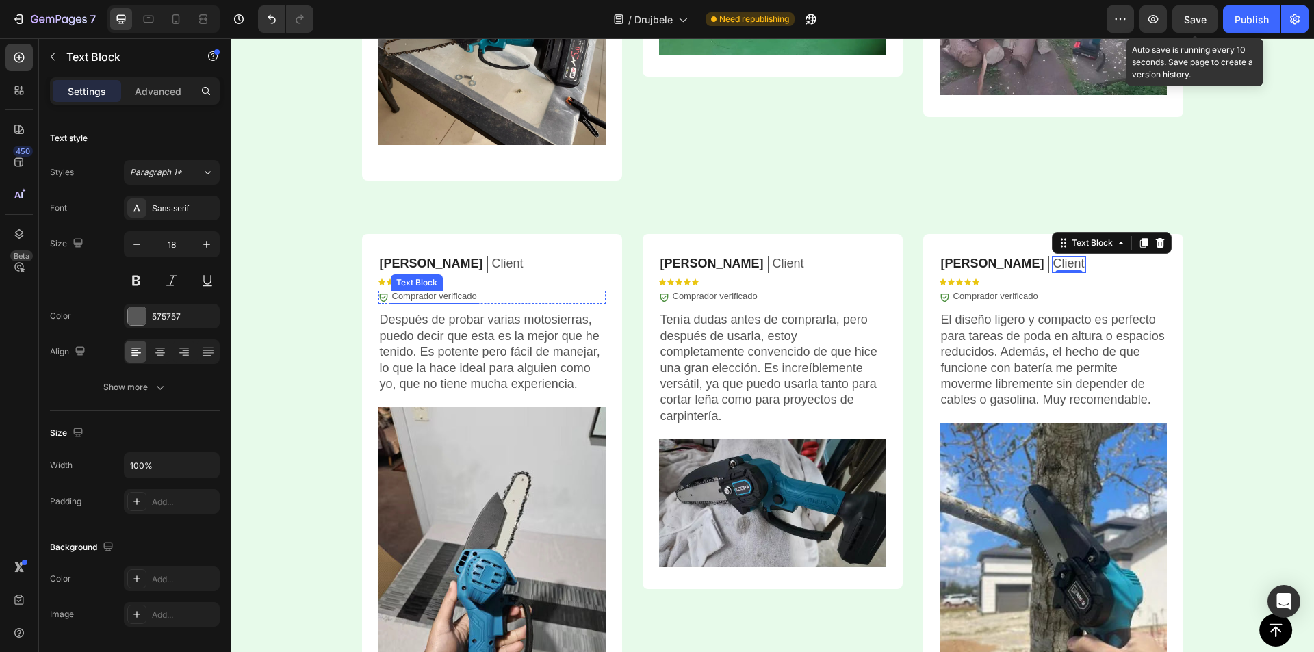
click at [416, 295] on p "Comprador verificado" at bounding box center [434, 297] width 85 height 12
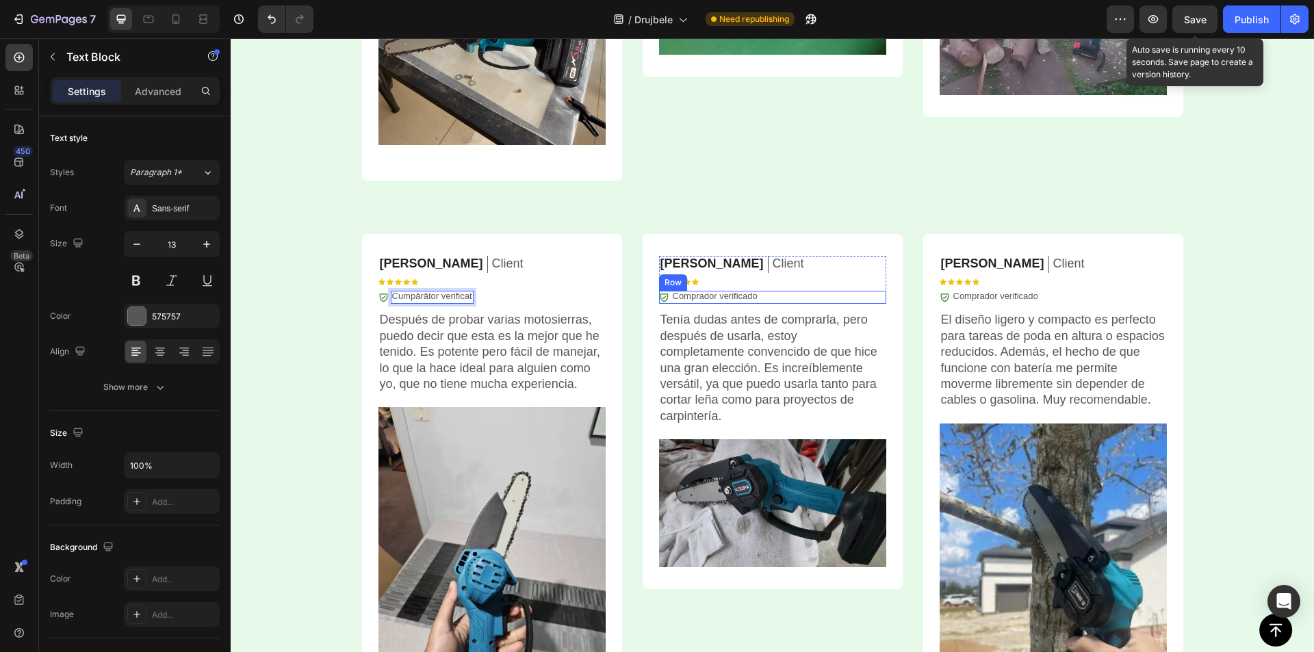
click at [725, 290] on div "Veronica C. Text Block Client Text Block Row Icon Icon Icon Icon Icon Icon List…" at bounding box center [772, 280] width 227 height 48
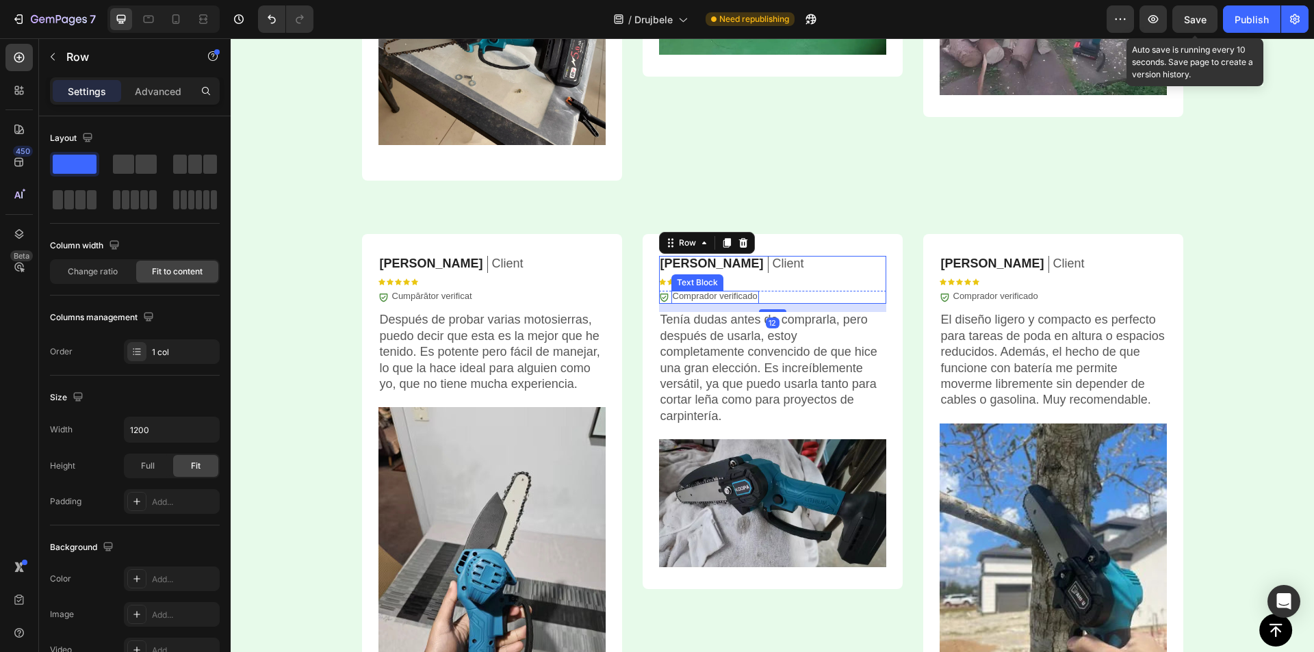
click at [719, 302] on p "Comprador verificado" at bounding box center [715, 297] width 85 height 12
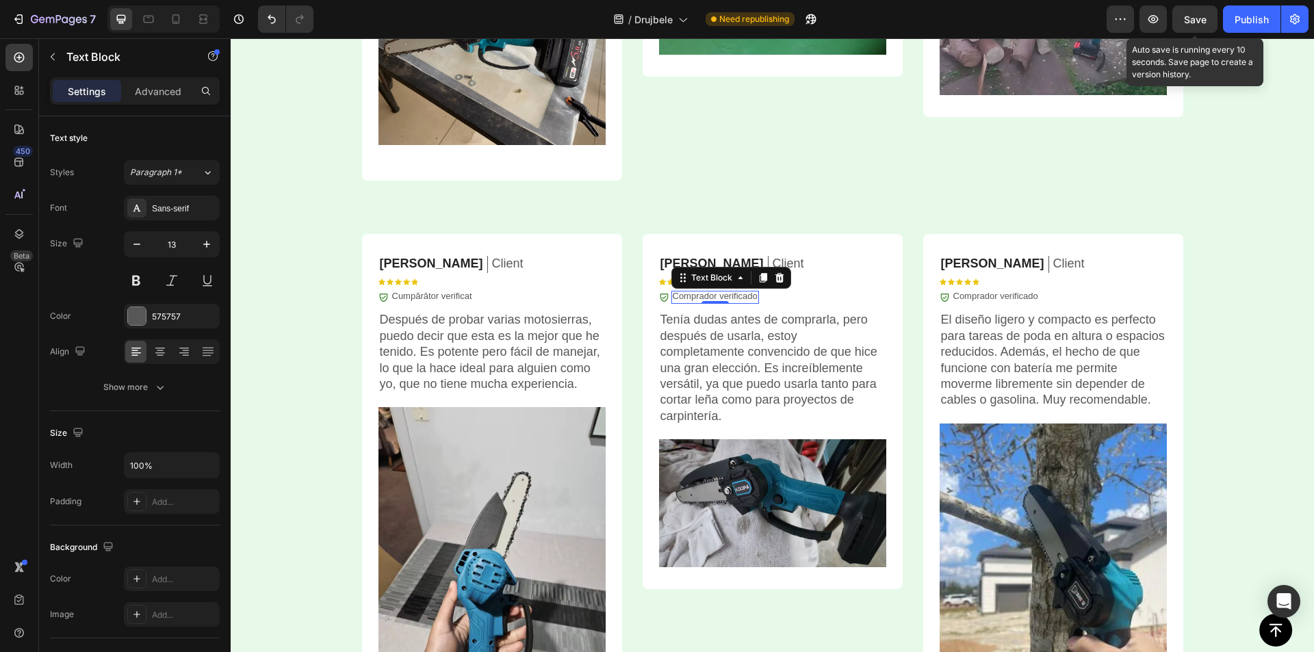
click at [719, 302] on div at bounding box center [715, 302] width 27 height 3
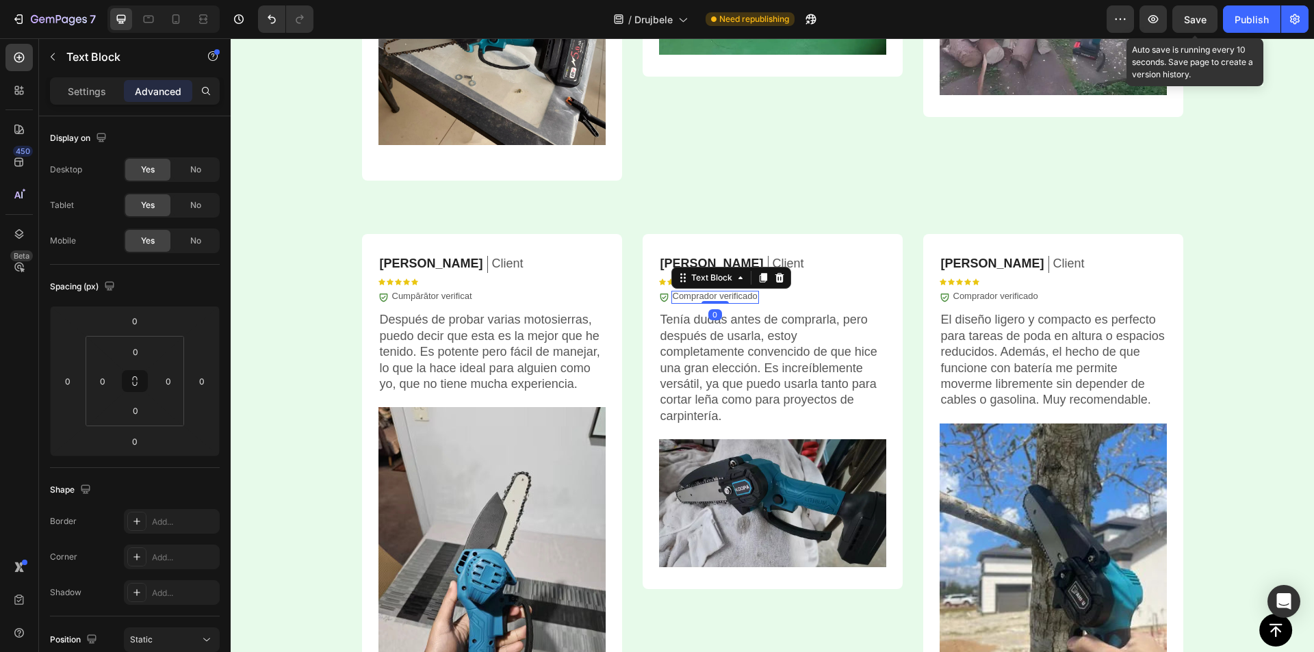
click at [728, 295] on p "Comprador verificado" at bounding box center [715, 297] width 85 height 12
click at [1008, 295] on p "Comprador verificado" at bounding box center [996, 297] width 85 height 12
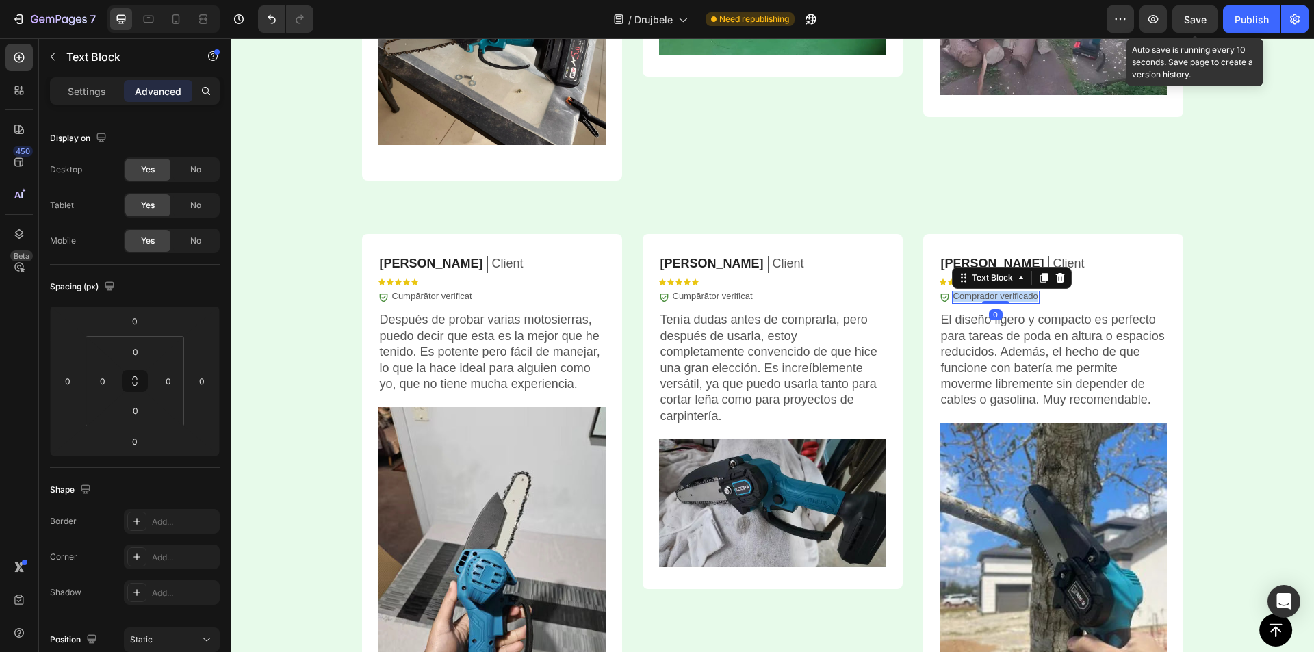
click at [1008, 295] on p "Comprador verificado" at bounding box center [996, 297] width 85 height 12
click at [1216, 276] on div "⁠⁠⁠⁠⁠⁠⁠ Opinii ale clienților Heading Icon Icon Icon Icon Icon Icon List Peste …" at bounding box center [773, 229] width 1084 height 1126
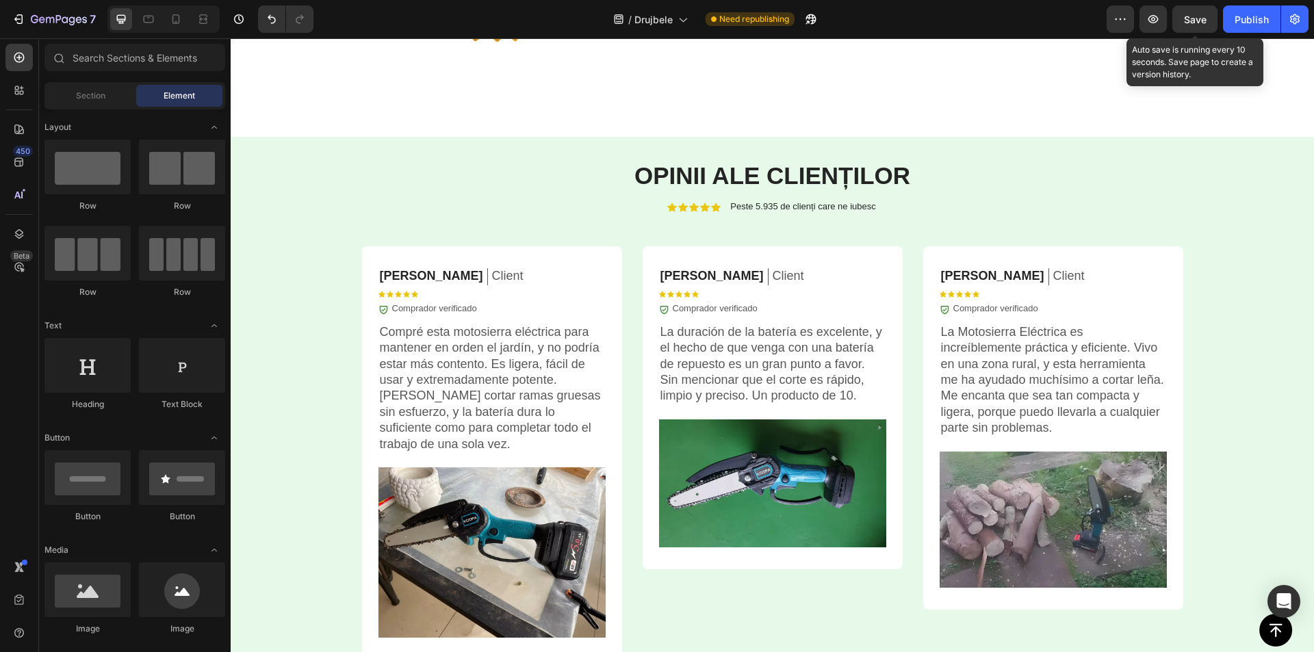
scroll to position [3289, 0]
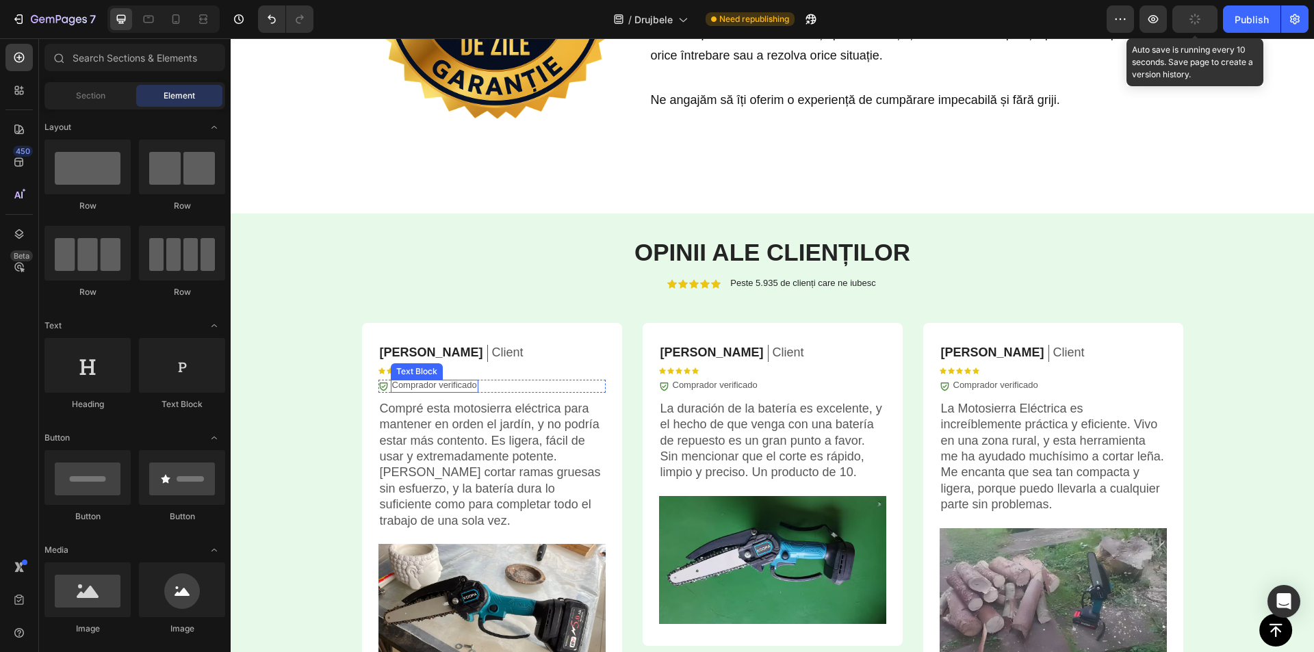
click at [452, 382] on p "Comprador verificado" at bounding box center [434, 386] width 85 height 12
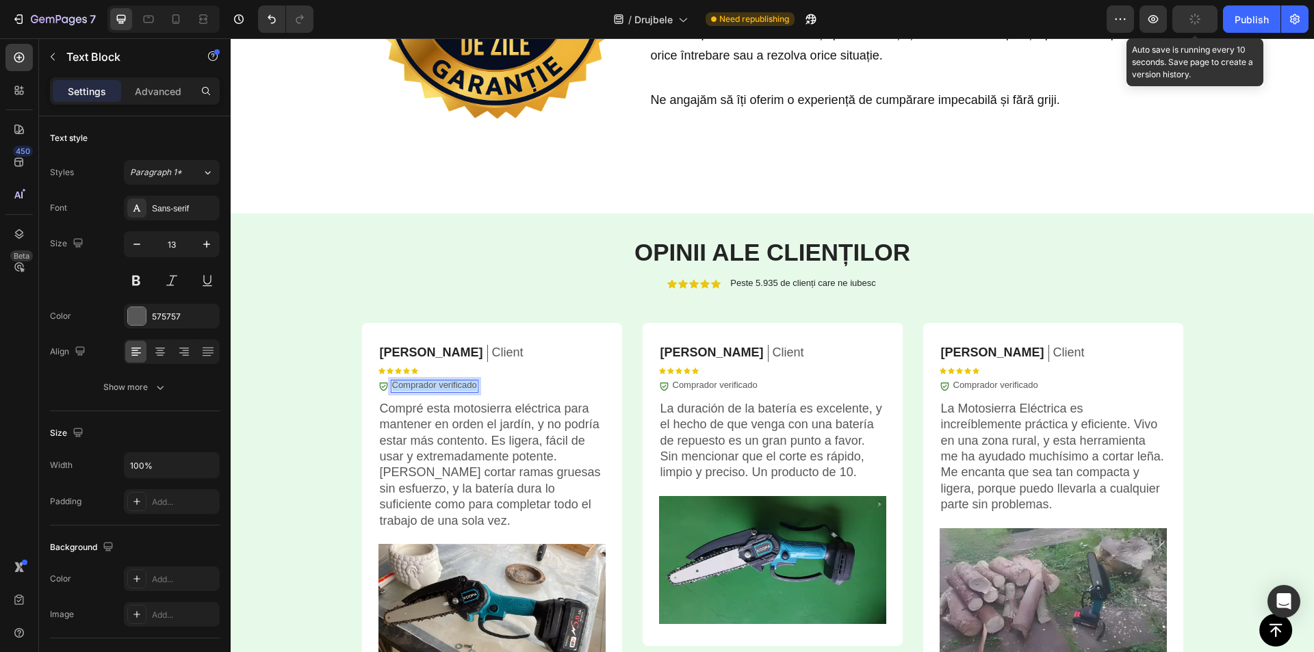
click at [452, 382] on p "Comprador verificado" at bounding box center [434, 386] width 85 height 12
click at [698, 384] on p "Comprador verificado" at bounding box center [715, 386] width 85 height 12
click at [1008, 387] on p "Comprador verificado" at bounding box center [996, 386] width 85 height 12
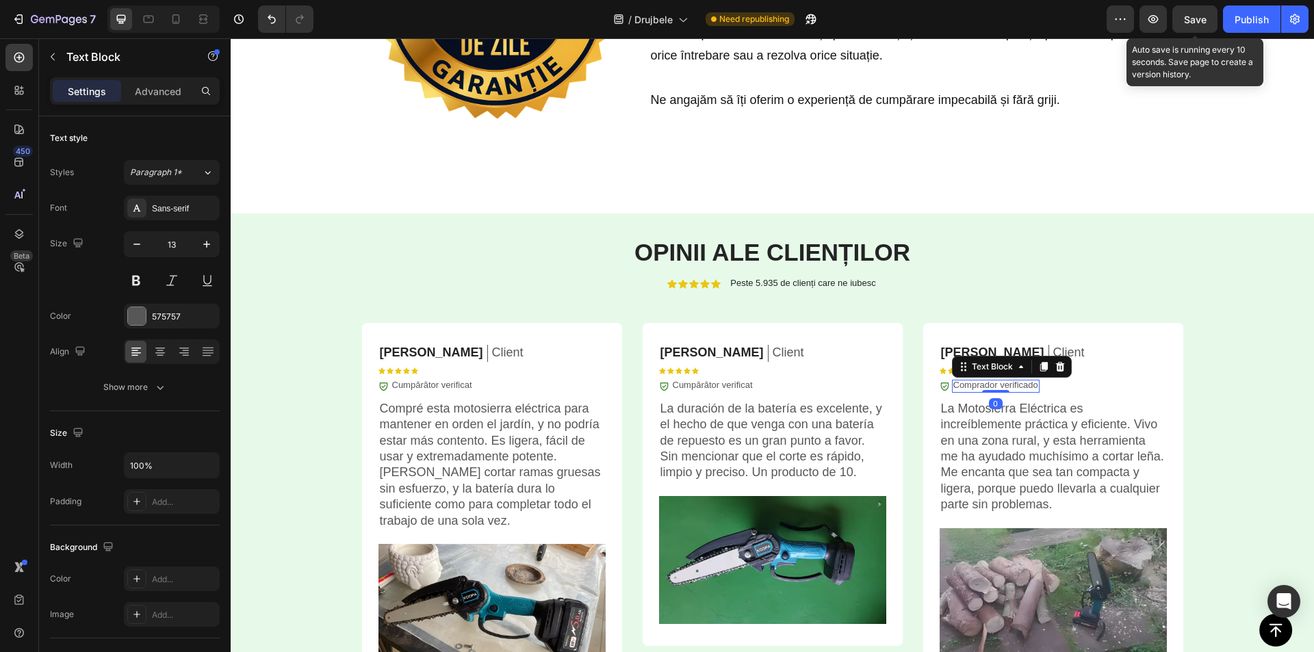
click at [1008, 387] on p "Comprador verificado" at bounding box center [996, 386] width 85 height 12
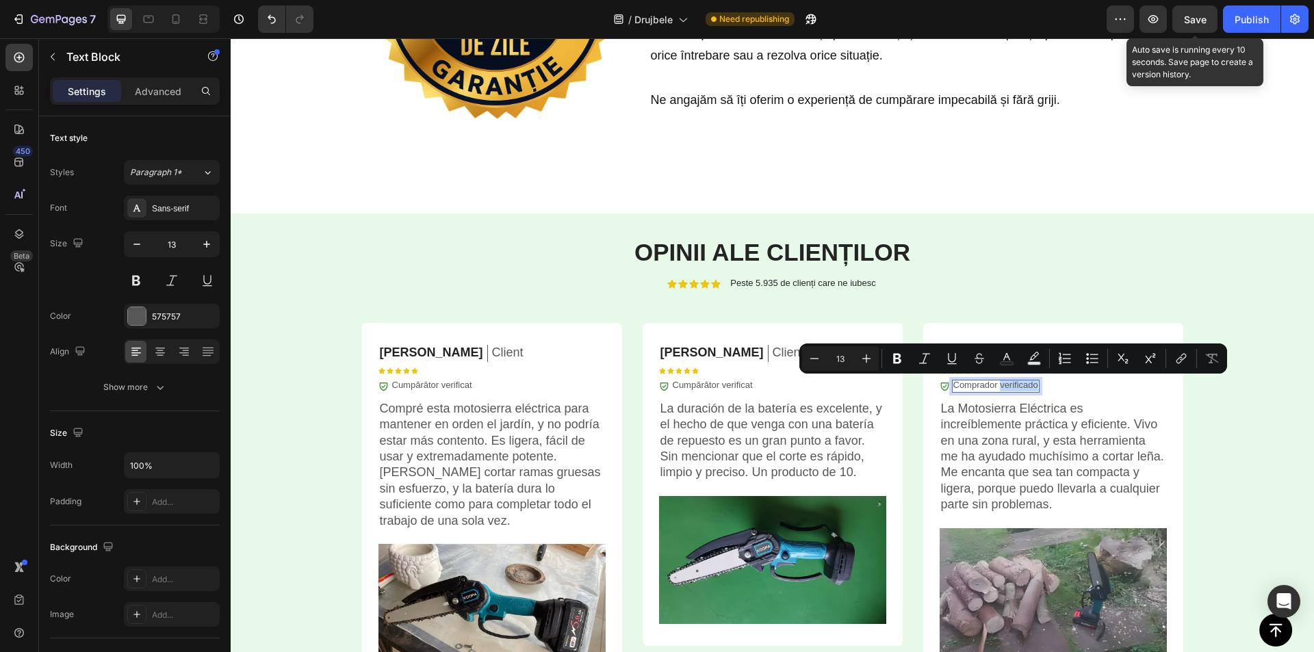
click at [1007, 387] on p "Comprador verificado" at bounding box center [996, 386] width 85 height 12
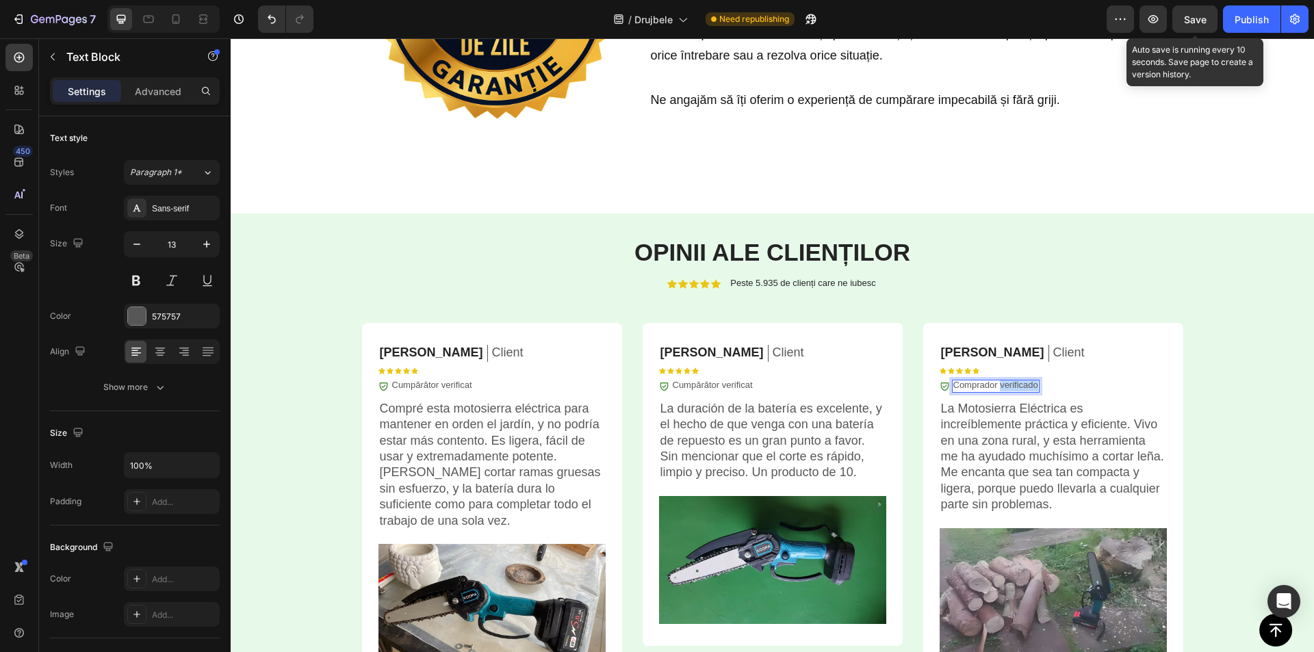
click at [1007, 387] on p "Comprador verificado" at bounding box center [996, 386] width 85 height 12
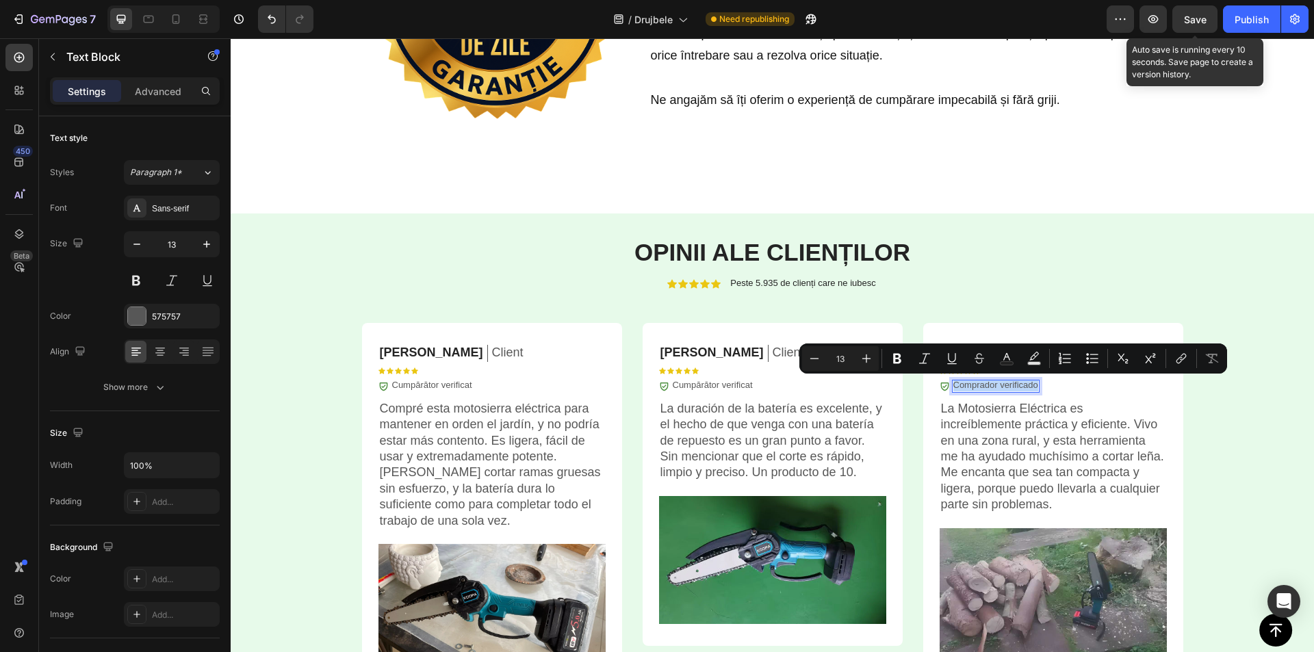
click at [1007, 387] on p "Comprador verificado" at bounding box center [996, 386] width 85 height 12
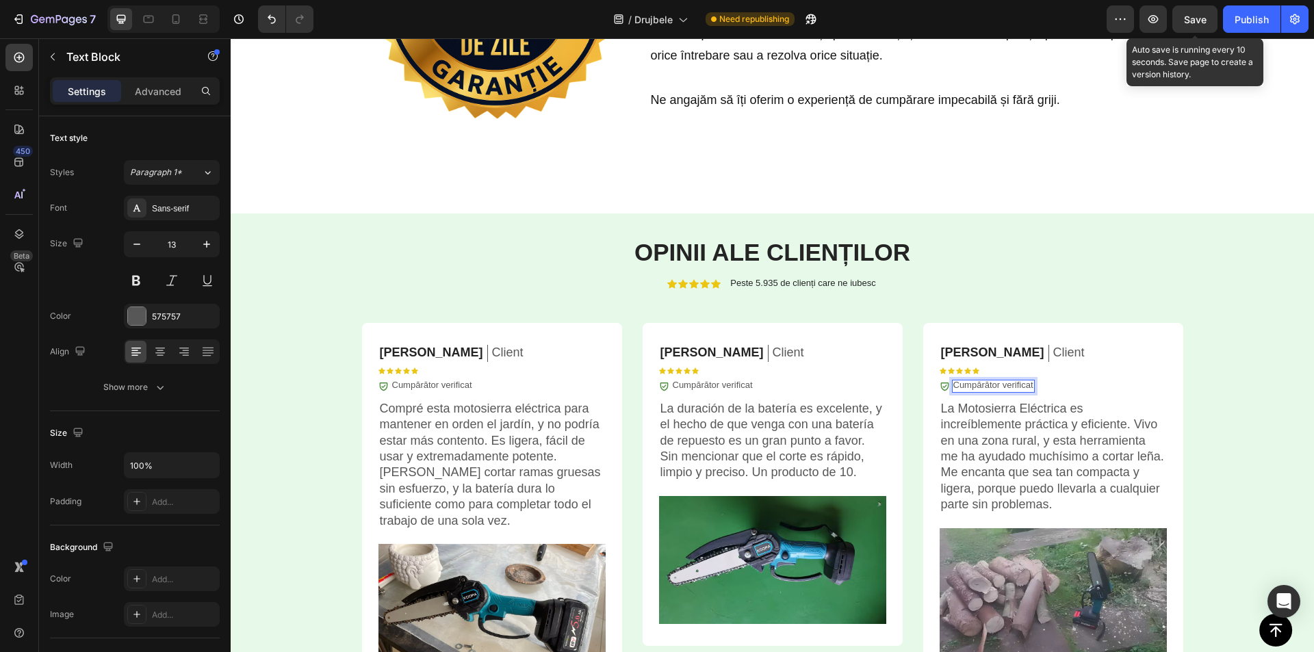
click at [1194, 14] on span "Save" at bounding box center [1195, 20] width 23 height 12
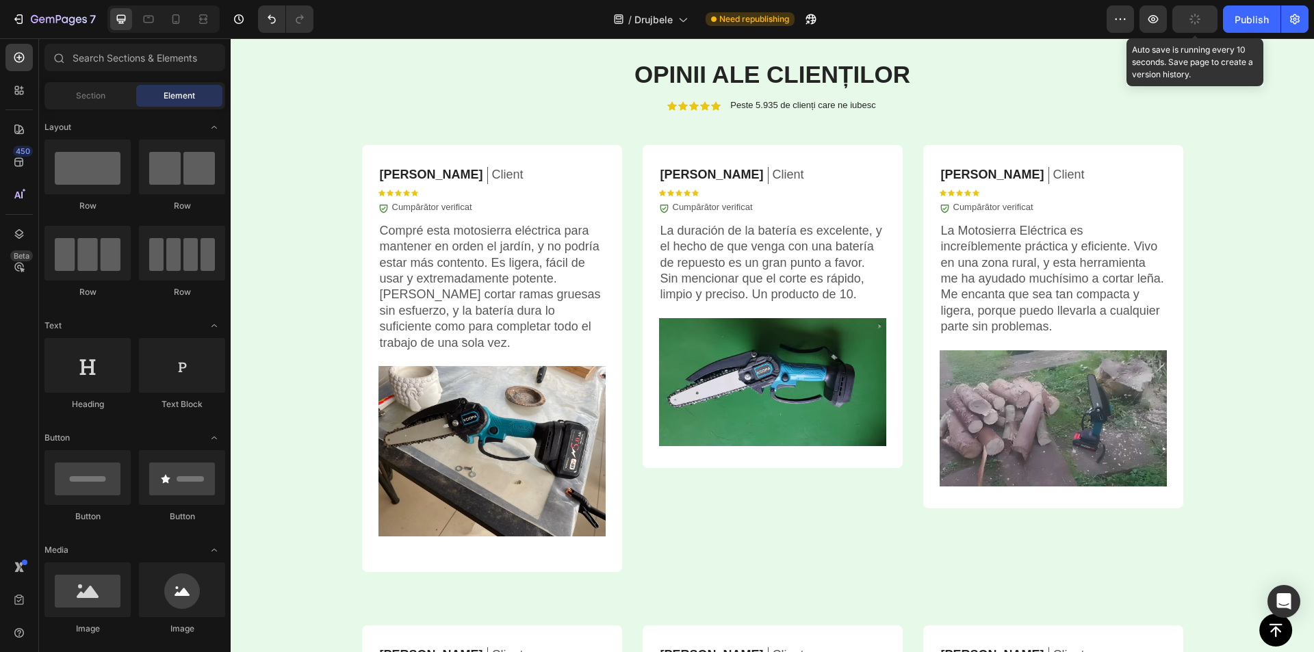
scroll to position [3508, 0]
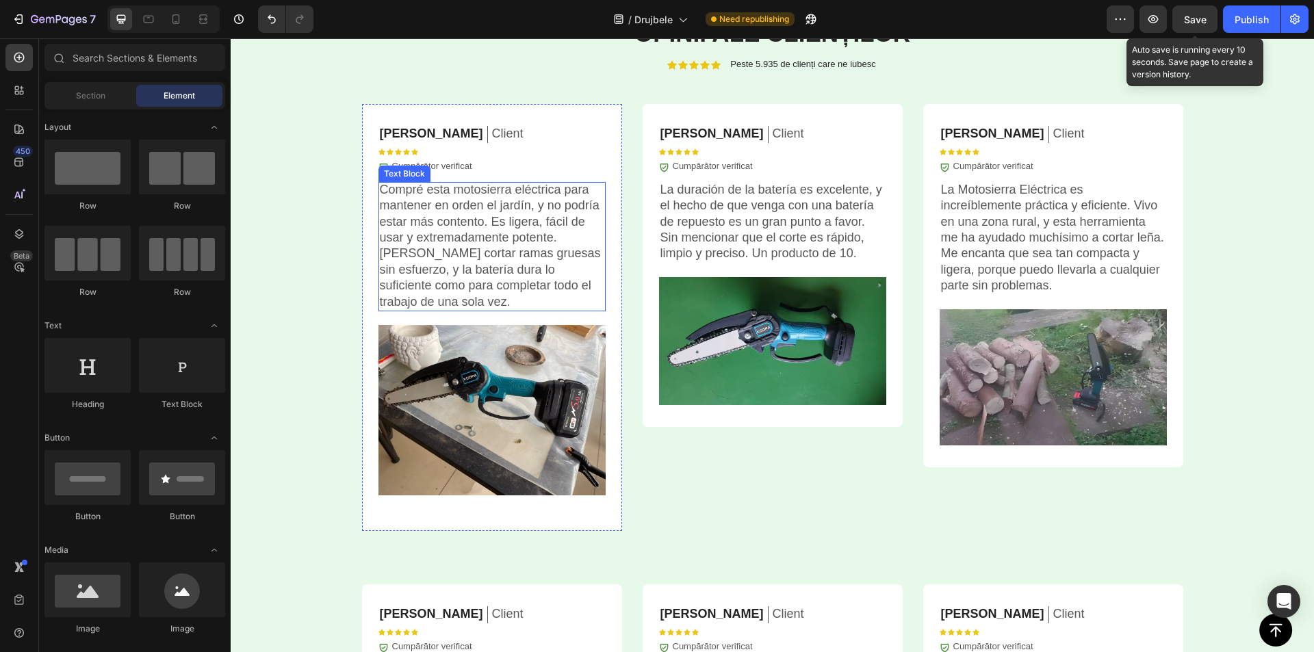
click at [500, 236] on p "Compré esta motosierra eléctrica para mantener en orden el jardín, y no podría …" at bounding box center [492, 246] width 225 height 128
click at [500, 235] on p "Compré esta motosierra eléctrica para mantener en orden el jardín, y no podría …" at bounding box center [492, 246] width 225 height 128
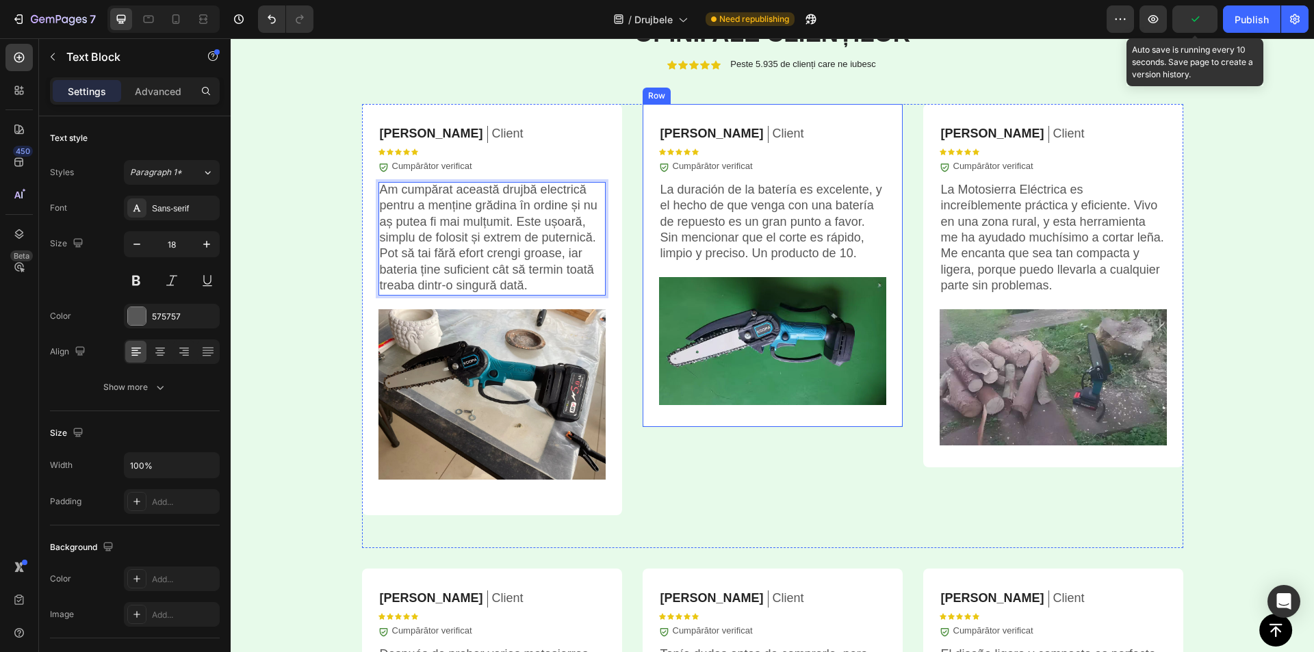
click at [749, 236] on p "La duración de la batería es excelente, y el hecho de que venga con una batería…" at bounding box center [773, 222] width 225 height 80
click at [749, 235] on p "La duración de la batería es excelente, y el hecho de que venga con una batería…" at bounding box center [773, 222] width 225 height 80
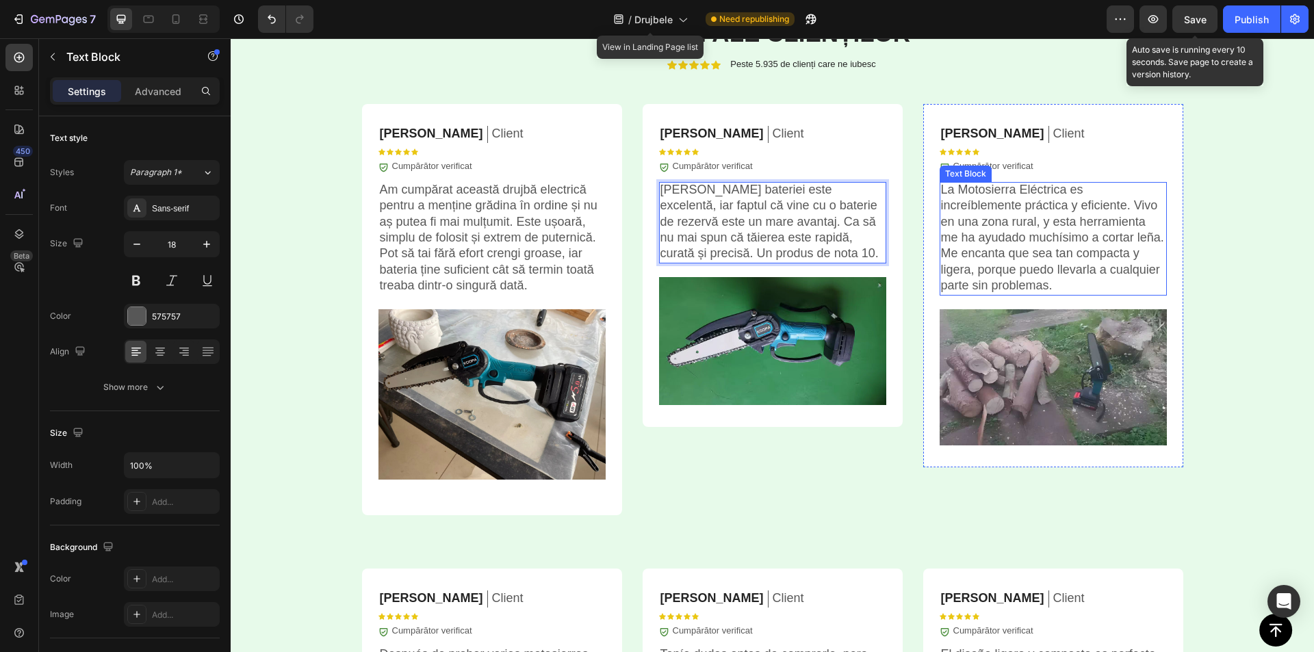
click at [1034, 234] on p "La Motosierra Eléctrica es increíblemente práctica y eficiente. Vivo en una zon…" at bounding box center [1053, 238] width 225 height 112
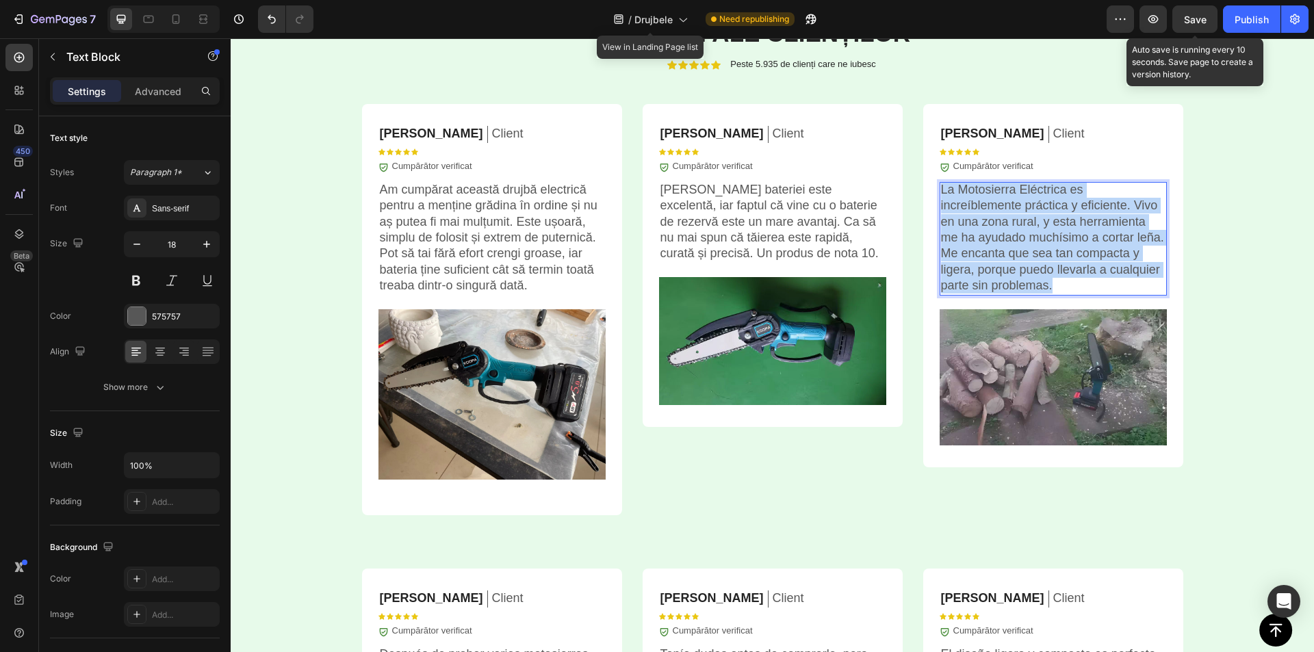
click at [1034, 234] on p "La Motosierra Eléctrica es increíblemente práctica y eficiente. Vivo en una zon…" at bounding box center [1053, 238] width 225 height 112
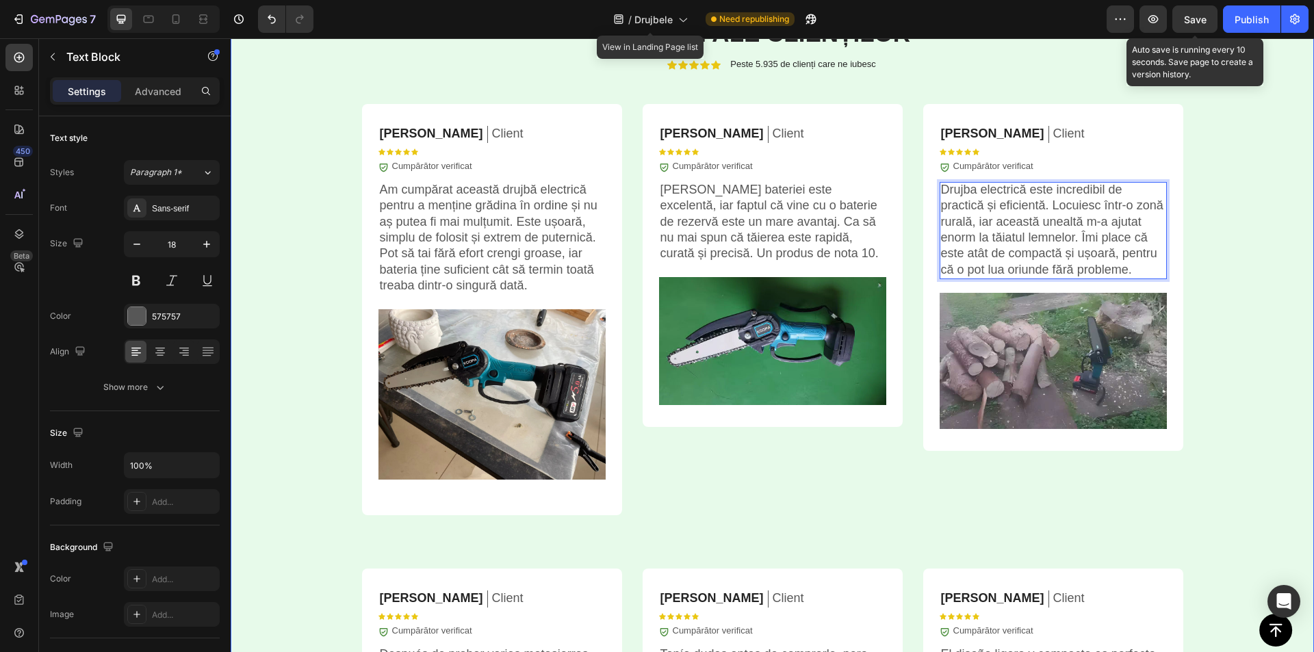
drag, startPoint x: 1197, startPoint y: 15, endPoint x: 1054, endPoint y: 179, distance: 217.3
click at [1197, 15] on span "Save" at bounding box center [1195, 20] width 23 height 12
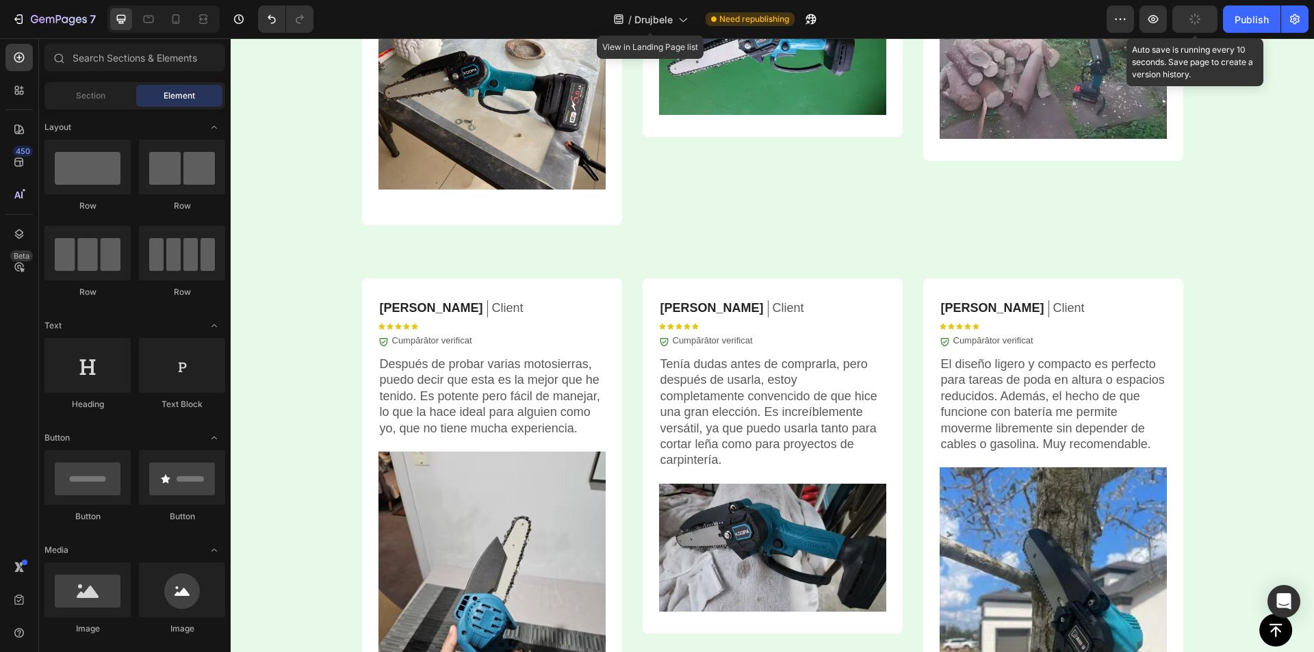
scroll to position [3904, 0]
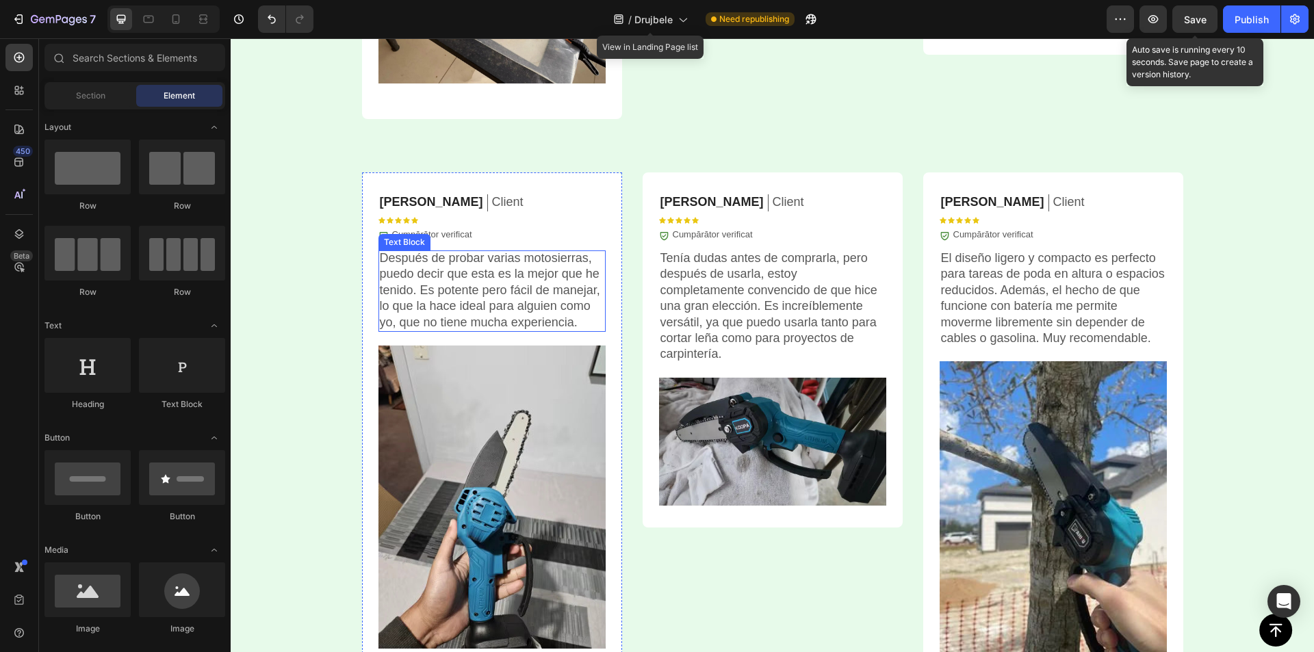
click at [498, 284] on p "Después de probar varias motosierras, puedo decir que esta es la mejor que he t…" at bounding box center [492, 291] width 225 height 80
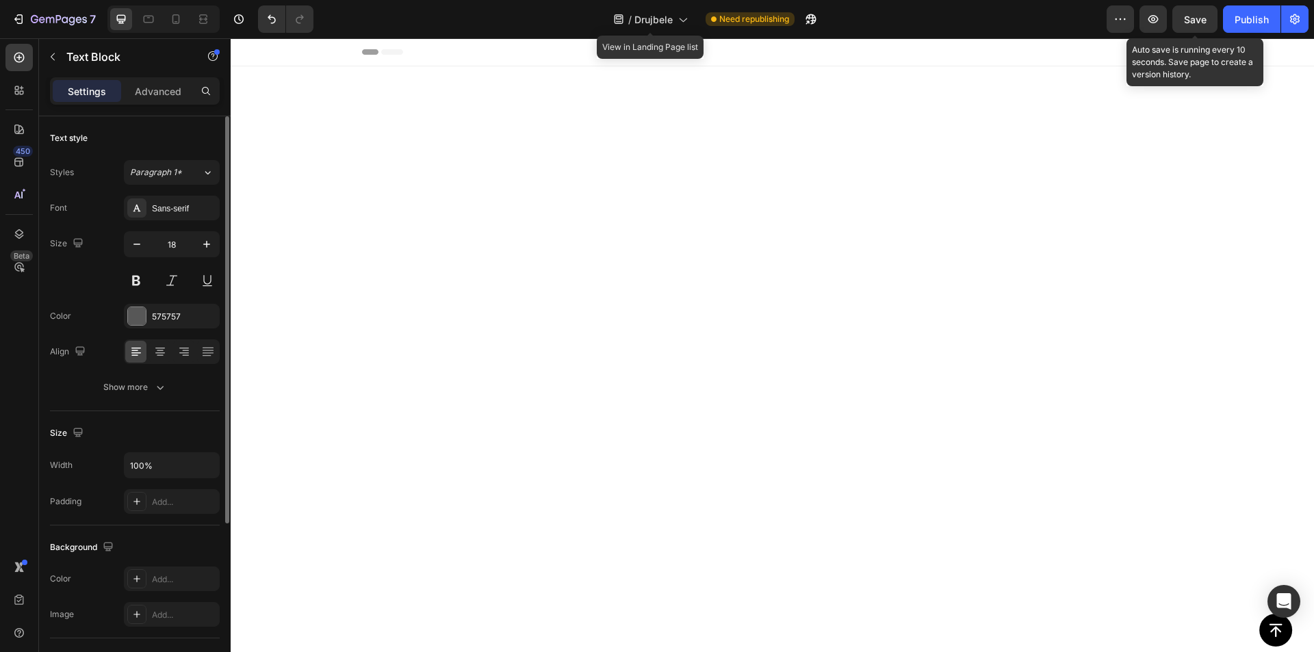
scroll to position [3904, 0]
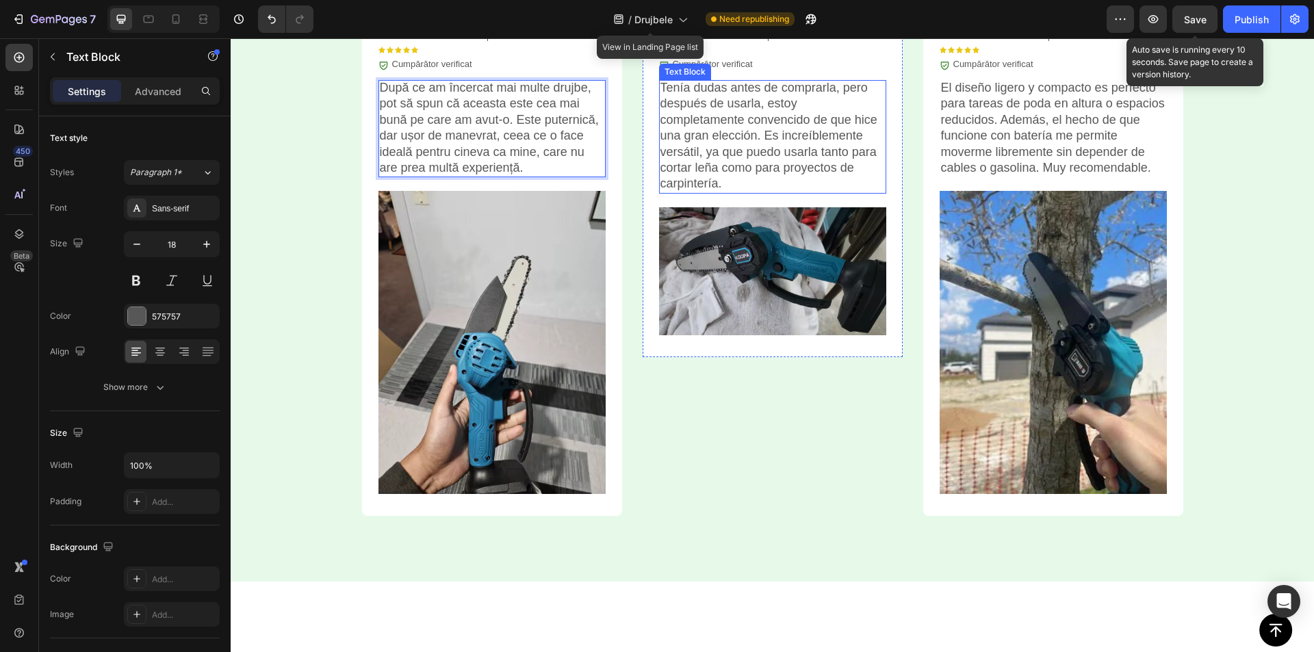
click at [750, 192] on p "Tenía dudas antes de comprarla, pero después de usarla, estoy completamente con…" at bounding box center [773, 136] width 225 height 112
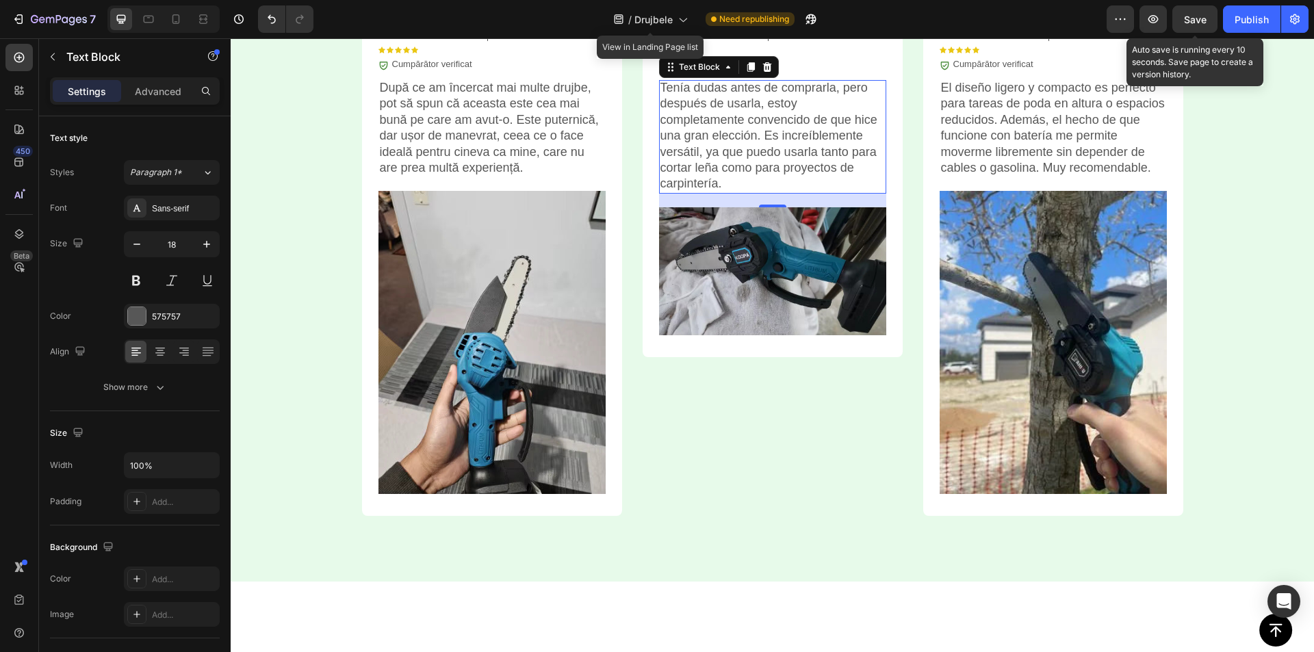
click at [750, 192] on p "Tenía dudas antes de comprarla, pero después de usarla, estoy completamente con…" at bounding box center [773, 136] width 225 height 112
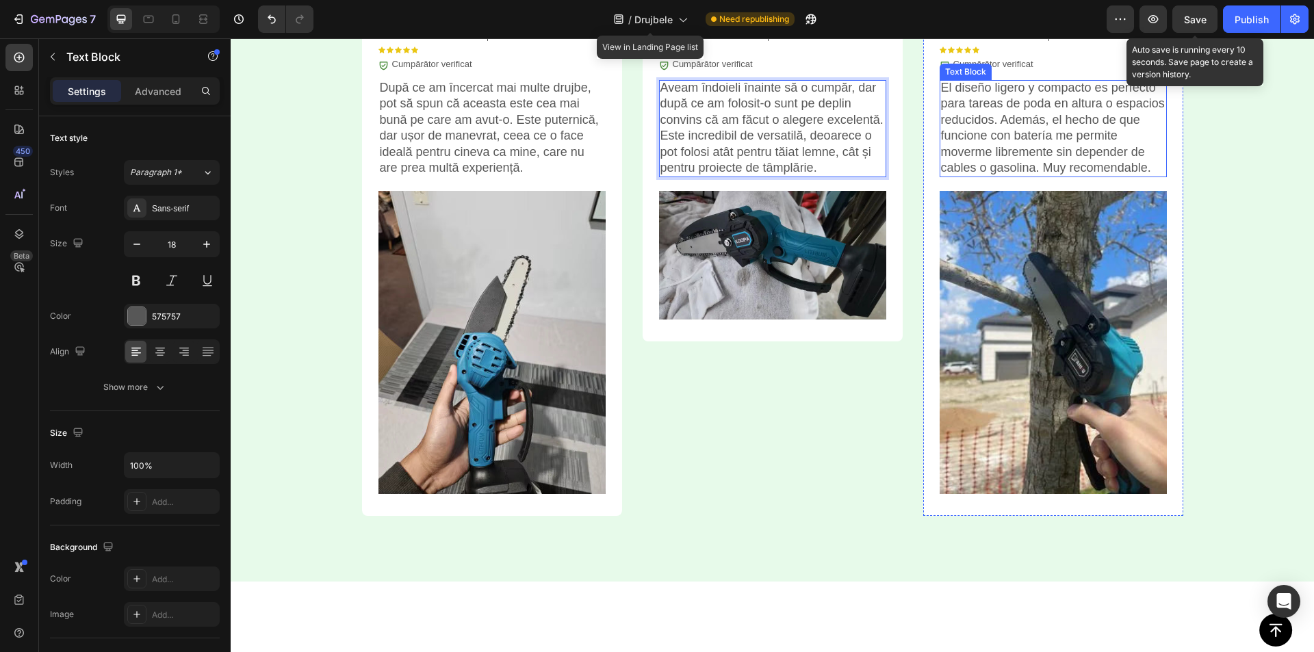
click at [1004, 176] on p "El diseño ligero y compacto es perfecto para tareas de poda en altura o espacio…" at bounding box center [1053, 128] width 225 height 96
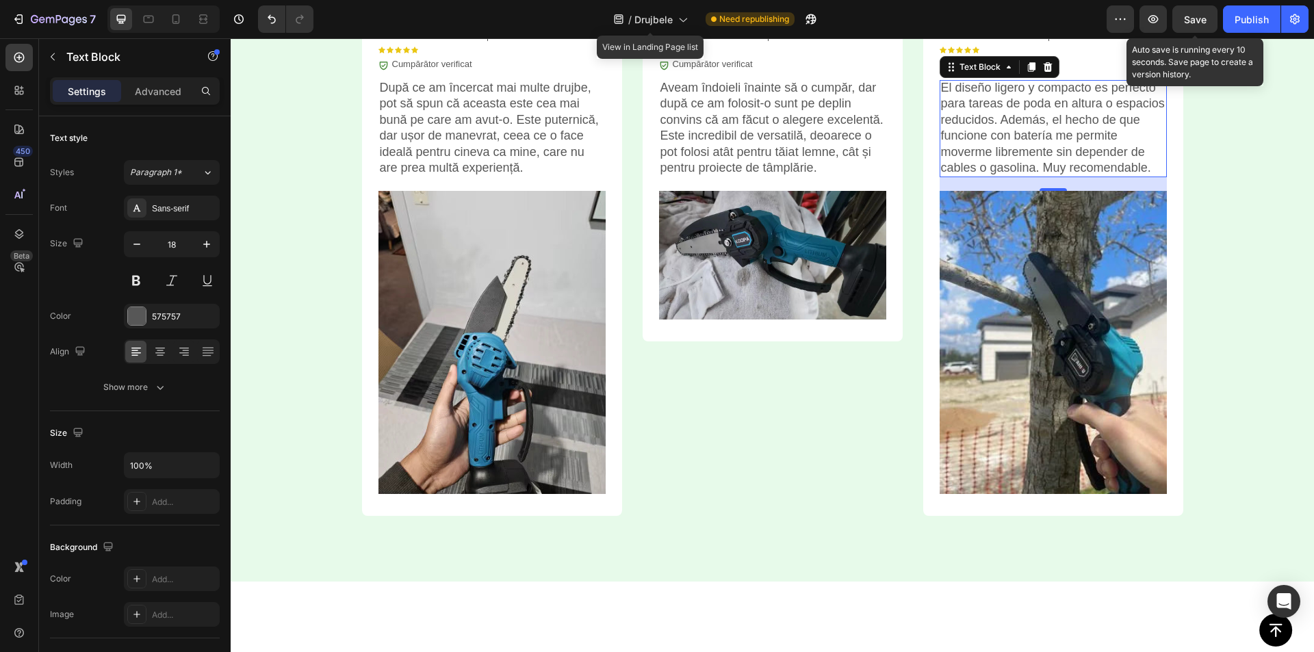
click at [1004, 176] on p "El diseño ligero y compacto es perfecto para tareas de poda en altura o espacio…" at bounding box center [1053, 128] width 225 height 96
click at [1005, 176] on p "El diseño ligero y compacto es perfecto para tareas de poda en altura o espacio…" at bounding box center [1053, 128] width 225 height 96
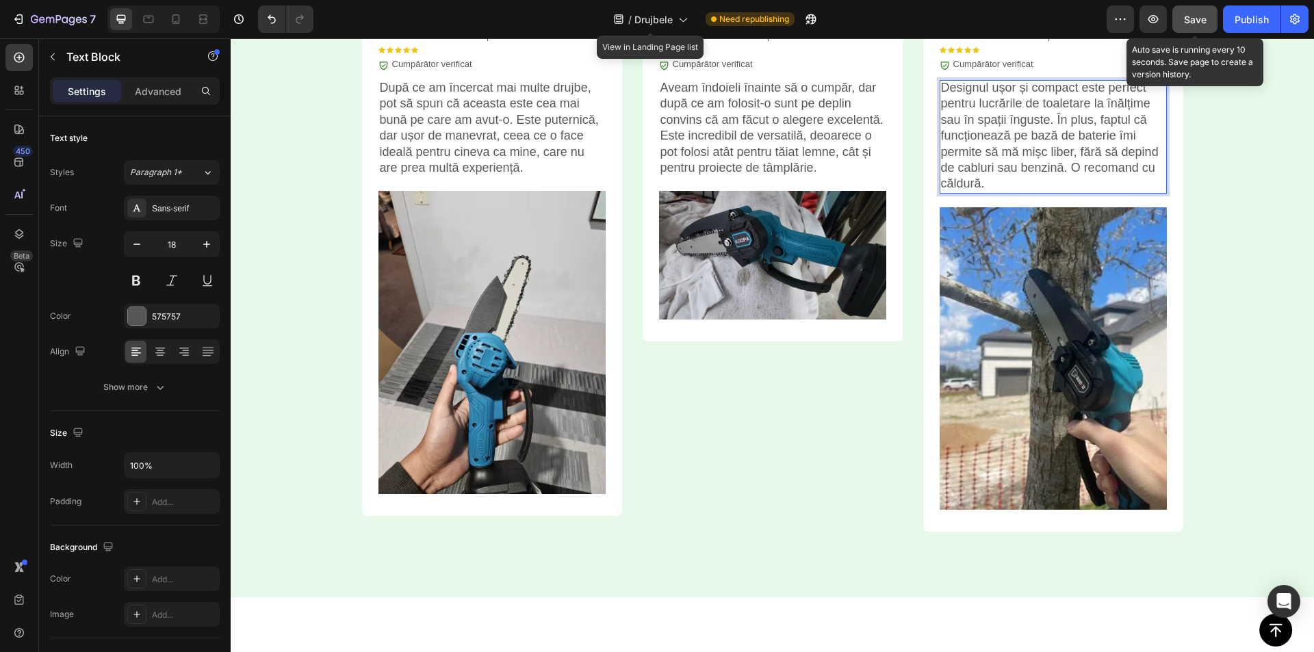
click at [1197, 18] on span "Save" at bounding box center [1195, 20] width 23 height 12
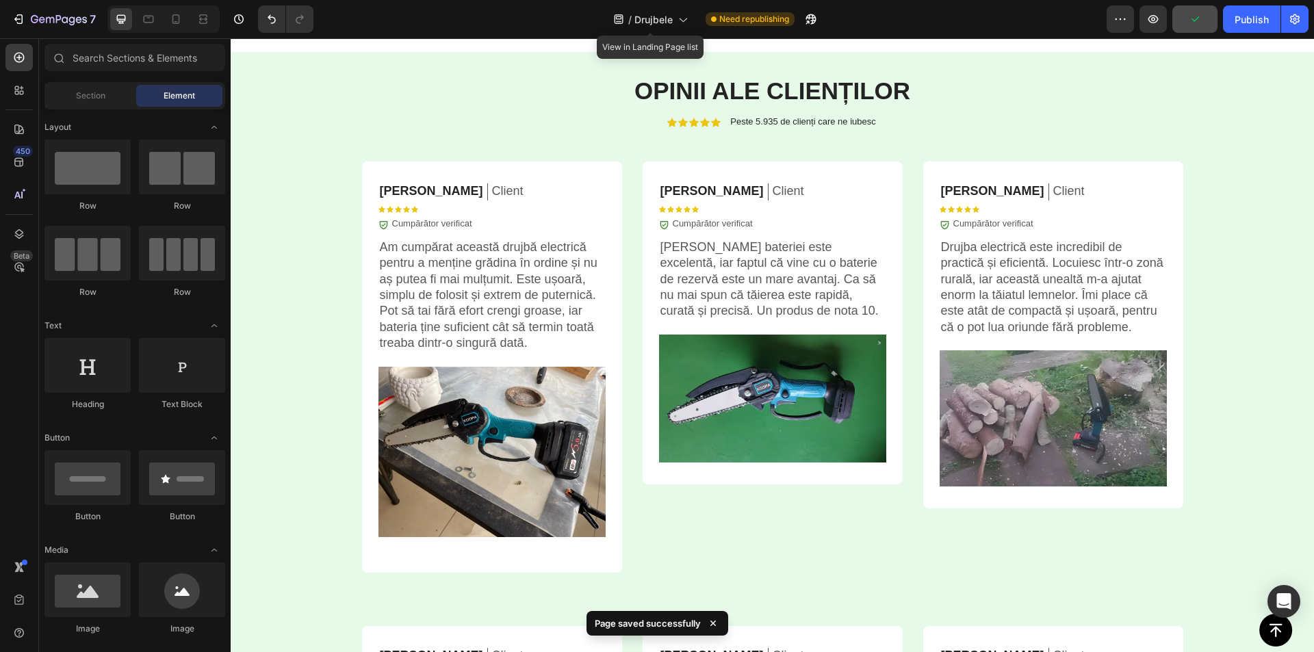
scroll to position [3420, 0]
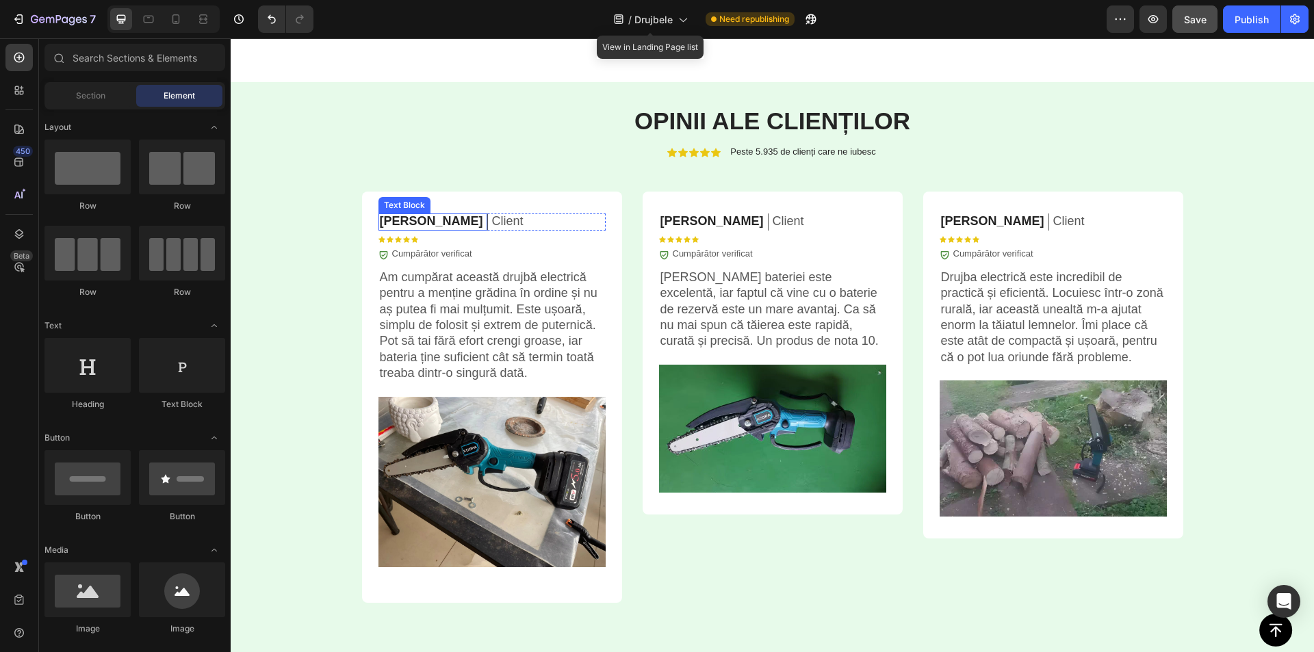
click at [403, 220] on p "[PERSON_NAME]" at bounding box center [431, 222] width 103 height 16
click at [403, 219] on p "[PERSON_NAME]" at bounding box center [431, 222] width 103 height 16
click at [403, 218] on p "[PERSON_NAME]" at bounding box center [431, 222] width 103 height 16
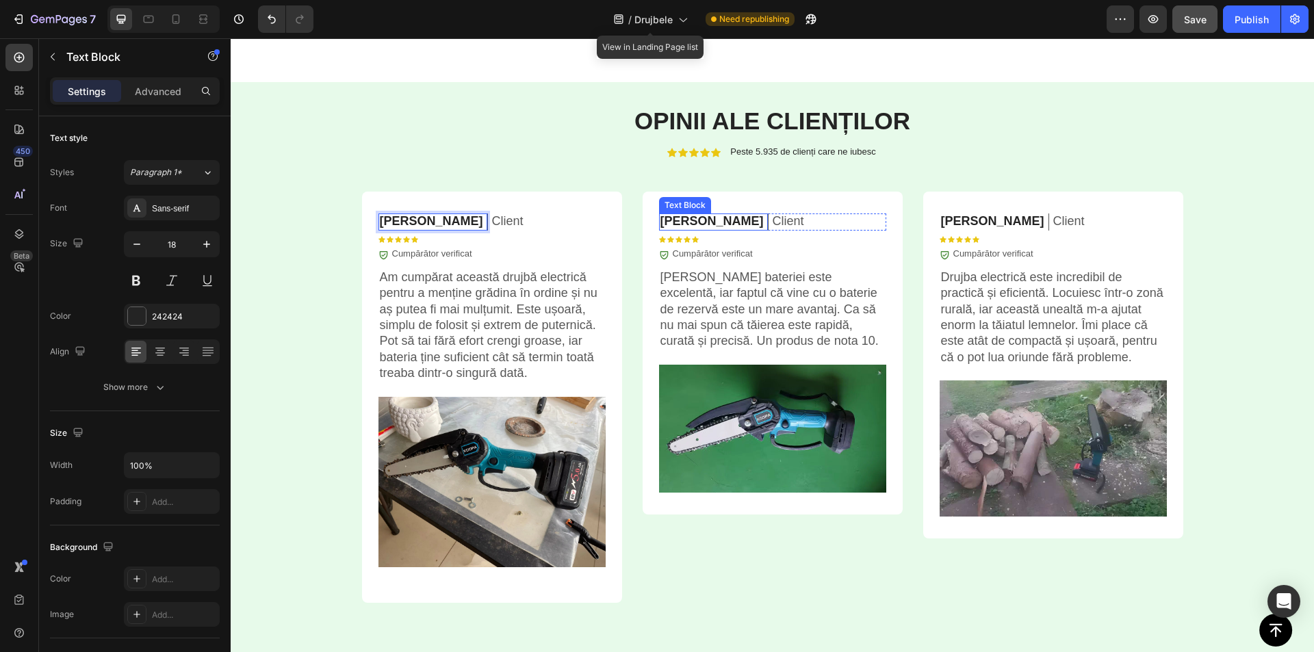
click at [678, 222] on p "[PERSON_NAME]" at bounding box center [712, 222] width 103 height 16
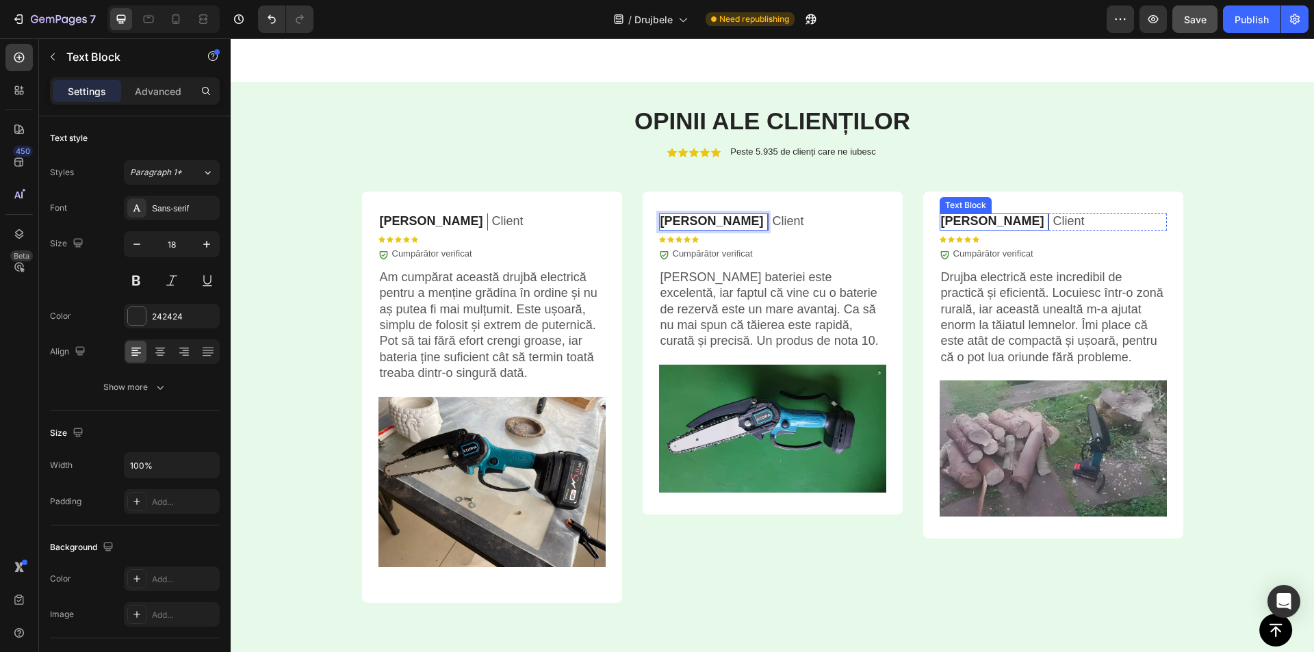
click at [969, 223] on p "[PERSON_NAME]" at bounding box center [992, 222] width 103 height 16
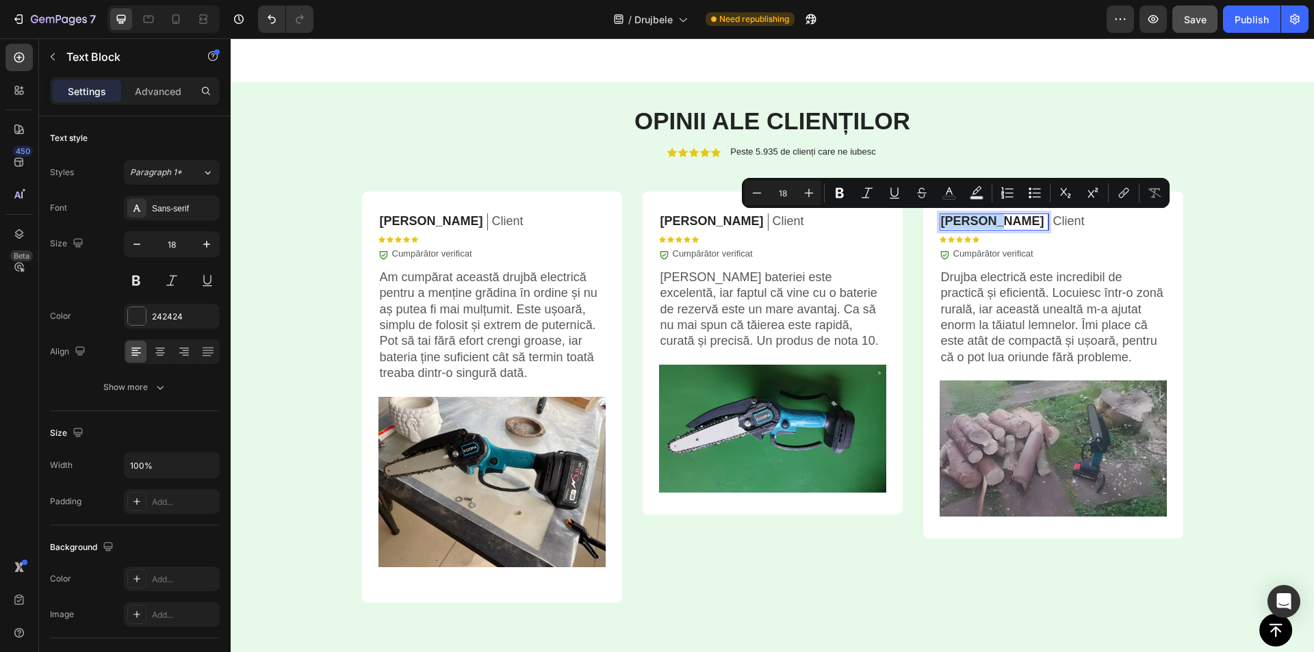
click at [969, 223] on p "[PERSON_NAME]" at bounding box center [992, 222] width 103 height 16
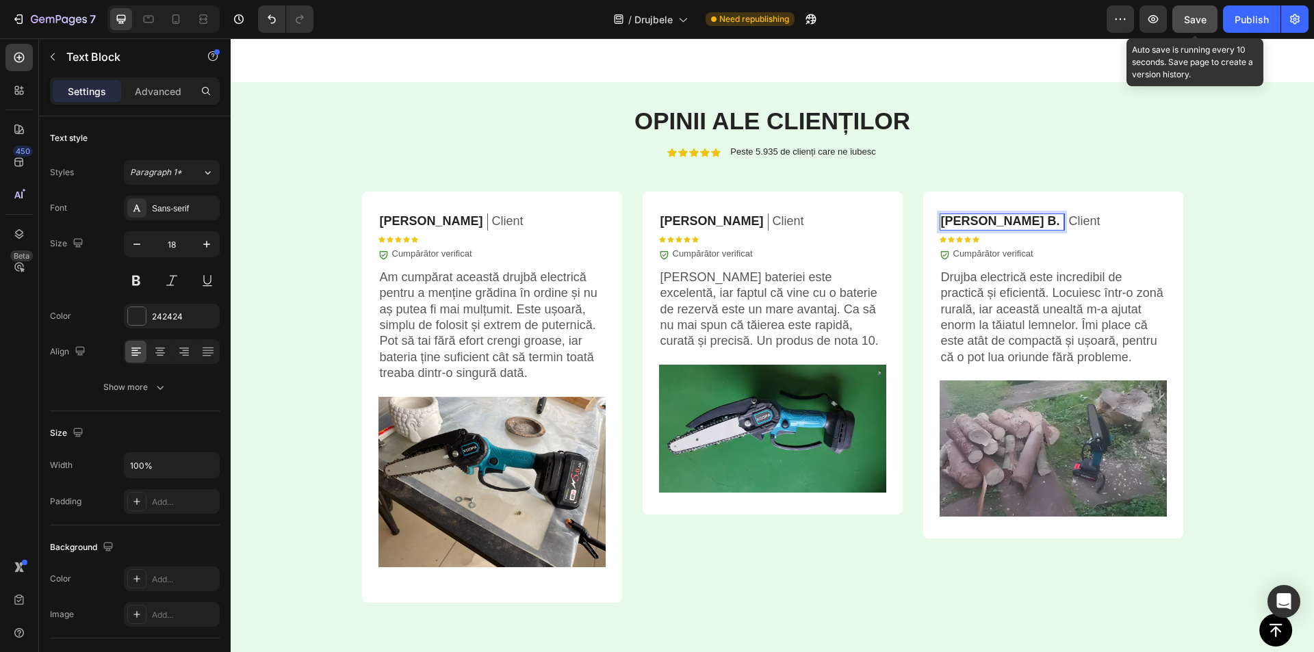
click at [1203, 24] on span "Save" at bounding box center [1195, 20] width 23 height 12
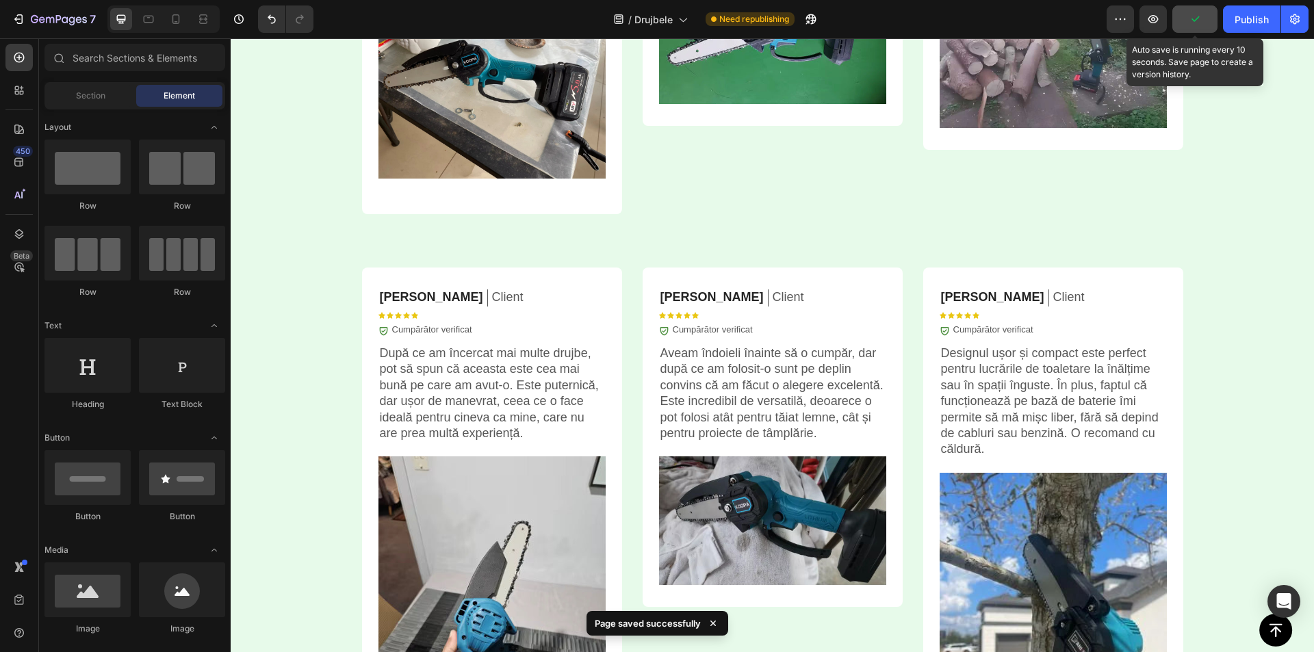
scroll to position [3863, 0]
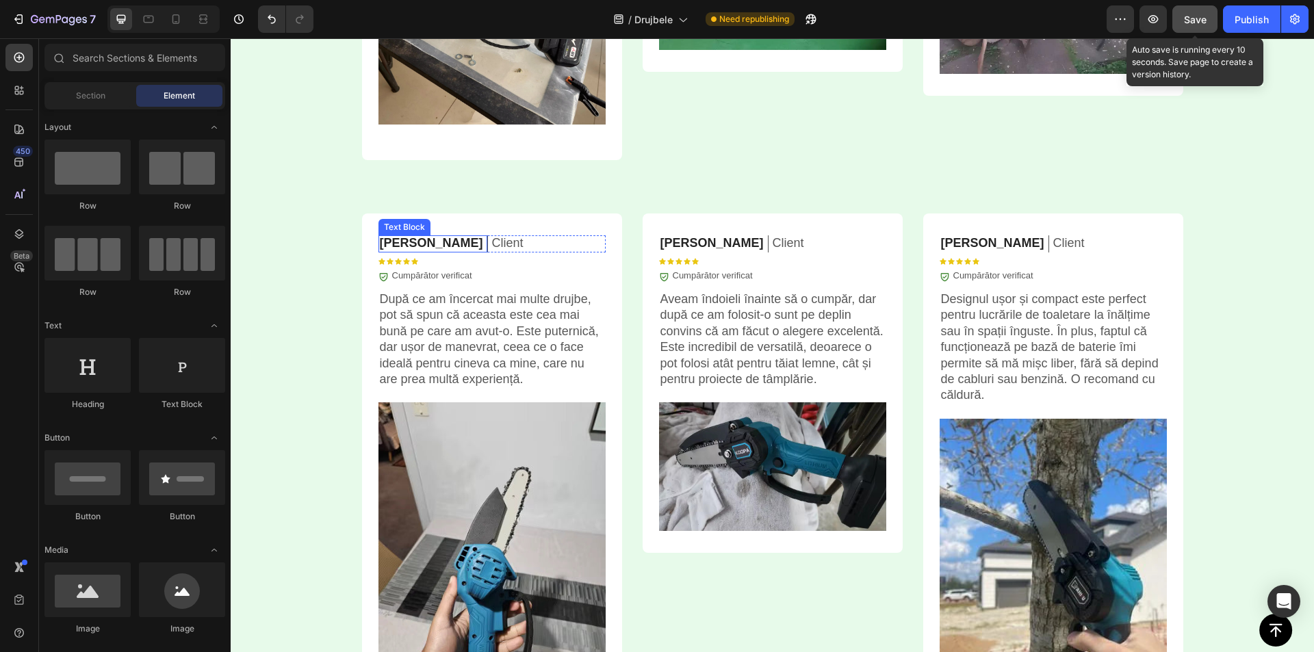
click at [418, 240] on p "[PERSON_NAME]" at bounding box center [431, 243] width 103 height 16
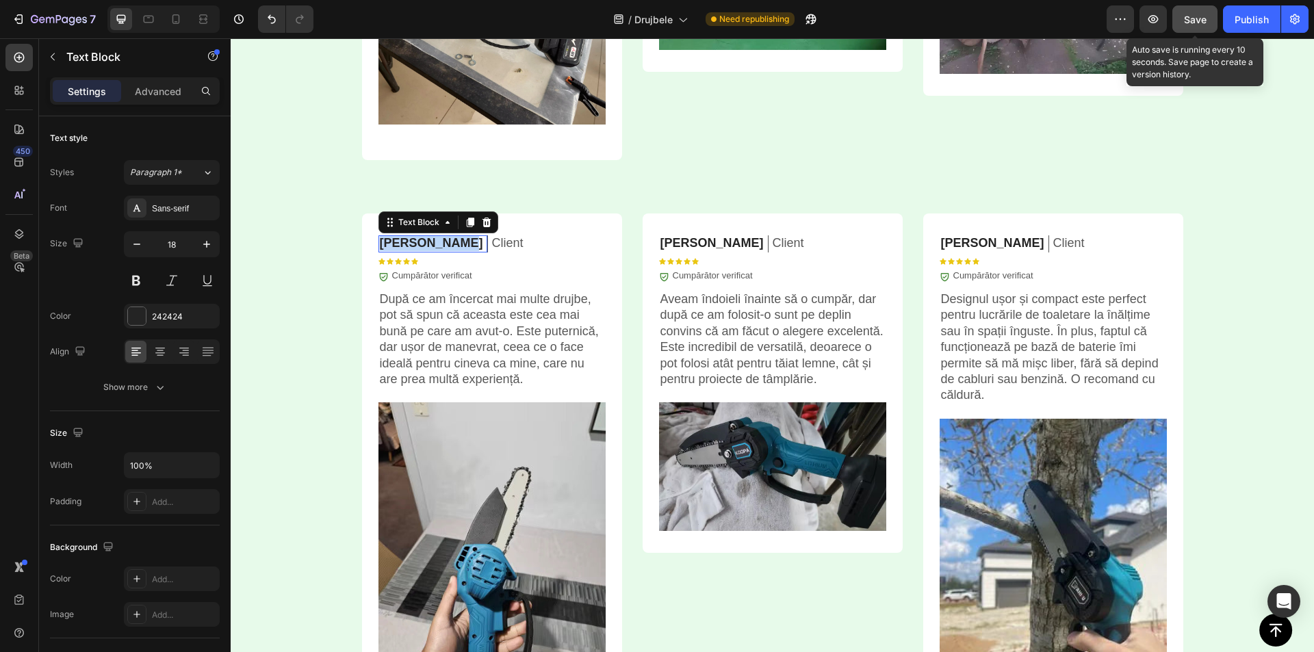
click at [418, 240] on p "[PERSON_NAME]" at bounding box center [431, 243] width 103 height 16
click at [688, 242] on p "[PERSON_NAME]" at bounding box center [712, 243] width 103 height 16
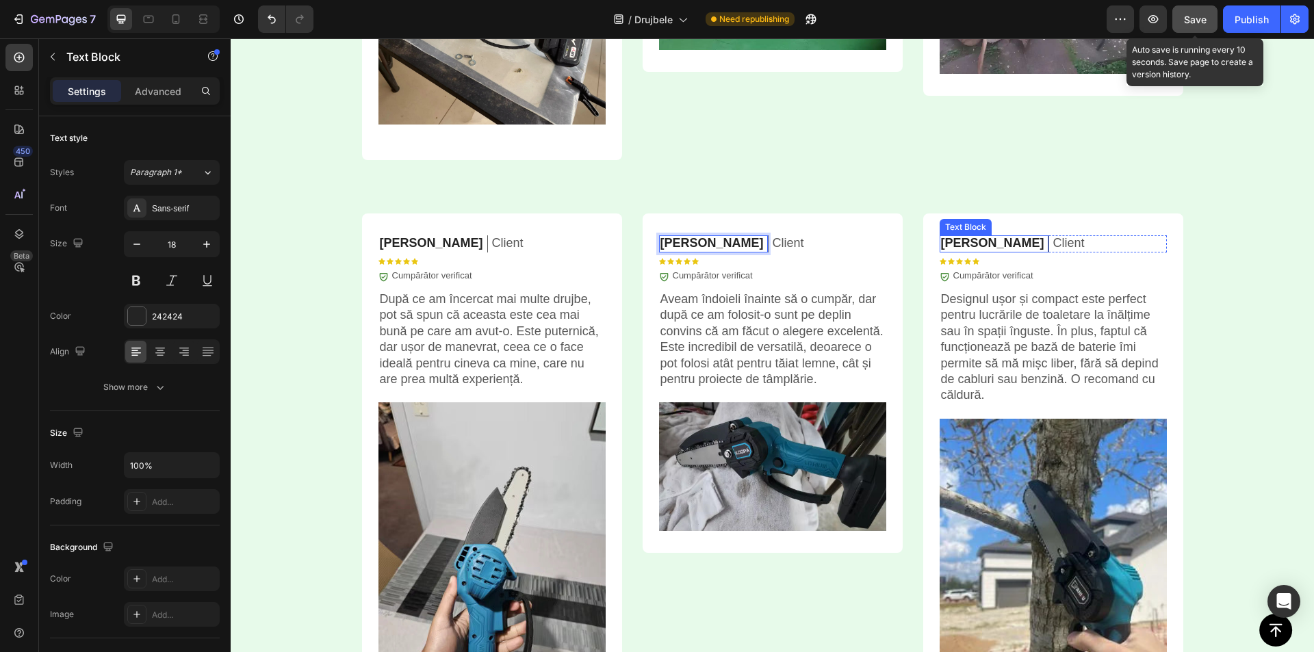
click at [950, 243] on p "[PERSON_NAME]" at bounding box center [992, 243] width 103 height 16
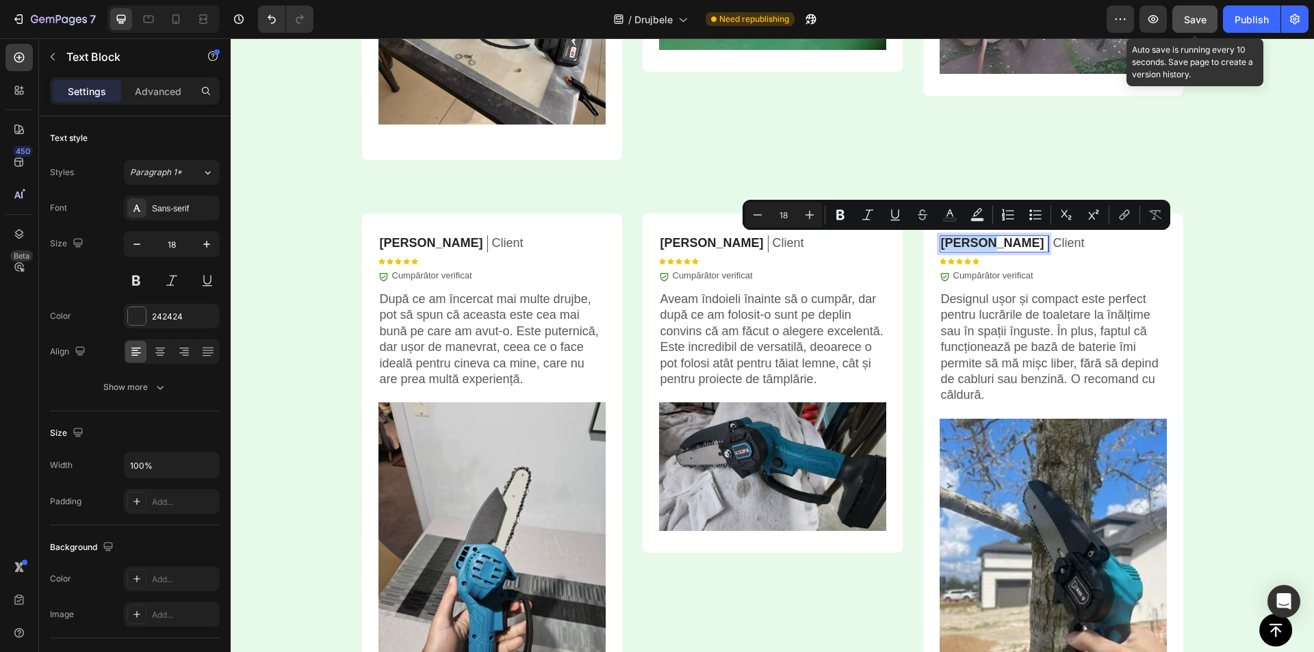
click at [950, 243] on p "[PERSON_NAME]" at bounding box center [992, 243] width 103 height 16
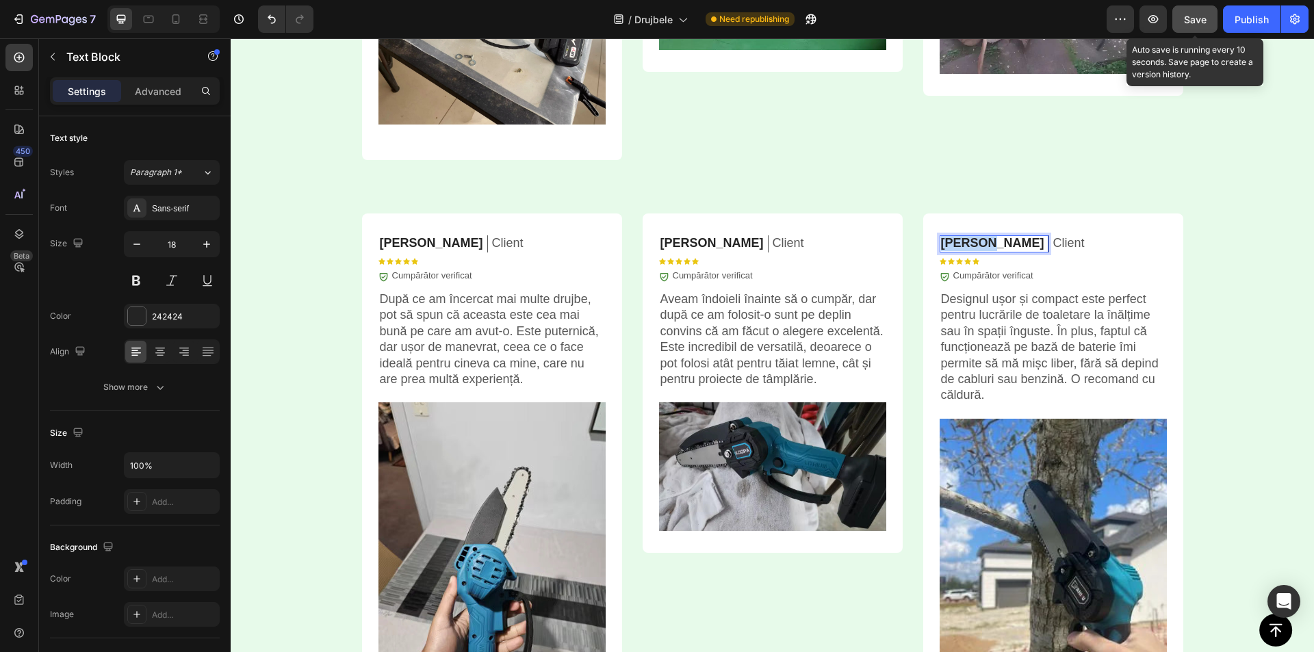
click at [950, 243] on p "[PERSON_NAME]" at bounding box center [992, 243] width 103 height 16
click at [1199, 12] on div "Save" at bounding box center [1195, 19] width 23 height 14
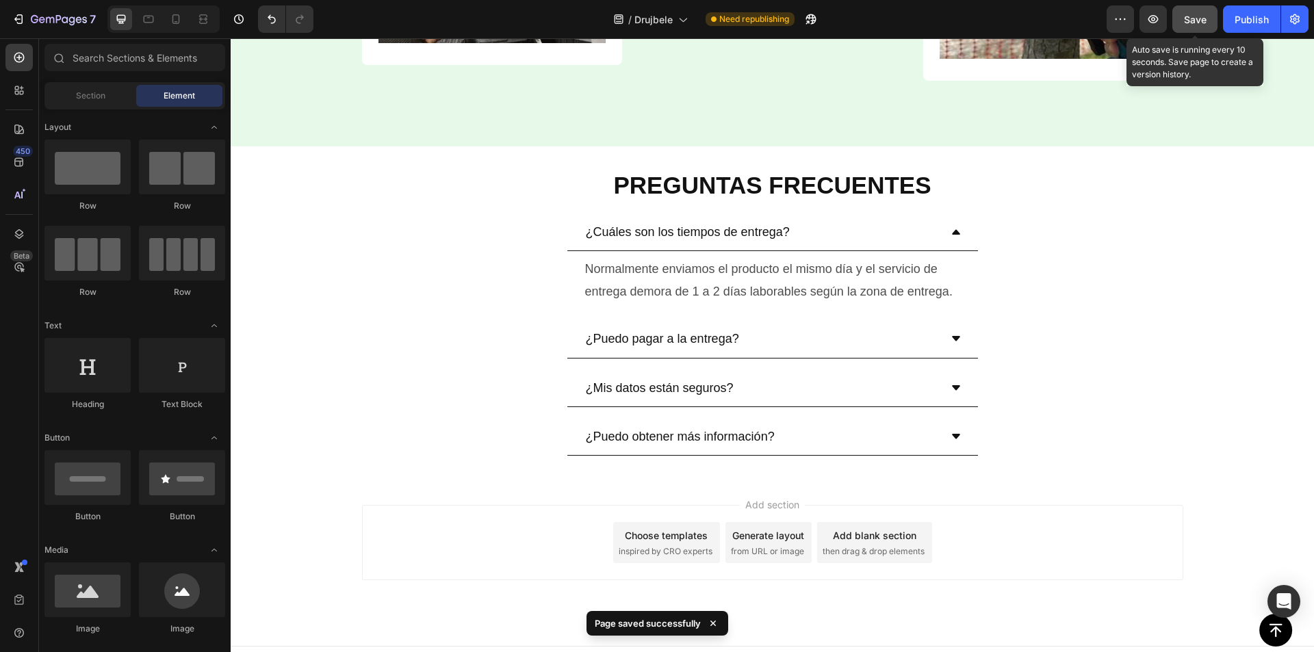
scroll to position [4537, 0]
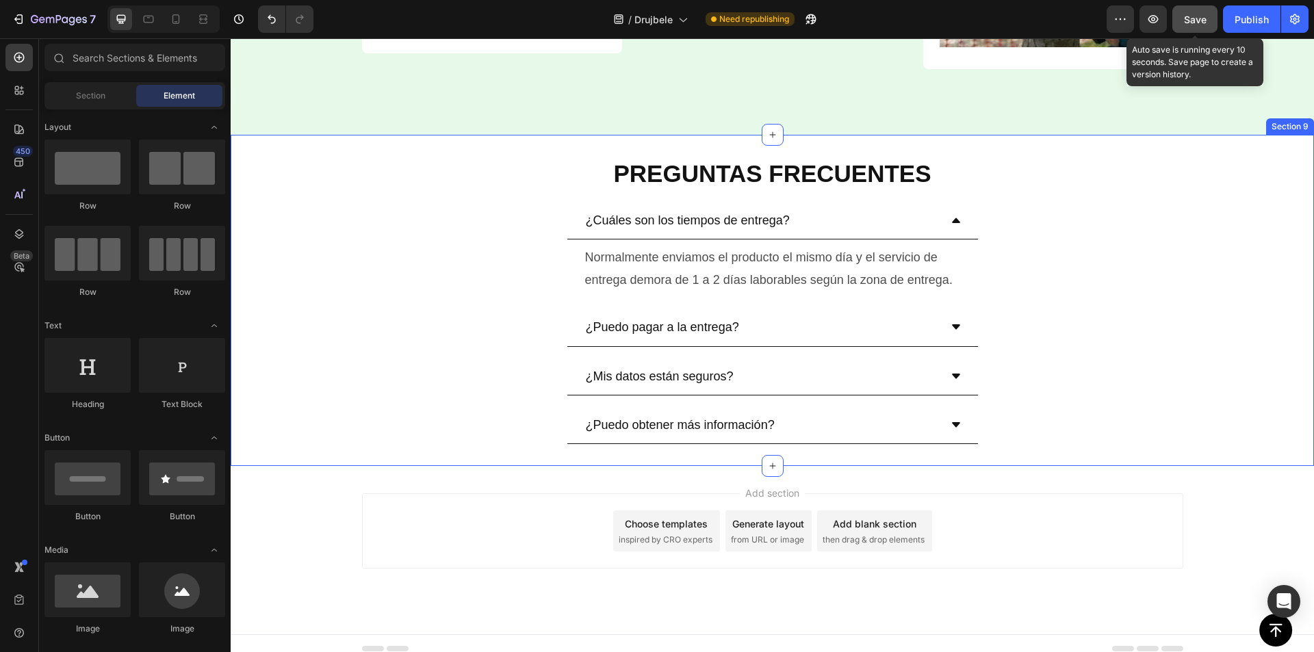
click at [759, 183] on strong "PREGUNTAS FRECUENTES" at bounding box center [772, 173] width 318 height 27
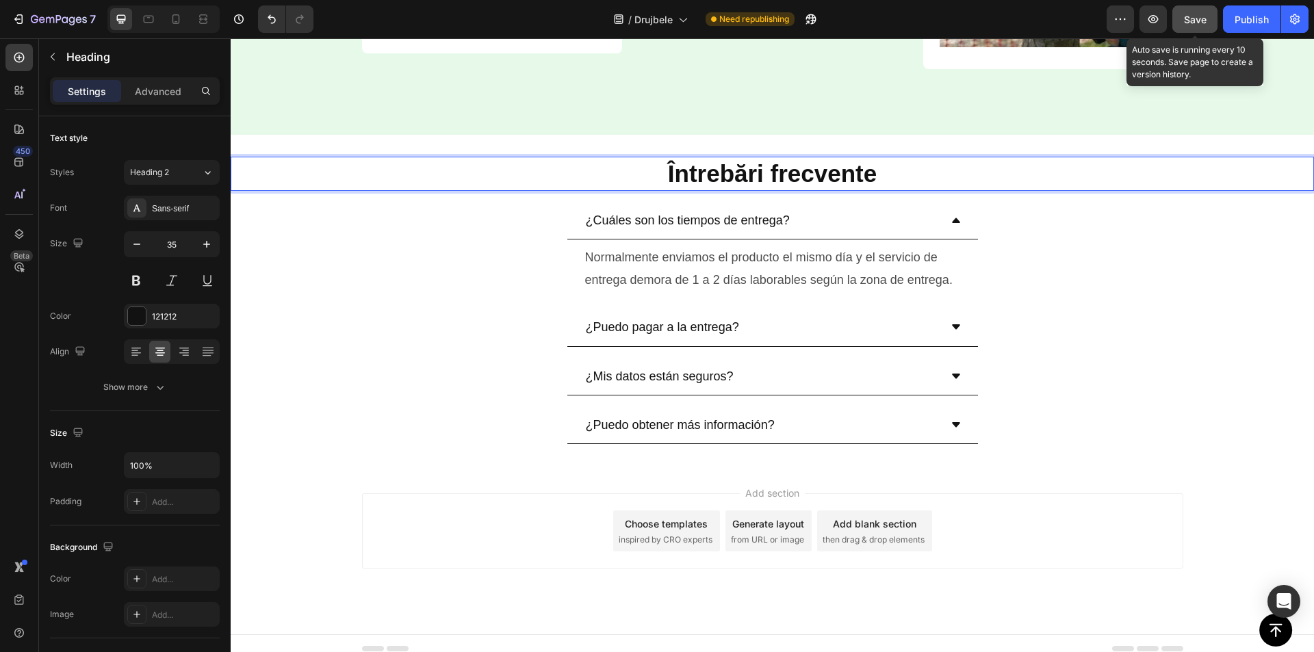
click at [752, 174] on strong "Întrebări frecvente" at bounding box center [772, 173] width 209 height 27
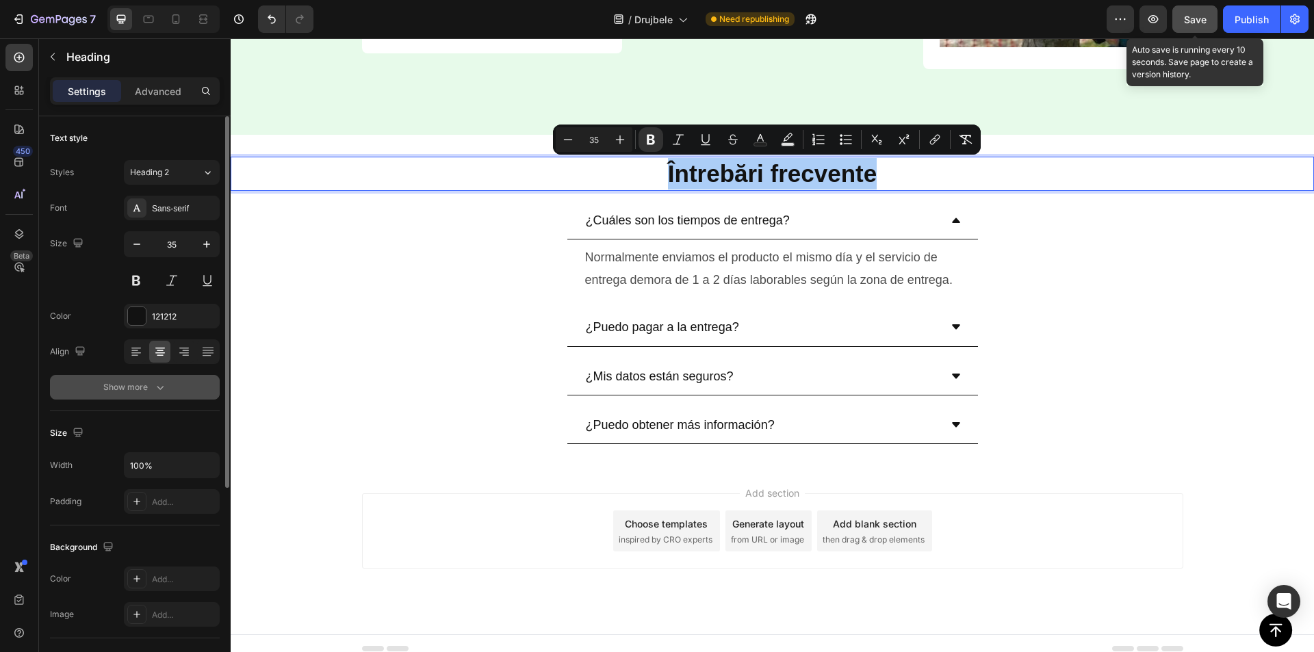
click at [154, 379] on button "Show more" at bounding box center [135, 387] width 170 height 25
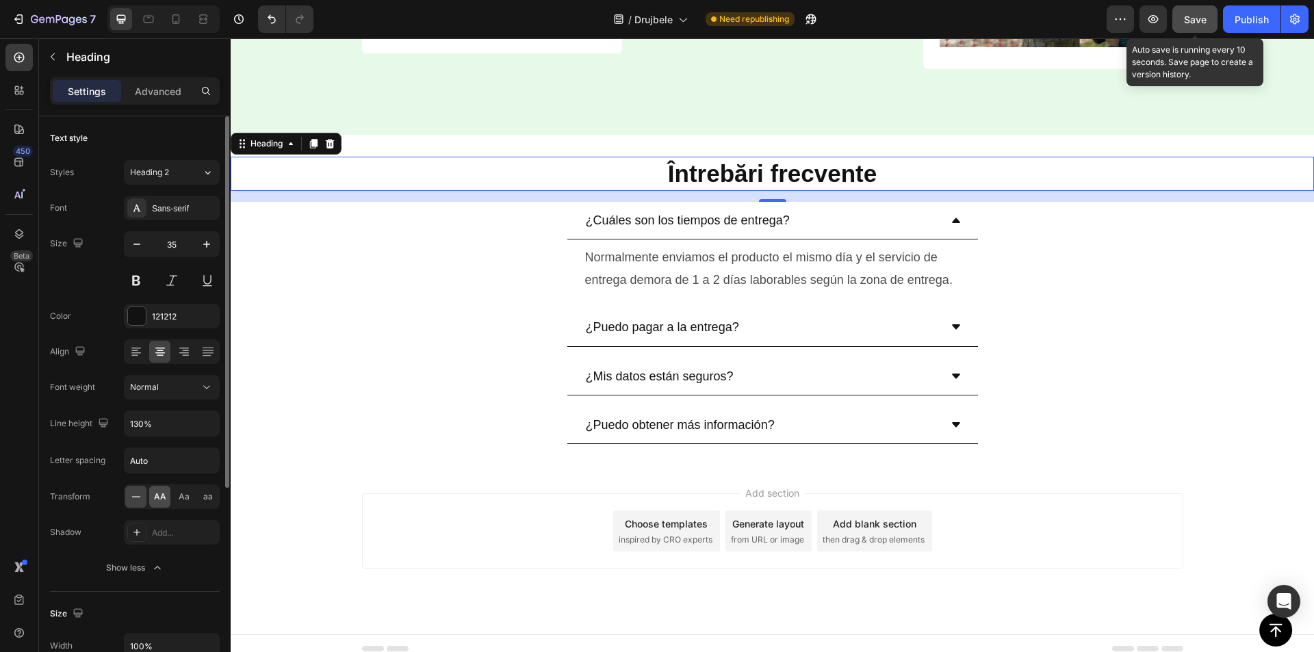
click at [162, 494] on span "AA" at bounding box center [160, 497] width 12 height 12
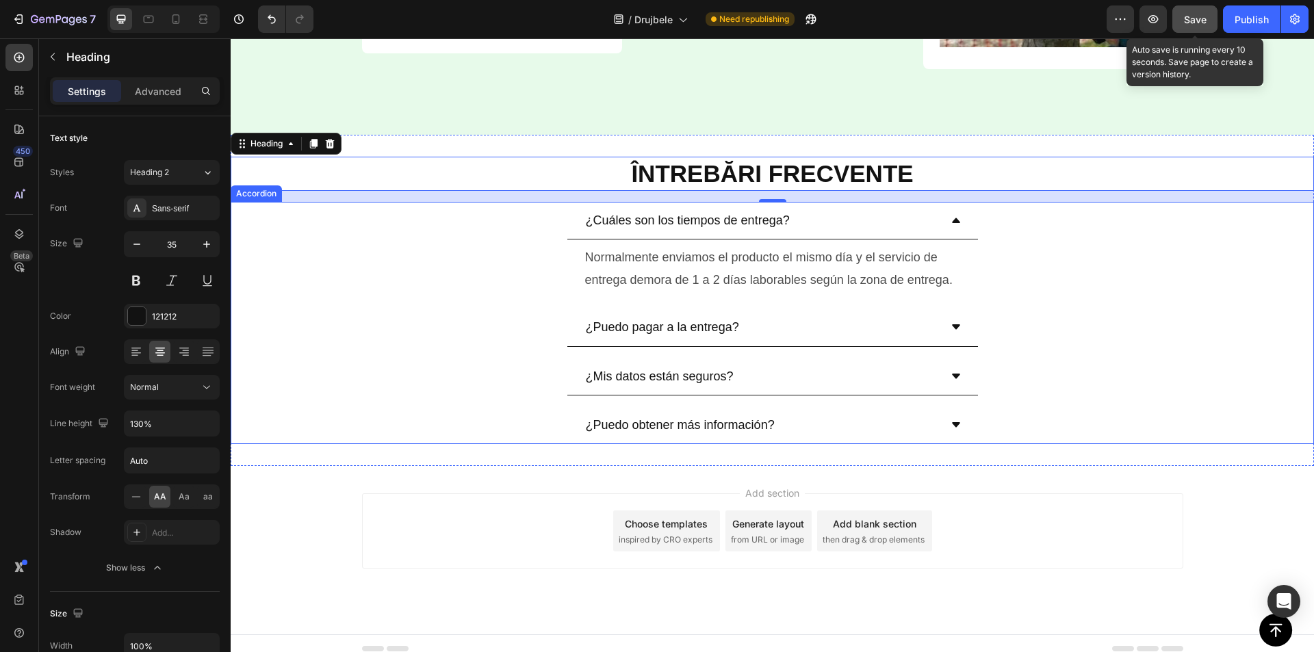
click at [730, 216] on p "¿Cuáles son los tiempos de entrega?" at bounding box center [688, 220] width 204 height 22
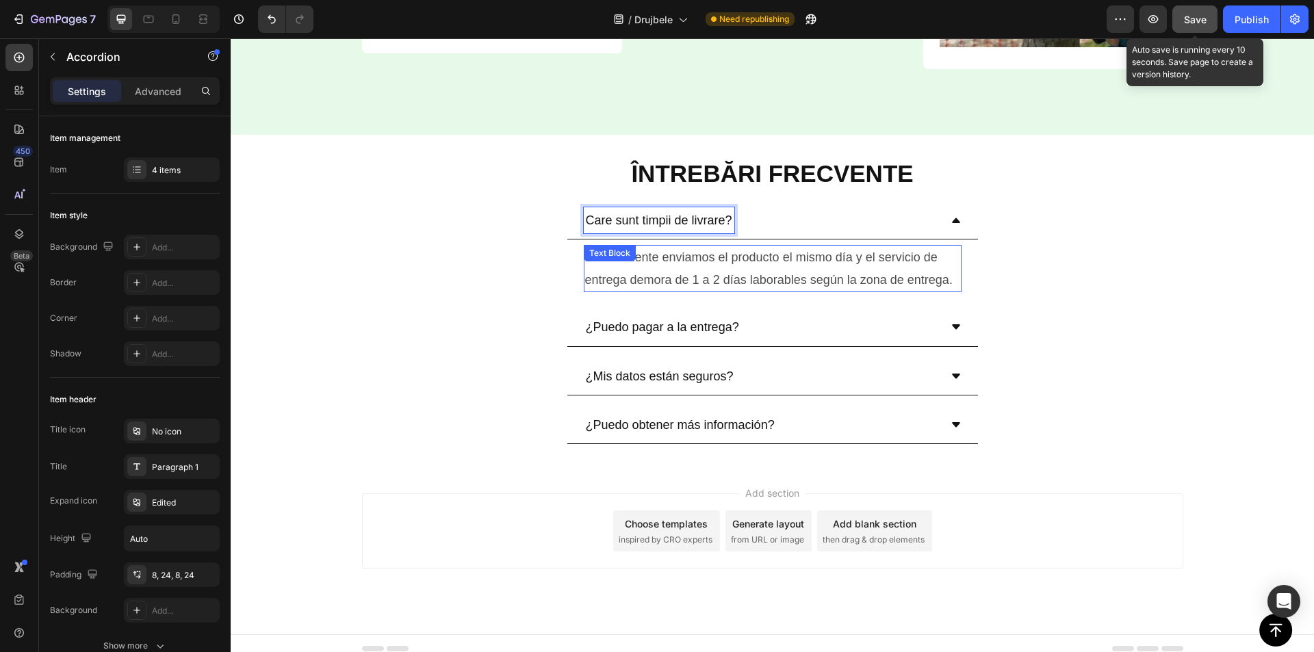
click at [750, 248] on p "Normalmente enviamos el producto el mismo día y el servicio de entrega demora d…" at bounding box center [772, 268] width 375 height 44
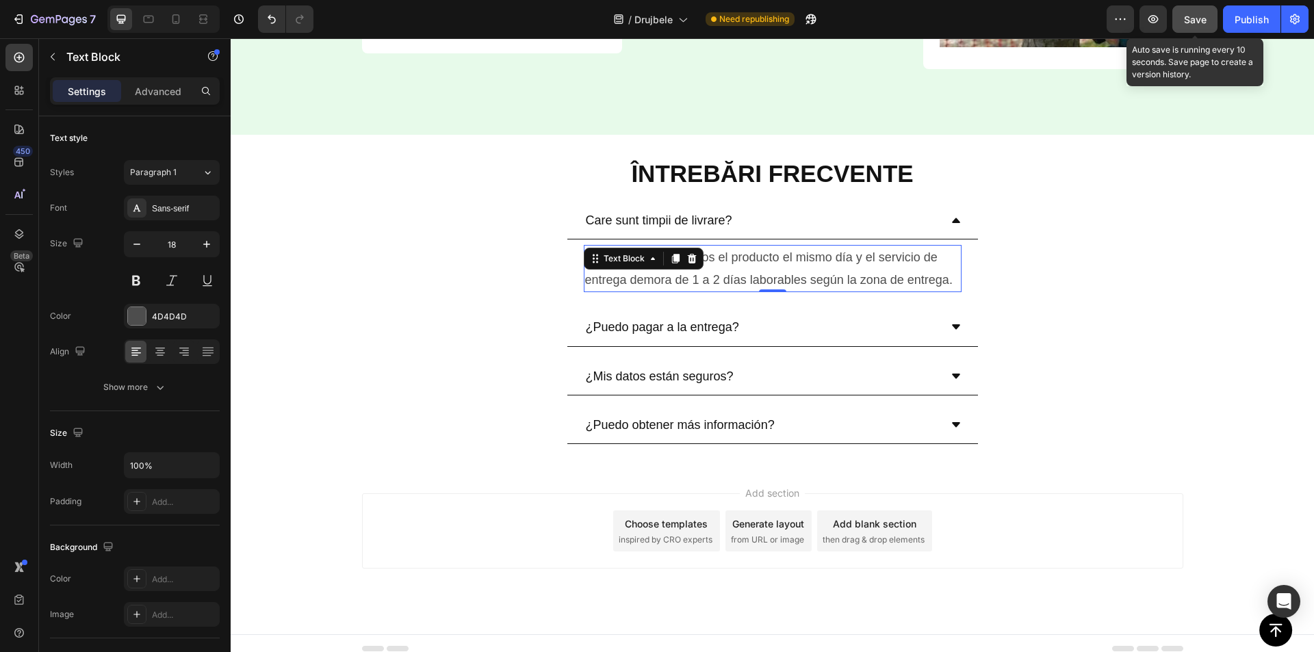
click at [749, 250] on p "Normalmente enviamos el producto el mismo día y el servicio de entrega demora d…" at bounding box center [772, 268] width 375 height 44
click at [749, 263] on p "Normalmente enviamos el producto el mismo día y el servicio de entrega demora d…" at bounding box center [772, 268] width 375 height 44
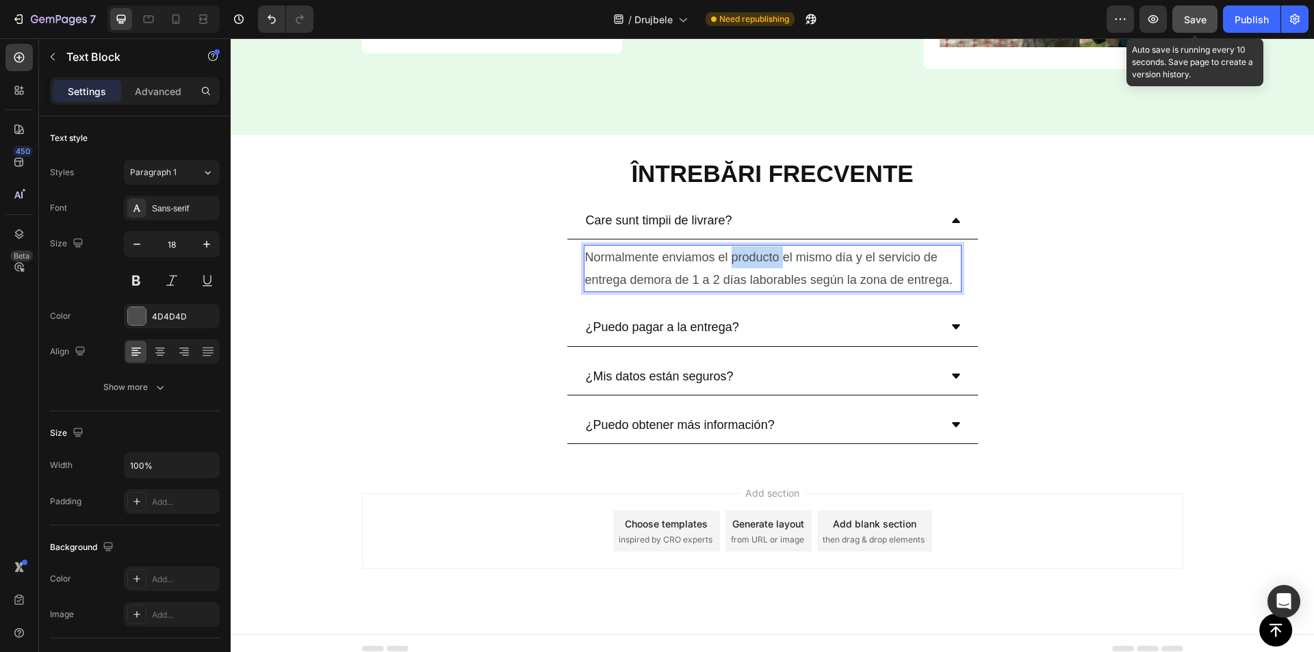
click at [749, 263] on p "Normalmente enviamos el producto el mismo día y el servicio de entrega demora d…" at bounding box center [772, 268] width 375 height 44
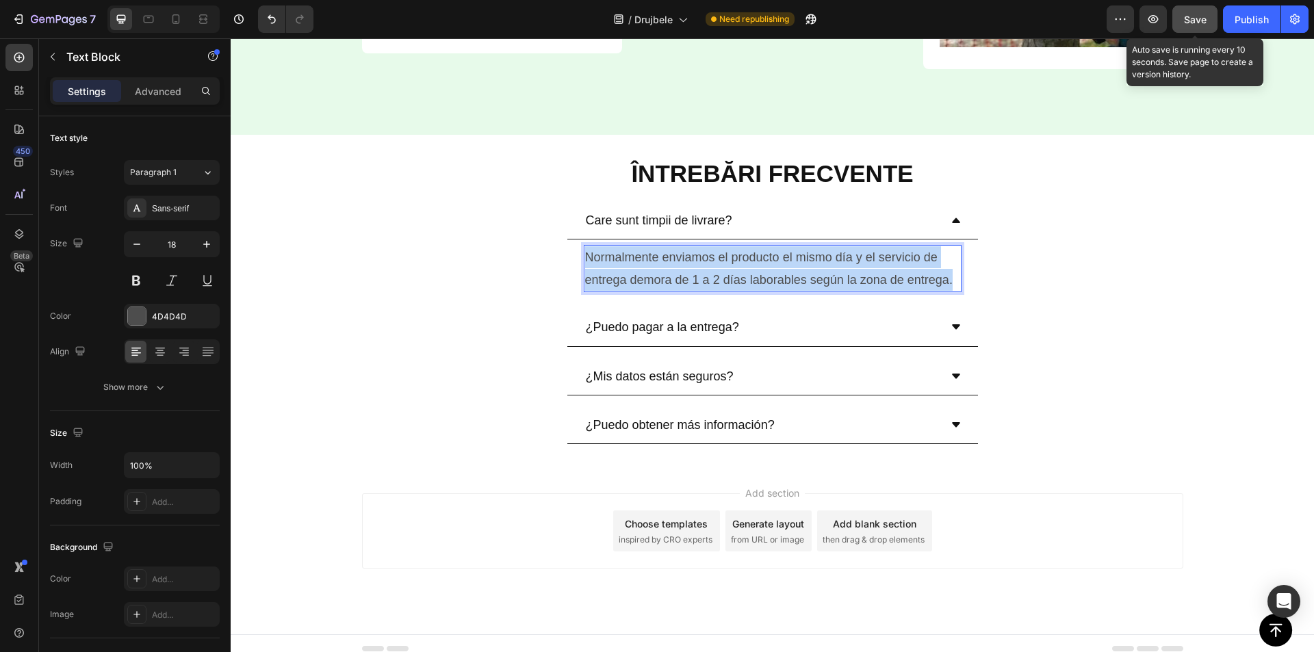
click at [749, 263] on p "Normalmente enviamos el producto el mismo día y el servicio de entrega demora d…" at bounding box center [772, 268] width 375 height 44
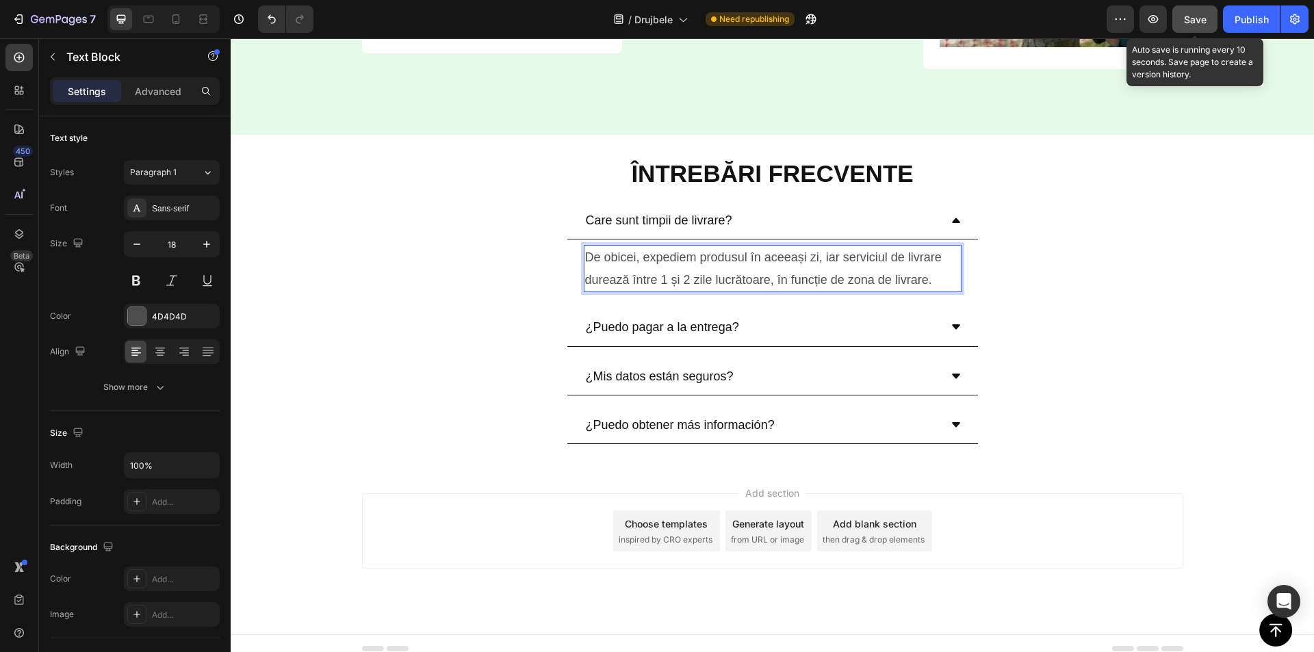
click at [1184, 18] on span "Save" at bounding box center [1195, 20] width 23 height 12
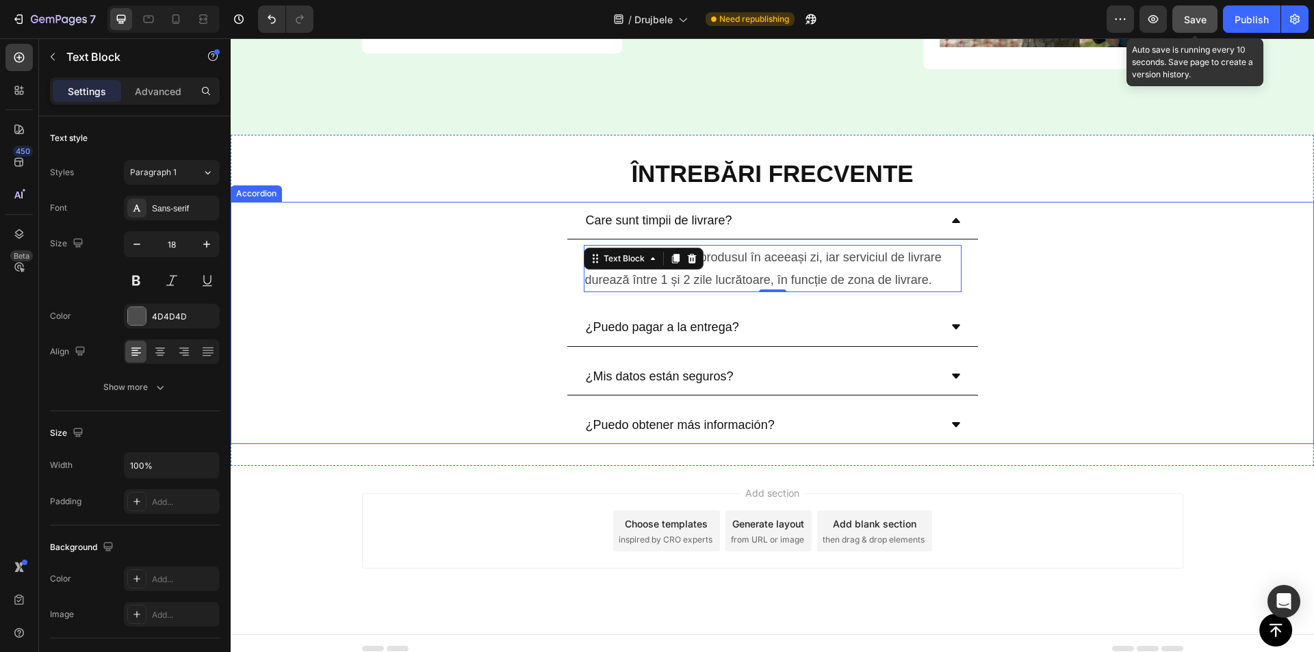
click at [665, 329] on p "¿Puedo pagar a la entrega?" at bounding box center [662, 327] width 153 height 22
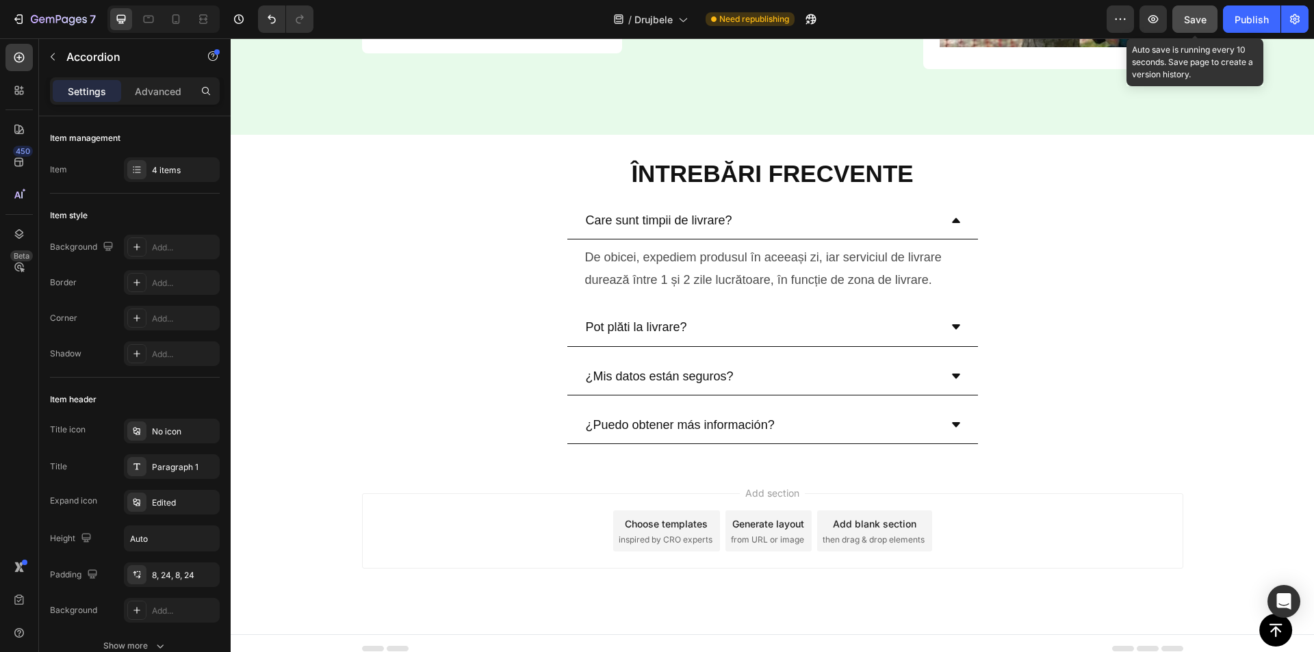
click at [775, 324] on div "Pot plăti la livrare?" at bounding box center [762, 327] width 356 height 26
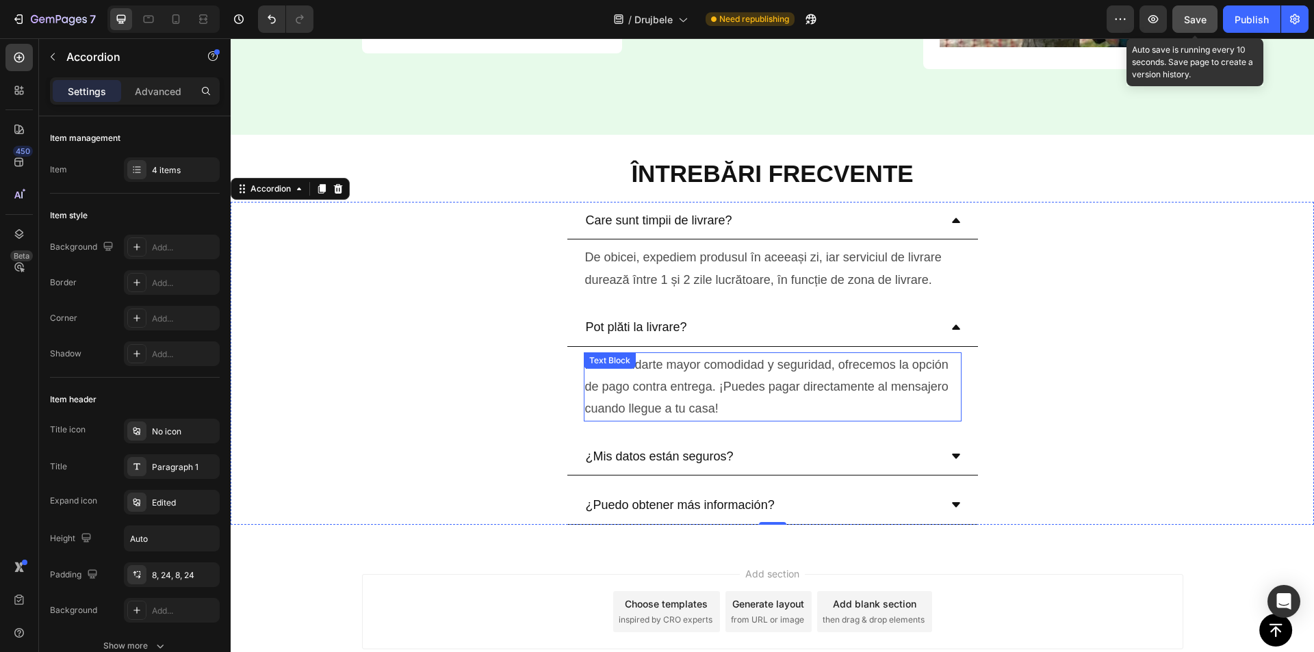
click at [741, 373] on p "Para brindarte mayor comodidad y seguridad, ofrecemos la opción de pago contra …" at bounding box center [772, 387] width 375 height 66
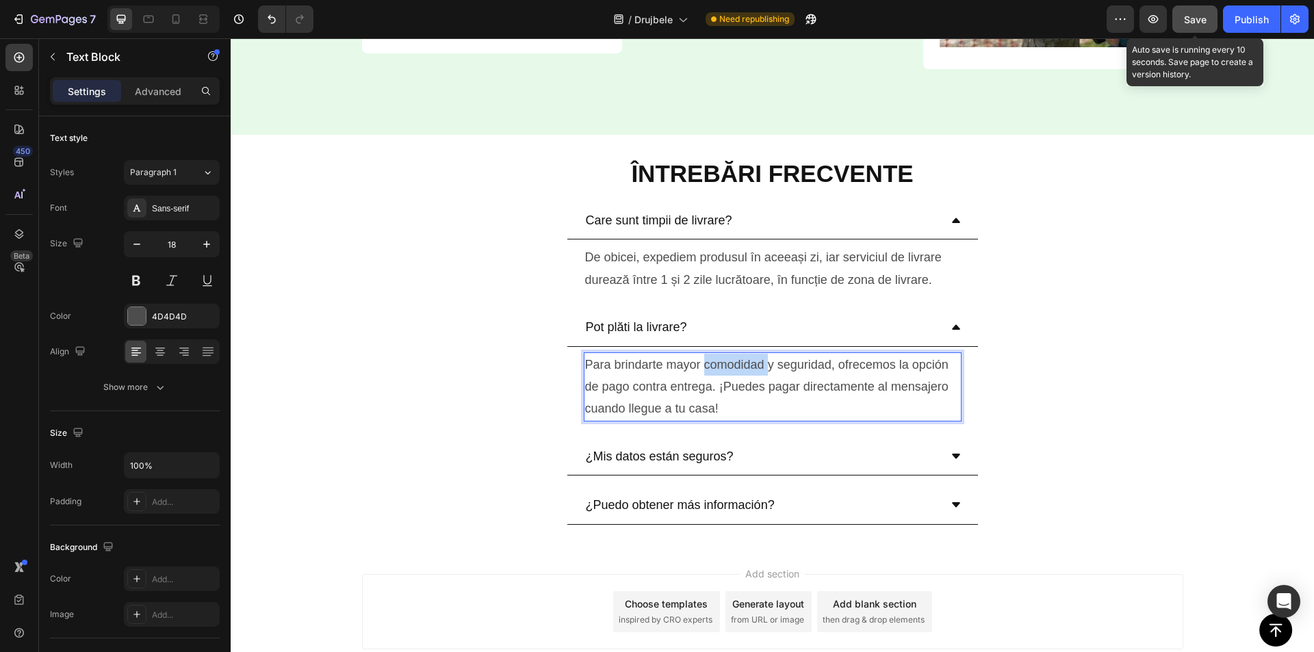
click at [741, 373] on p "Para brindarte mayor comodidad y seguridad, ofrecemos la opción de pago contra …" at bounding box center [772, 387] width 375 height 66
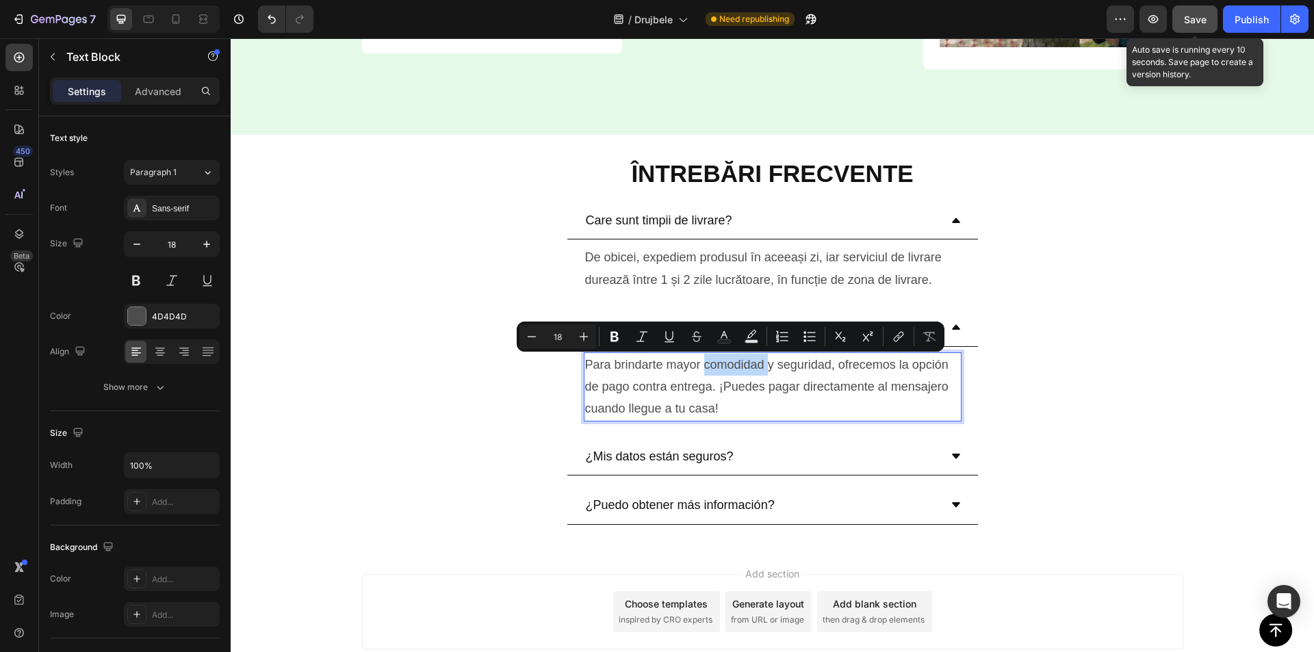
click at [732, 372] on div at bounding box center [732, 372] width 0 height 0
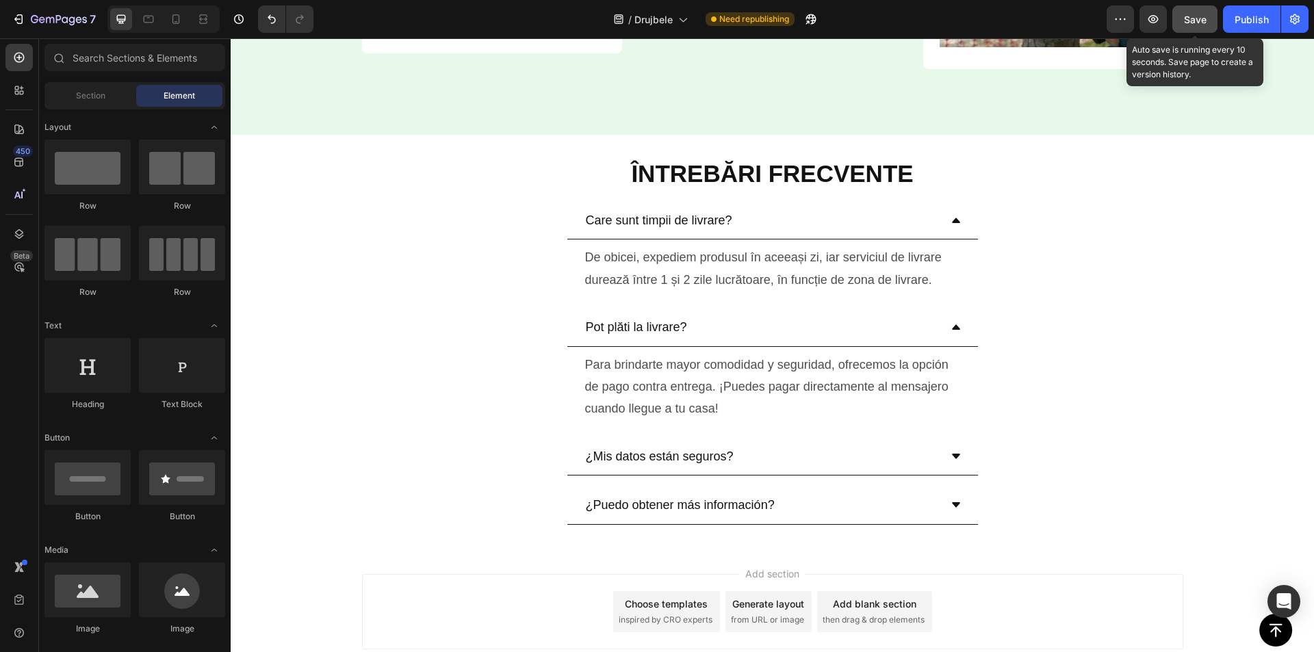
click at [741, 373] on p "Para brindarte mayor comodidad y seguridad, ofrecemos la opción de pago contra …" at bounding box center [772, 387] width 375 height 66
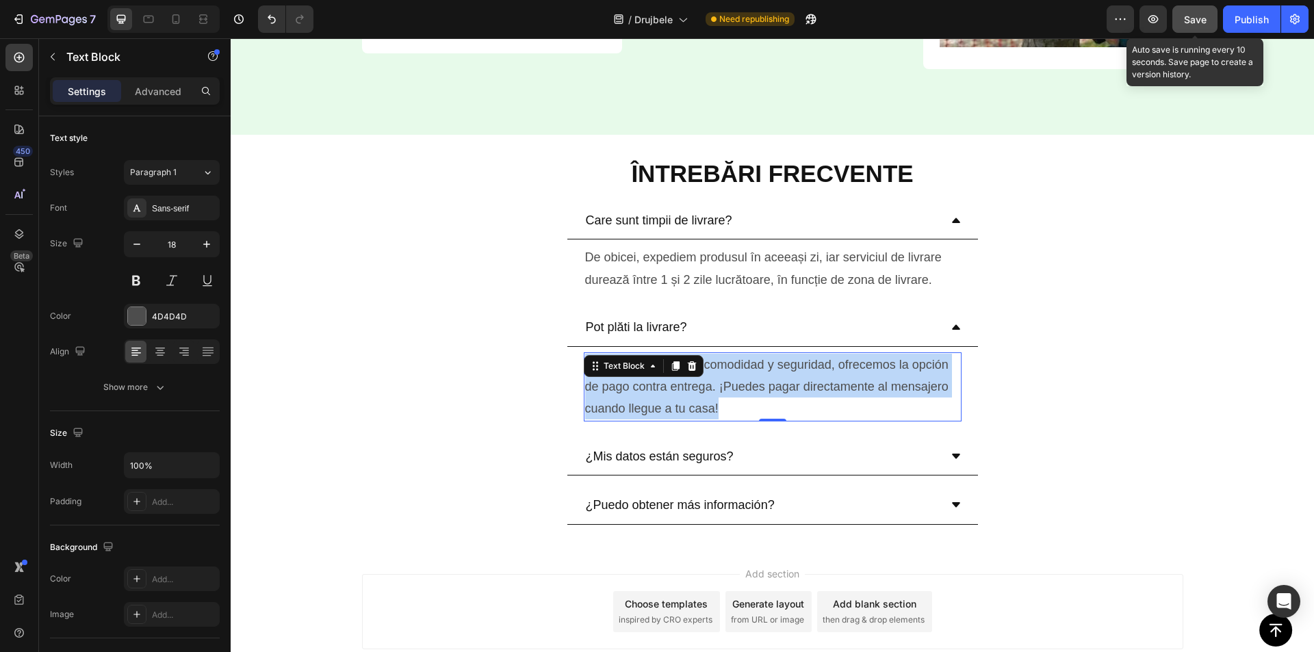
click at [741, 372] on p "Para brindarte mayor comodidad y seguridad, ofrecemos la opción de pago contra …" at bounding box center [772, 387] width 375 height 66
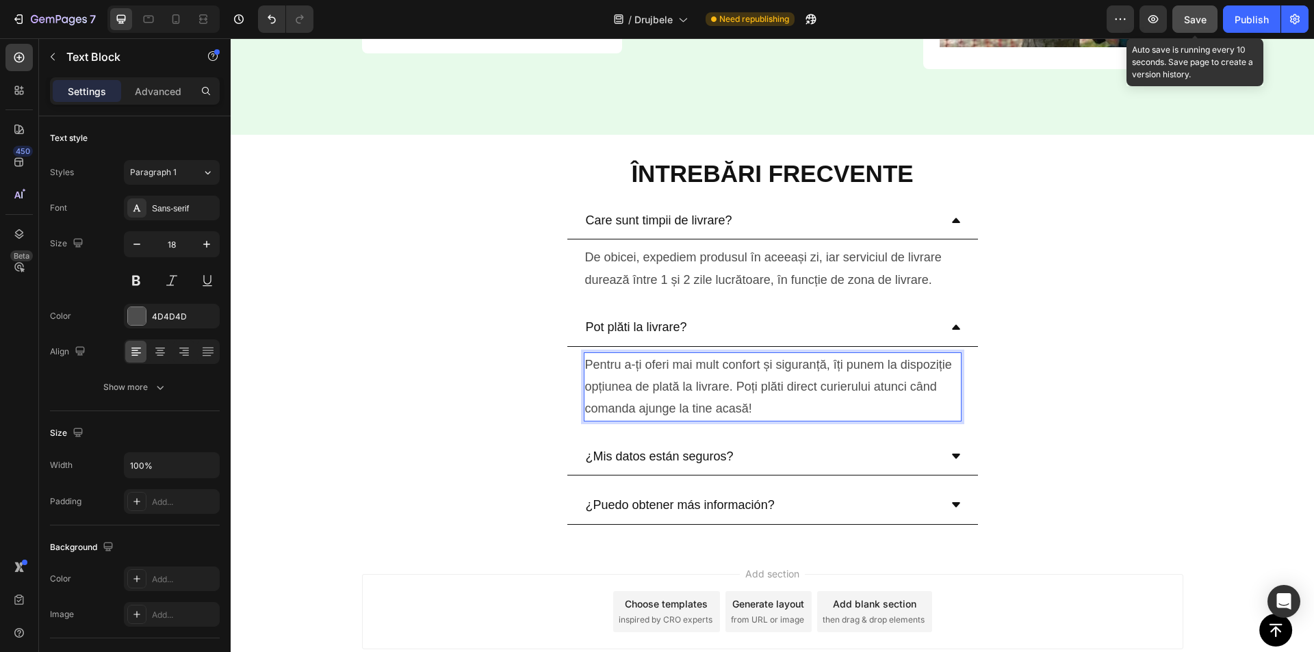
drag, startPoint x: 1190, startPoint y: 10, endPoint x: 917, endPoint y: 205, distance: 336.6
click at [1190, 10] on button "Save" at bounding box center [1195, 18] width 45 height 27
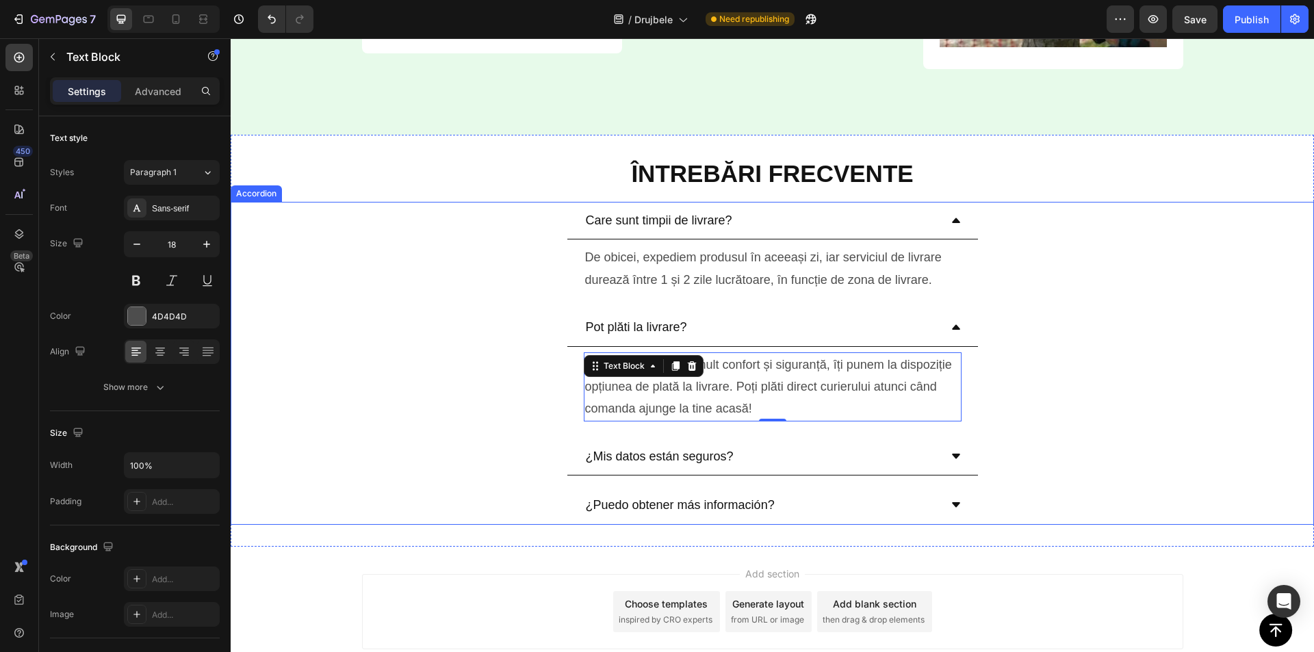
click at [657, 463] on p "¿Mis datos están seguros?" at bounding box center [660, 457] width 148 height 22
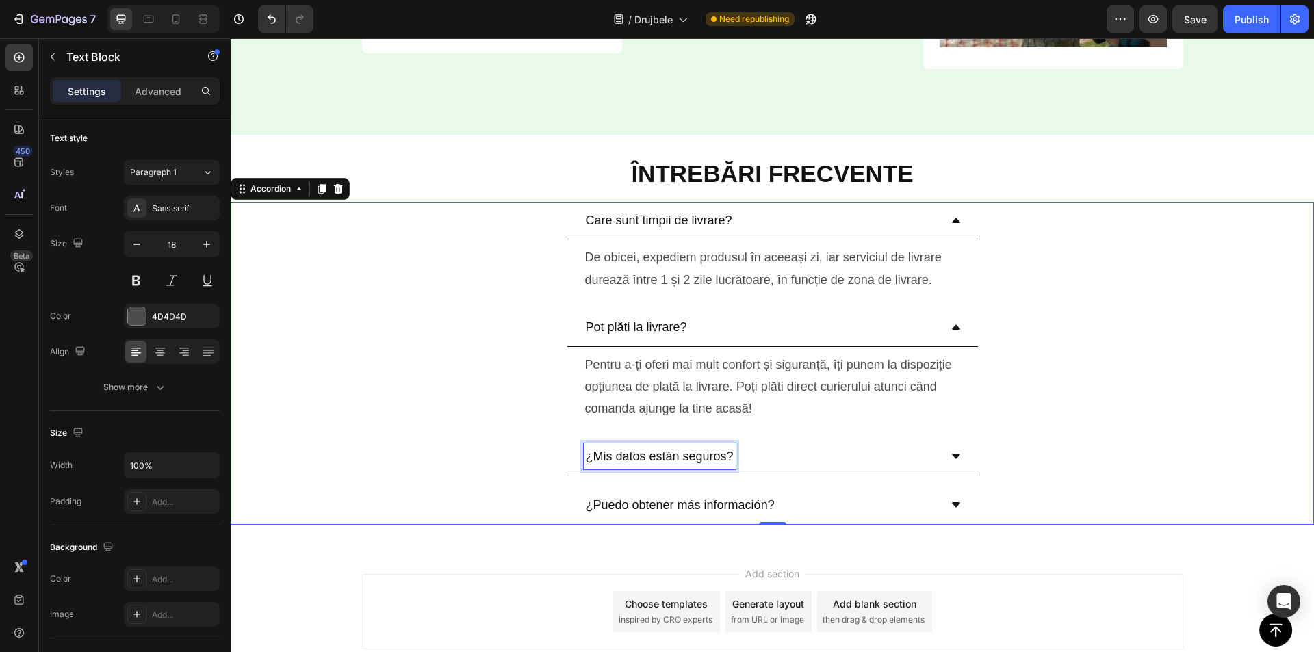
click at [657, 463] on p "¿Mis datos están seguros?" at bounding box center [660, 457] width 148 height 22
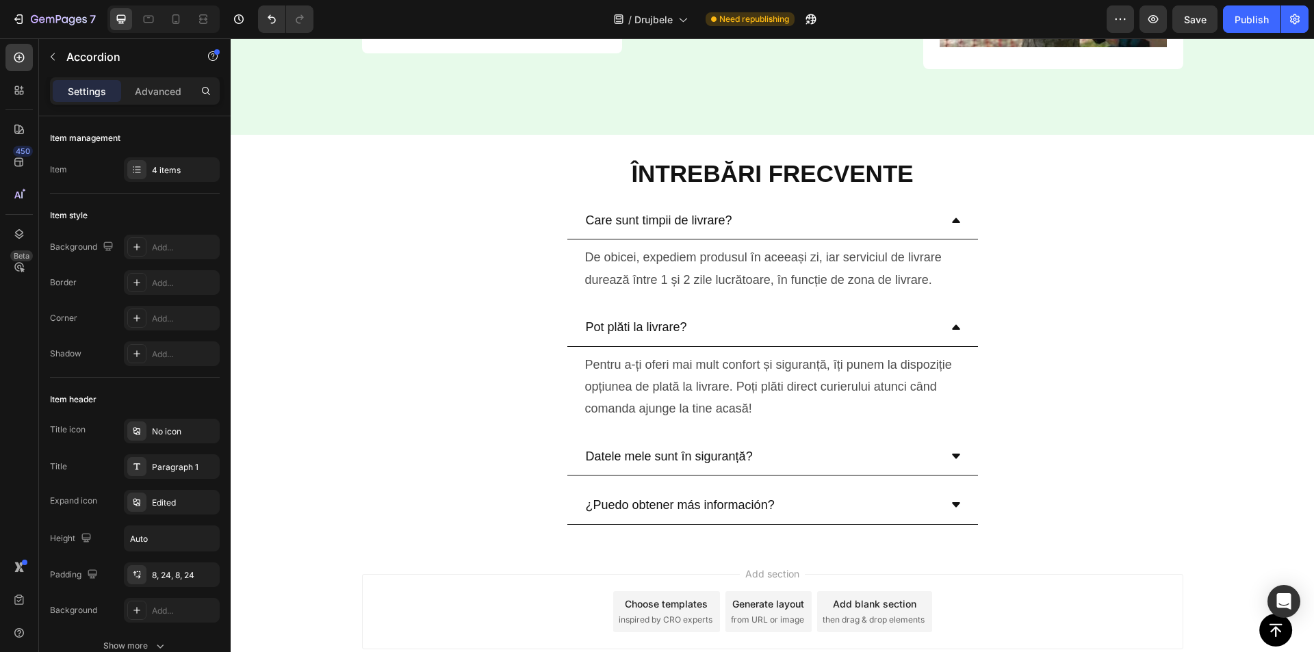
click at [845, 457] on div "Datele mele sunt în siguranță?" at bounding box center [762, 457] width 356 height 26
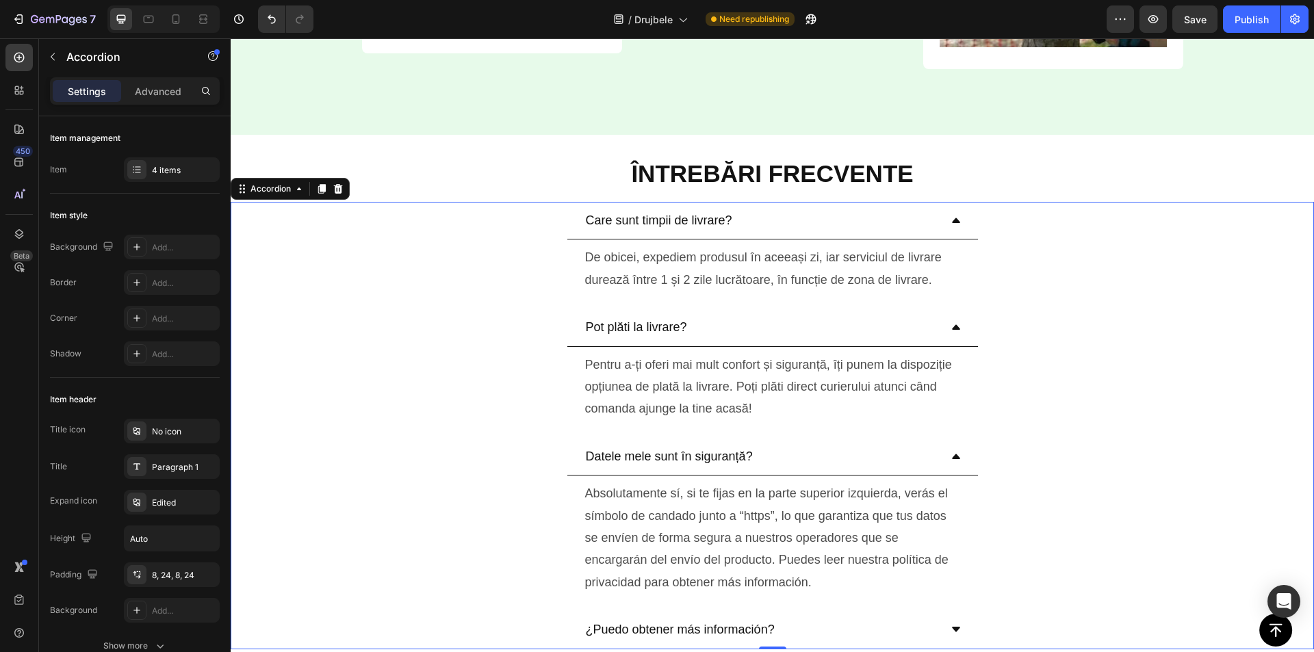
click at [698, 513] on p "Absolutamente sí, si te fijas en la parte superior izquierda, verás el símbolo …" at bounding box center [772, 538] width 375 height 111
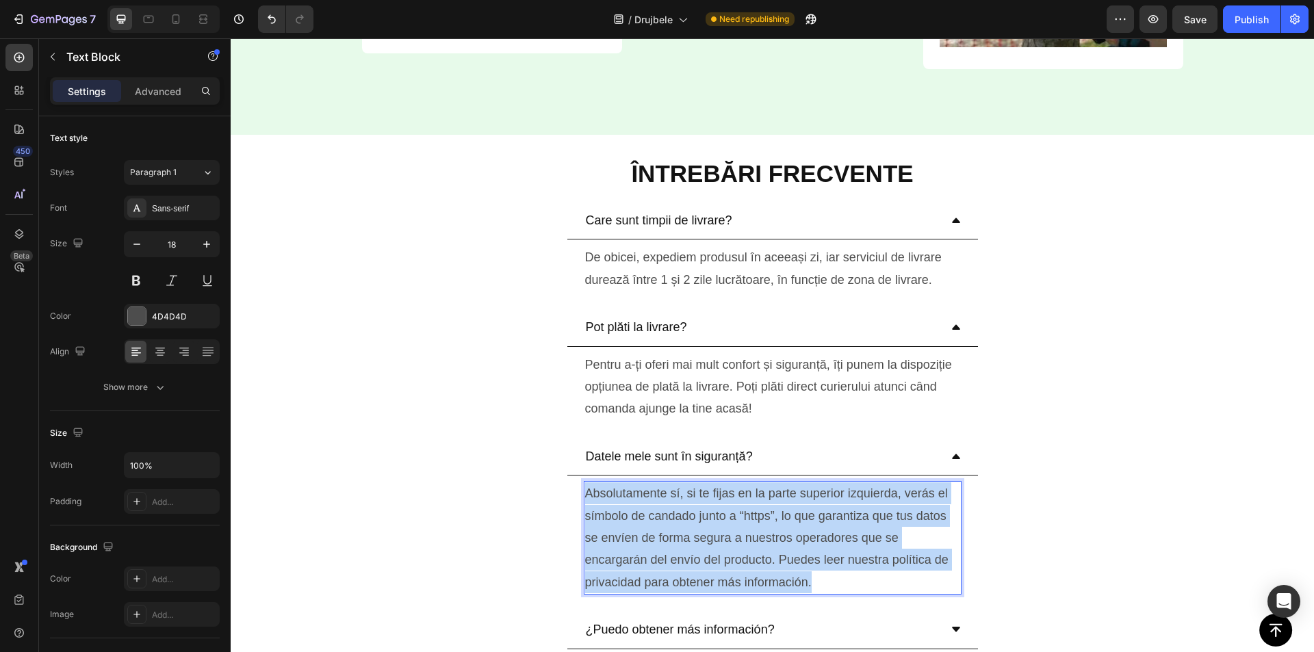
click at [698, 513] on p "Absolutamente sí, si te fijas en la parte superior izquierda, verás el símbolo …" at bounding box center [772, 538] width 375 height 111
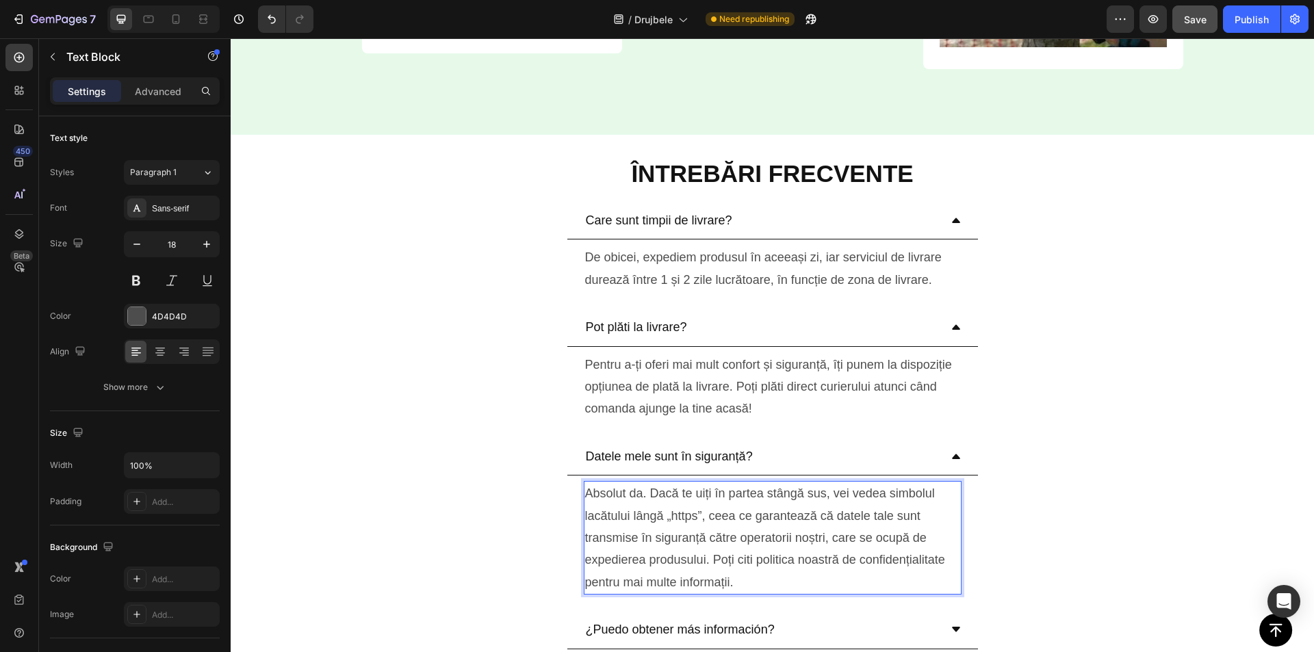
drag, startPoint x: 1190, startPoint y: 30, endPoint x: 940, endPoint y: 279, distance: 353.4
click at [1190, 30] on button "Save" at bounding box center [1195, 18] width 45 height 27
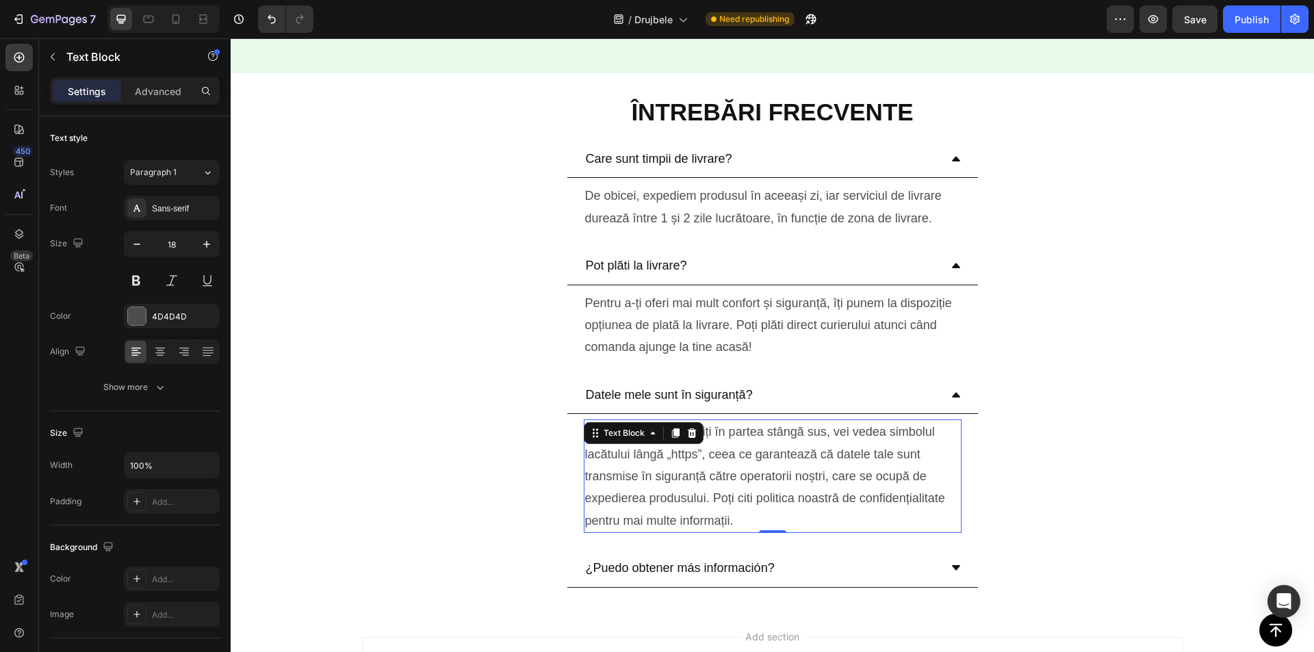
scroll to position [4606, 0]
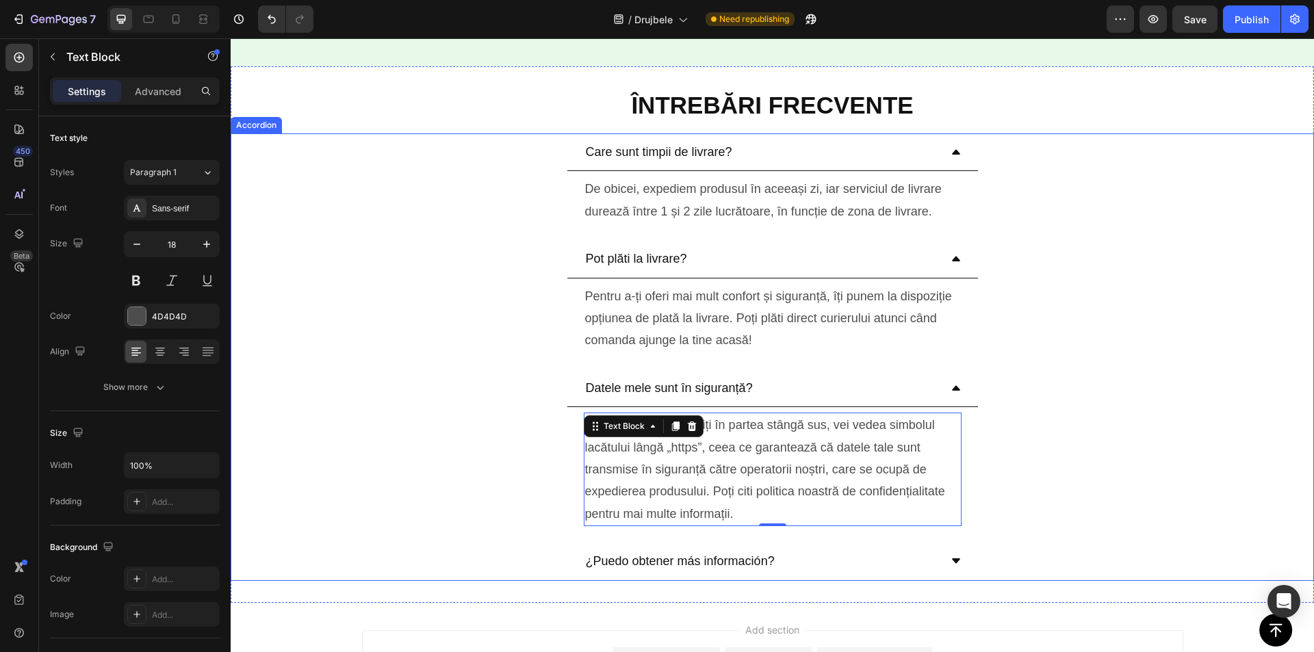
click at [734, 556] on p "¿Puedo obtener más información?" at bounding box center [680, 561] width 189 height 22
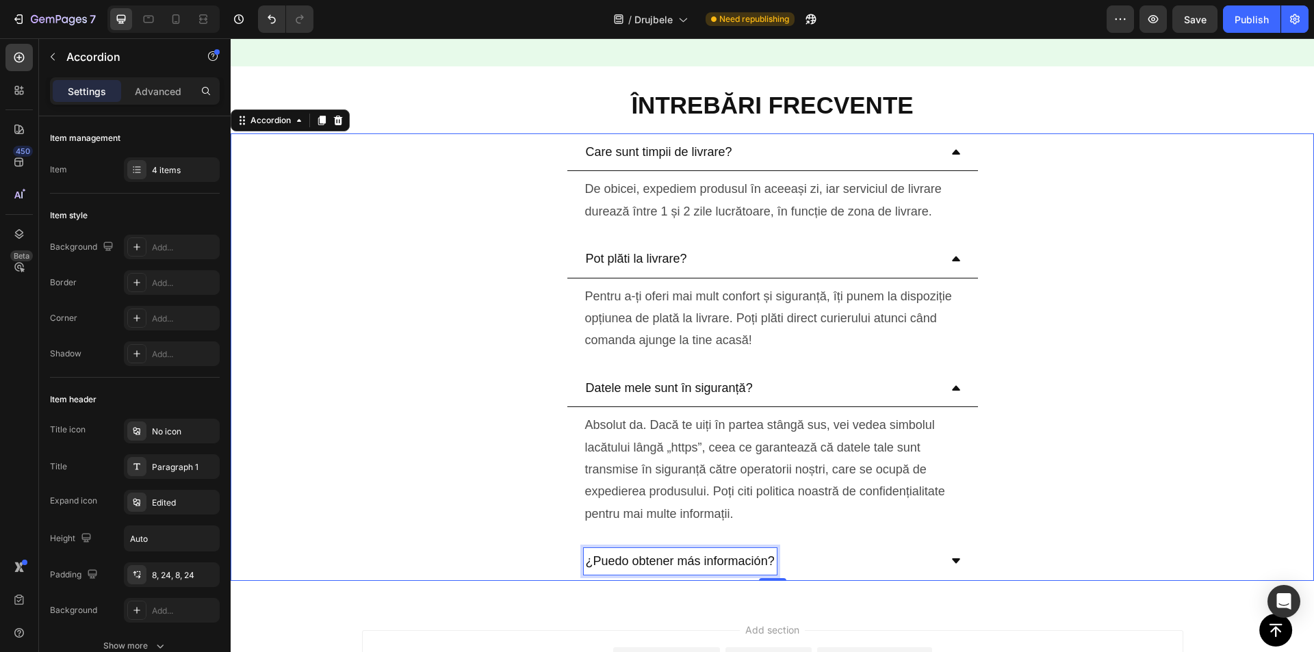
click at [734, 556] on p "¿Puedo obtener más información?" at bounding box center [680, 561] width 189 height 22
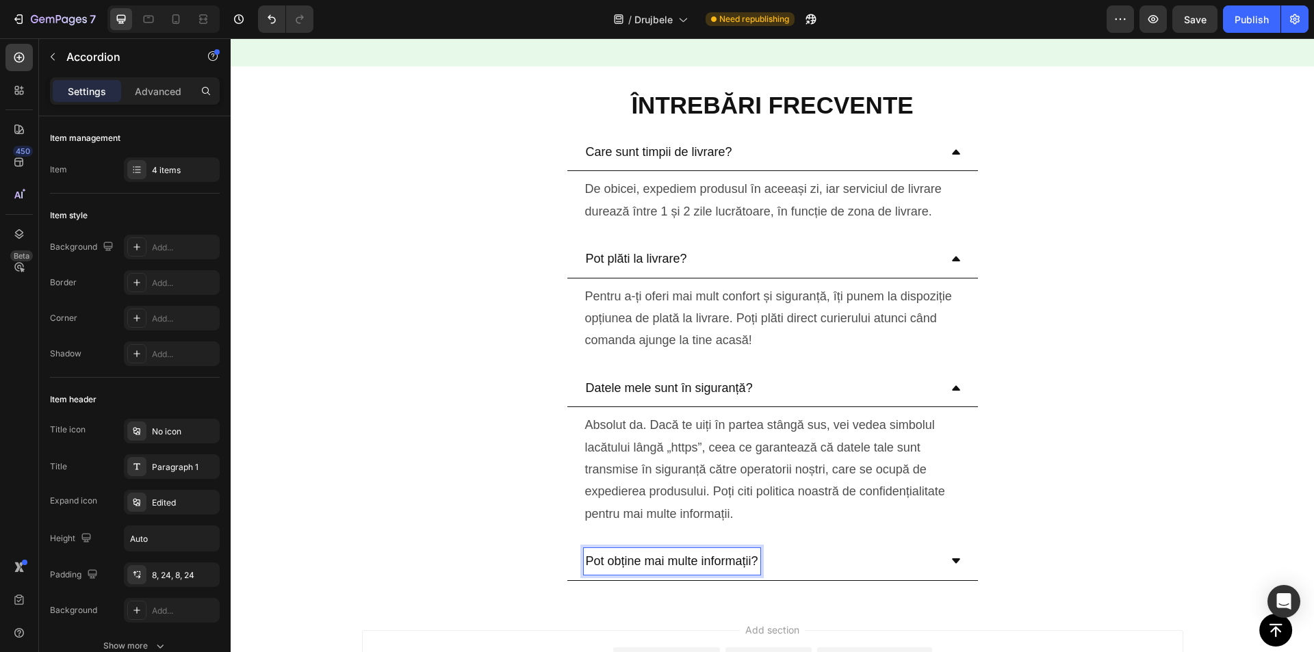
click at [836, 543] on div "Pot obține mai multe informații?" at bounding box center [773, 562] width 411 height 38
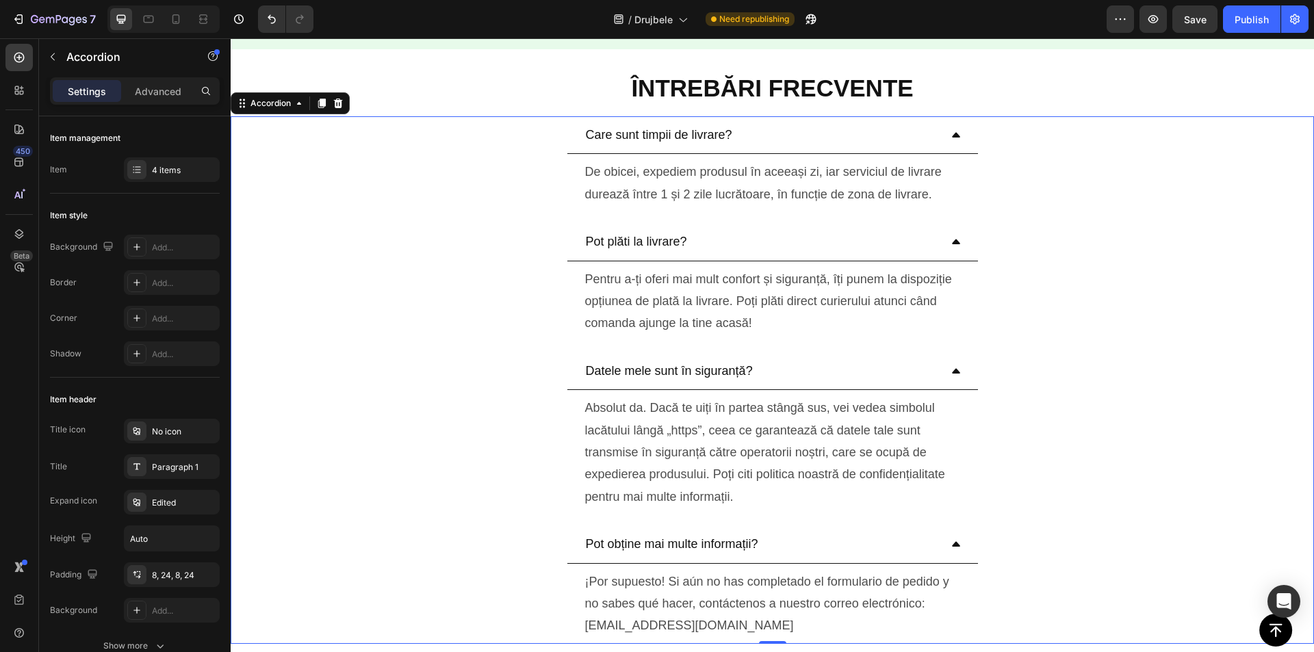
scroll to position [4674, 0]
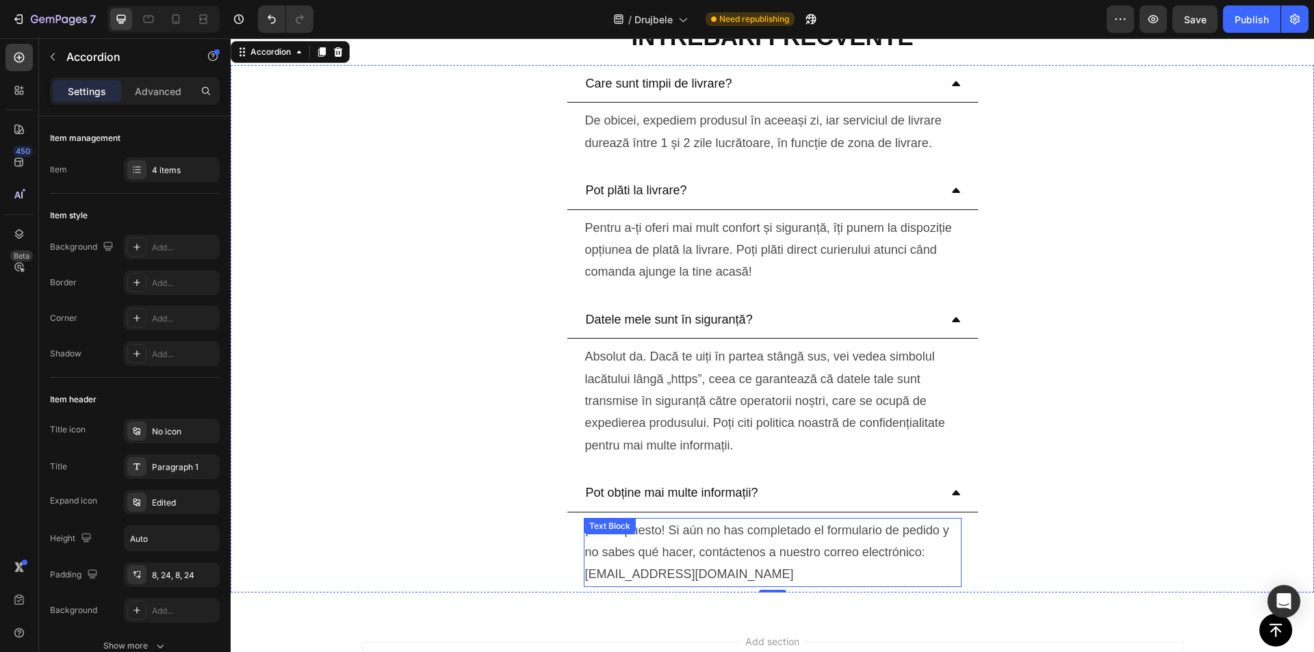
click at [735, 534] on p "¡Por supuesto! Si aún no has completado el formulario de pedido y no sabes qué …" at bounding box center [772, 553] width 375 height 66
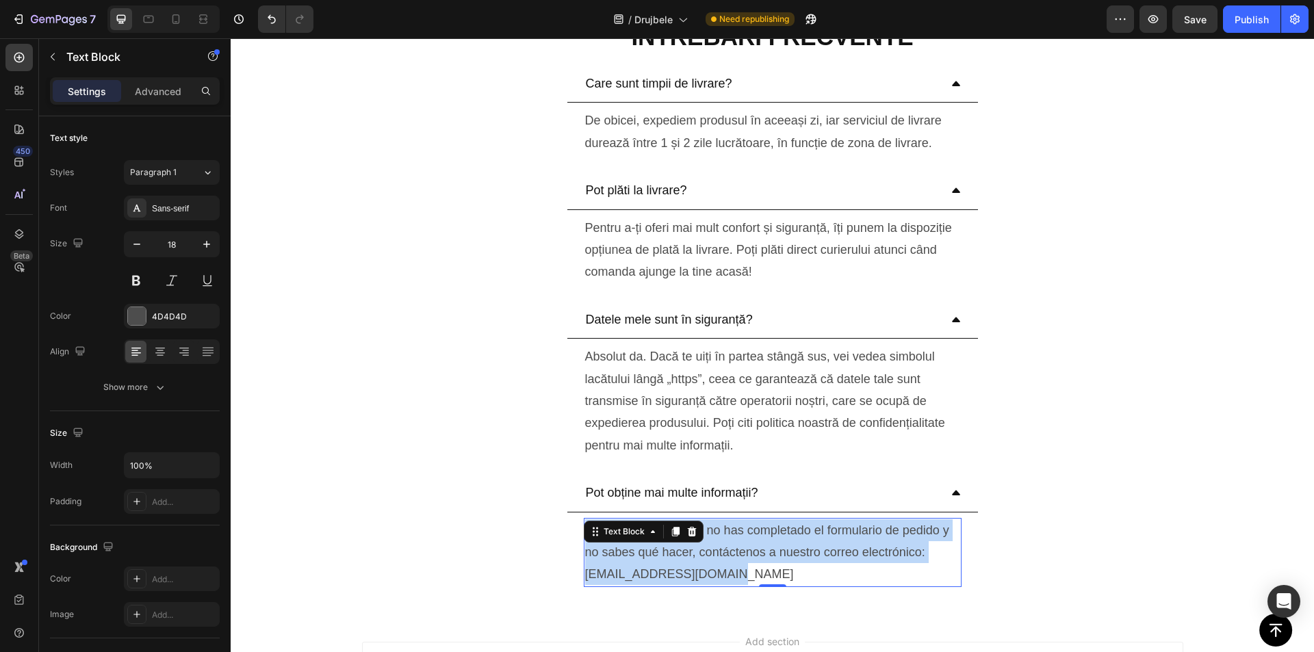
click at [735, 534] on p "¡Por supuesto! Si aún no has completado el formulario de pedido y no sabes qué …" at bounding box center [772, 553] width 375 height 66
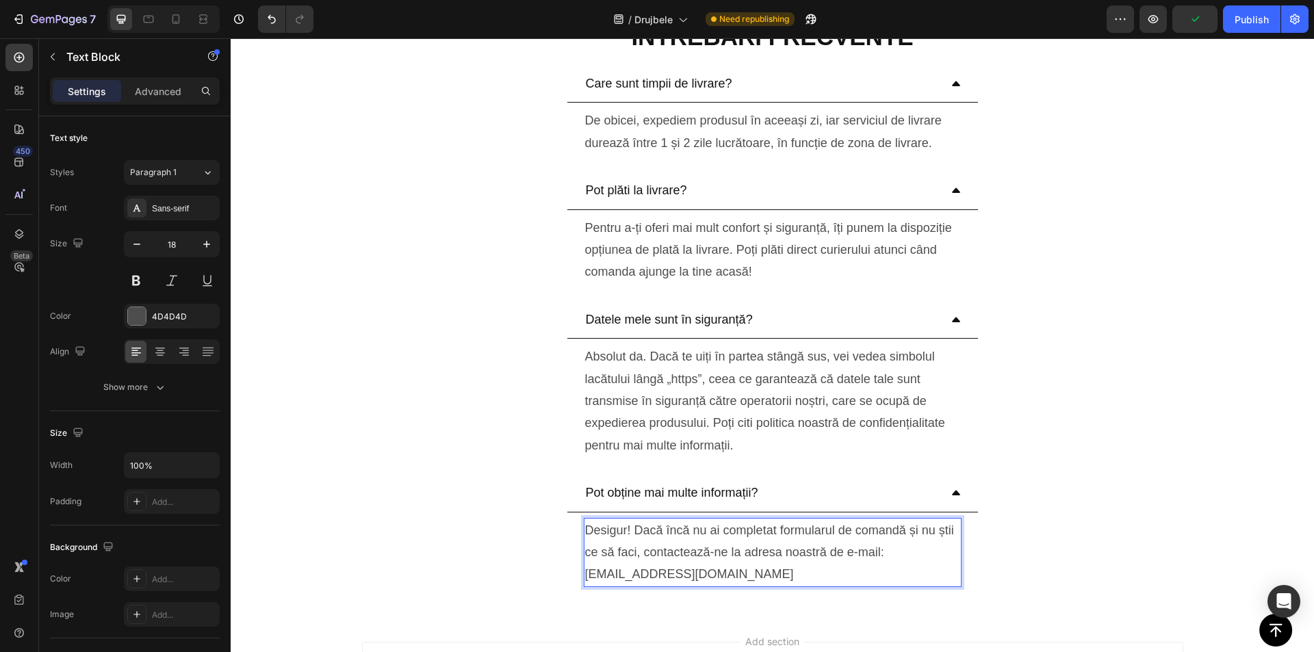
click at [657, 561] on p "Desigur! Dacă încă nu ai completat formularul de comandă și nu știi ce să faci,…" at bounding box center [772, 553] width 375 height 66
click at [618, 574] on p "Desigur! Dacă încă nu ai completat formularul de comandă și nu știi ce să faci,…" at bounding box center [772, 553] width 375 height 66
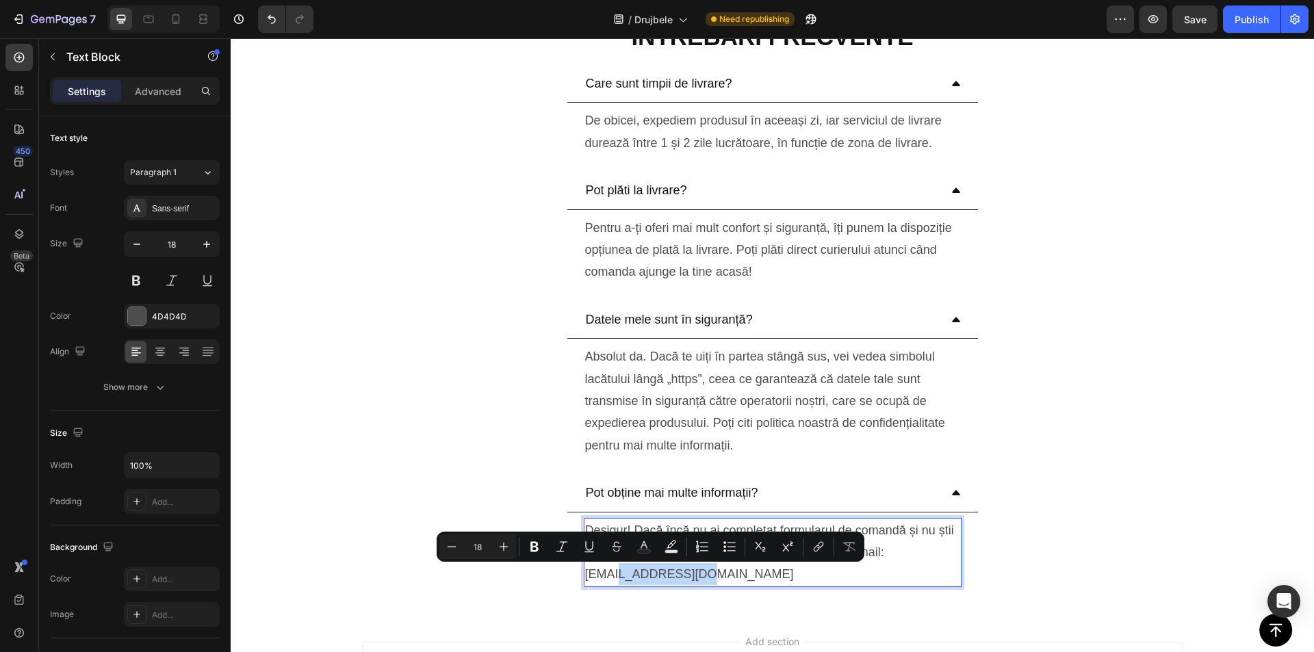
drag, startPoint x: 613, startPoint y: 575, endPoint x: 688, endPoint y: 581, distance: 74.8
click at [688, 581] on p "Desigur! Dacă încă nu ai completat formularul de comandă și nu știi ce să faci,…" at bounding box center [772, 553] width 375 height 66
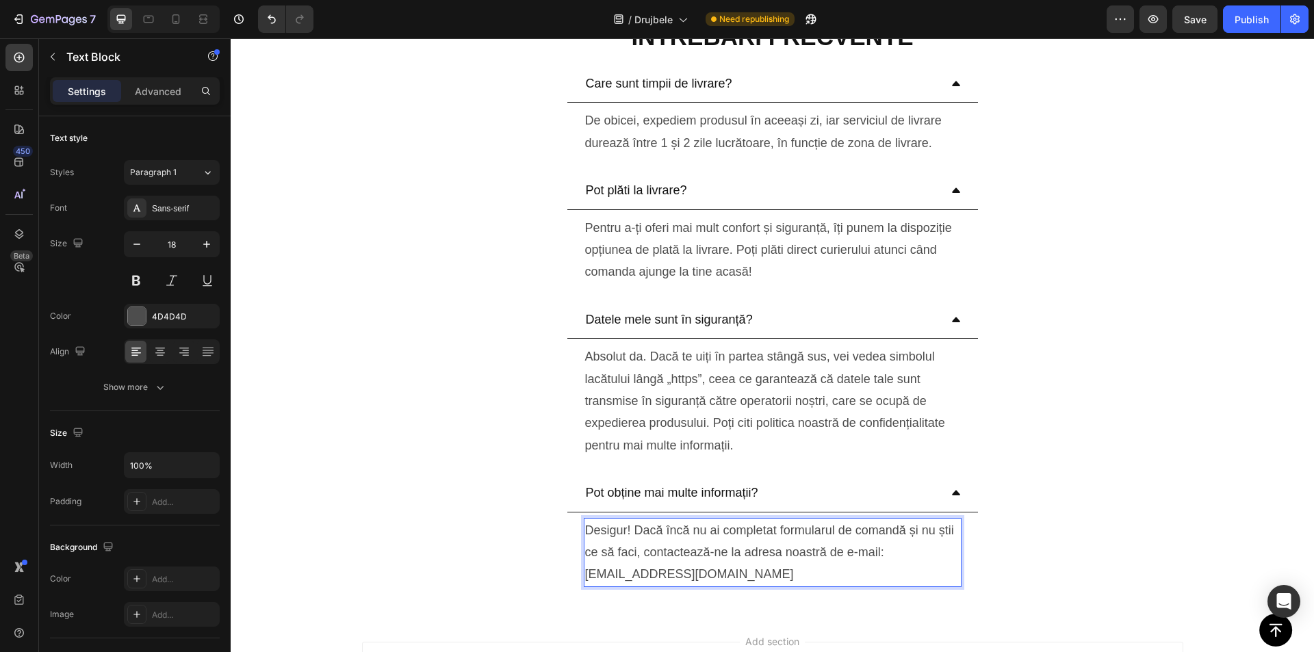
click at [706, 573] on p "Desigur! Dacă încă nu ai completat formularul de comandă și nu știi ce să faci,…" at bounding box center [772, 553] width 375 height 66
click at [1193, 22] on span "Save" at bounding box center [1195, 20] width 23 height 12
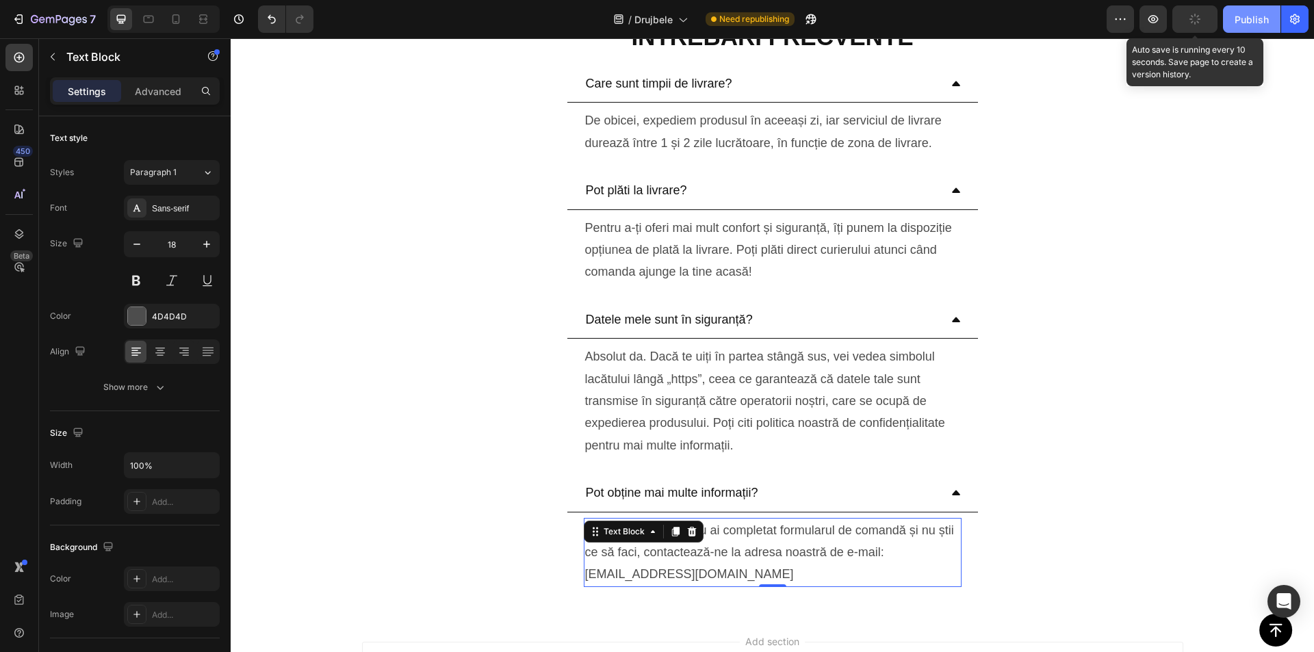
click at [1242, 20] on div "Publish" at bounding box center [1252, 19] width 34 height 14
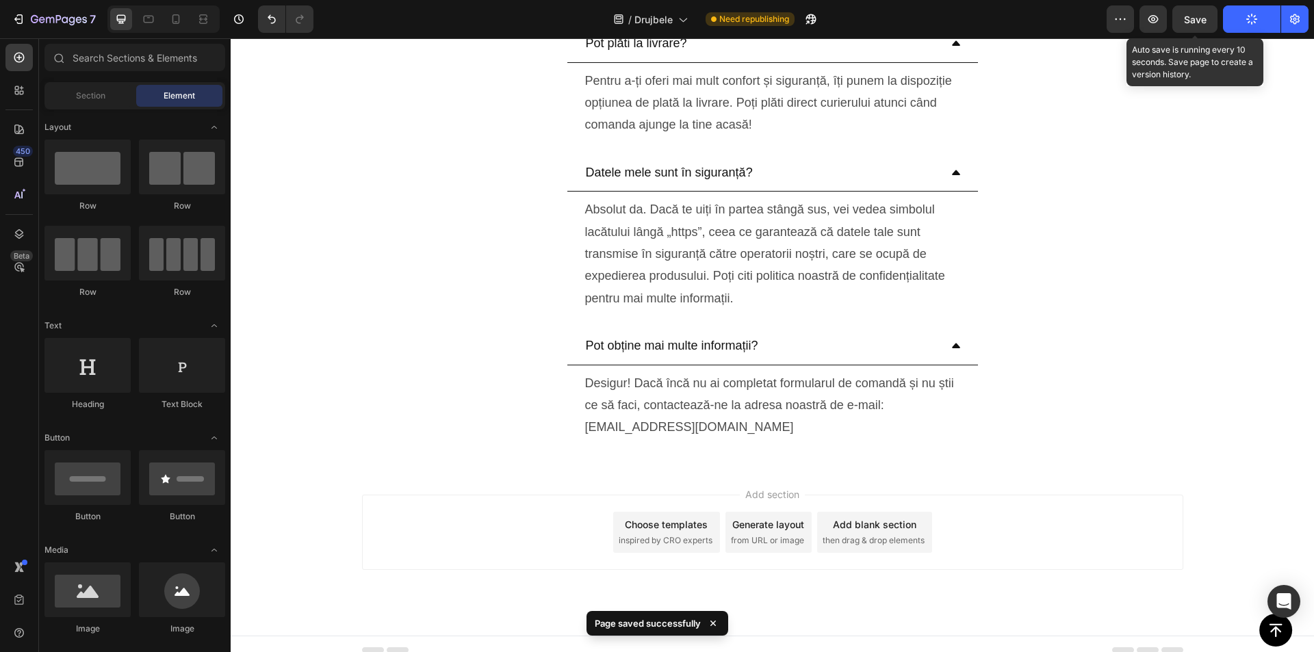
scroll to position [4834, 0]
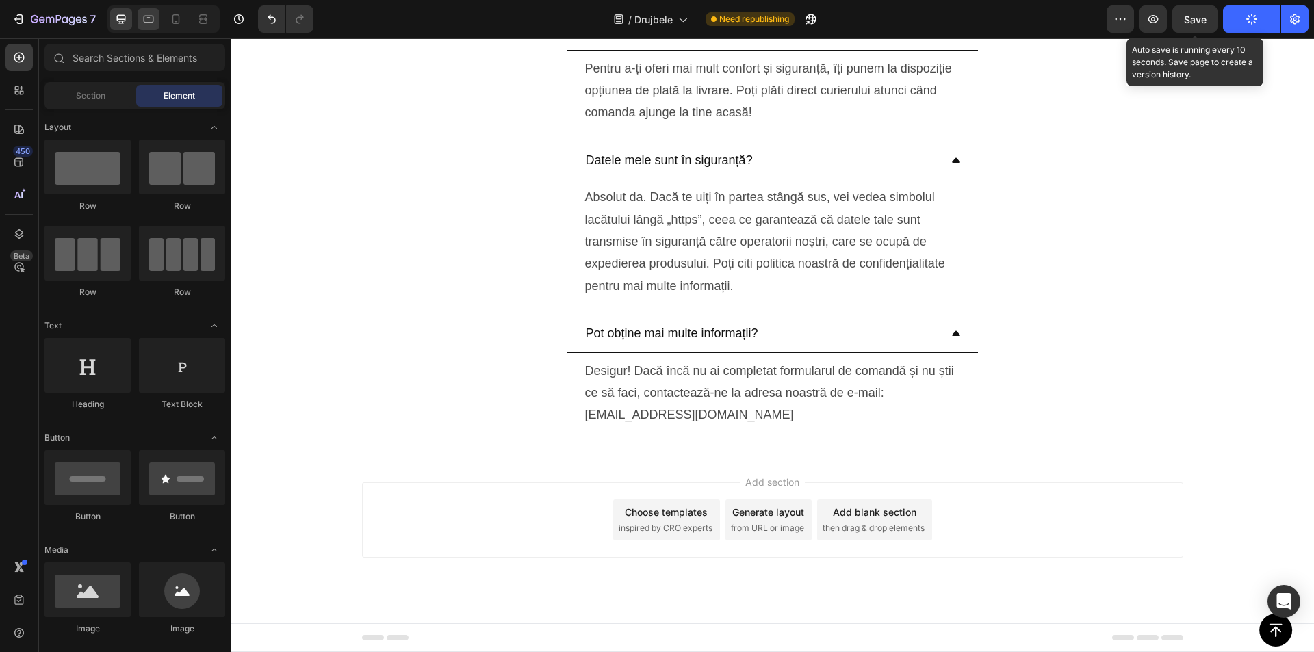
click at [146, 25] on icon at bounding box center [149, 19] width 14 height 14
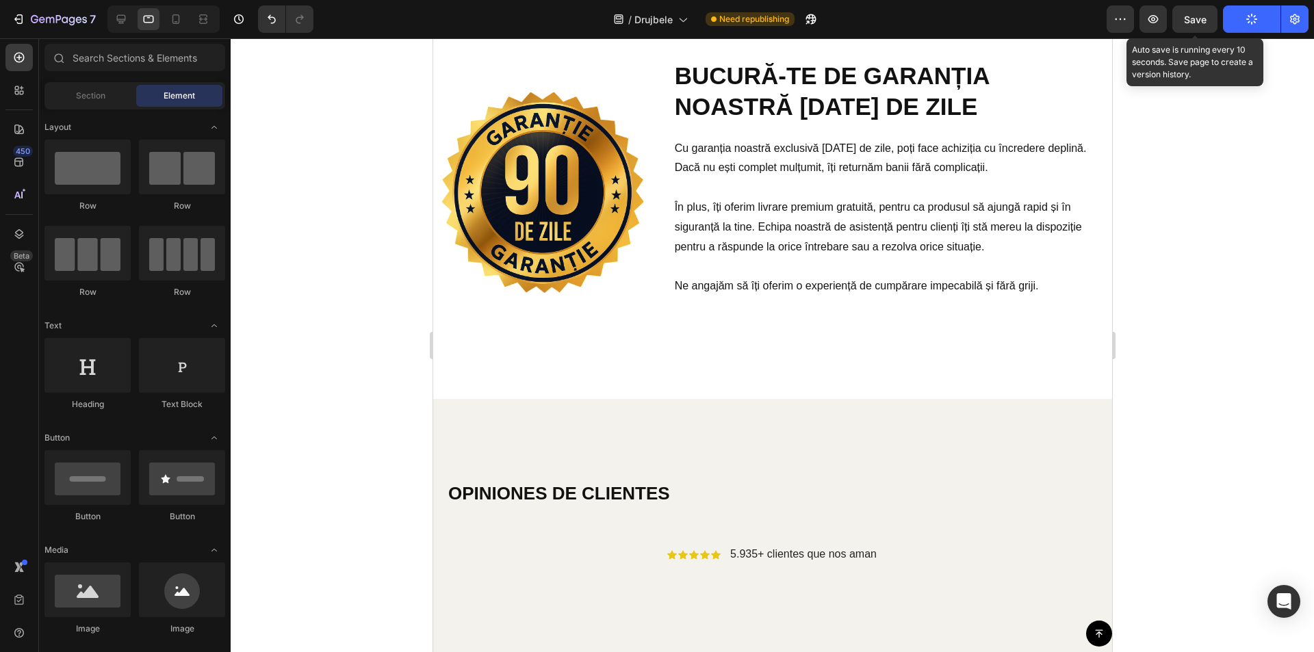
scroll to position [3239, 0]
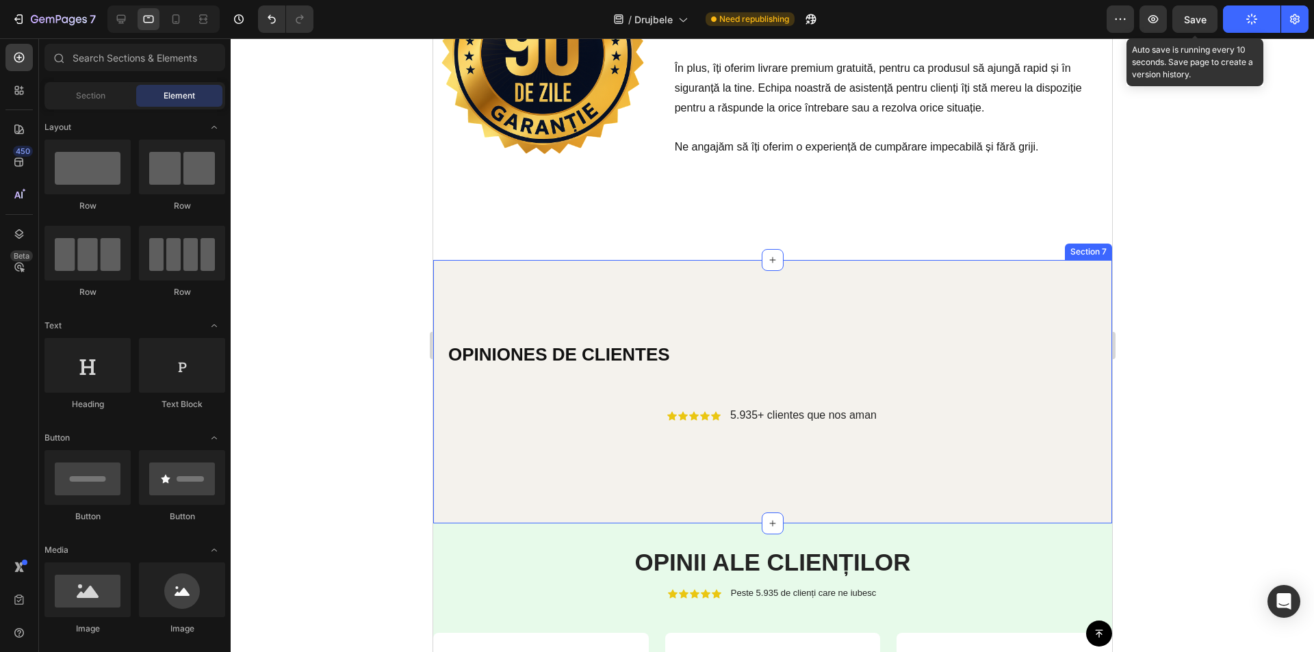
click at [546, 276] on div "OPINIONES DE CLIENTES Heading Icon Icon Icon Icon Icon Icon List 5.935+ cliente…" at bounding box center [772, 392] width 679 height 264
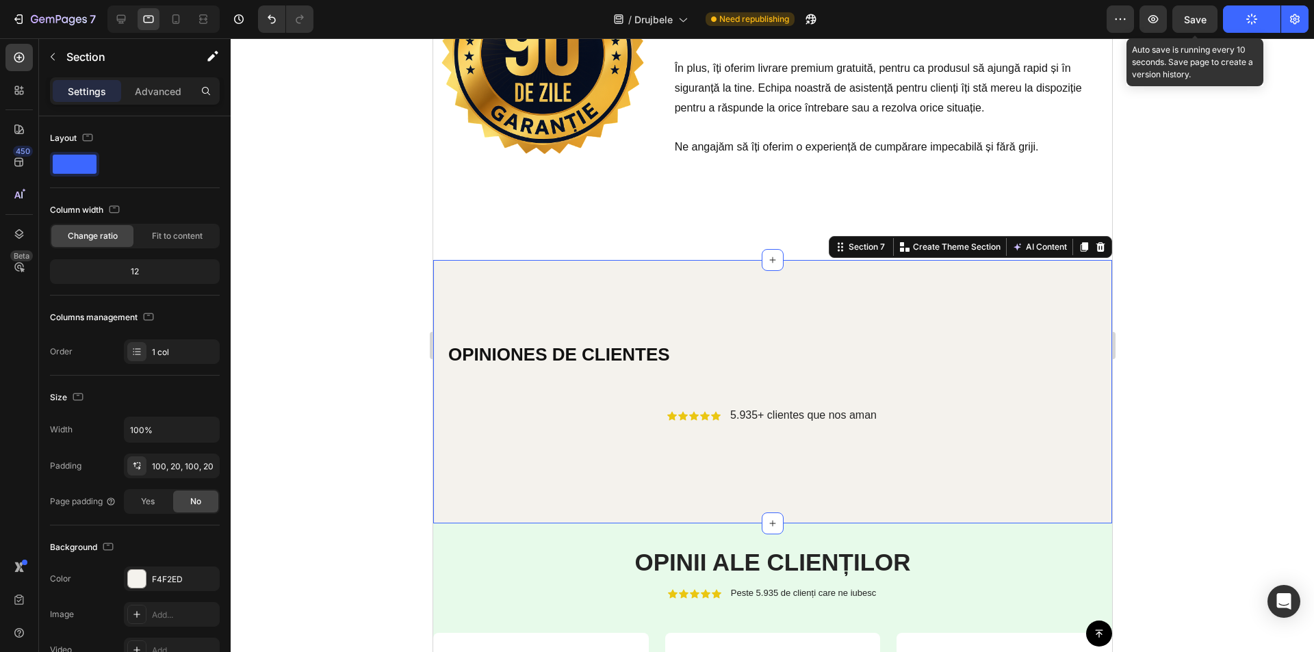
click at [149, 84] on p "Advanced" at bounding box center [158, 91] width 47 height 14
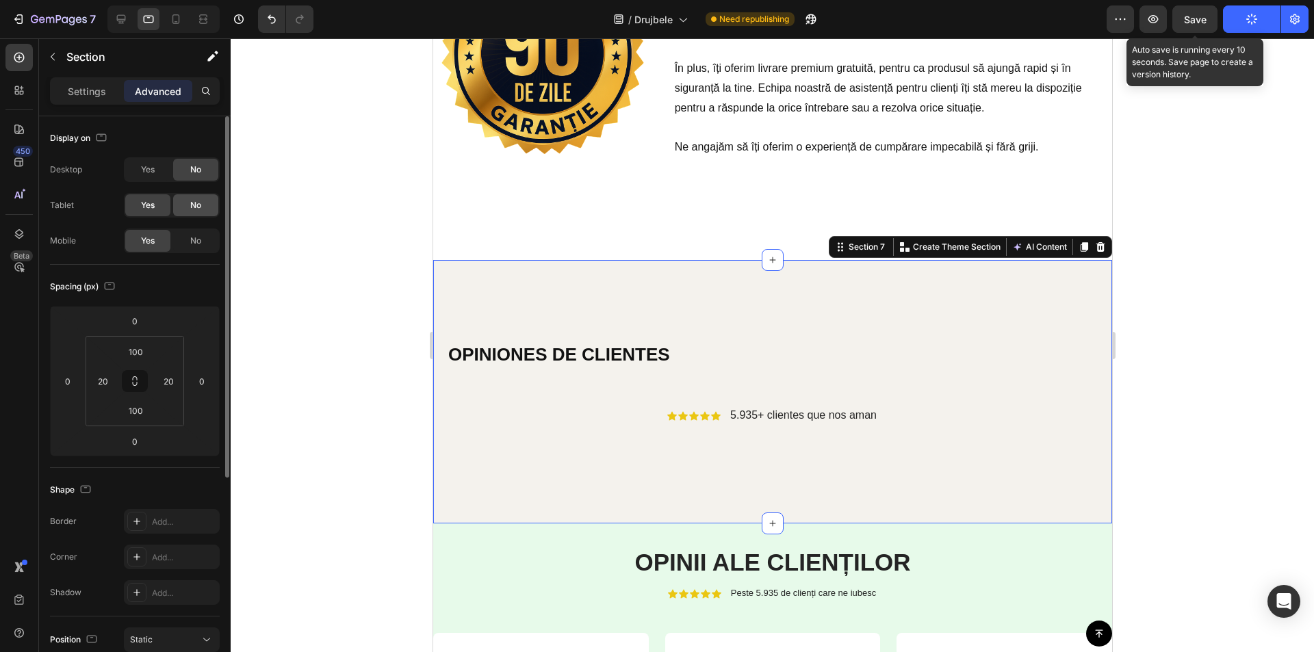
click at [192, 207] on span "No" at bounding box center [195, 205] width 11 height 12
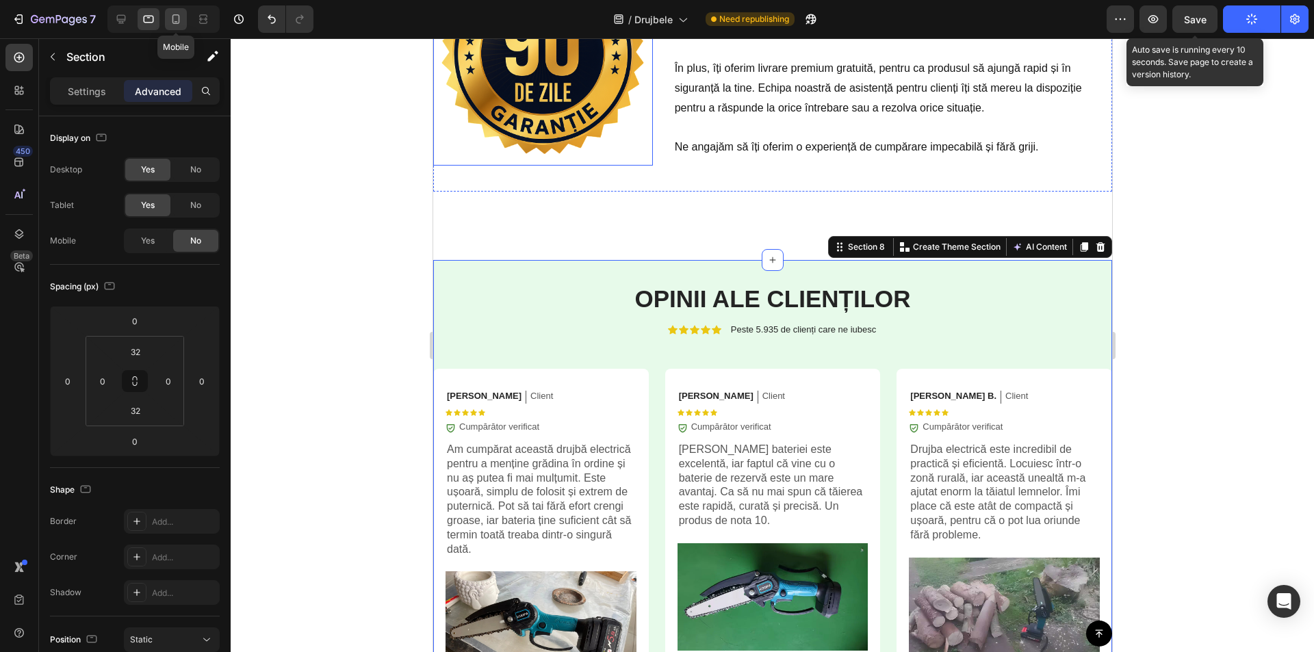
click at [184, 21] on div at bounding box center [176, 19] width 22 height 22
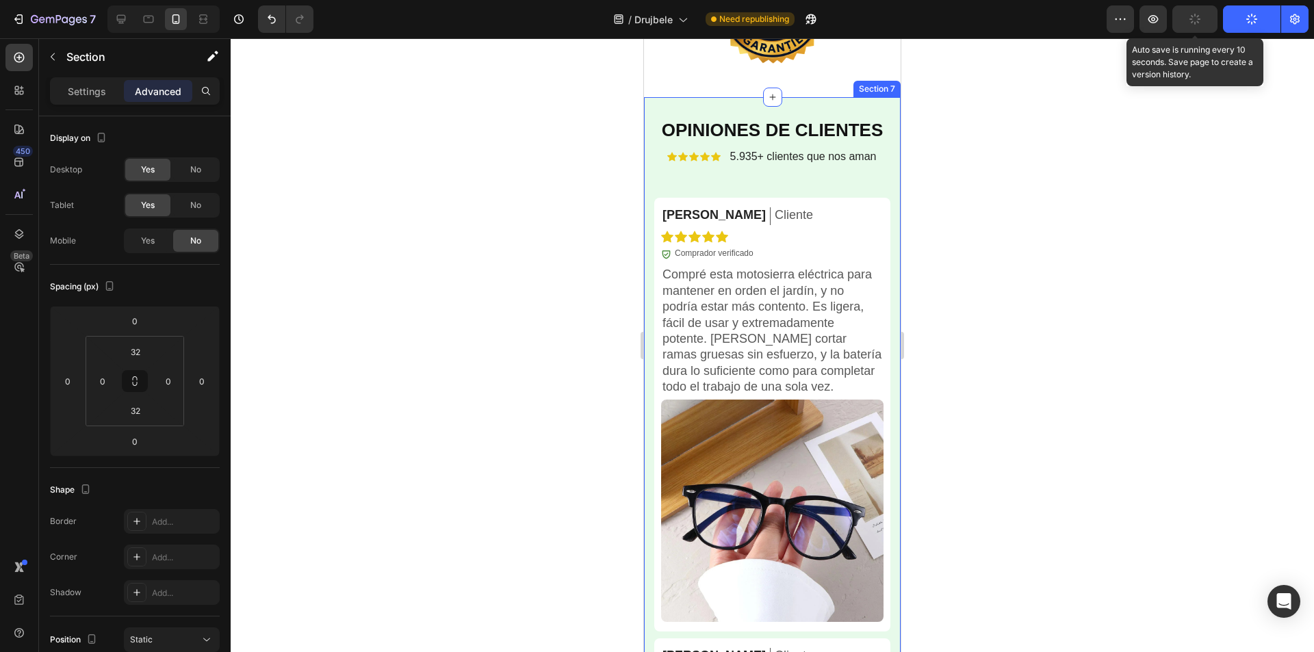
scroll to position [3192, 0]
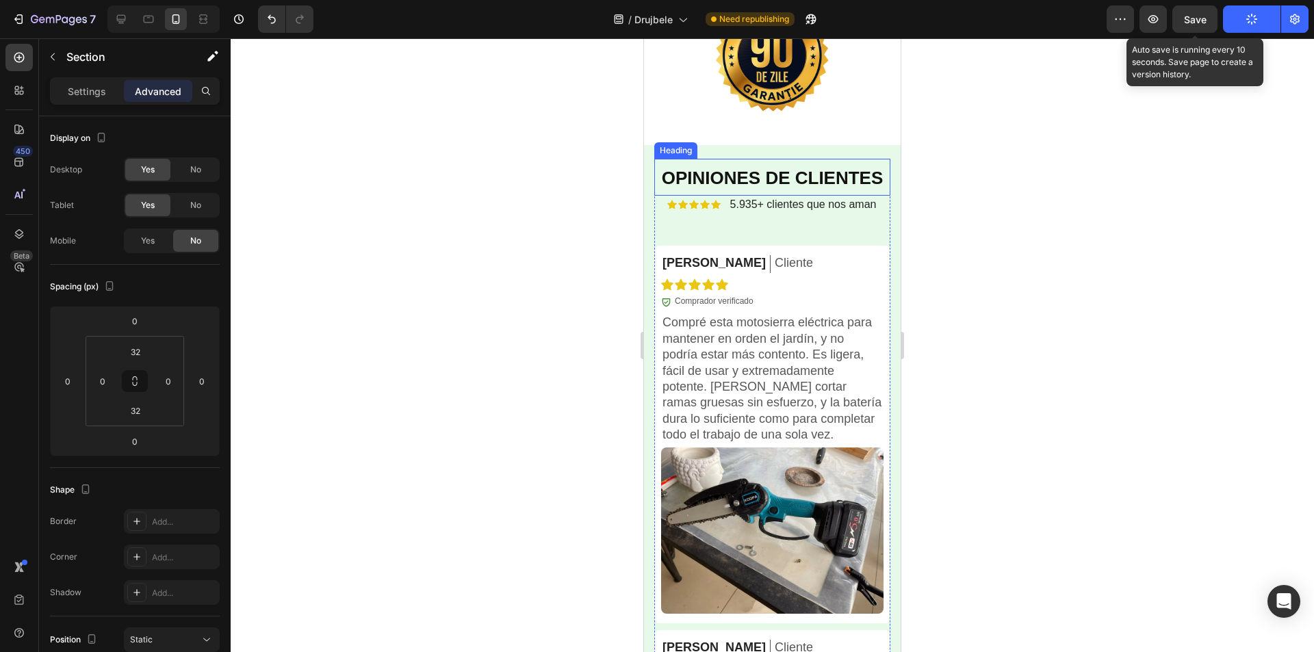
click at [694, 159] on div "Heading" at bounding box center [675, 150] width 43 height 16
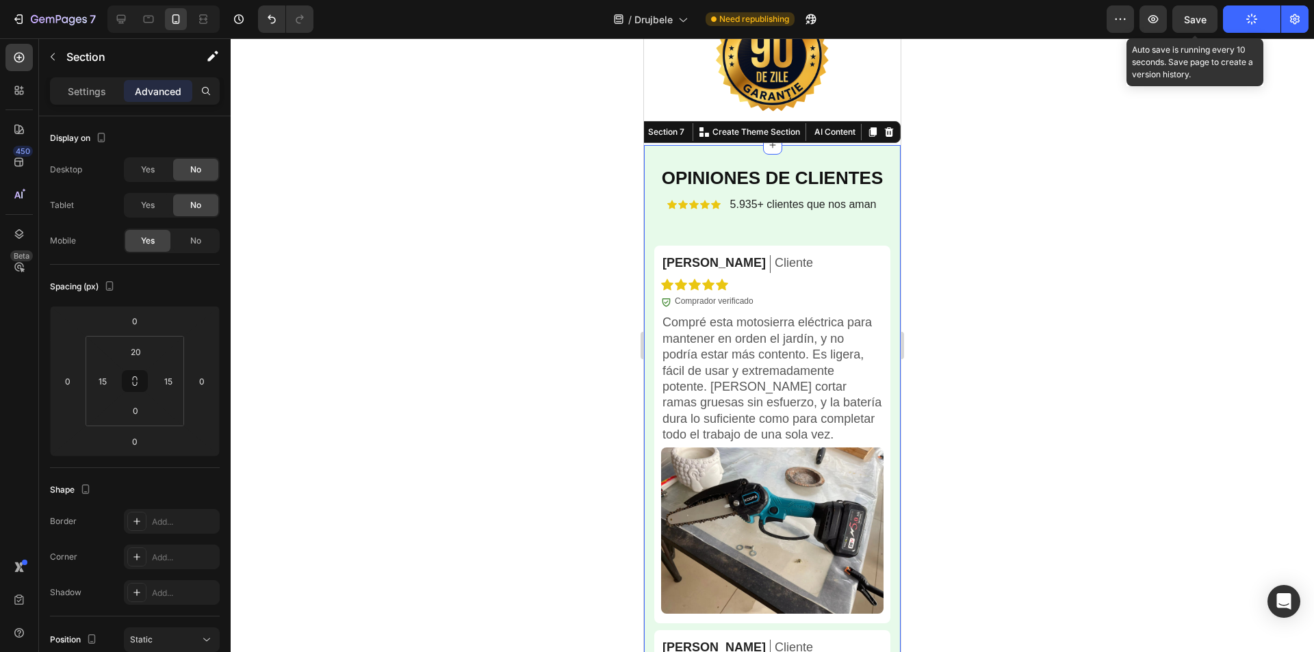
click at [1090, 216] on div at bounding box center [773, 345] width 1084 height 614
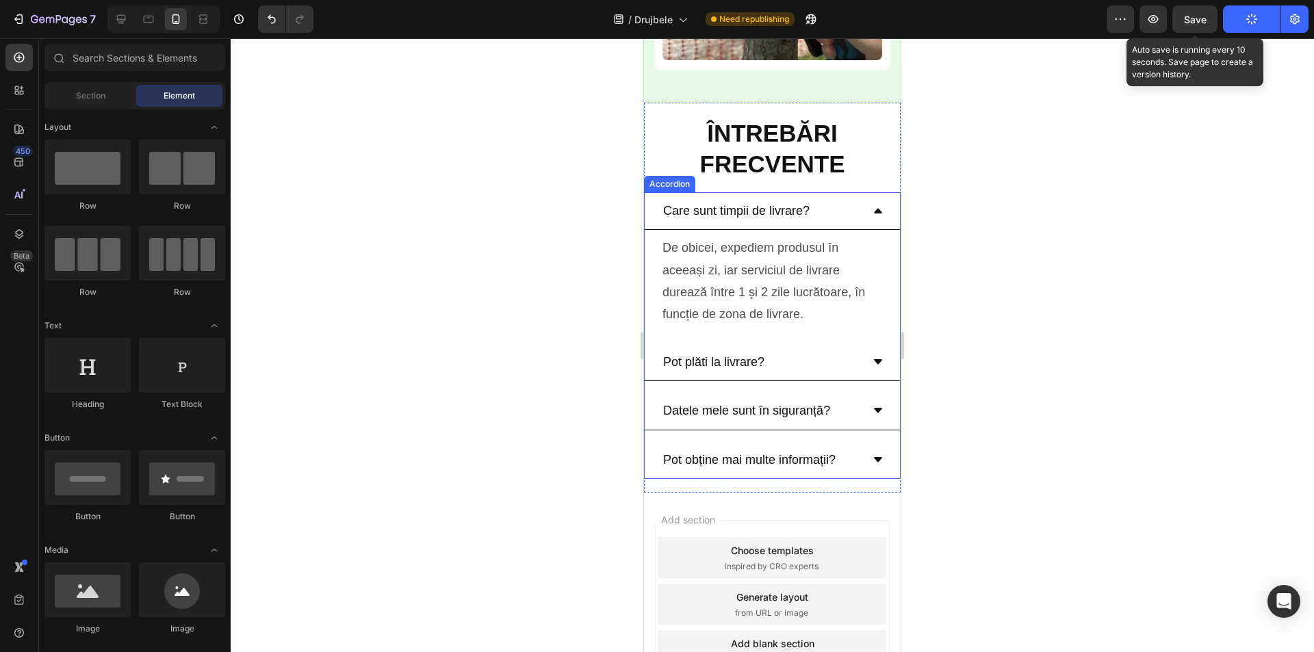
scroll to position [6755, 0]
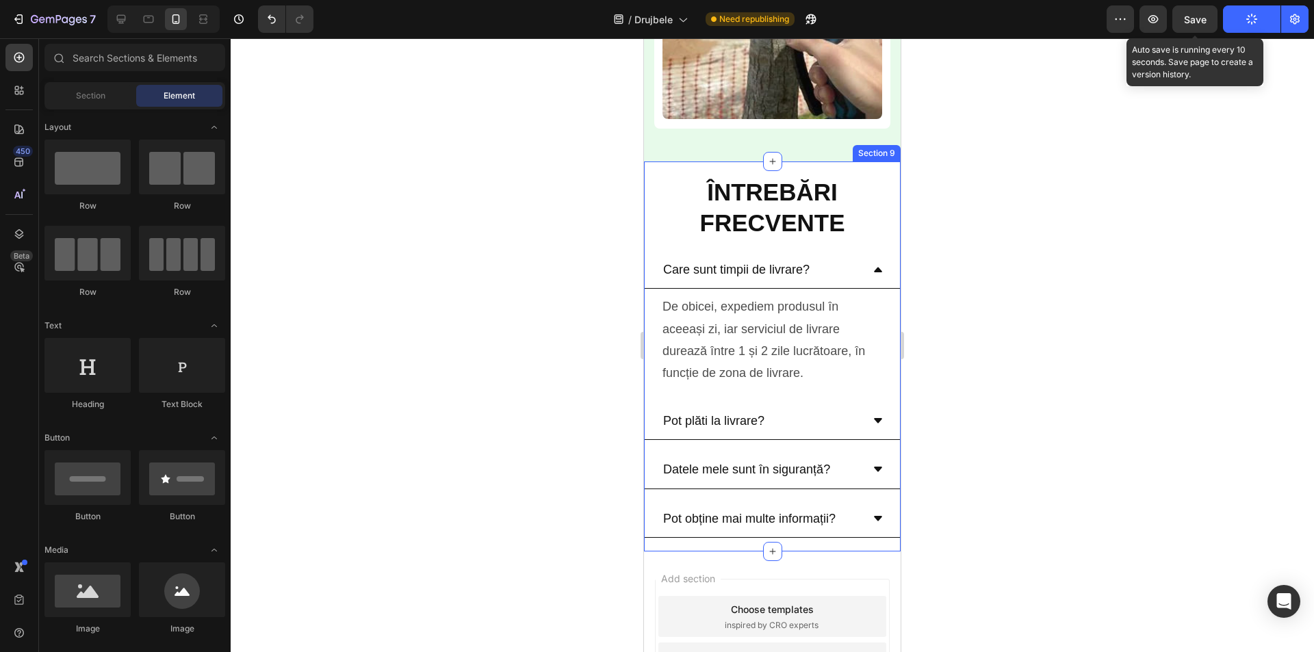
click at [704, 162] on div "Întrebări frecvente Heading Care sunt timpii de livrare? De obicei, expediem pr…" at bounding box center [772, 357] width 257 height 390
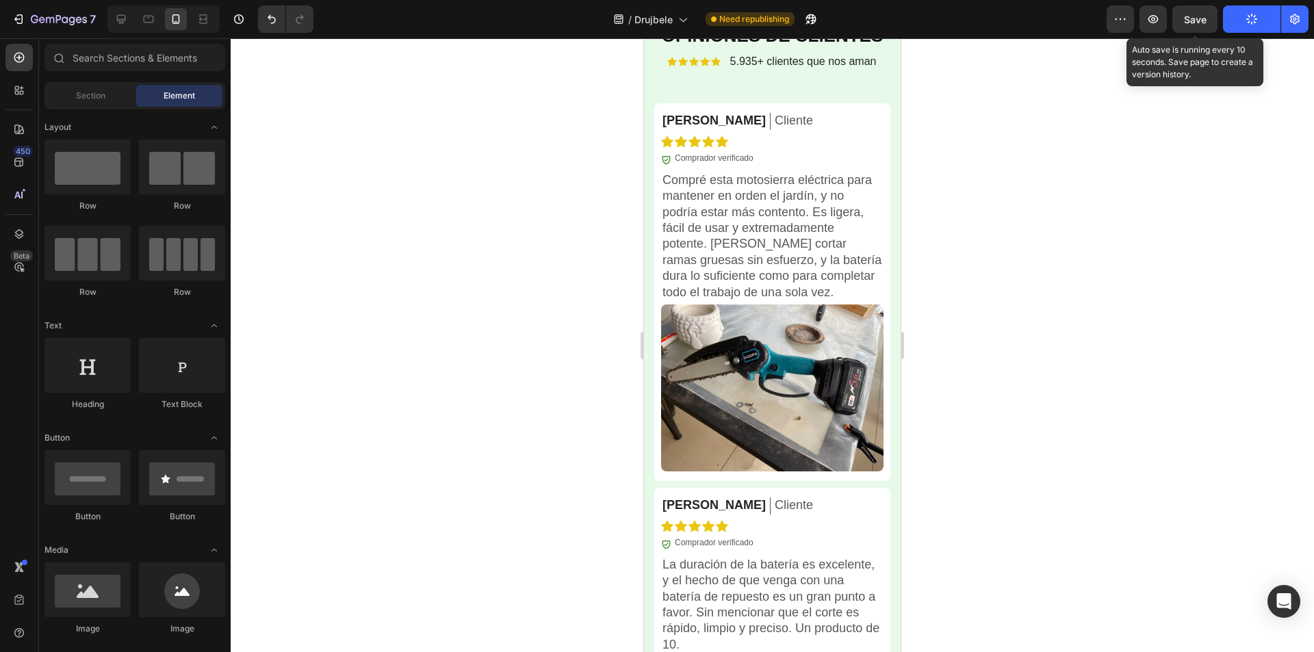
scroll to position [4220, 0]
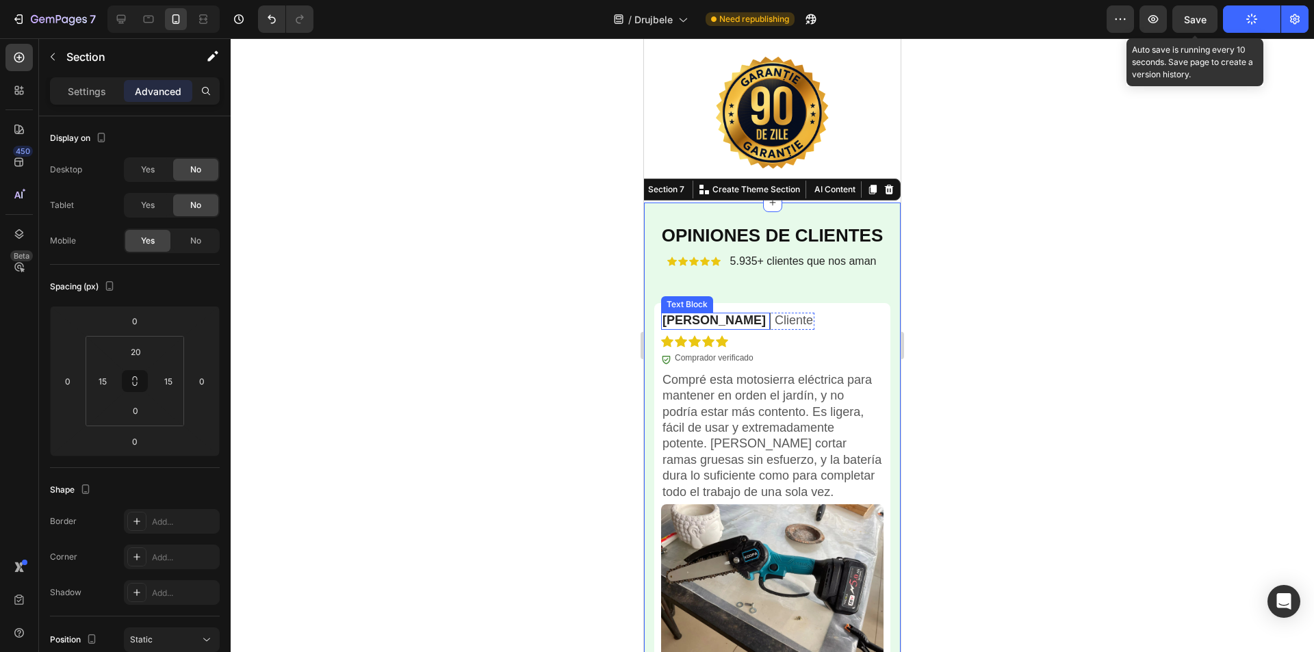
click at [685, 329] on p "Daniel C." at bounding box center [714, 321] width 103 height 16
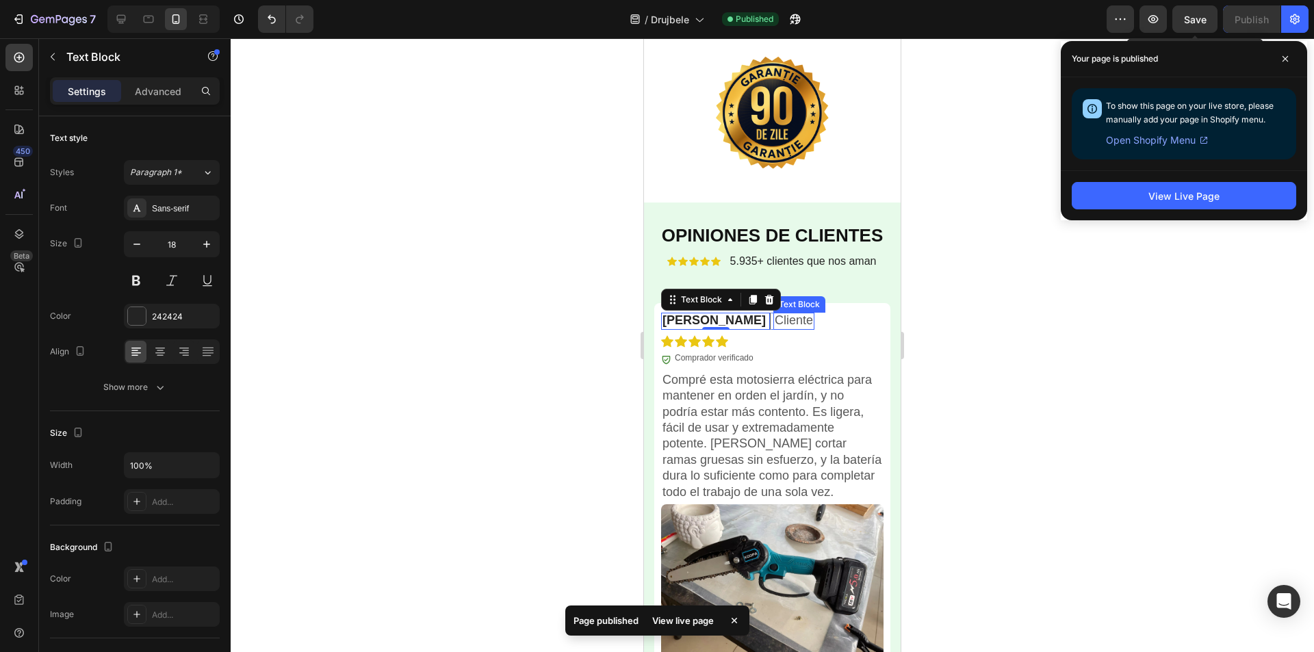
click at [775, 329] on p "Cliente" at bounding box center [794, 321] width 38 height 16
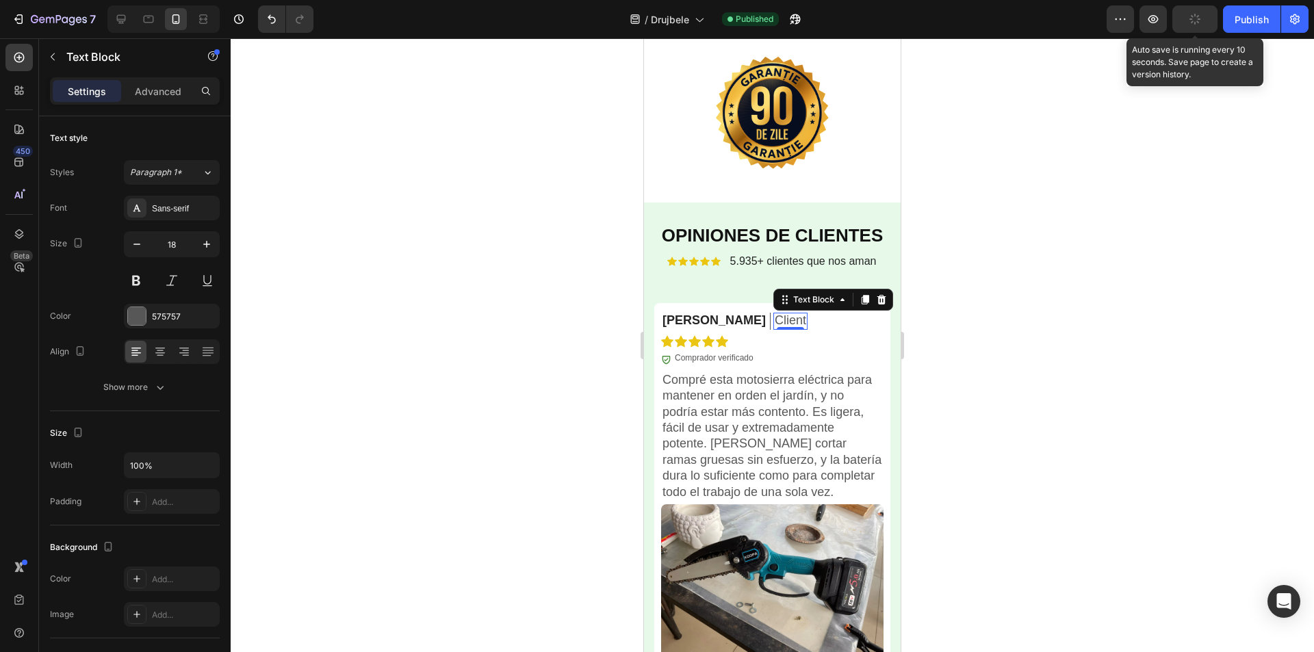
click at [1075, 374] on div at bounding box center [773, 345] width 1084 height 614
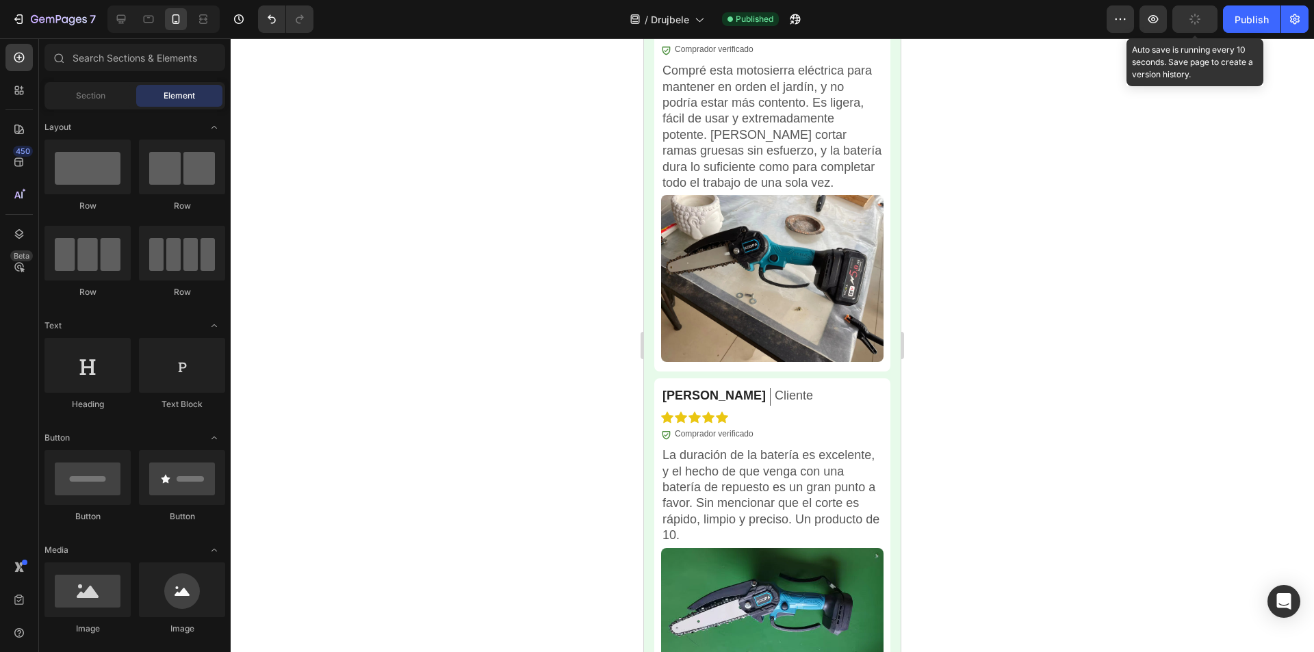
scroll to position [4813, 0]
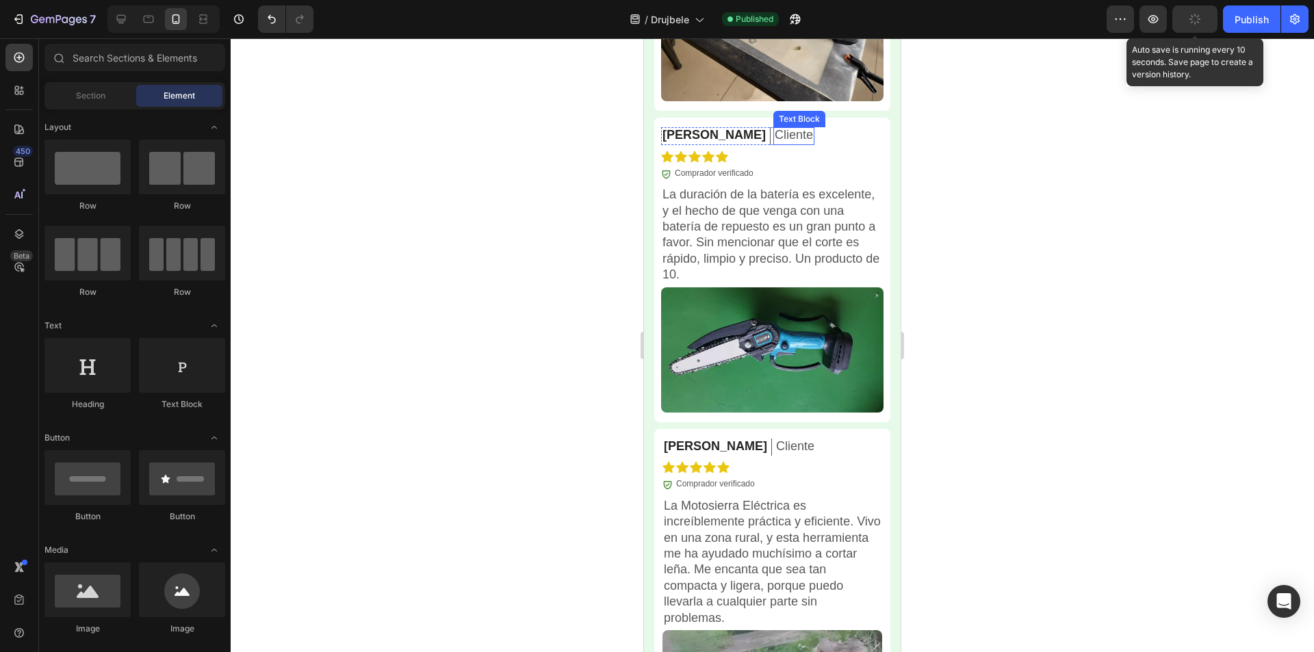
click at [775, 128] on p "Cliente" at bounding box center [794, 135] width 38 height 16
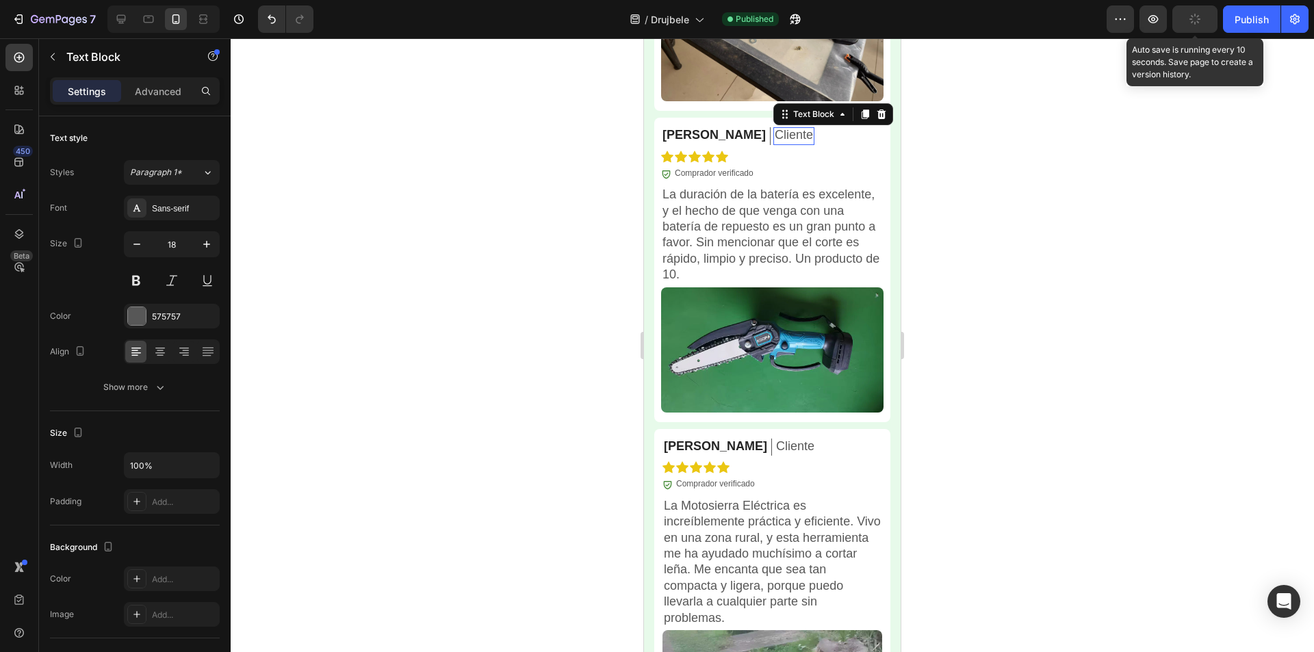
click at [775, 128] on p "Cliente" at bounding box center [794, 135] width 38 height 16
click at [776, 439] on p "Cliente" at bounding box center [795, 447] width 38 height 16
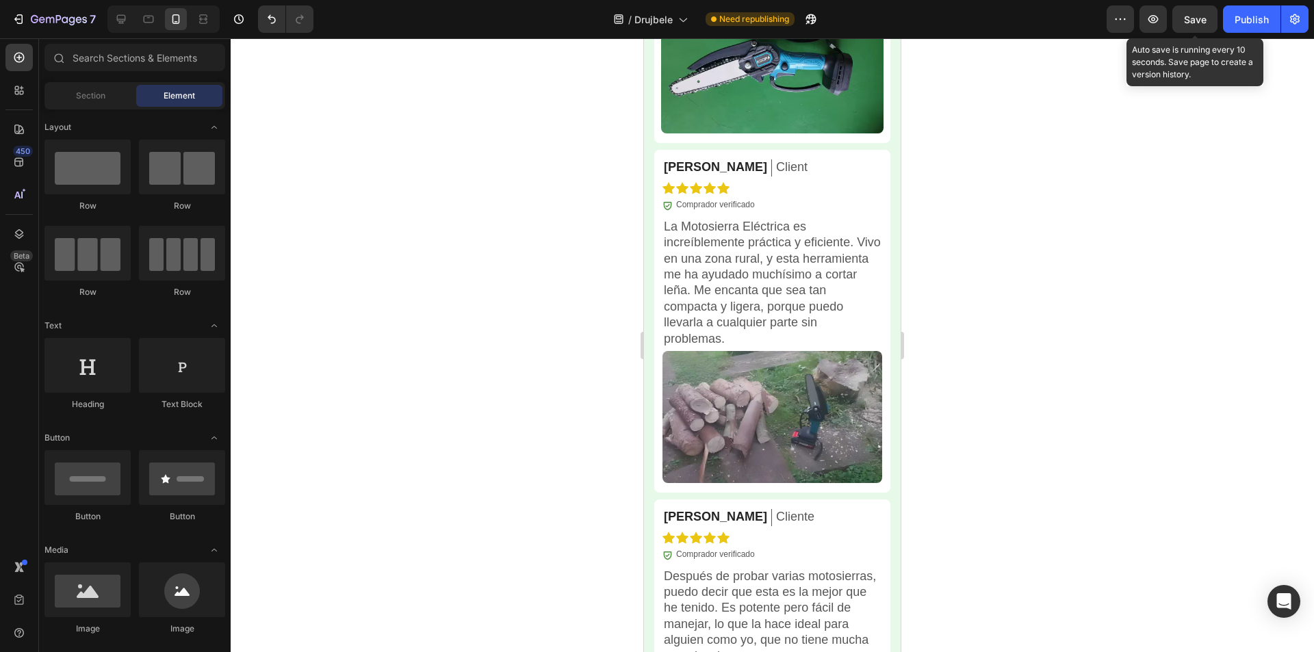
scroll to position [5353, 0]
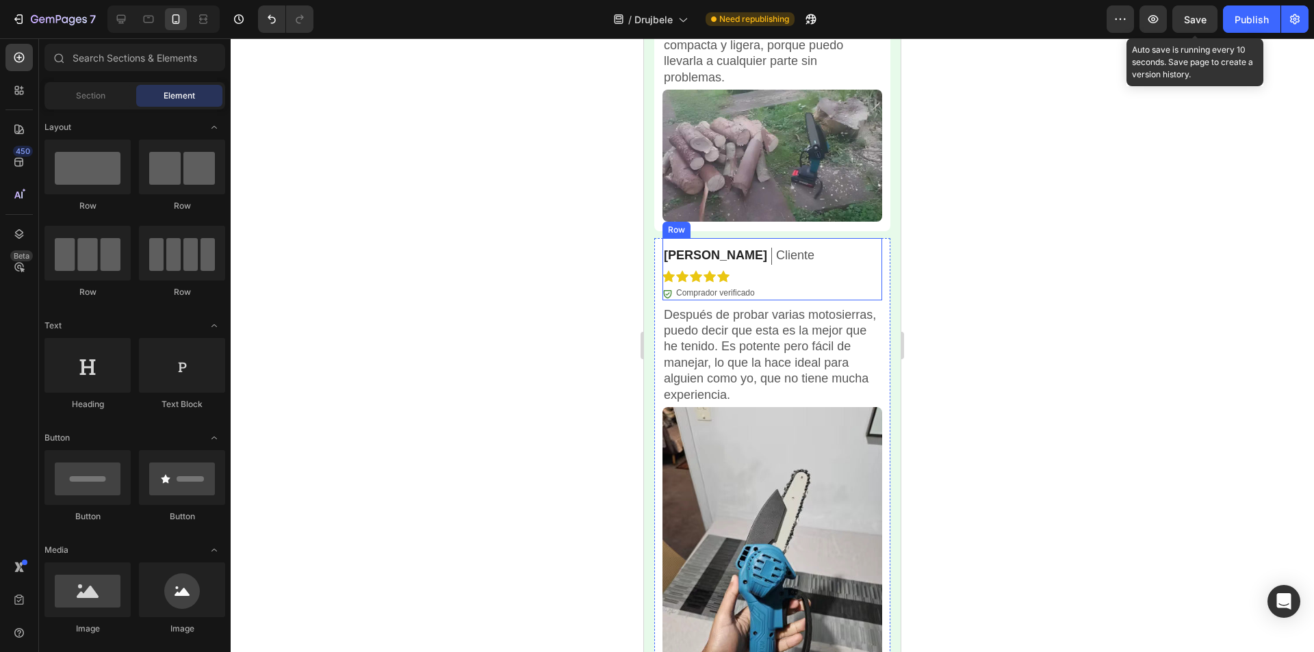
click at [776, 248] on p "Cliente" at bounding box center [795, 256] width 38 height 16
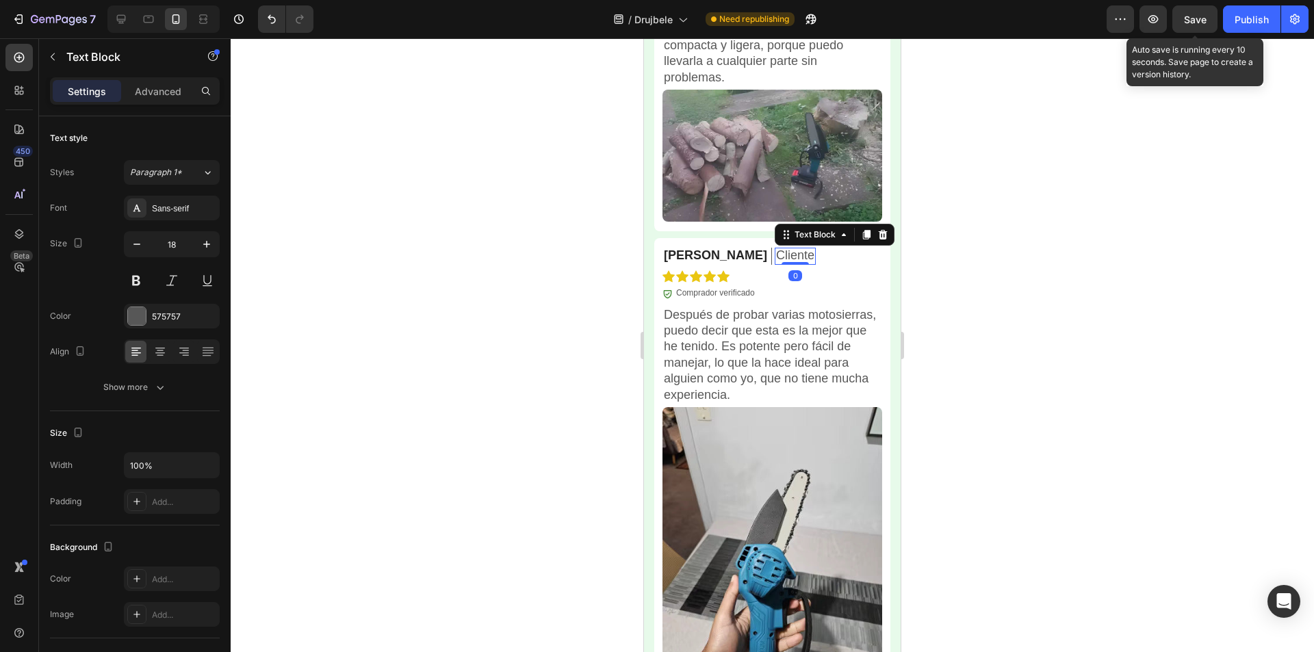
click at [776, 248] on p "Cliente" at bounding box center [795, 256] width 38 height 16
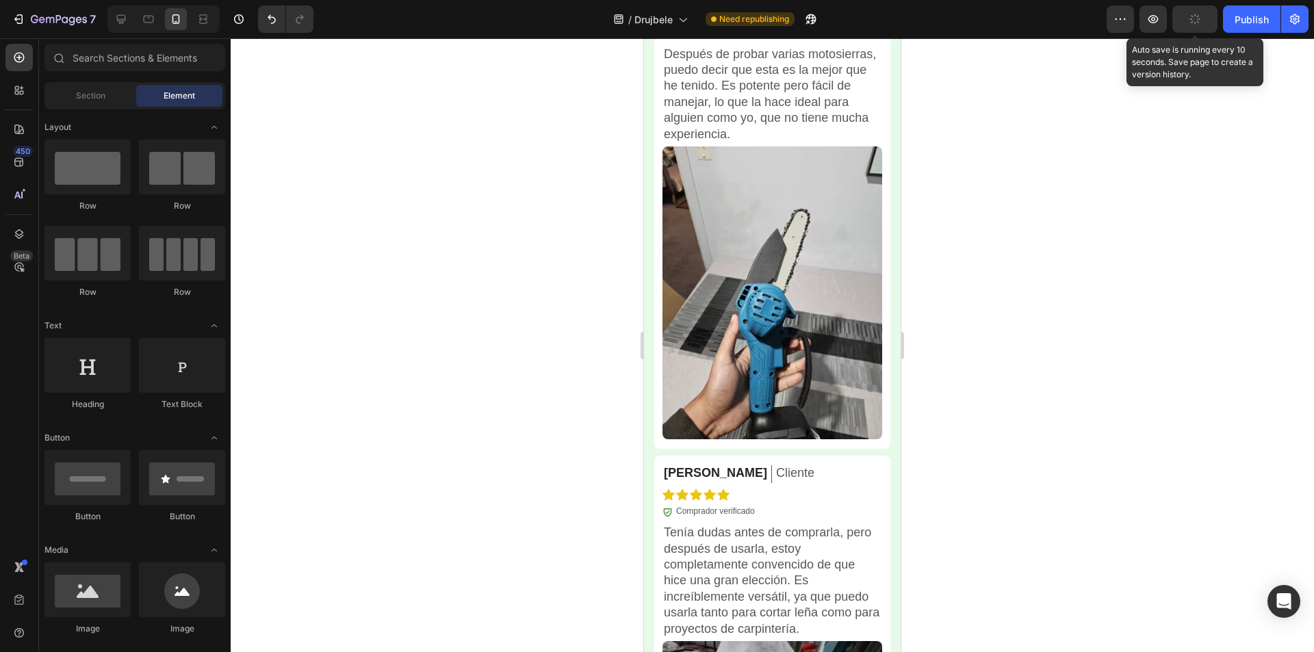
scroll to position [5693, 0]
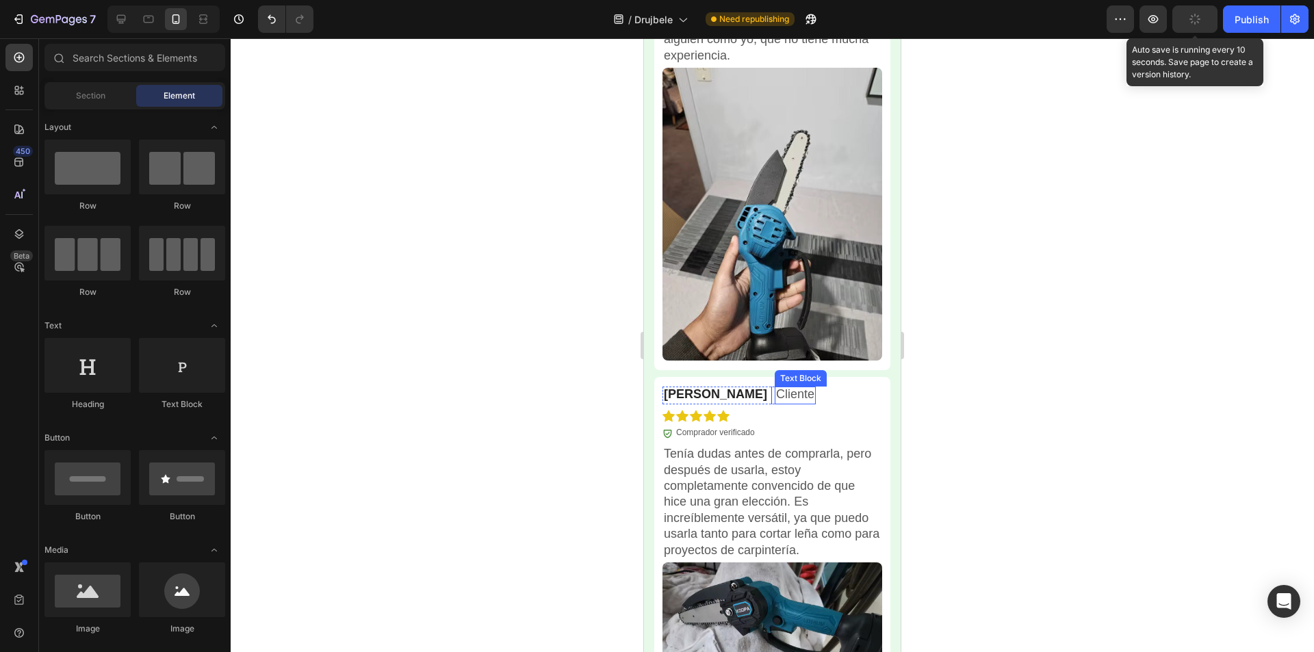
click at [776, 387] on p "Cliente" at bounding box center [795, 395] width 38 height 16
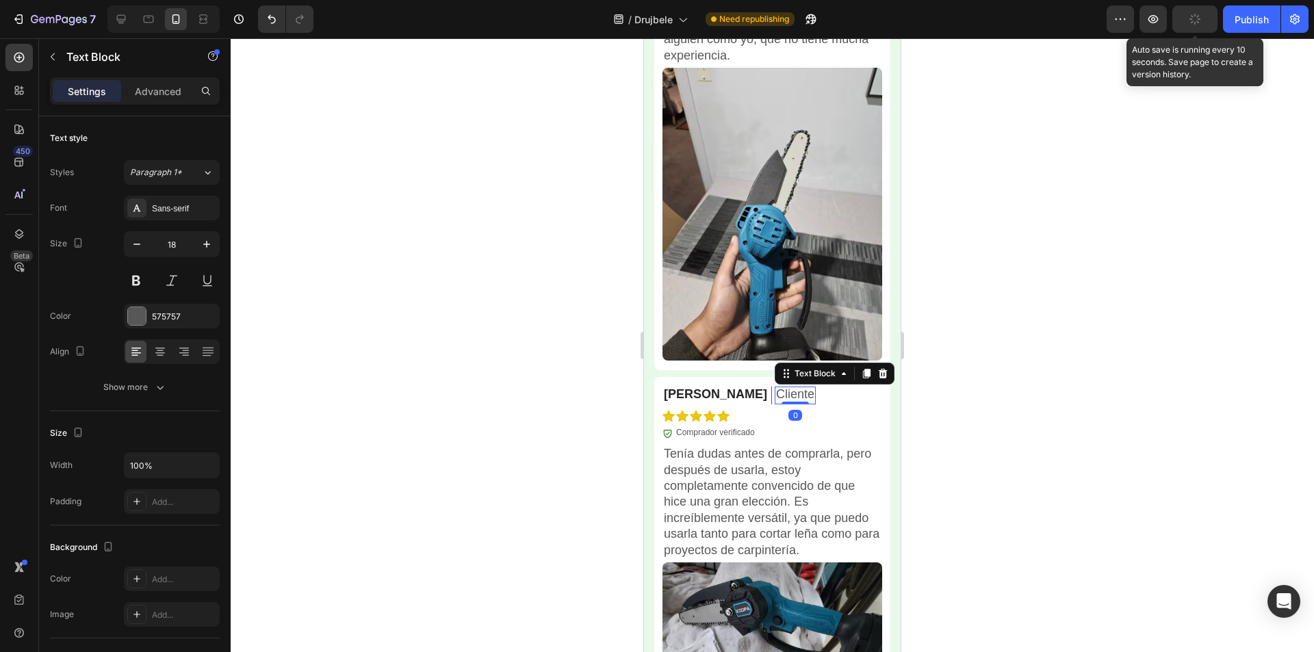
click at [776, 387] on p "Cliente" at bounding box center [795, 395] width 38 height 16
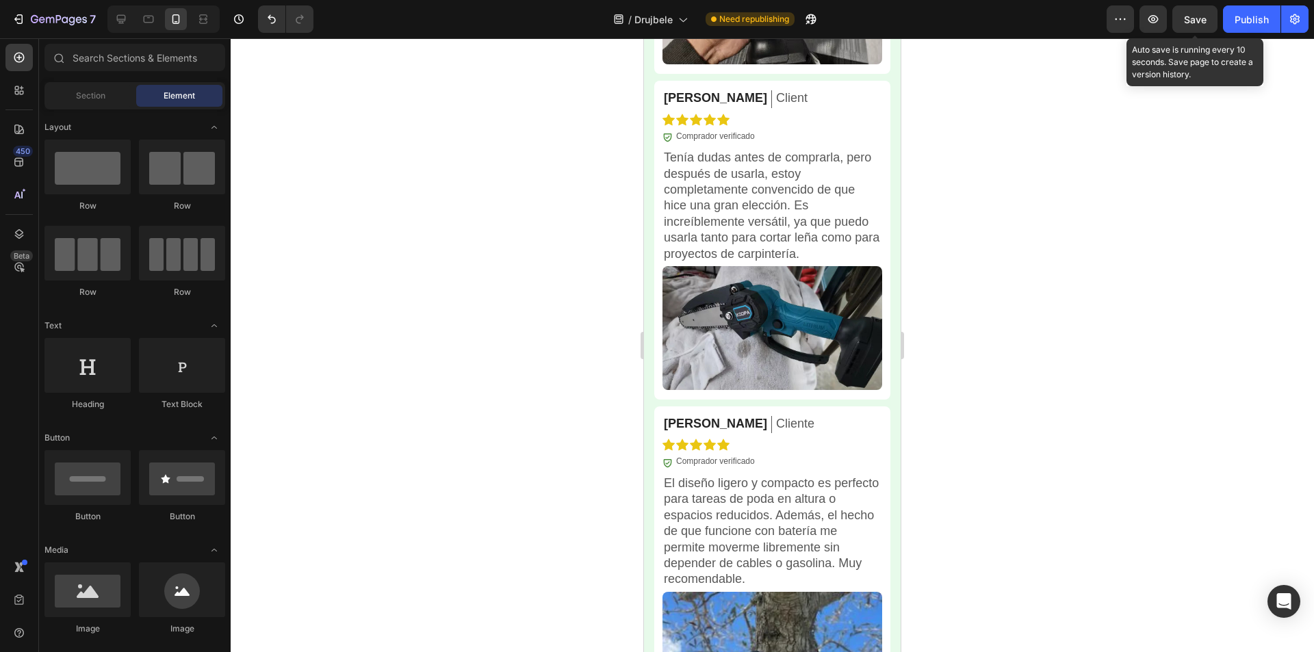
scroll to position [6024, 0]
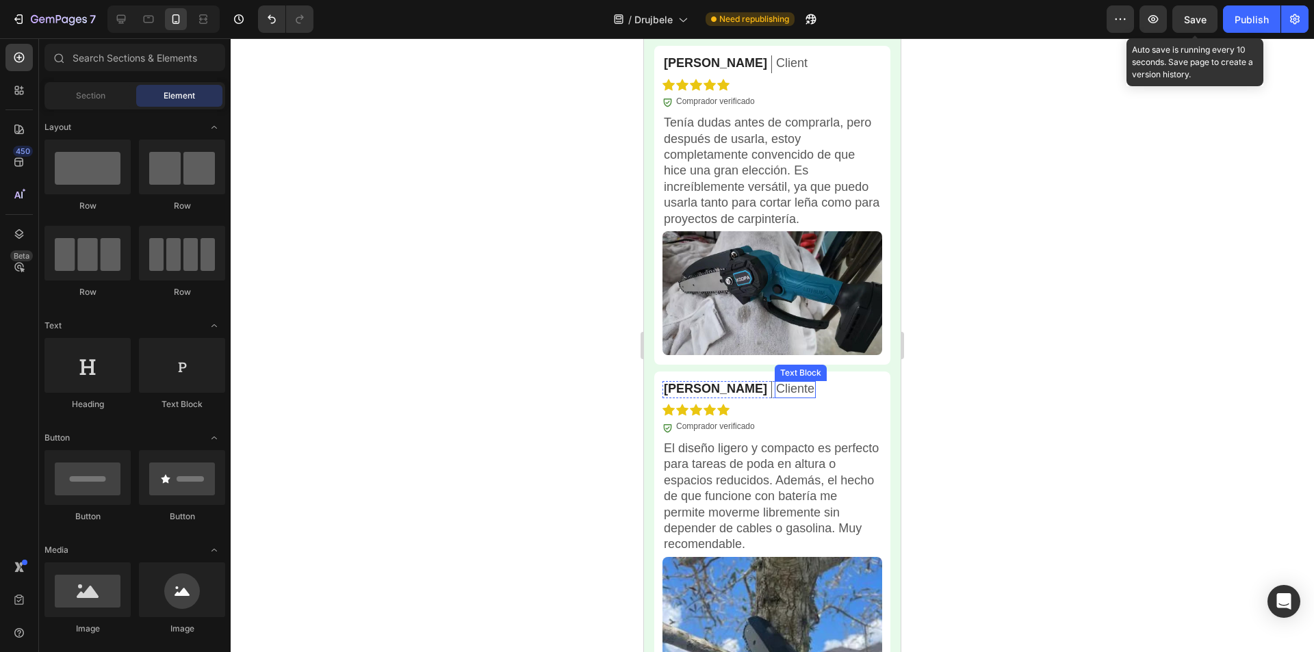
click at [776, 381] on p "Cliente" at bounding box center [795, 389] width 38 height 16
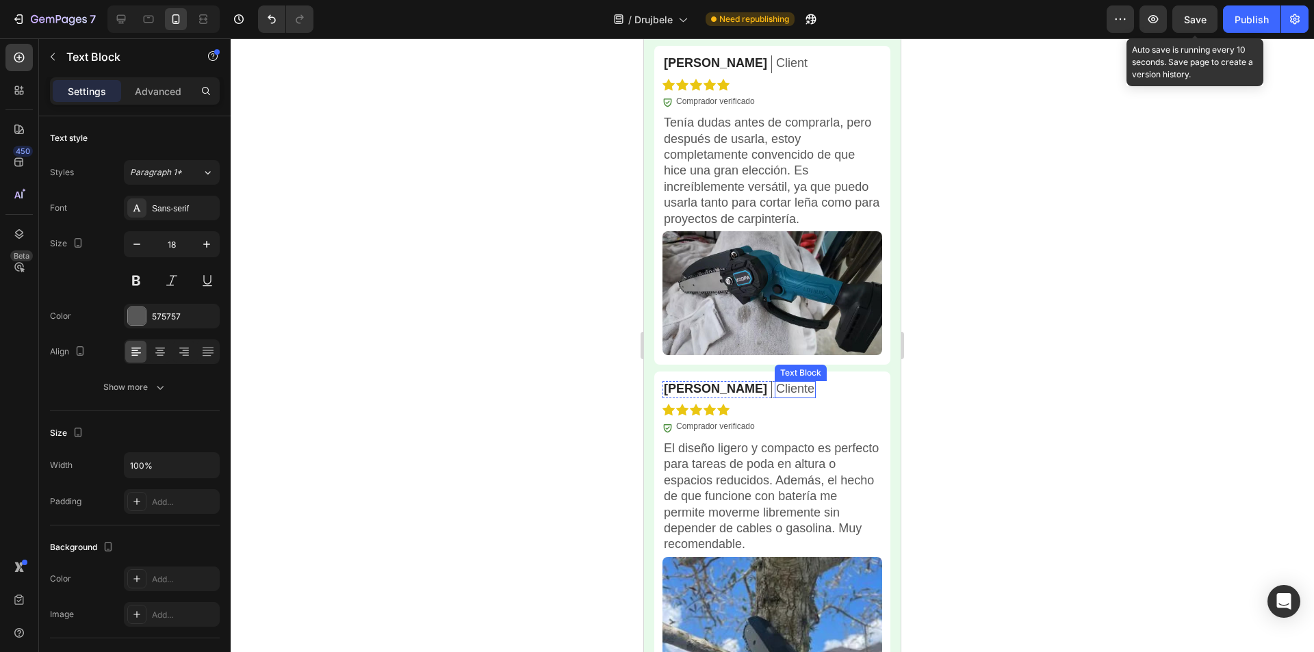
click at [776, 381] on p "Cliente" at bounding box center [795, 389] width 38 height 16
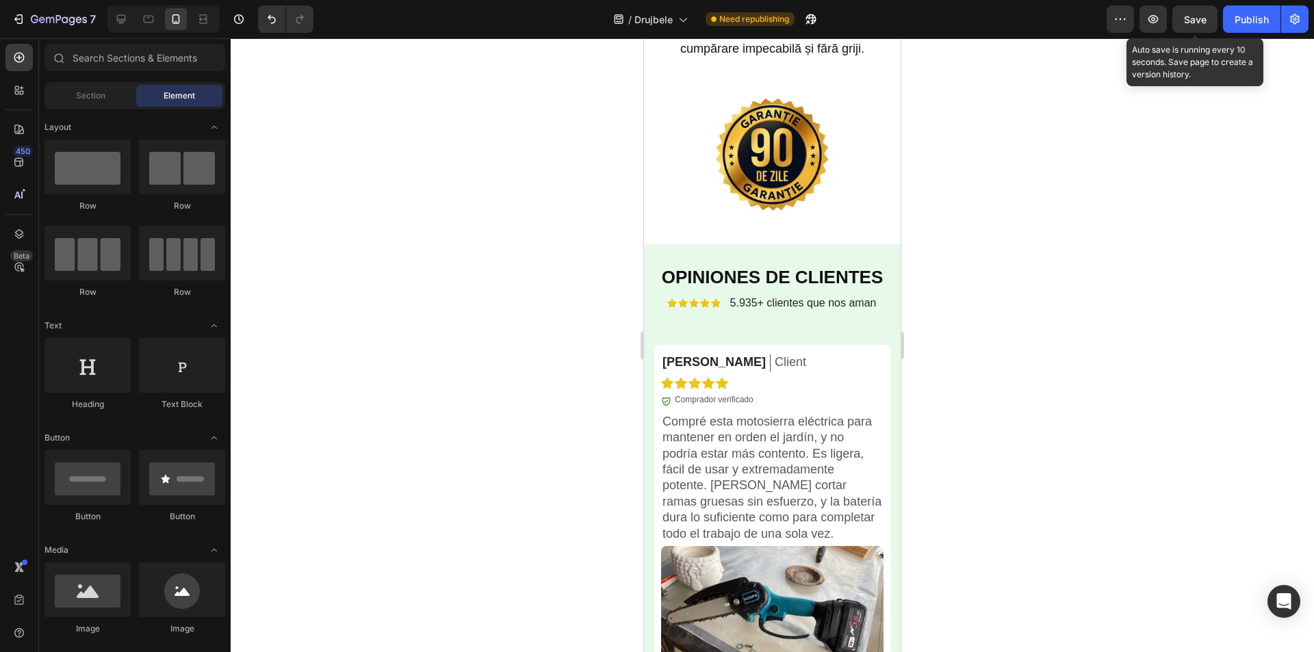
scroll to position [4222, 0]
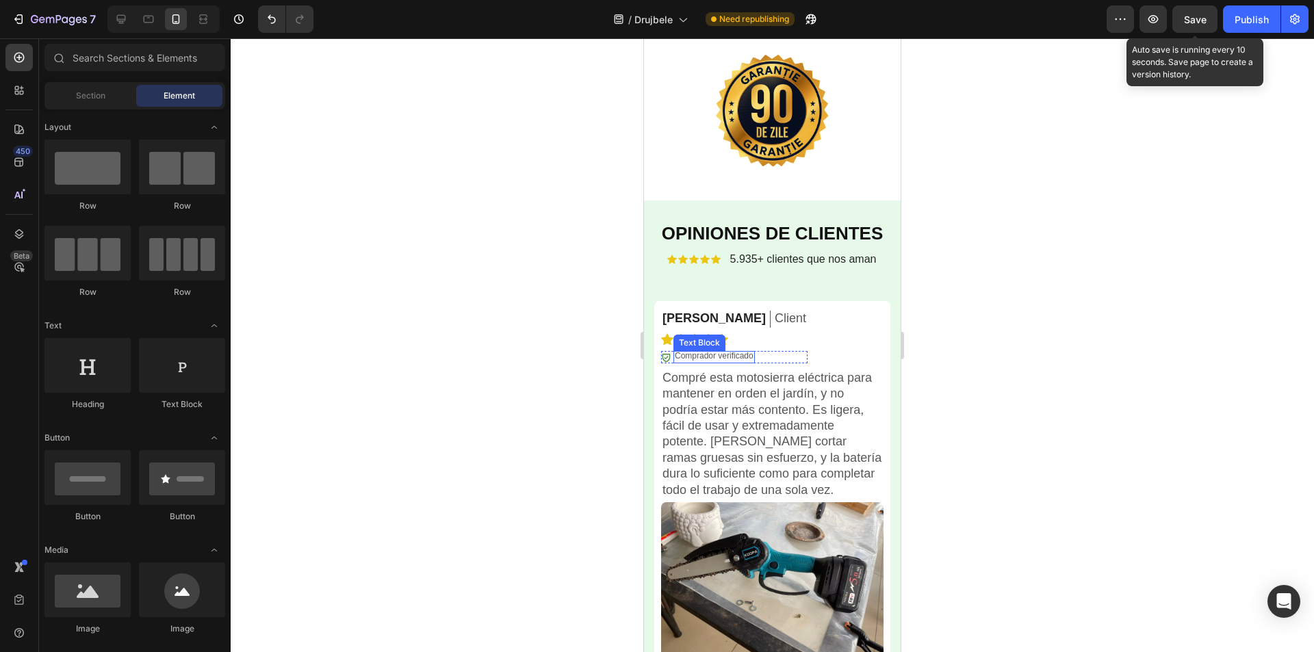
click at [711, 362] on p "Comprador verificado" at bounding box center [714, 356] width 79 height 11
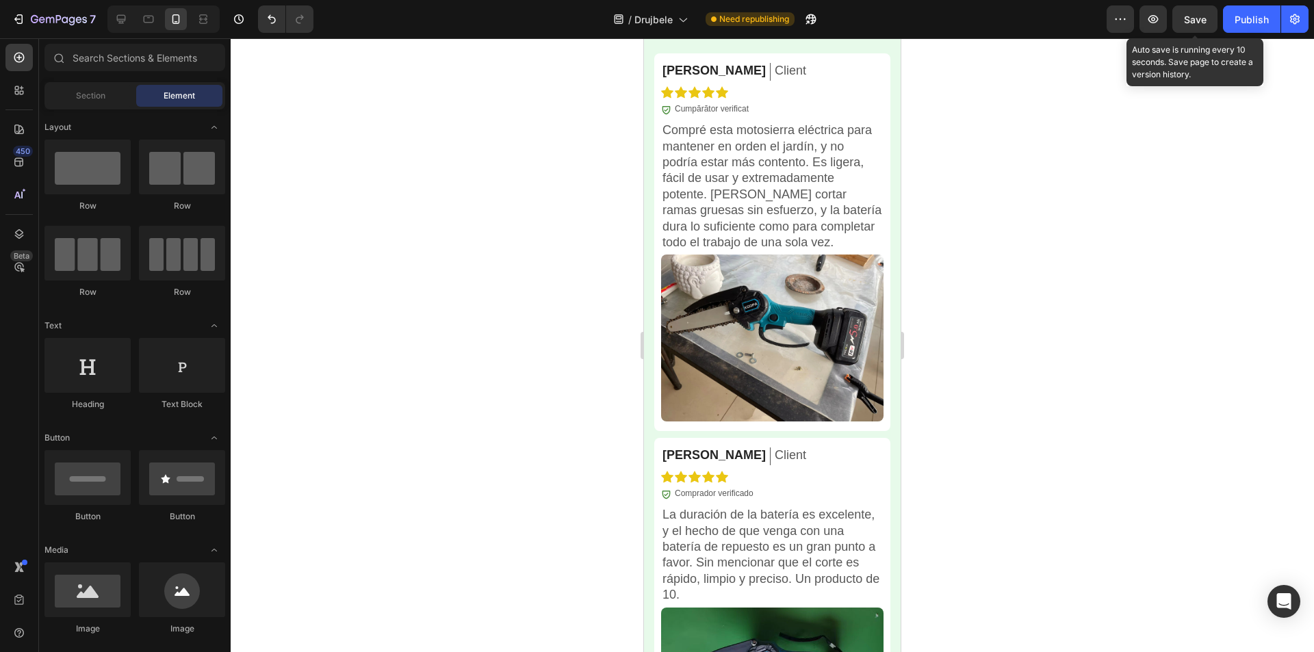
scroll to position [4580, 0]
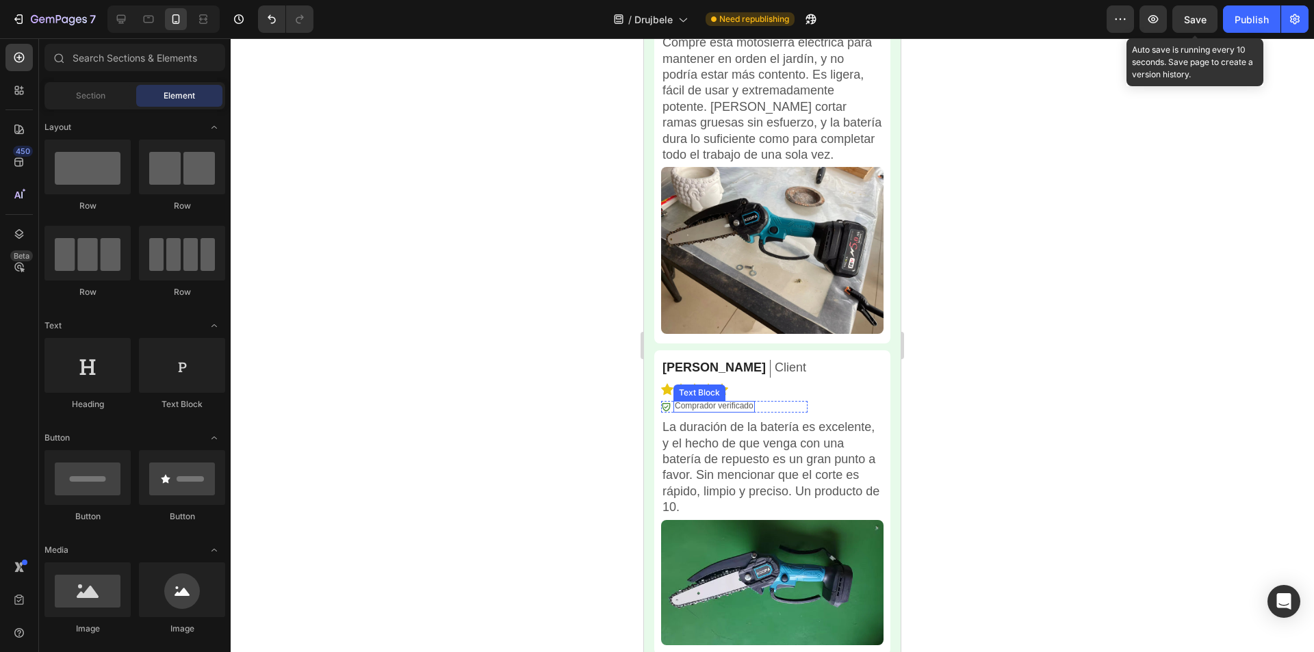
click at [725, 401] on p "Comprador verificado" at bounding box center [714, 406] width 79 height 11
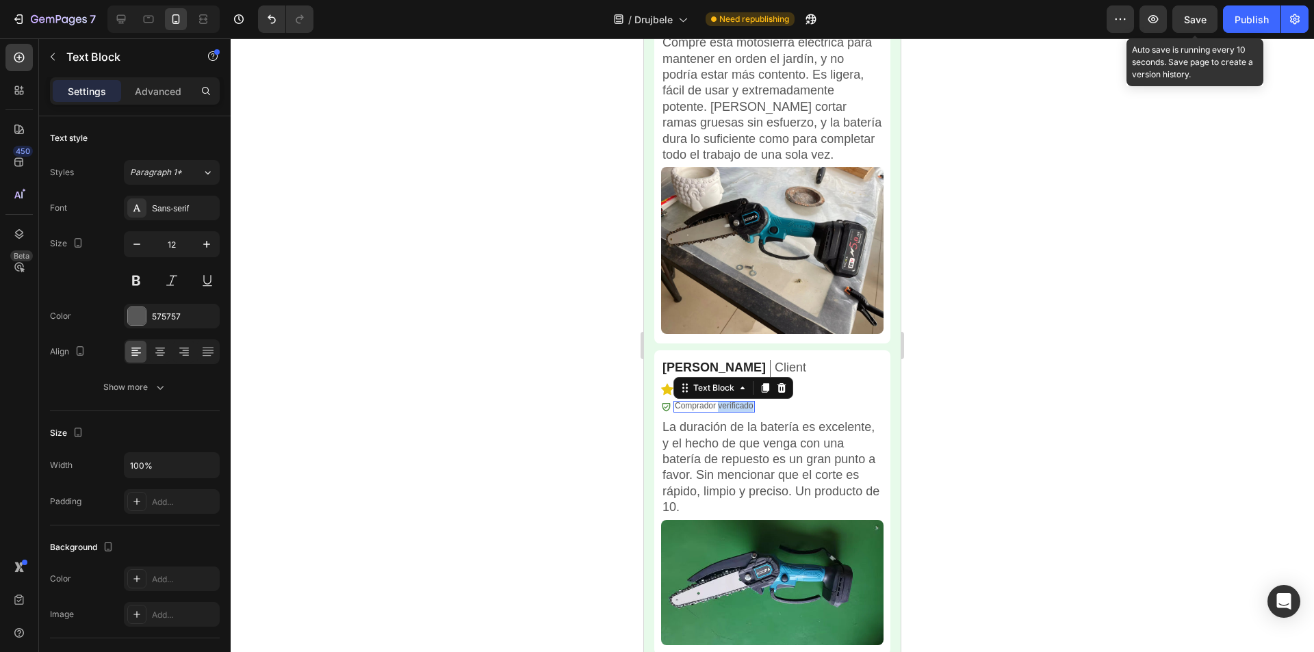
click at [725, 401] on p "Comprador verificado" at bounding box center [714, 406] width 79 height 11
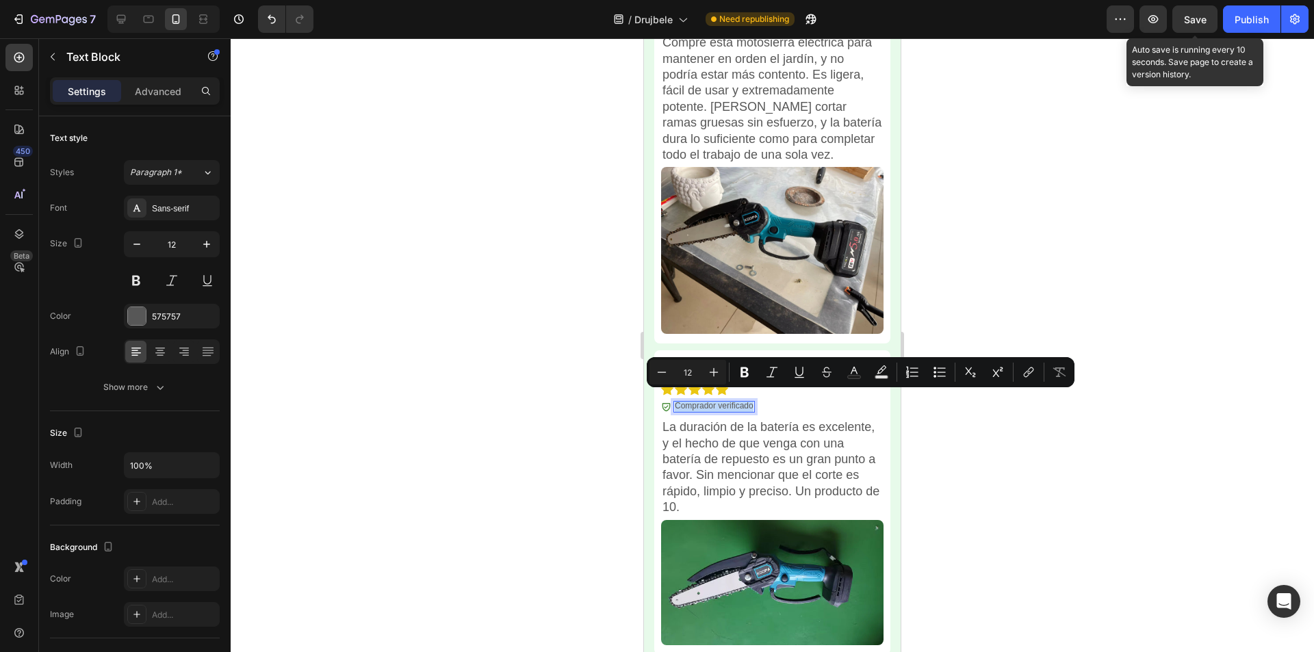
click at [726, 401] on p "Comprador verificado" at bounding box center [714, 406] width 79 height 11
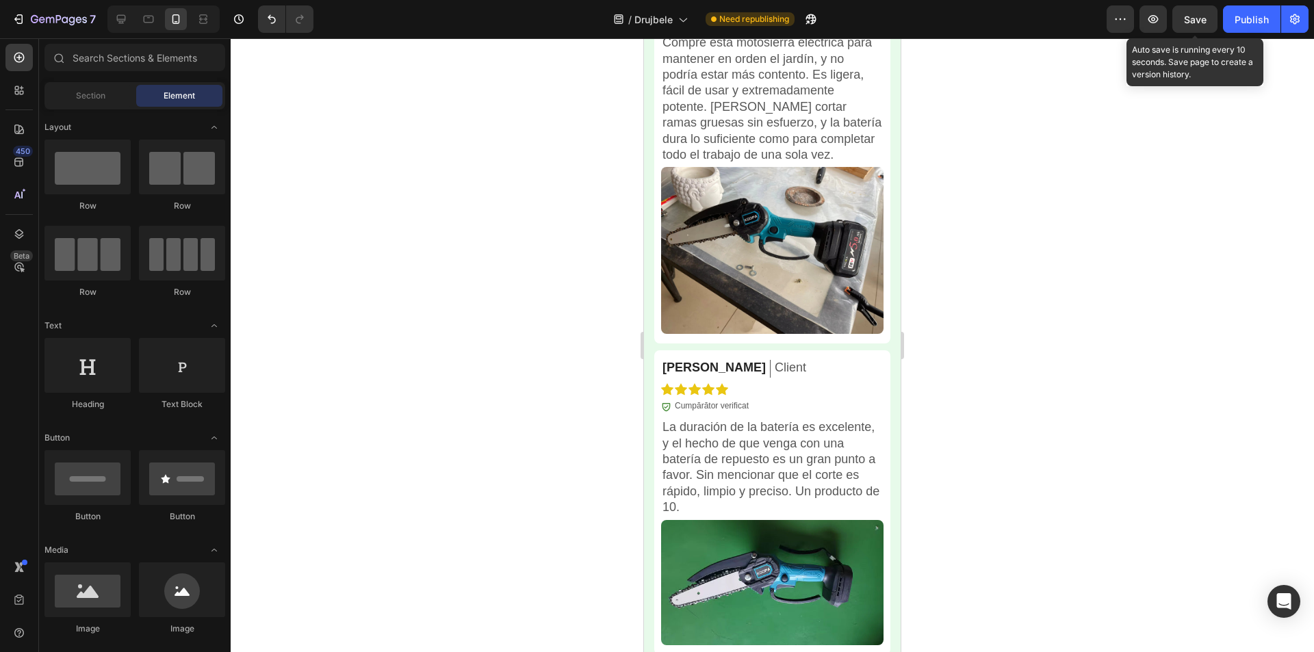
scroll to position [4945, 0]
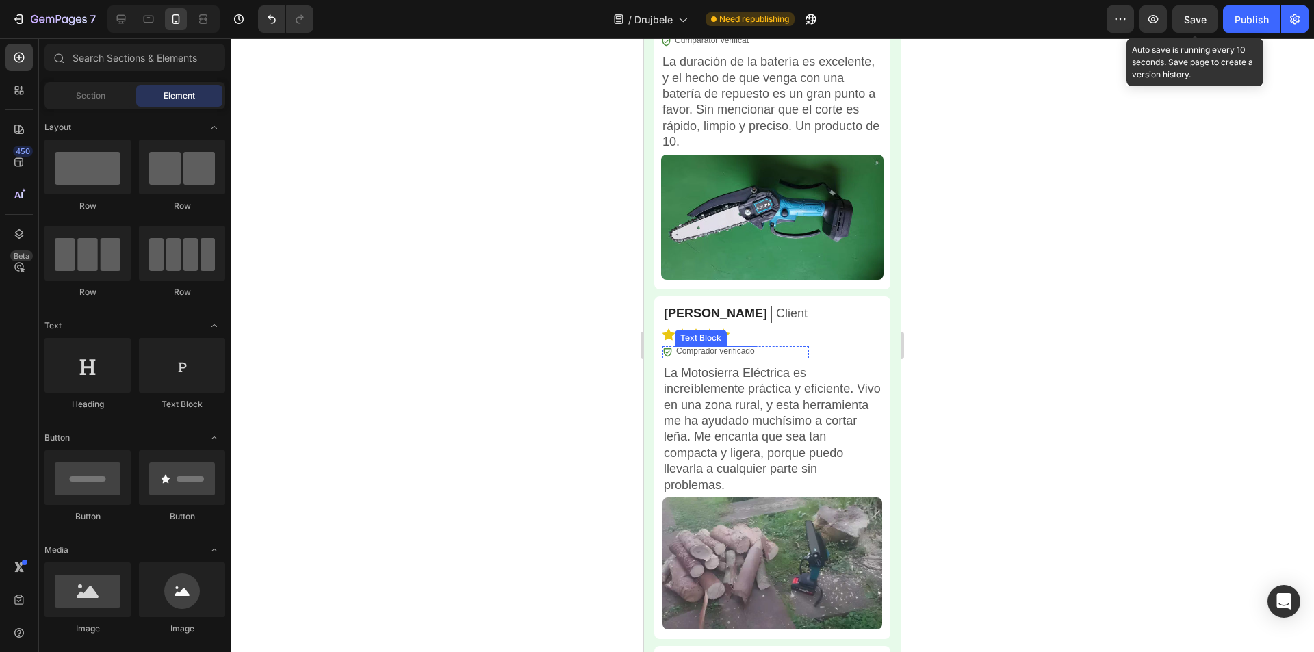
click at [738, 346] on p "Comprador verificado" at bounding box center [715, 351] width 79 height 11
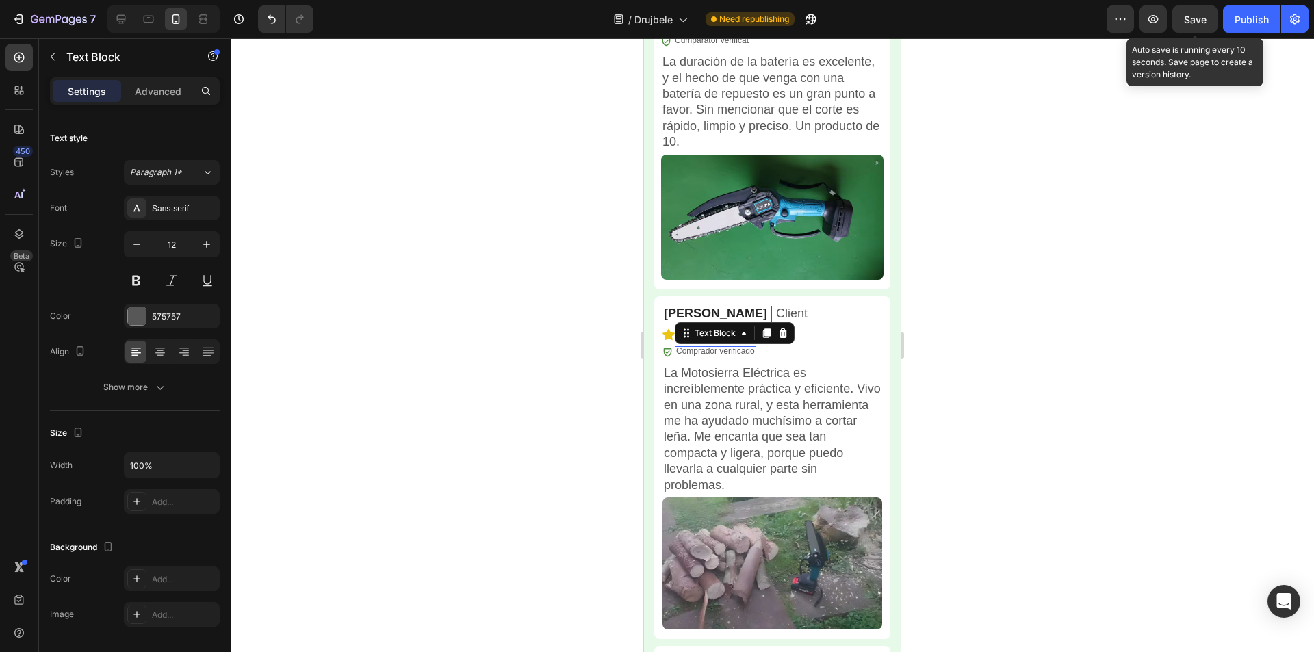
click at [738, 346] on p "Comprador verificado" at bounding box center [715, 351] width 79 height 11
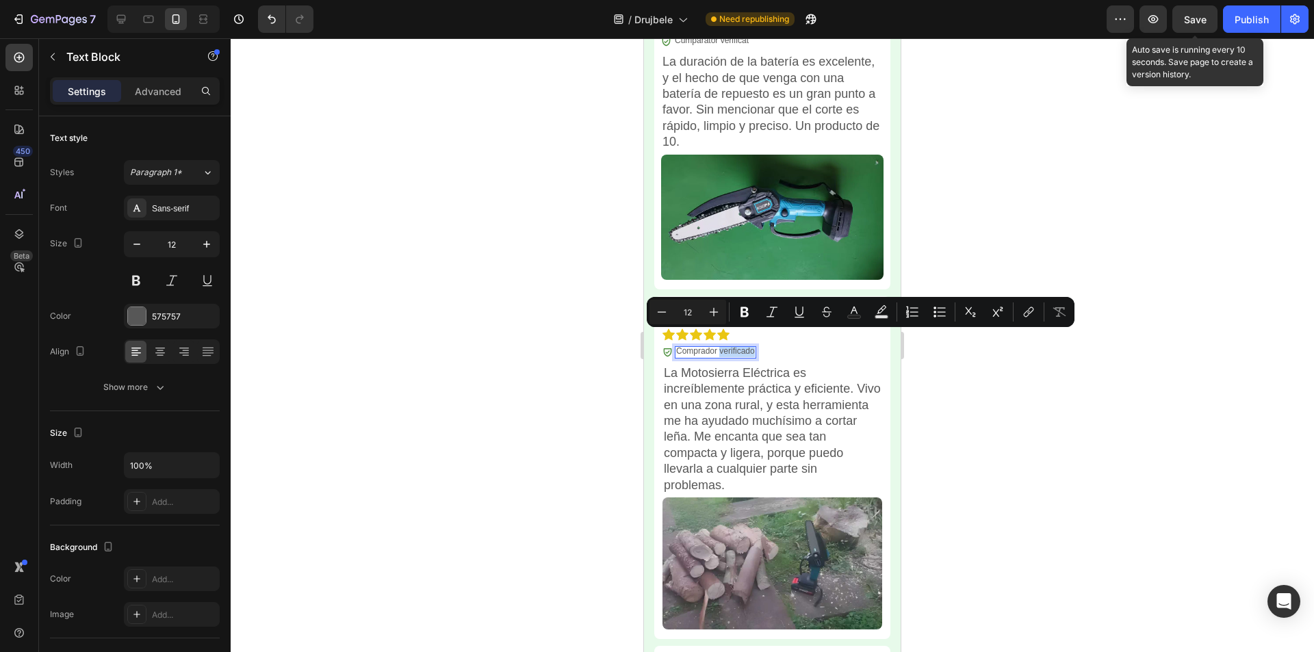
click at [733, 346] on p "Comprador verificado" at bounding box center [715, 351] width 79 height 11
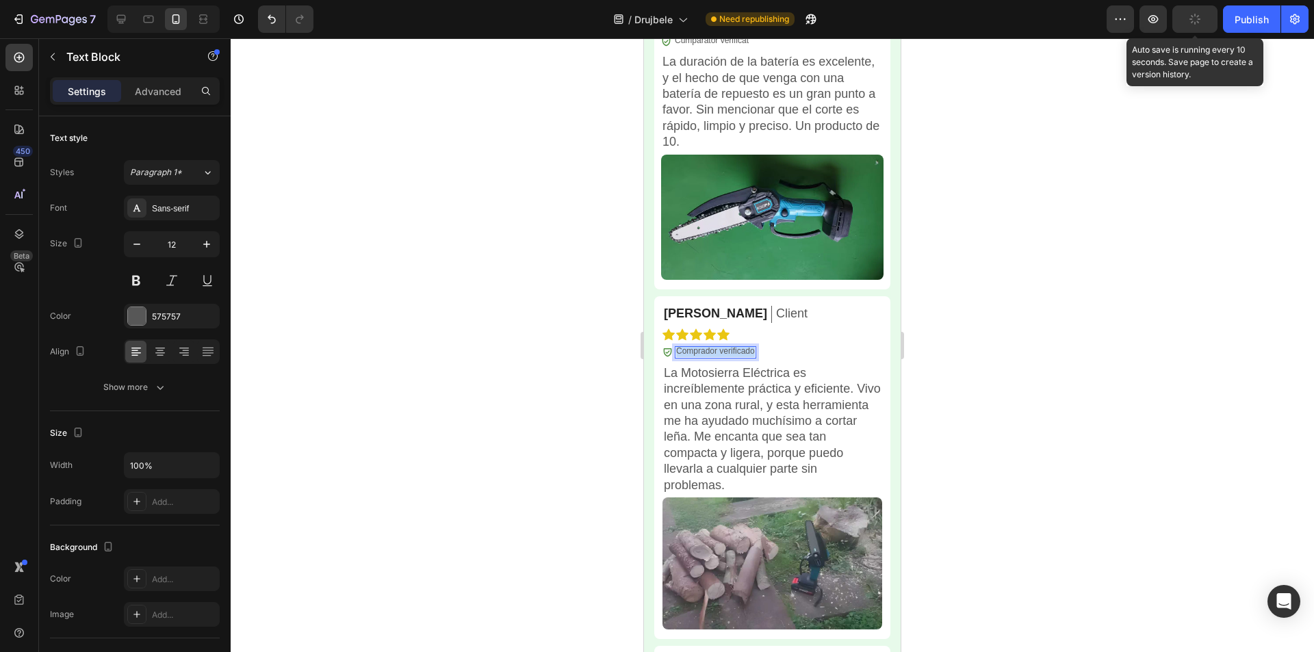
click at [733, 346] on p "Comprador verificado" at bounding box center [715, 351] width 79 height 11
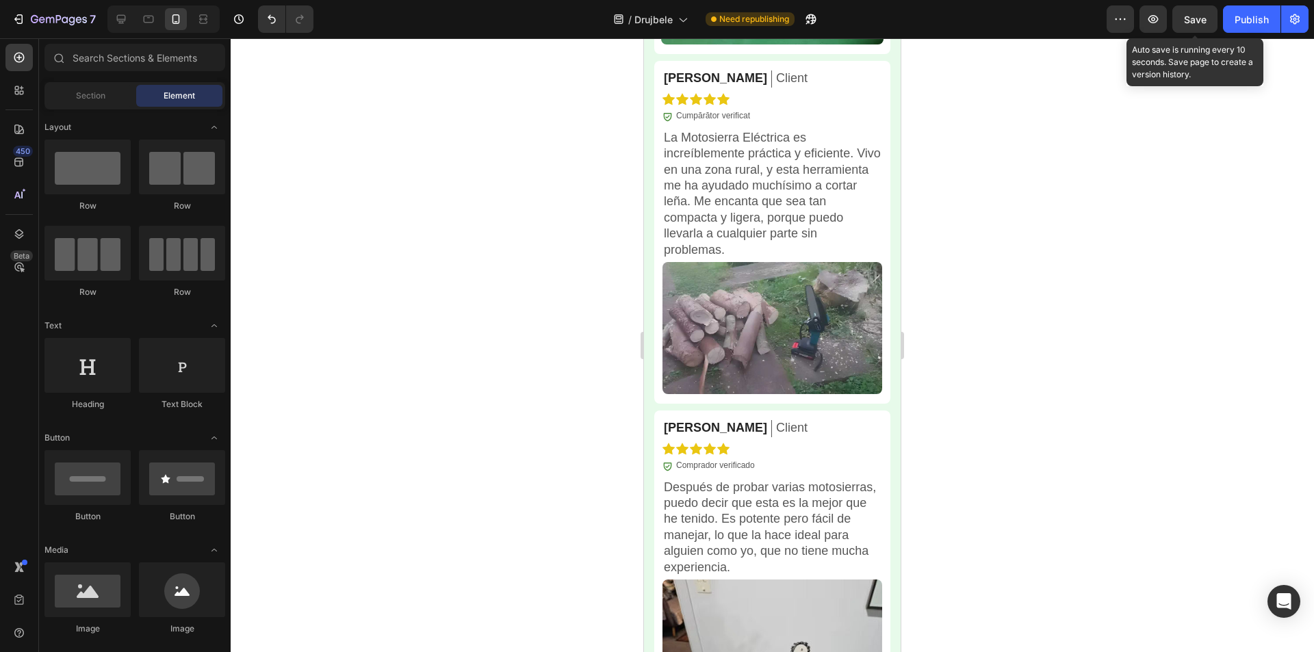
scroll to position [5207, 0]
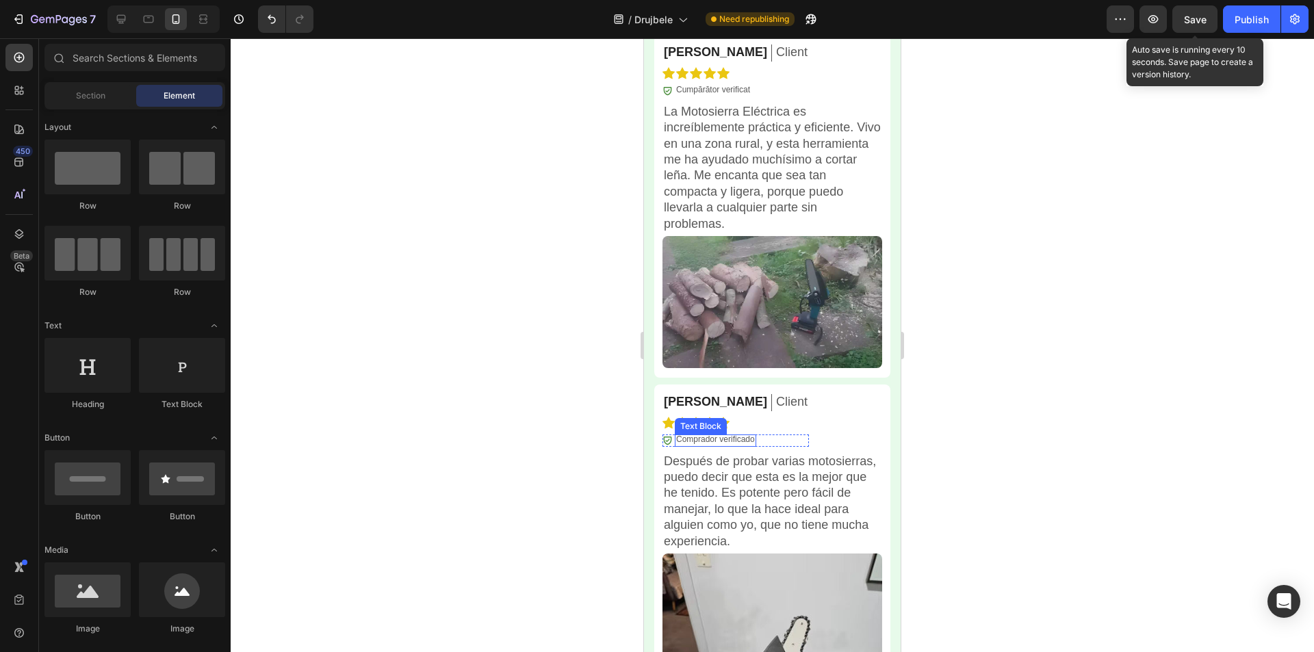
click at [713, 435] on p "Comprador verificado" at bounding box center [715, 440] width 79 height 11
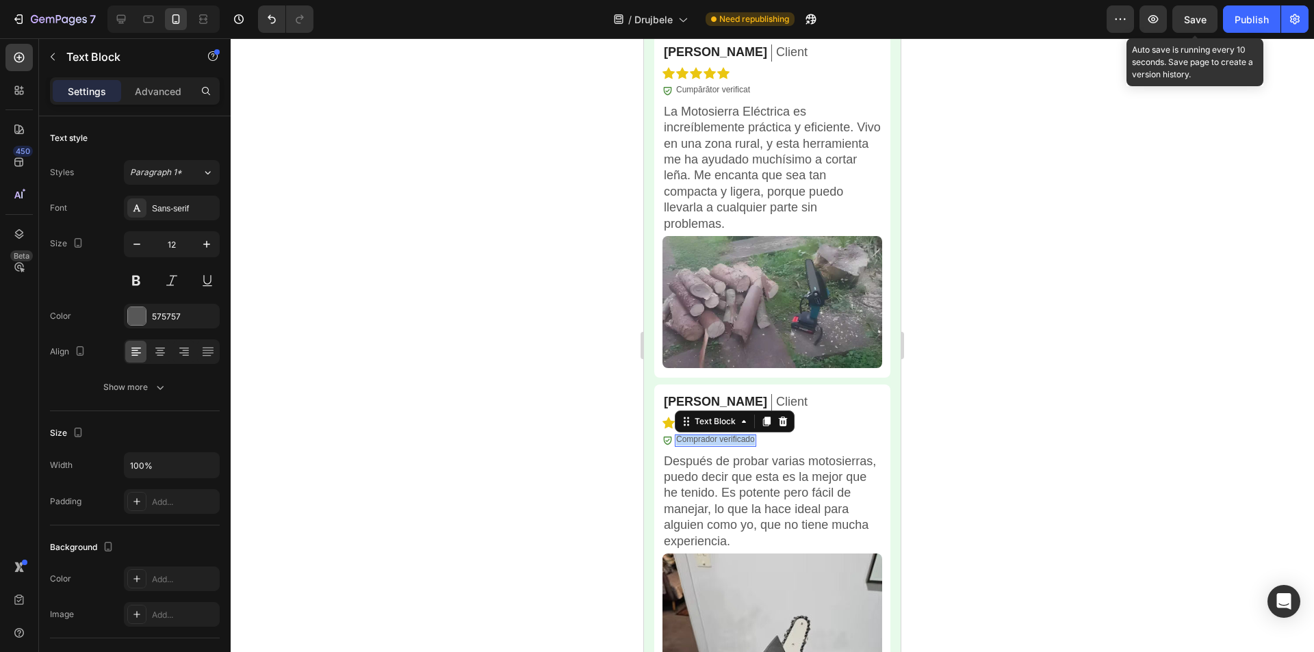
click at [713, 435] on p "Comprador verificado" at bounding box center [715, 440] width 79 height 11
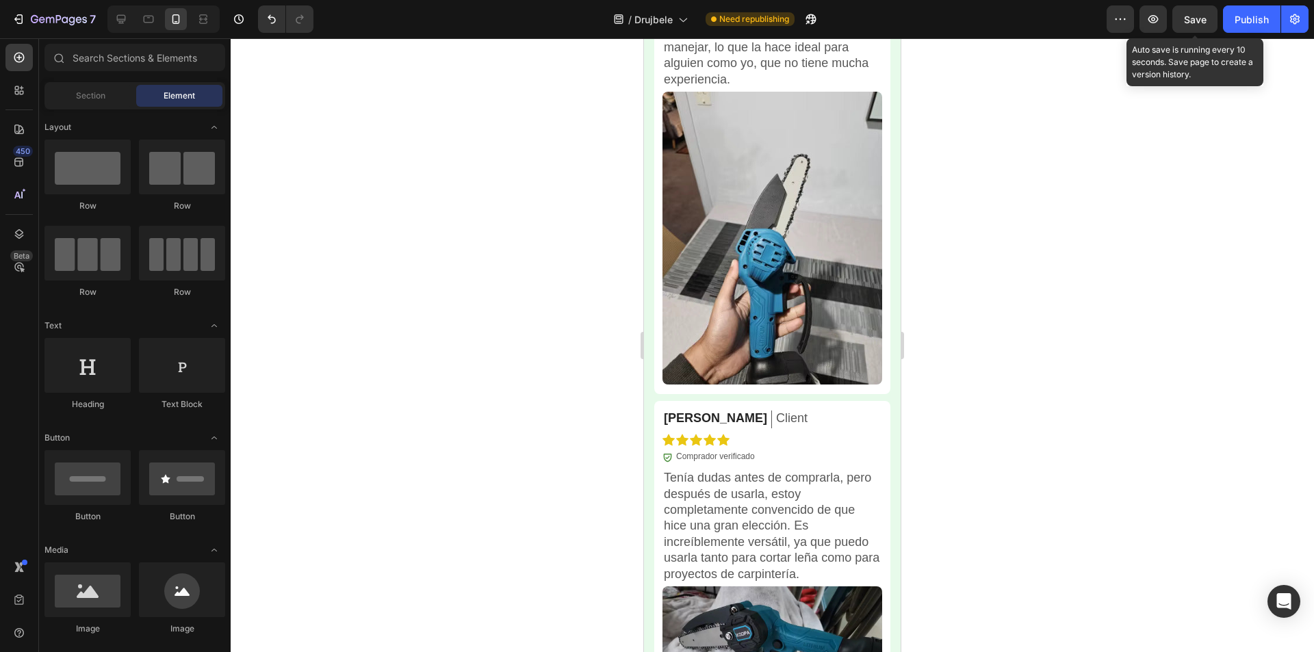
scroll to position [5738, 0]
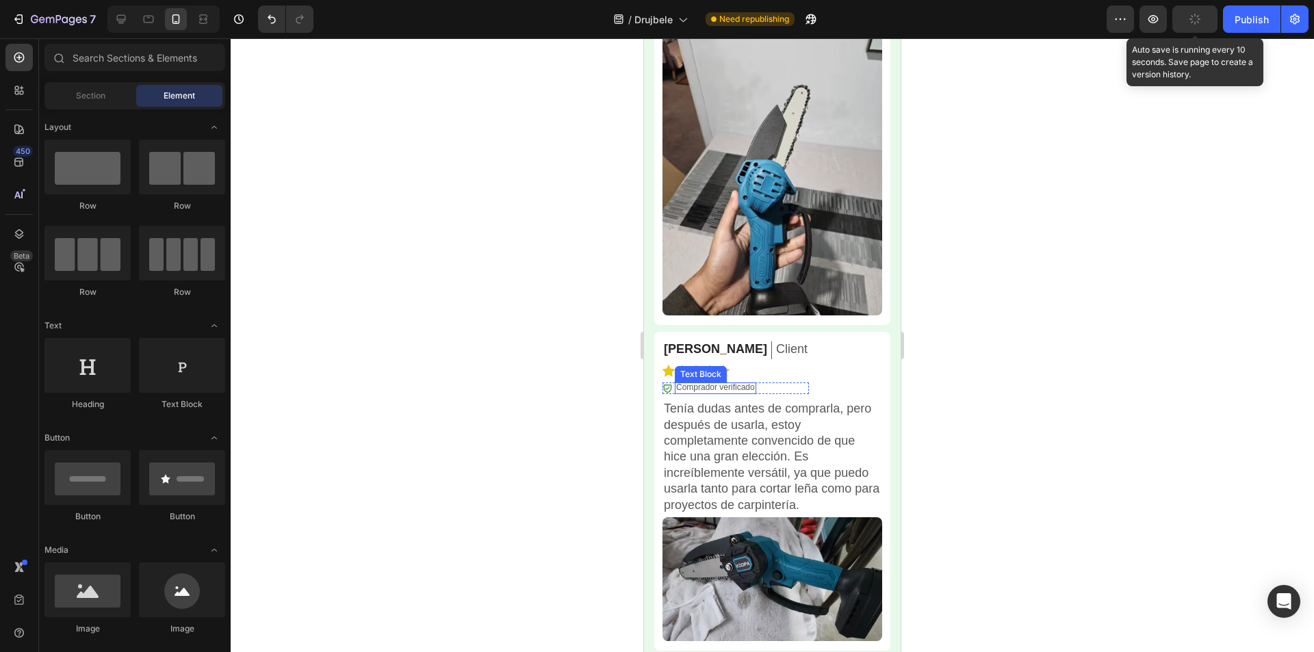
click at [730, 383] on p "Comprador verificado" at bounding box center [715, 388] width 79 height 11
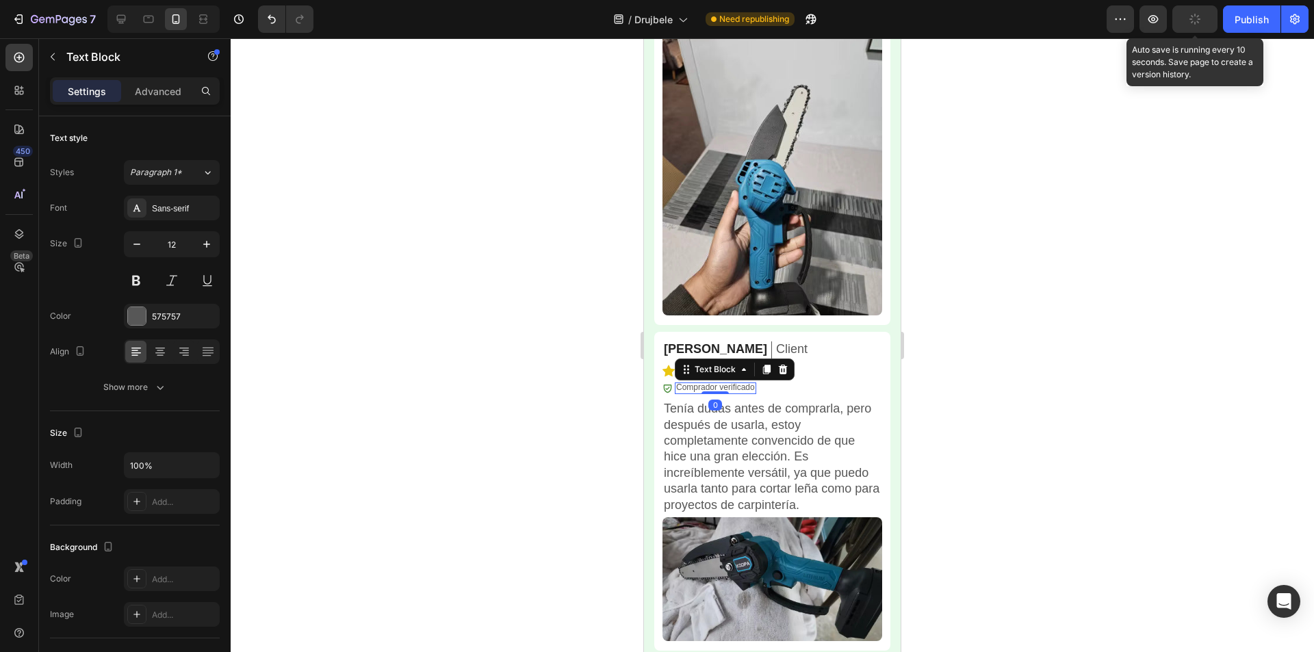
click at [730, 383] on p "Comprador verificado" at bounding box center [715, 388] width 79 height 11
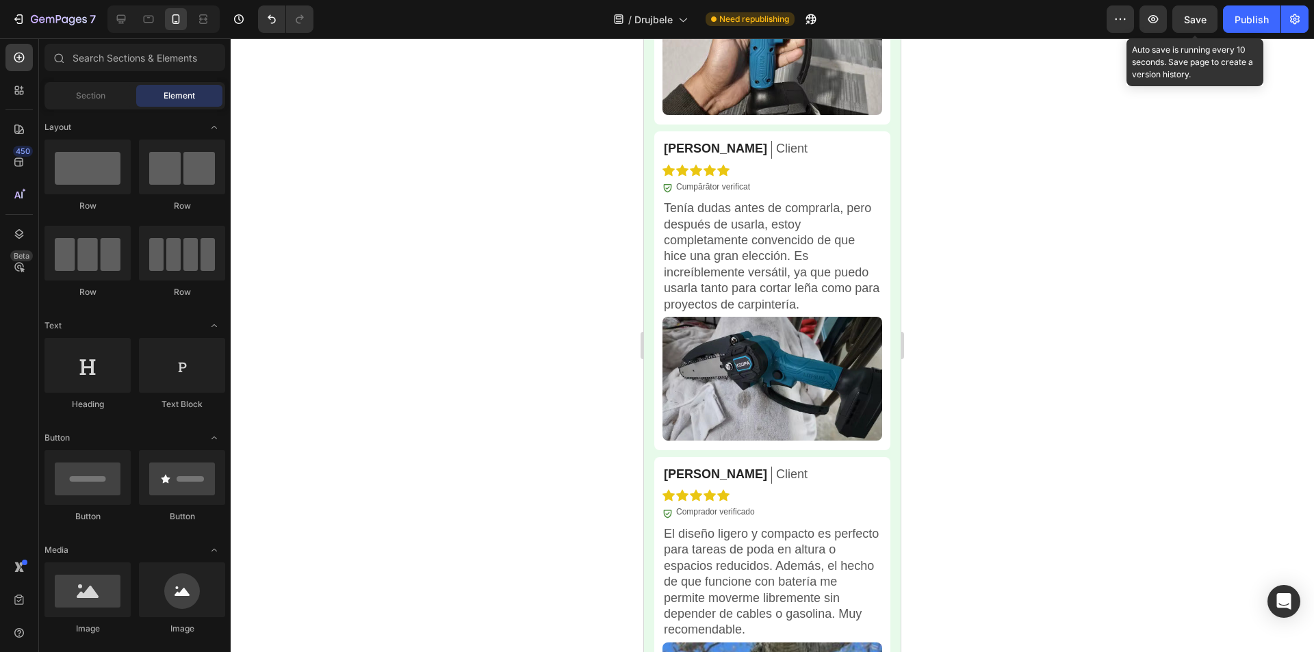
scroll to position [5965, 0]
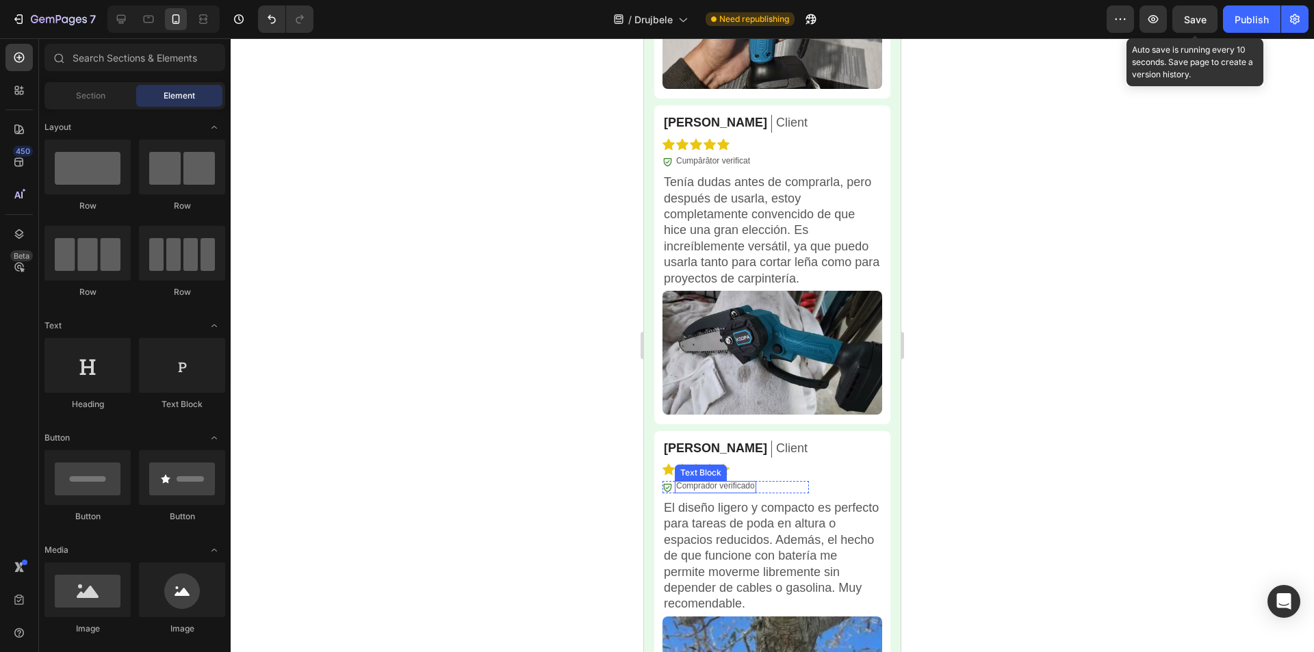
click at [745, 481] on p "Comprador verificado" at bounding box center [715, 486] width 79 height 11
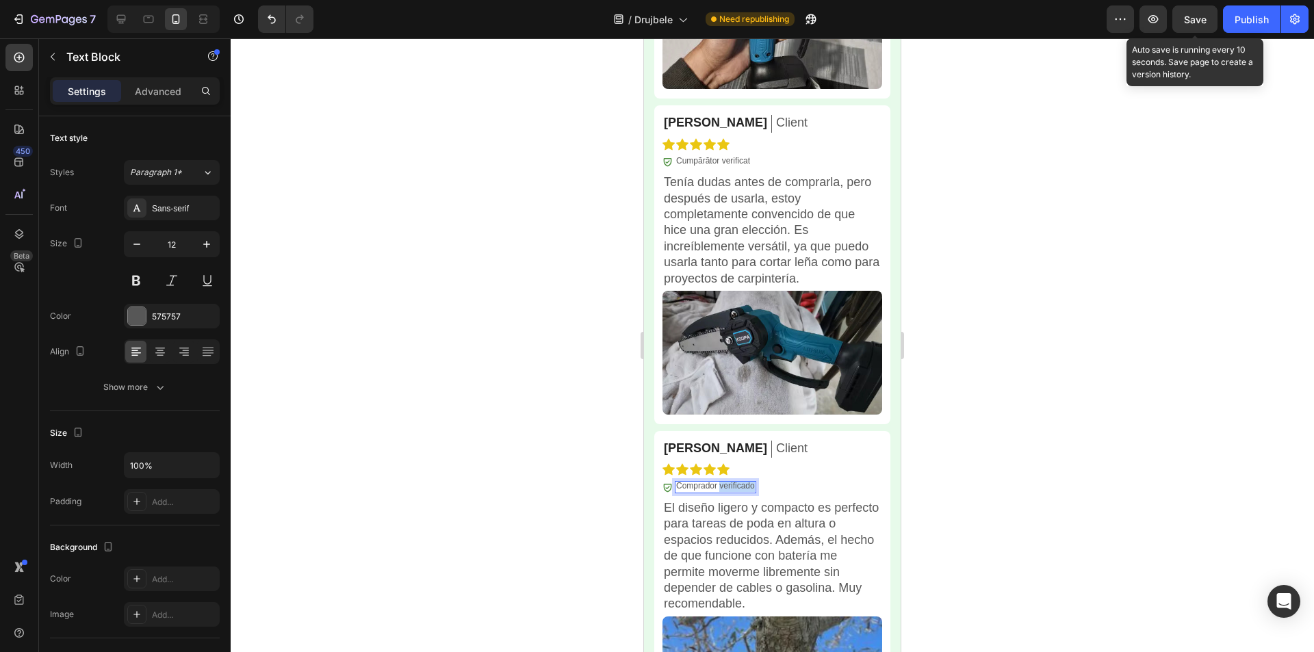
click at [744, 481] on p "Comprador verificado" at bounding box center [715, 486] width 79 height 11
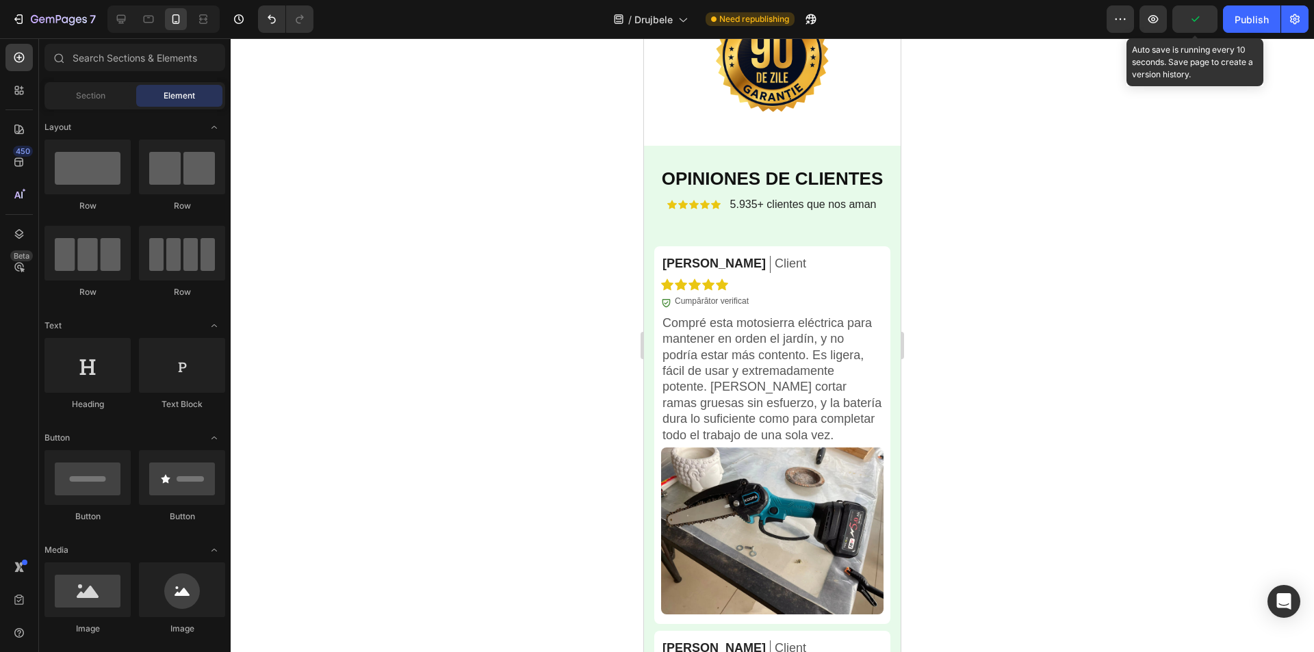
scroll to position [4321, 0]
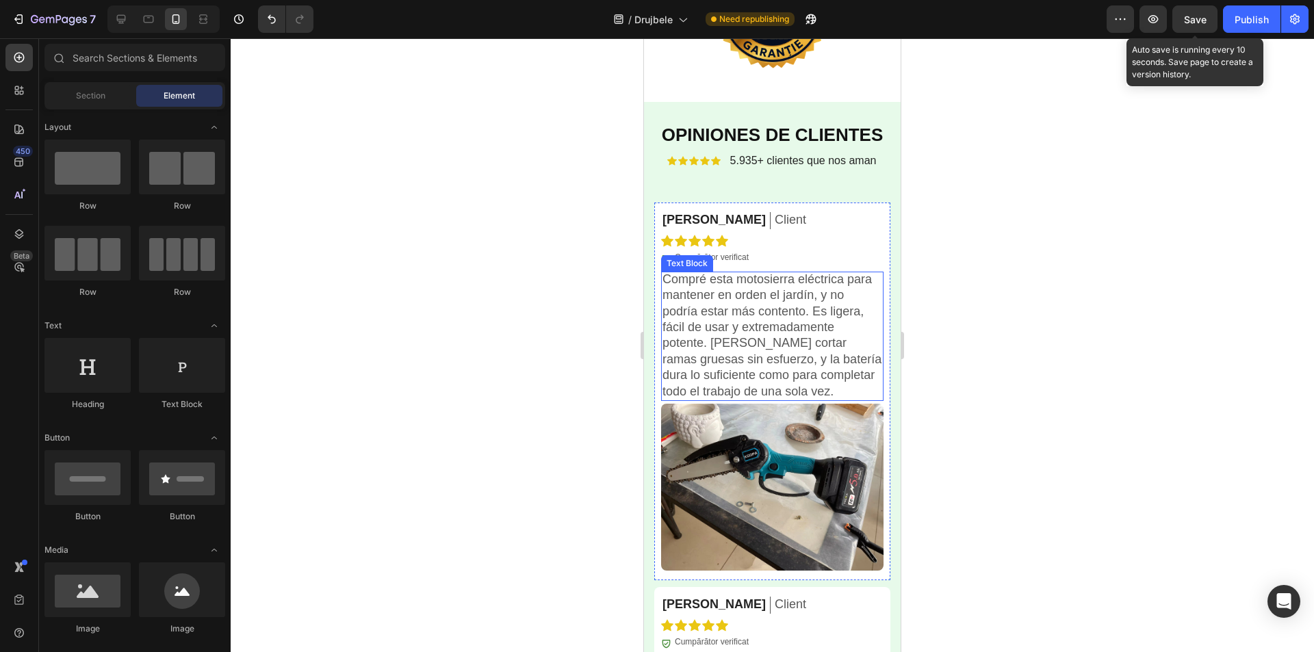
click at [786, 339] on p "Compré esta motosierra eléctrica para mantener en orden el jardín, y no podría …" at bounding box center [773, 336] width 220 height 128
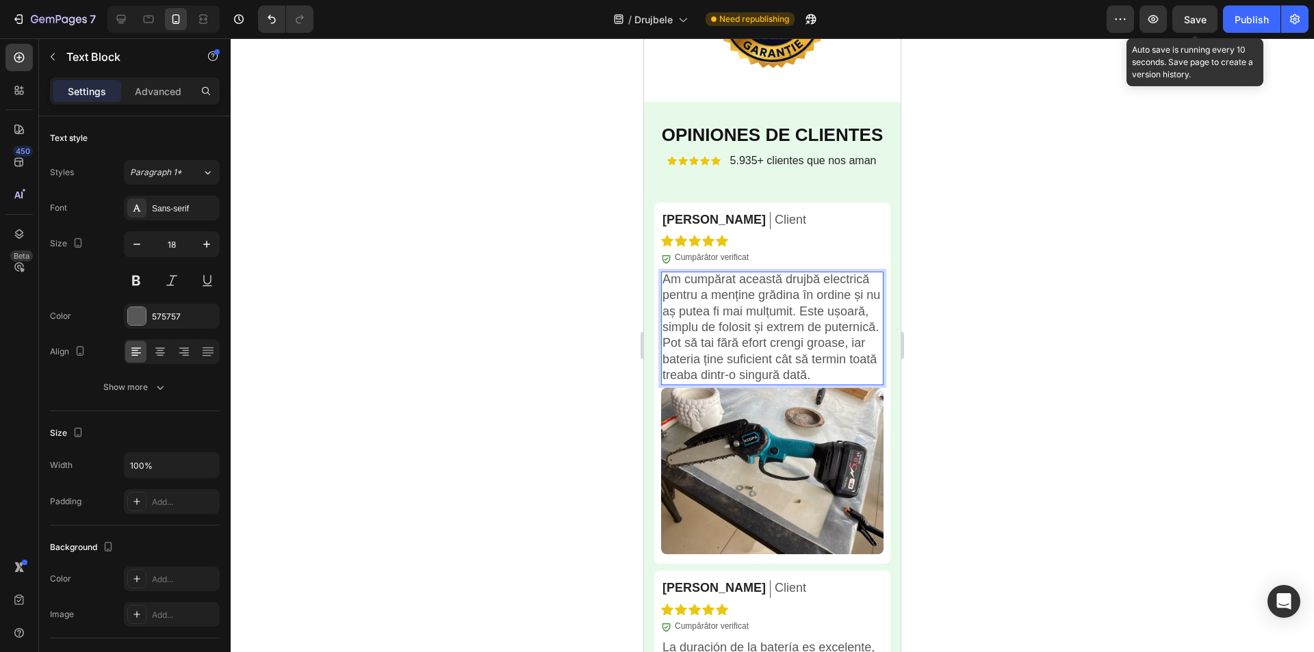
click at [1041, 331] on div at bounding box center [773, 345] width 1084 height 614
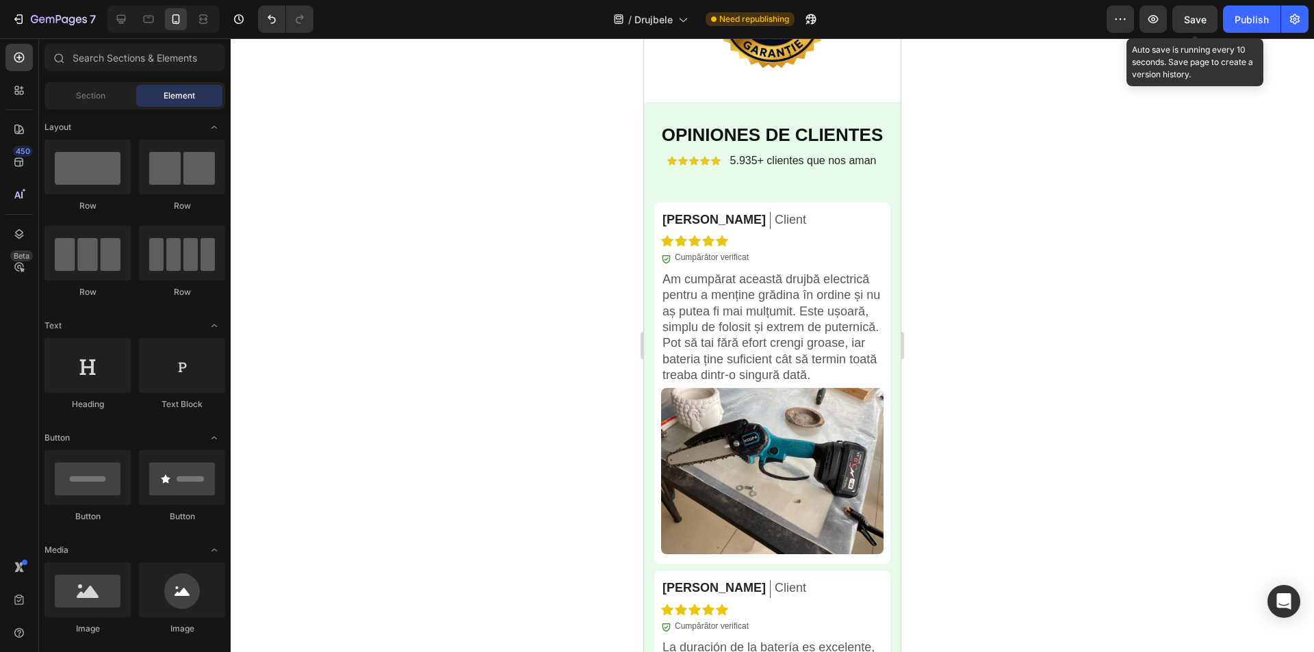
click at [787, 343] on p "Am cumpărat această drujbă electrică pentru a menține grădina în ordine și nu a…" at bounding box center [773, 328] width 220 height 112
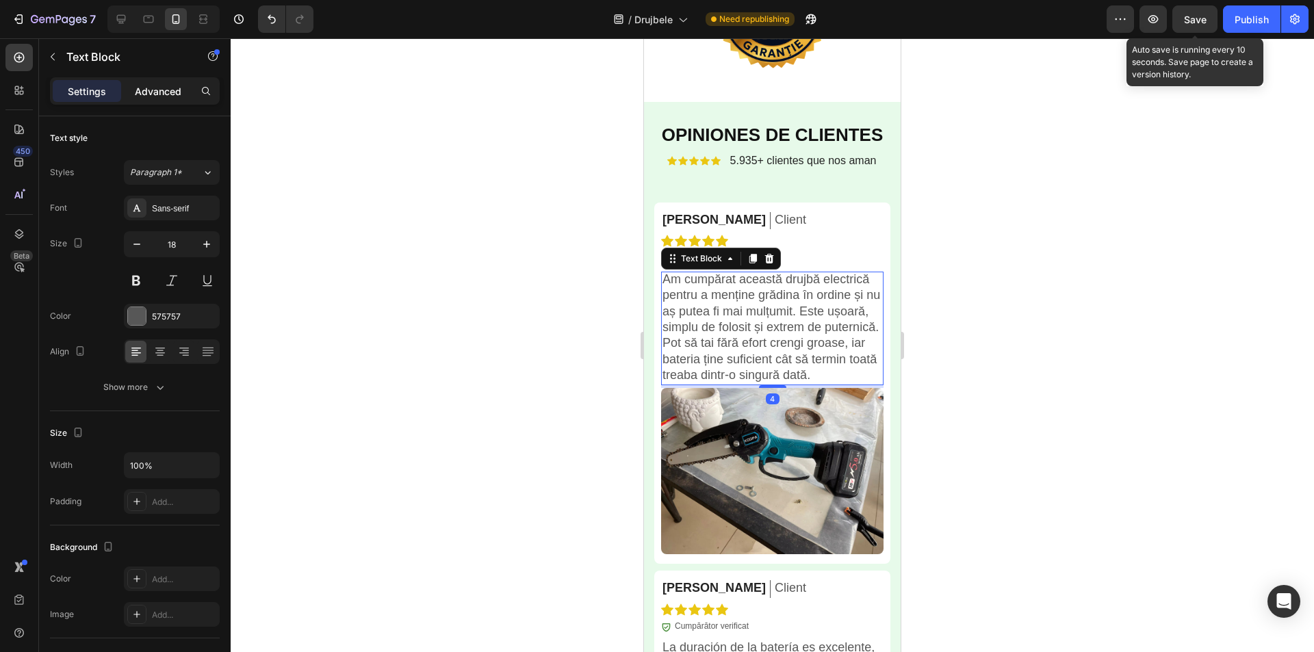
click at [157, 90] on p "Advanced" at bounding box center [158, 91] width 47 height 14
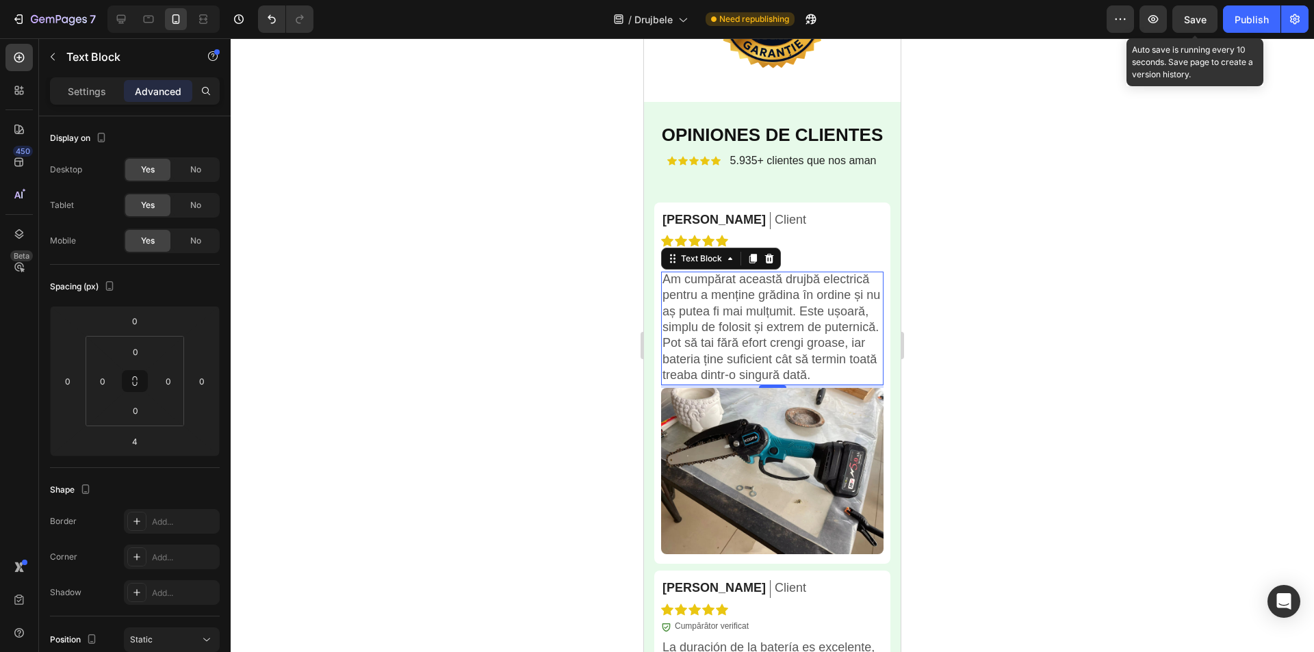
click at [1029, 323] on div at bounding box center [773, 345] width 1084 height 614
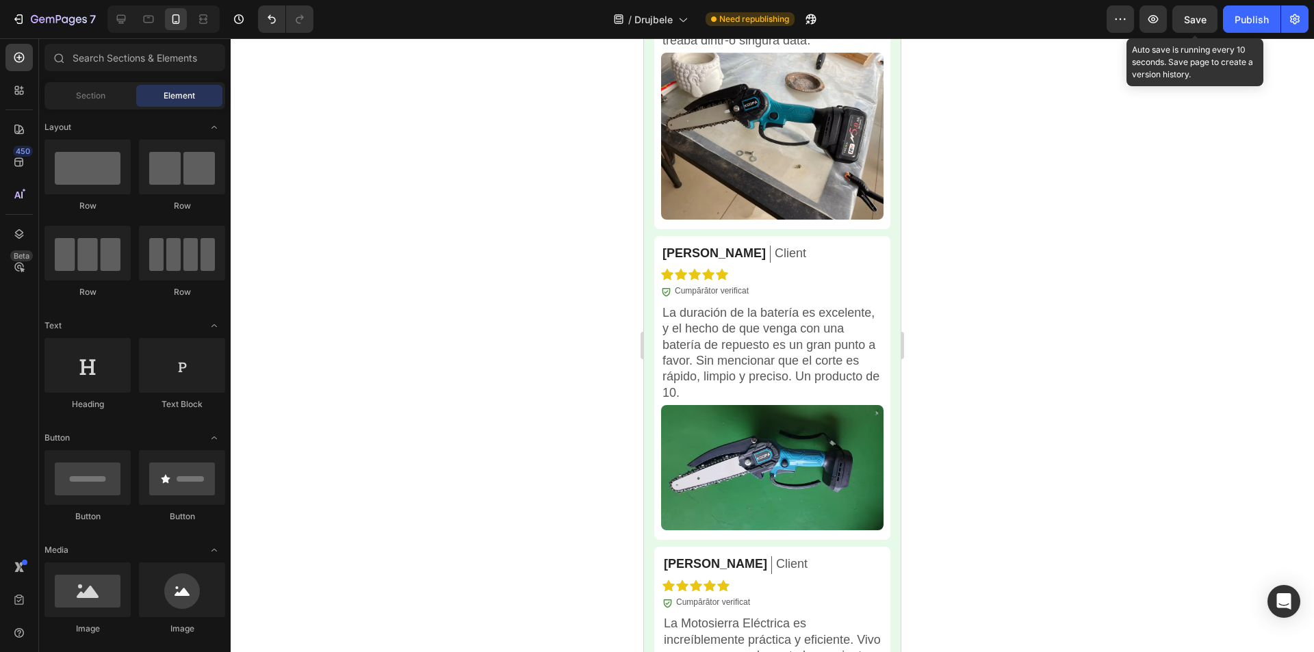
scroll to position [4696, 0]
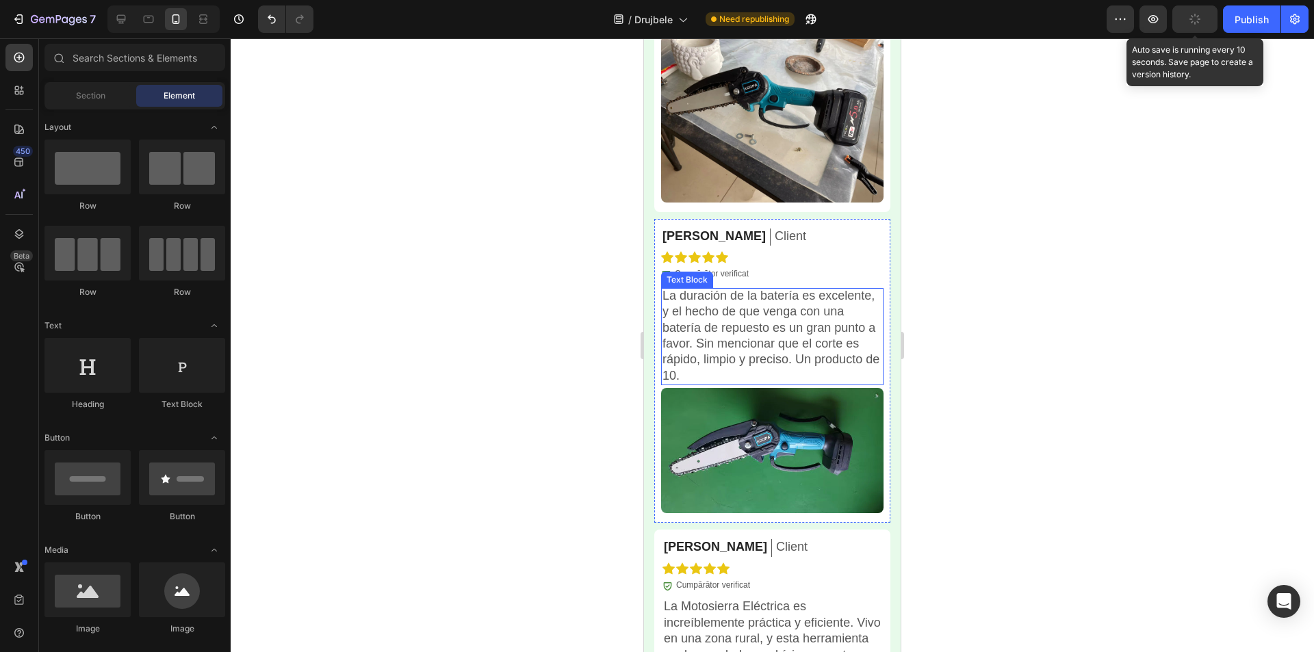
click at [754, 348] on p "La duración de la batería es excelente, y el hecho de que venga con una batería…" at bounding box center [773, 336] width 220 height 96
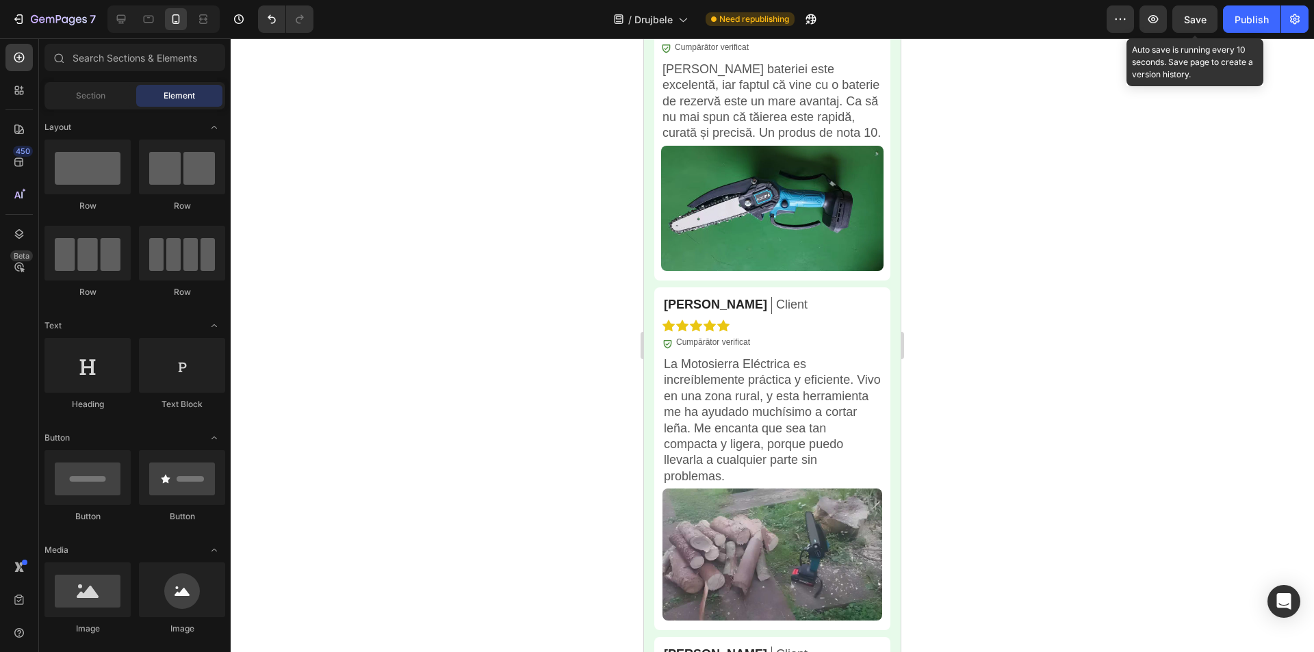
scroll to position [4913, 0]
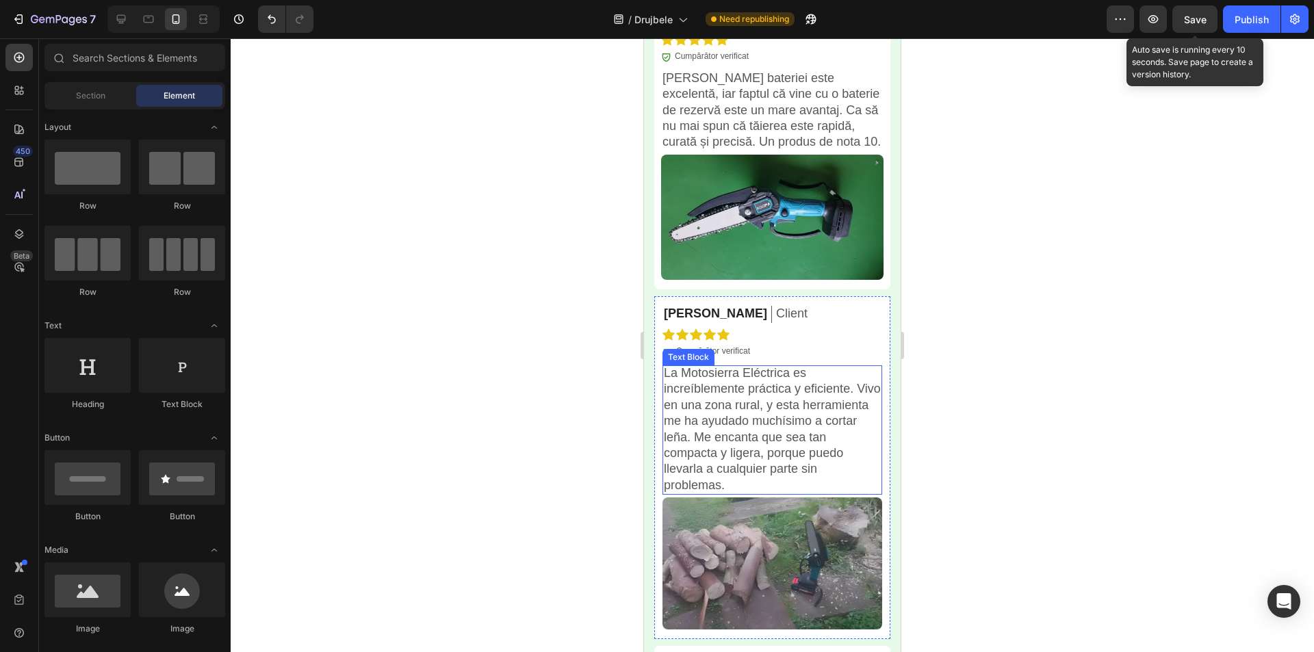
click at [752, 420] on p "La Motosierra Eléctrica es increíblemente práctica y eficiente. Vivo en una zon…" at bounding box center [772, 430] width 217 height 128
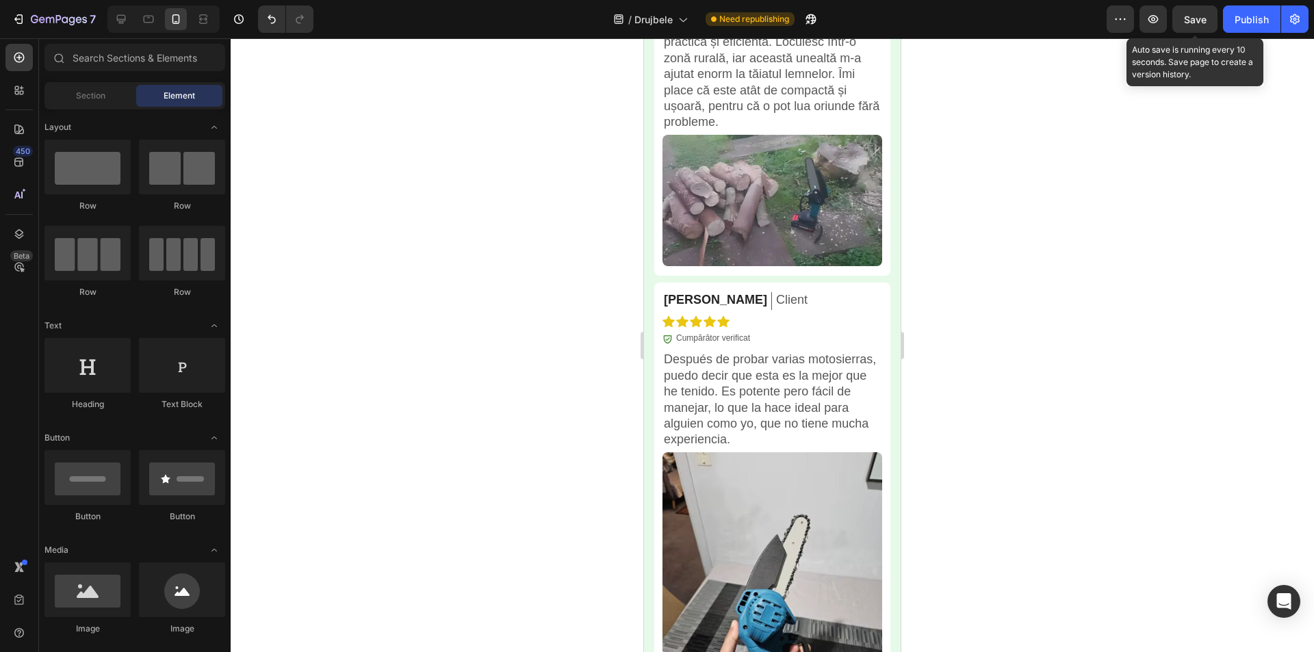
scroll to position [5269, 0]
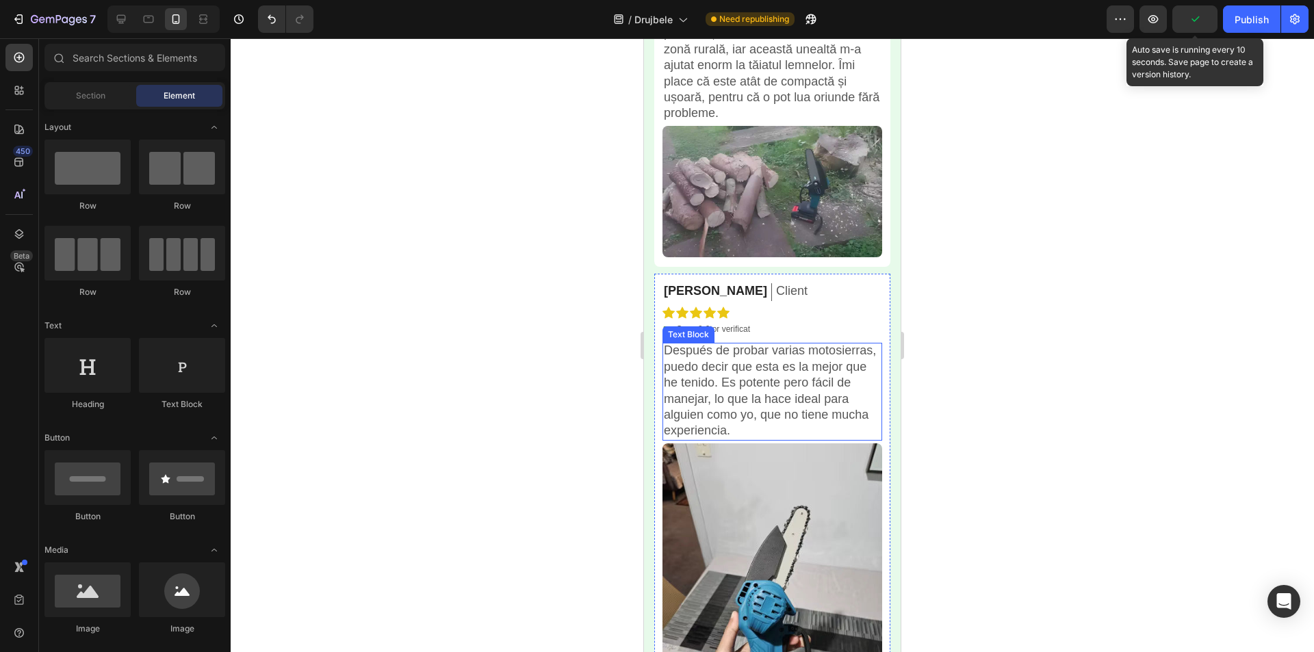
click at [763, 393] on p "Después de probar varias motosierras, puedo decir que esta es la mejor que he t…" at bounding box center [772, 391] width 217 height 96
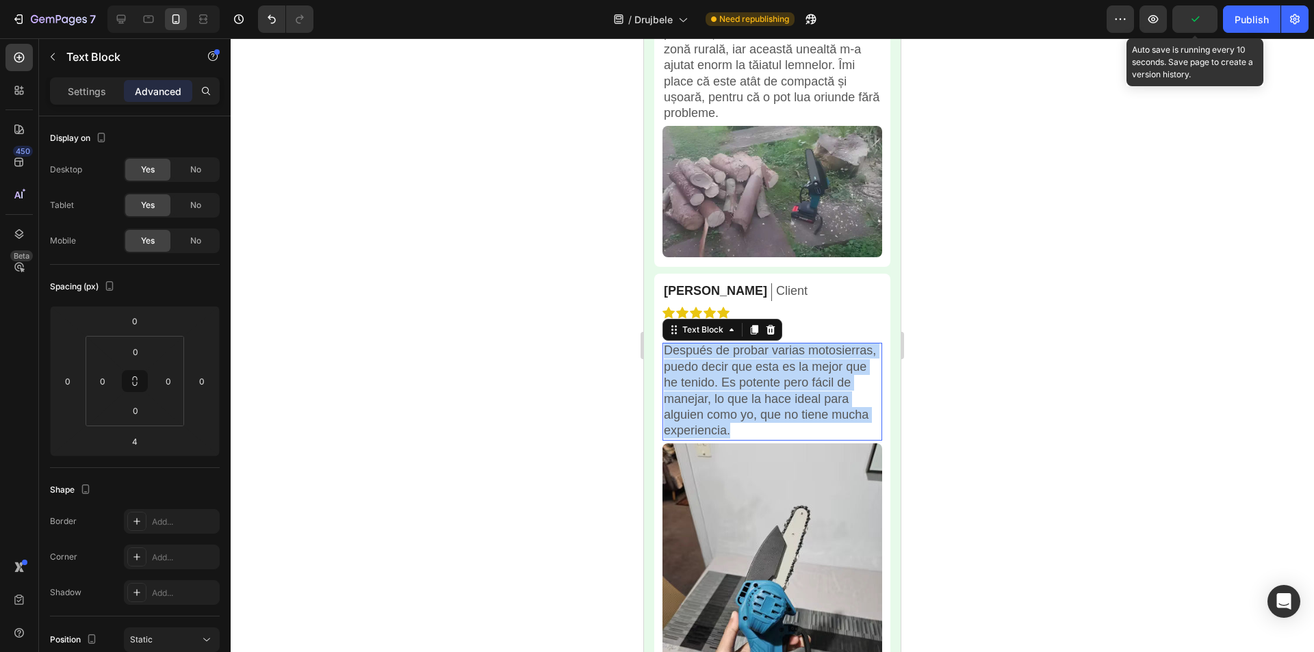
click at [763, 393] on p "Después de probar varias motosierras, puedo decir que esta es la mejor que he t…" at bounding box center [772, 391] width 217 height 96
click at [805, 408] on p "Después de probar varias motosierras, puedo decir que esta es la mejor que he t…" at bounding box center [772, 391] width 217 height 96
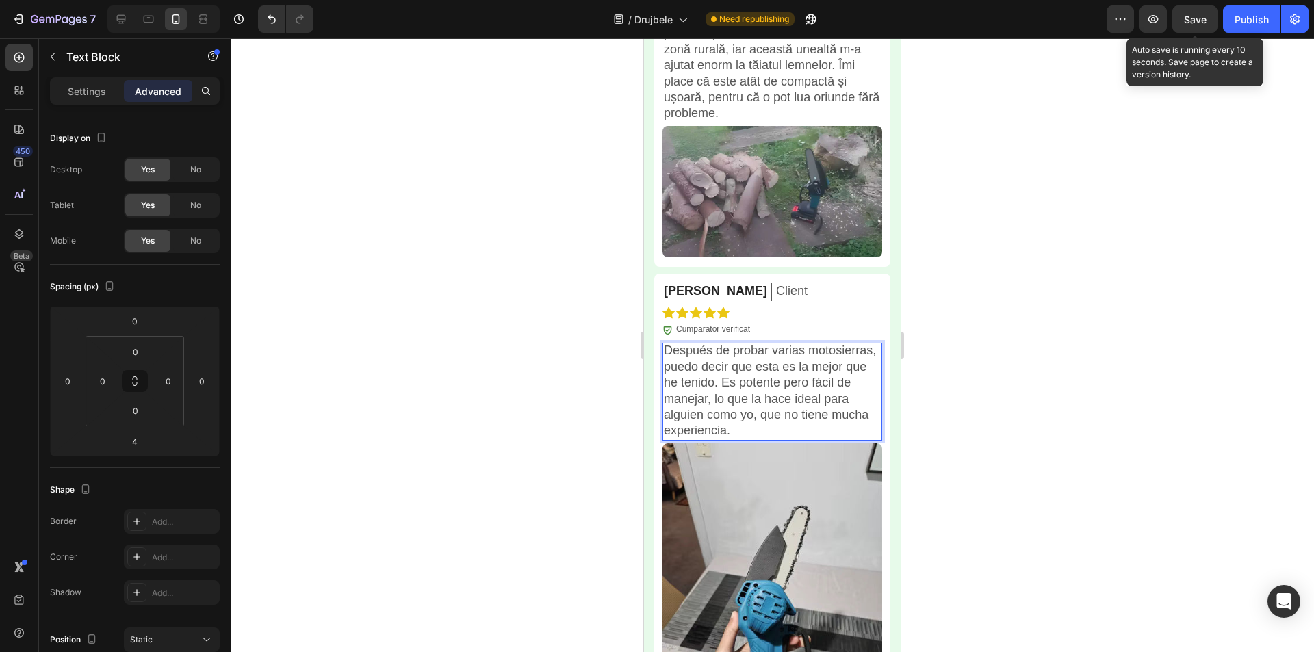
click at [745, 390] on p "Después de probar varias motosierras, puedo decir que esta es la mejor que he t…" at bounding box center [772, 391] width 217 height 96
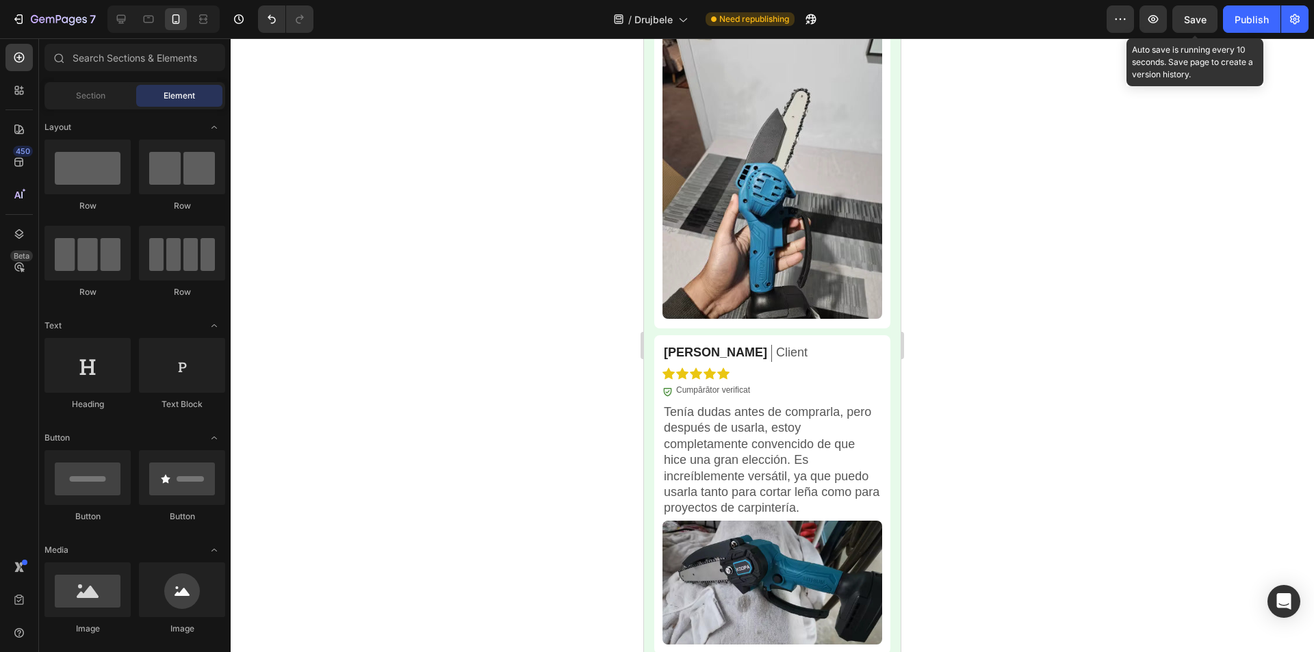
scroll to position [5809, 0]
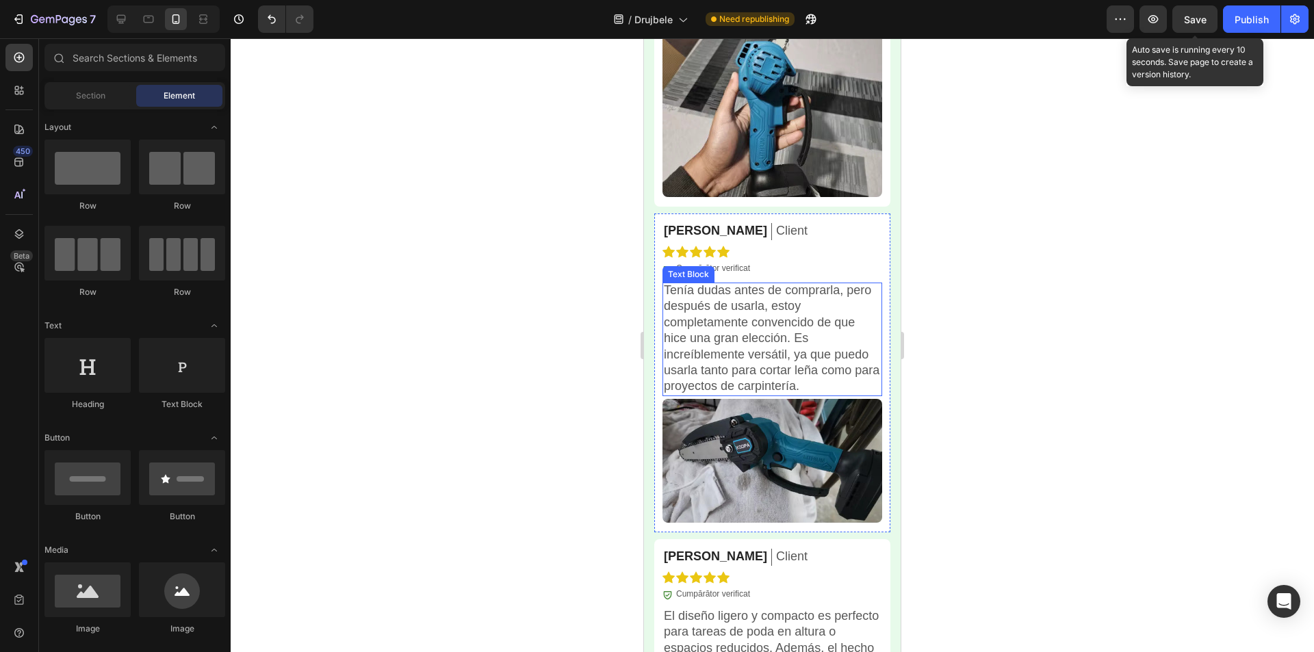
click at [767, 323] on p "Tenía dudas antes de comprarla, pero después de usarla, estoy completamente con…" at bounding box center [772, 339] width 217 height 112
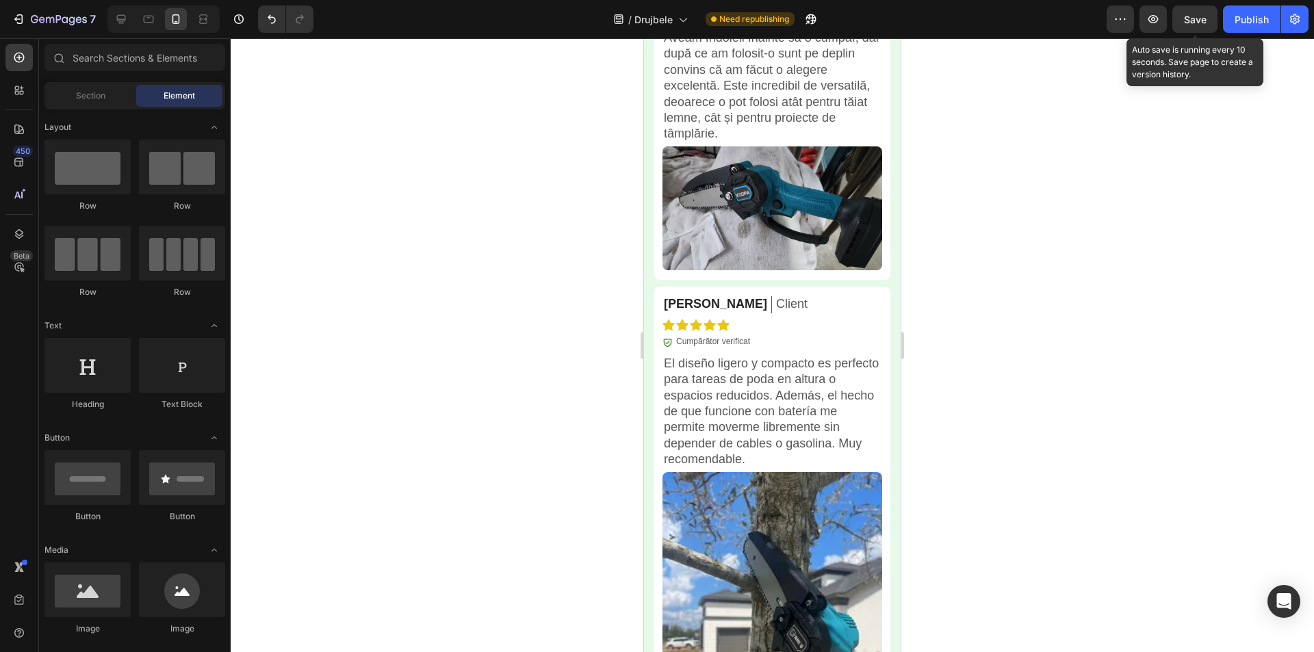
scroll to position [6079, 0]
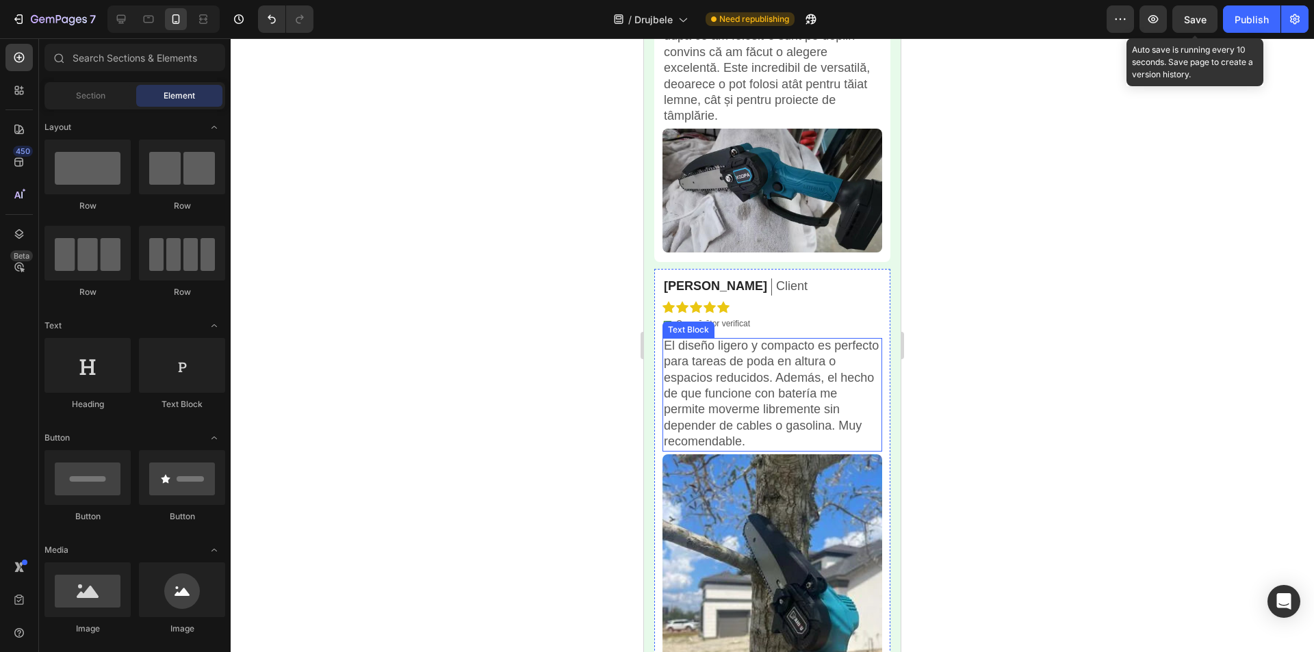
click at [733, 405] on p "El diseño ligero y compacto es perfecto para tareas de poda en altura o espacio…" at bounding box center [772, 394] width 217 height 112
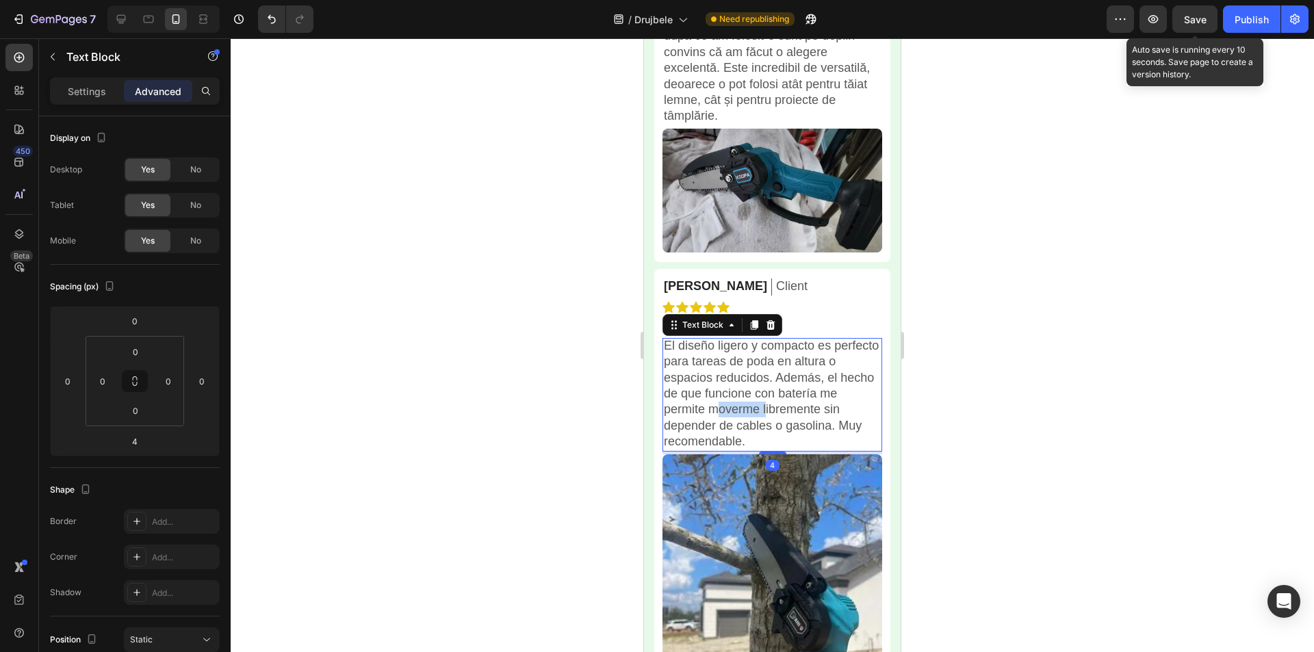
click at [733, 405] on p "El diseño ligero y compacto es perfecto para tareas de poda en altura o espacio…" at bounding box center [772, 394] width 217 height 112
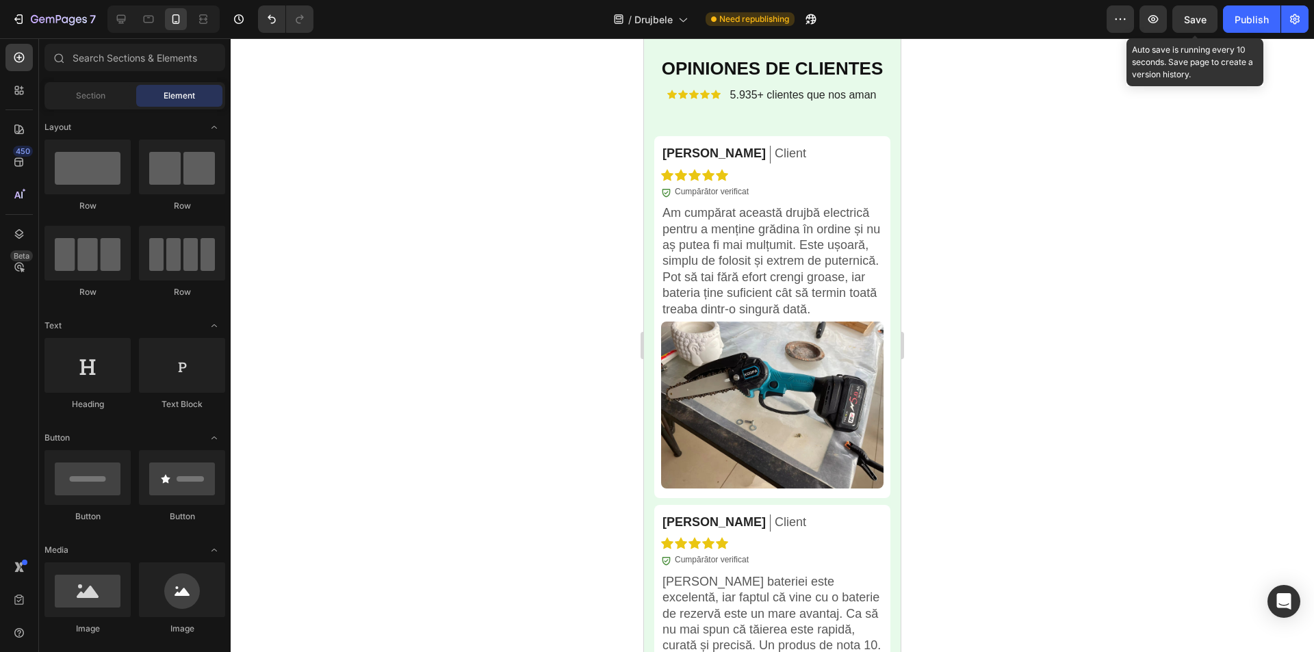
scroll to position [4372, 0]
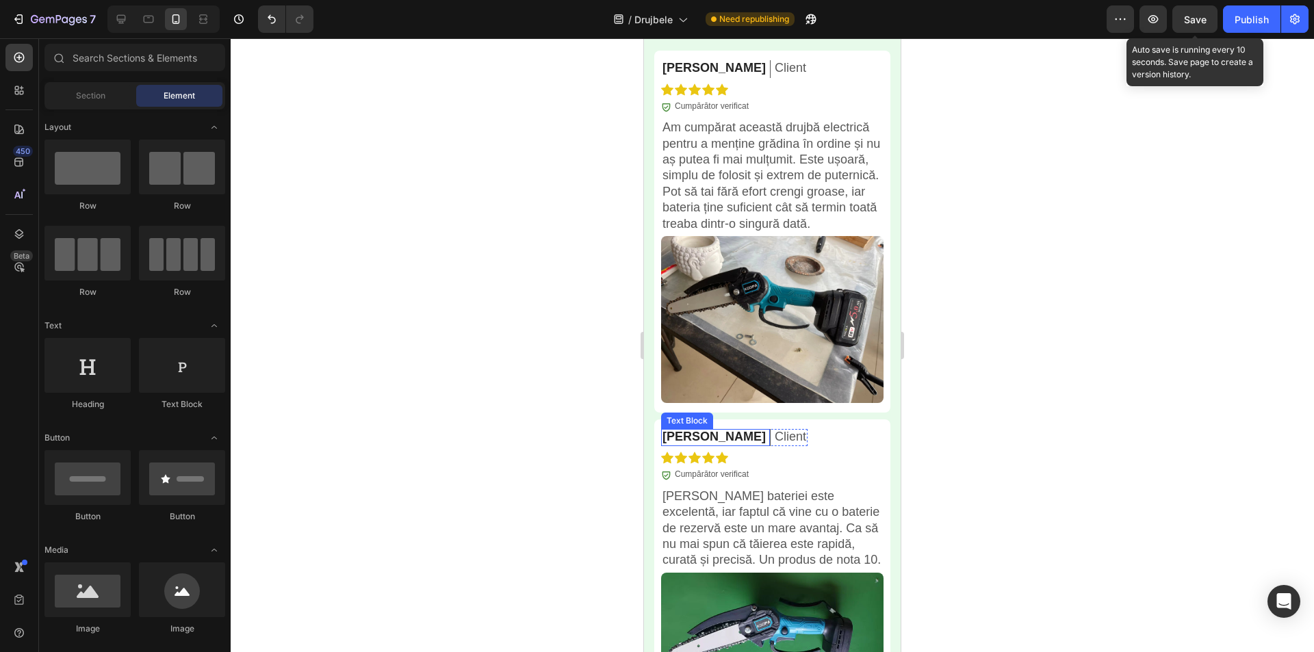
click at [693, 445] on p "Maria G." at bounding box center [714, 437] width 103 height 16
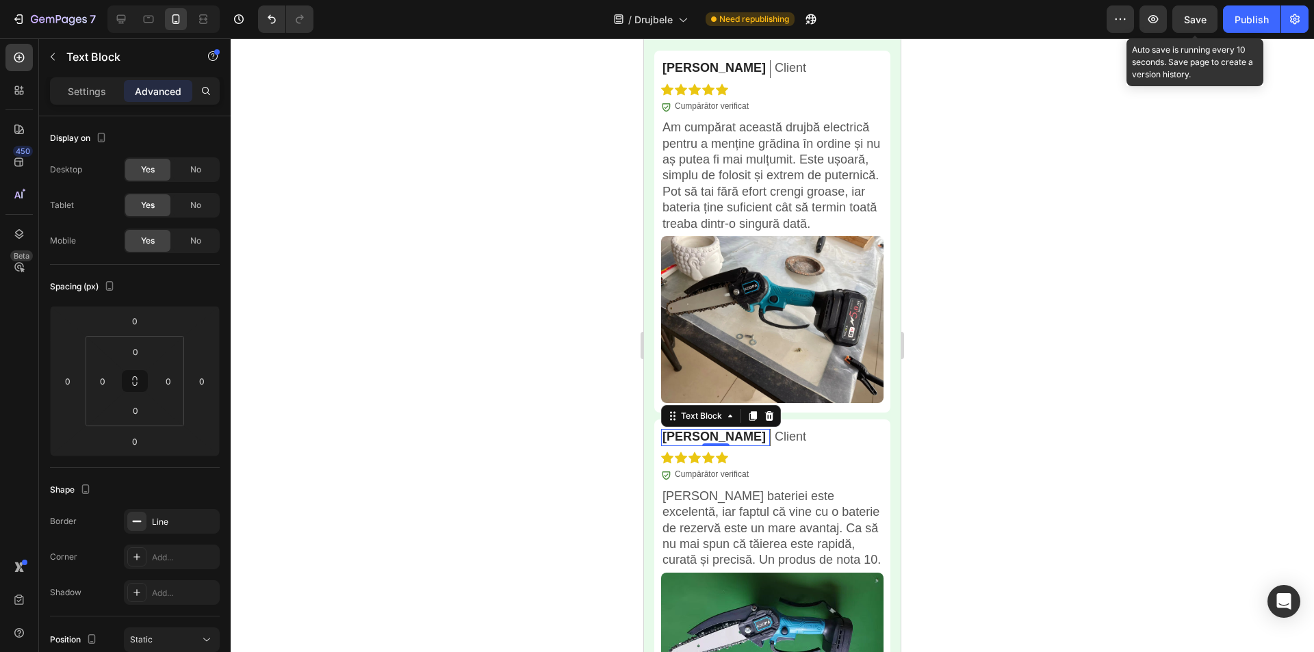
click at [1017, 353] on div at bounding box center [773, 345] width 1084 height 614
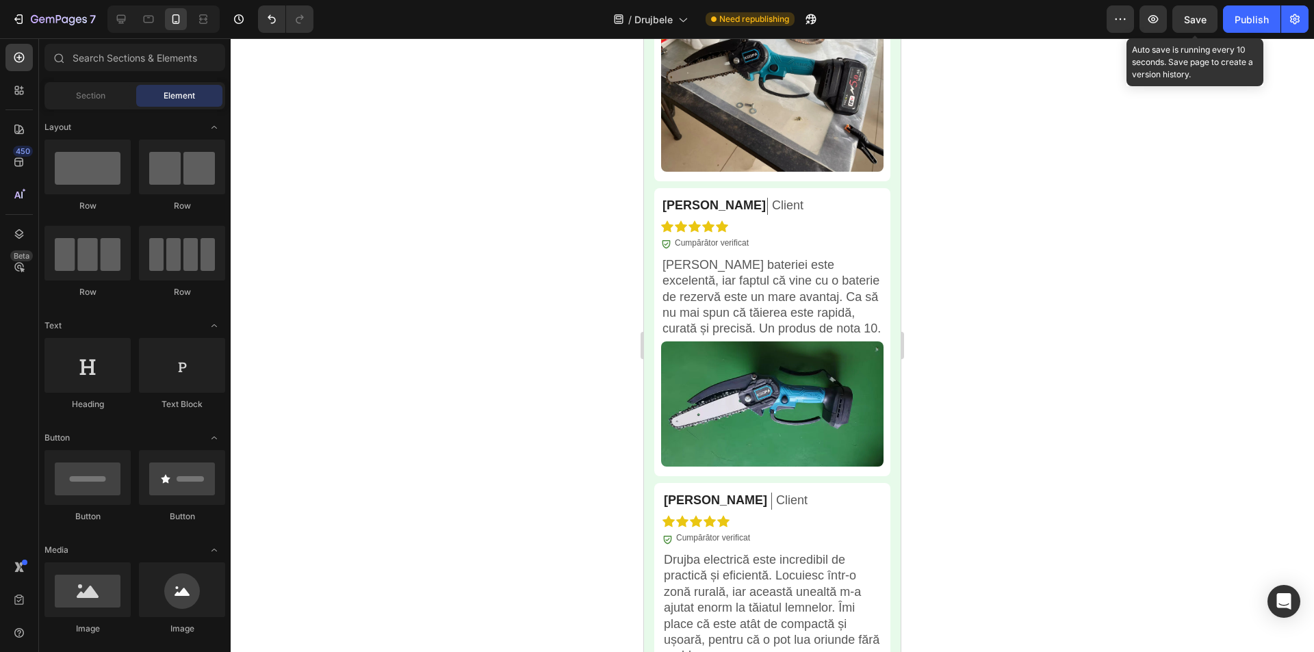
scroll to position [4724, 0]
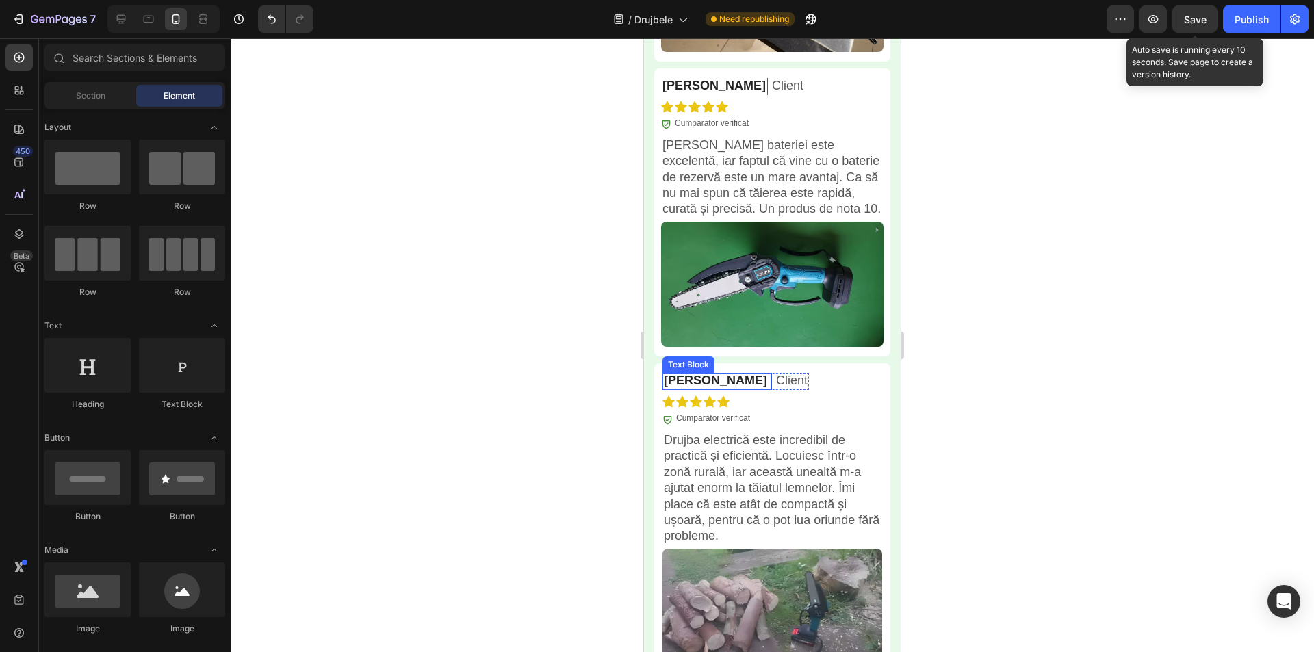
click at [696, 379] on p "Simon B." at bounding box center [715, 381] width 103 height 16
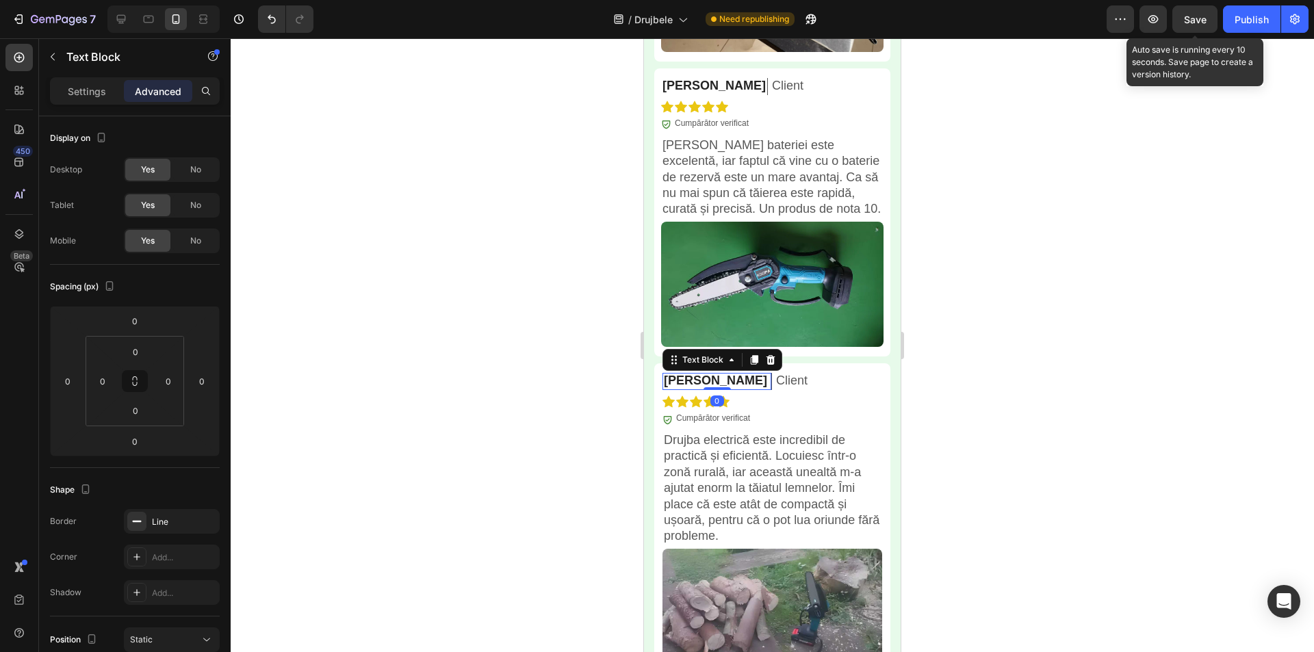
click at [685, 385] on p "Simon B." at bounding box center [715, 381] width 103 height 16
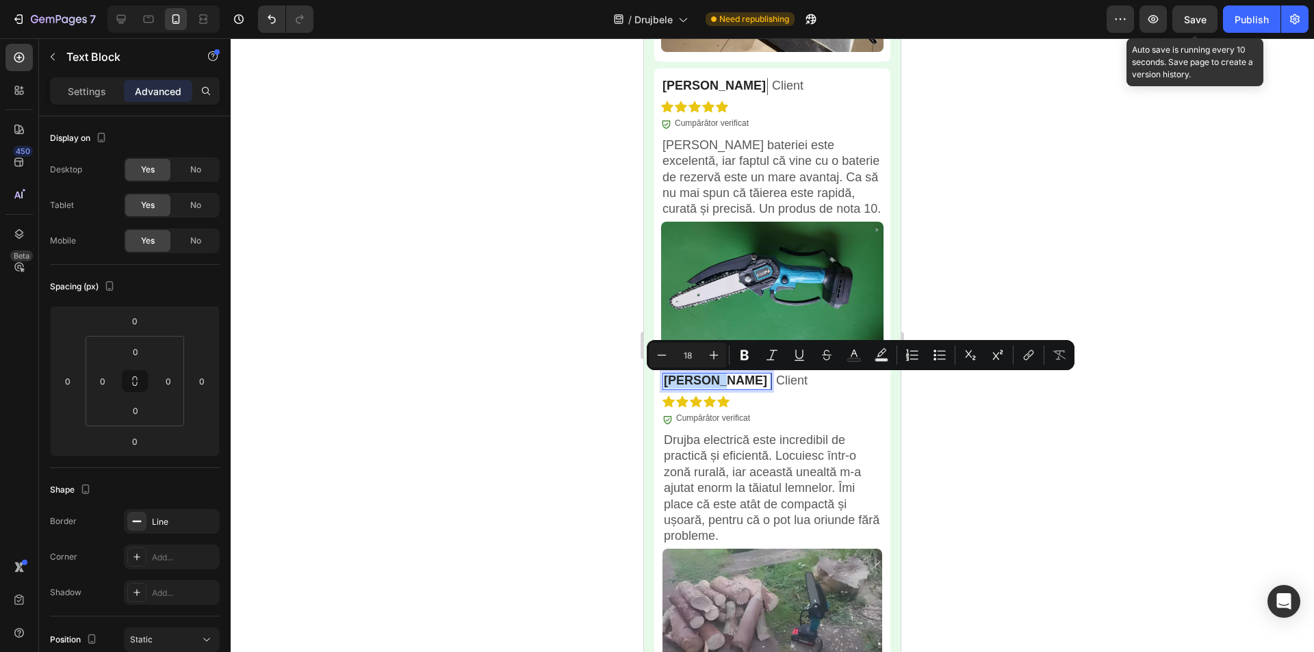
click at [685, 383] on p "Simon B." at bounding box center [715, 381] width 103 height 16
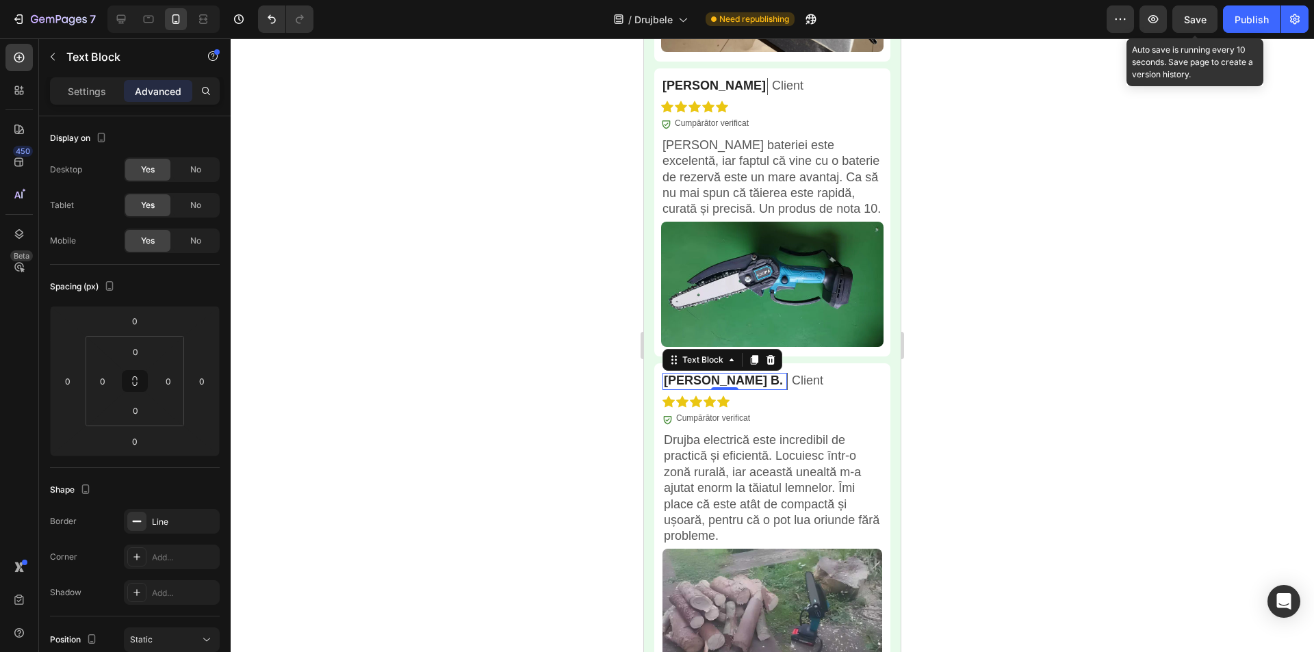
click at [987, 307] on div at bounding box center [773, 345] width 1084 height 614
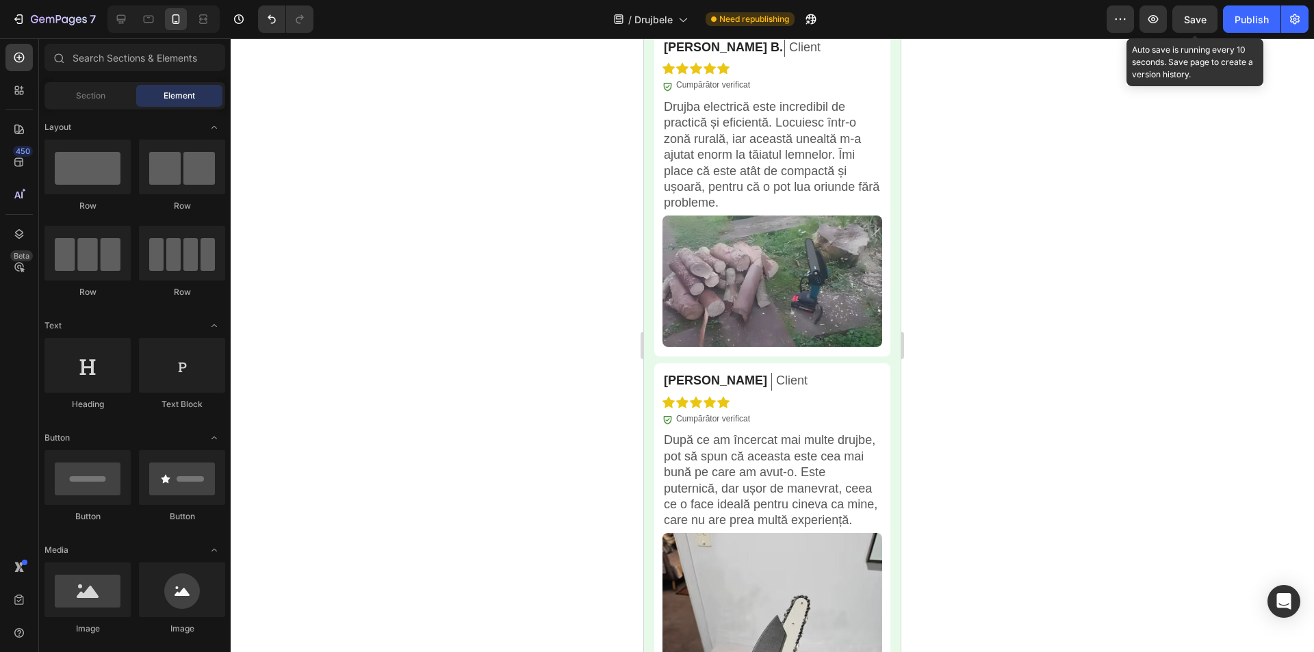
scroll to position [5100, 0]
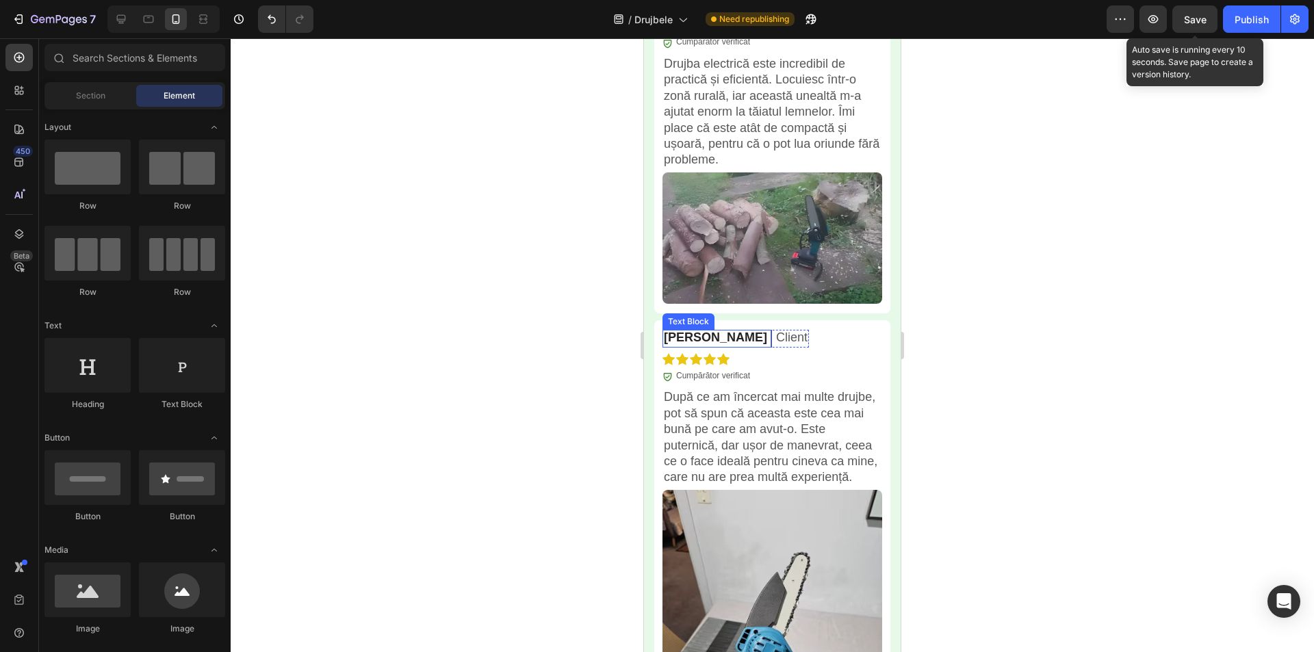
click at [700, 336] on p "Alejandro F." at bounding box center [715, 338] width 103 height 16
click at [700, 335] on p "Alejandro F." at bounding box center [715, 338] width 103 height 16
click at [701, 335] on p "Alejandro F." at bounding box center [715, 338] width 103 height 16
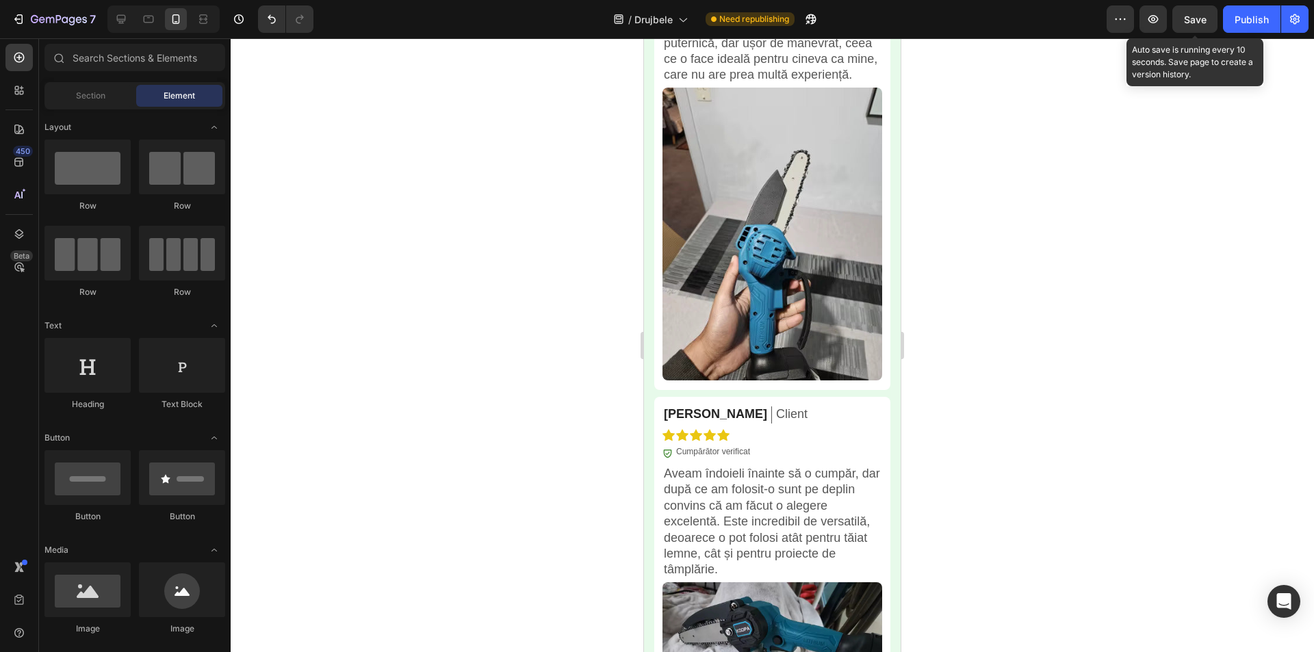
scroll to position [5537, 0]
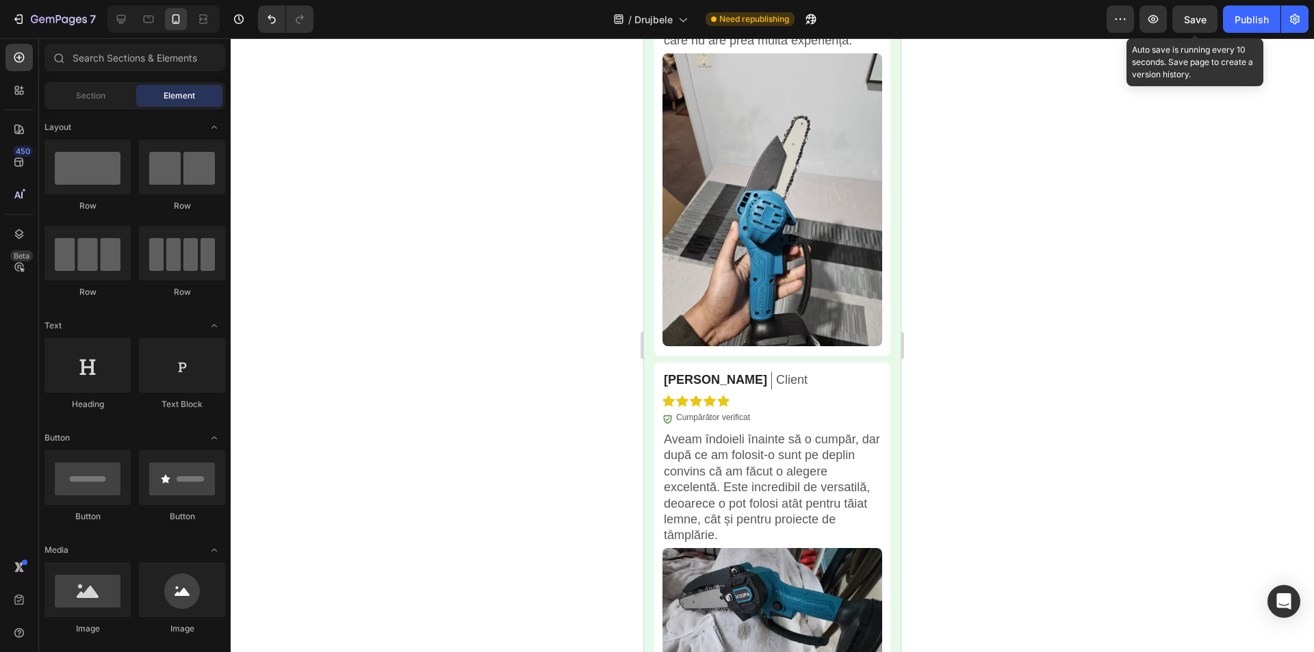
drag, startPoint x: 895, startPoint y: 470, endPoint x: 1546, endPoint y: 543, distance: 654.5
click at [703, 381] on p "Veronica C." at bounding box center [715, 380] width 103 height 16
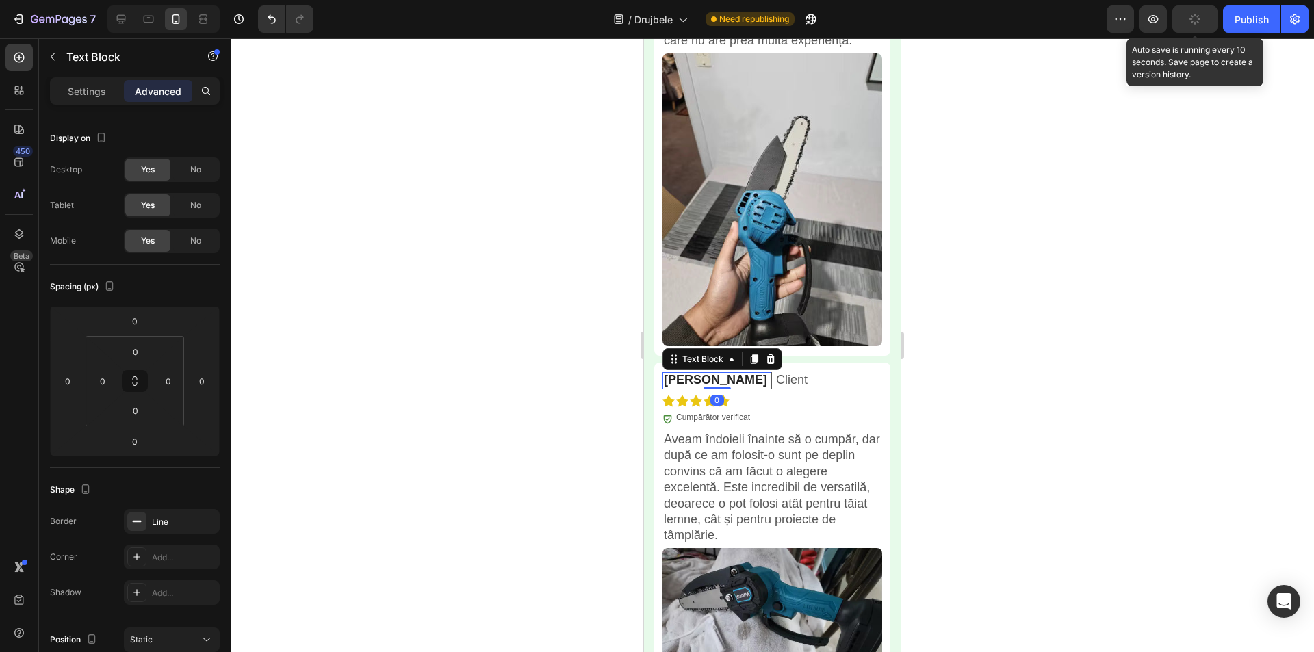
click at [696, 379] on p "Veronica C." at bounding box center [715, 380] width 103 height 16
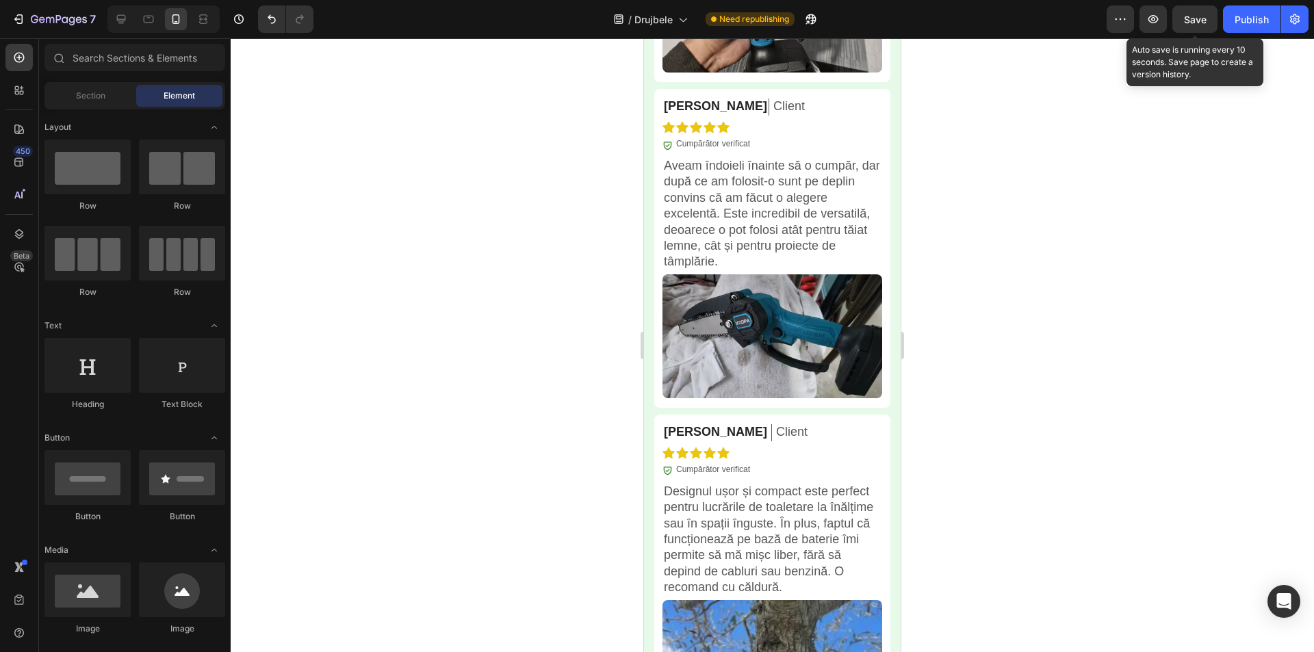
drag, startPoint x: 895, startPoint y: 507, endPoint x: 1546, endPoint y: 569, distance: 653.9
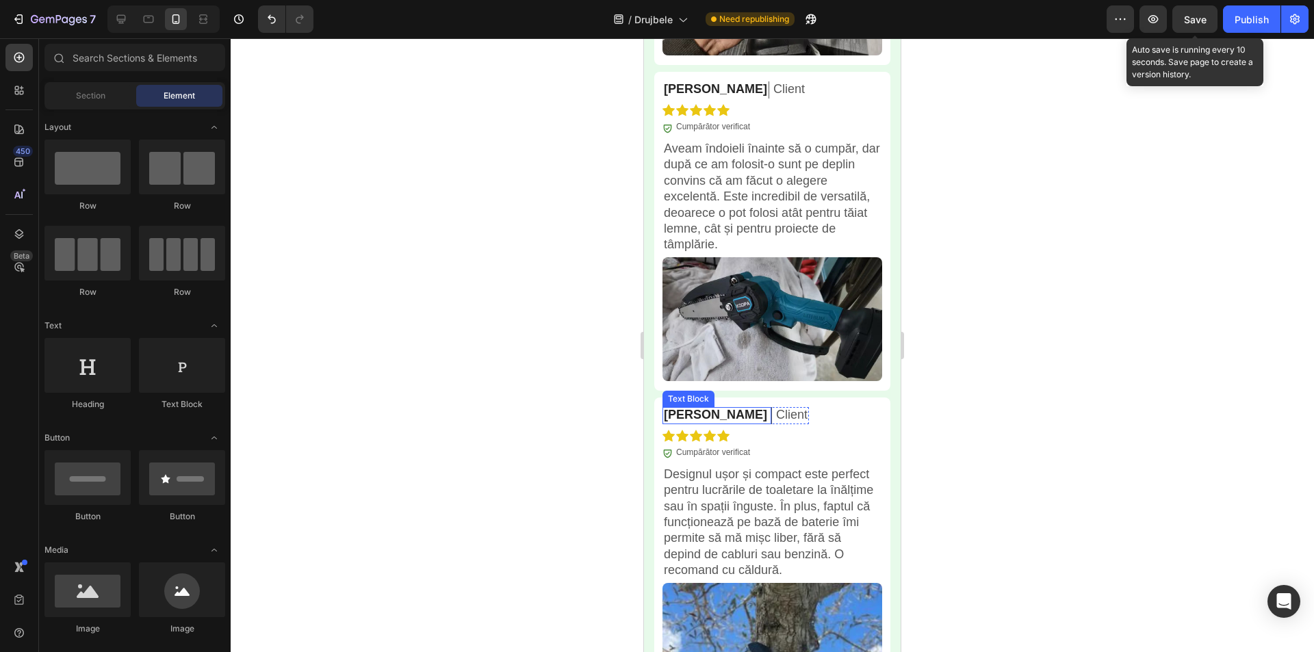
click at [691, 409] on p "Simon F." at bounding box center [715, 415] width 103 height 16
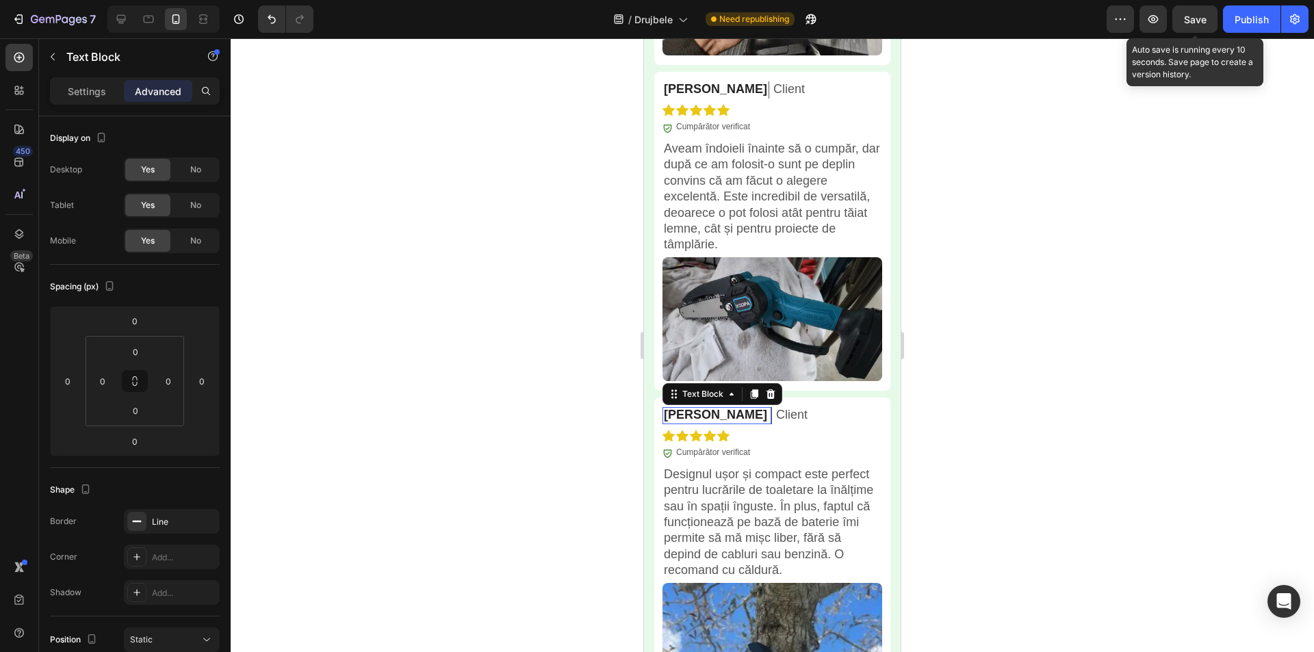
click at [691, 409] on p "Simon F." at bounding box center [715, 415] width 103 height 16
click at [958, 324] on div at bounding box center [773, 345] width 1084 height 614
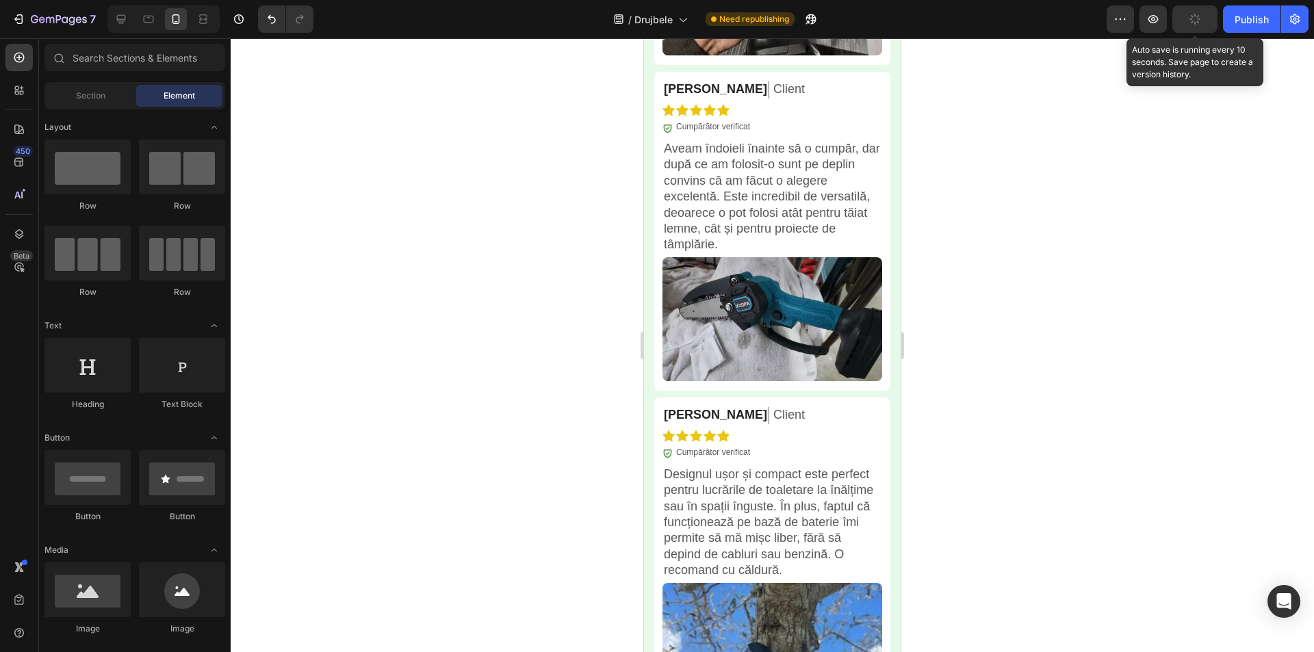
scroll to position [5973, 0]
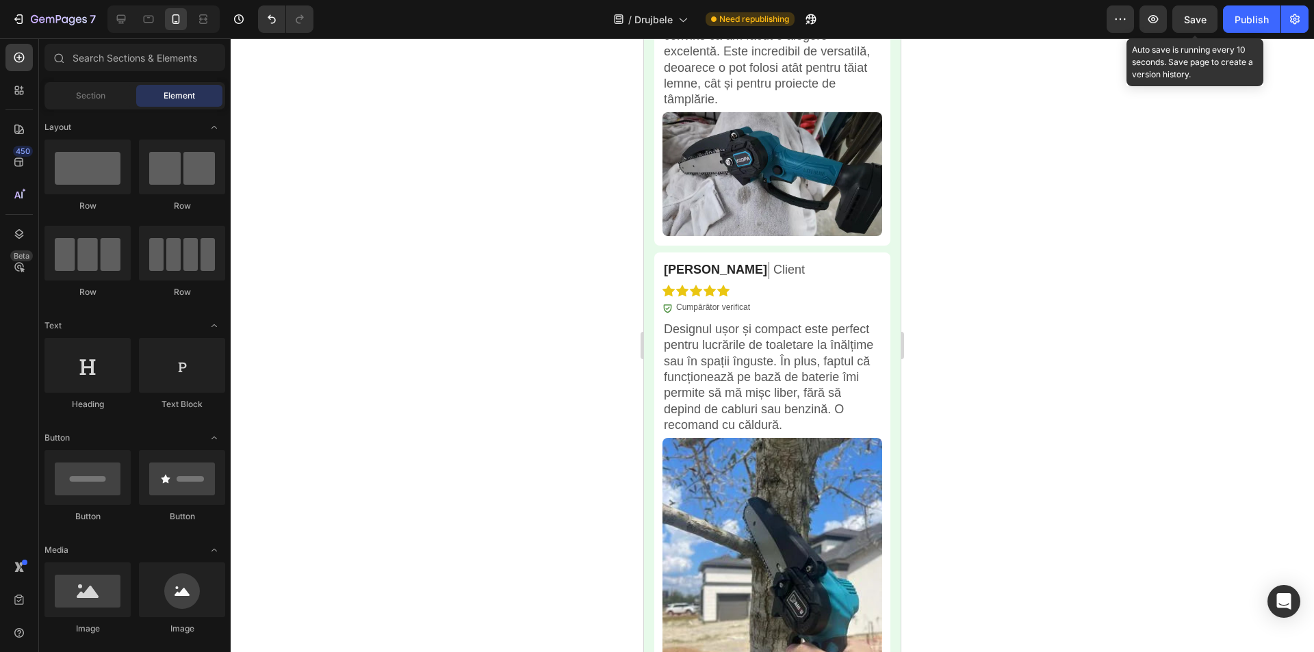
click at [1203, 22] on span "Save" at bounding box center [1195, 20] width 23 height 12
click at [1247, 18] on div "Publish" at bounding box center [1252, 19] width 34 height 14
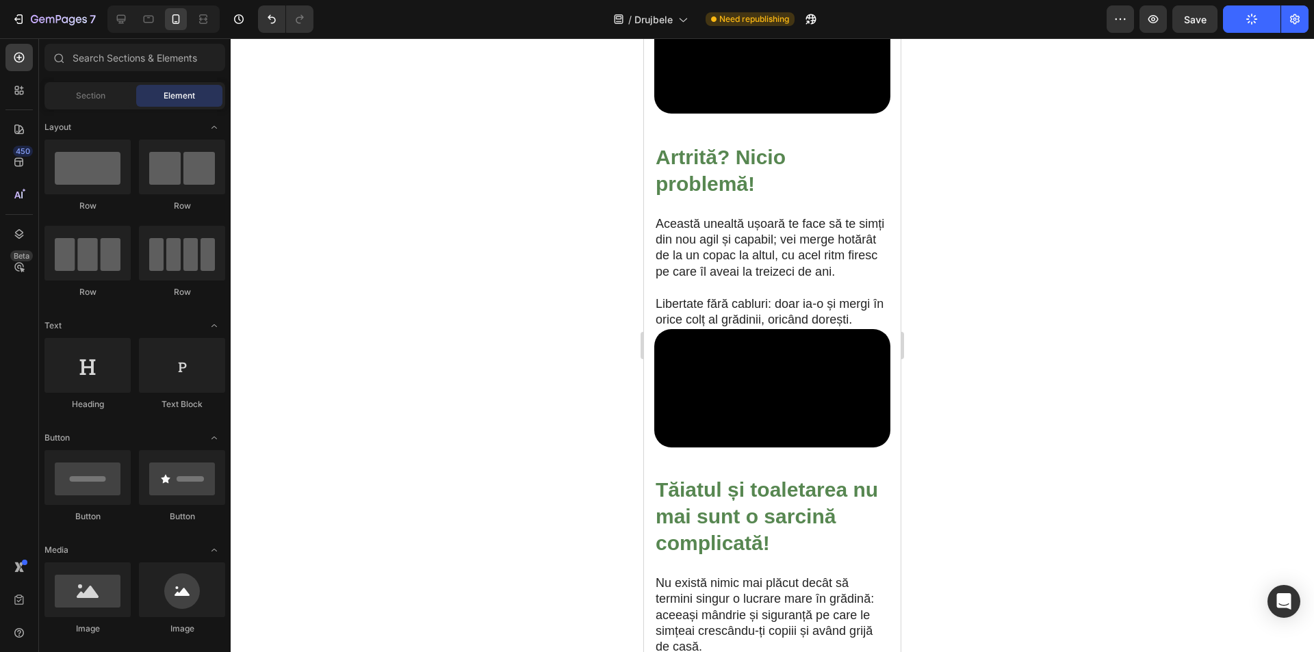
scroll to position [1744, 0]
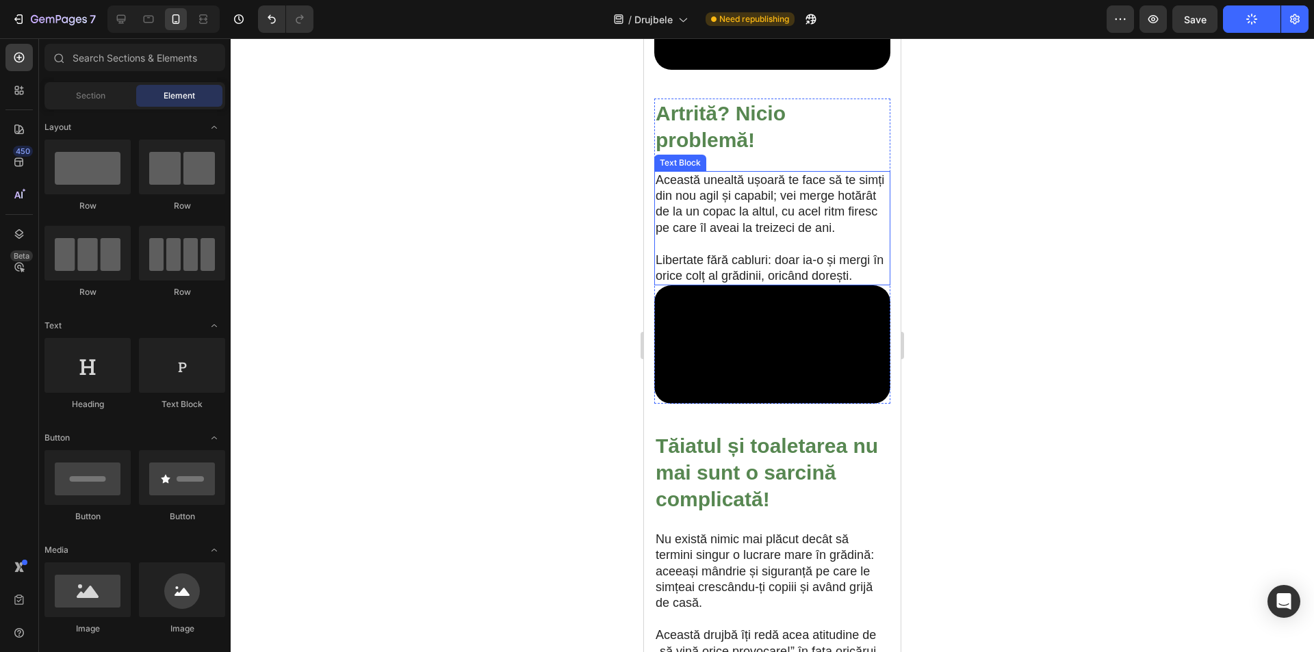
click at [757, 237] on p "Această unealtă ușoară te face să te simți din nou agil și capabil; vei merge h…" at bounding box center [772, 205] width 233 height 64
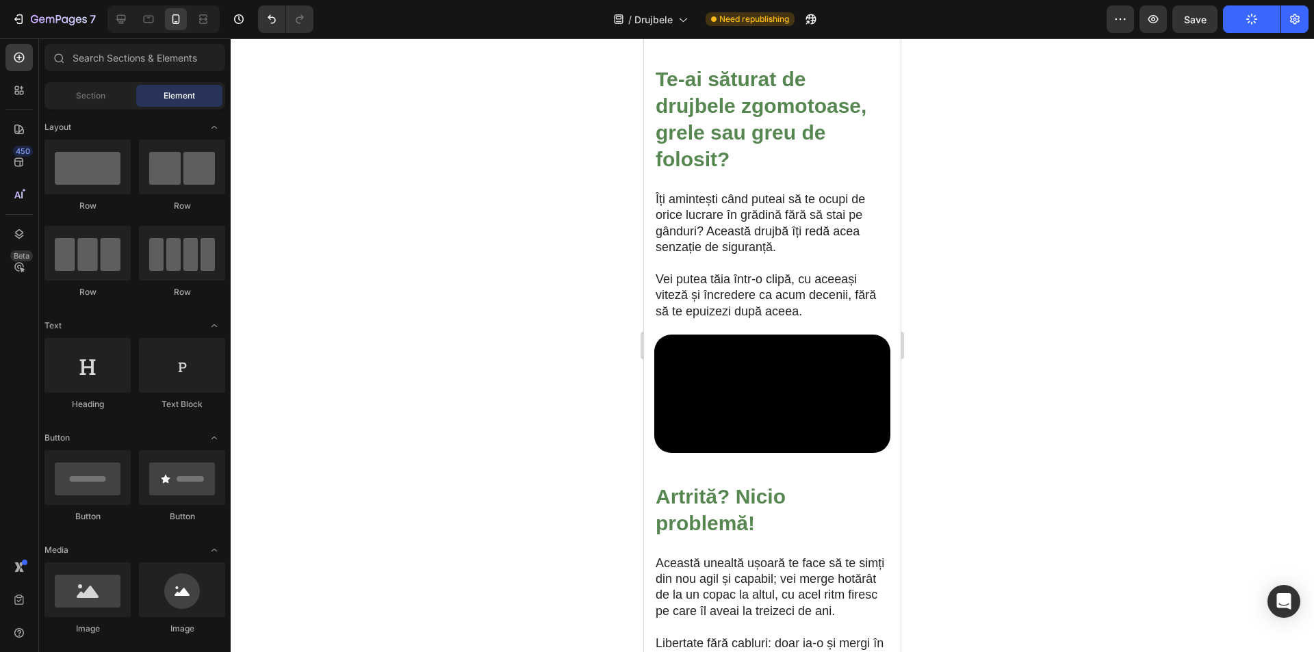
scroll to position [1753, 0]
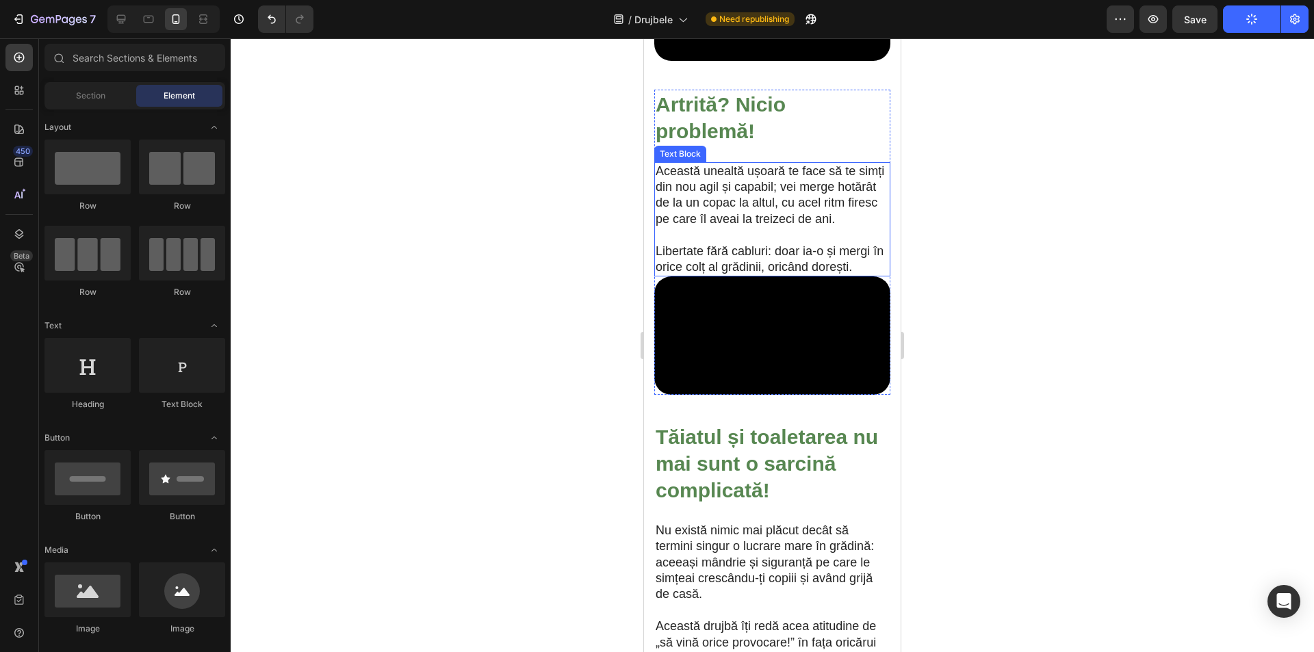
click at [802, 228] on p "Această unealtă ușoară te face să te simți din nou agil și capabil; vei merge h…" at bounding box center [772, 196] width 233 height 64
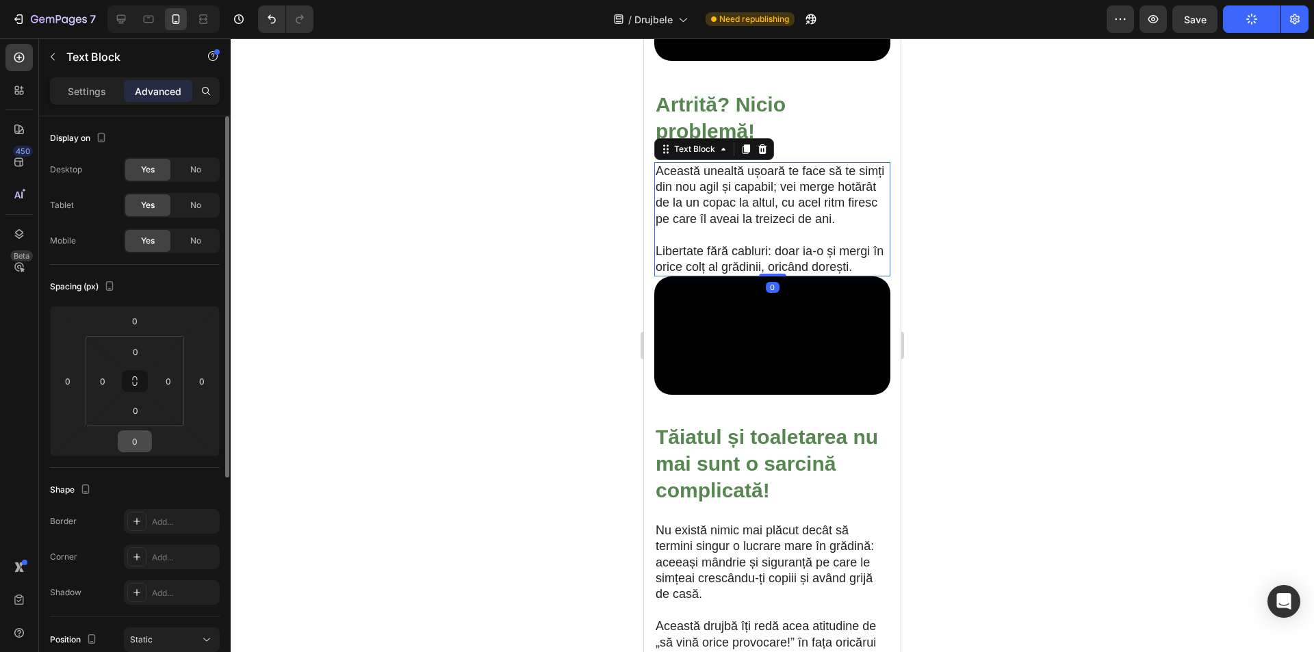
click at [144, 446] on input "0" at bounding box center [134, 441] width 27 height 21
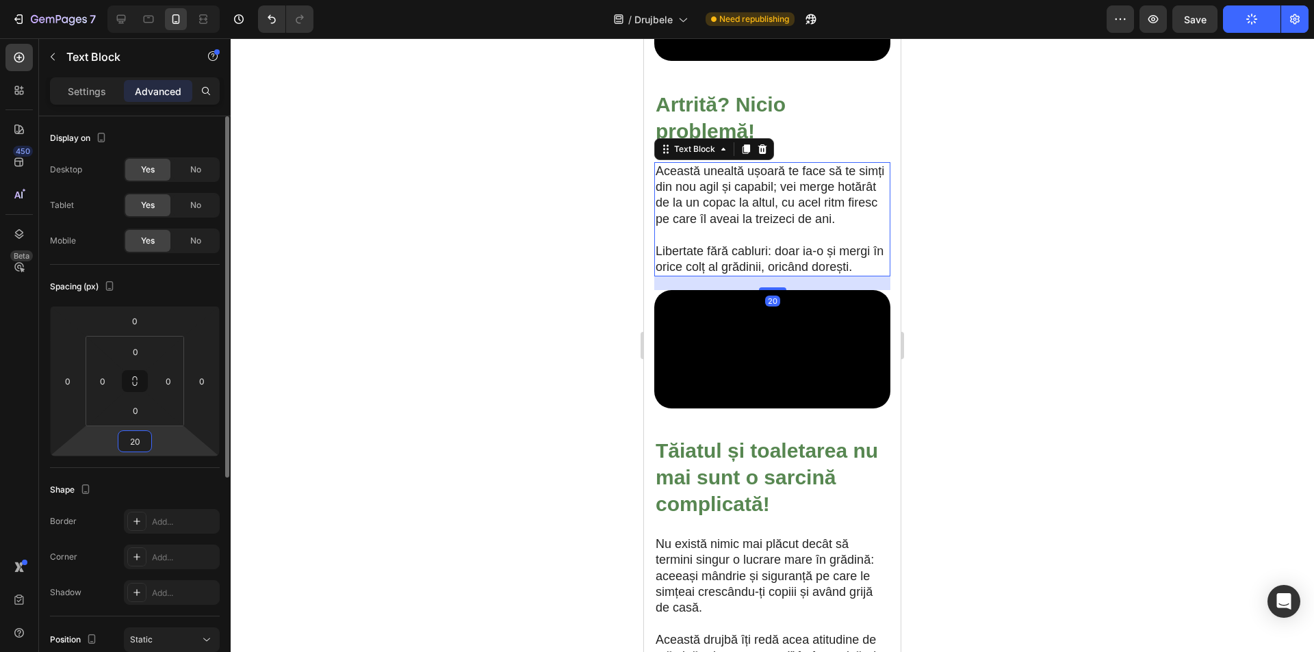
type input "20"
click at [1062, 350] on div at bounding box center [773, 345] width 1084 height 614
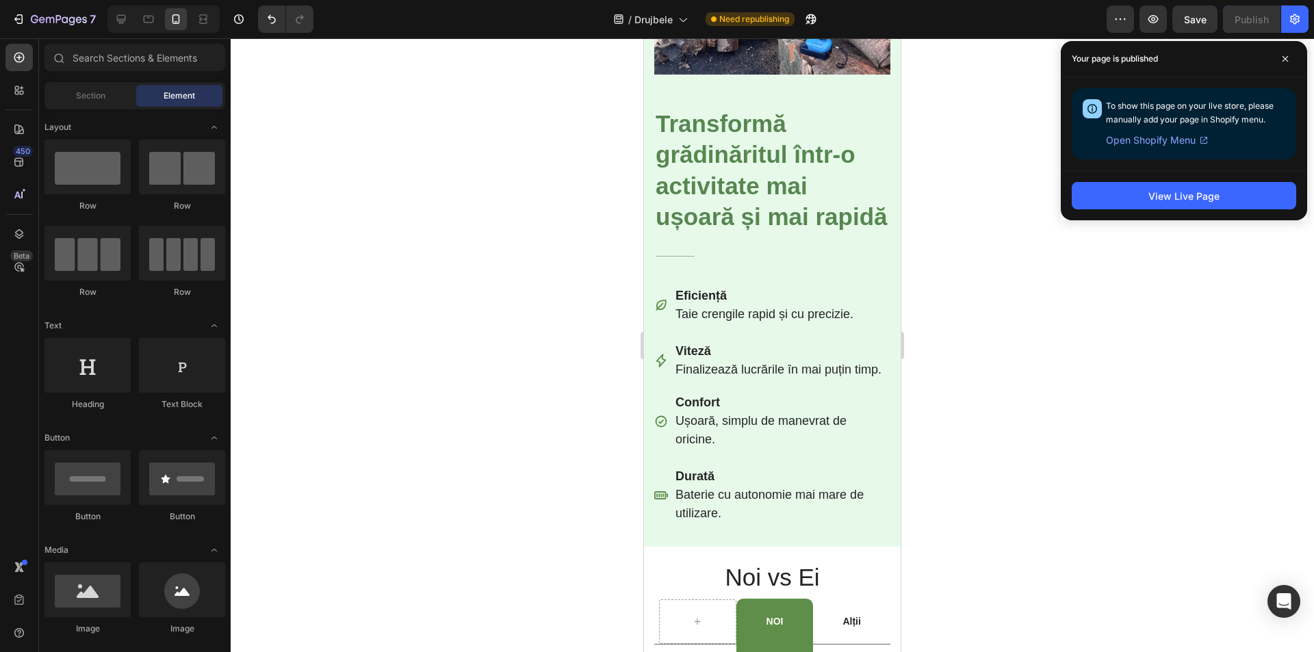
scroll to position [2885, 0]
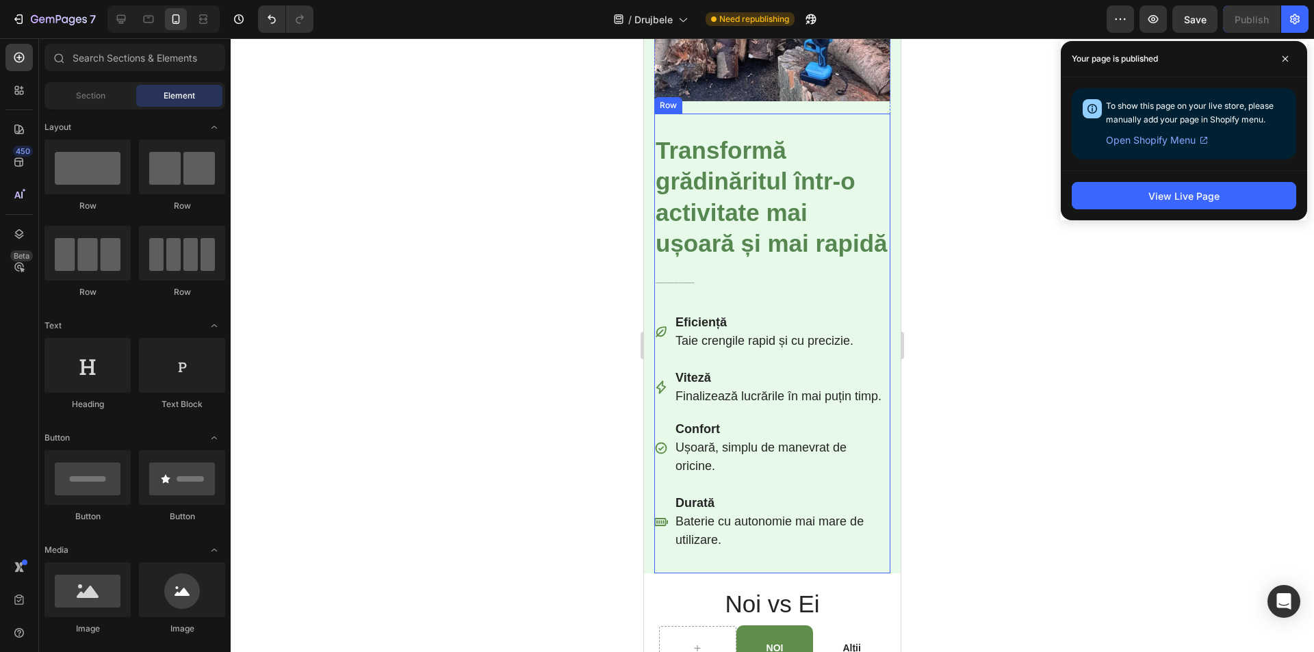
click at [731, 114] on div "Transformă grădinăritul într-o activitate mai ușoară și mai rapidă Heading La m…" at bounding box center [772, 344] width 236 height 460
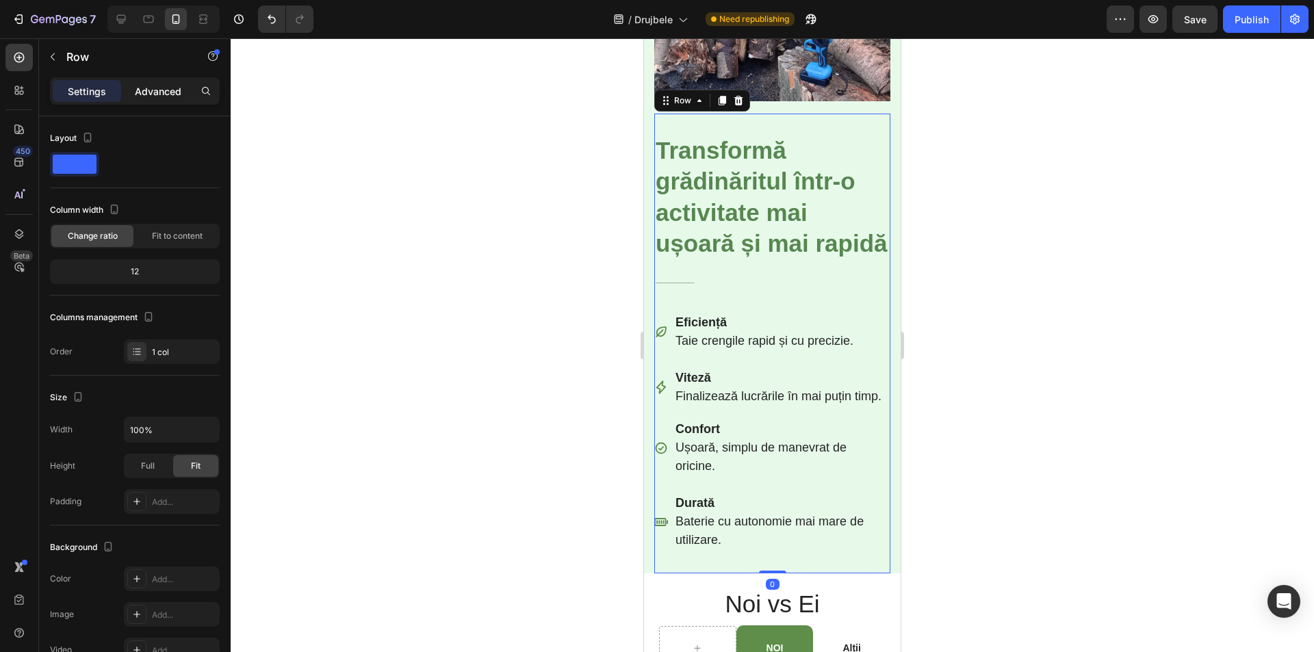
click at [152, 99] on div "Advanced" at bounding box center [158, 91] width 68 height 22
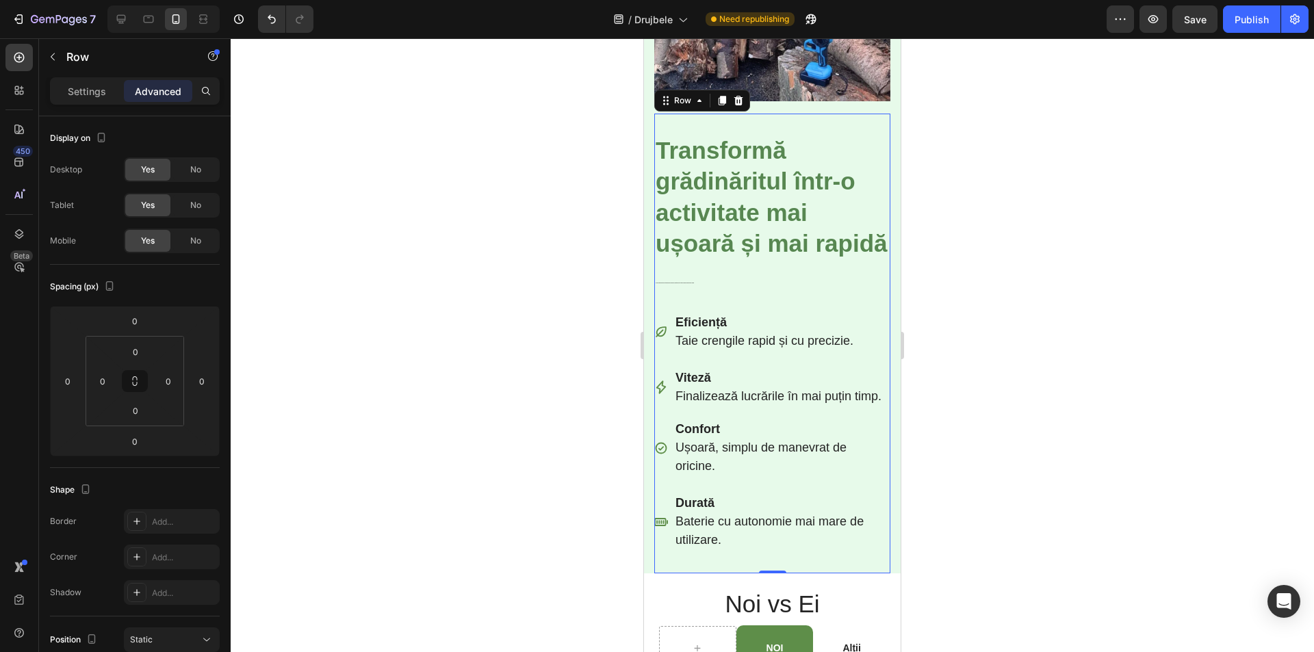
click at [1010, 323] on div at bounding box center [773, 345] width 1084 height 614
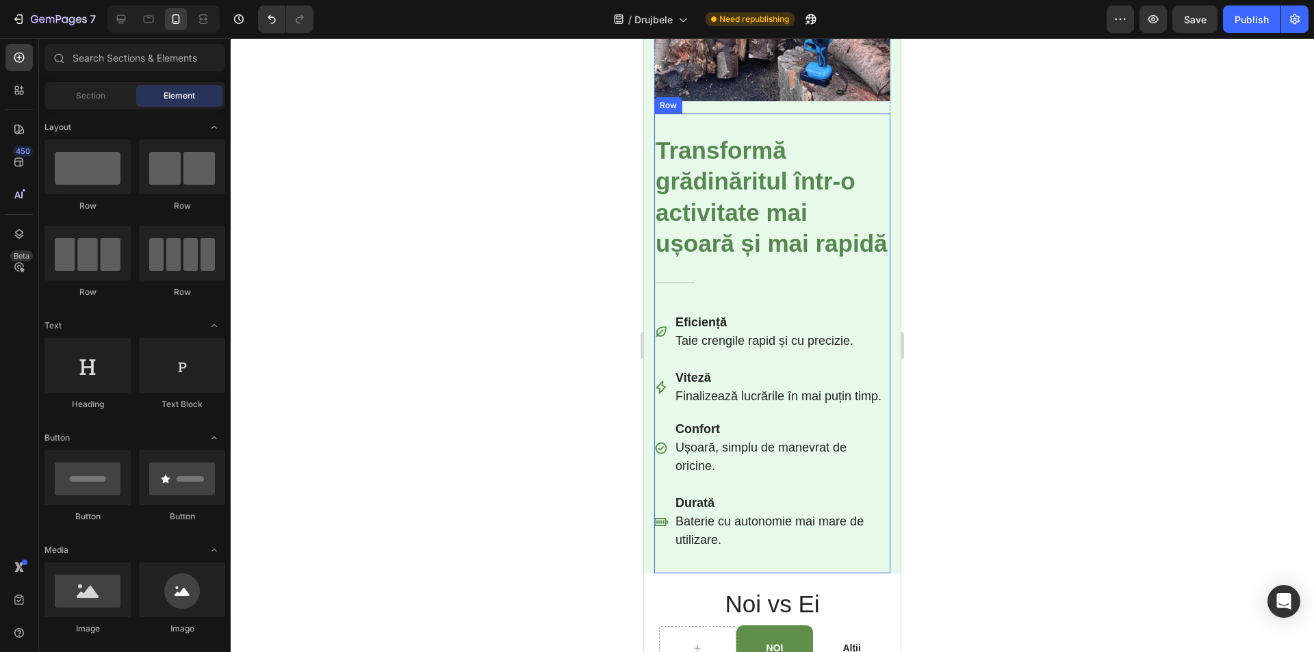
click at [664, 326] on div "Transformă grădinăritul într-o activitate mai ușoară și mai rapidă Heading La m…" at bounding box center [772, 344] width 236 height 460
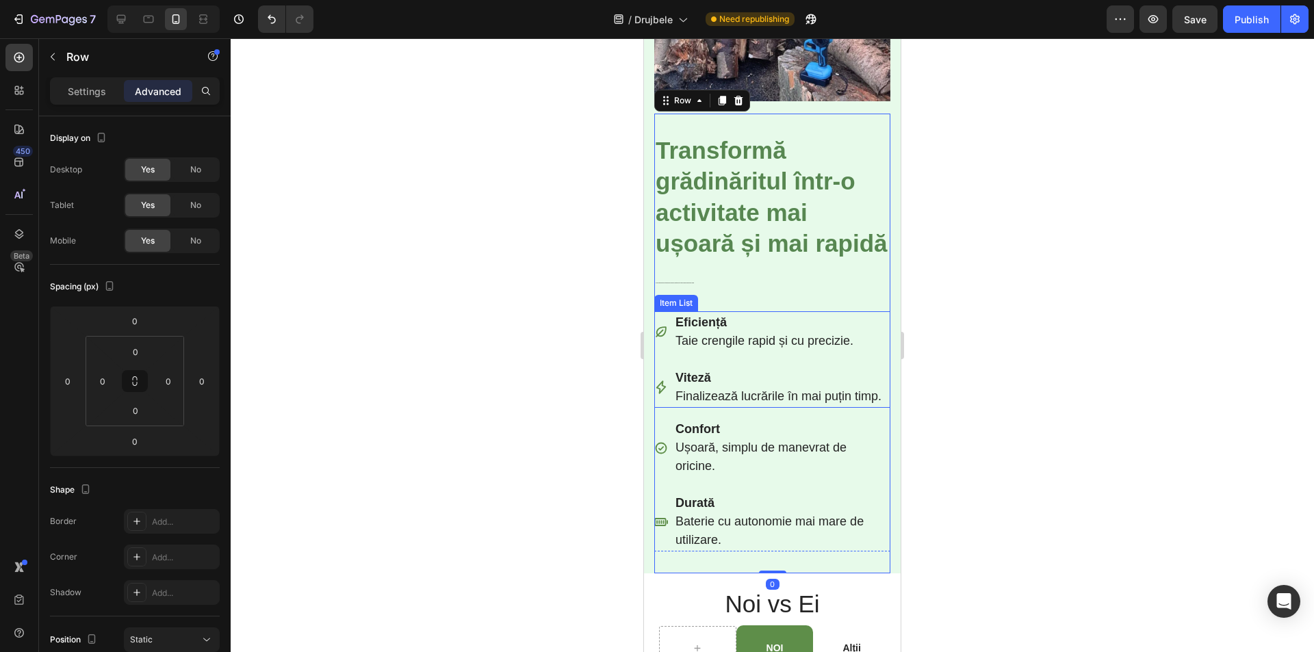
click at [706, 385] on div "Eficiență Taie crengile rapid și cu precizie. Viteză Finalizează lucrările în m…" at bounding box center [768, 359] width 229 height 97
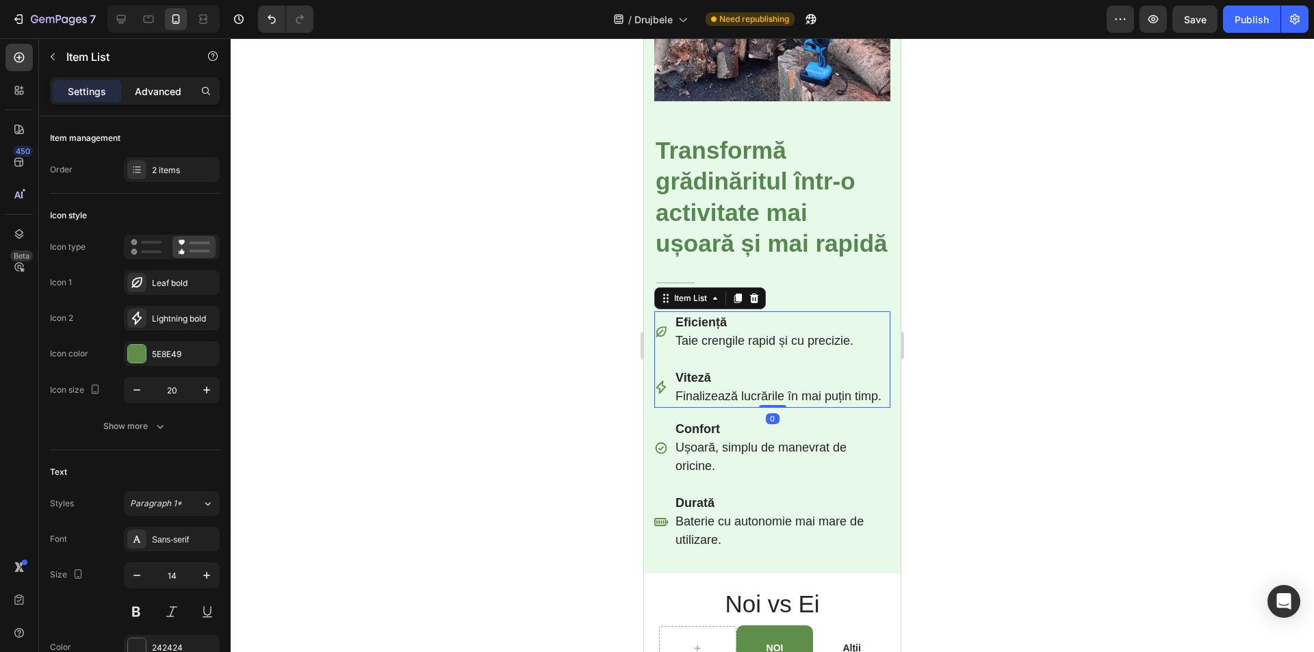
click at [154, 97] on p "Advanced" at bounding box center [158, 91] width 47 height 14
type input "100%"
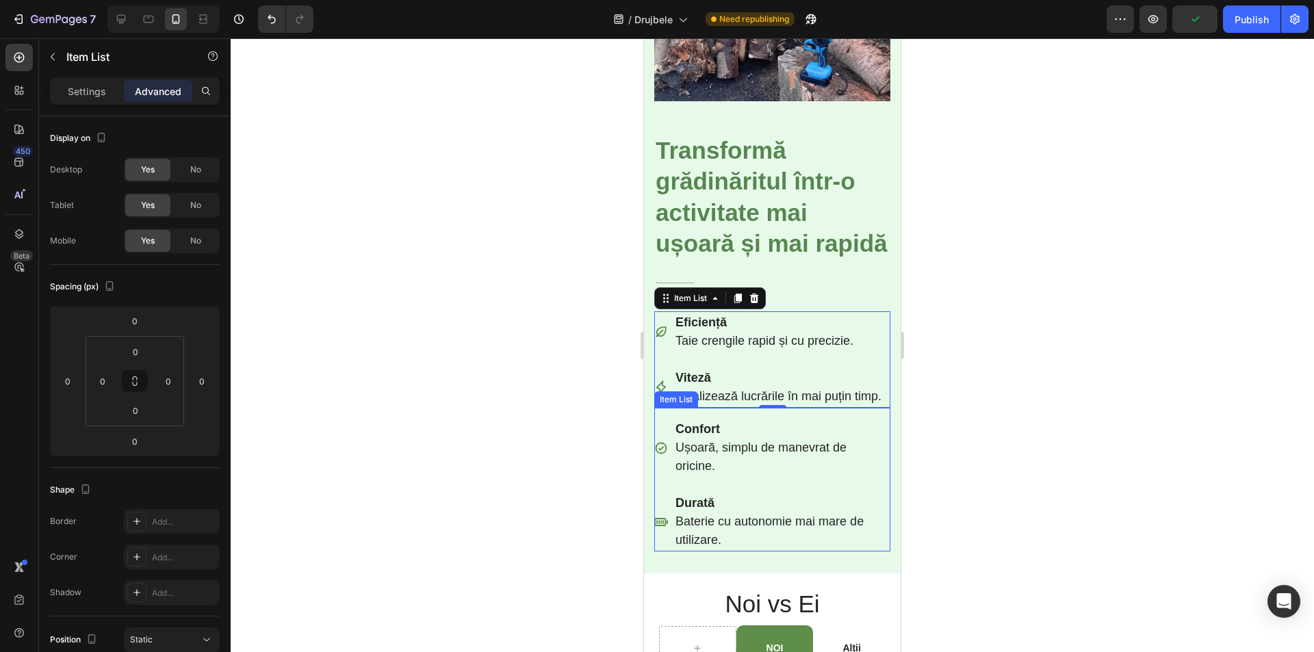
click at [733, 457] on div "Confort Ușoară, simplu de manevrat de oricine. Durată Baterie cu autonomie mai …" at bounding box center [772, 480] width 236 height 144
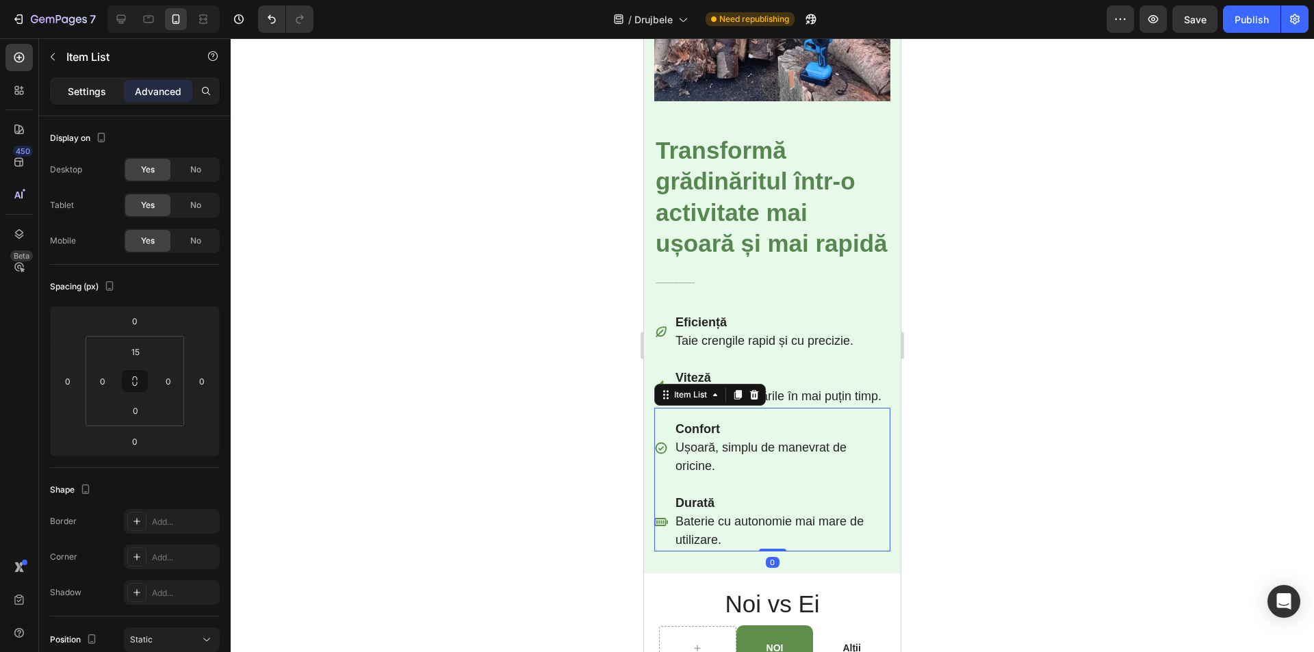
click at [81, 88] on p "Settings" at bounding box center [87, 91] width 38 height 14
type input "8"
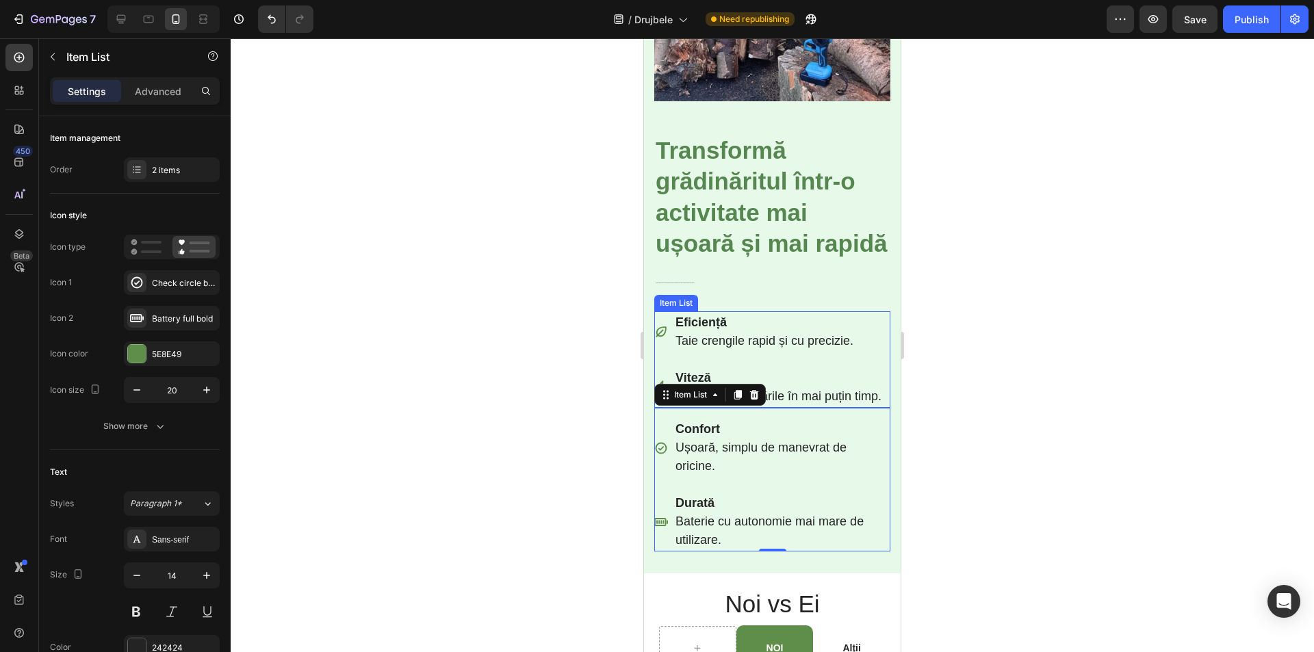
click at [722, 381] on div "Eficiență Taie crengile rapid și cu precizie. Viteză Finalizează lucrările în m…" at bounding box center [768, 359] width 229 height 97
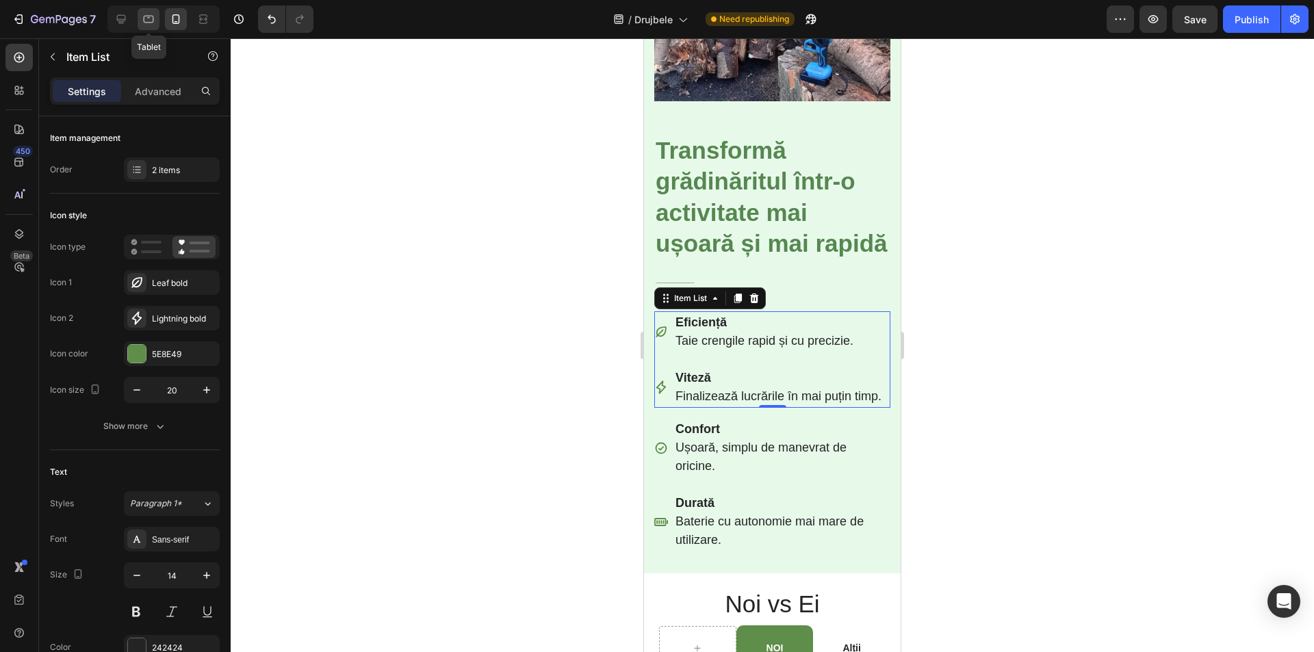
click at [151, 23] on icon at bounding box center [149, 20] width 10 height 8
type input "16"
type input "32"
type input "35"
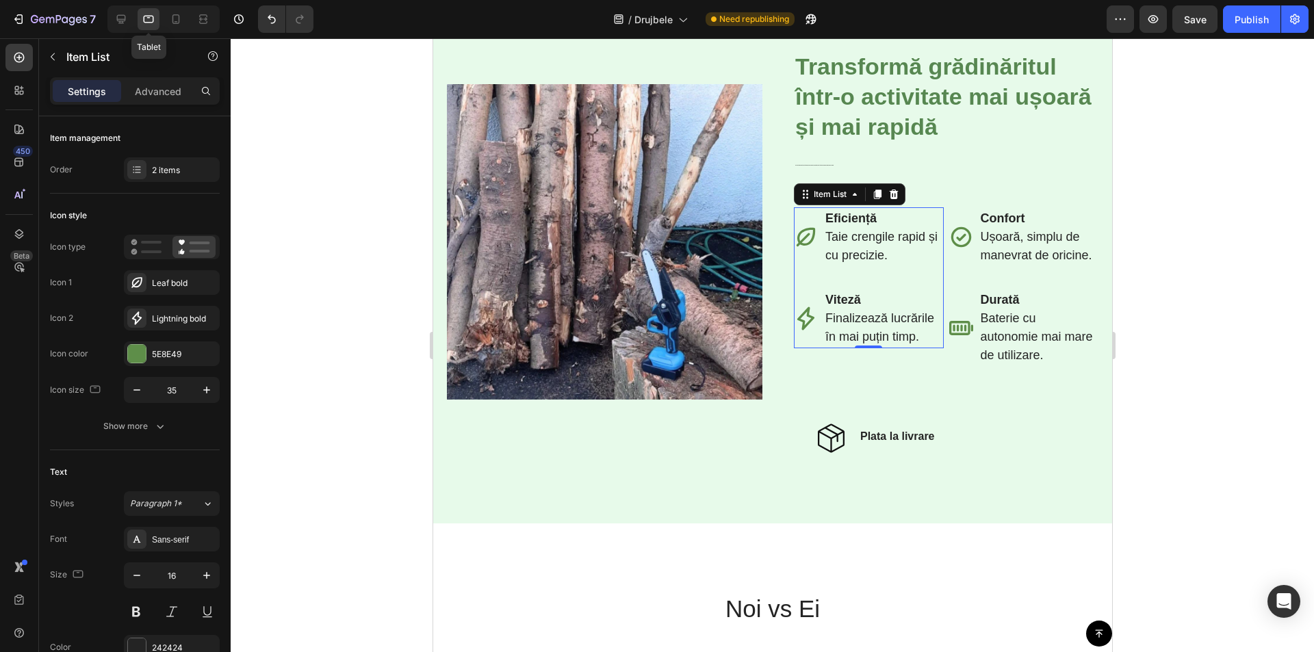
scroll to position [3006, 0]
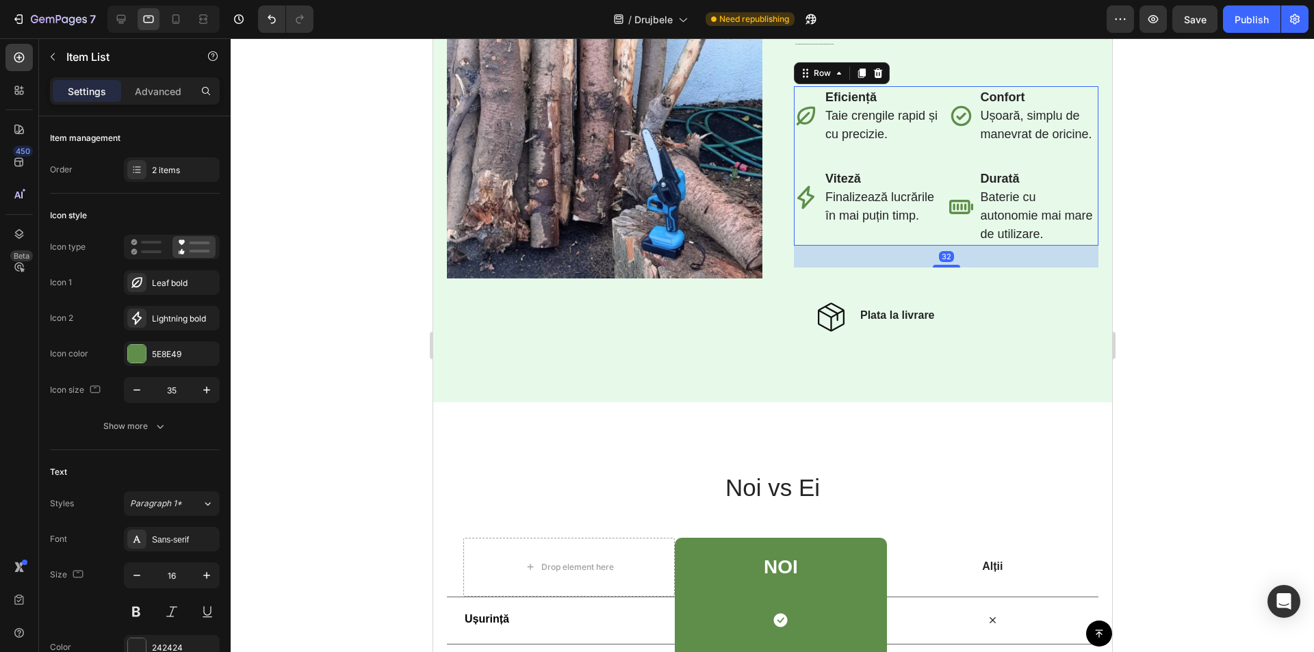
click at [938, 242] on div "Eficiență Taie crengile rapid și cu precizie. Viteză Finalizează lucrările în m…" at bounding box center [945, 166] width 305 height 160
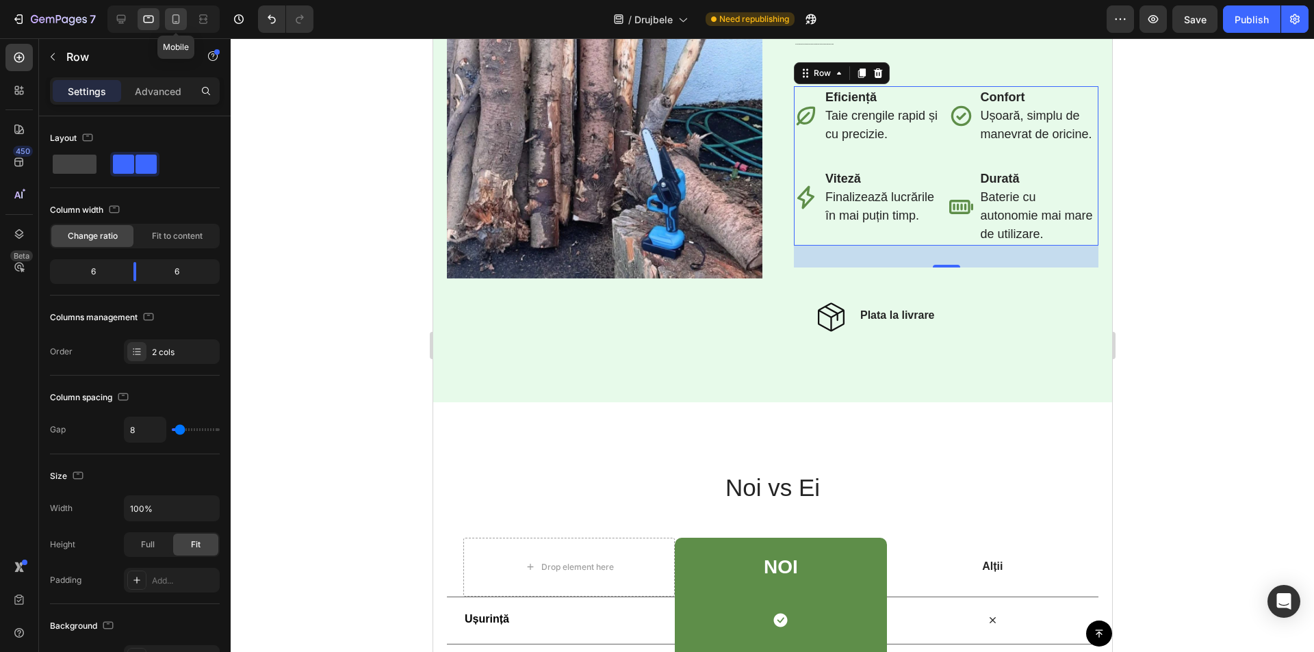
click at [183, 20] on div at bounding box center [176, 19] width 22 height 22
type input "0"
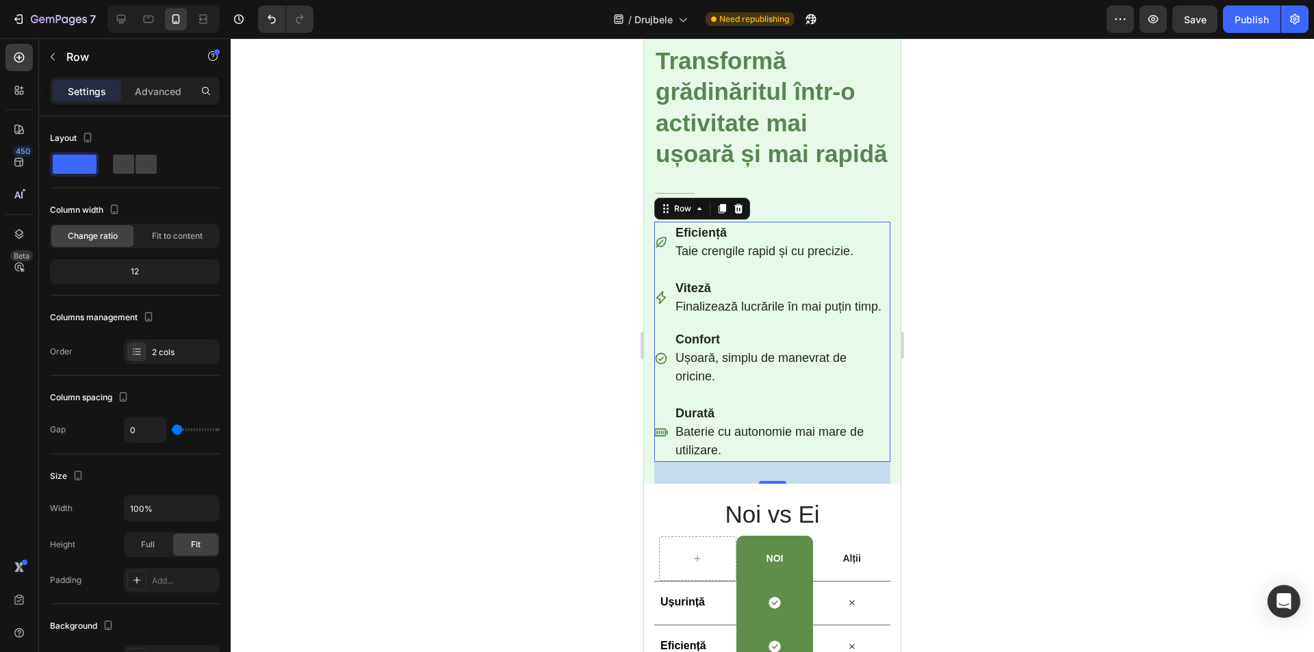
scroll to position [3131, 0]
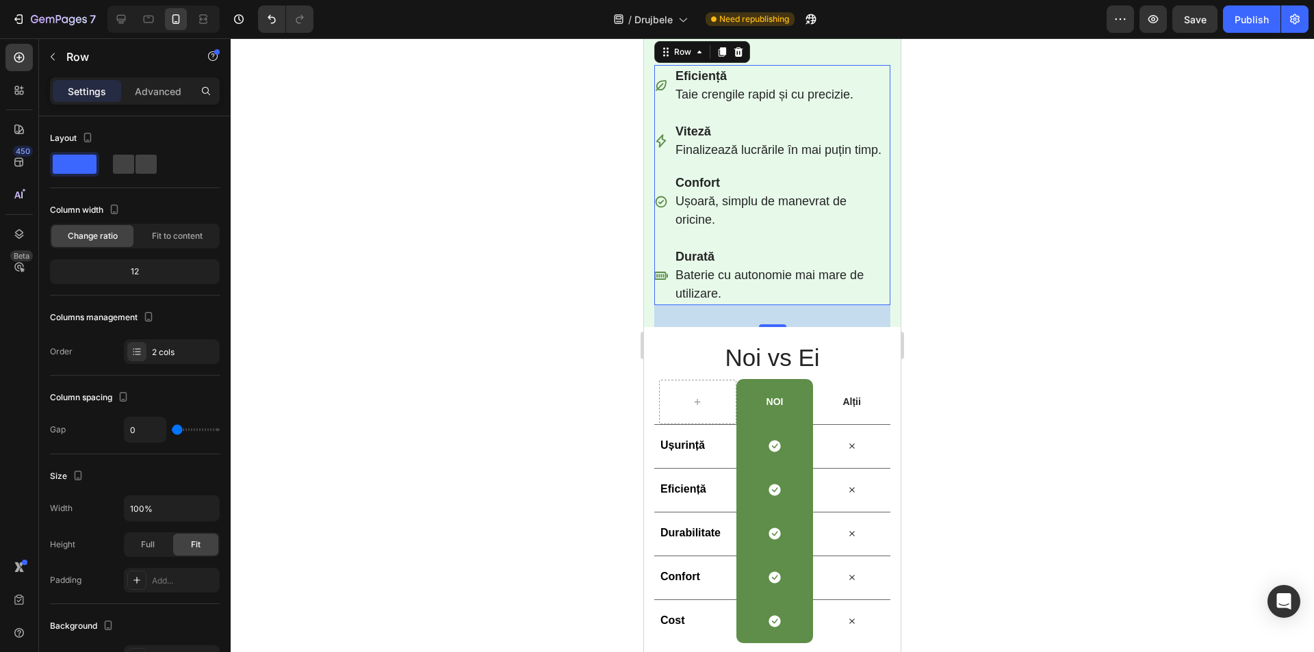
drag, startPoint x: 1046, startPoint y: 335, endPoint x: 982, endPoint y: 354, distance: 67.1
click at [1046, 335] on div at bounding box center [773, 345] width 1084 height 614
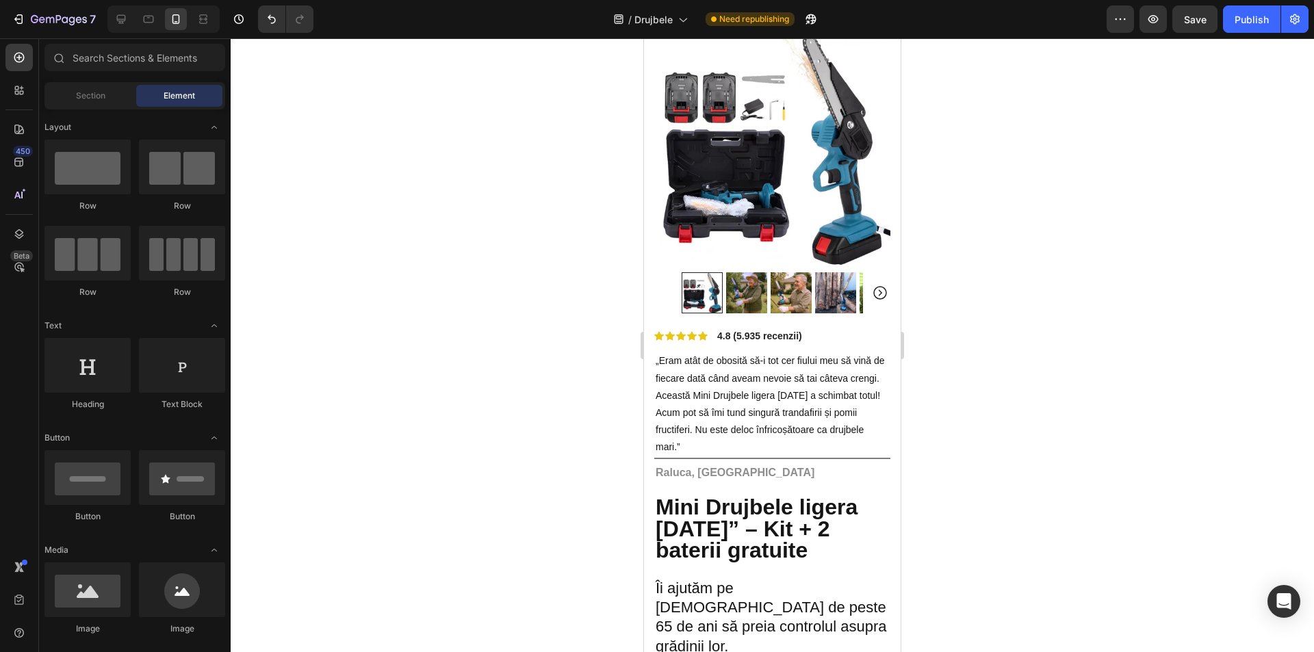
scroll to position [0, 0]
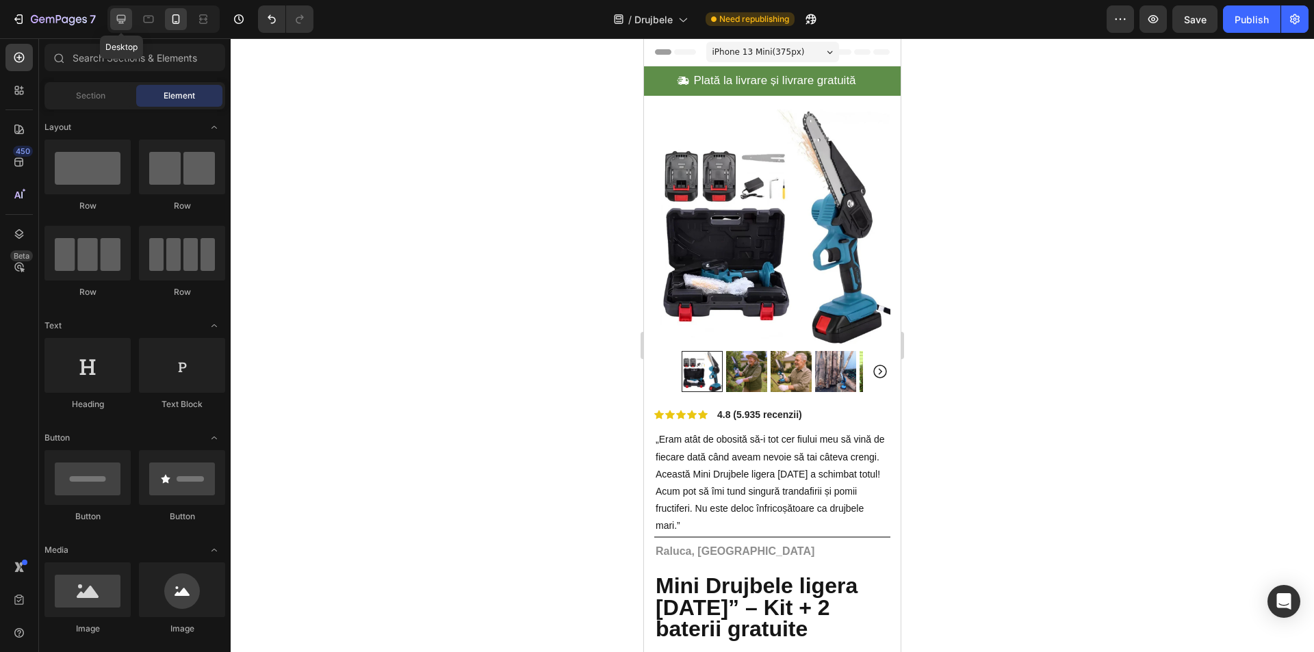
click at [112, 20] on div at bounding box center [121, 19] width 22 height 22
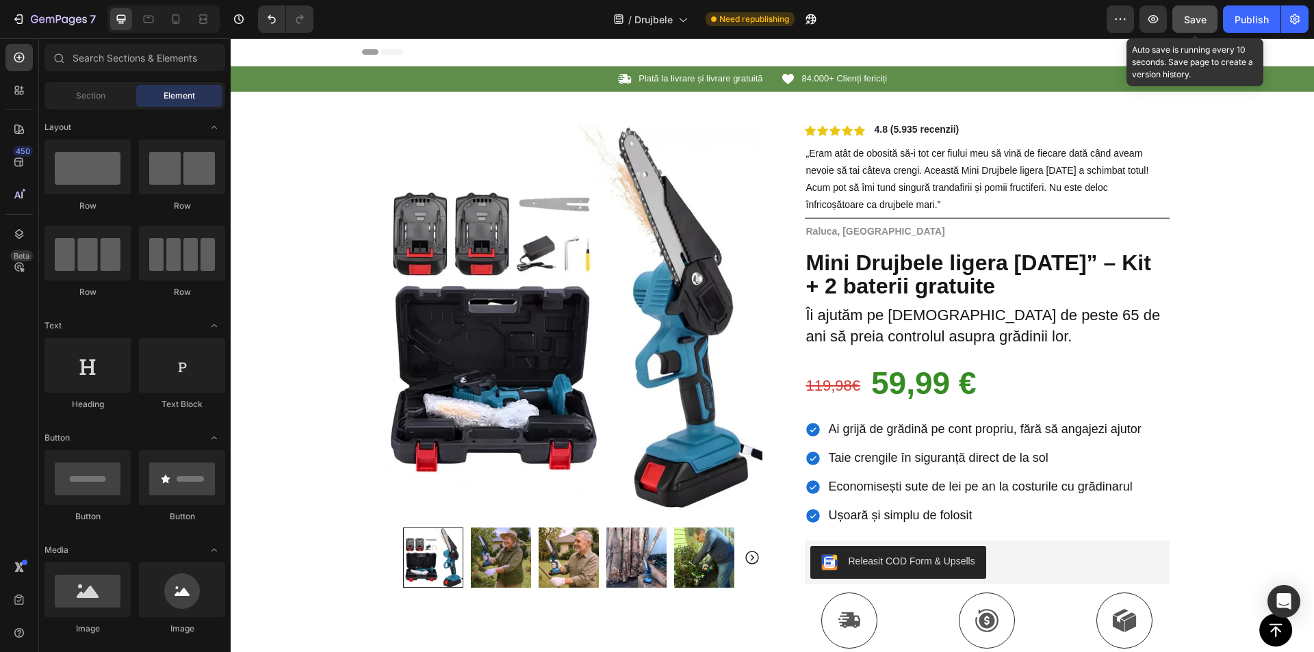
click at [1204, 29] on button "Save" at bounding box center [1195, 18] width 45 height 27
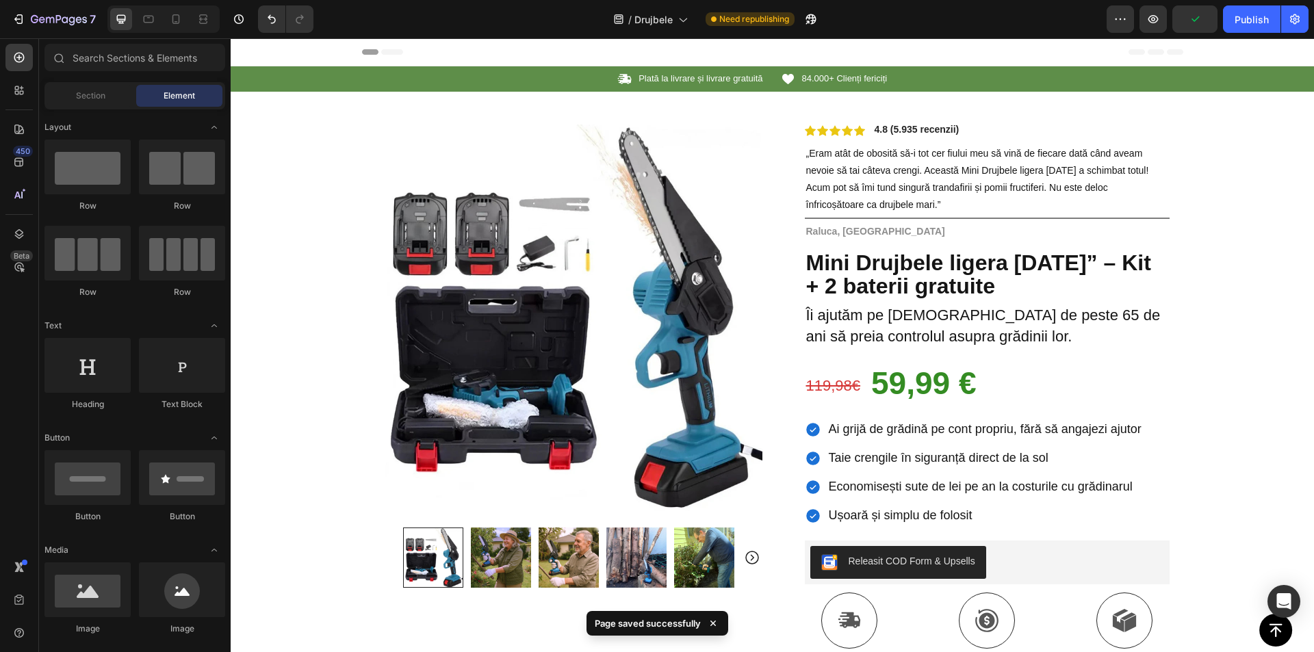
click at [1256, 20] on div "Publish" at bounding box center [1252, 19] width 34 height 14
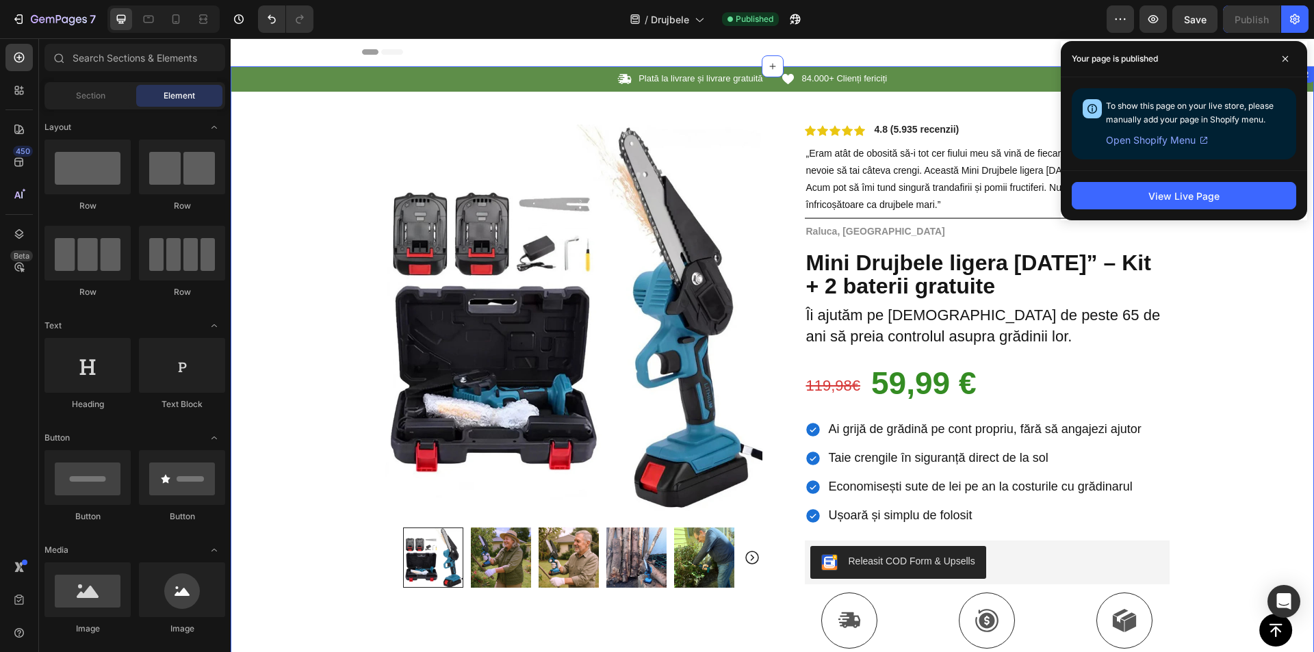
click at [1232, 320] on div "Icon Plată la livrare și livrare gratuită Text Block Row Icon 84.000+ Clienți f…" at bounding box center [773, 497] width 1084 height 863
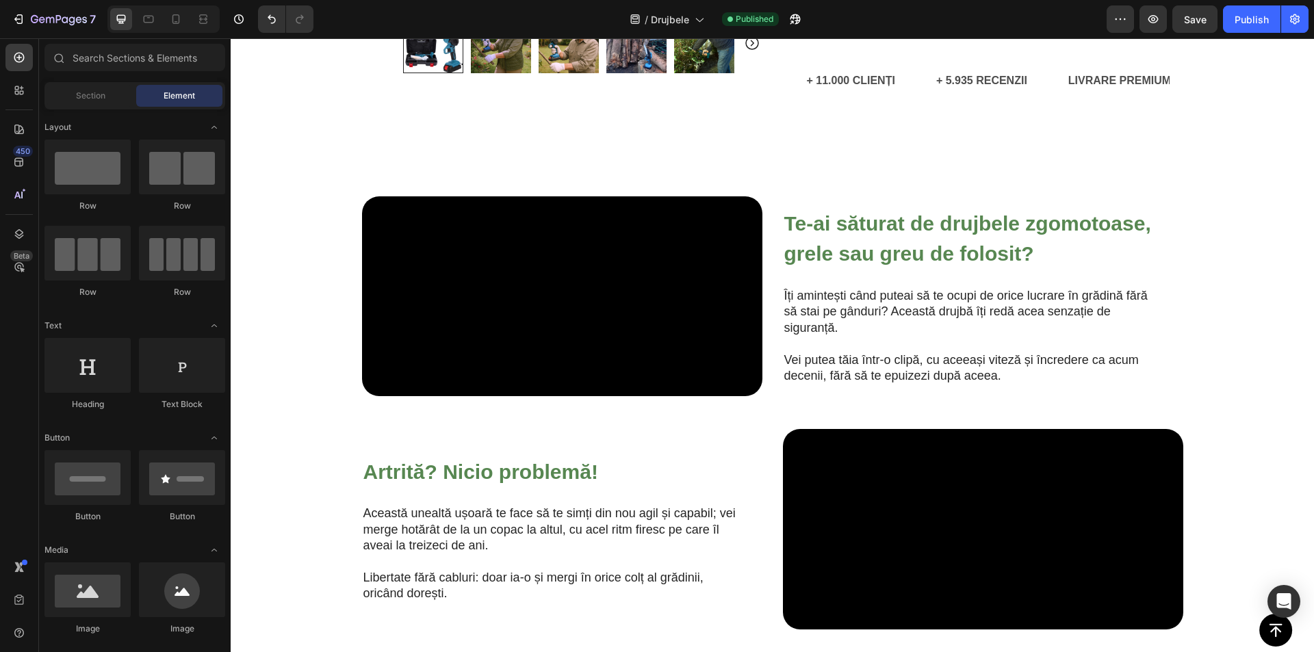
scroll to position [828, 0]
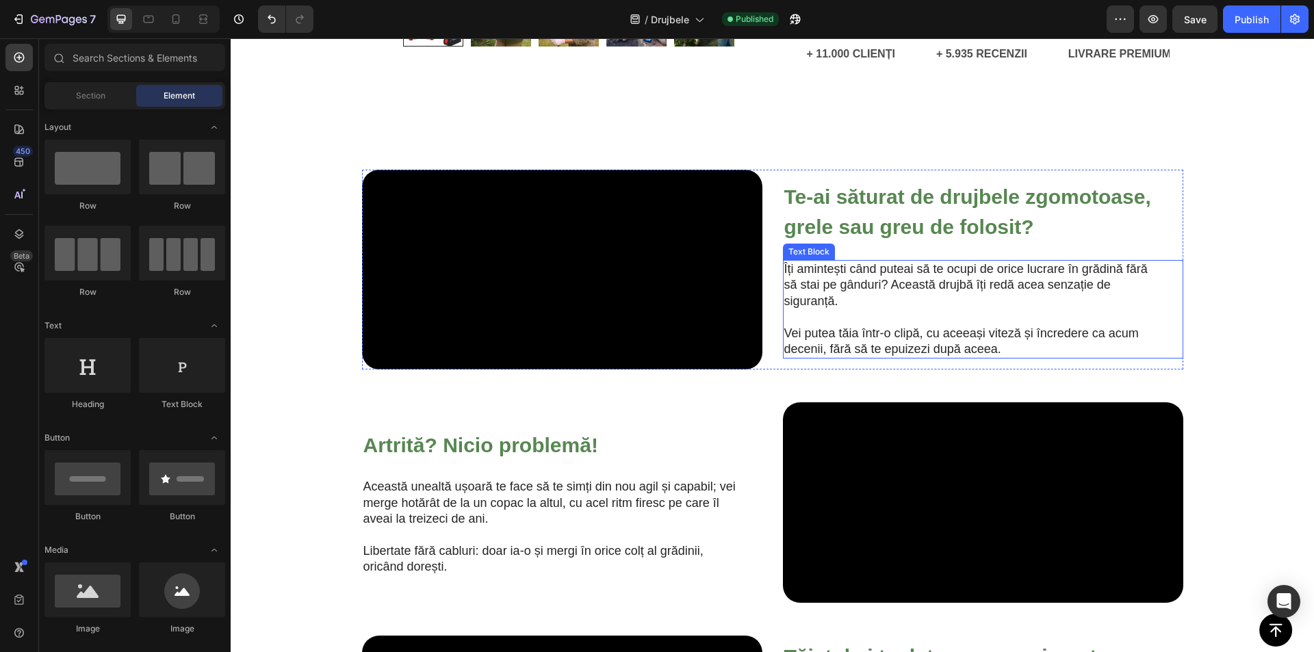
click at [943, 309] on p "Îți amintești când puteai să te ocupi de orice lucrare în grădină fără să stai …" at bounding box center [973, 286] width 376 height 48
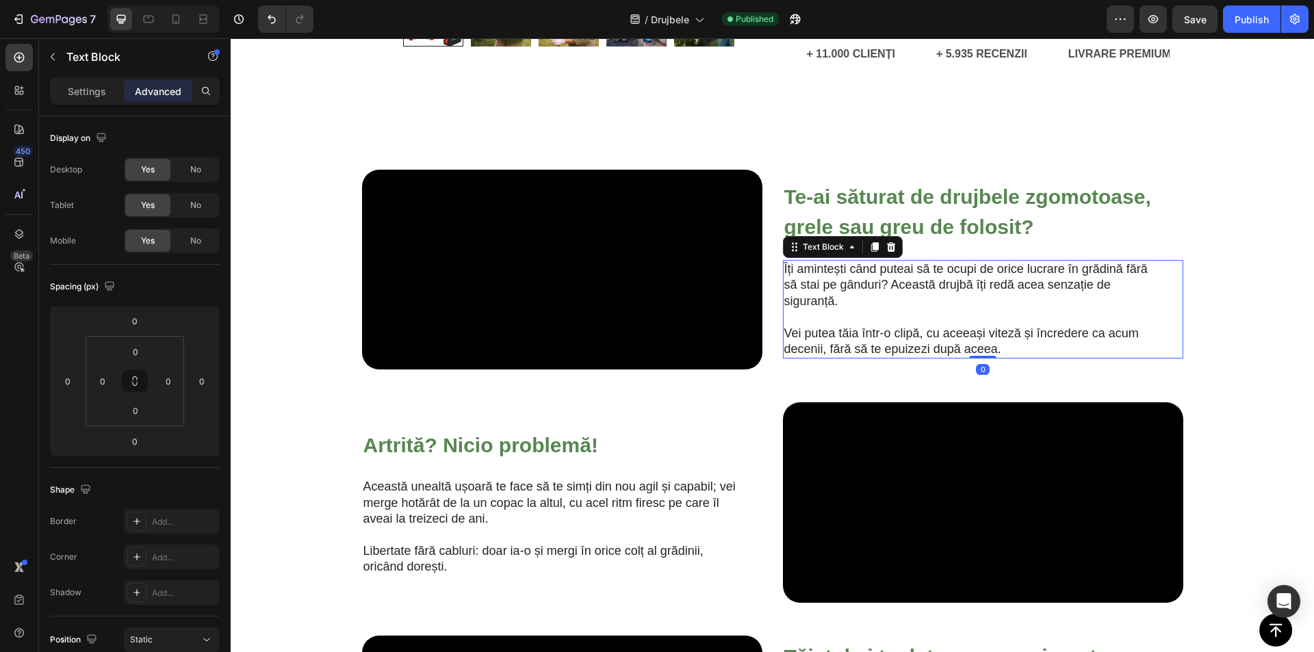
click at [946, 309] on p "Îți amintești când puteai să te ocupi de orice lucrare în grădină fără să stai …" at bounding box center [973, 286] width 376 height 48
click at [945, 309] on p "Îți amintești când puteai să te ocupi de orice lucrare în grădină fără să stai …" at bounding box center [973, 286] width 376 height 48
click at [976, 309] on p "Îți amintești când puteai să te ocupi de orice lucrare în grădină fără să stai …" at bounding box center [973, 286] width 376 height 48
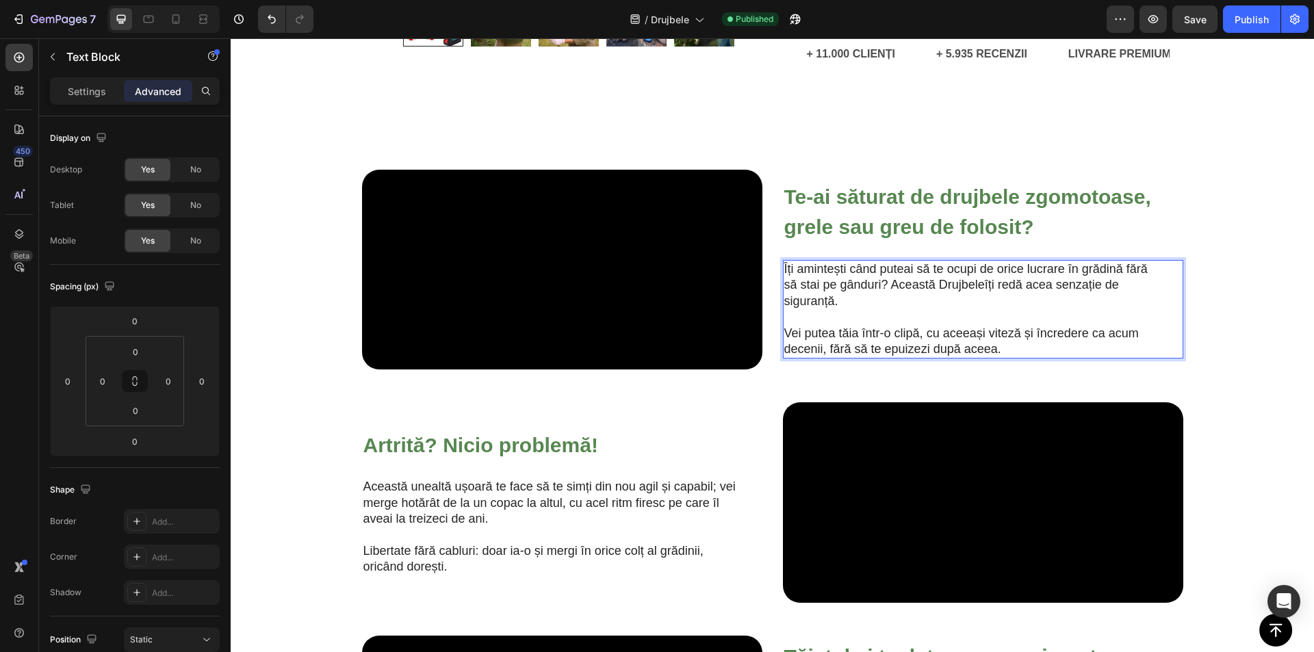
click at [980, 309] on p "Îți amintești când puteai să te ocupi de orice lucrare în grădină fără să stai …" at bounding box center [973, 286] width 376 height 48
click at [938, 309] on p "Îți amintești când puteai să te ocupi de orice lucrare în grădină fără să stai …" at bounding box center [973, 286] width 376 height 48
click at [1197, 14] on icon "button" at bounding box center [1195, 19] width 12 height 12
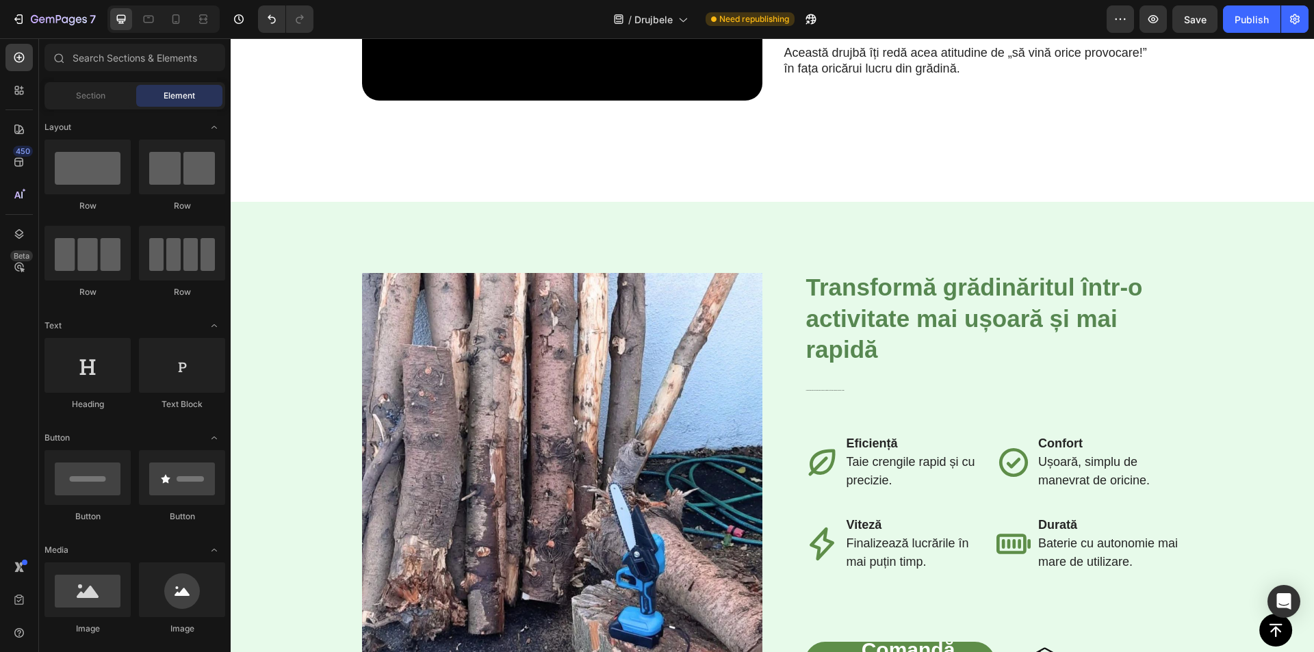
scroll to position [1525, 0]
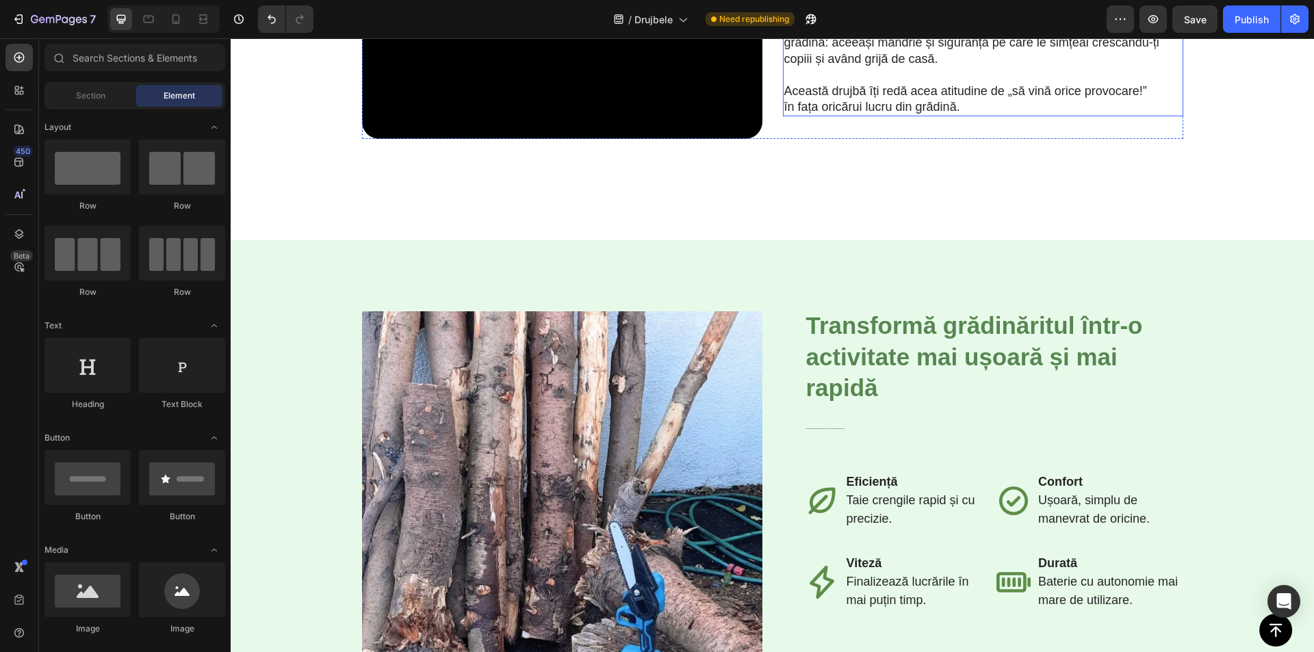
click at [845, 116] on p "Această drujbă îți redă acea atitudine de „să vină orice provocare!” în fața or…" at bounding box center [973, 100] width 376 height 32
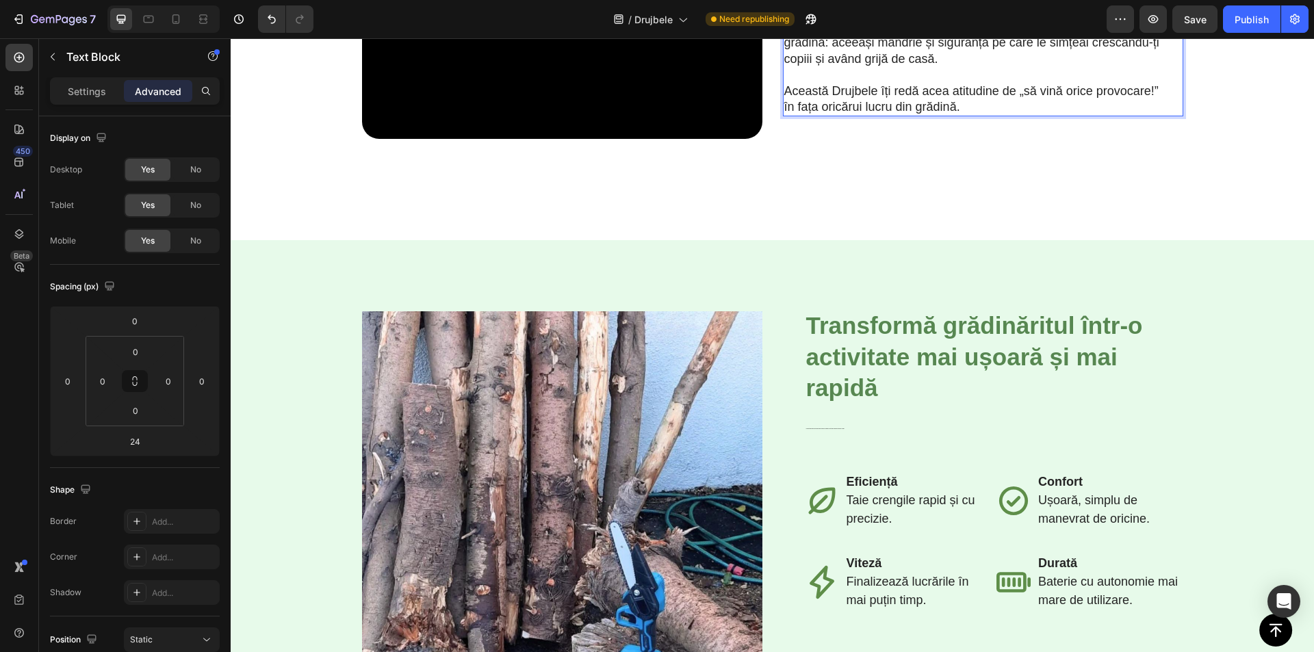
click at [830, 116] on p "Această Drujbele îți redă acea atitudine de „să vină orice provocare!” în fața …" at bounding box center [973, 100] width 376 height 32
drag, startPoint x: 1186, startPoint y: 20, endPoint x: 1178, endPoint y: 32, distance: 14.4
click at [1186, 19] on span "Save" at bounding box center [1195, 20] width 23 height 12
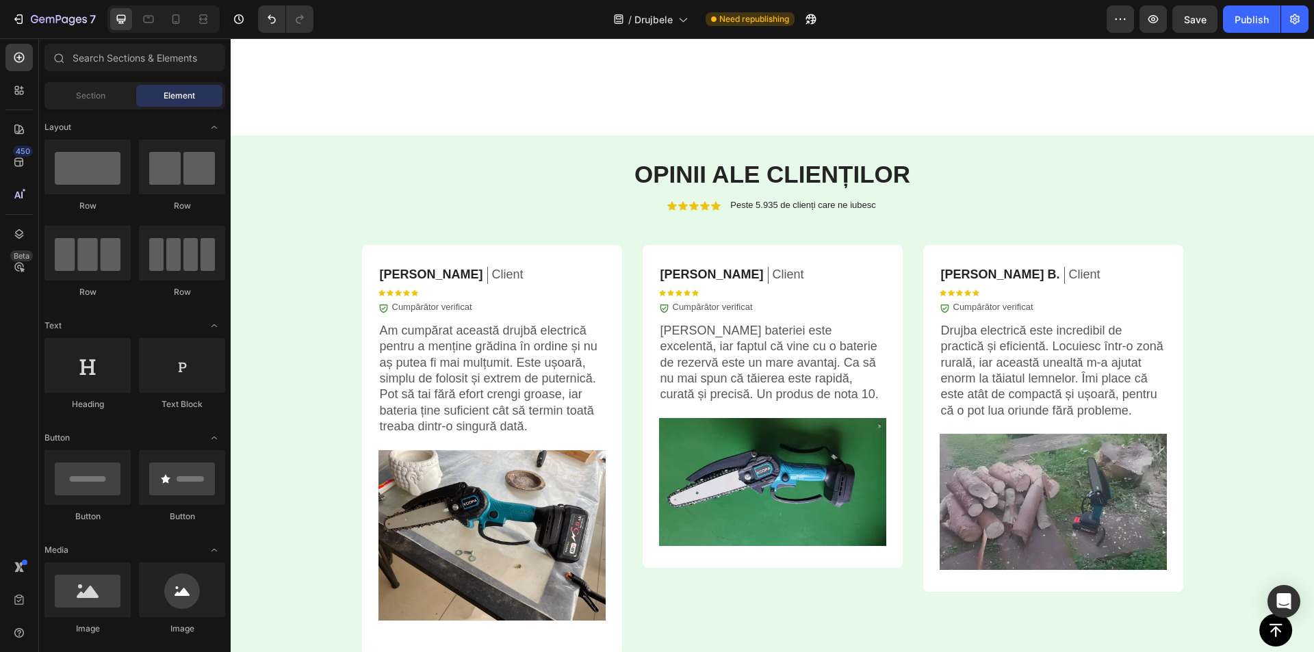
scroll to position [3373, 0]
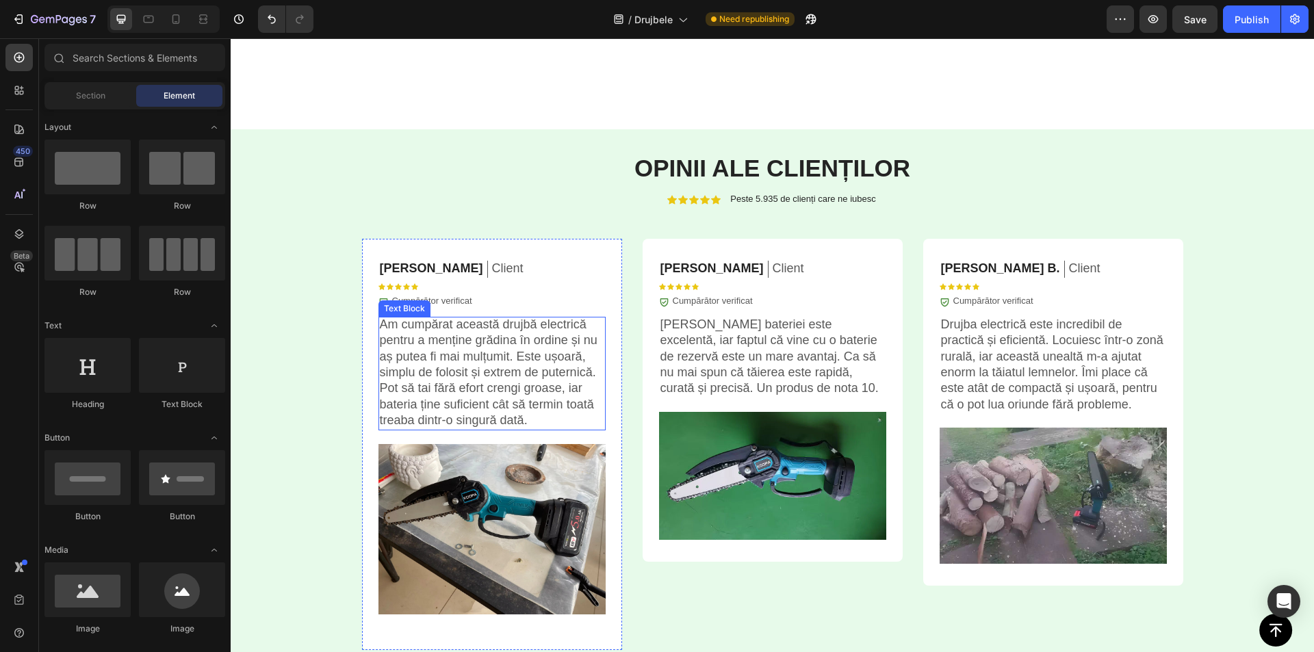
click at [509, 327] on p "Am cumpărat această drujbă electrică pentru a menține grădina în ordine și nu a…" at bounding box center [492, 373] width 225 height 112
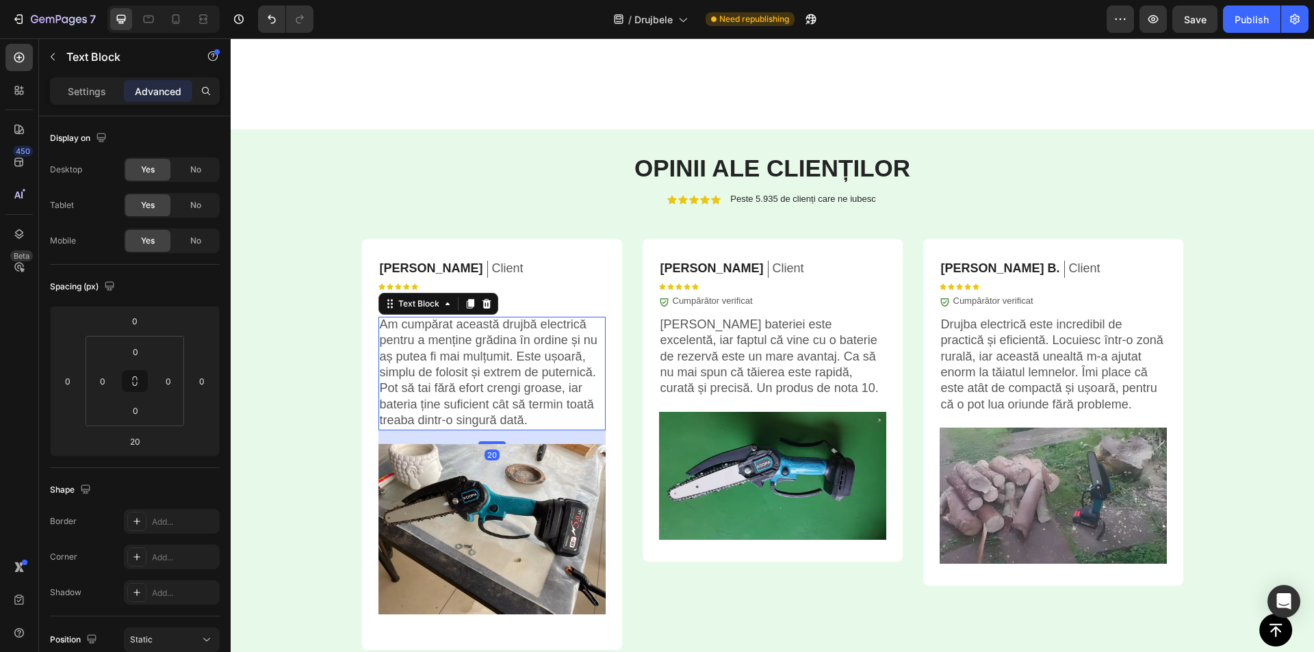
click at [509, 327] on p "Am cumpărat această drujbă electrică pentru a menține grădina în ordine și nu a…" at bounding box center [492, 373] width 225 height 112
click at [501, 321] on p "Am cumpărat această Drujbele electrică pentru a menține grădina în ordine și nu…" at bounding box center [492, 373] width 225 height 112
click at [501, 324] on p "Am cumpărat această Drujbele electrică pentru a menține grădina în ordine și nu…" at bounding box center [492, 373] width 225 height 112
click at [504, 324] on p "Am cumpărat această Drujbele electrică pentru a menține grădina în ordine și nu…" at bounding box center [492, 373] width 225 height 112
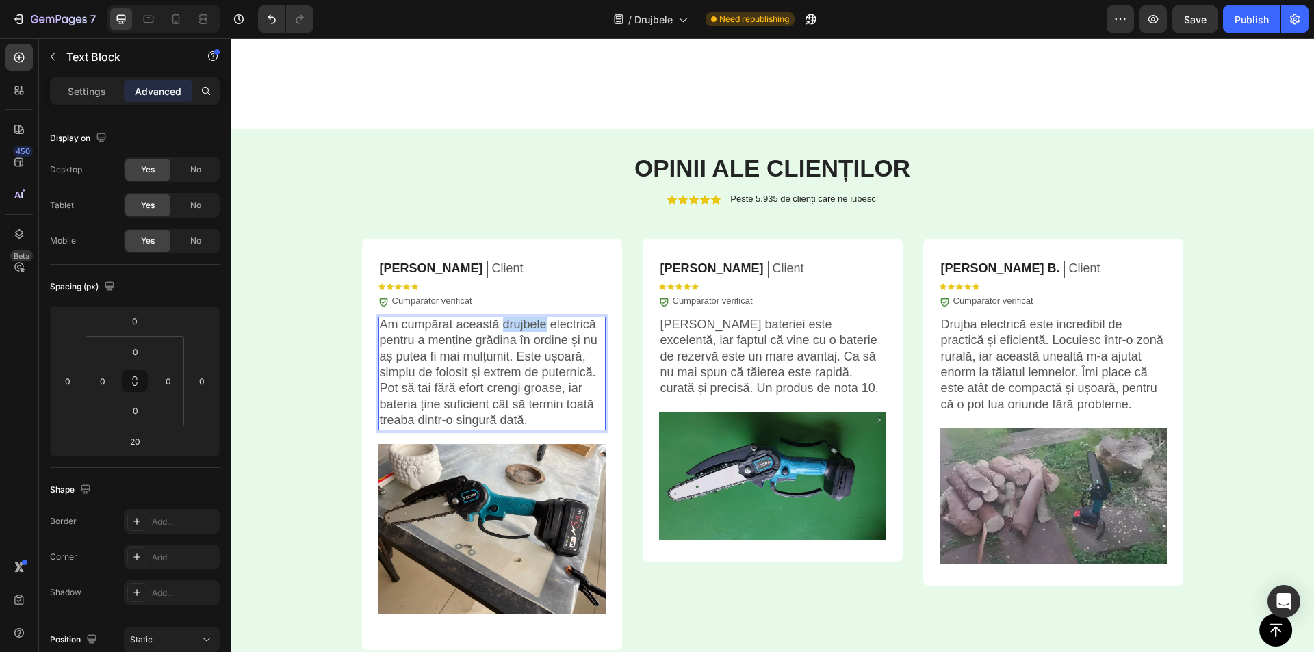
drag, startPoint x: 500, startPoint y: 324, endPoint x: 543, endPoint y: 326, distance: 43.2
click at [542, 324] on p "Am cumpărat această drujbele electrică pentru a menține grădina în ordine și nu…" at bounding box center [492, 373] width 225 height 112
copy p "drujbele"
click at [568, 332] on p "Am cumpărat această drujbele electrică pentru a menține grădina în ordine și nu…" at bounding box center [492, 373] width 225 height 112
click at [527, 328] on p "Am cumpărat această drujbele electrică pentru a menține grădina în ordine și nu…" at bounding box center [492, 373] width 225 height 112
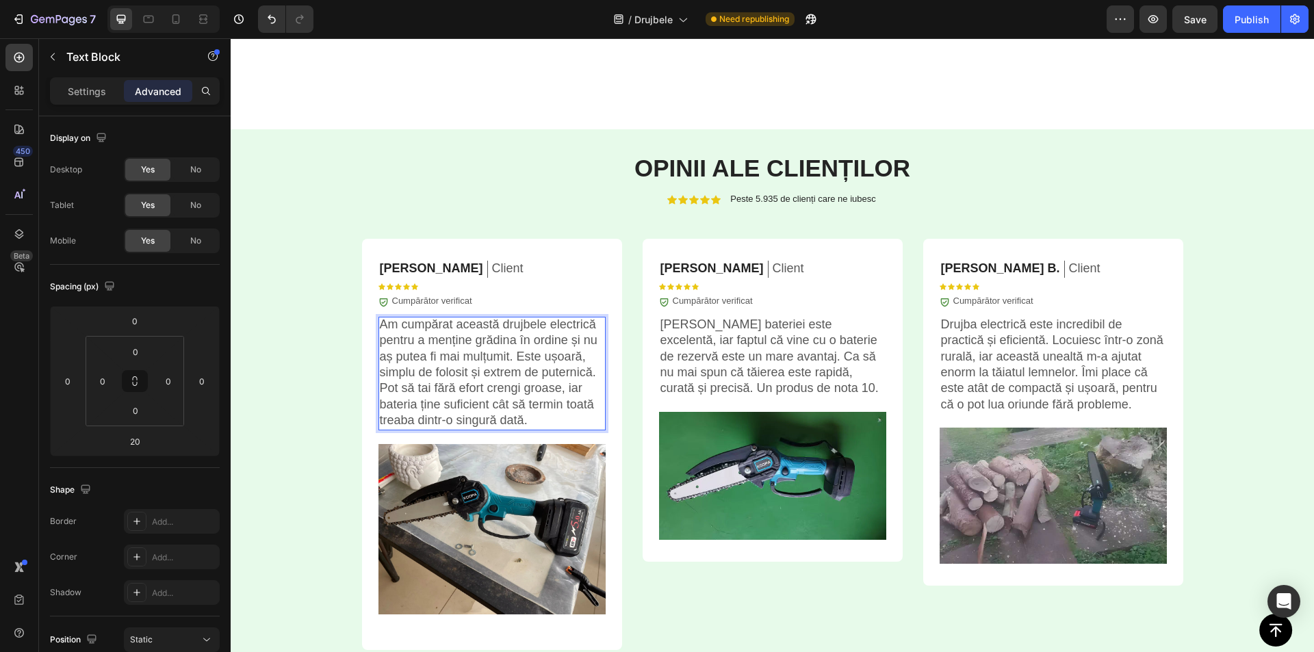
click at [527, 328] on p "Am cumpărat această drujbele electrică pentru a menține grădina în ordine și nu…" at bounding box center [492, 373] width 225 height 112
click at [518, 332] on div at bounding box center [518, 332] width 0 height 0
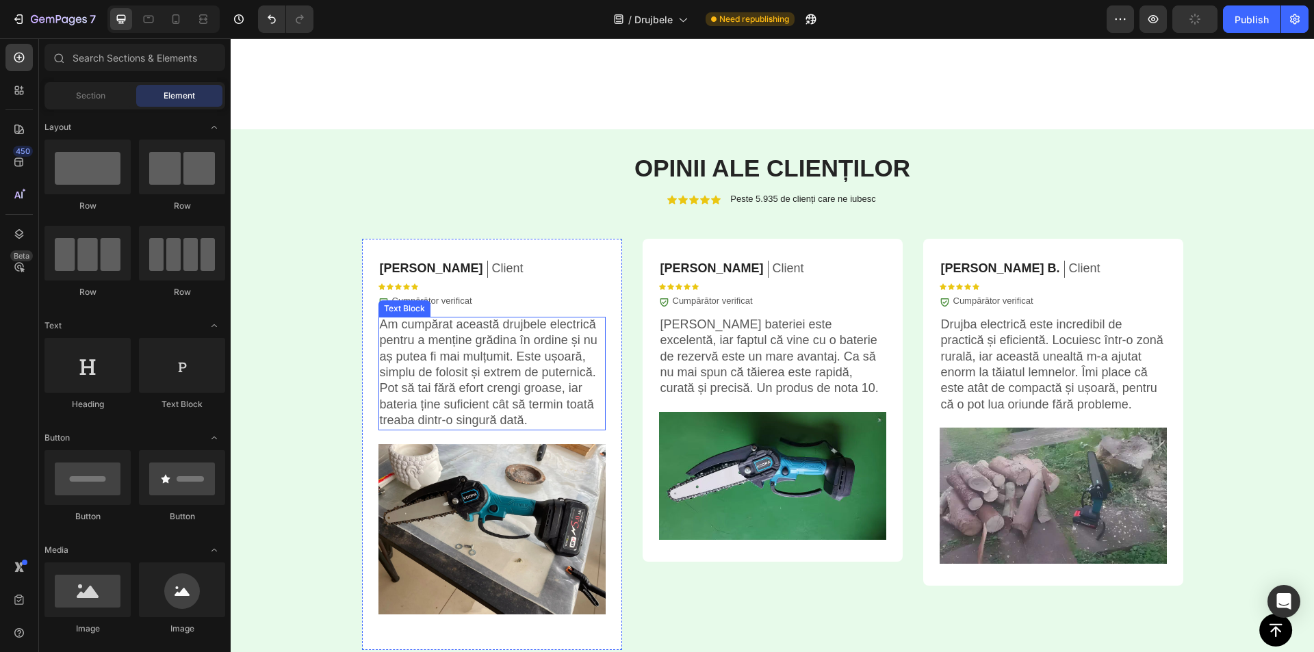
click at [458, 320] on p "Am cumpărat această drujbele electrică pentru a menține grădina în ordine și nu…" at bounding box center [492, 373] width 225 height 112
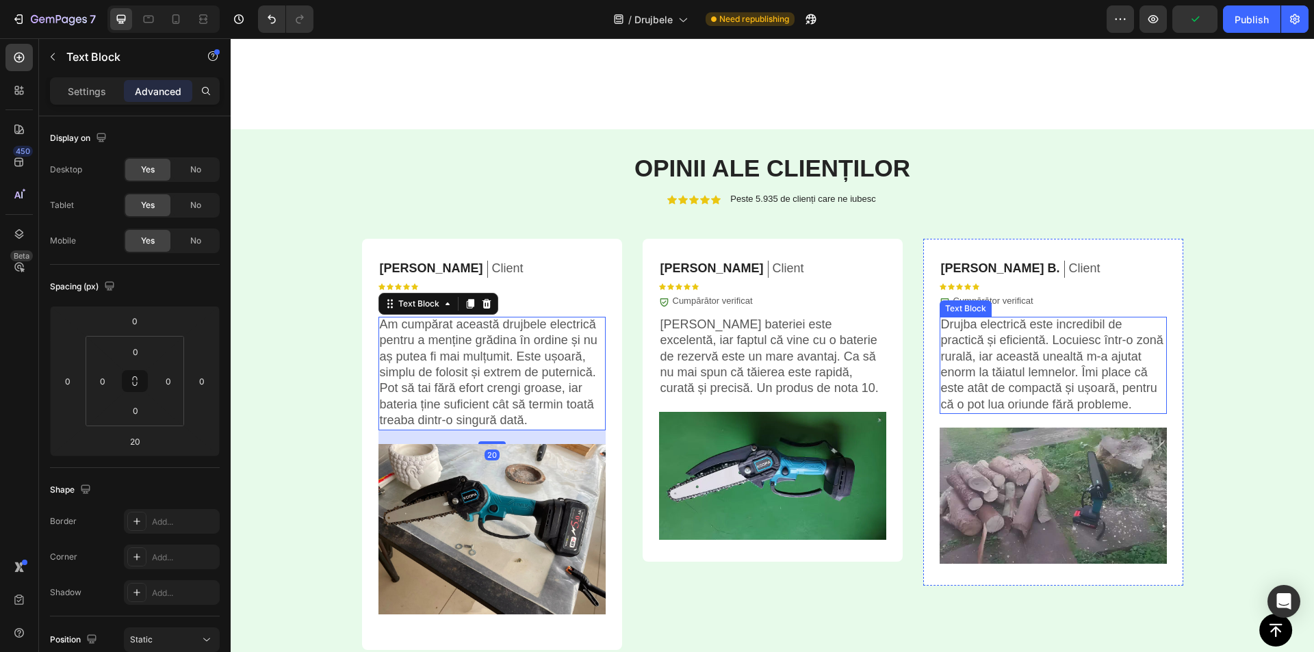
click at [986, 342] on p "Drujba electrică este incredibil de practică și eficientă. Locuiesc într-o zonă…" at bounding box center [1053, 365] width 225 height 96
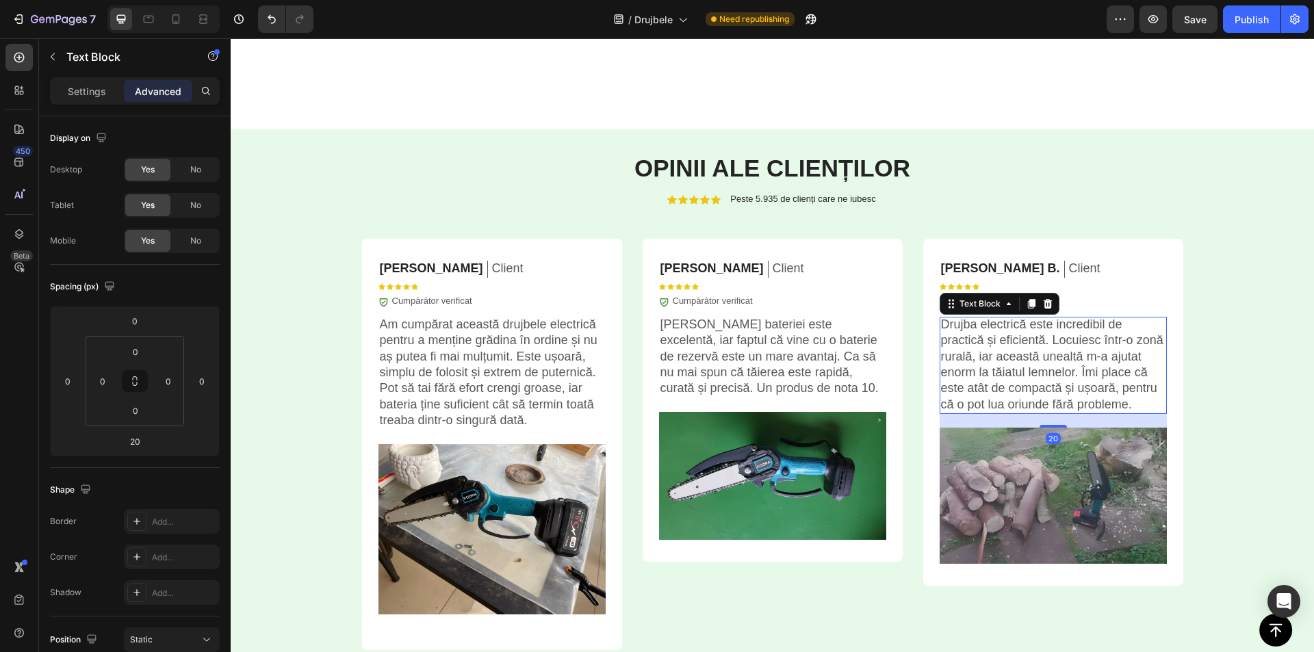
click at [948, 325] on p "Drujba electrică este incredibil de practică și eficientă. Locuiesc într-o zonă…" at bounding box center [1053, 365] width 225 height 96
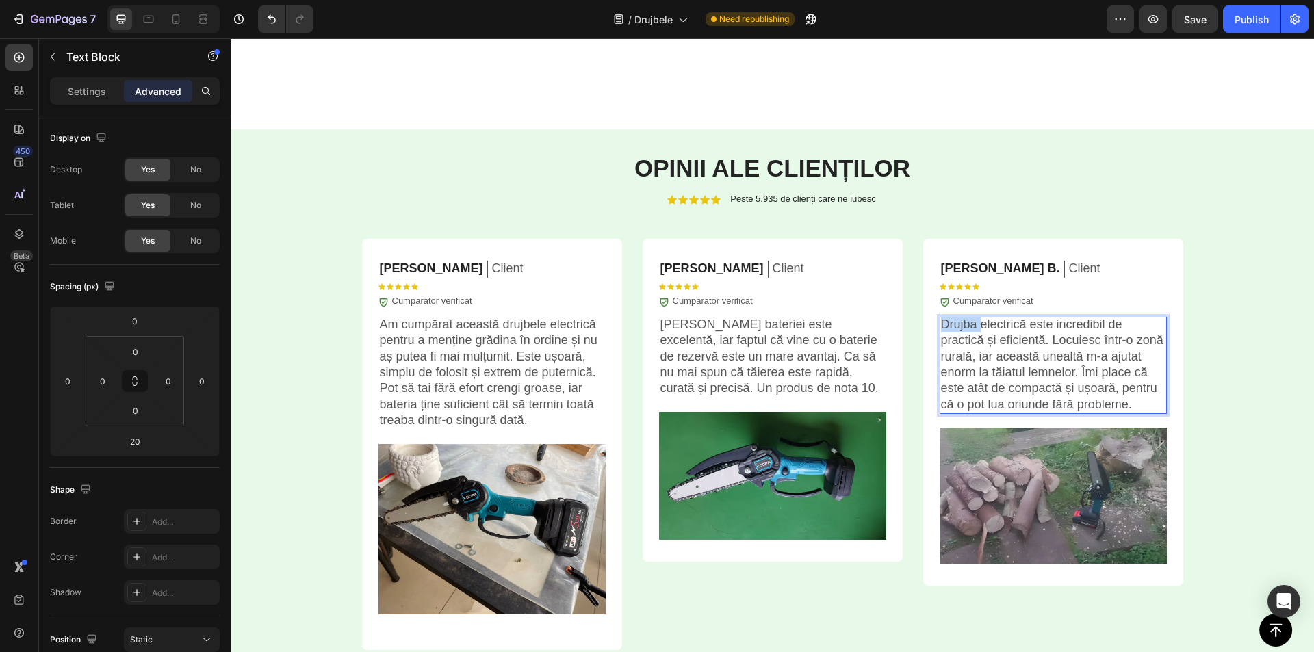
click at [948, 325] on p "Drujba electrică este incredibil de practică și eficientă. Locuiesc într-o zonă…" at bounding box center [1053, 365] width 225 height 96
click at [941, 326] on p "drujbele electrică este incredibil de practică și eficientă. Locuiesc într-o zo…" at bounding box center [1053, 365] width 225 height 96
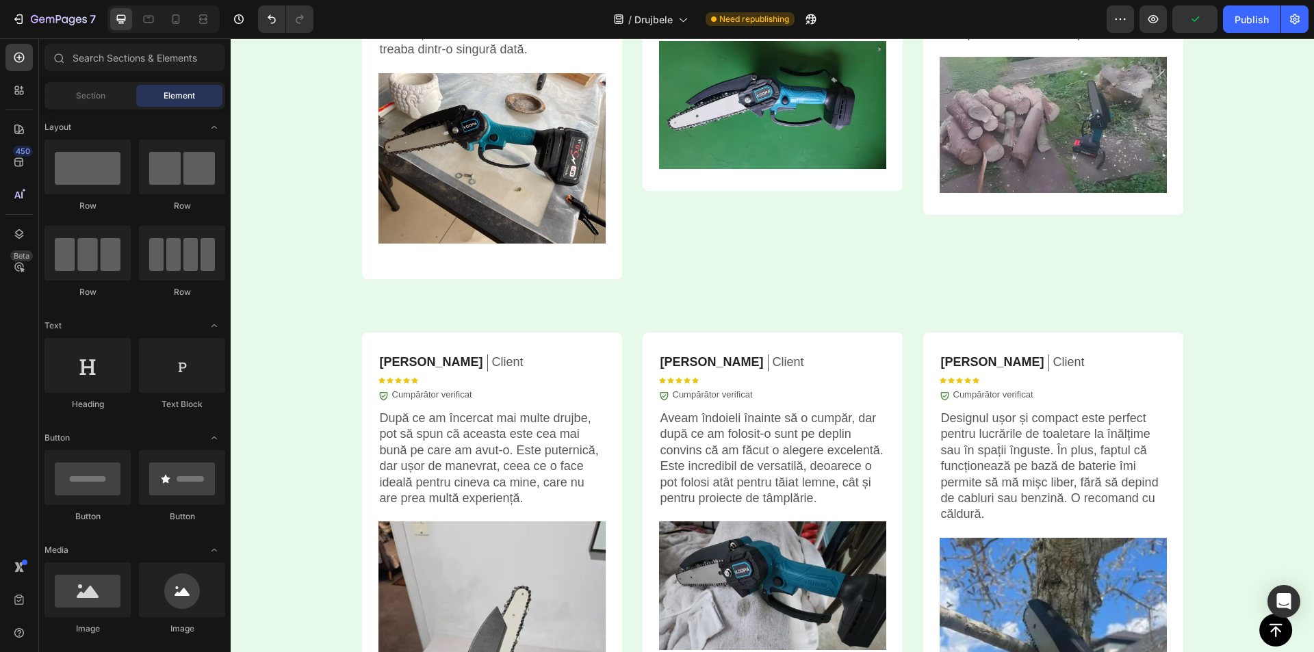
scroll to position [3836, 0]
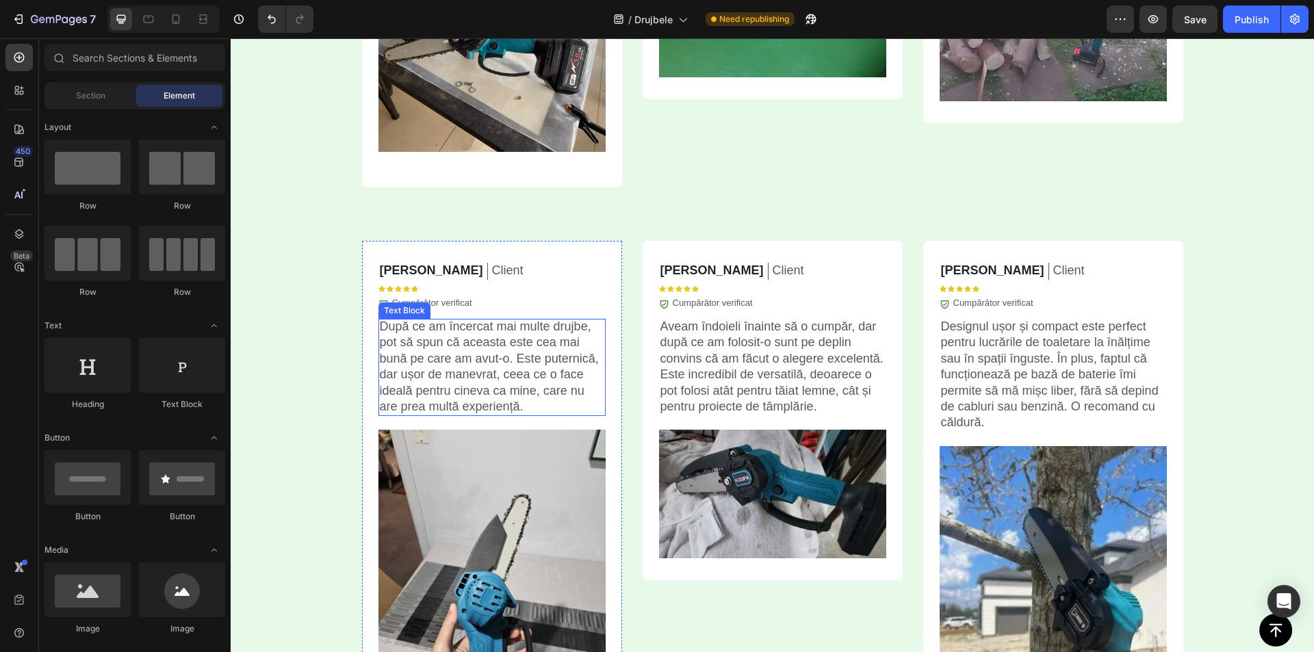
click at [535, 326] on p "După ce am încercat mai multe drujbe, pot să spun că aceasta este cea mai bună …" at bounding box center [492, 367] width 225 height 96
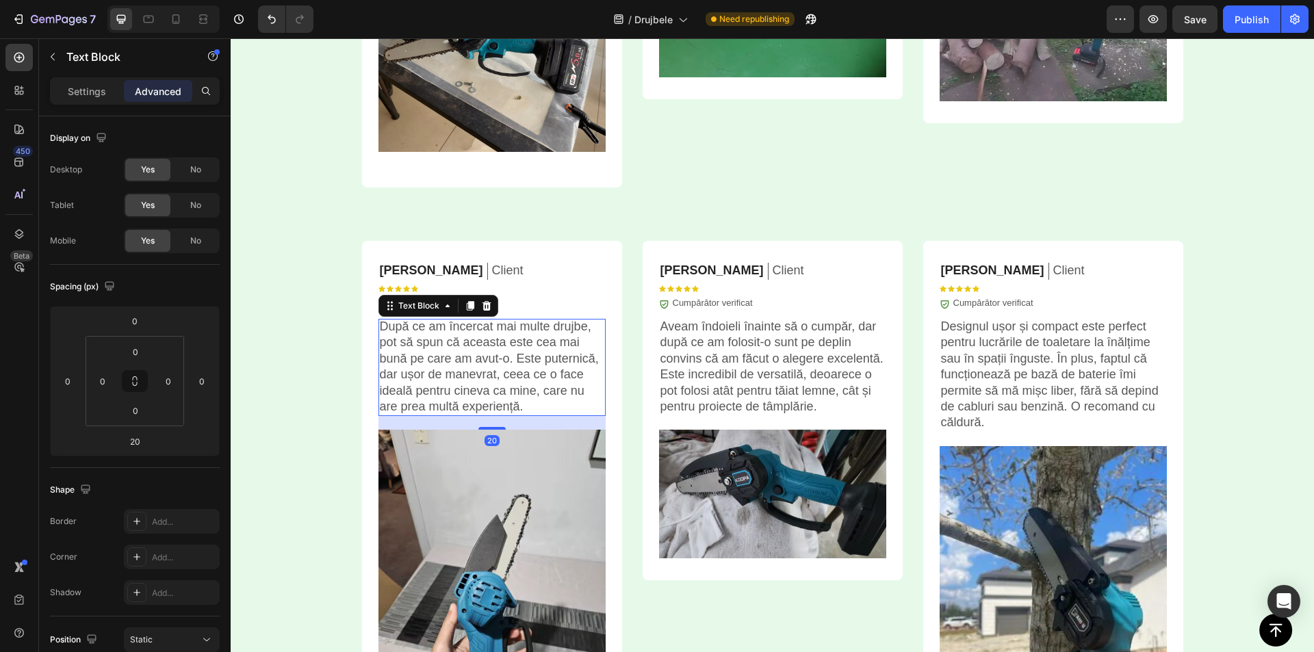
click at [568, 329] on p "După ce am încercat mai multe drujbe, pot să spun că aceasta este cea mai bună …" at bounding box center [492, 367] width 225 height 96
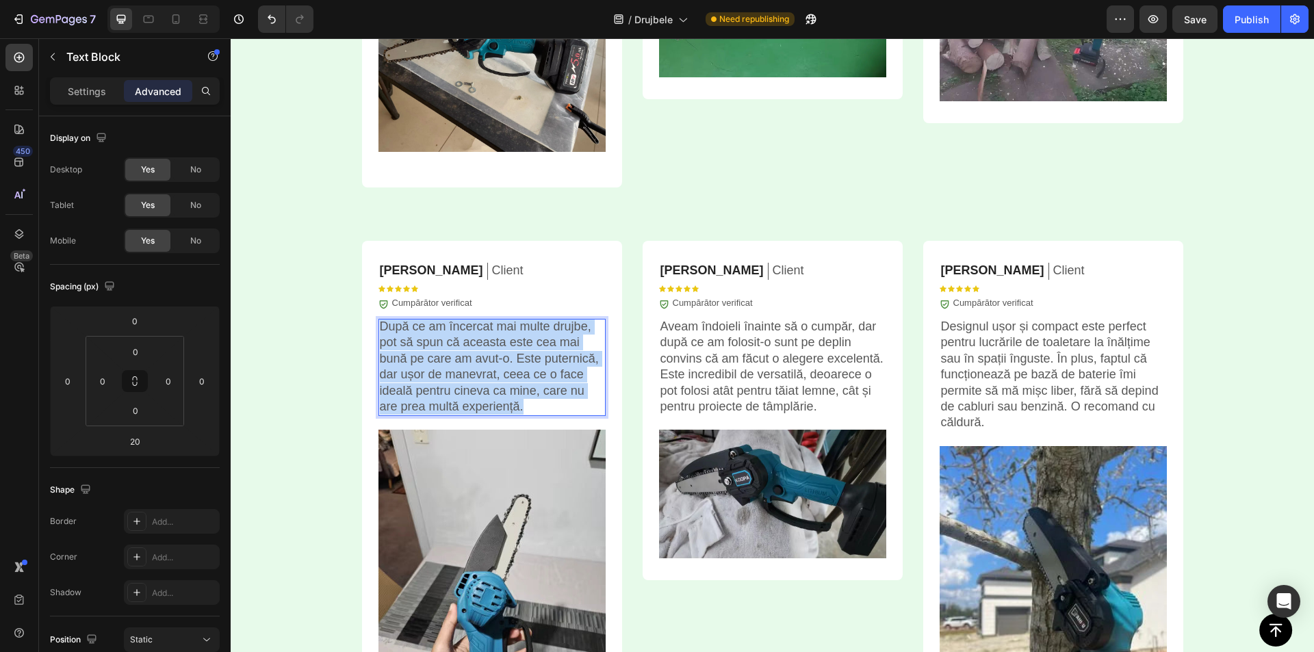
click at [568, 329] on p "După ce am încercat mai multe drujbe, pot să spun că aceasta este cea mai bună …" at bounding box center [492, 367] width 225 height 96
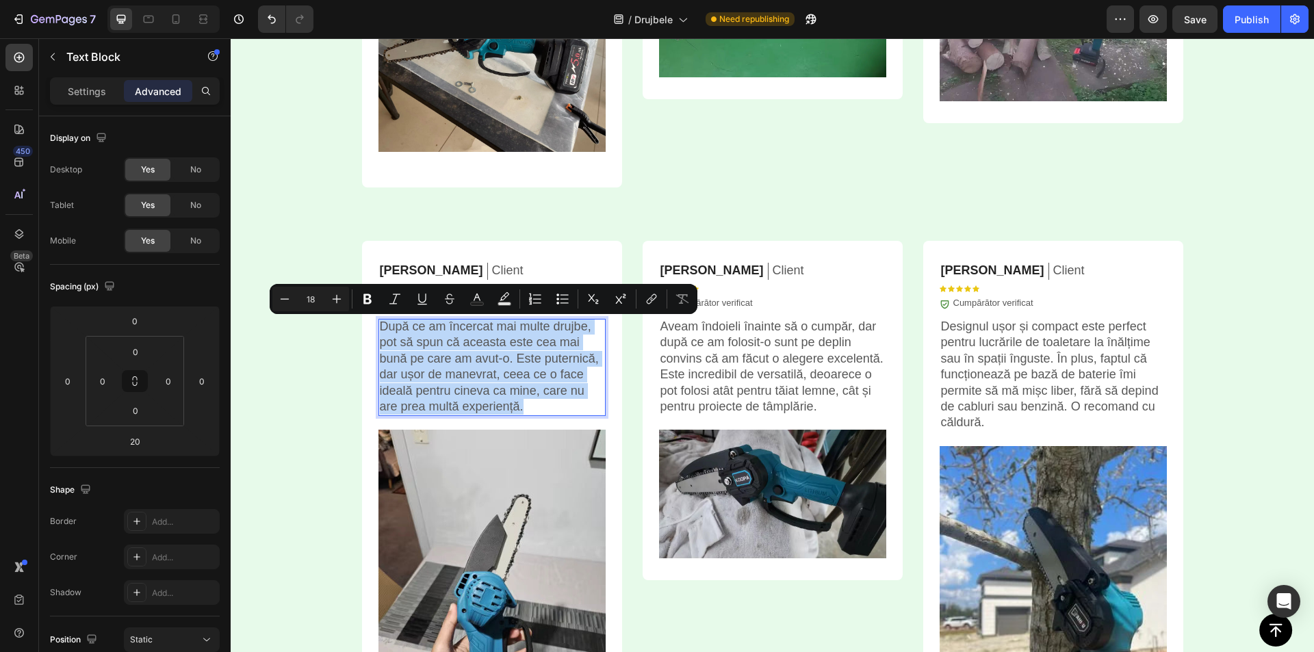
click at [568, 329] on p "După ce am încercat mai multe drujbe, pot să spun că aceasta este cea mai bună …" at bounding box center [492, 367] width 225 height 96
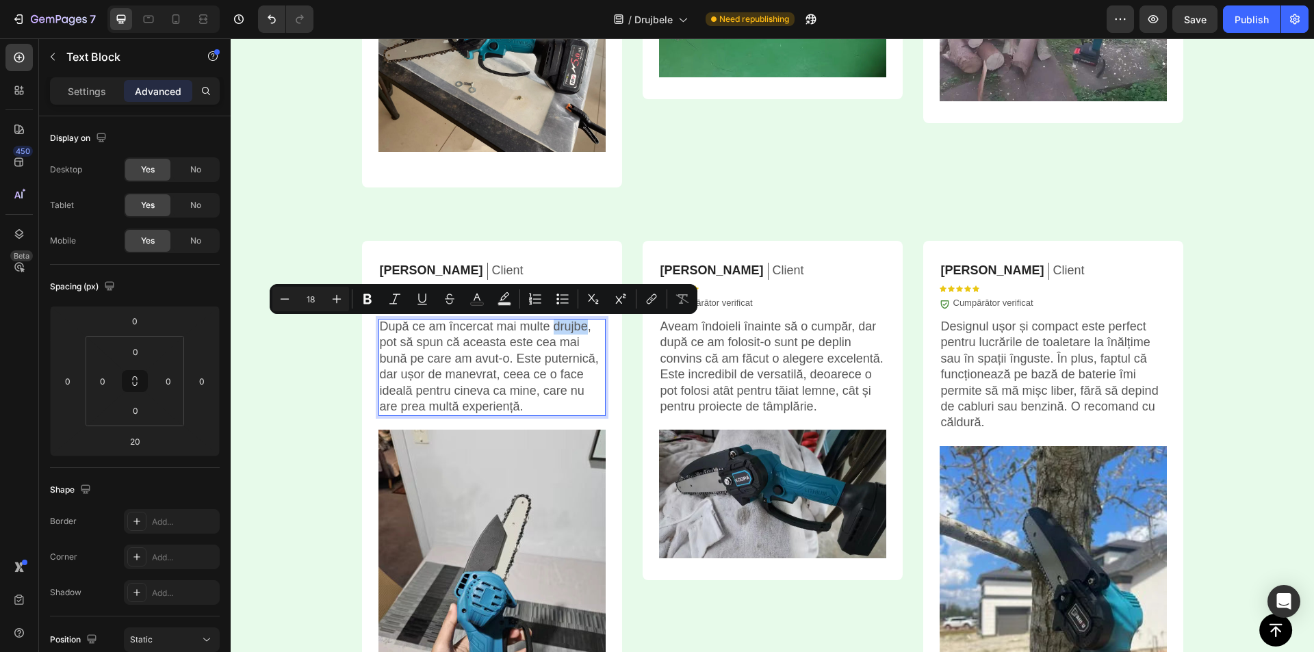
click at [568, 329] on p "După ce am încercat mai multe drujbe, pot să spun că aceasta este cea mai bună …" at bounding box center [492, 367] width 225 height 96
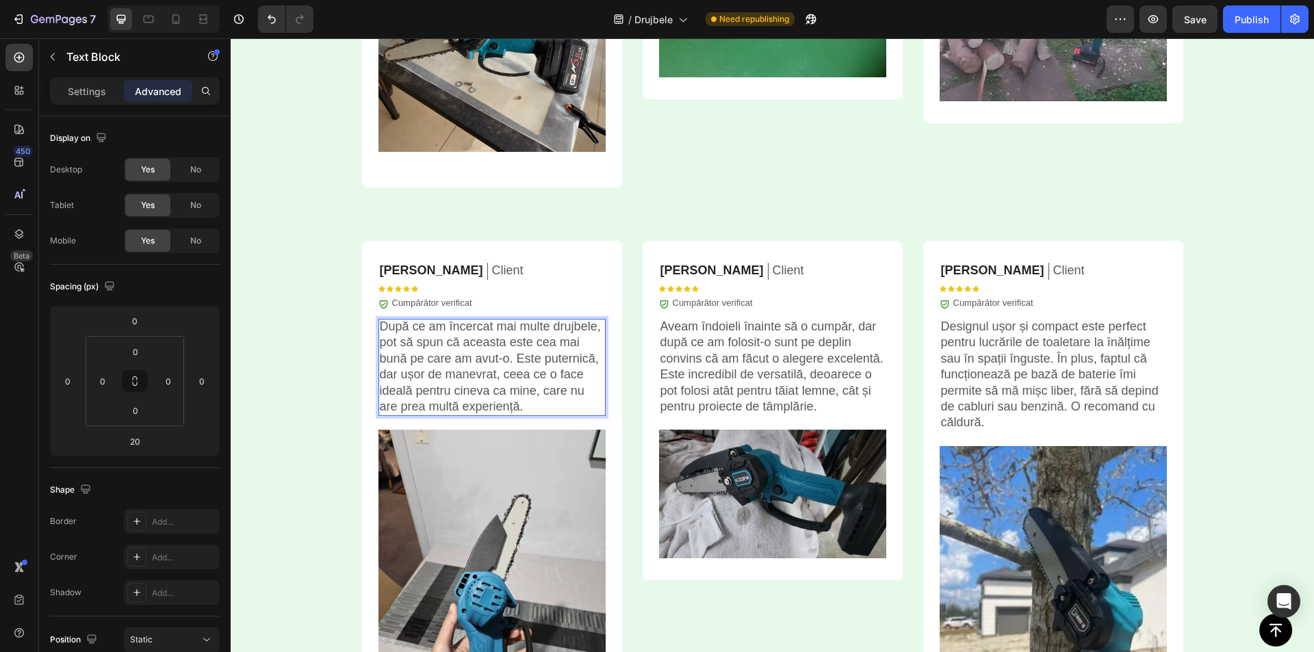
click at [509, 337] on p "După ce am încercat mai multe drujbele, pot să spun că aceasta este cea mai bun…" at bounding box center [492, 367] width 225 height 96
click at [1194, 25] on icon "button" at bounding box center [1195, 19] width 14 height 14
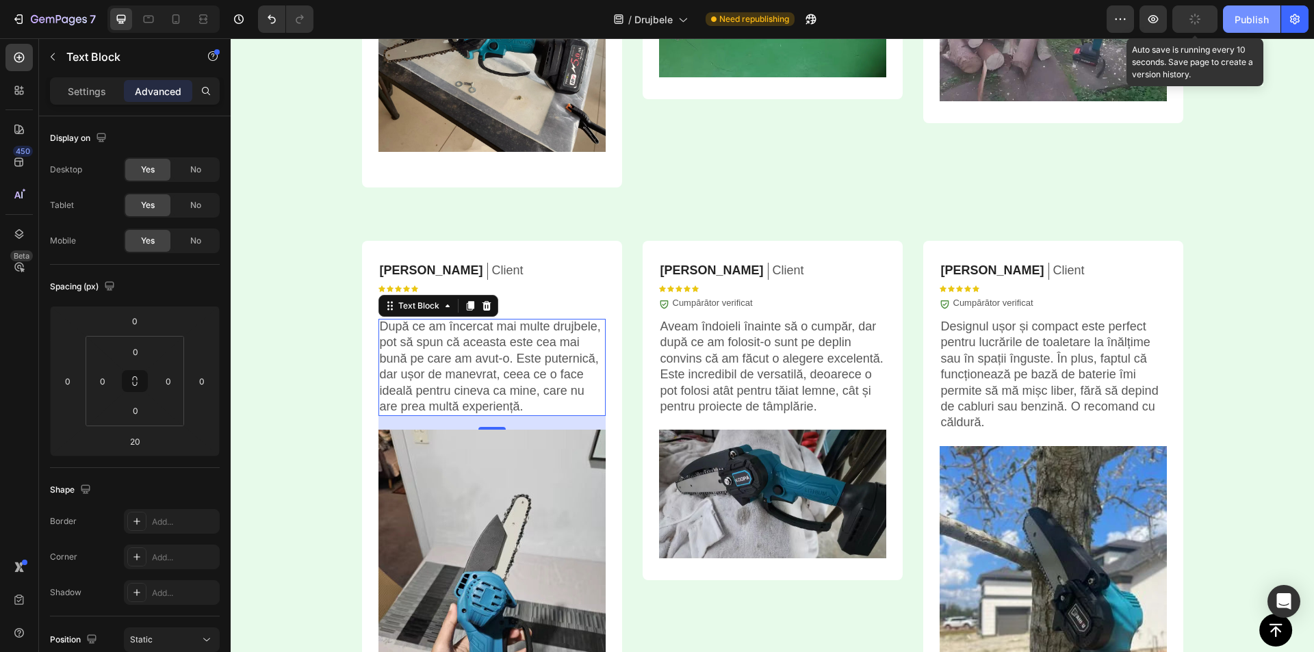
click at [1228, 17] on button "Publish" at bounding box center [1252, 18] width 58 height 27
click at [1203, 18] on span "Save" at bounding box center [1195, 20] width 23 height 12
click at [1230, 123] on div "Opinii ale clienților Heading Icon Icon Icon Icon Icon Icon List Peste 5.935 de…" at bounding box center [773, 252] width 1084 height 1126
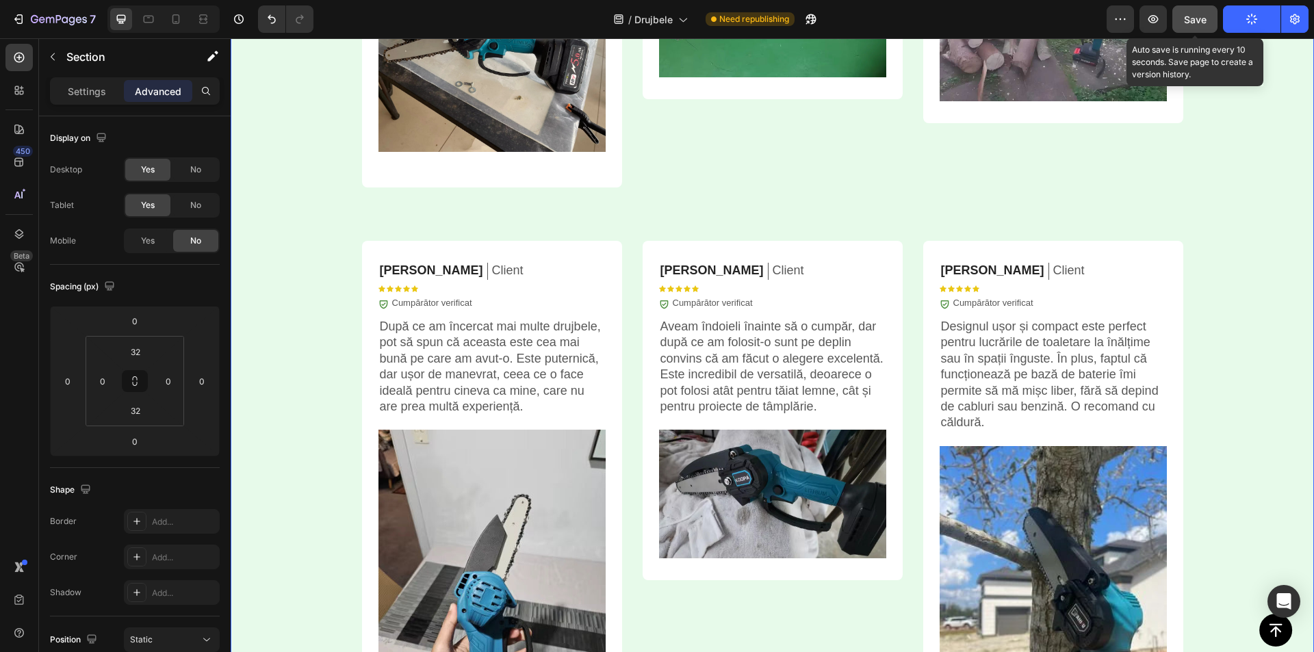
click at [1203, 23] on span "Save" at bounding box center [1195, 20] width 23 height 12
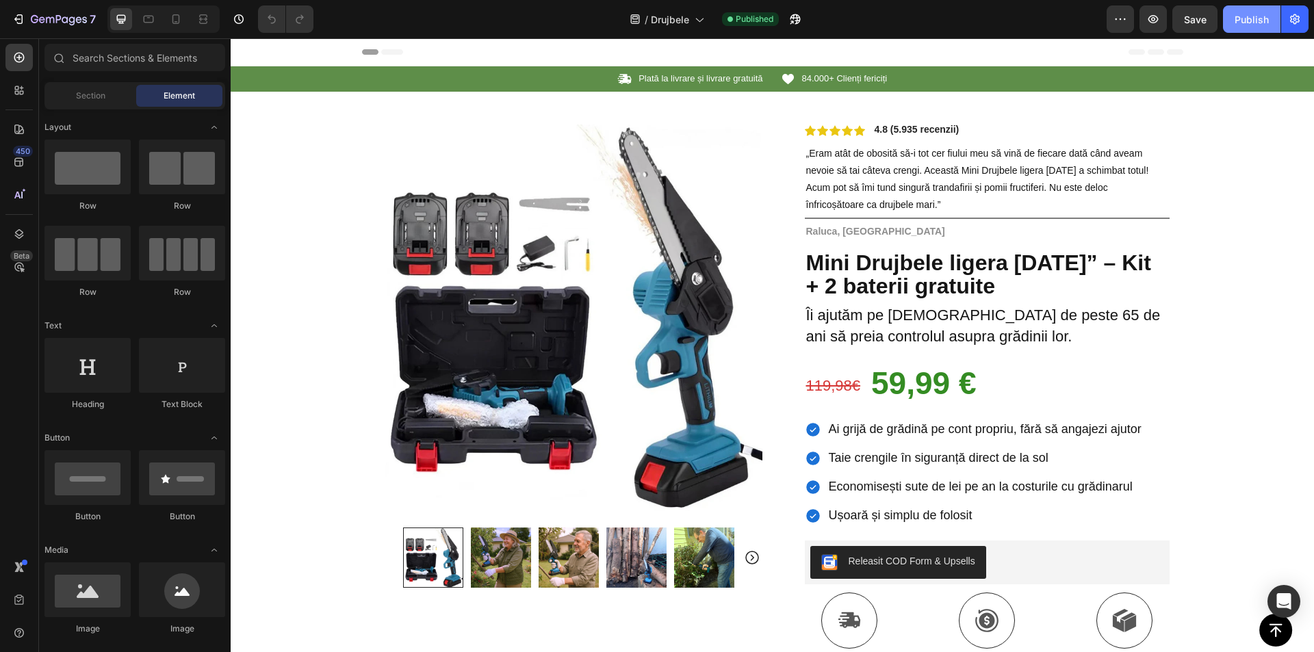
click at [1240, 21] on div "Publish" at bounding box center [1252, 19] width 34 height 14
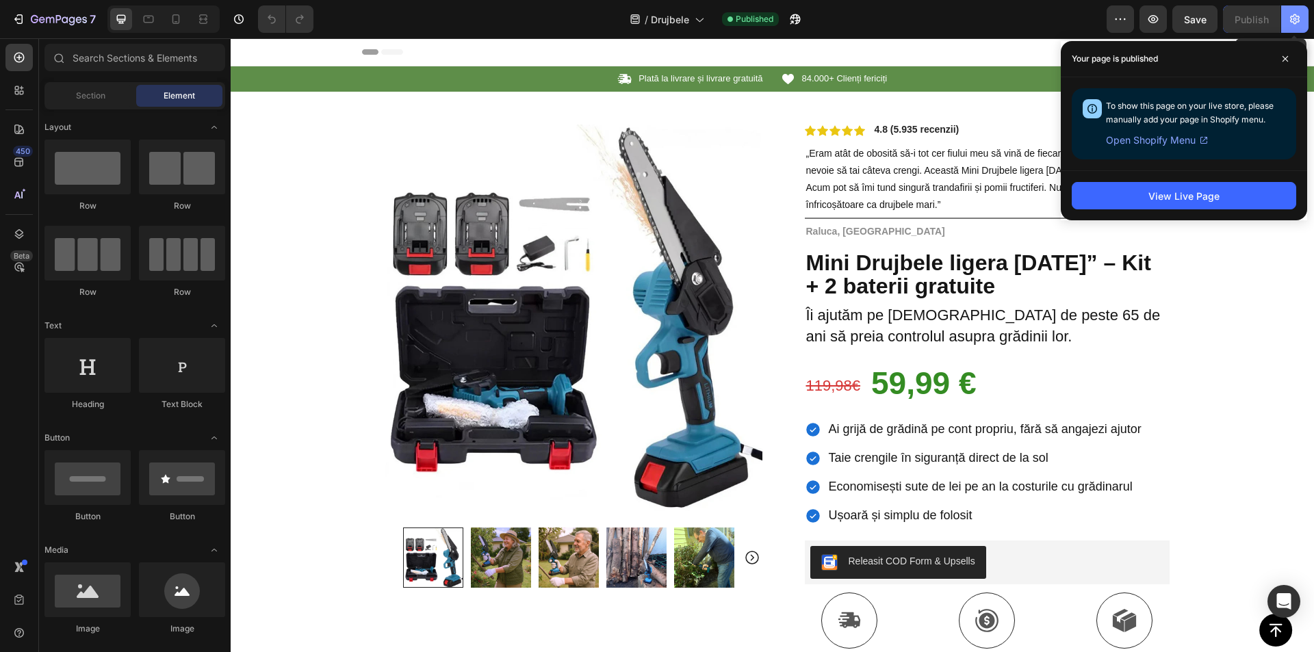
click at [1292, 22] on icon "button" at bounding box center [1295, 19] width 10 height 10
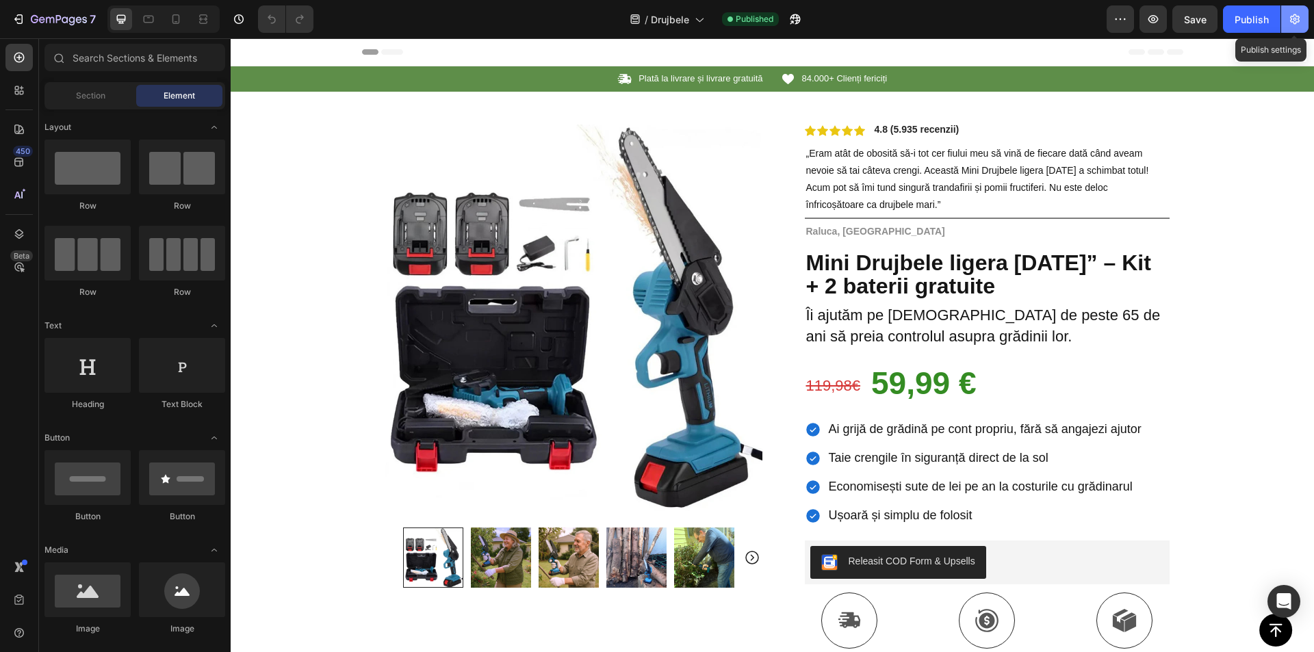
click at [1292, 0] on body "7 Version history / Drujbele Published Preview Save Publish Publish settings 45…" at bounding box center [657, 0] width 1314 height 0
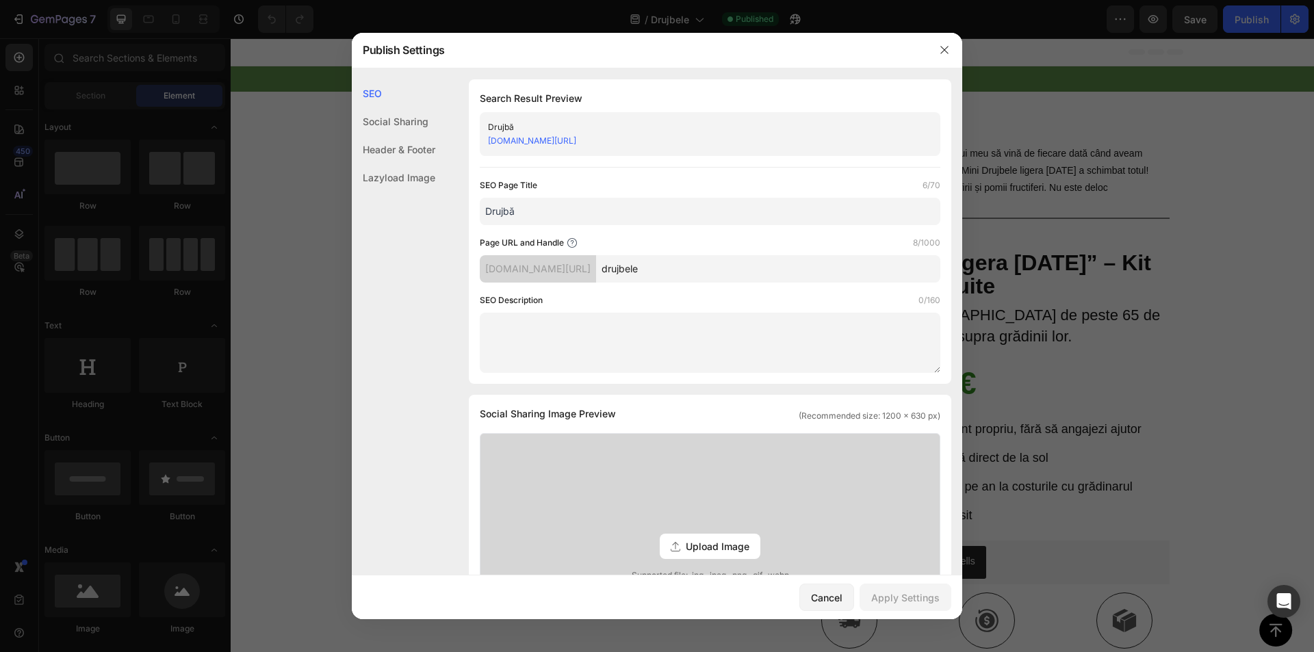
click at [533, 209] on input "Drujbă" at bounding box center [710, 211] width 461 height 27
click at [499, 216] on input "Drujbă" at bounding box center [710, 211] width 461 height 27
click at [498, 216] on input "Drujbă" at bounding box center [710, 211] width 461 height 27
paste input "drujbele"
click at [490, 213] on input "drujbele" at bounding box center [710, 211] width 461 height 27
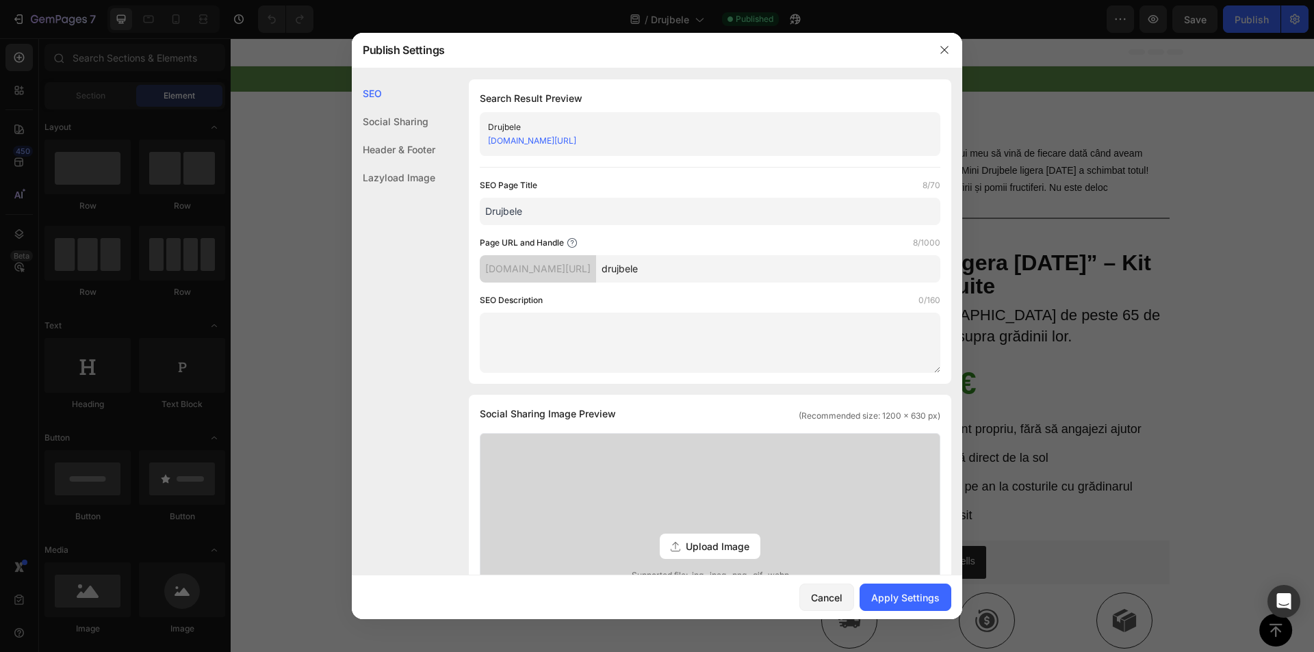
click at [549, 216] on input "Drujbele" at bounding box center [710, 211] width 461 height 27
type input "Drujbele"
click at [904, 602] on div "Apply Settings" at bounding box center [905, 598] width 68 height 14
click at [948, 51] on icon "button" at bounding box center [944, 49] width 11 height 11
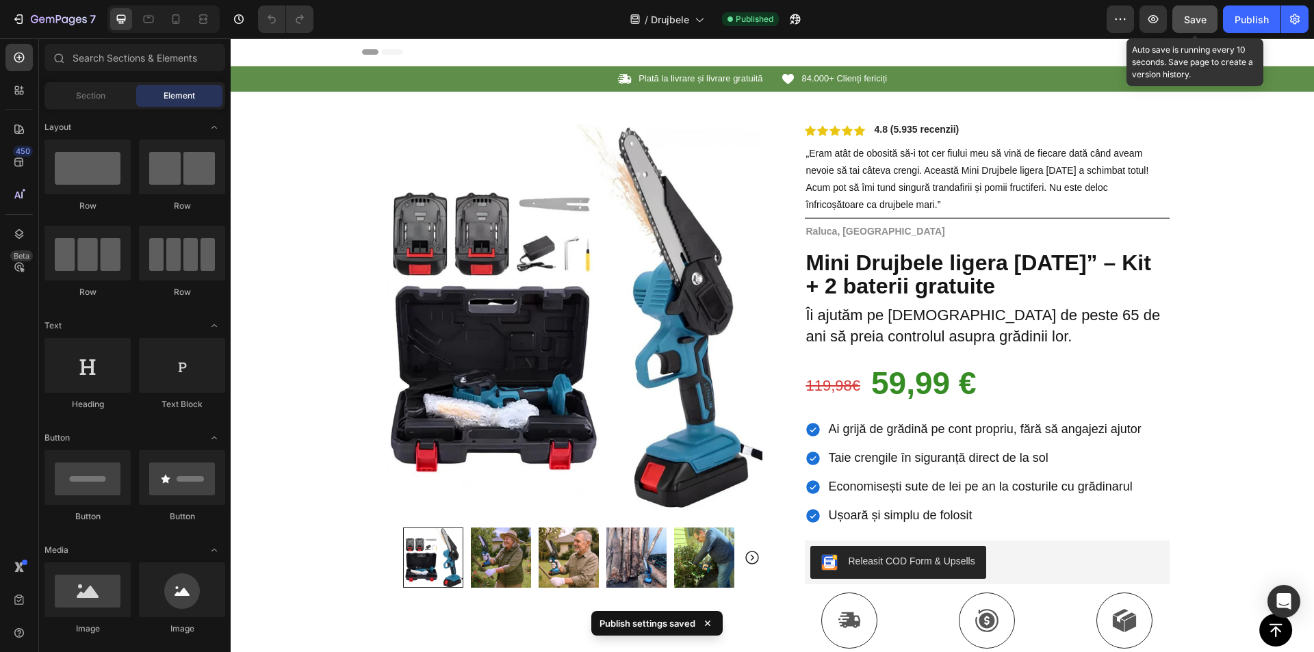
click at [1205, 22] on span "Save" at bounding box center [1195, 20] width 23 height 12
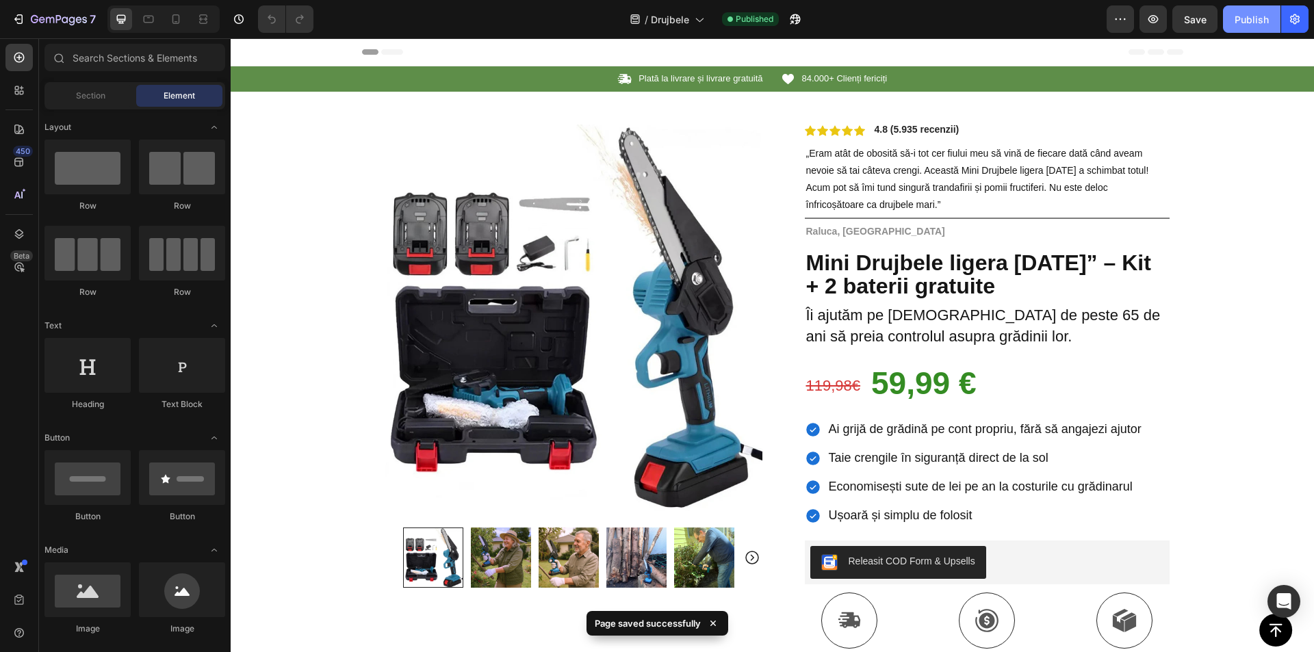
click at [1244, 21] on div "Publish" at bounding box center [1252, 19] width 34 height 14
